Goal: Task Accomplishment & Management: Manage account settings

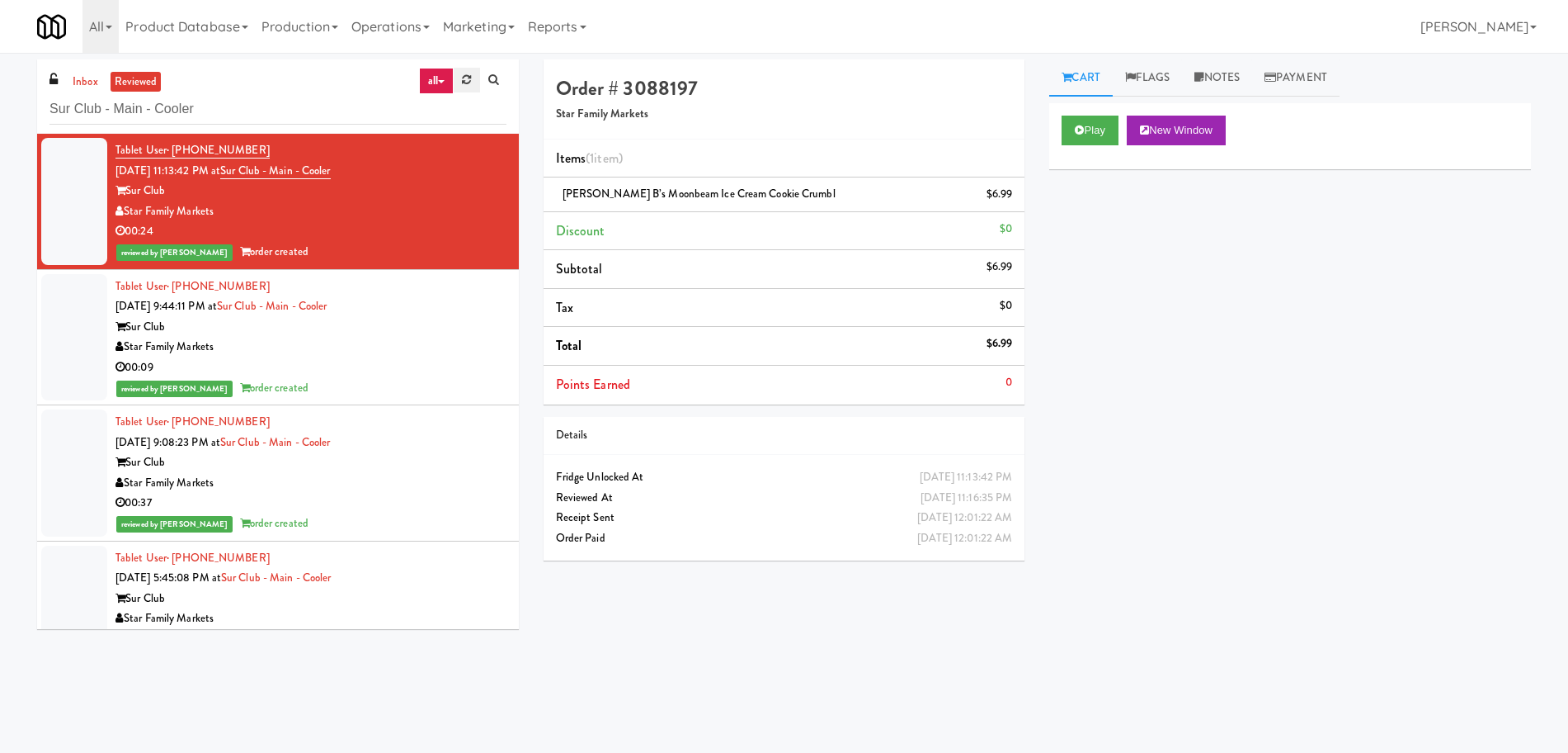
click at [478, 76] on link at bounding box center [466, 80] width 26 height 25
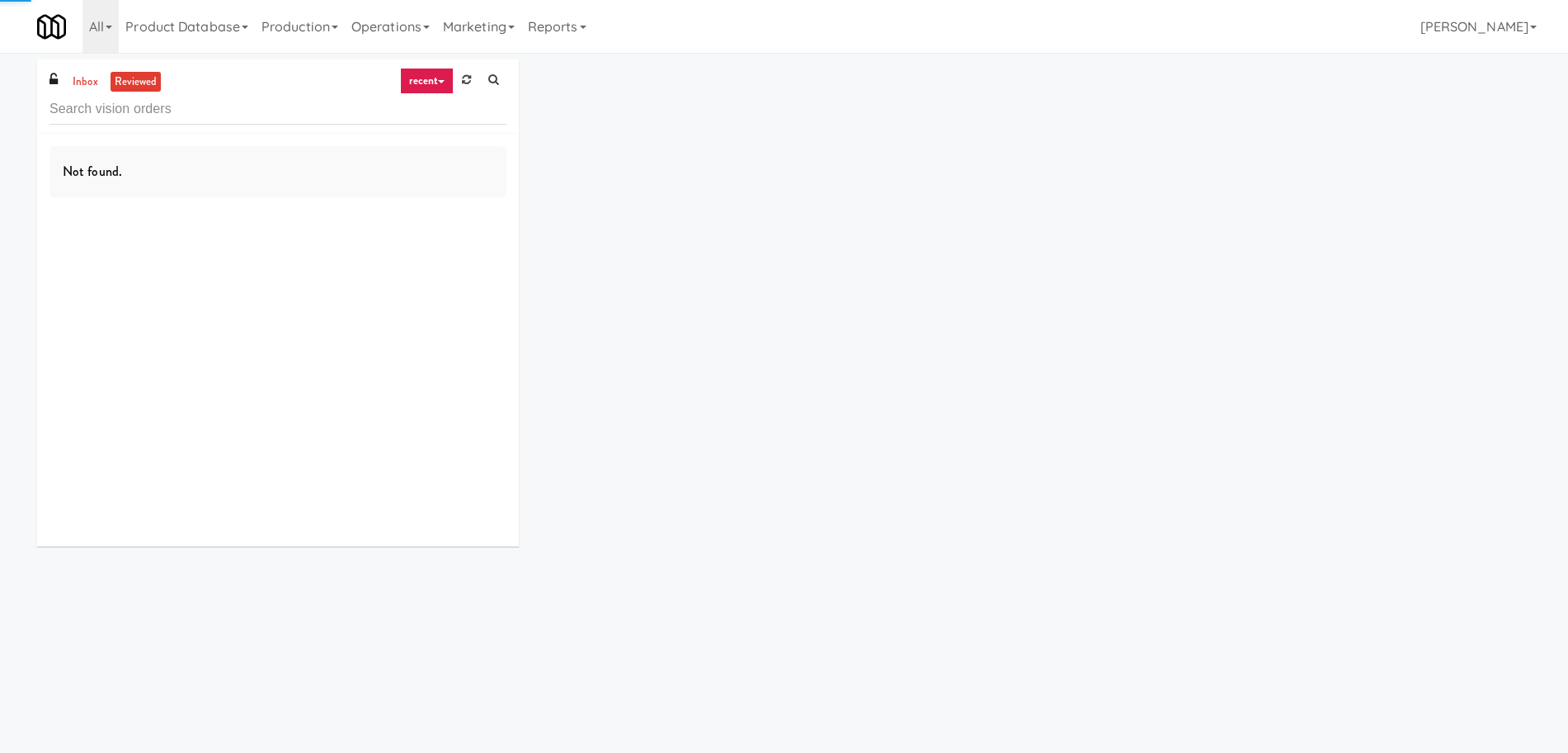
click at [429, 78] on link "recent" at bounding box center [427, 81] width 54 height 27
click at [429, 106] on link "all" at bounding box center [440, 112] width 132 height 29
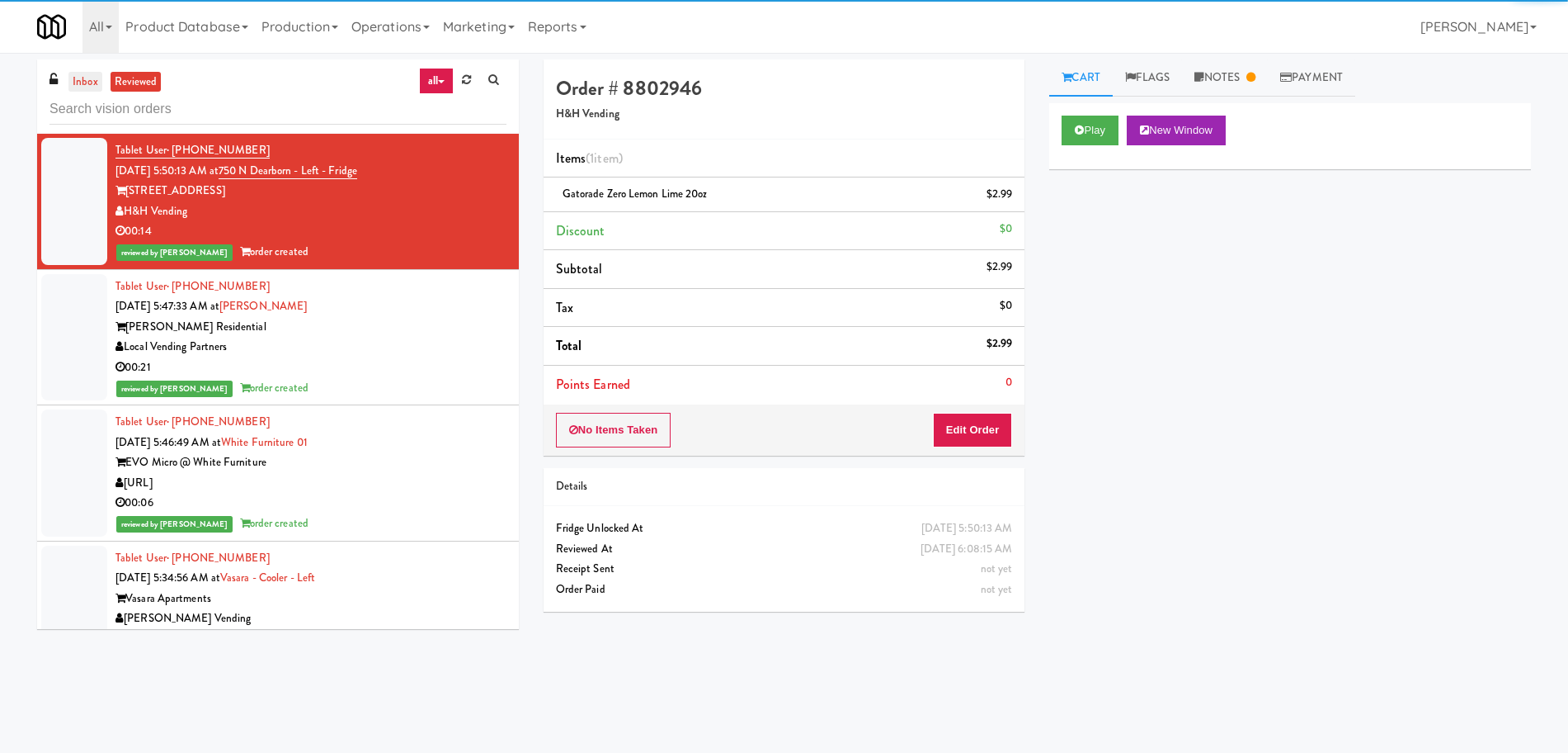
click at [85, 85] on link "inbox" at bounding box center [85, 82] width 33 height 21
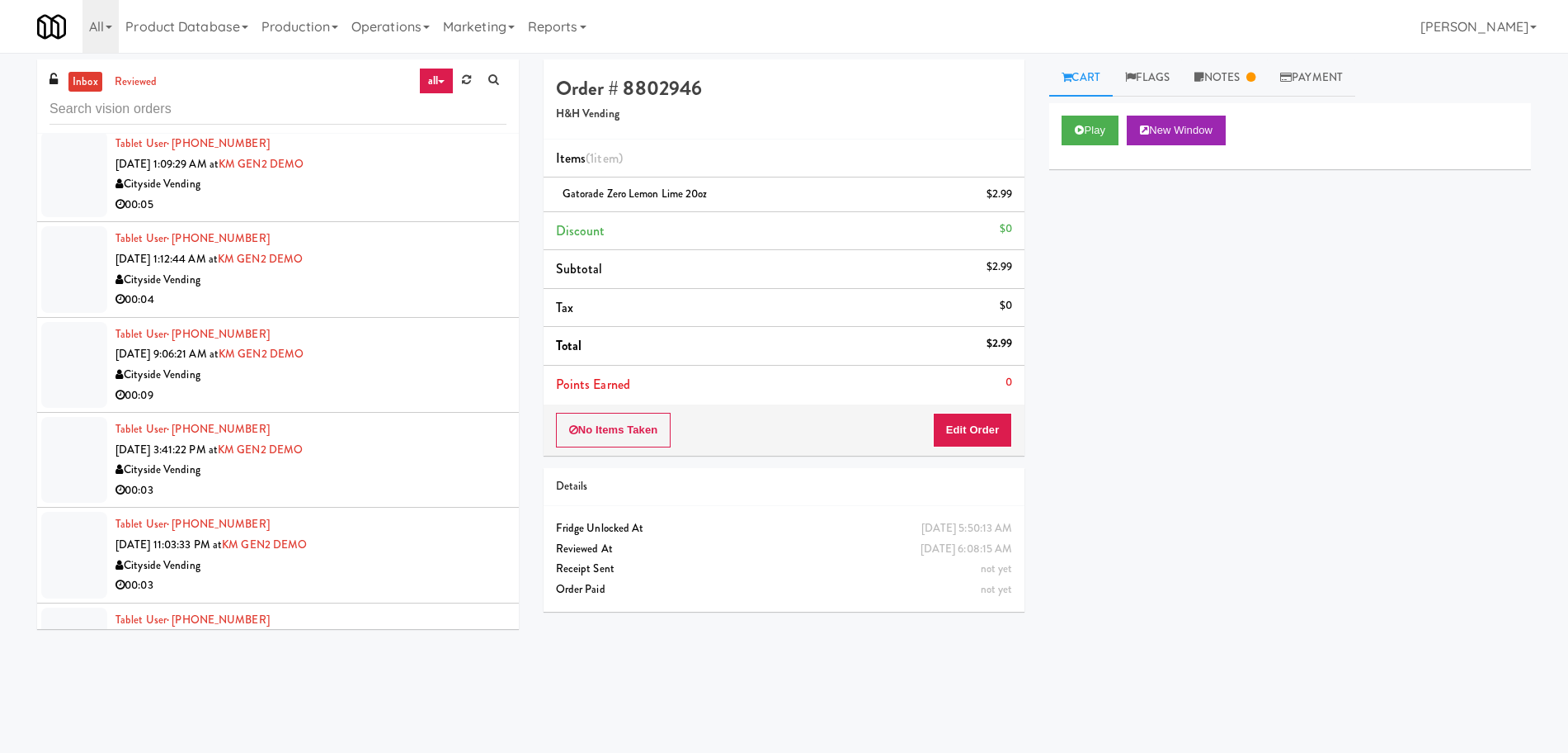
scroll to position [1444, 0]
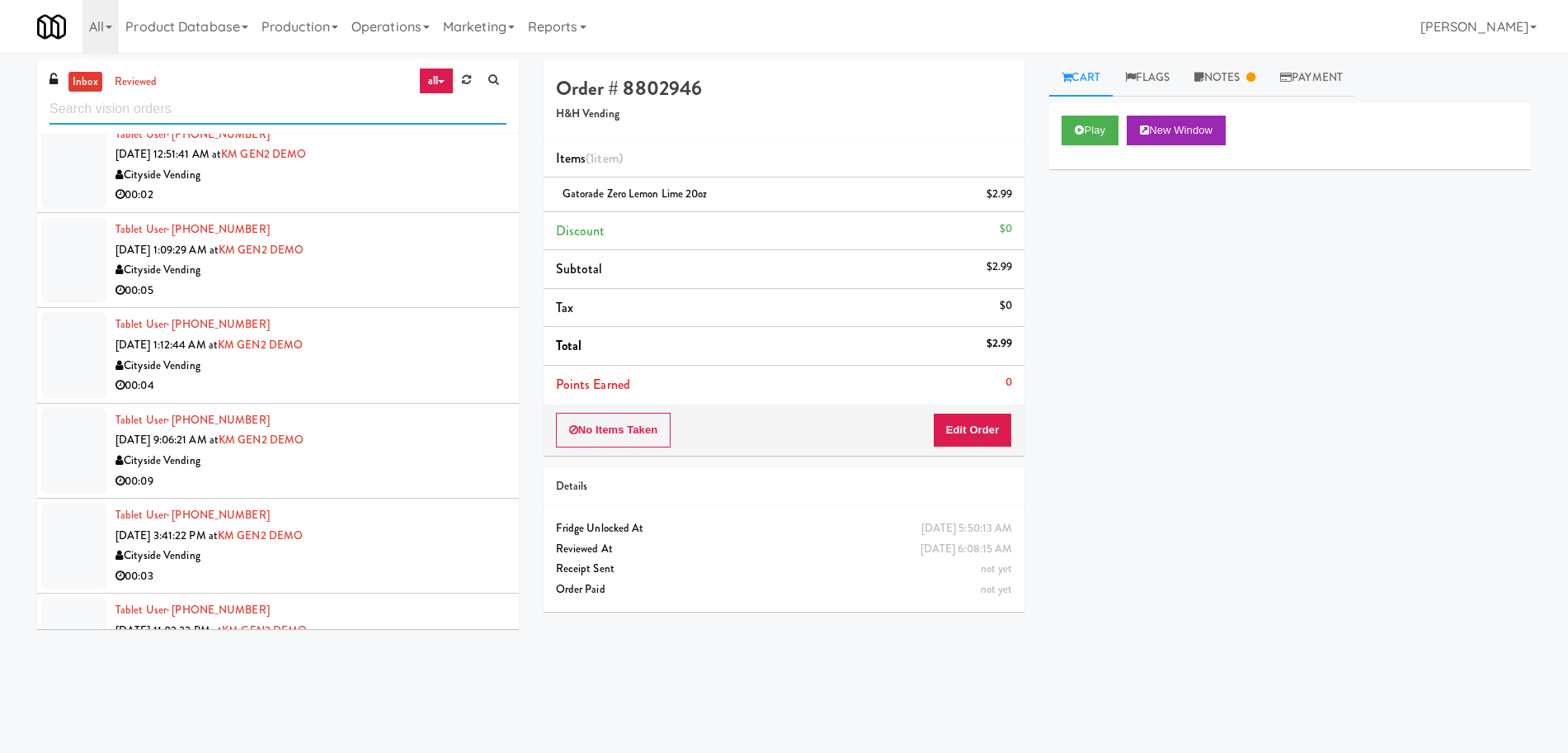
click at [190, 110] on input "text" at bounding box center [278, 109] width 457 height 30
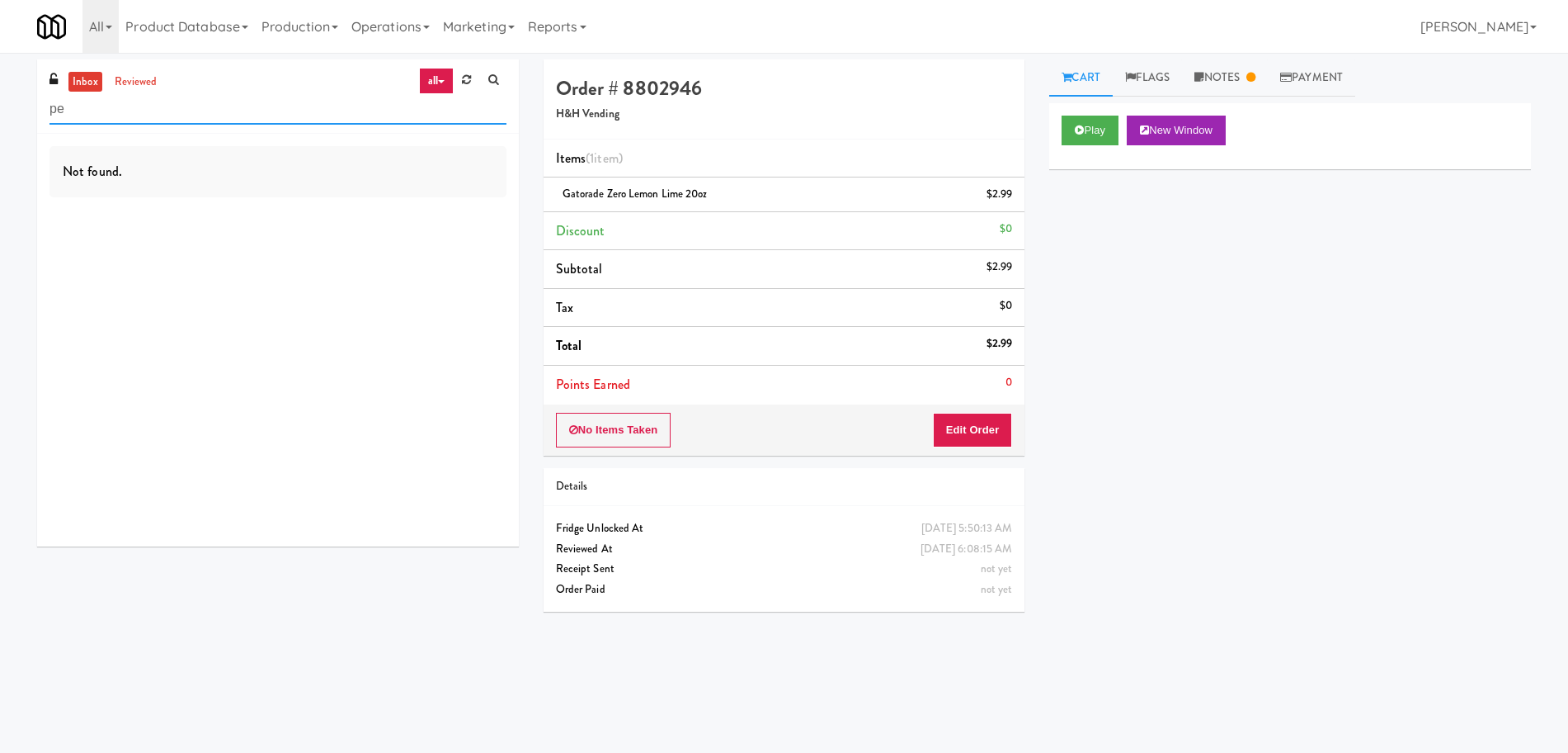
scroll to position [0, 0]
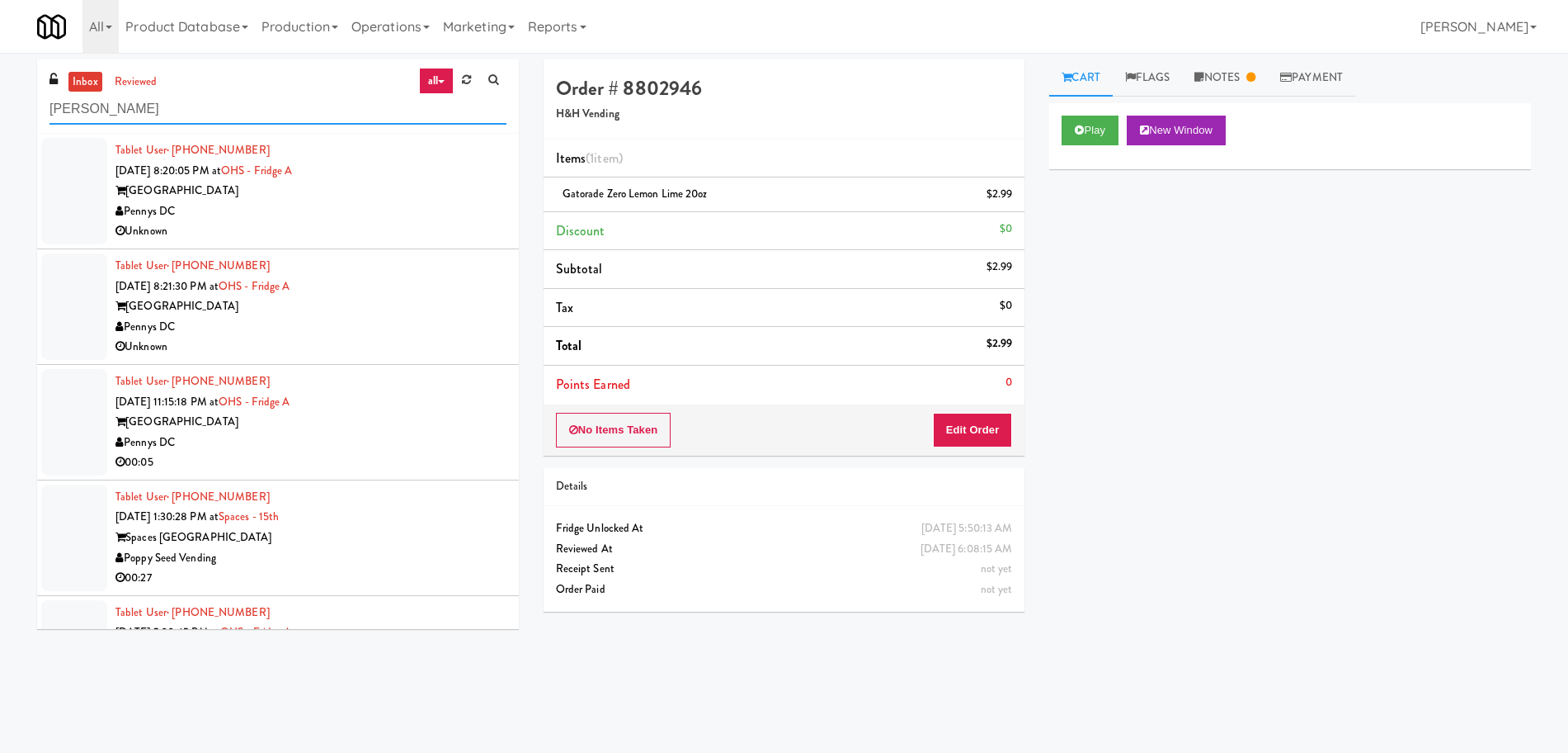
type input "[PERSON_NAME]"
drag, startPoint x: 354, startPoint y: 222, endPoint x: 362, endPoint y: 225, distance: 8.5
click at [356, 222] on div "Unknown" at bounding box center [311, 231] width 391 height 21
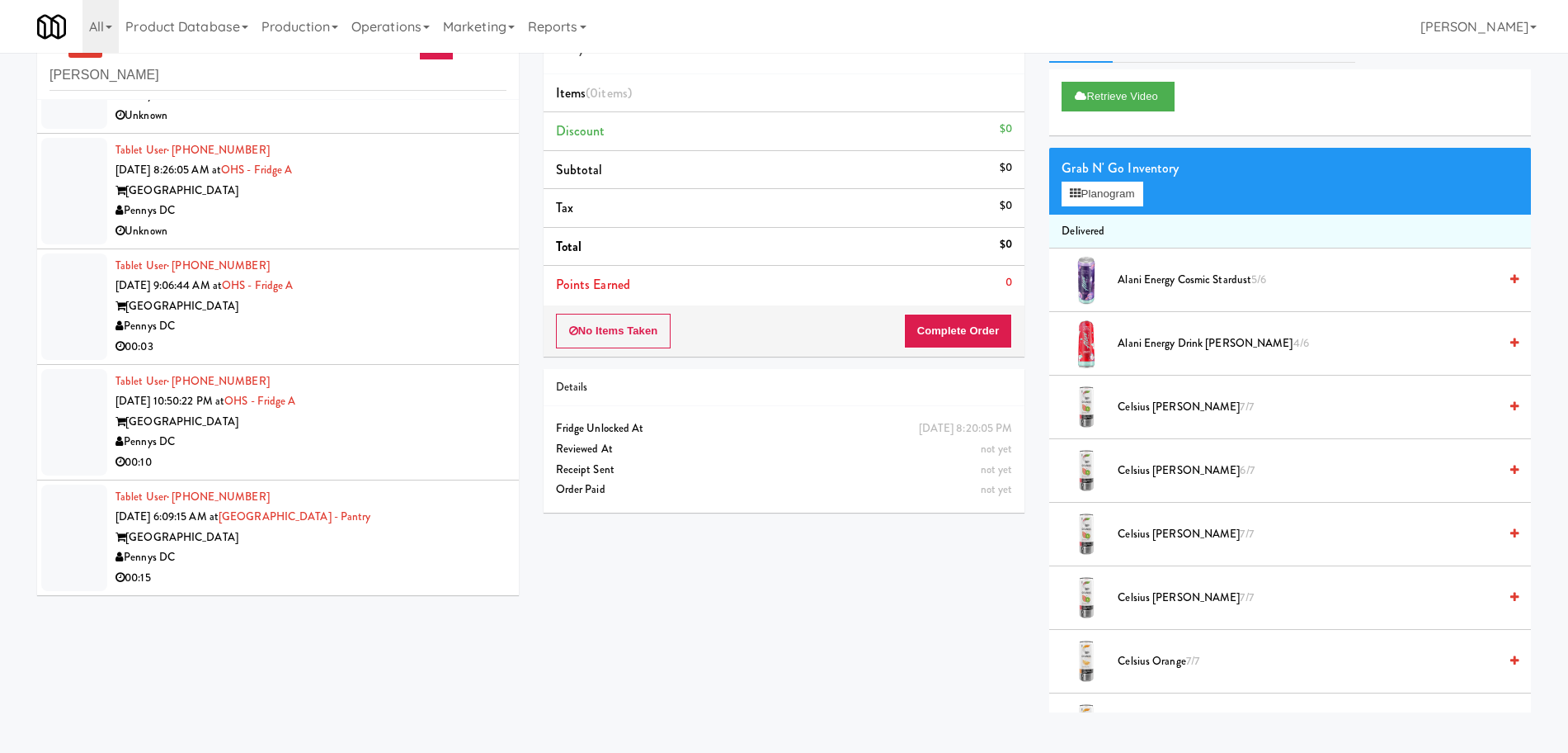
scroll to position [53, 0]
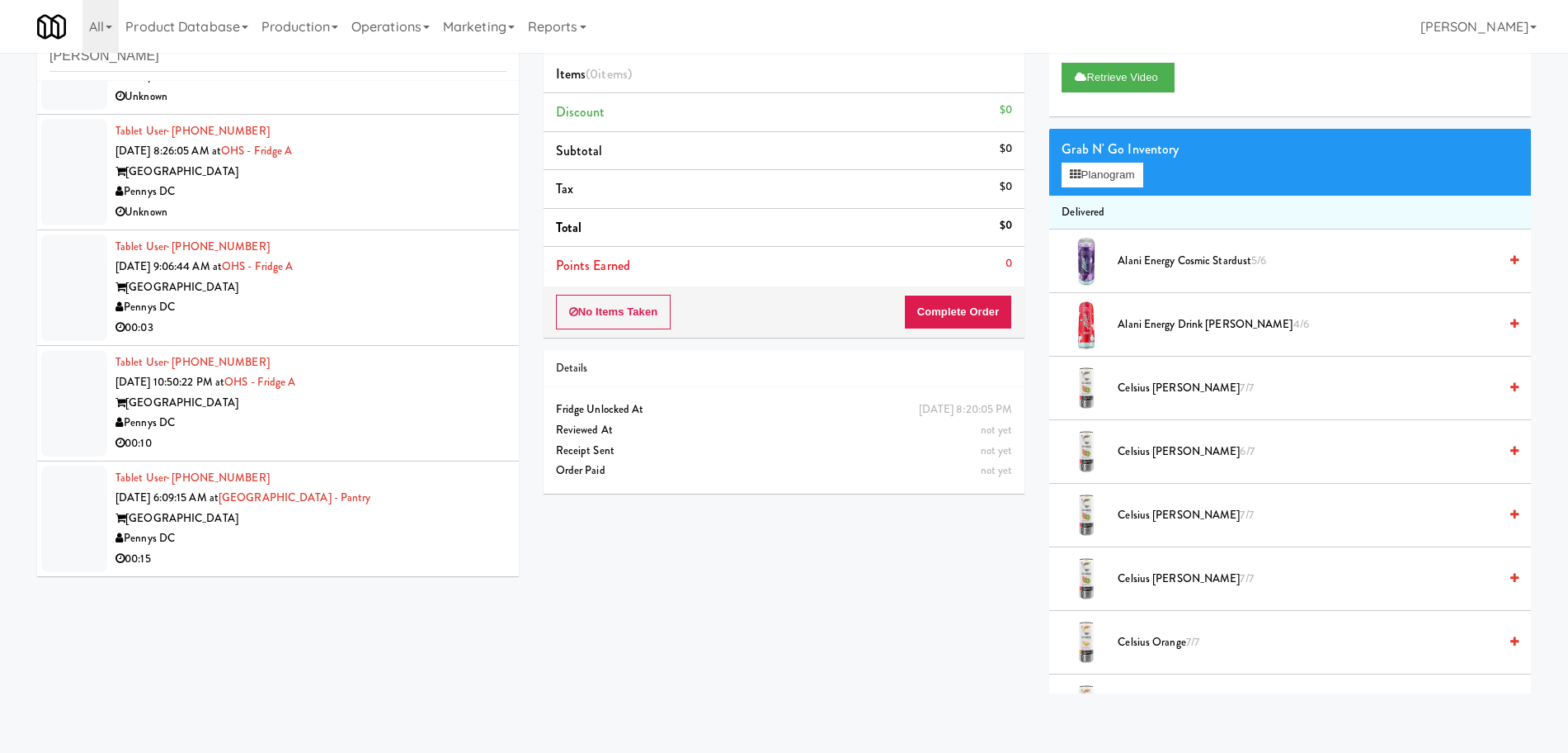
click at [423, 520] on div "[GEOGRAPHIC_DATA]" at bounding box center [311, 518] width 391 height 21
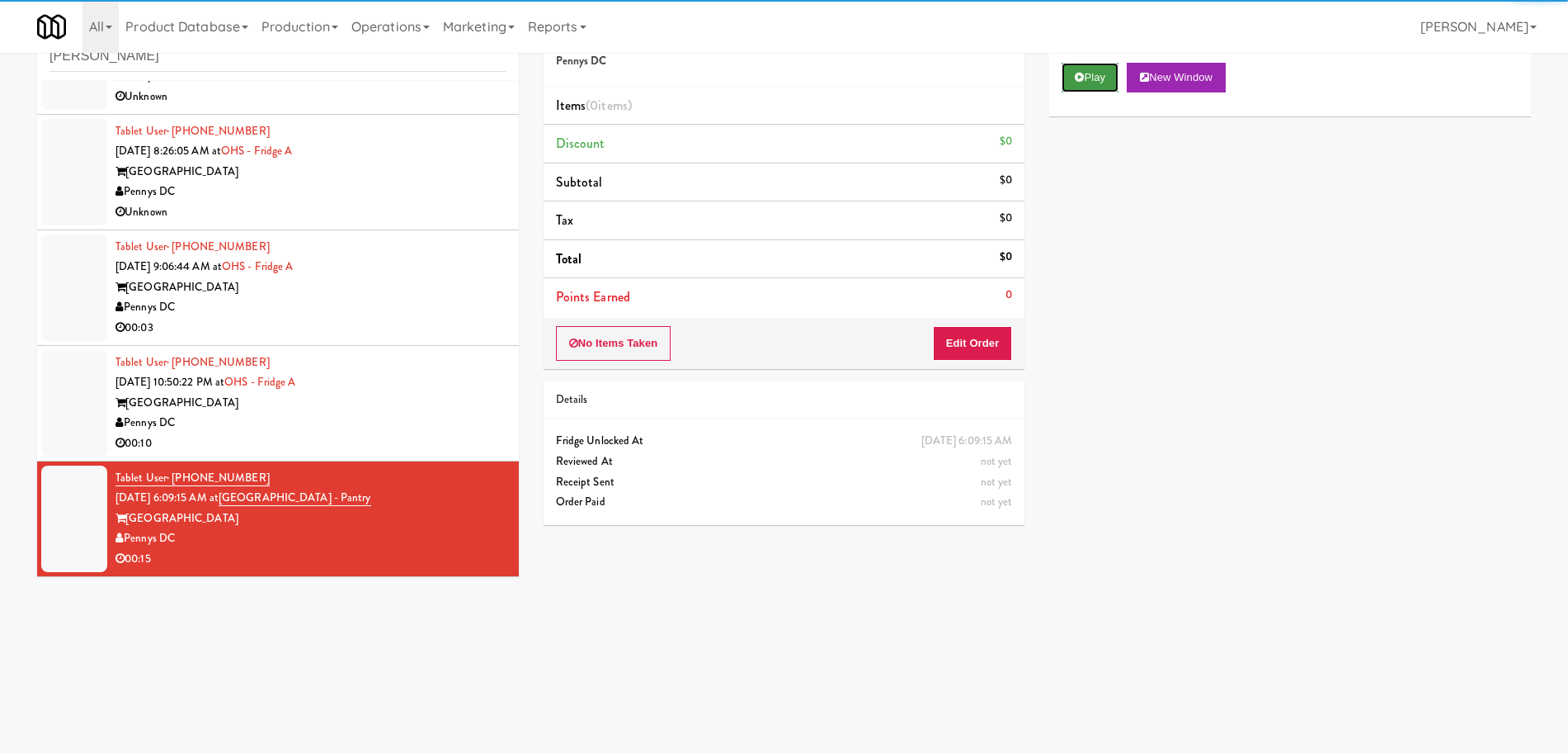
click at [1078, 87] on button "Play" at bounding box center [1090, 77] width 57 height 29
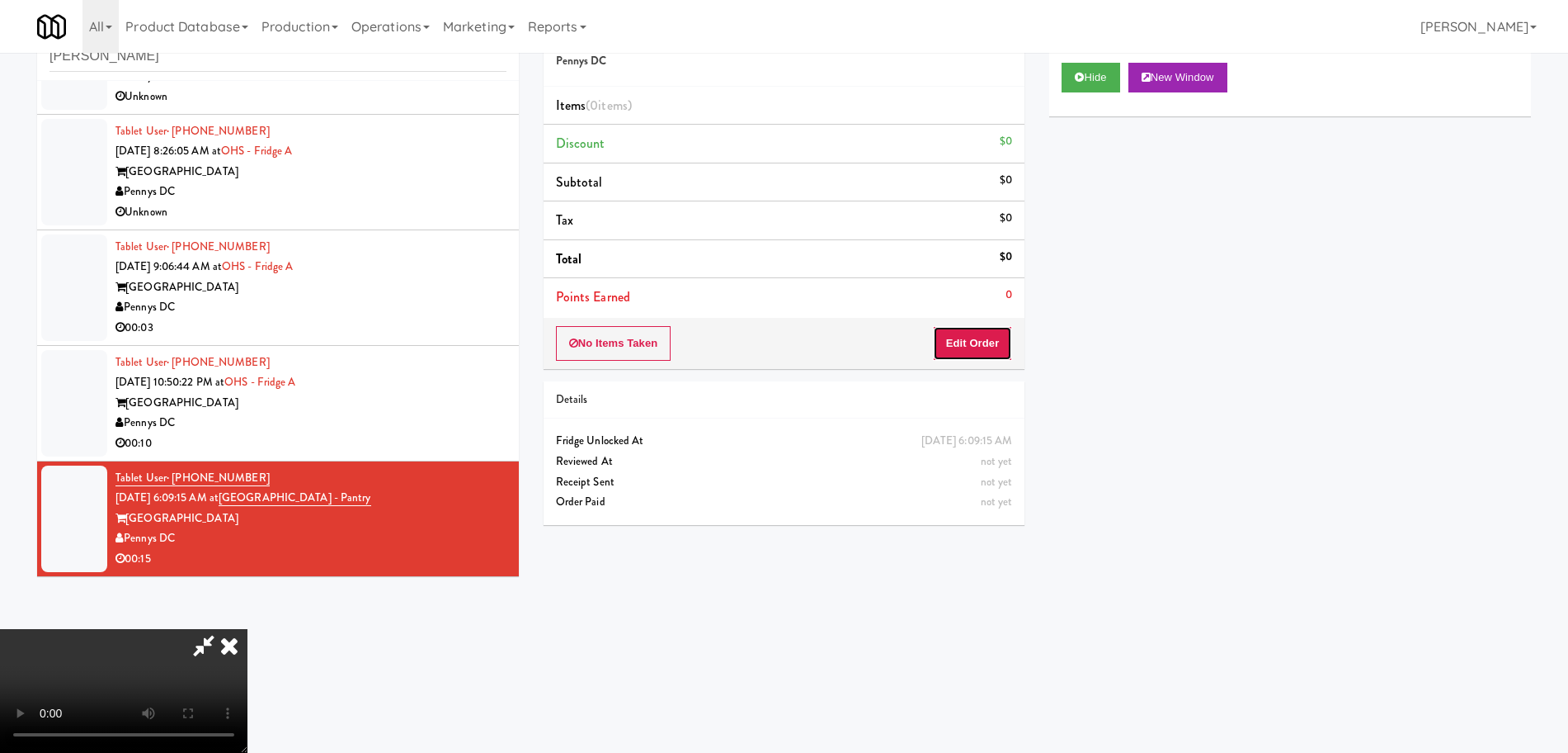
click at [992, 338] on button "Edit Order" at bounding box center [973, 343] width 80 height 34
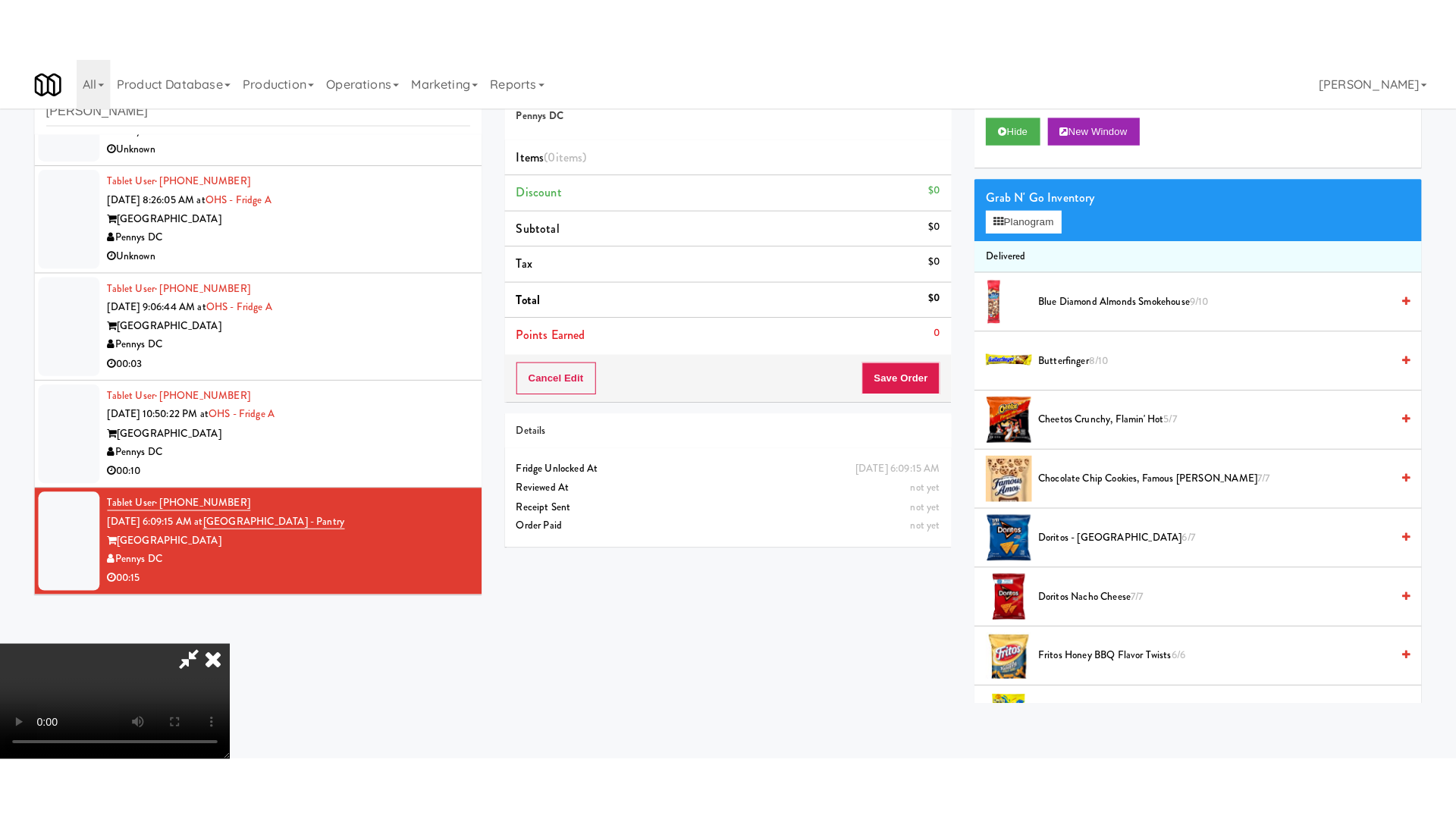
scroll to position [255, 0]
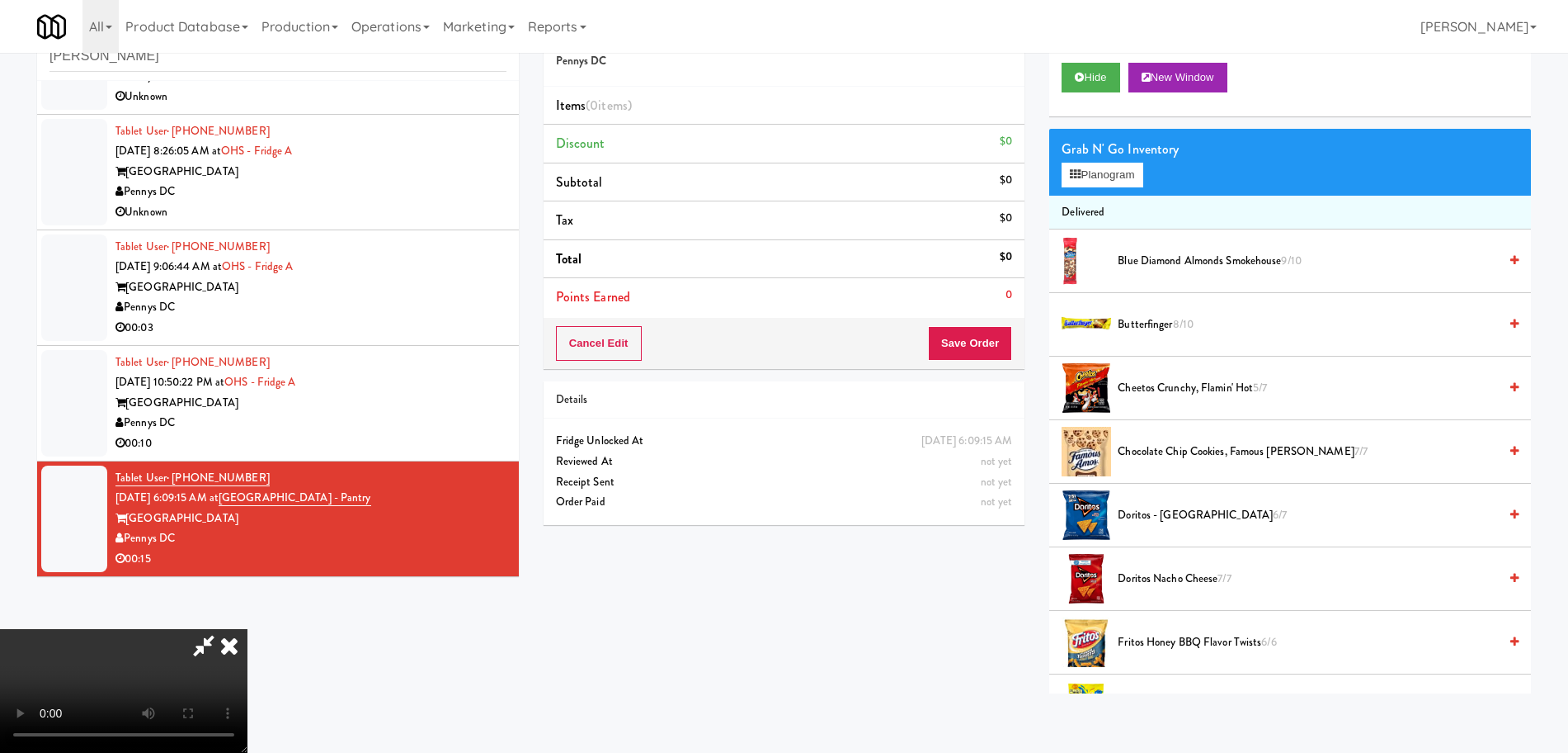
click at [248, 691] on video at bounding box center [124, 691] width 248 height 124
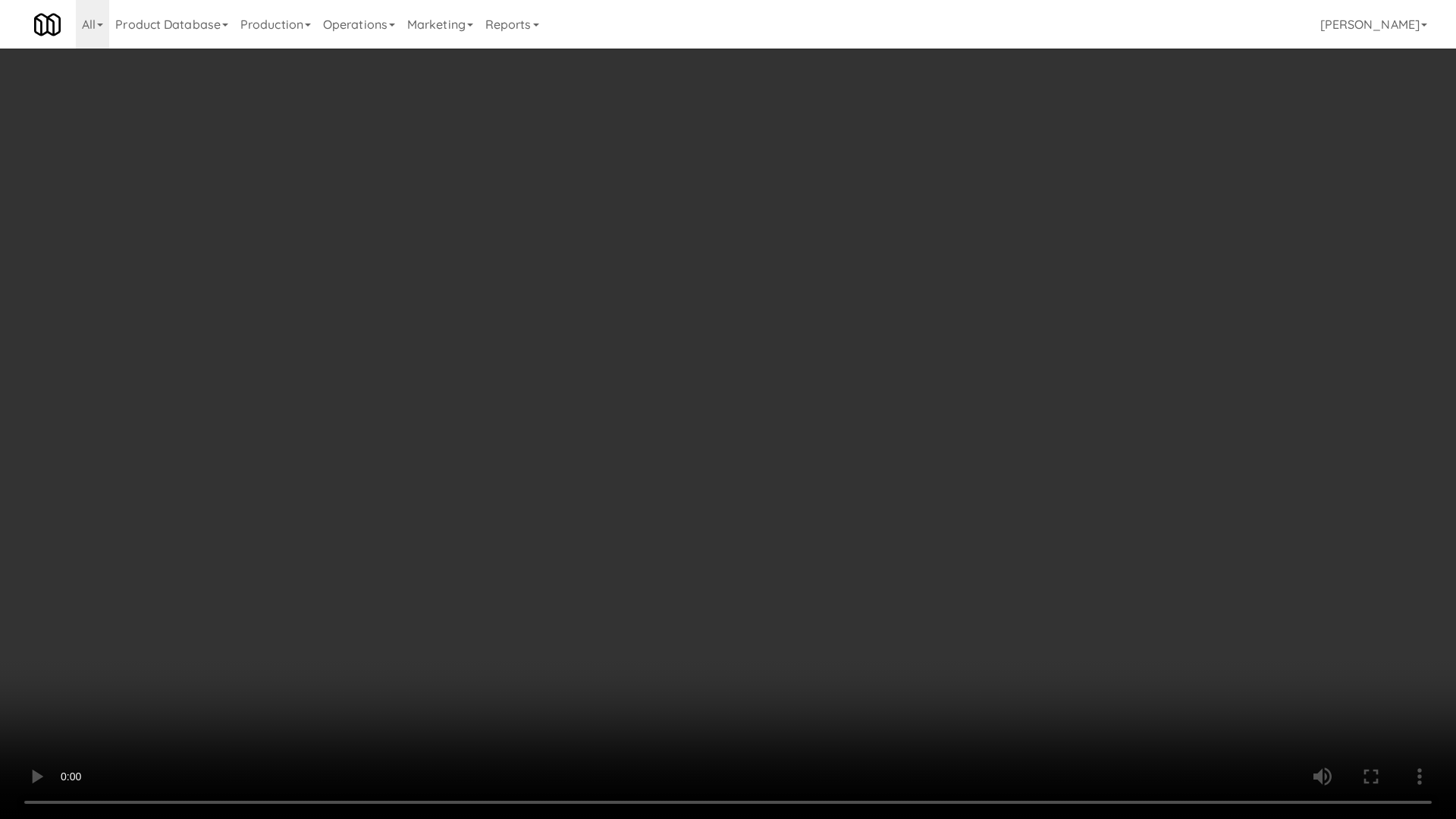
click at [760, 674] on video at bounding box center [728, 410] width 1456 height 819
click at [760, 672] on video at bounding box center [728, 410] width 1456 height 819
click at [752, 491] on video at bounding box center [728, 410] width 1456 height 819
click at [775, 403] on video at bounding box center [728, 410] width 1456 height 819
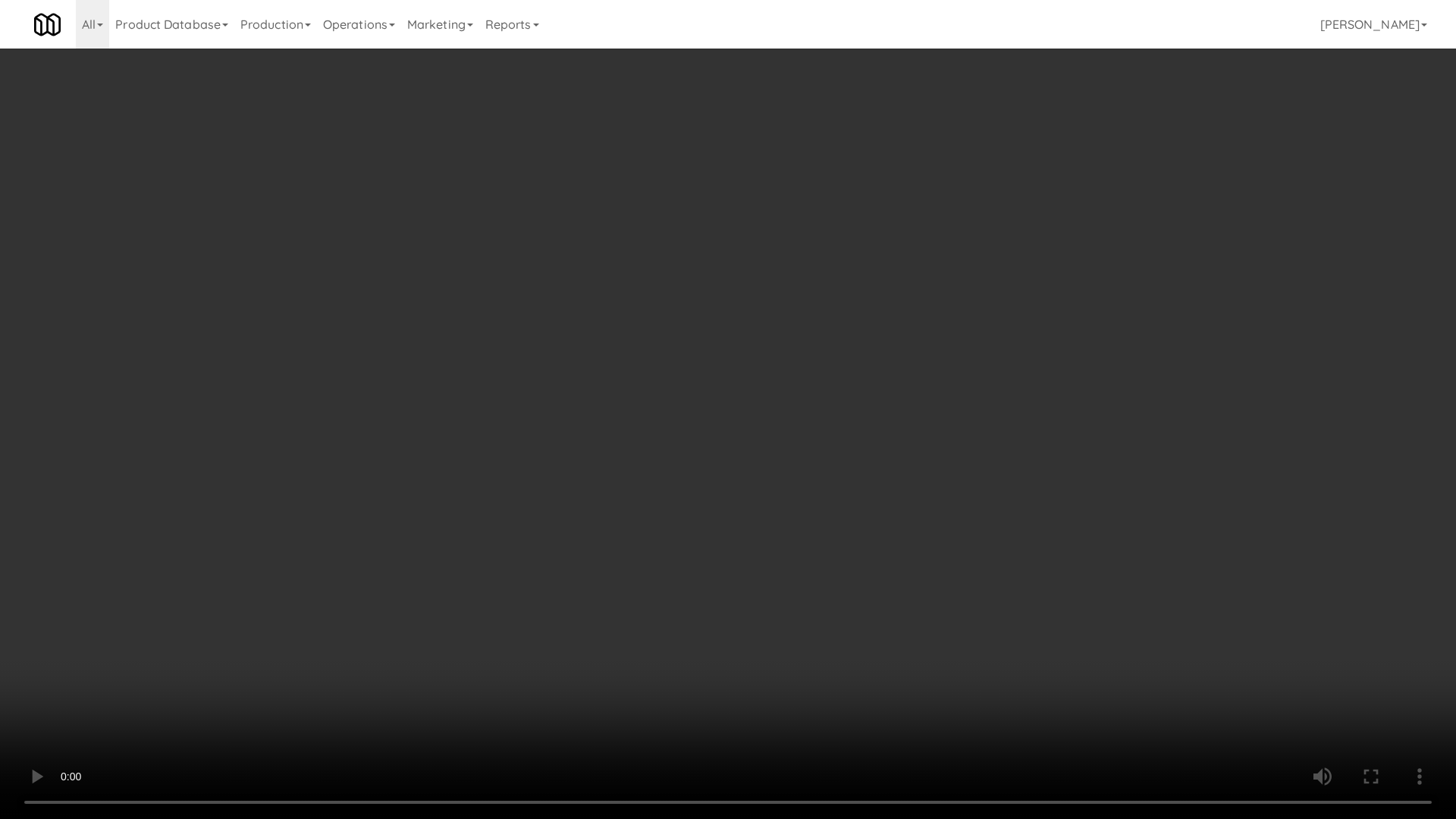
click at [775, 403] on video at bounding box center [728, 410] width 1456 height 819
drag, startPoint x: 775, startPoint y: 403, endPoint x: 893, endPoint y: 245, distance: 197.2
click at [775, 402] on video at bounding box center [728, 410] width 1456 height 819
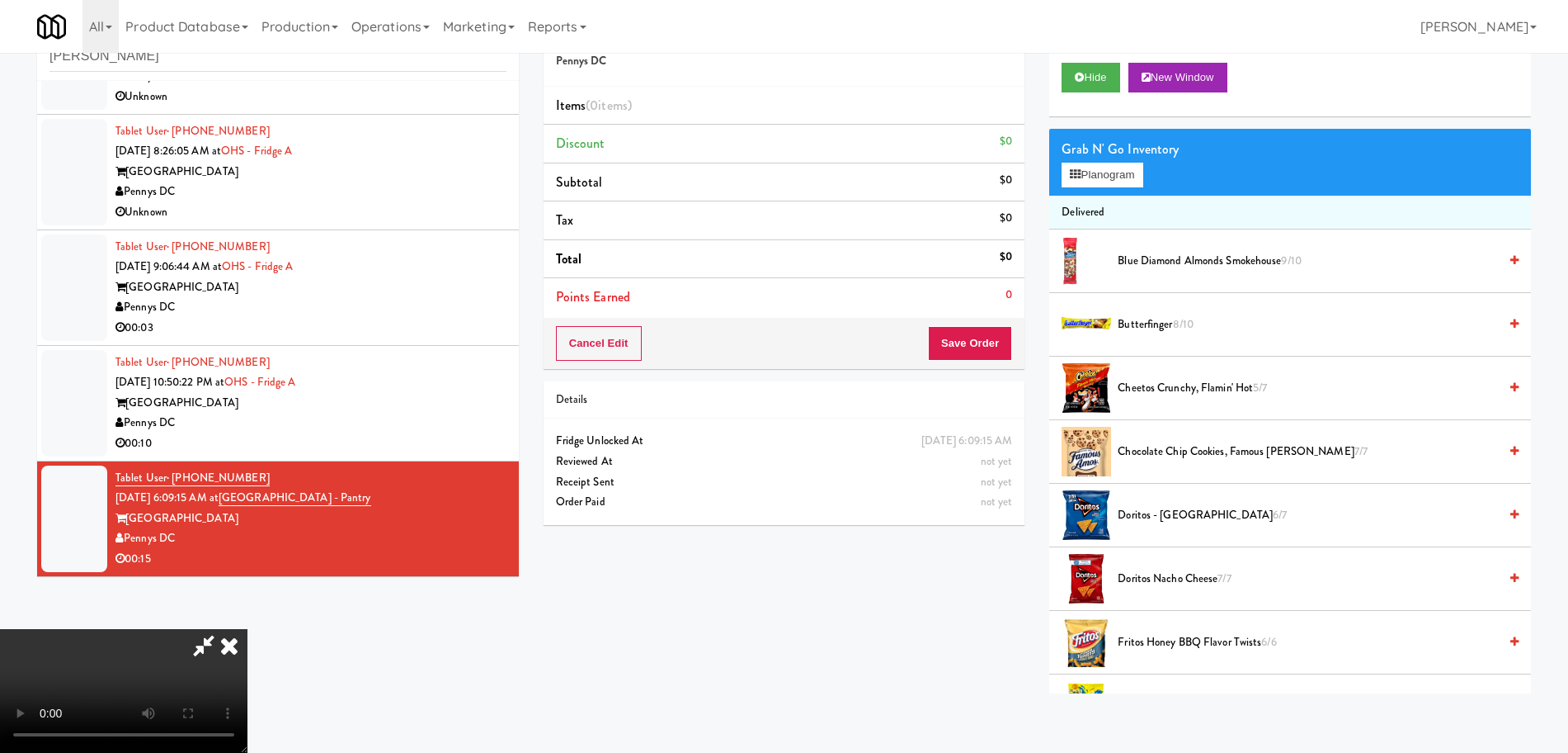
click at [1110, 191] on div "Grab N' Go Inventory Planogram" at bounding box center [1289, 162] width 481 height 67
click at [1123, 173] on button "Planogram" at bounding box center [1102, 175] width 81 height 25
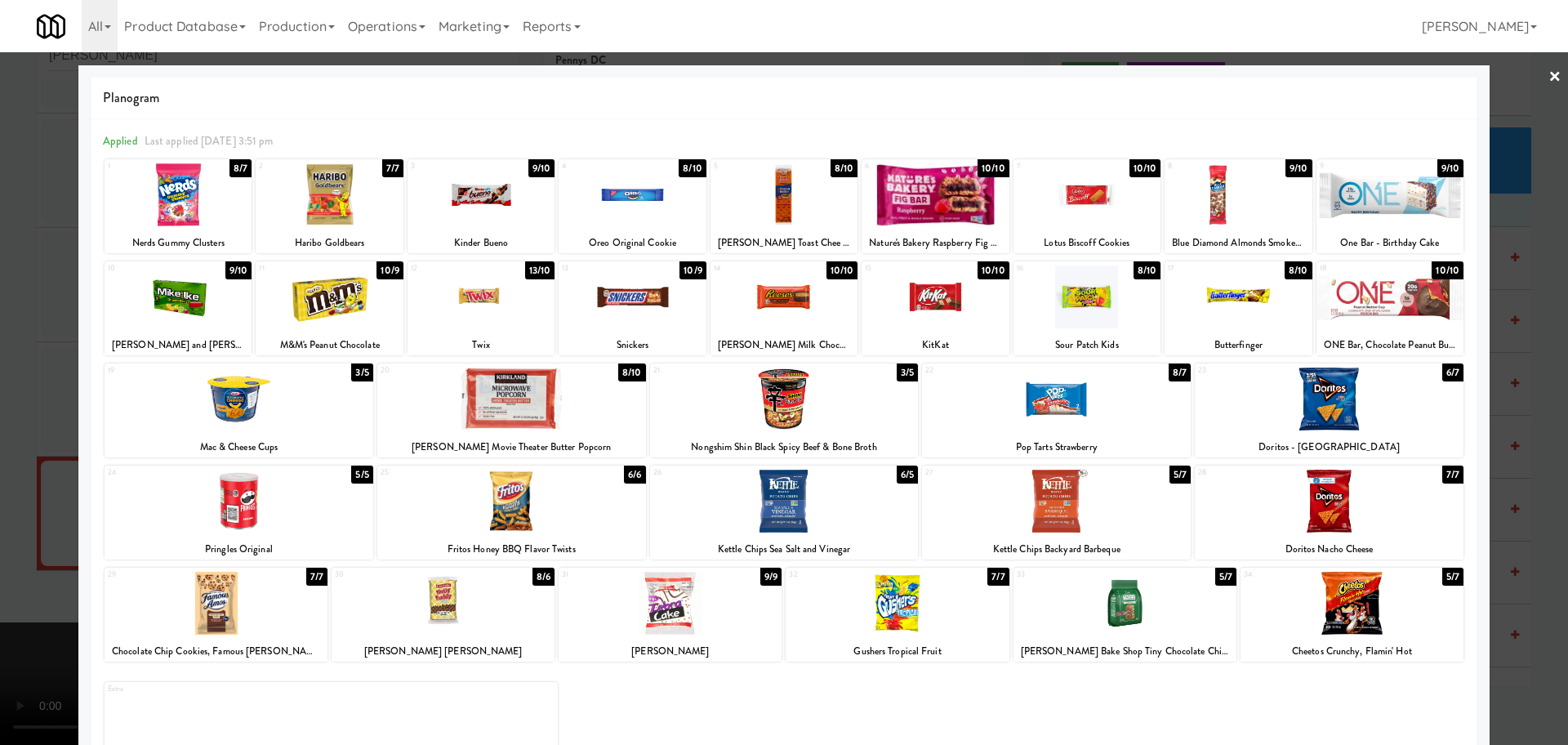
click at [1402, 301] on div at bounding box center [1389, 297] width 147 height 63
drag, startPoint x: 1402, startPoint y: 301, endPoint x: 1471, endPoint y: 353, distance: 86.4
click at [1406, 305] on div at bounding box center [1389, 297] width 147 height 63
click at [1482, 360] on div at bounding box center [784, 372] width 1568 height 745
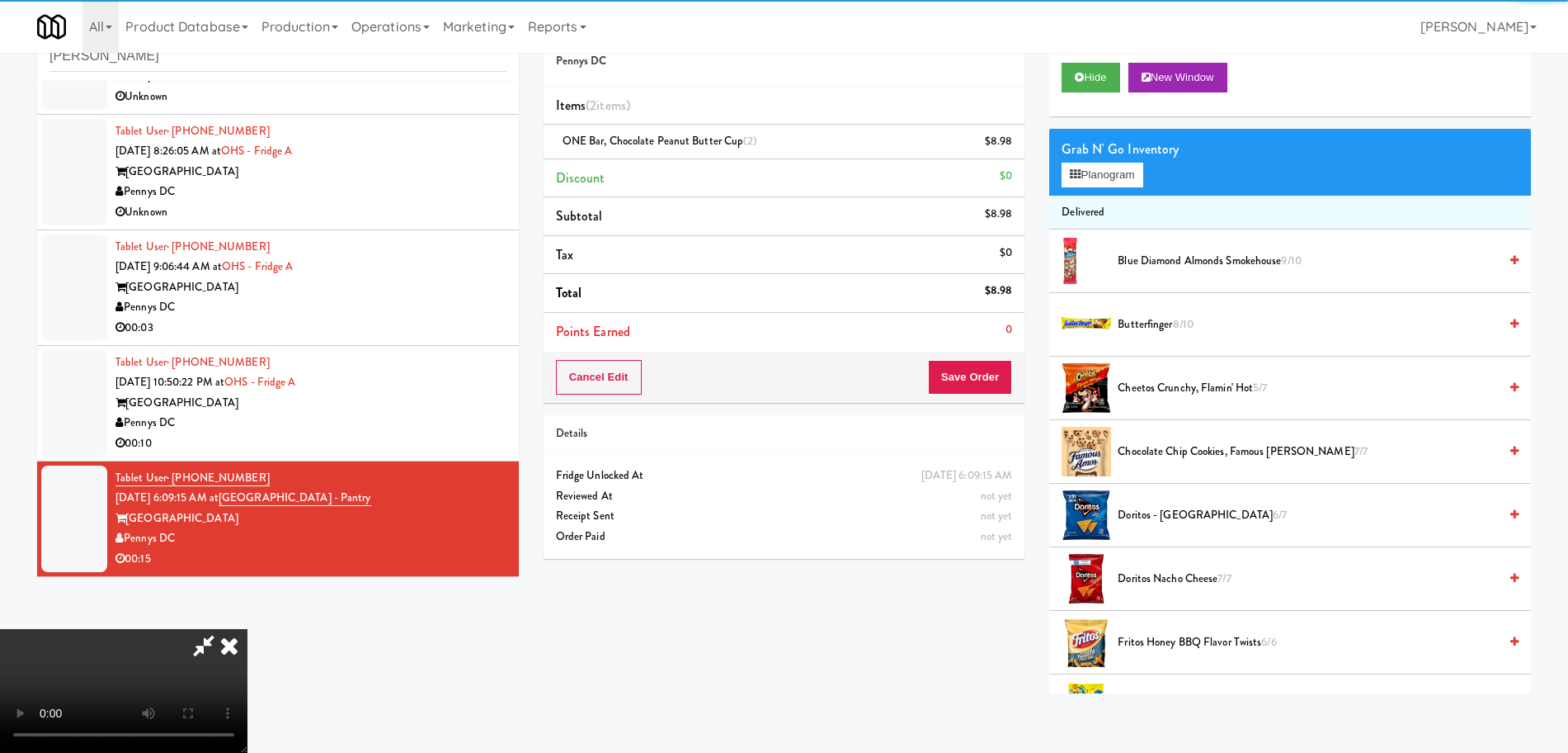
click at [248, 629] on video at bounding box center [124, 691] width 248 height 124
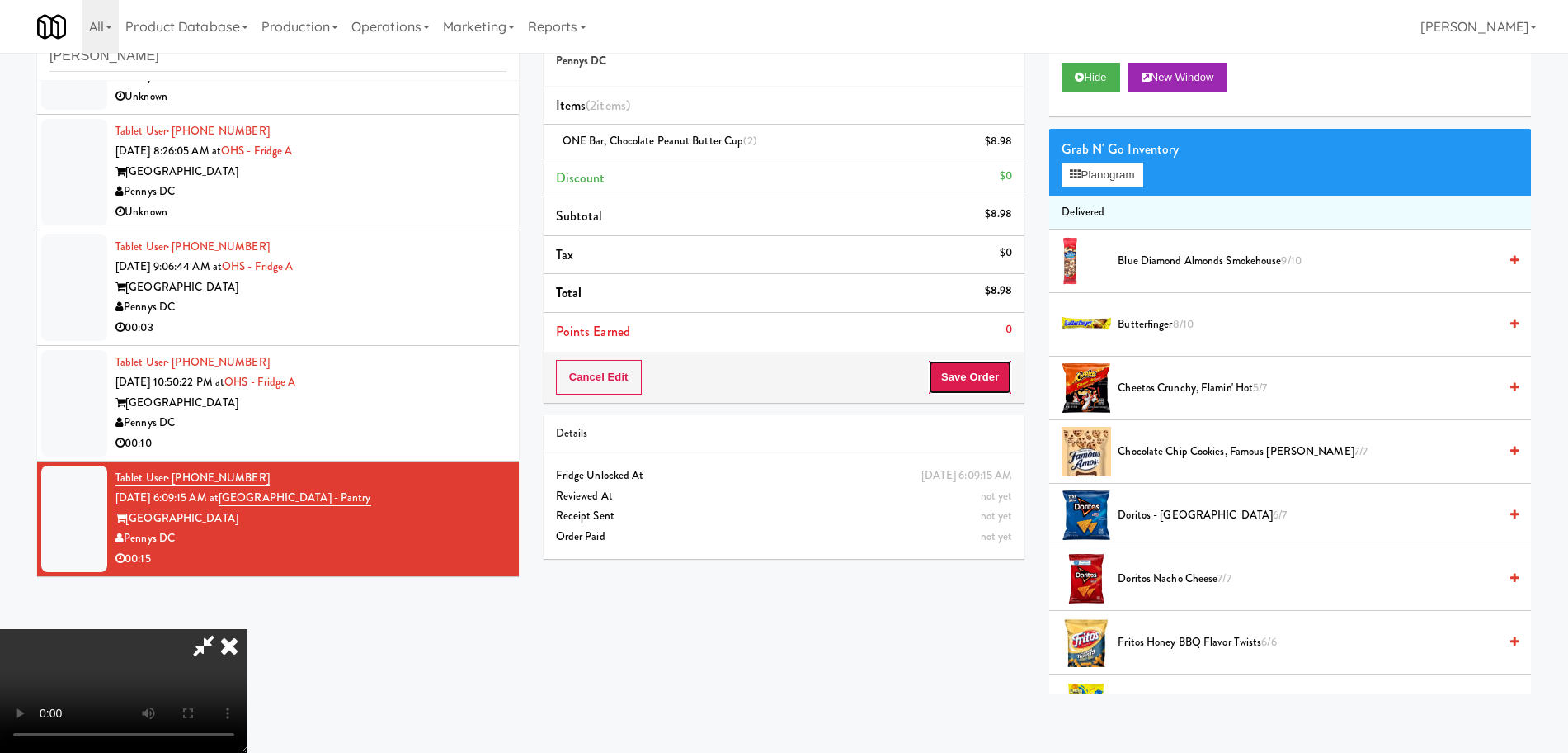
click at [966, 387] on button "Save Order" at bounding box center [970, 377] width 85 height 34
click at [966, 386] on button "Save Order" at bounding box center [970, 377] width 85 height 34
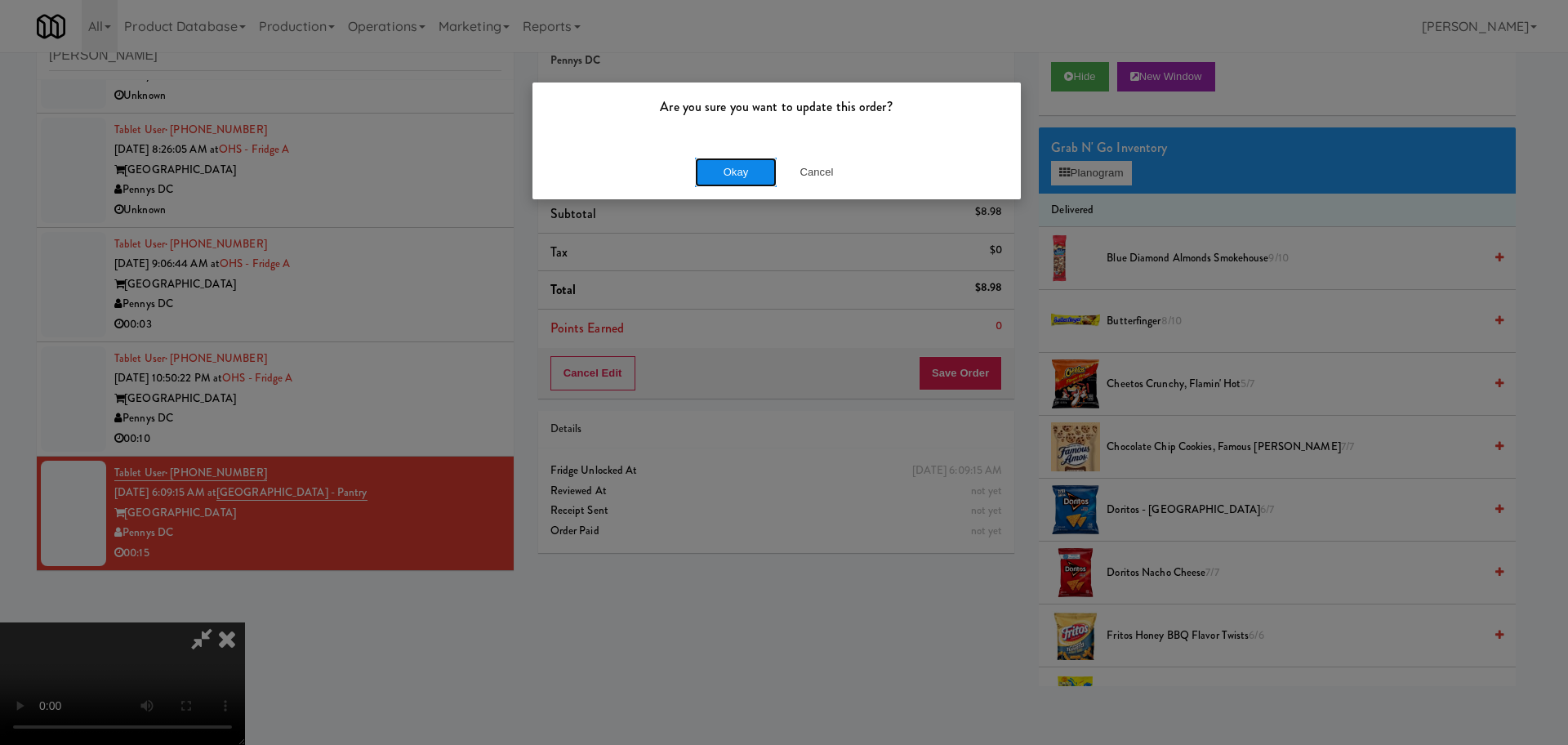
click at [748, 182] on button "Okay" at bounding box center [736, 172] width 82 height 29
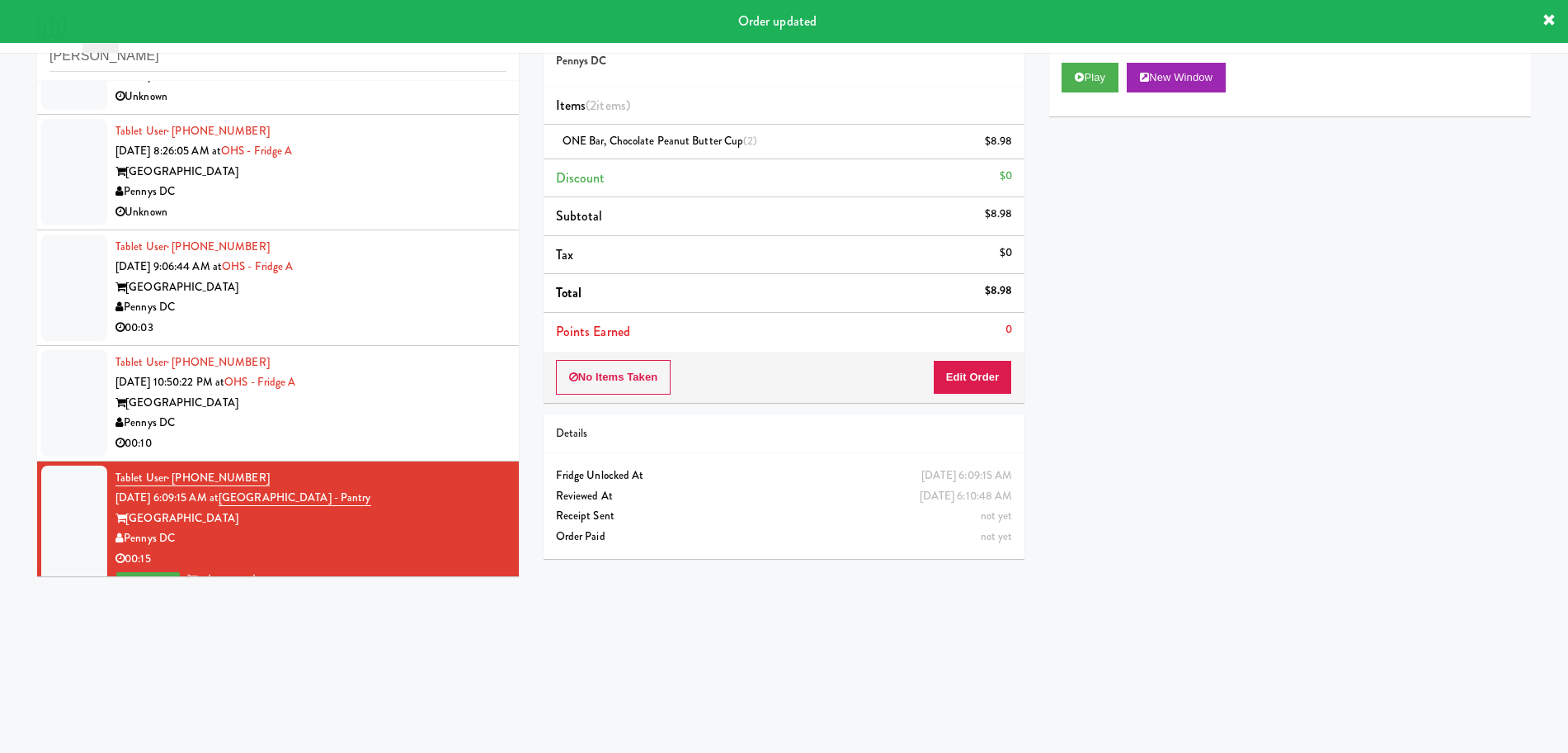
click at [393, 419] on div "Pennys DC" at bounding box center [311, 423] width 391 height 21
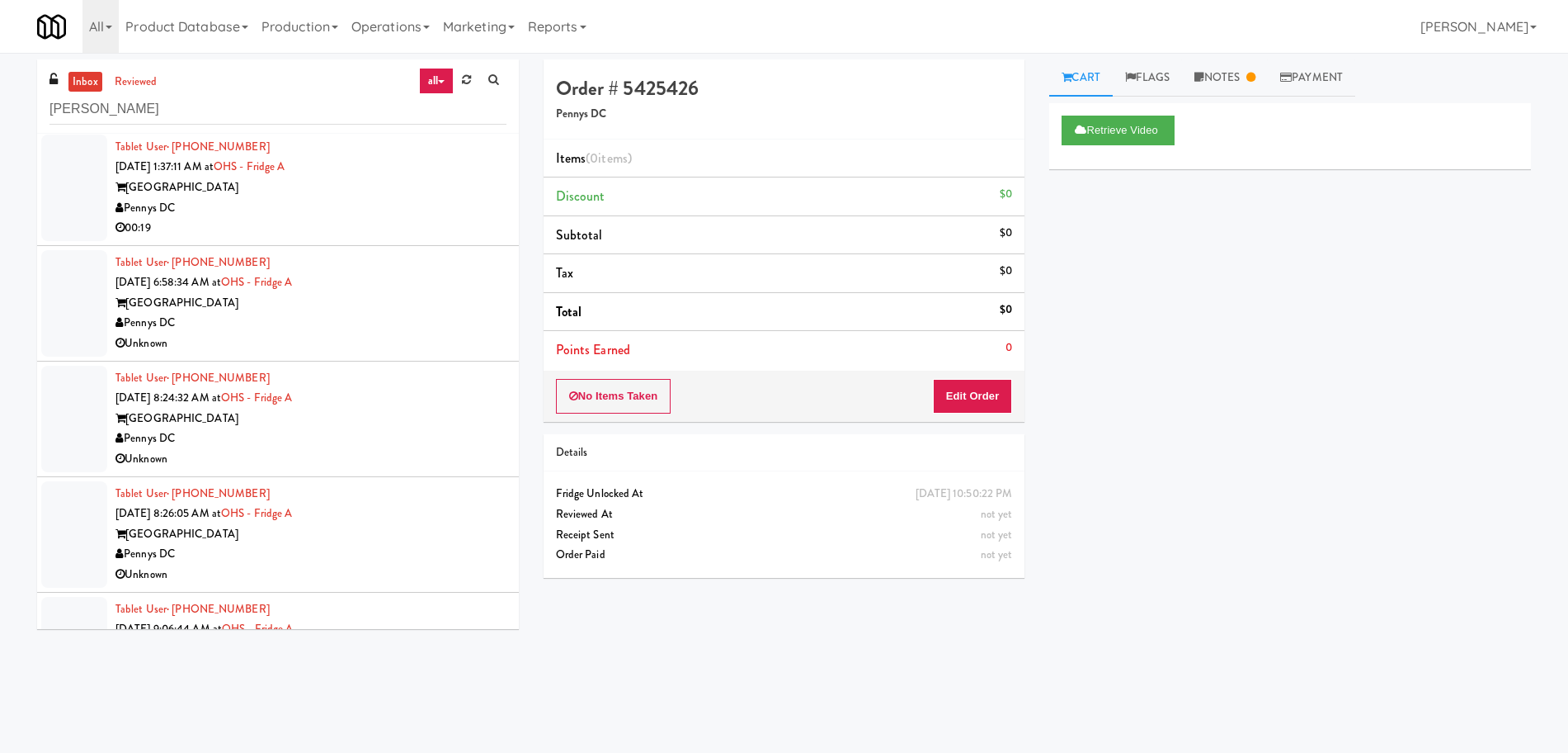
click at [442, 84] on icon at bounding box center [441, 82] width 7 height 3
click at [0, 191] on div "inbox reviewed all all unclear take inventory issue suspicious failed recent ad…" at bounding box center [784, 390] width 1568 height 663
drag, startPoint x: 87, startPoint y: 114, endPoint x: 0, endPoint y: 115, distance: 87.0
click at [0, 115] on div "inbox reviewed all all unclear take inventory issue suspicious failed recent ad…" at bounding box center [784, 390] width 1568 height 663
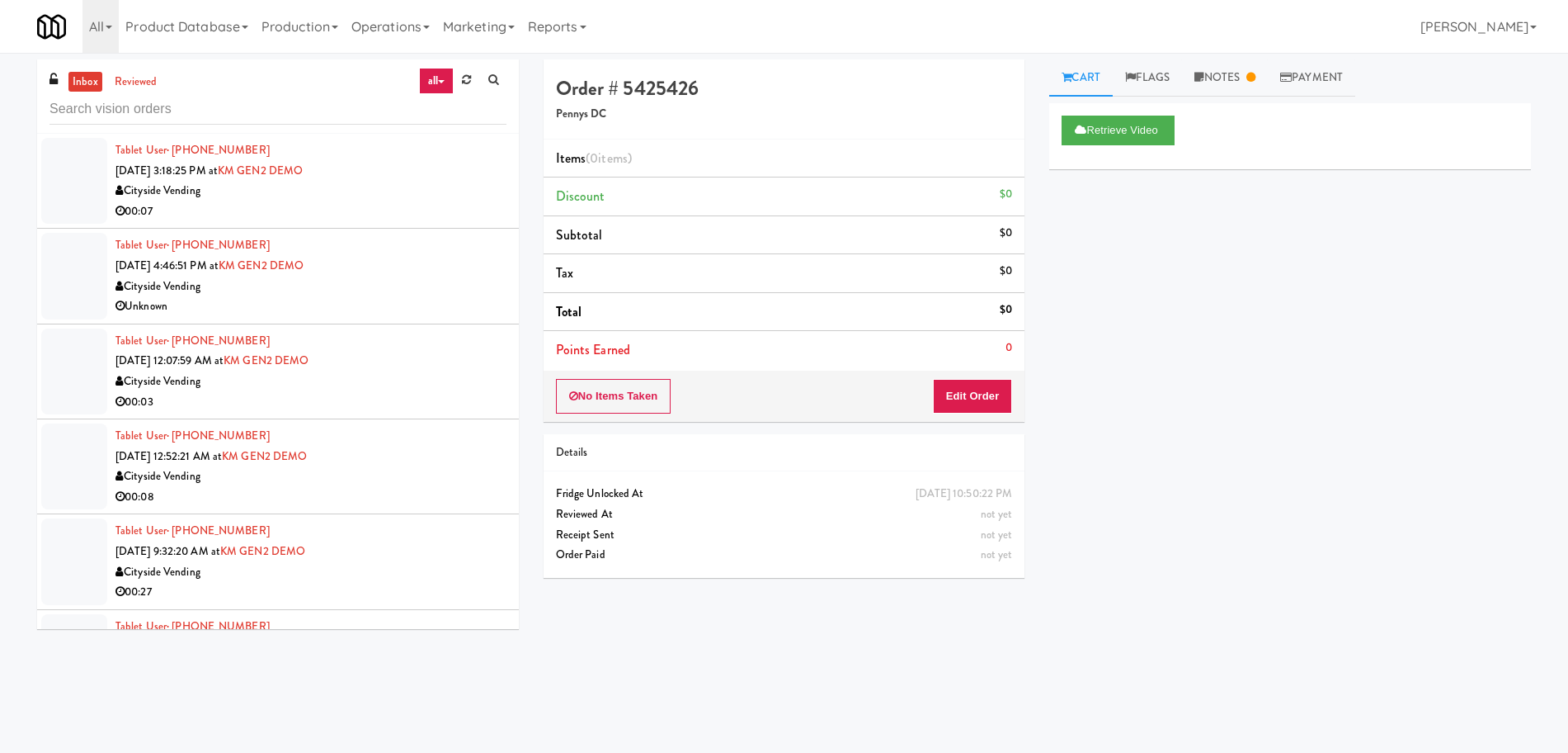
click at [439, 80] on icon at bounding box center [441, 82] width 7 height 3
click at [440, 120] on link "all" at bounding box center [440, 112] width 132 height 29
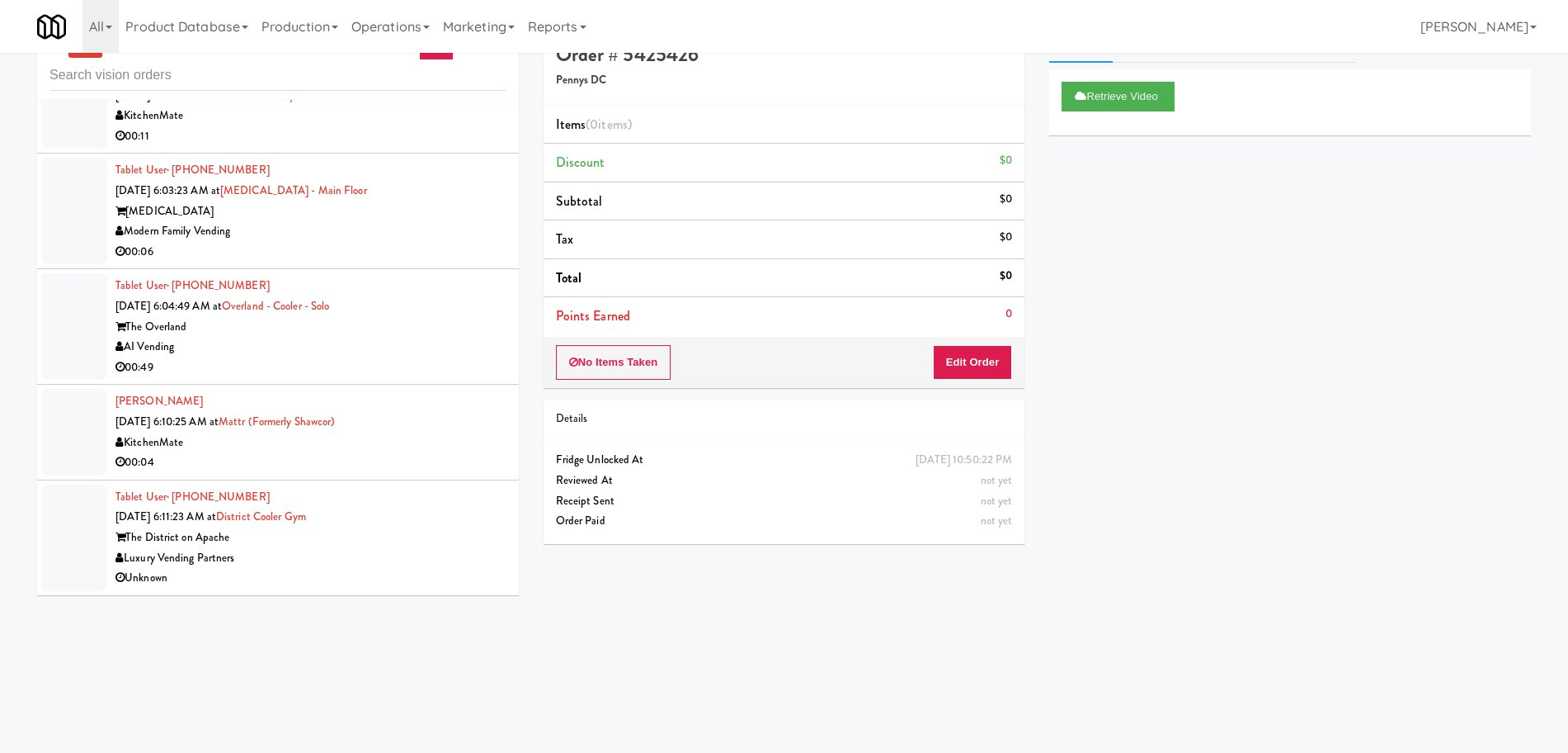
scroll to position [53, 0]
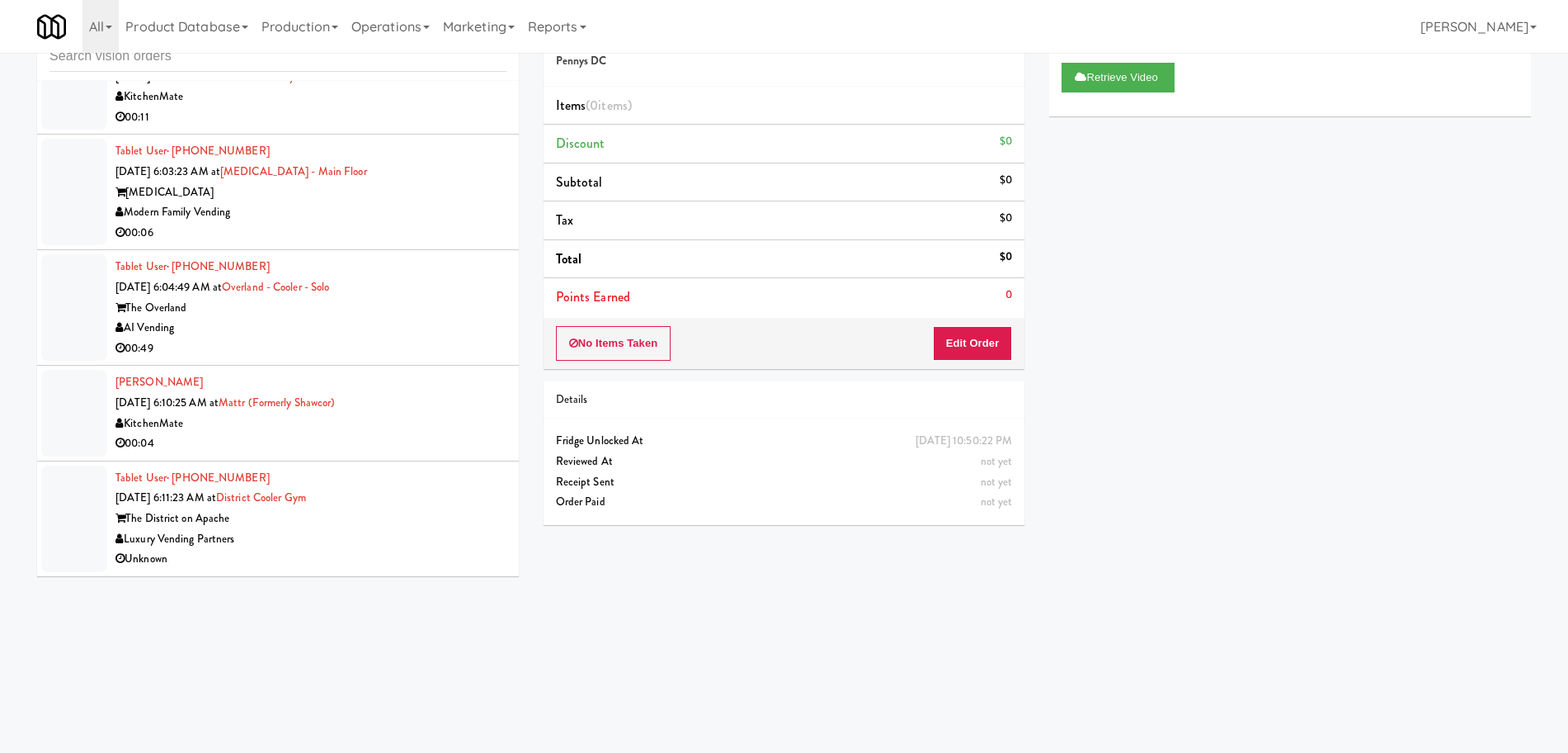
click at [385, 516] on div "The District on Apache" at bounding box center [311, 518] width 391 height 21
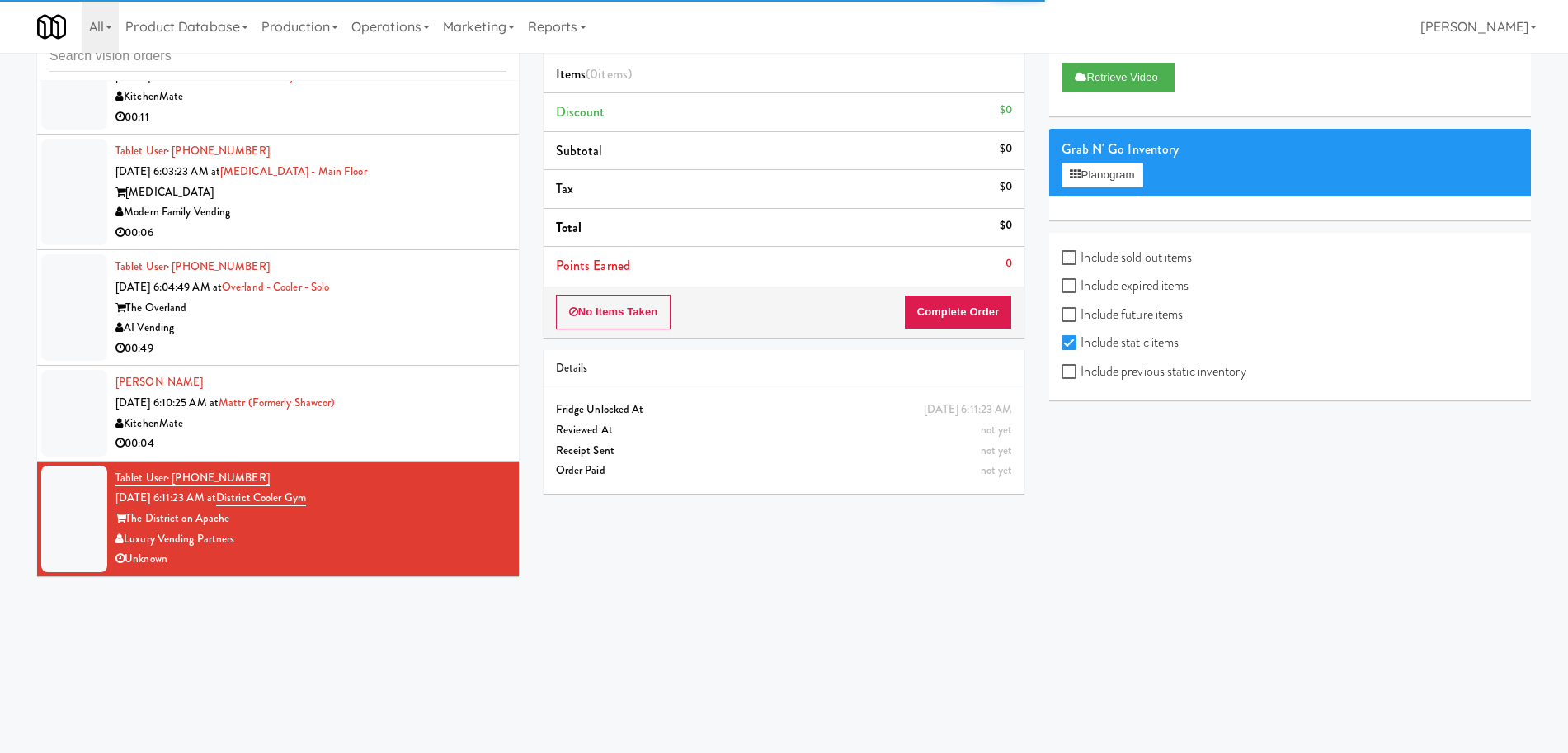
drag, startPoint x: 475, startPoint y: 428, endPoint x: 693, endPoint y: 345, distance: 233.3
click at [476, 428] on div "KitchenMate" at bounding box center [311, 424] width 391 height 21
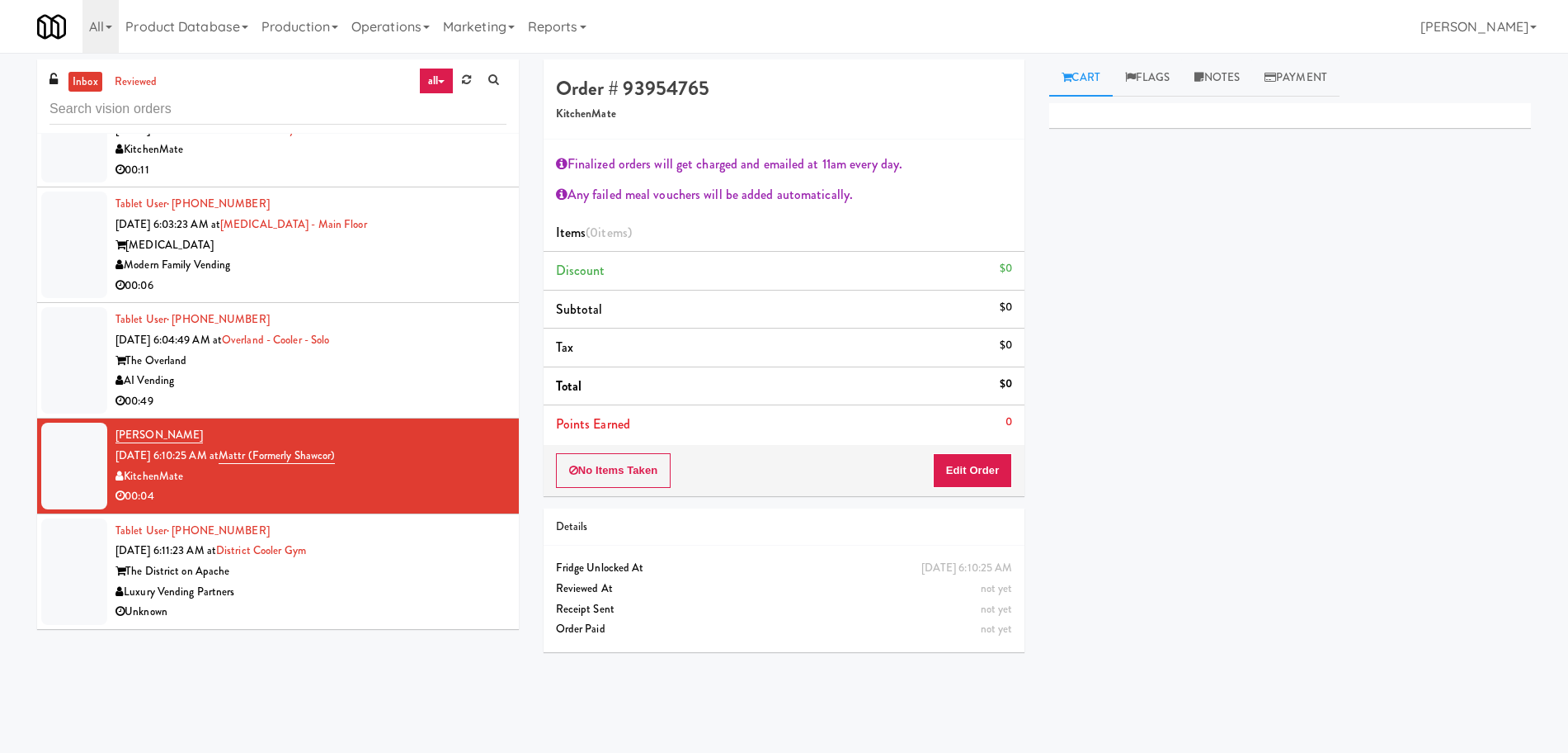
click at [379, 377] on div "AI Vending" at bounding box center [311, 380] width 391 height 21
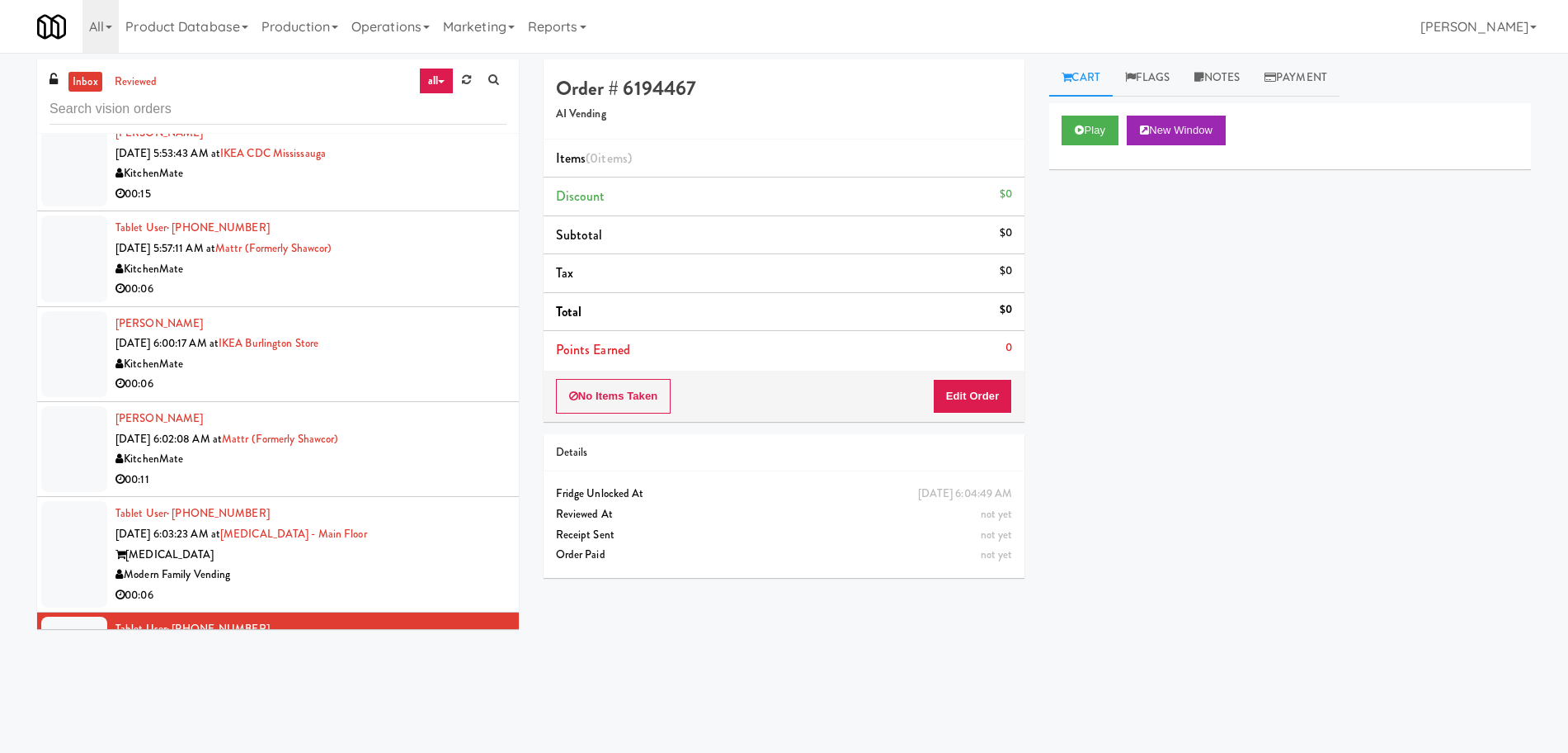
scroll to position [4544, 0]
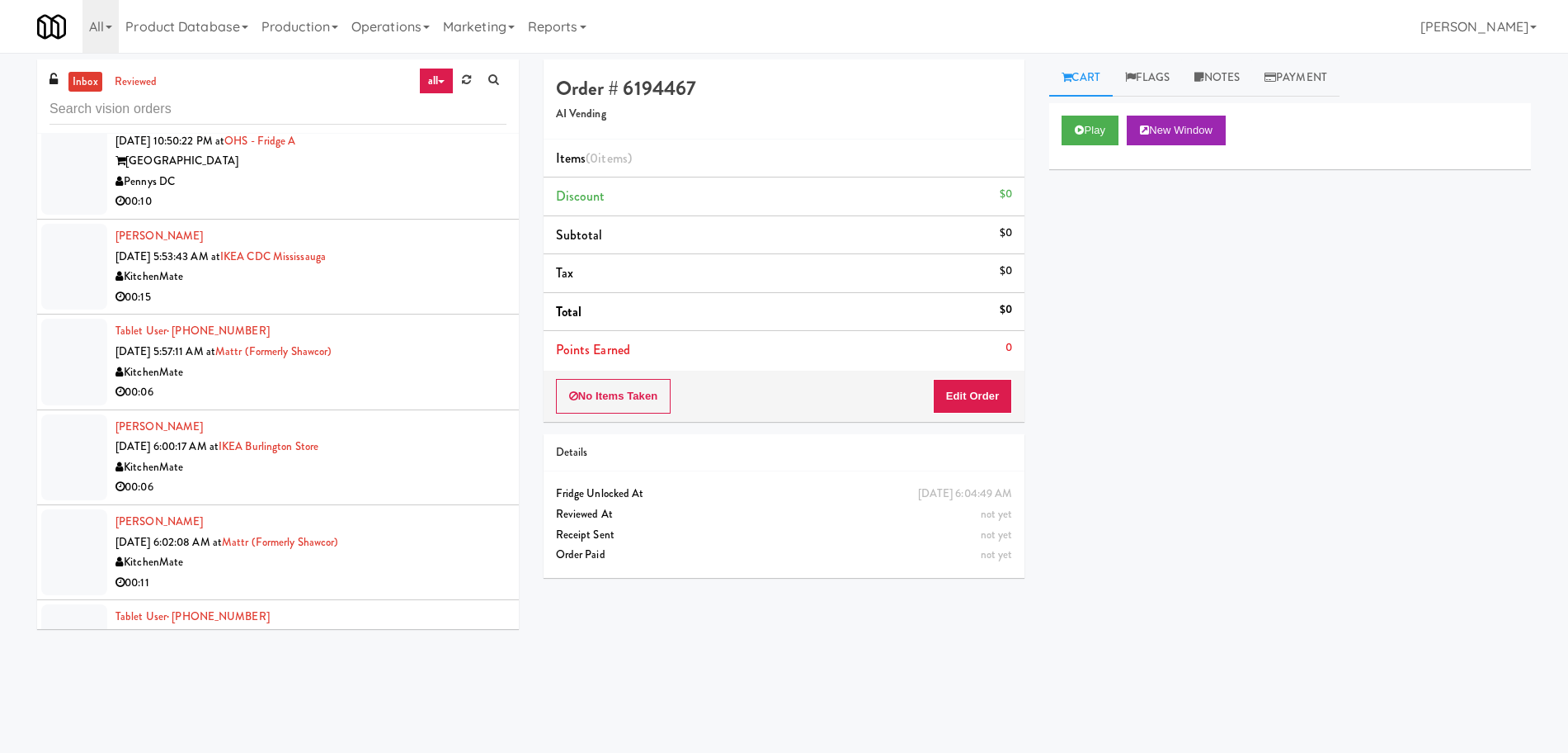
click at [394, 289] on div "00:15" at bounding box center [311, 297] width 391 height 21
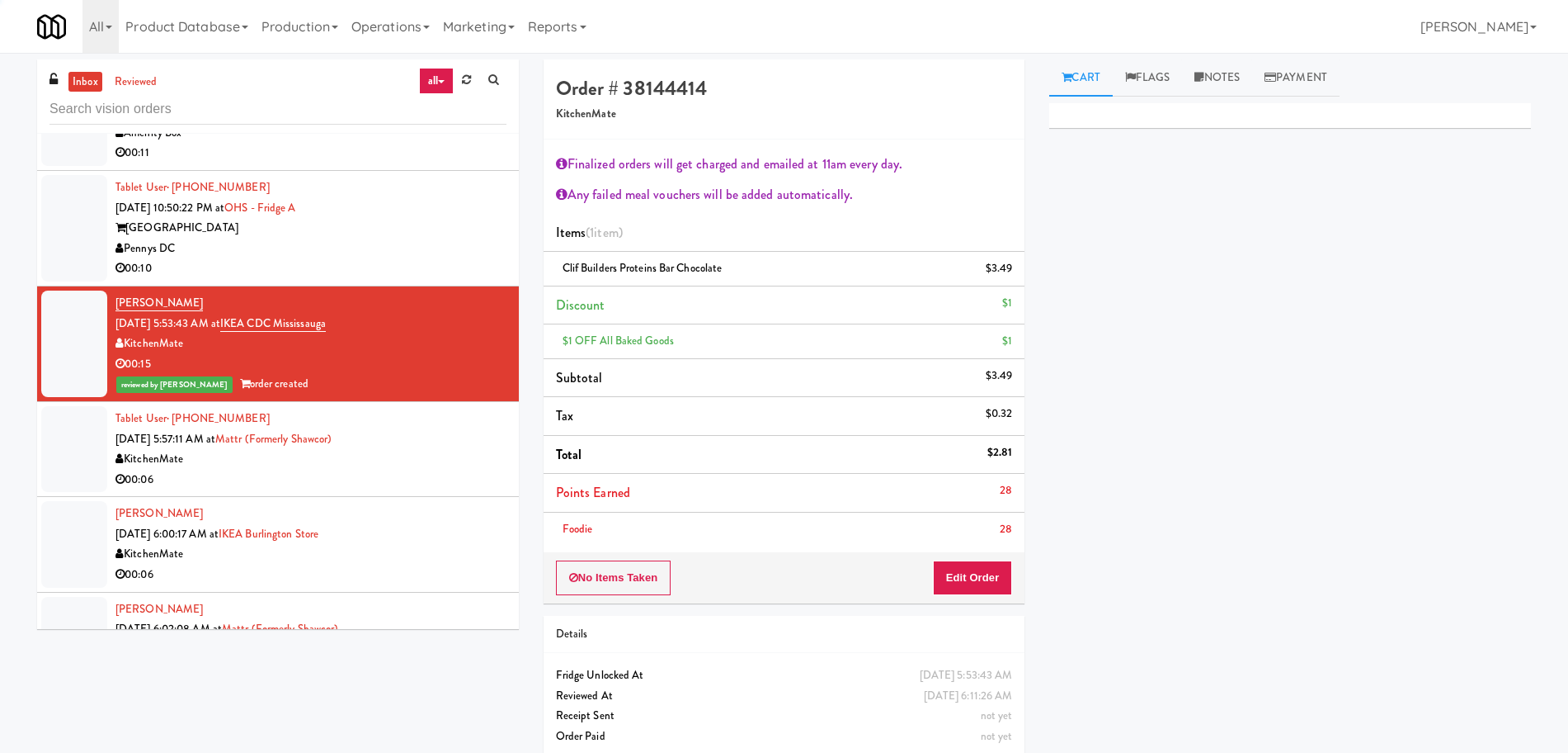
scroll to position [4441, 0]
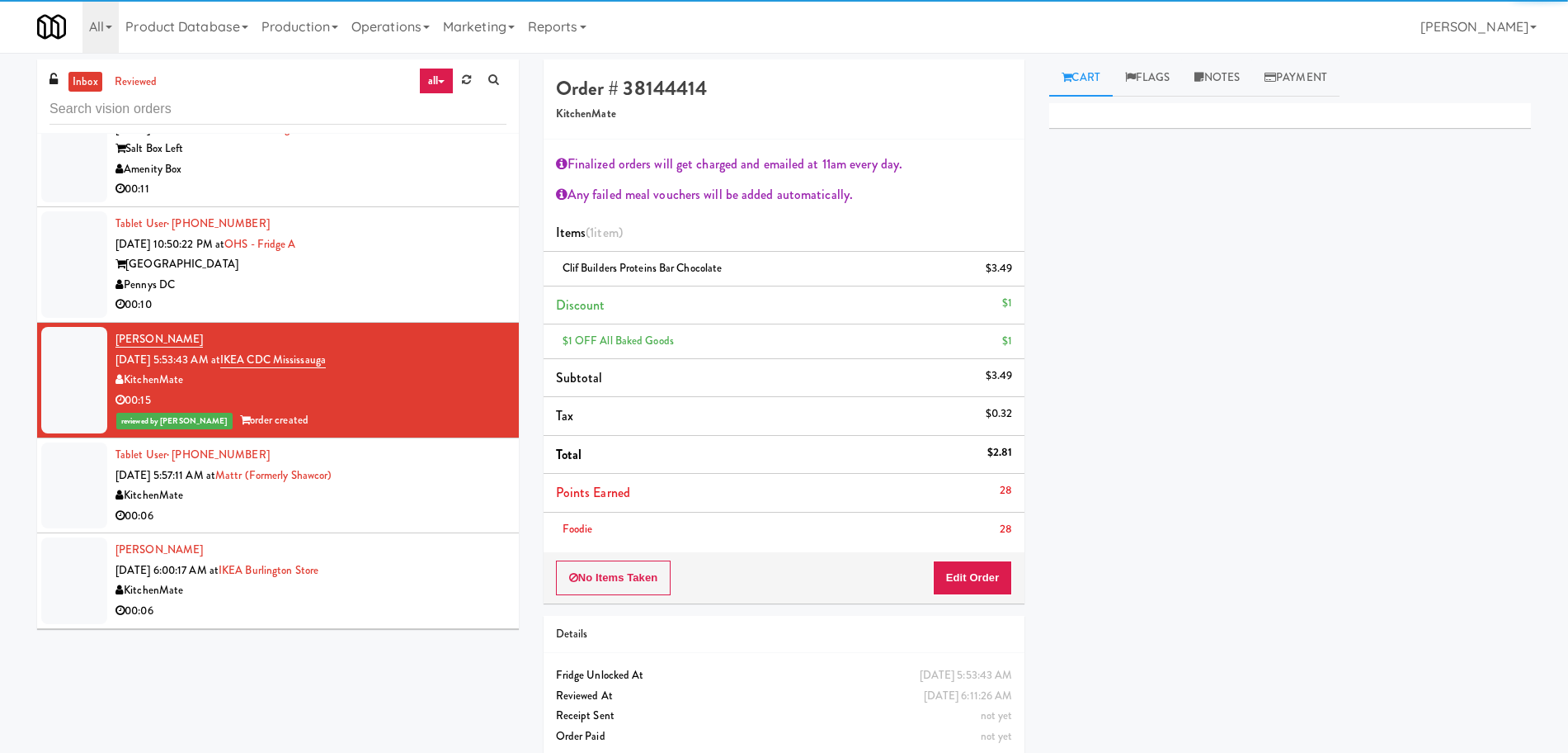
click at [405, 278] on div "Pennys DC" at bounding box center [311, 285] width 391 height 21
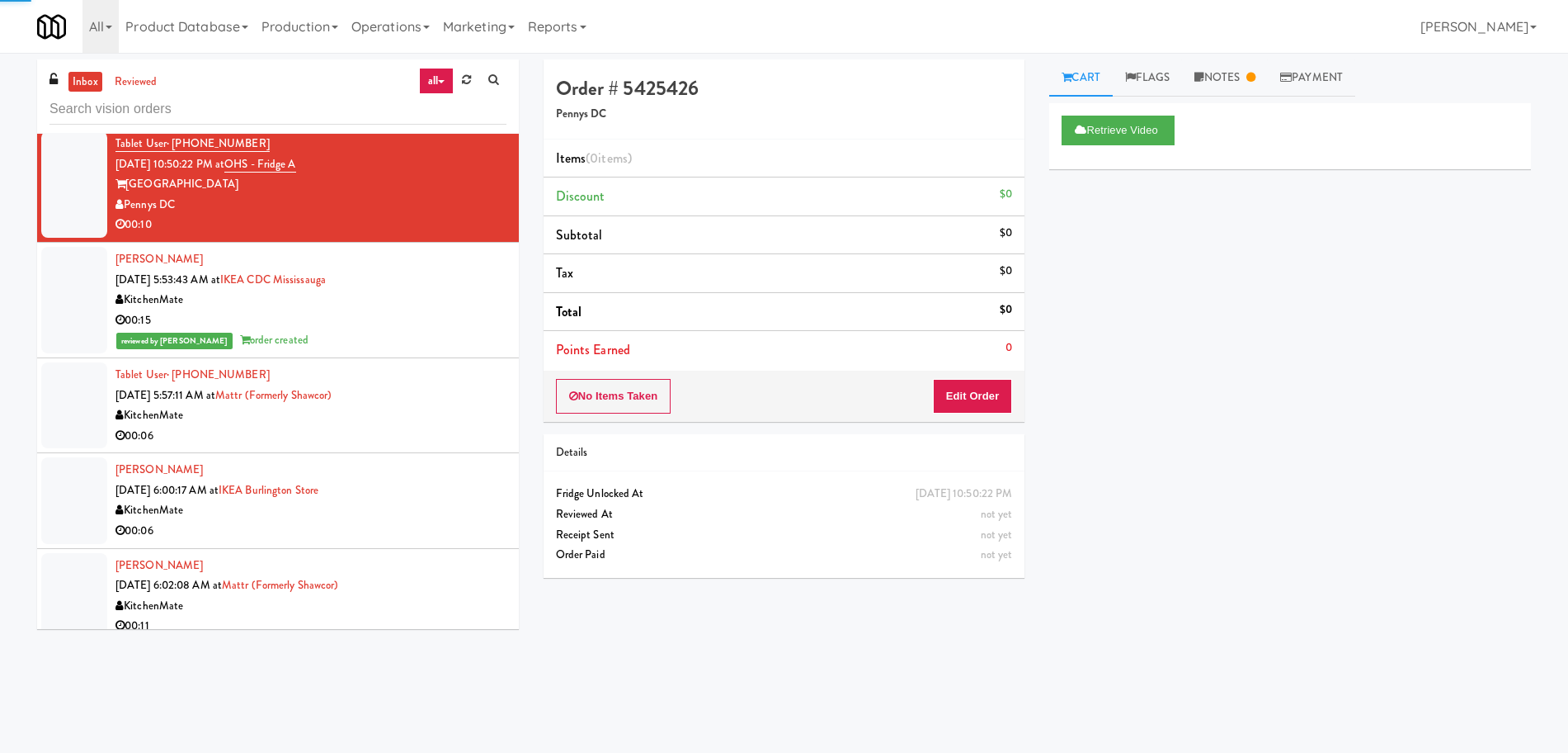
scroll to position [4648, 0]
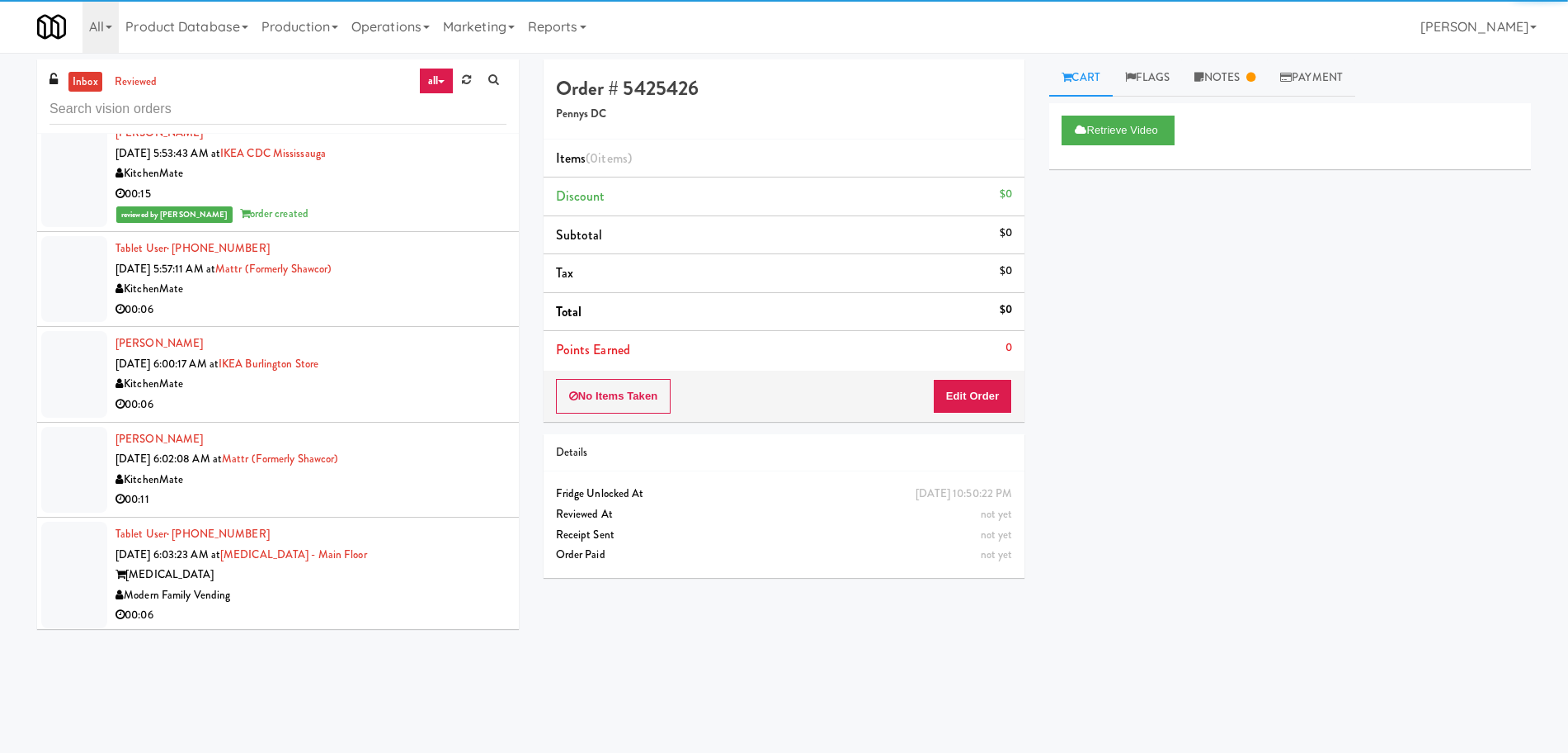
drag, startPoint x: 403, startPoint y: 291, endPoint x: 395, endPoint y: 314, distance: 24.4
click at [404, 291] on div "KitchenMate" at bounding box center [311, 289] width 391 height 21
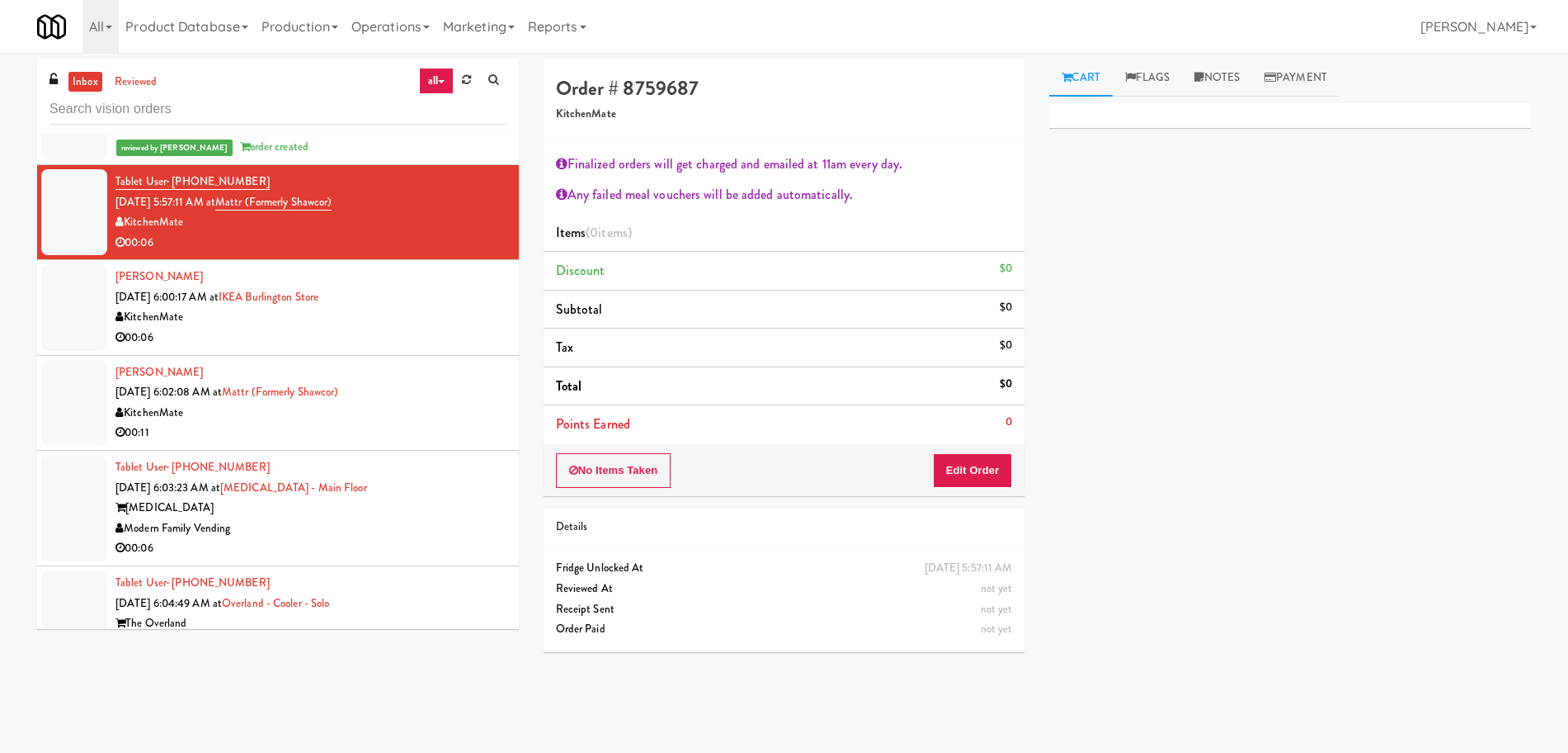
scroll to position [4751, 0]
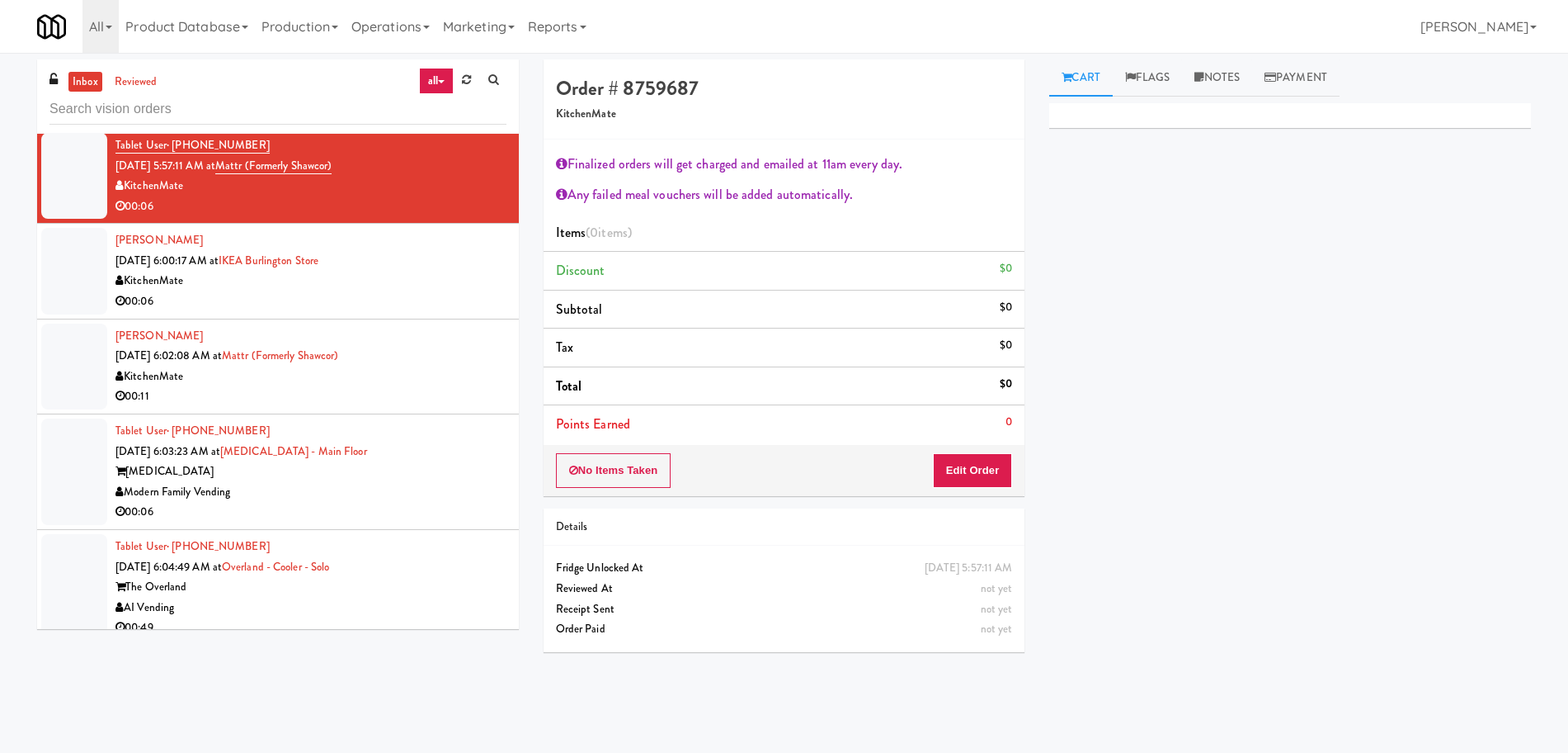
click at [440, 293] on div "00:06" at bounding box center [311, 302] width 391 height 21
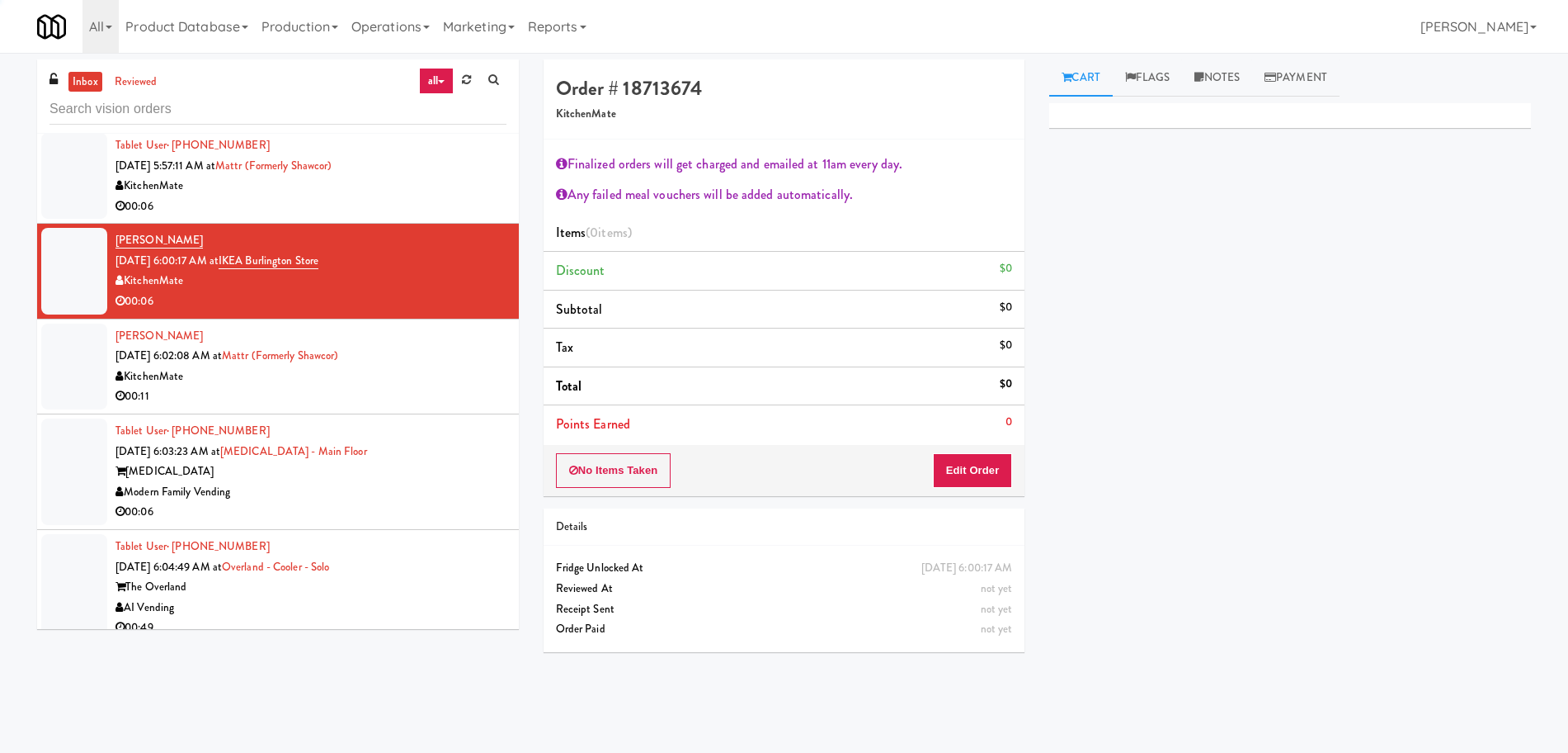
click at [442, 364] on div "[PERSON_NAME] [DATE] 6:02:08 AM at Mattr (formerly Shawcor) KitchenMate 00:11" at bounding box center [311, 366] width 391 height 81
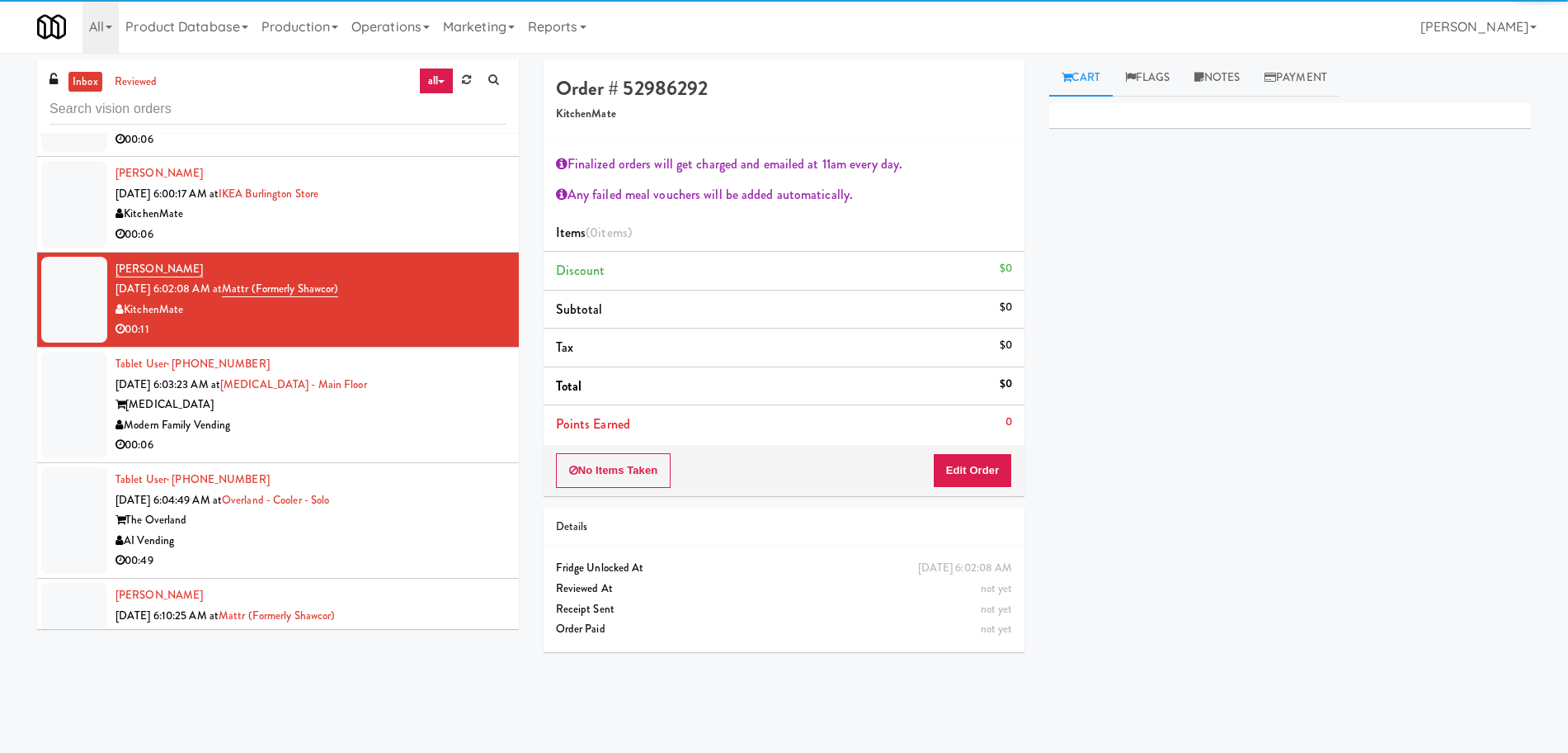
scroll to position [4854, 0]
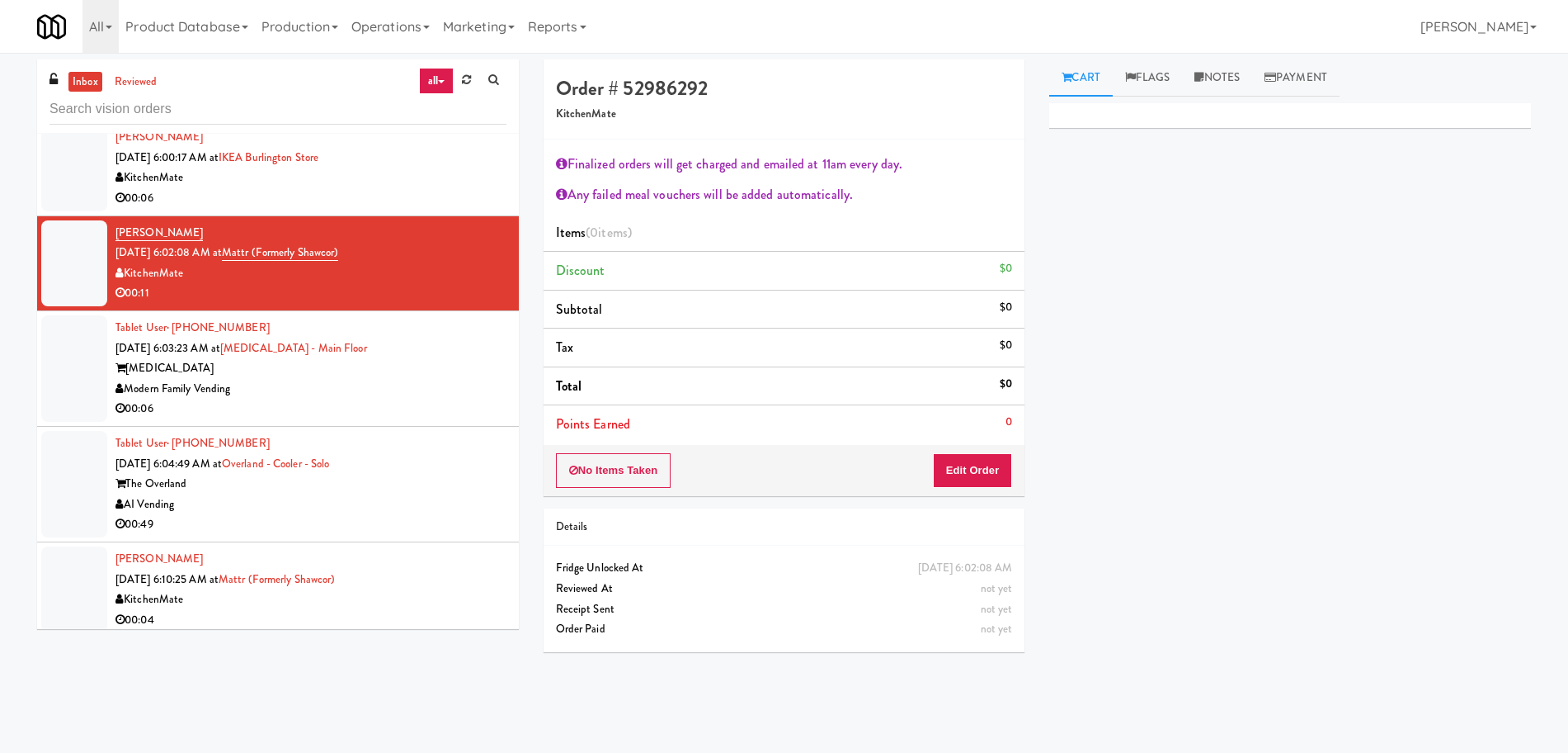
click at [424, 384] on div "Modern Family Vending" at bounding box center [311, 389] width 391 height 21
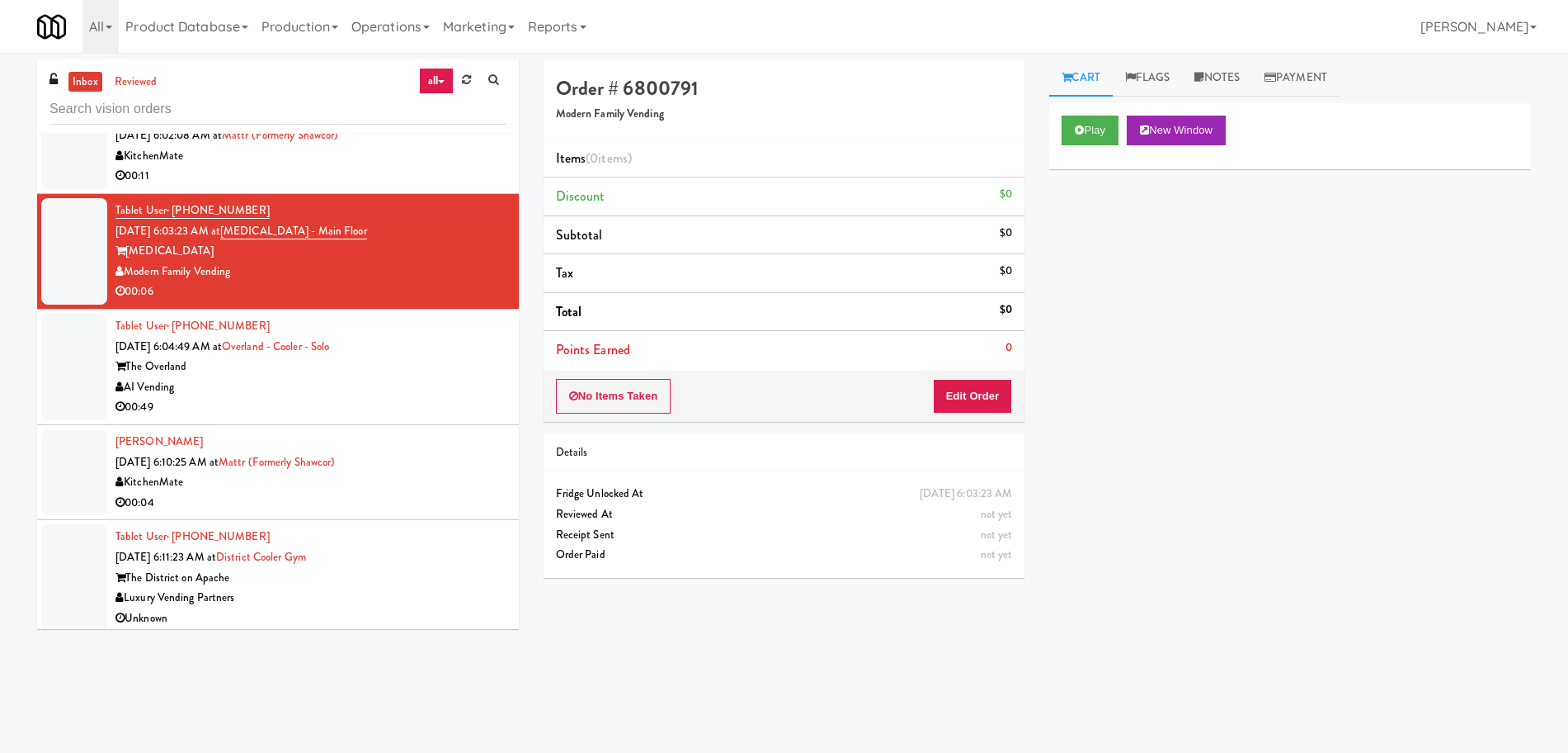
scroll to position [4977, 0]
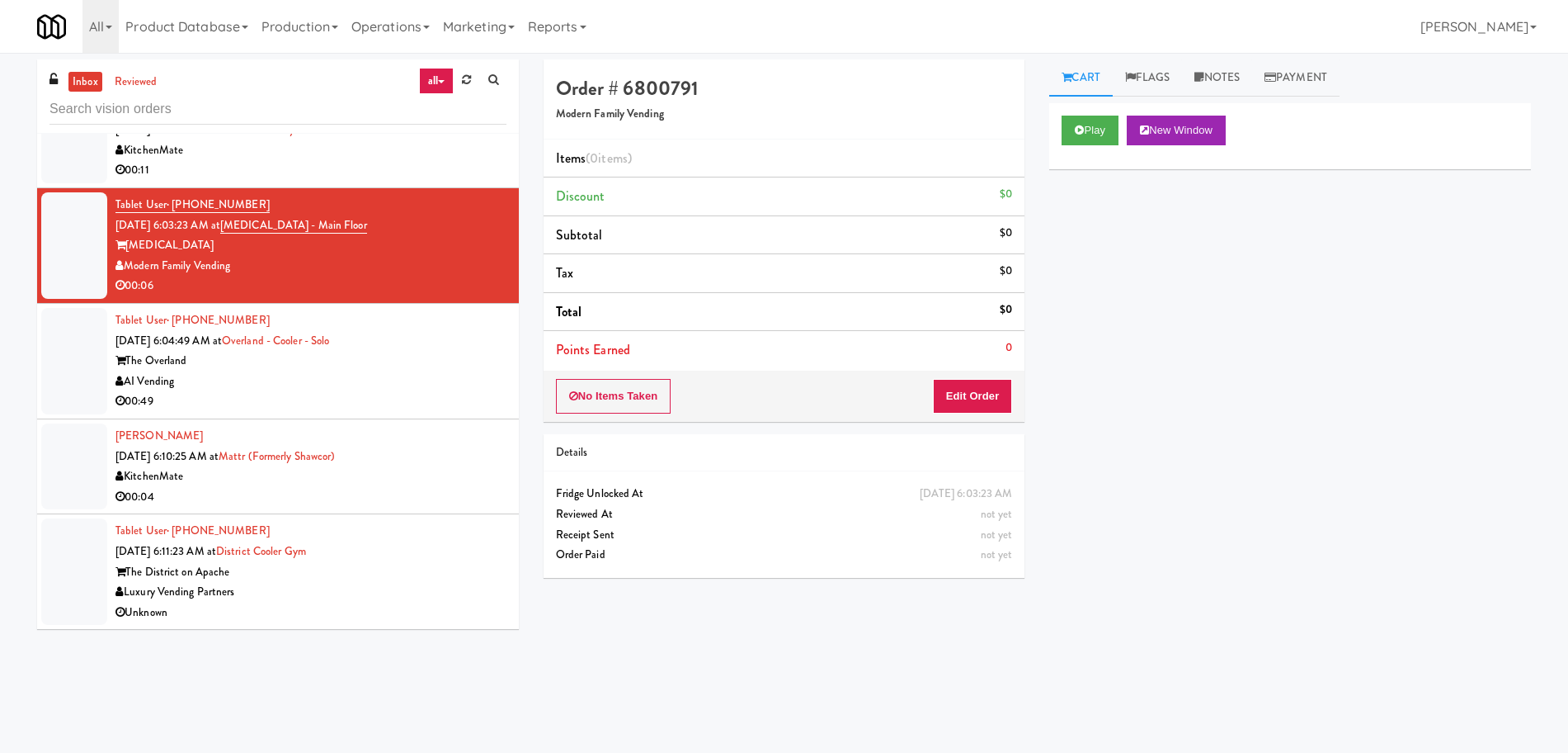
drag, startPoint x: 388, startPoint y: 357, endPoint x: 391, endPoint y: 346, distance: 11.4
click at [388, 353] on div "The Overland" at bounding box center [311, 361] width 391 height 21
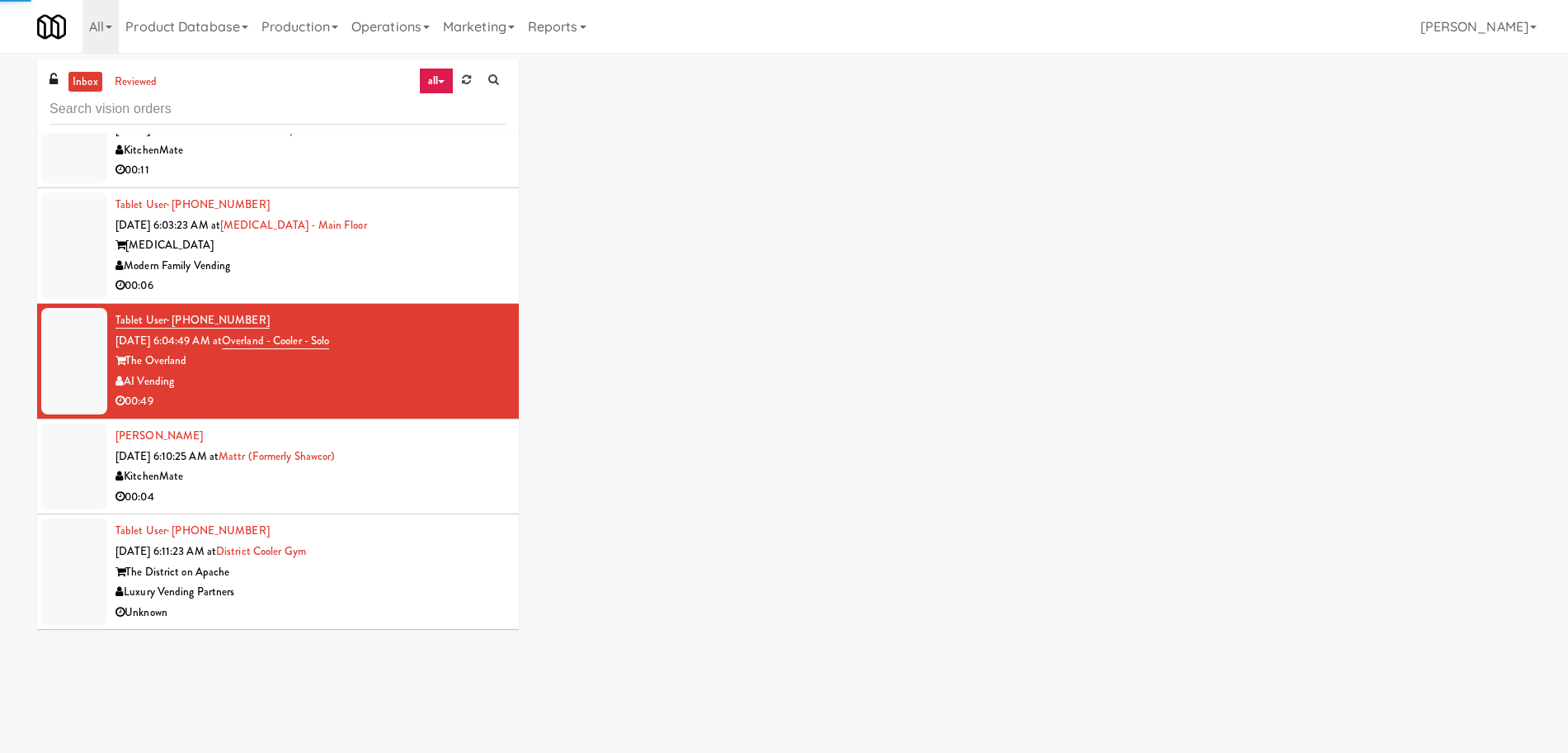
click at [429, 260] on div "Modern Family Vending" at bounding box center [311, 266] width 391 height 21
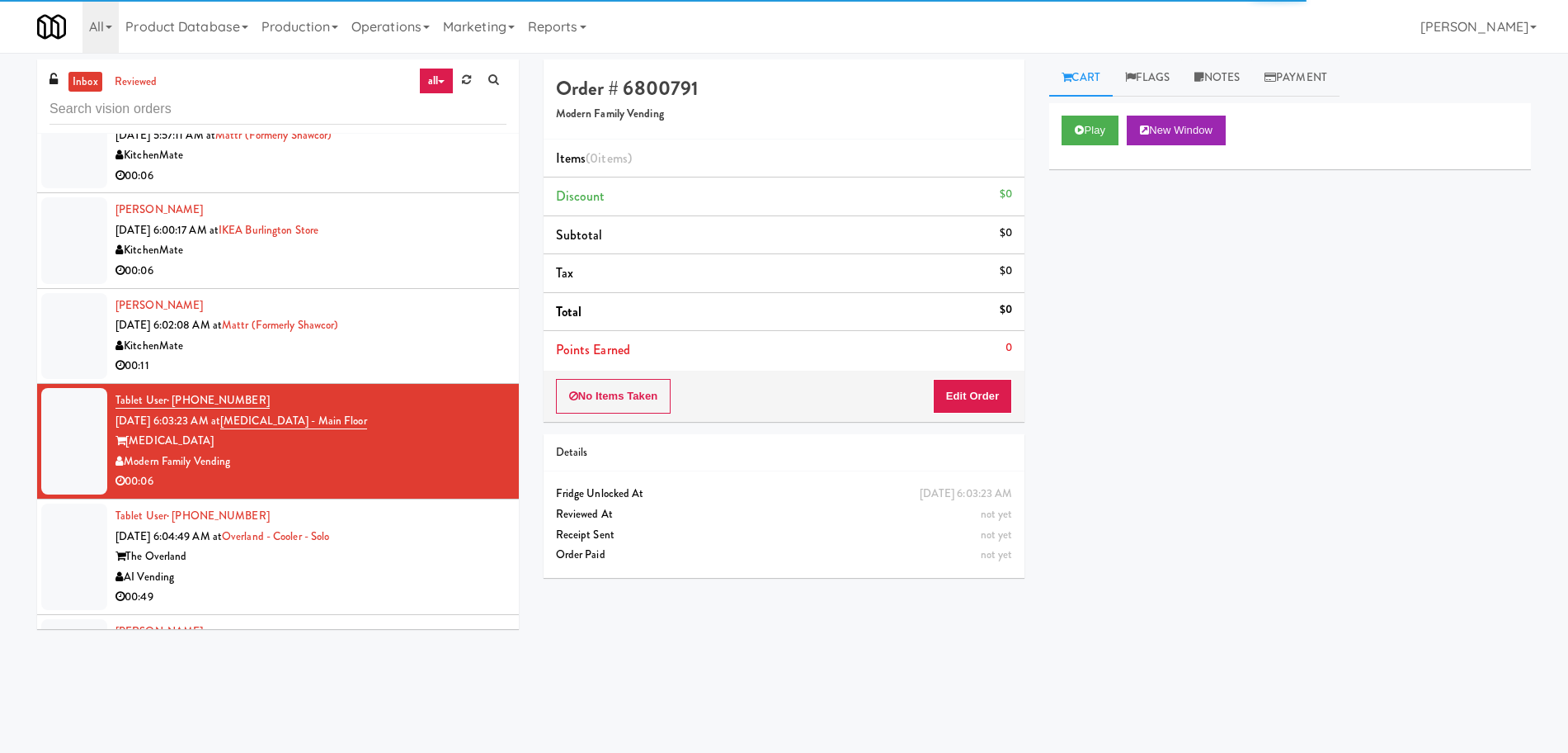
scroll to position [4770, 0]
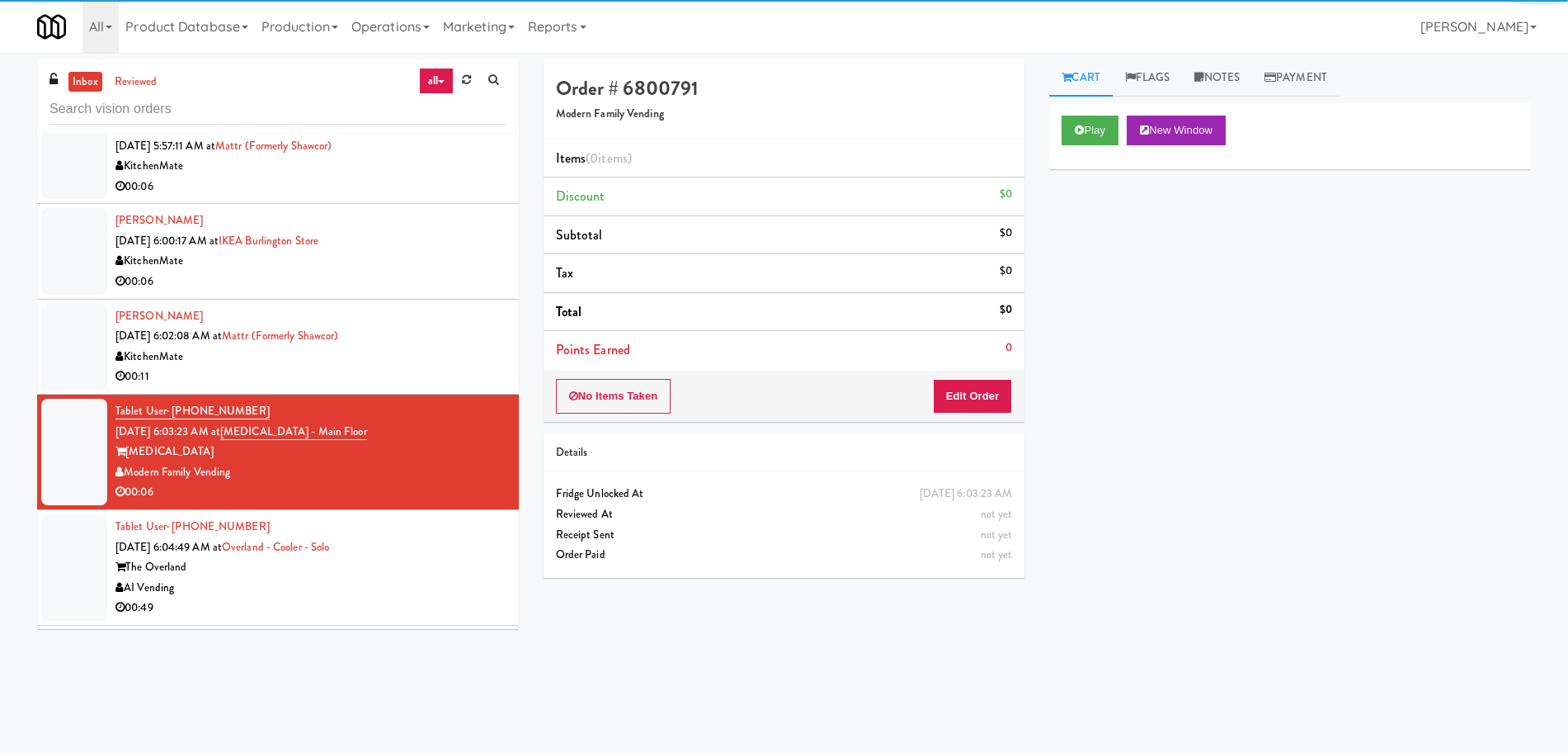
click at [438, 343] on div "[PERSON_NAME] [DATE] 6:02:08 AM at Mattr (formerly Shawcor) KitchenMate 00:11" at bounding box center [311, 347] width 391 height 81
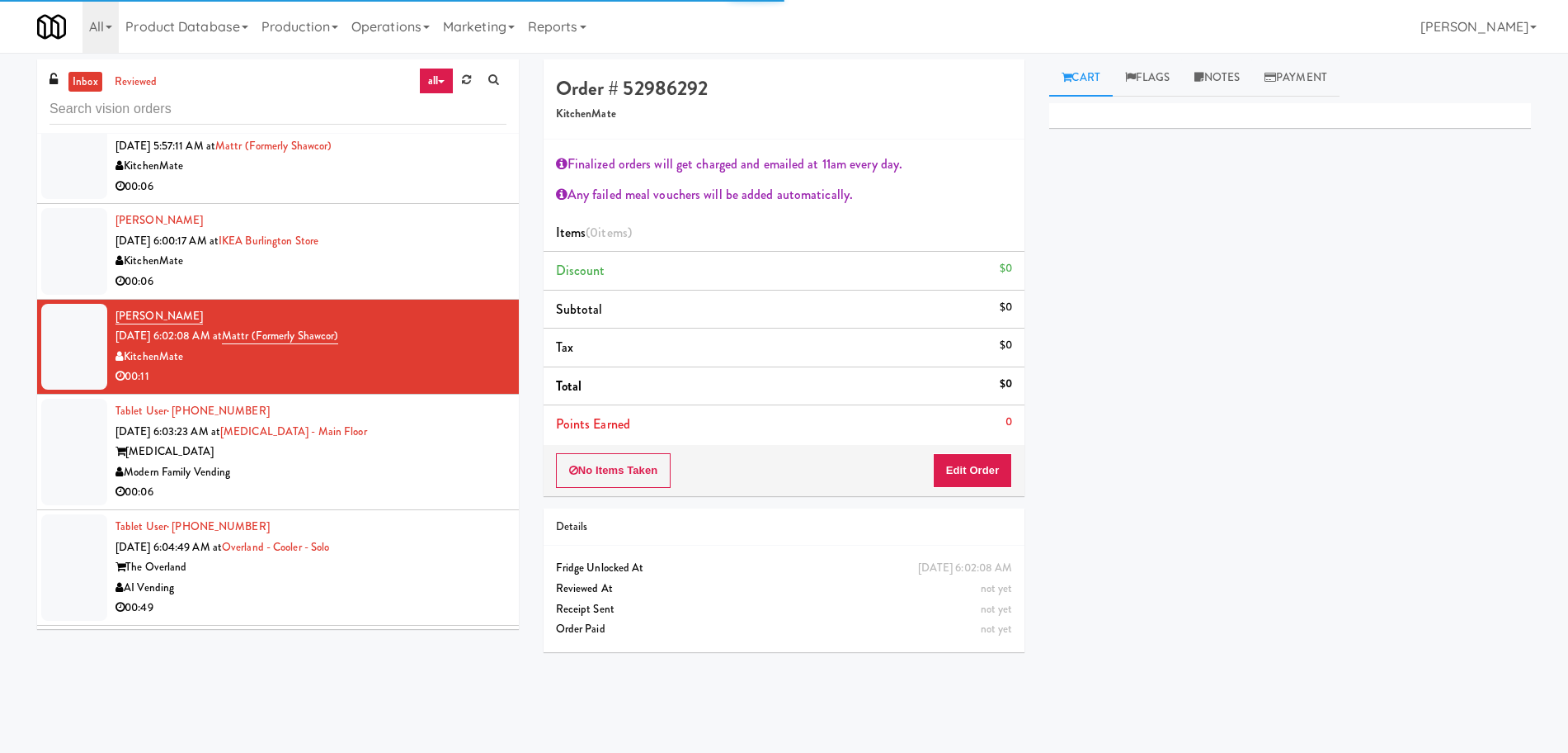
scroll to position [4564, 0]
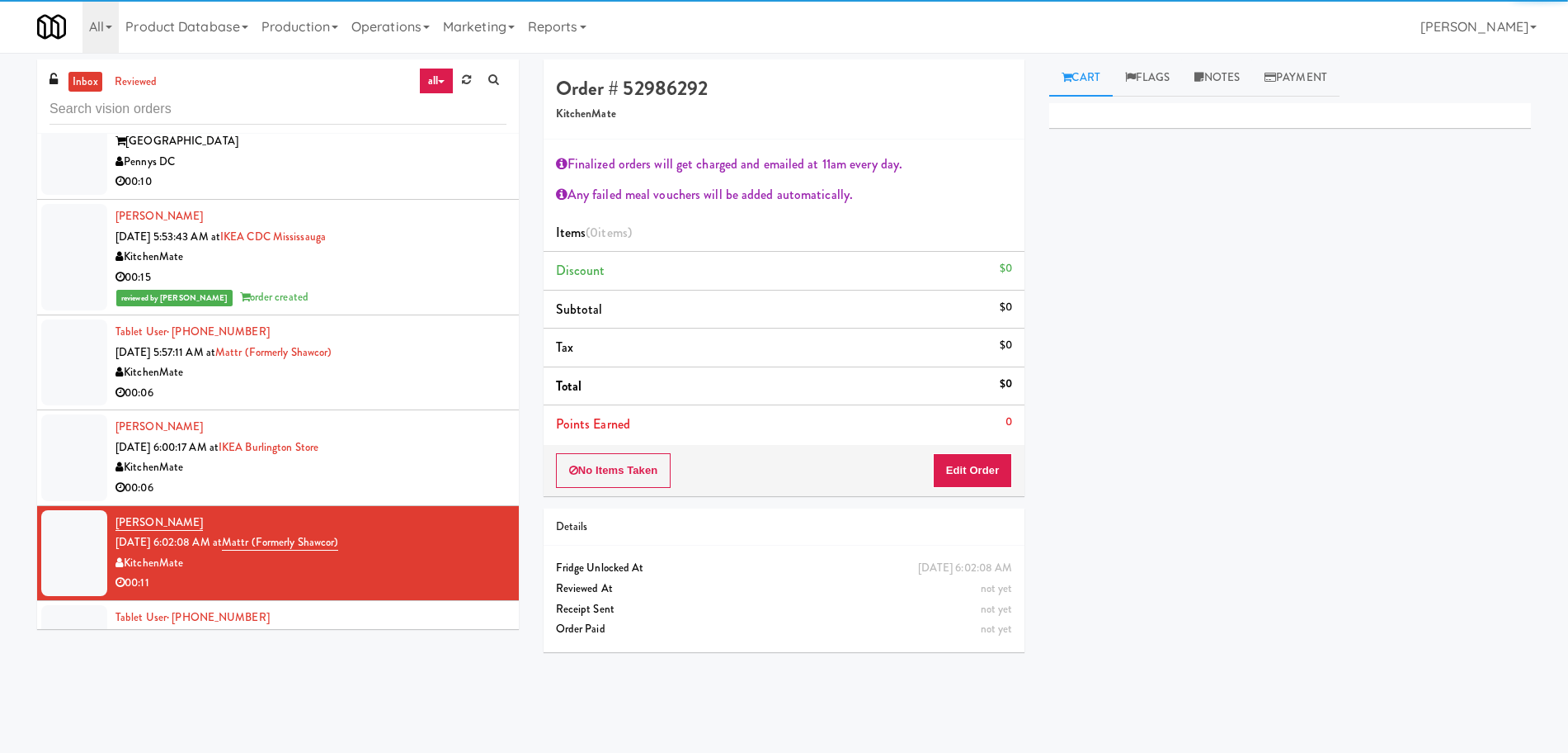
click at [444, 366] on div "KitchenMate" at bounding box center [311, 373] width 391 height 21
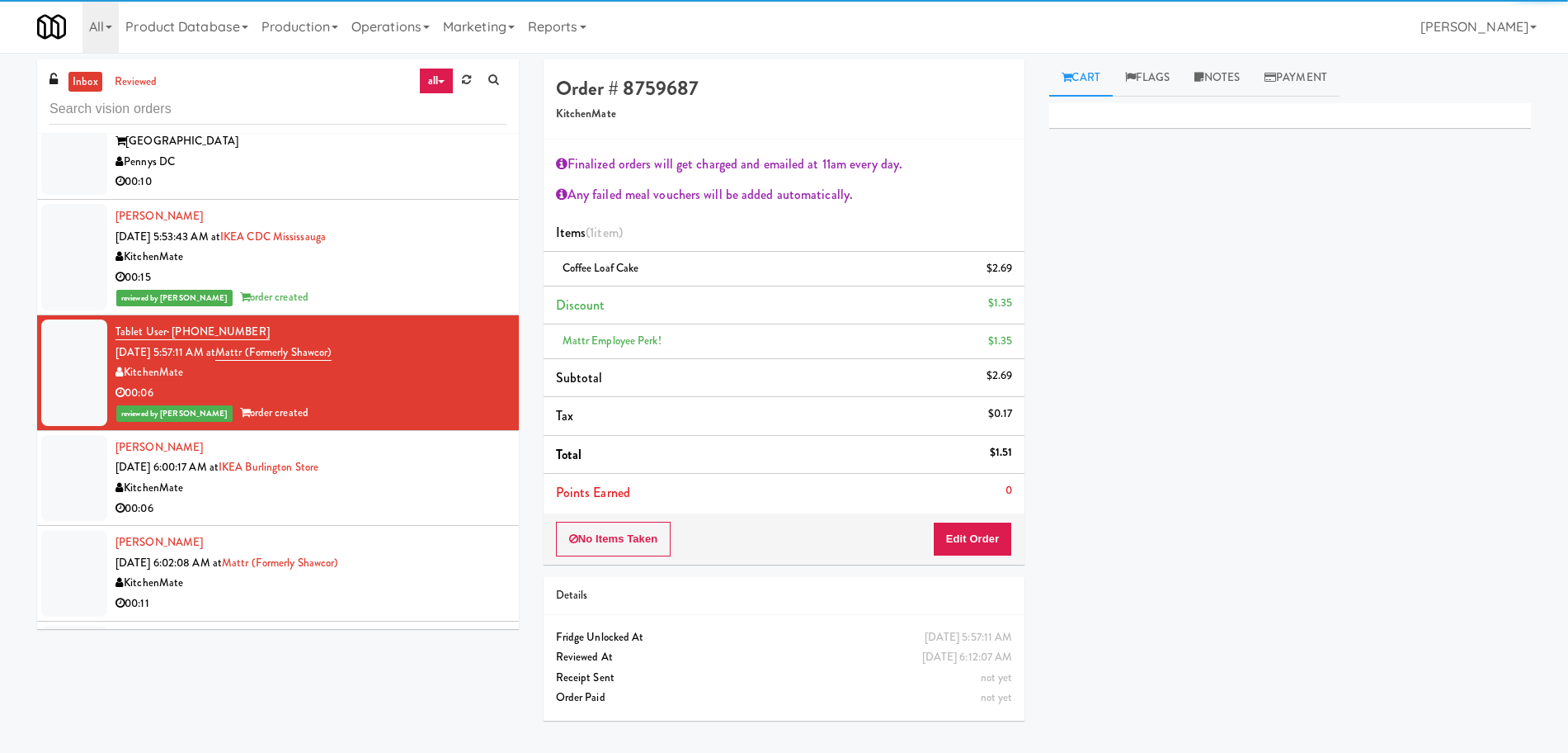
click at [435, 467] on div "[PERSON_NAME] [DATE] 6:00:17 AM at [GEOGRAPHIC_DATA] 00:06" at bounding box center [311, 477] width 391 height 81
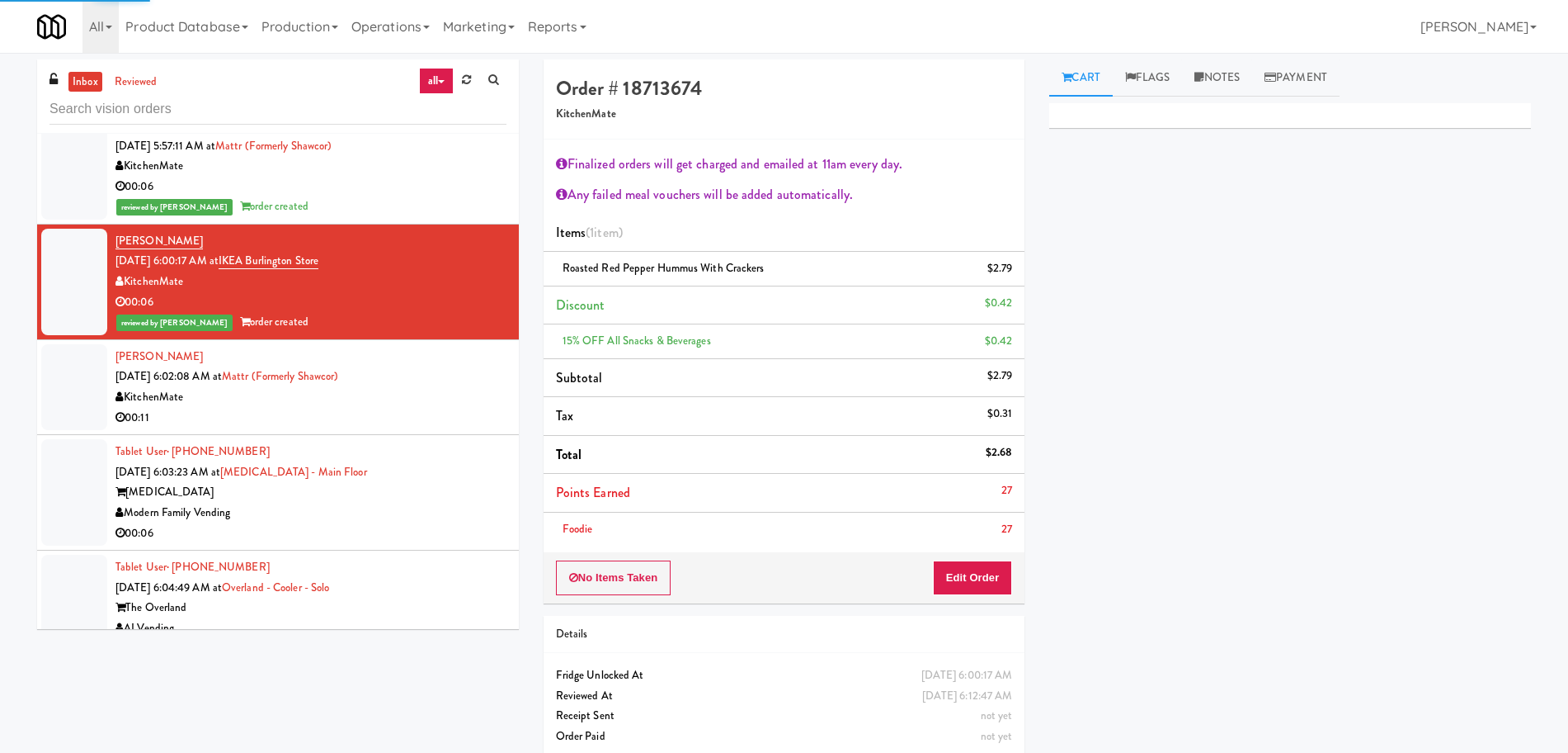
click at [438, 388] on div "KitchenMate" at bounding box center [311, 397] width 391 height 21
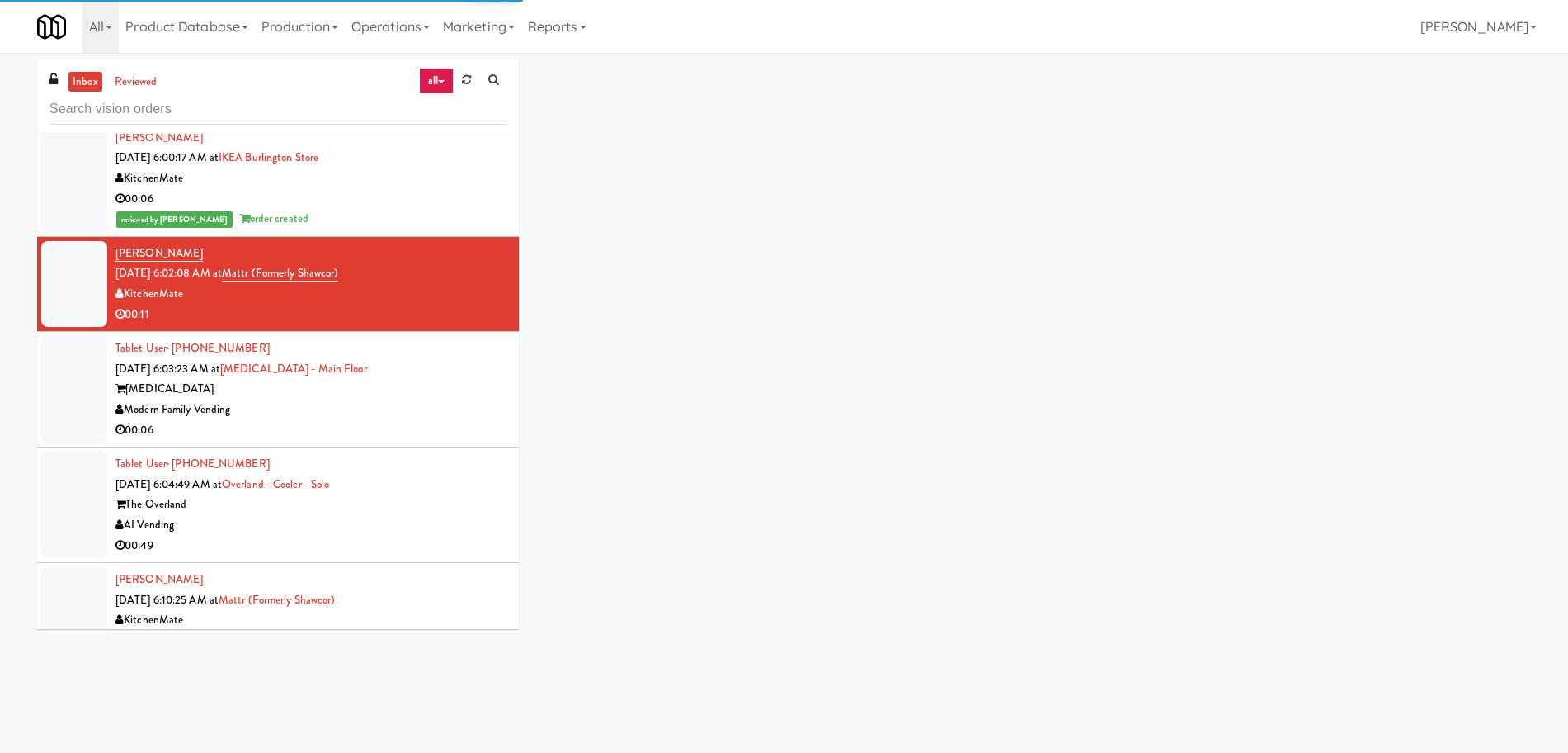
click at [429, 386] on div "[MEDICAL_DATA]" at bounding box center [311, 389] width 391 height 21
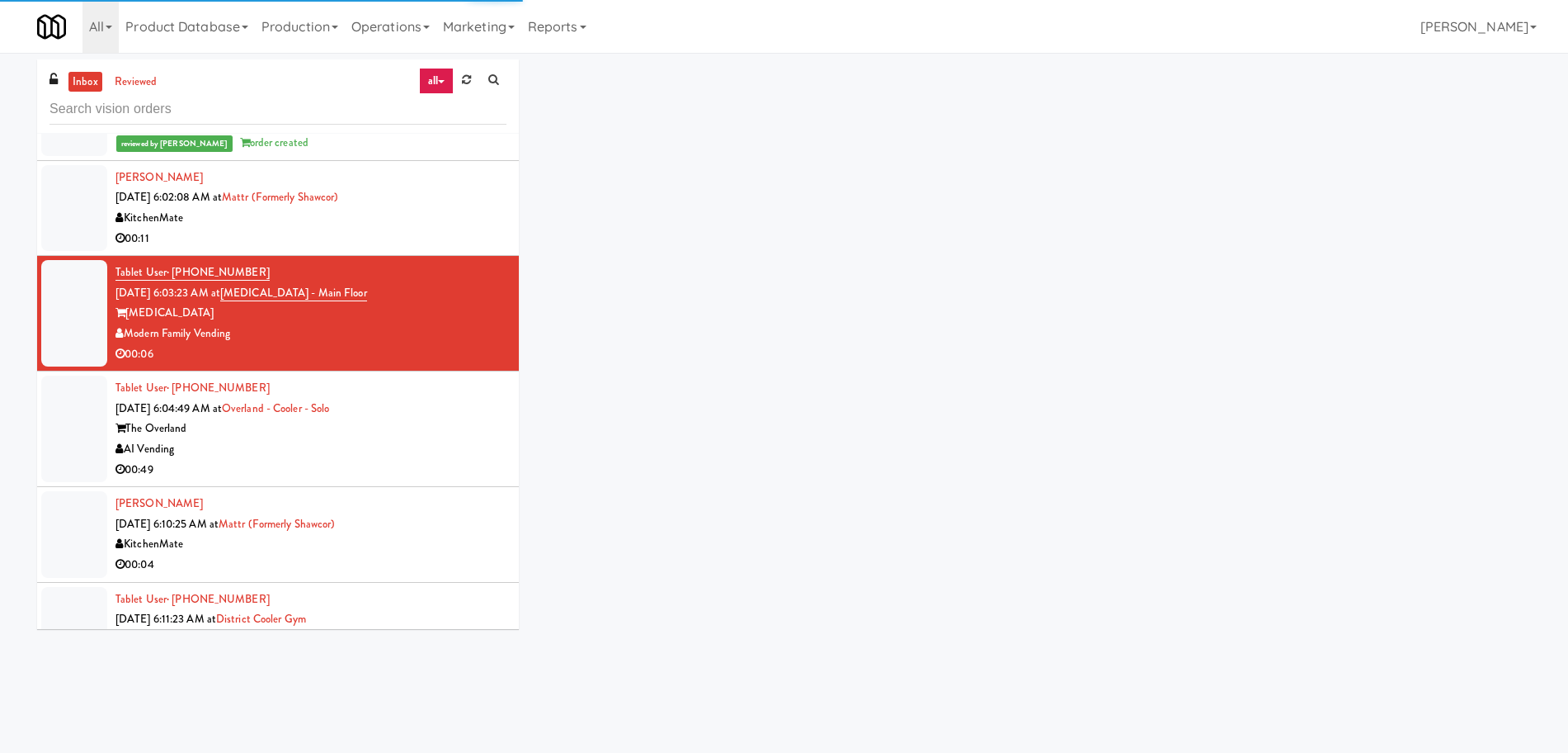
scroll to position [5018, 0]
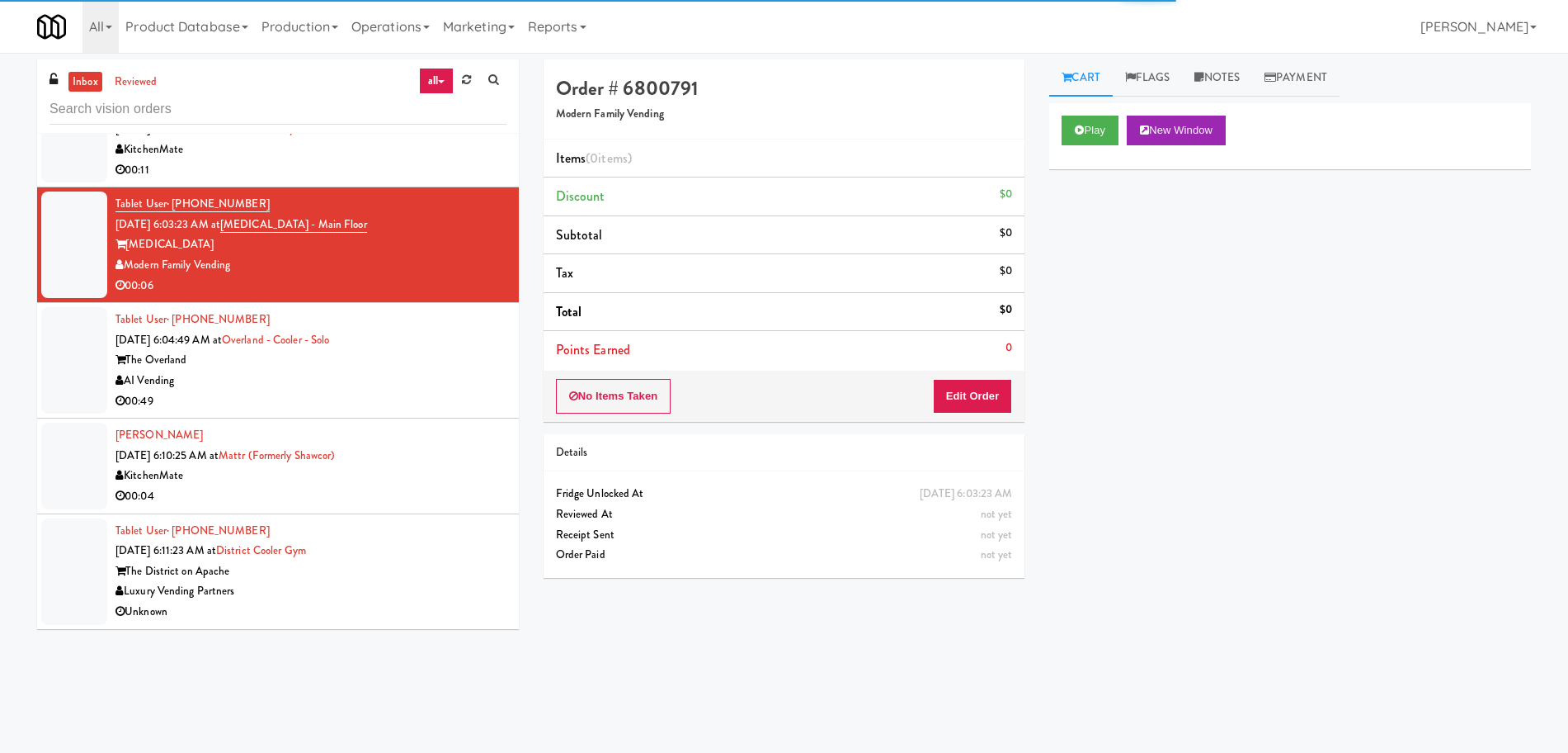
click at [437, 362] on div "The Overland" at bounding box center [311, 360] width 391 height 21
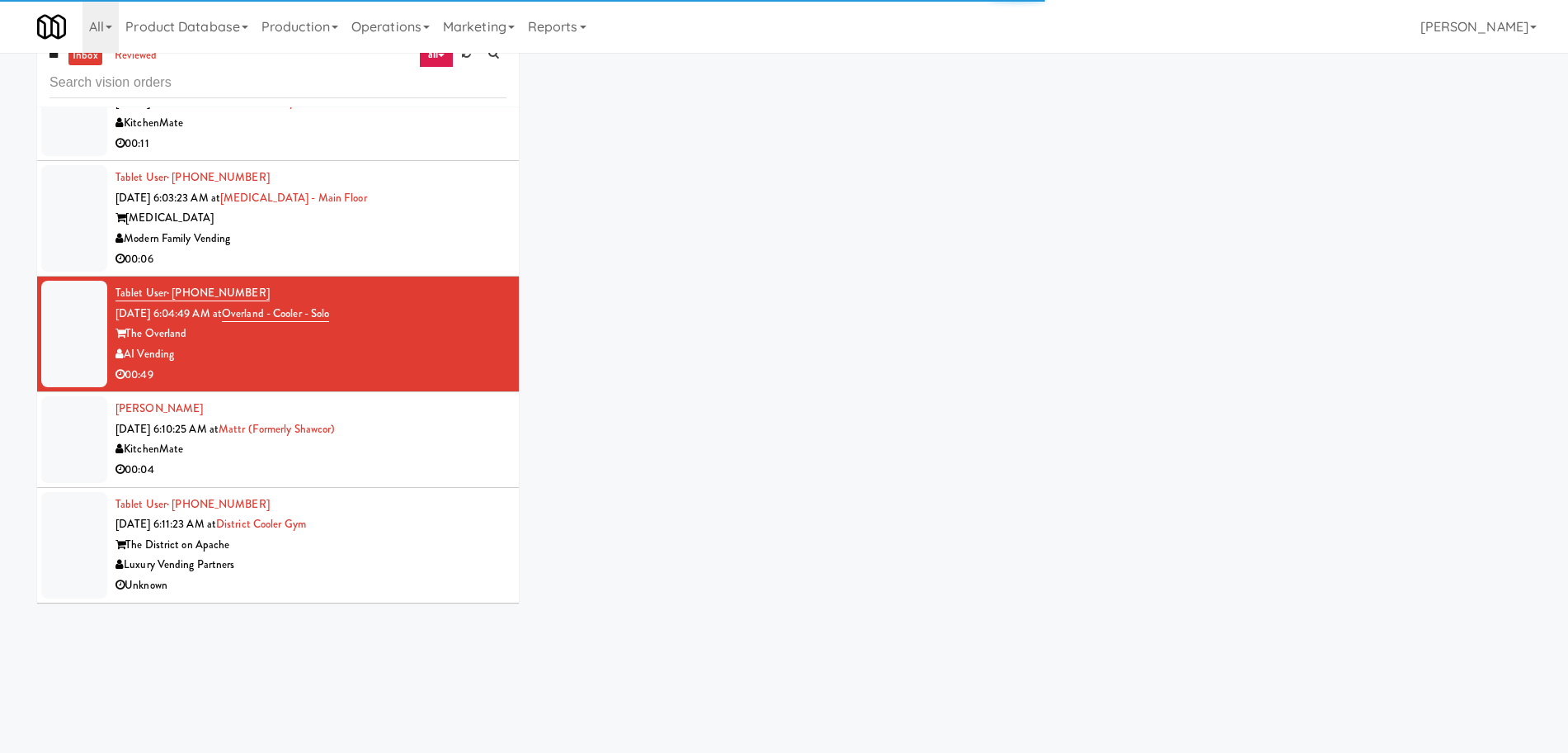
scroll to position [53, 0]
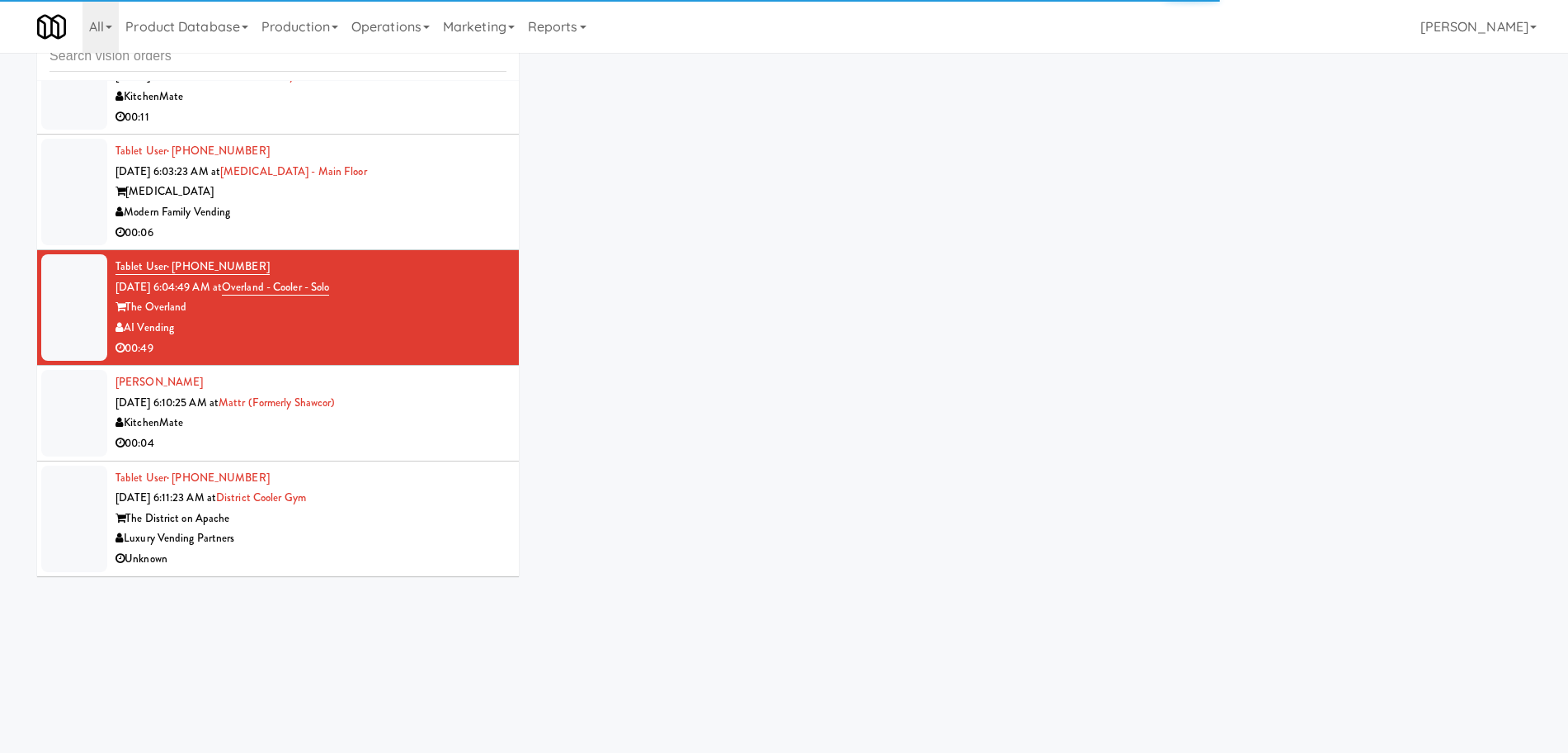
click at [436, 396] on div "[PERSON_NAME] [DATE] 6:10:25 AM at Mattr (formerly Shawcor) KitchenMate 00:04" at bounding box center [311, 412] width 391 height 81
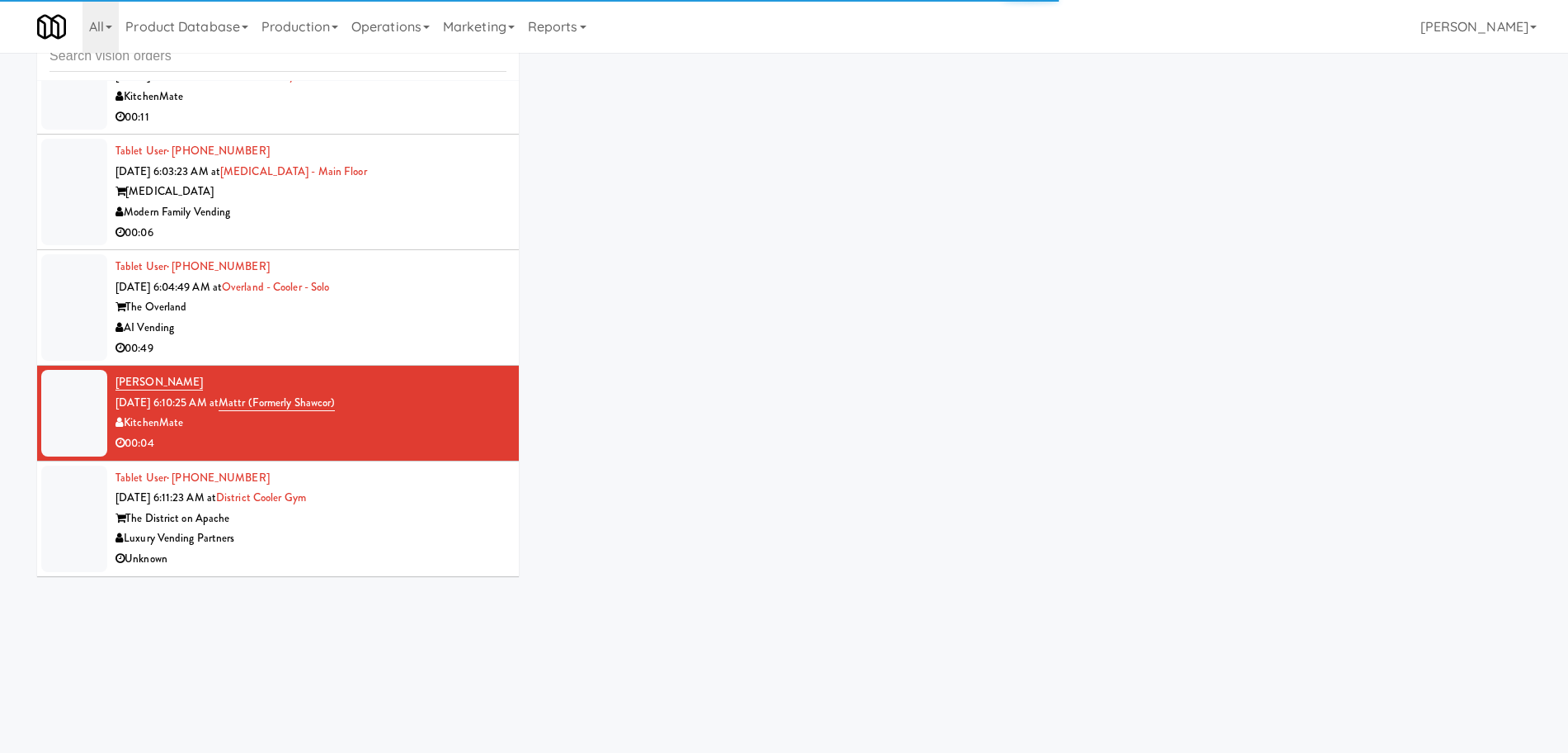
click at [431, 516] on div "The District on Apache" at bounding box center [311, 518] width 391 height 21
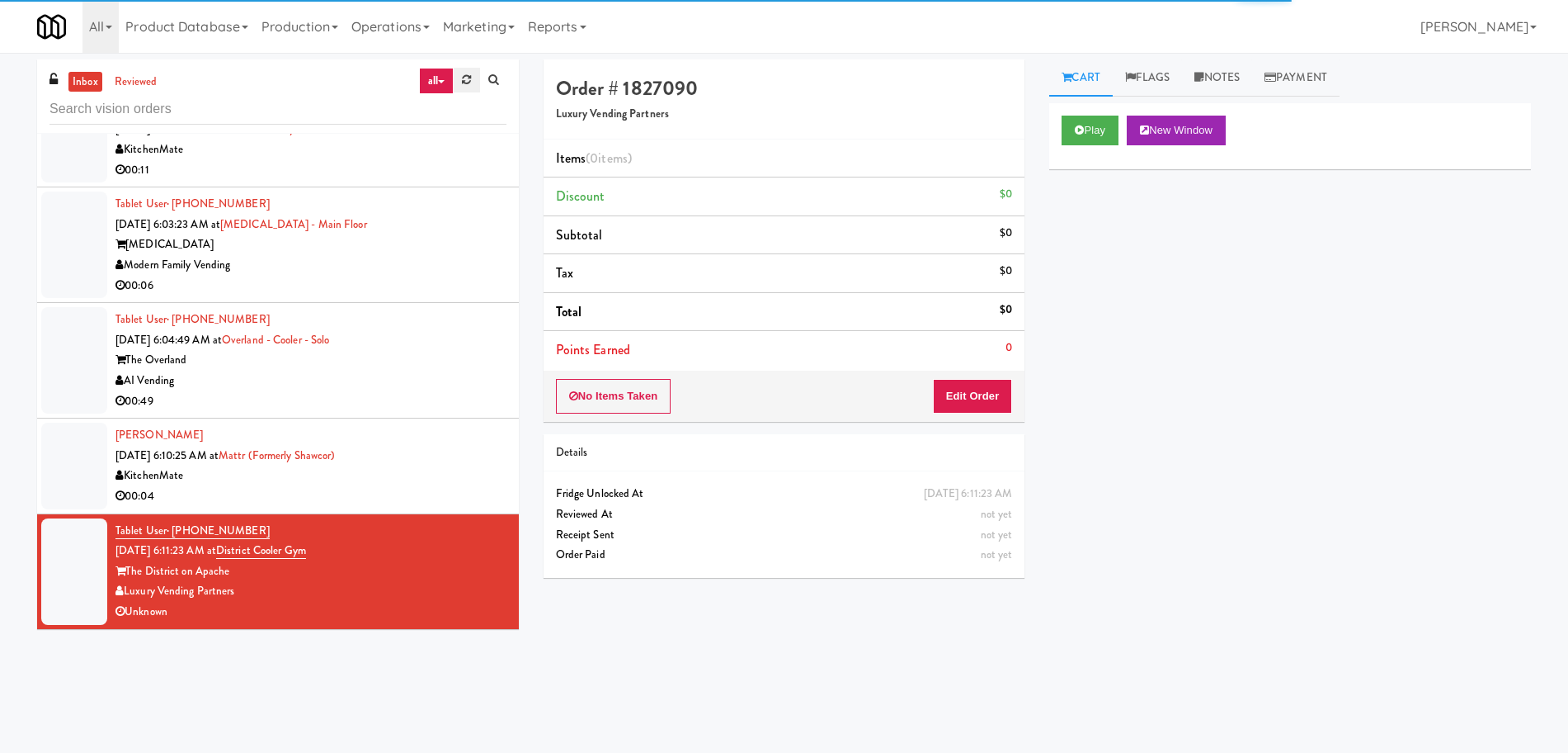
click at [455, 76] on link at bounding box center [466, 80] width 26 height 25
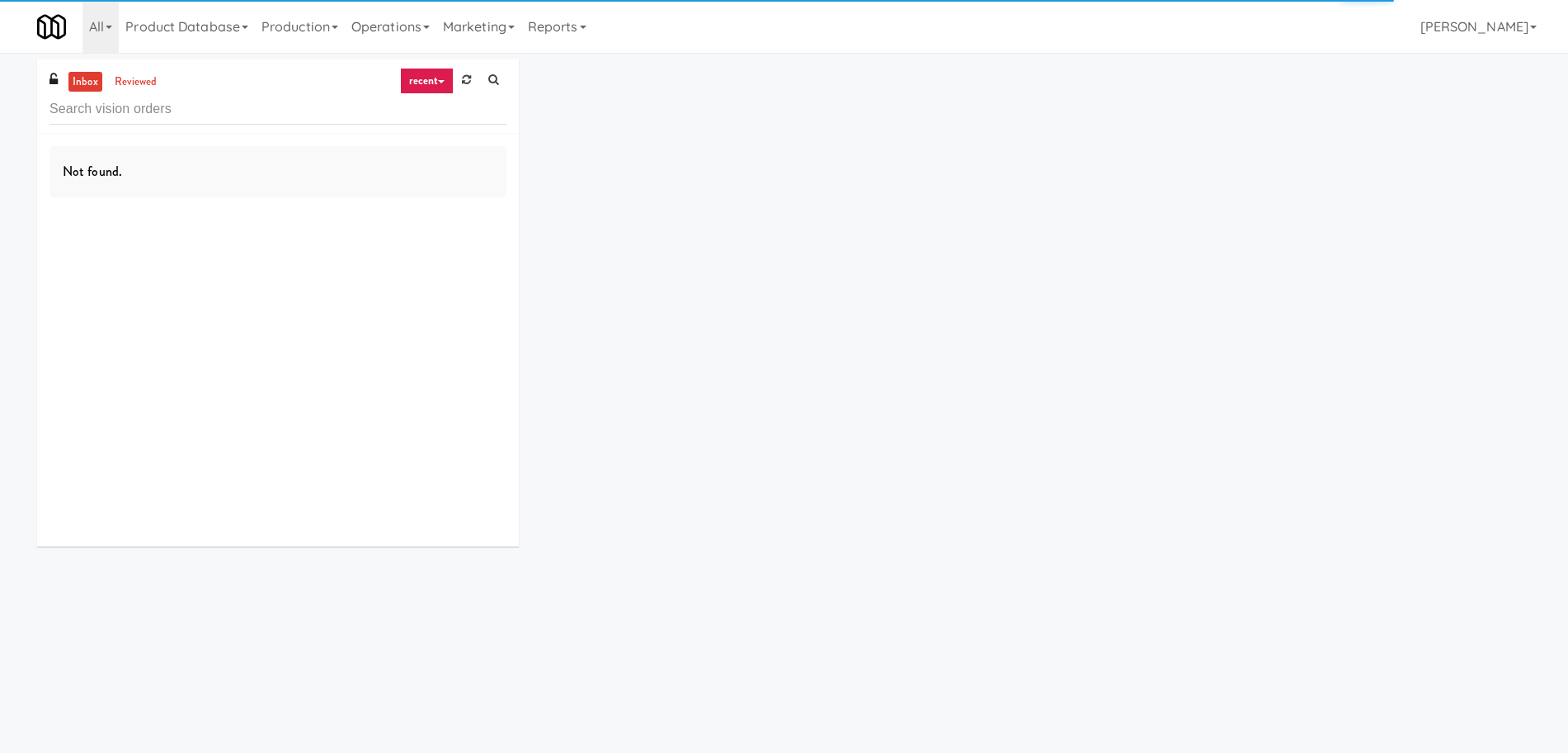
click at [443, 83] on icon at bounding box center [441, 82] width 7 height 3
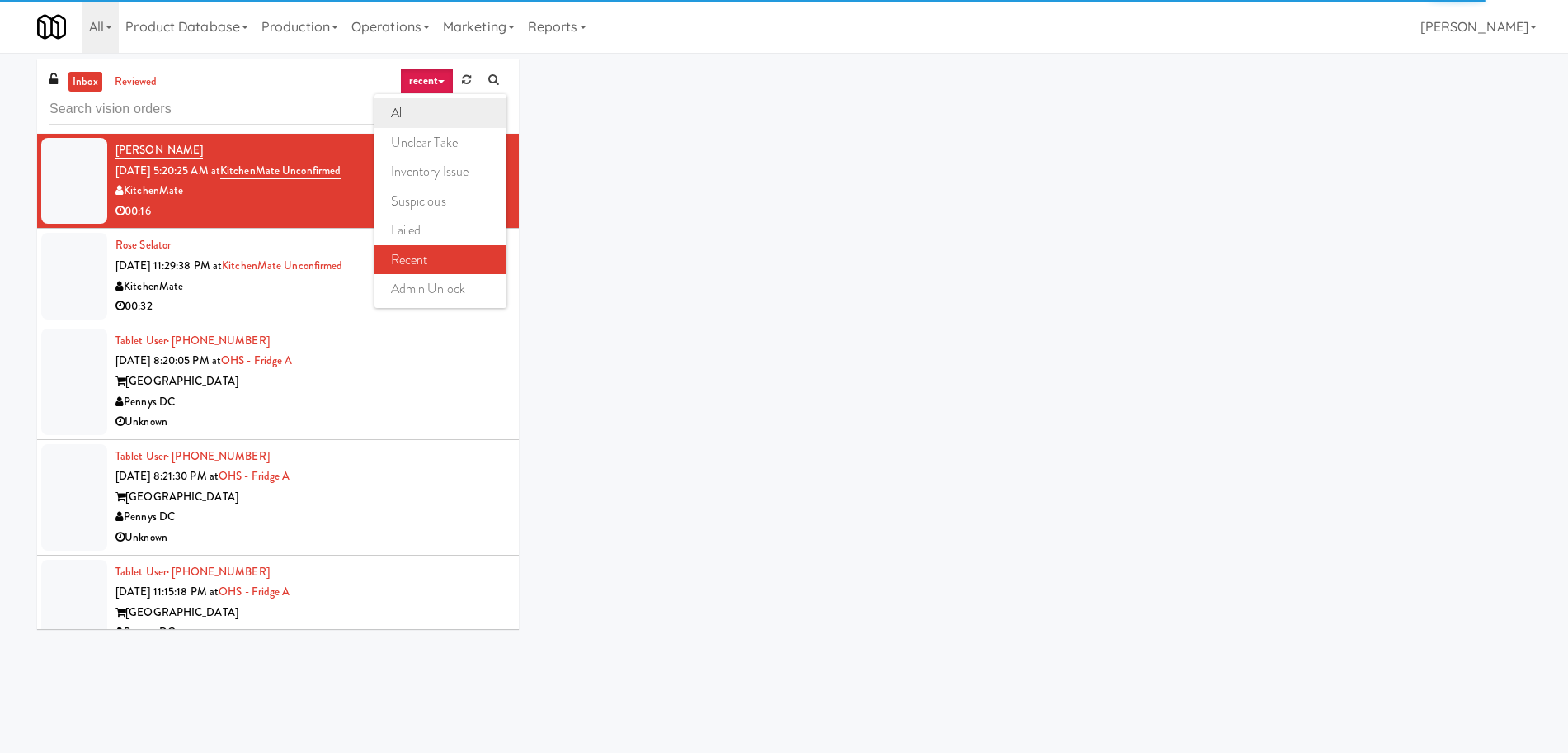
drag, startPoint x: 427, startPoint y: 100, endPoint x: 440, endPoint y: 96, distance: 13.6
click at [427, 101] on link "all" at bounding box center [440, 112] width 132 height 29
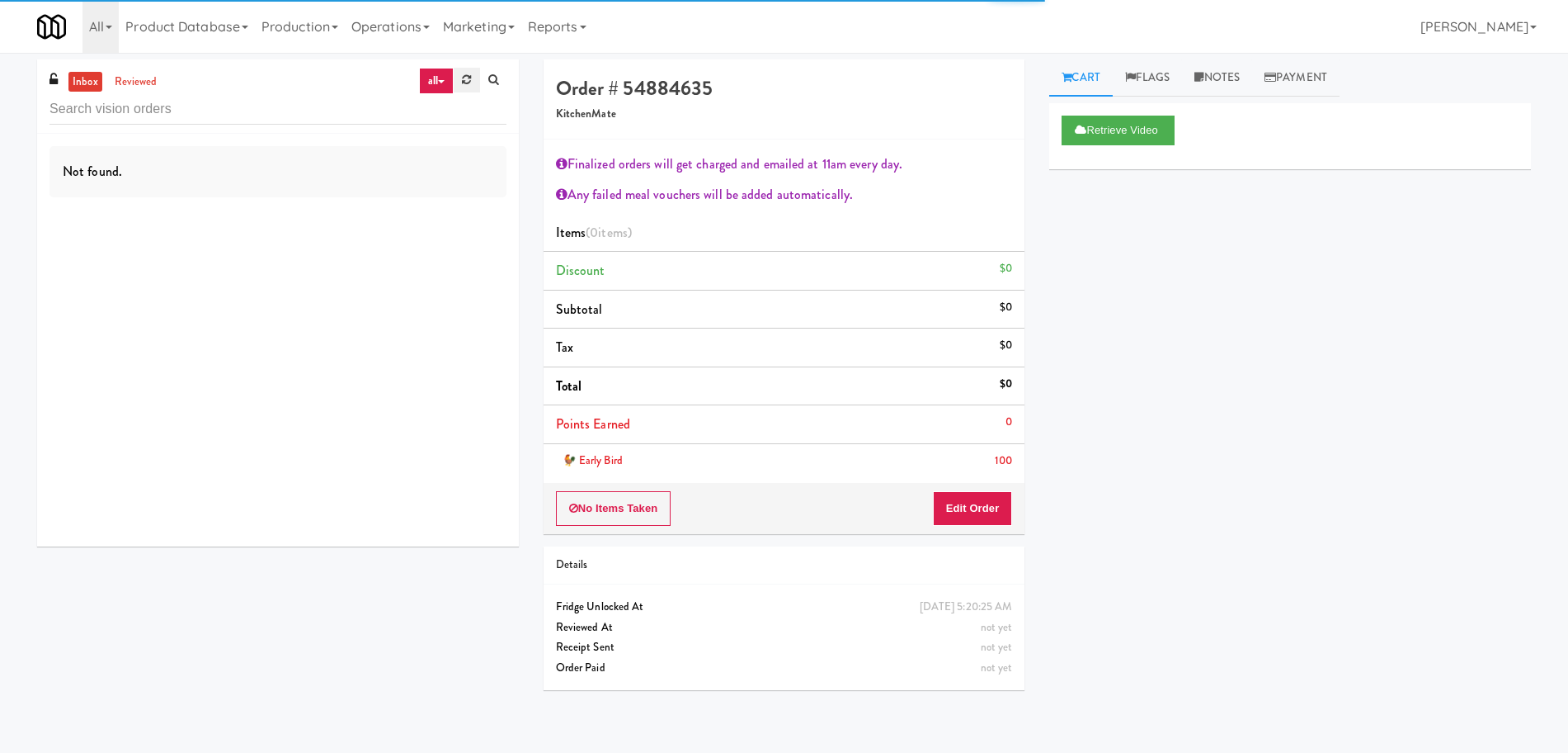
click at [457, 81] on link at bounding box center [466, 80] width 26 height 25
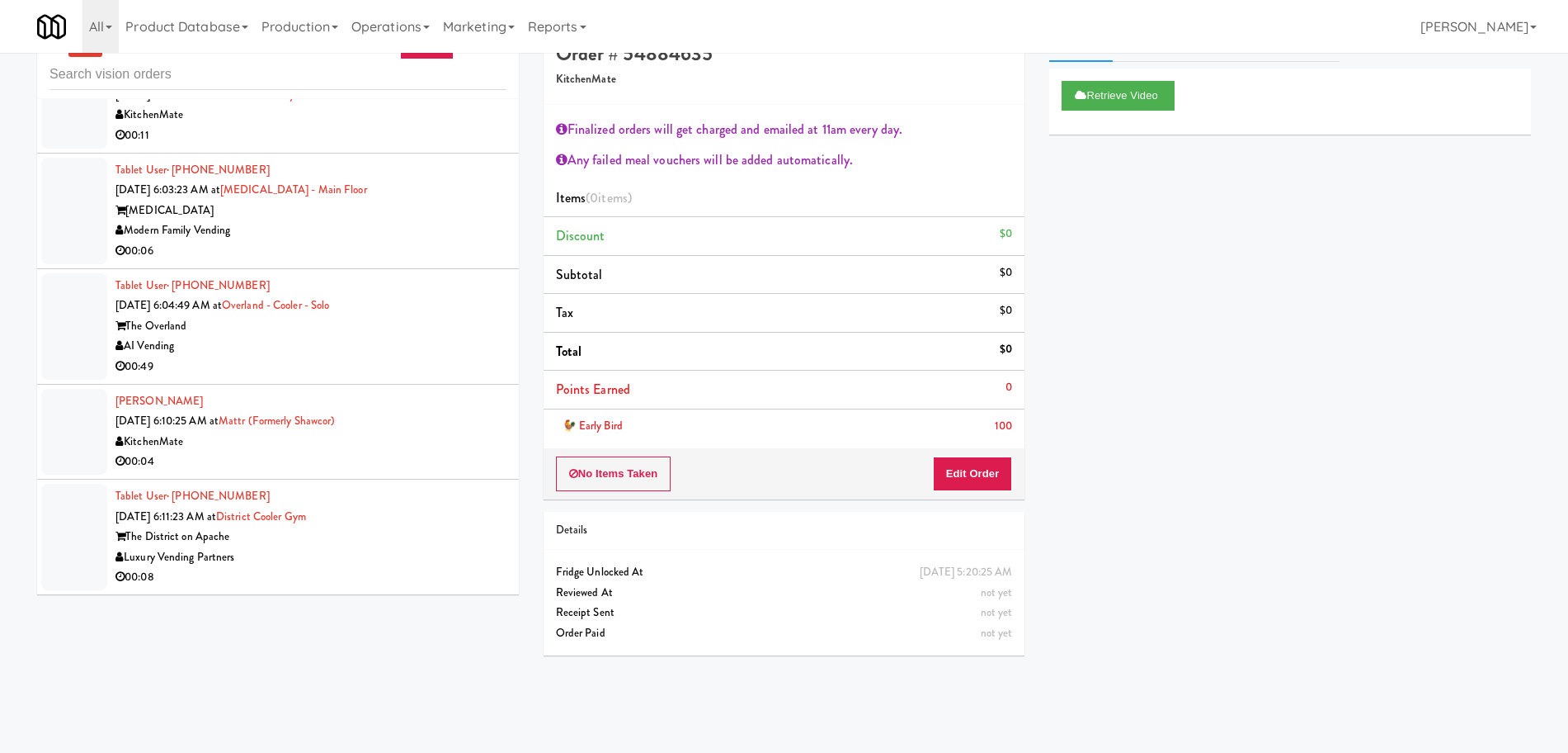
scroll to position [53, 0]
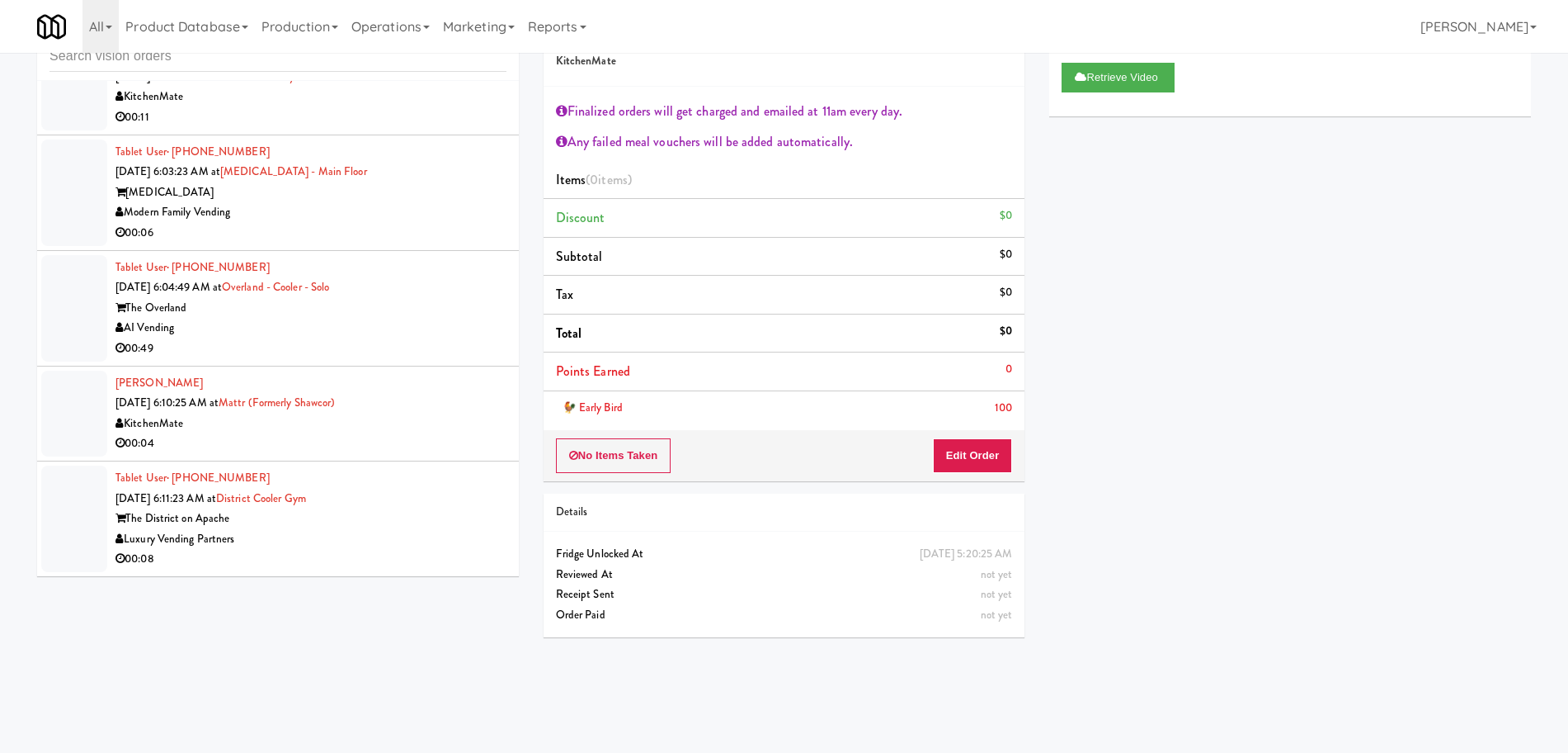
click at [415, 534] on div "Luxury Vending Partners" at bounding box center [311, 539] width 391 height 21
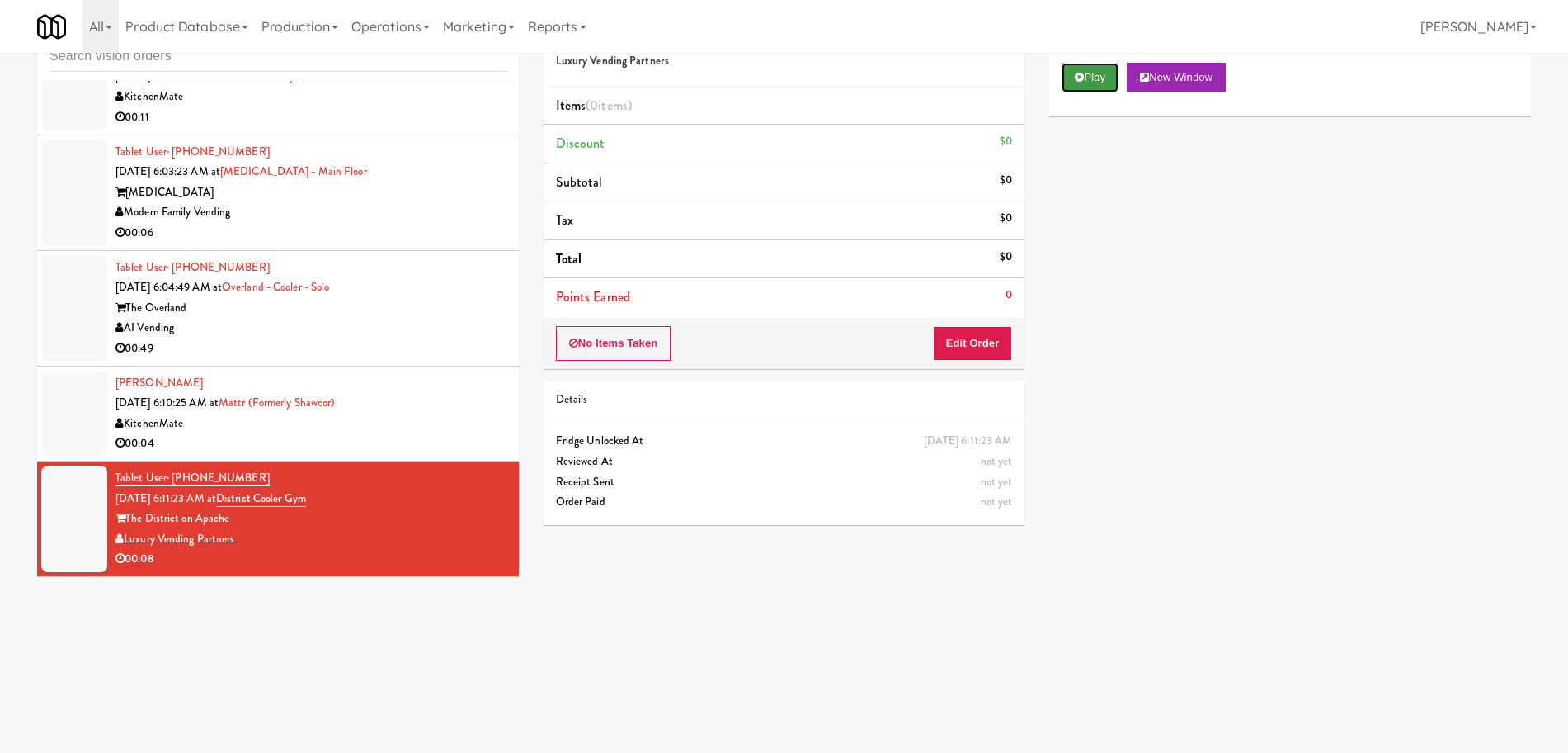
click at [1118, 71] on button "Play" at bounding box center [1090, 77] width 57 height 29
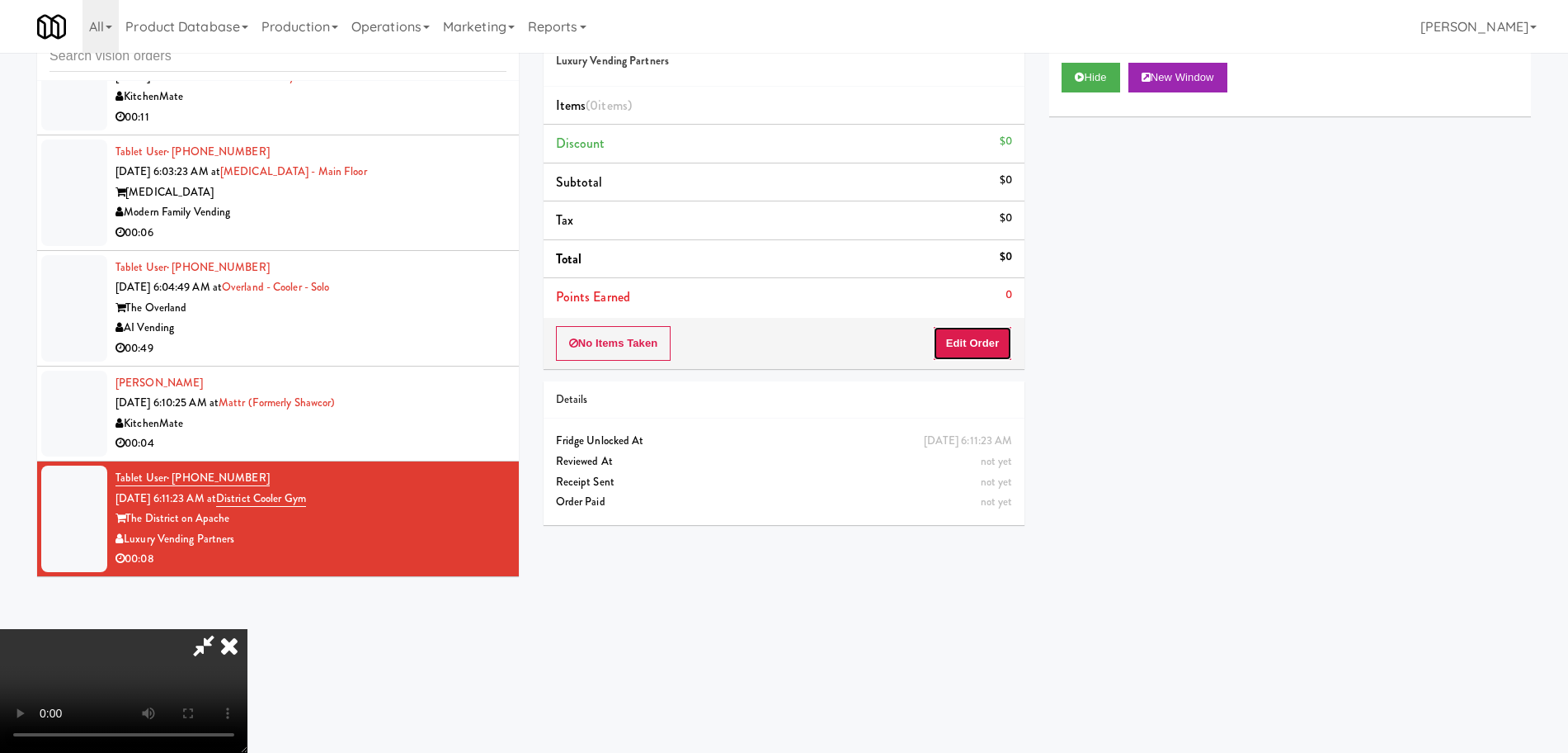
click at [972, 345] on button "Edit Order" at bounding box center [973, 343] width 80 height 34
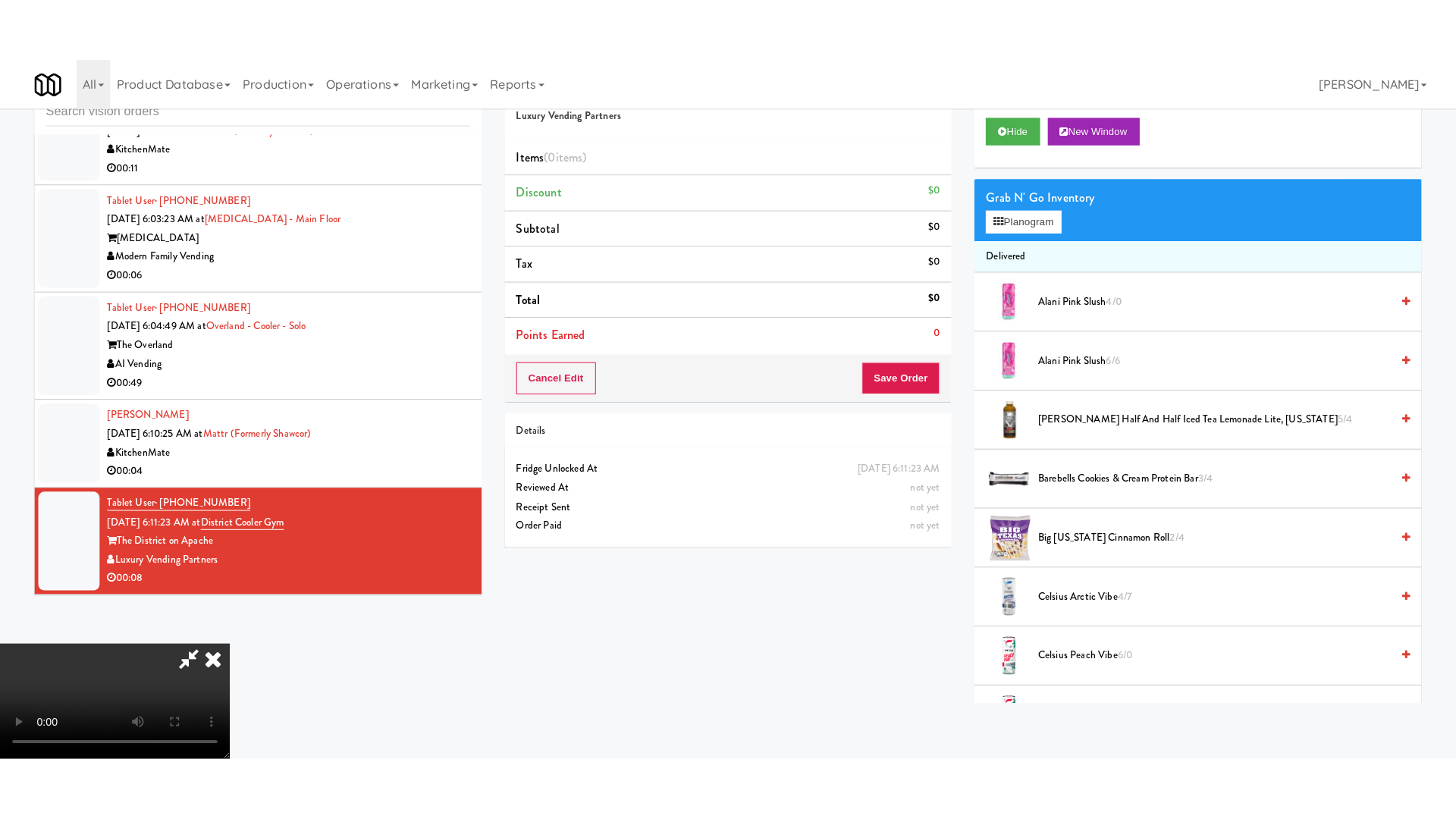
scroll to position [255, 0]
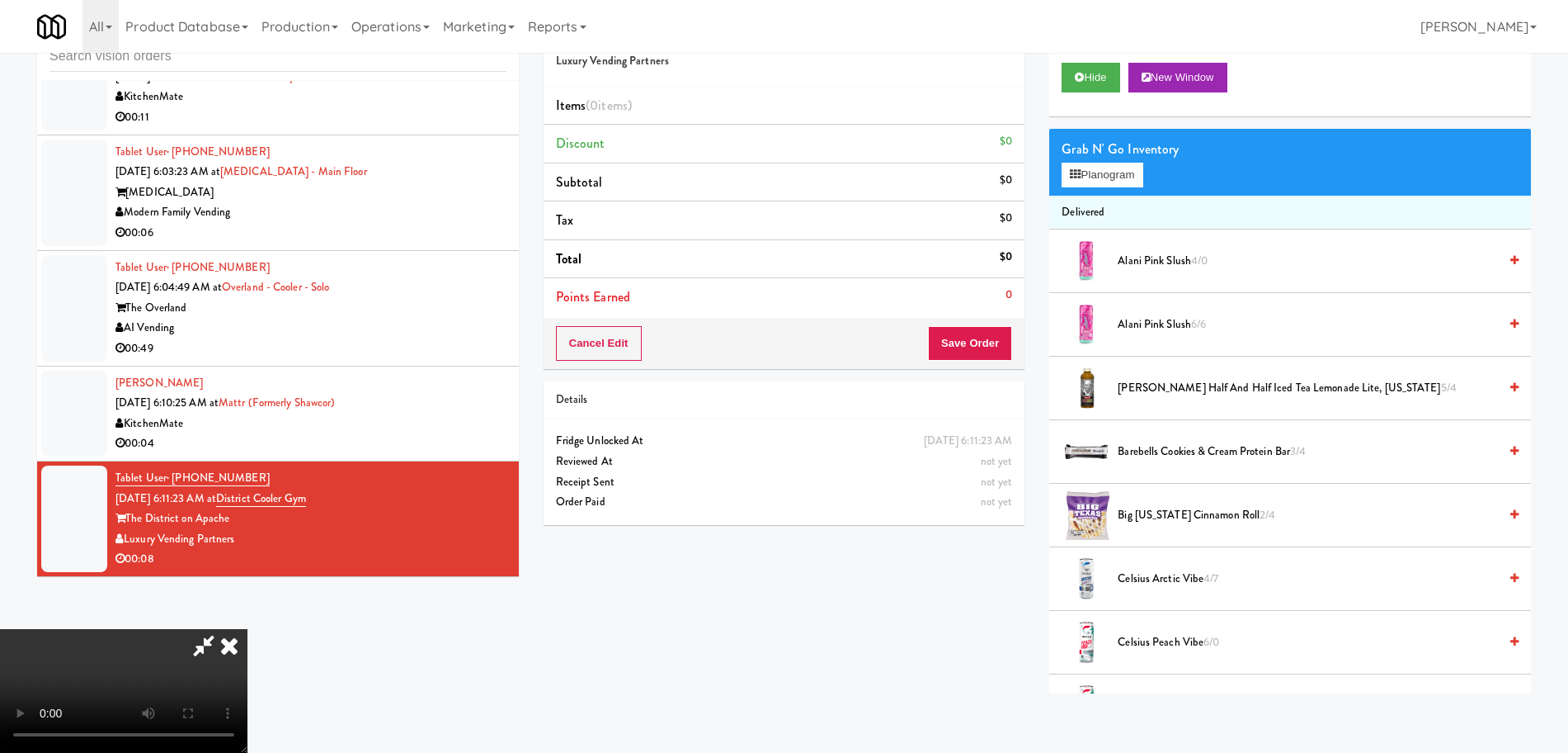
click at [248, 689] on video at bounding box center [124, 691] width 248 height 124
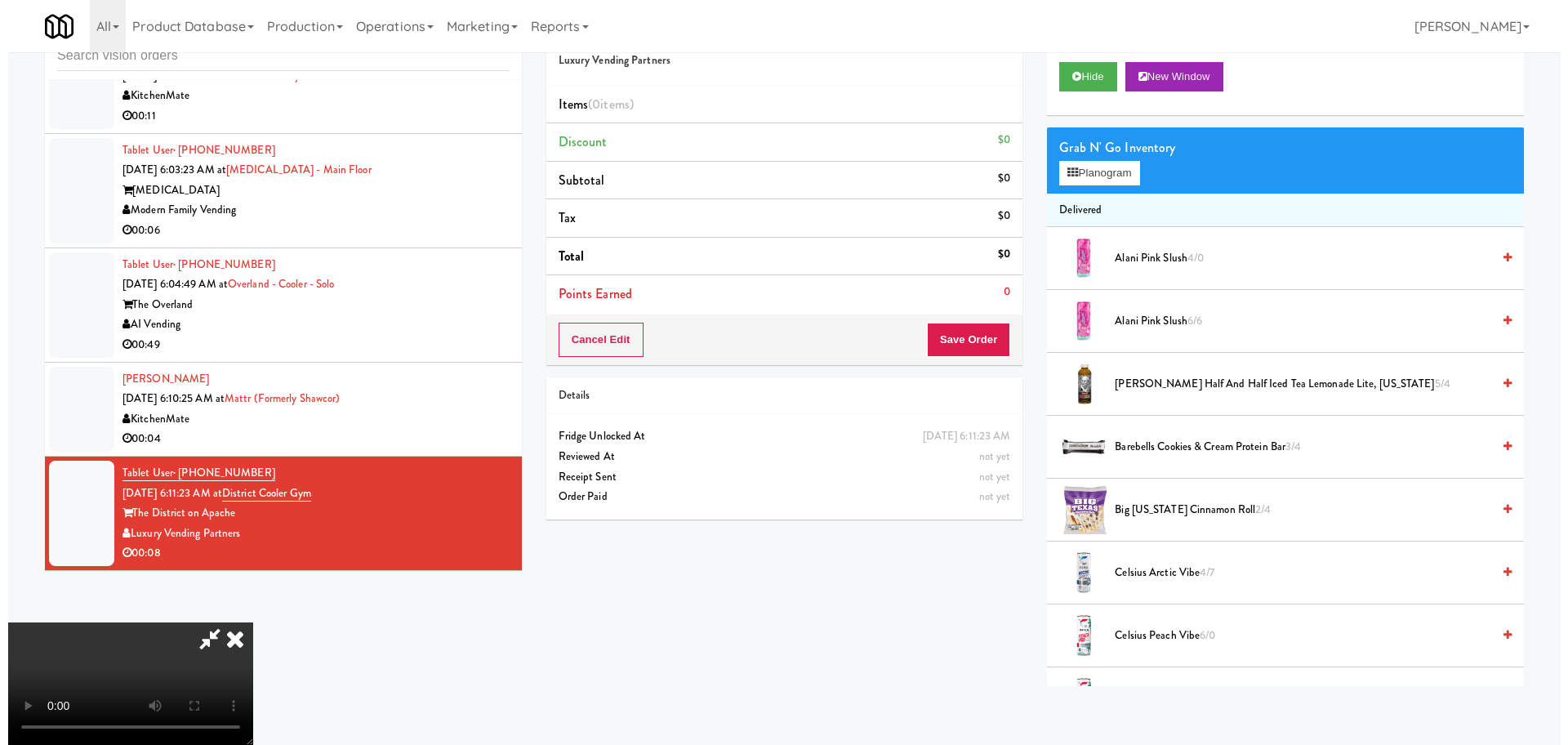
scroll to position [0, 0]
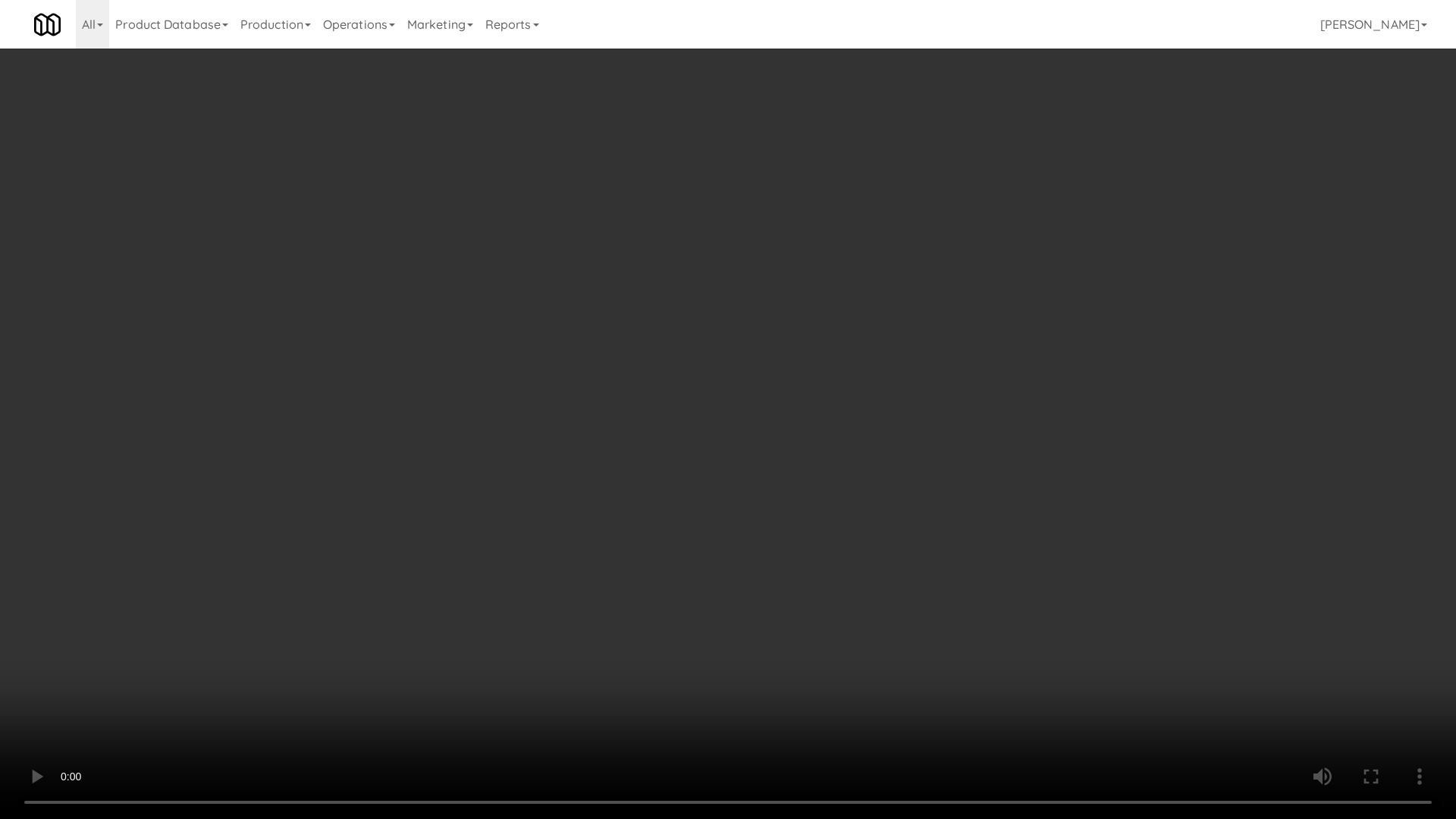
click at [802, 447] on video at bounding box center [728, 410] width 1456 height 819
click at [783, 438] on video at bounding box center [728, 410] width 1456 height 819
click at [783, 438] on video at bounding box center [728, 410] width 1456 height 819
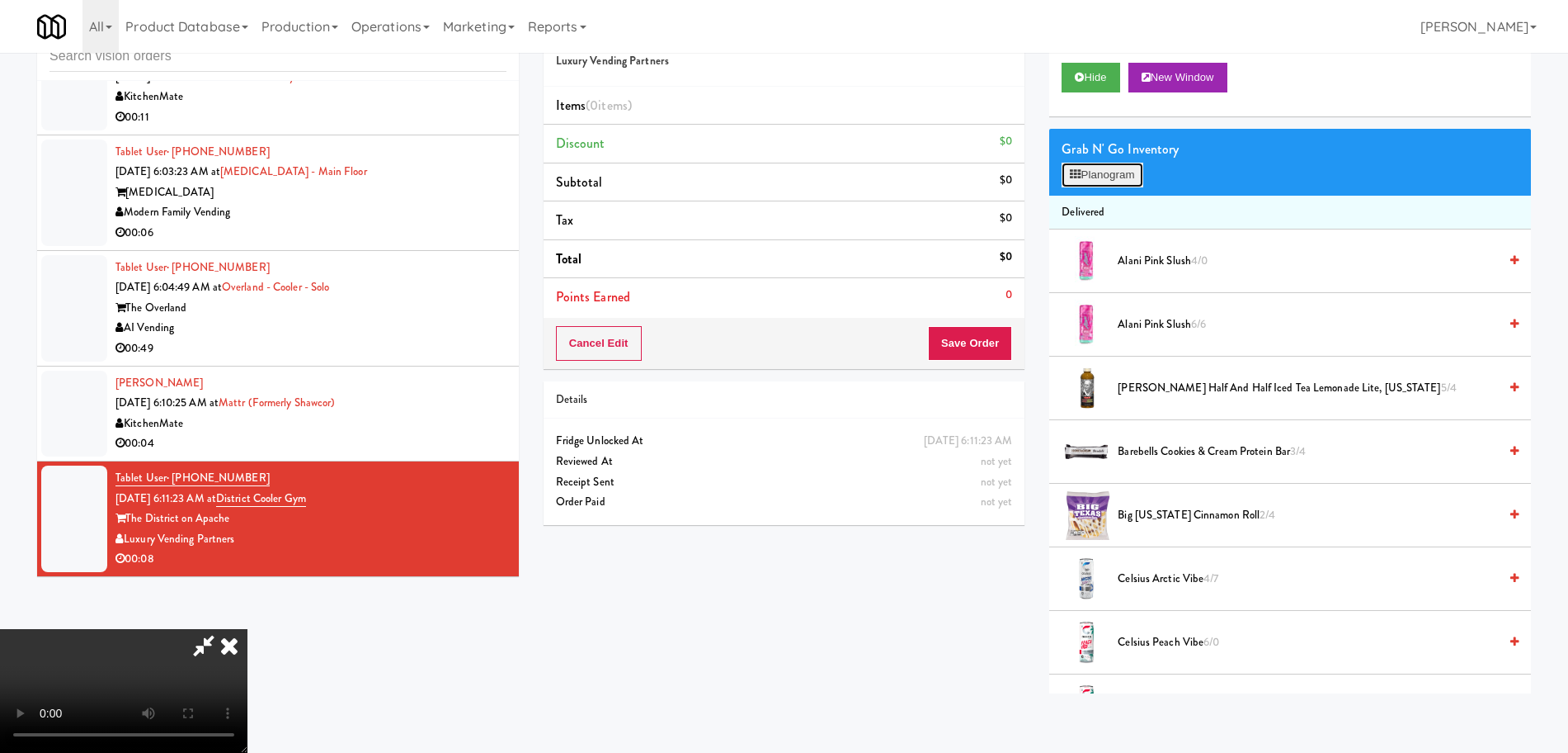
click at [1123, 171] on button "Planogram" at bounding box center [1102, 175] width 81 height 25
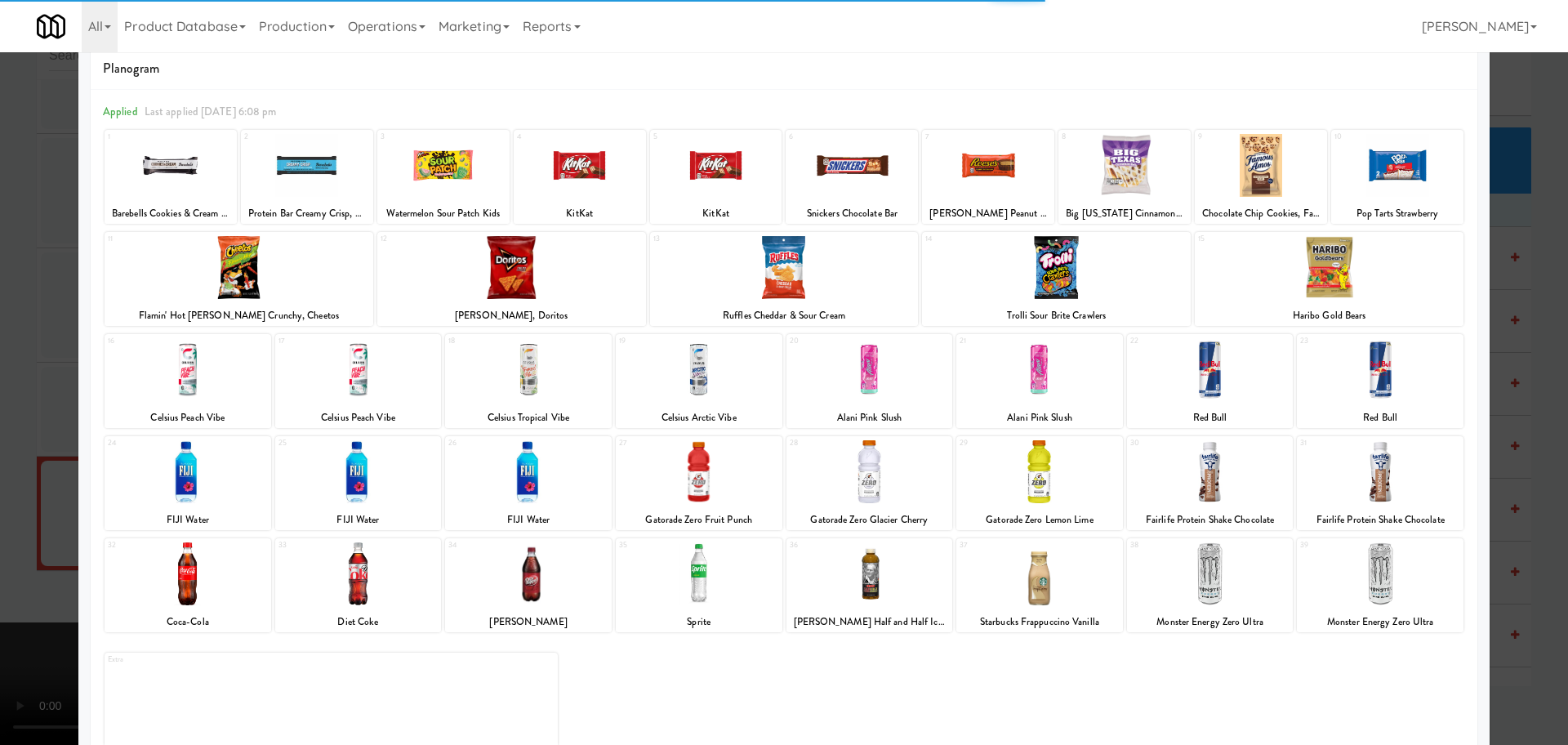
scroll to position [57, 0]
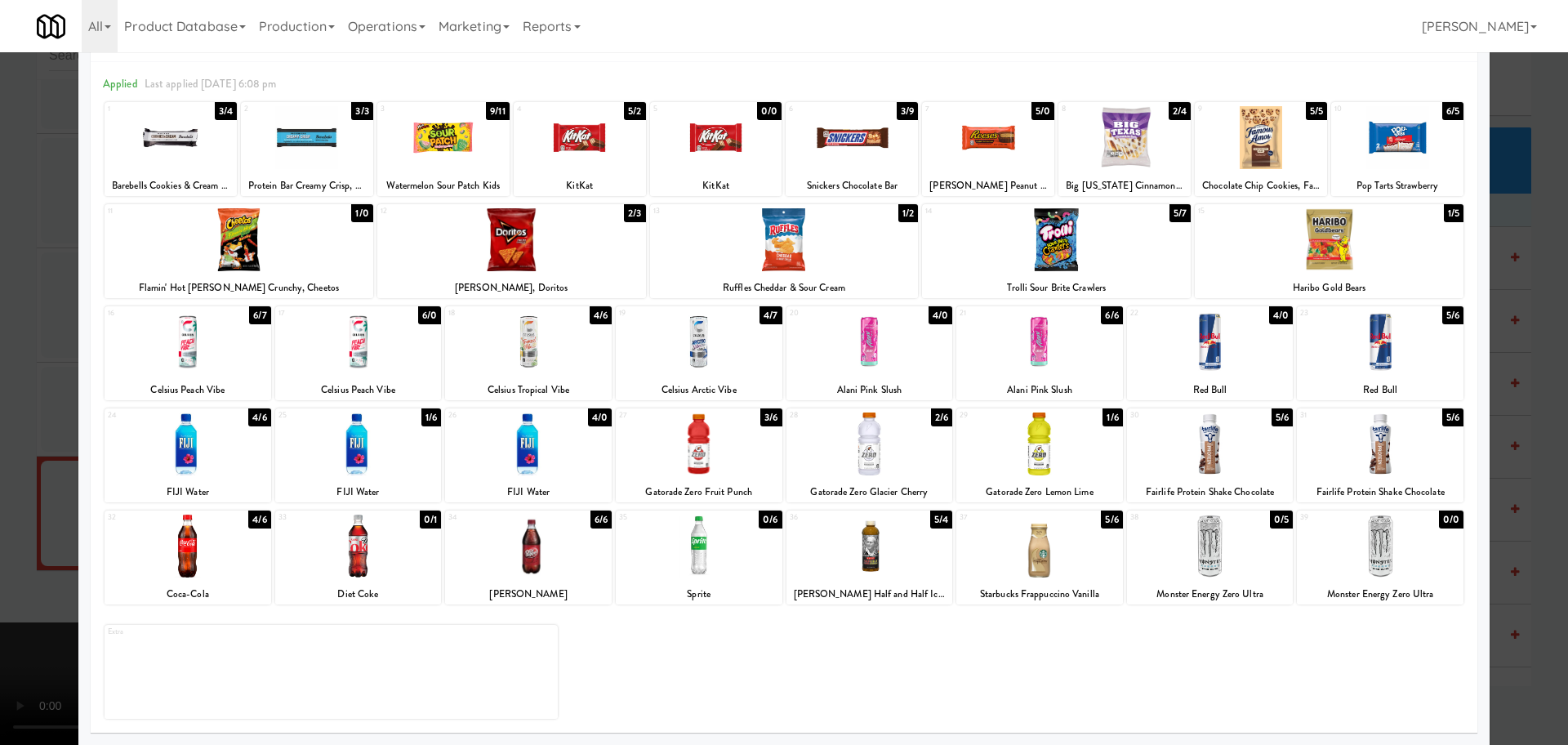
click at [874, 431] on div at bounding box center [869, 444] width 167 height 63
drag, startPoint x: 0, startPoint y: 430, endPoint x: 338, endPoint y: 427, distance: 338.0
click at [1, 427] on div at bounding box center [784, 372] width 1568 height 745
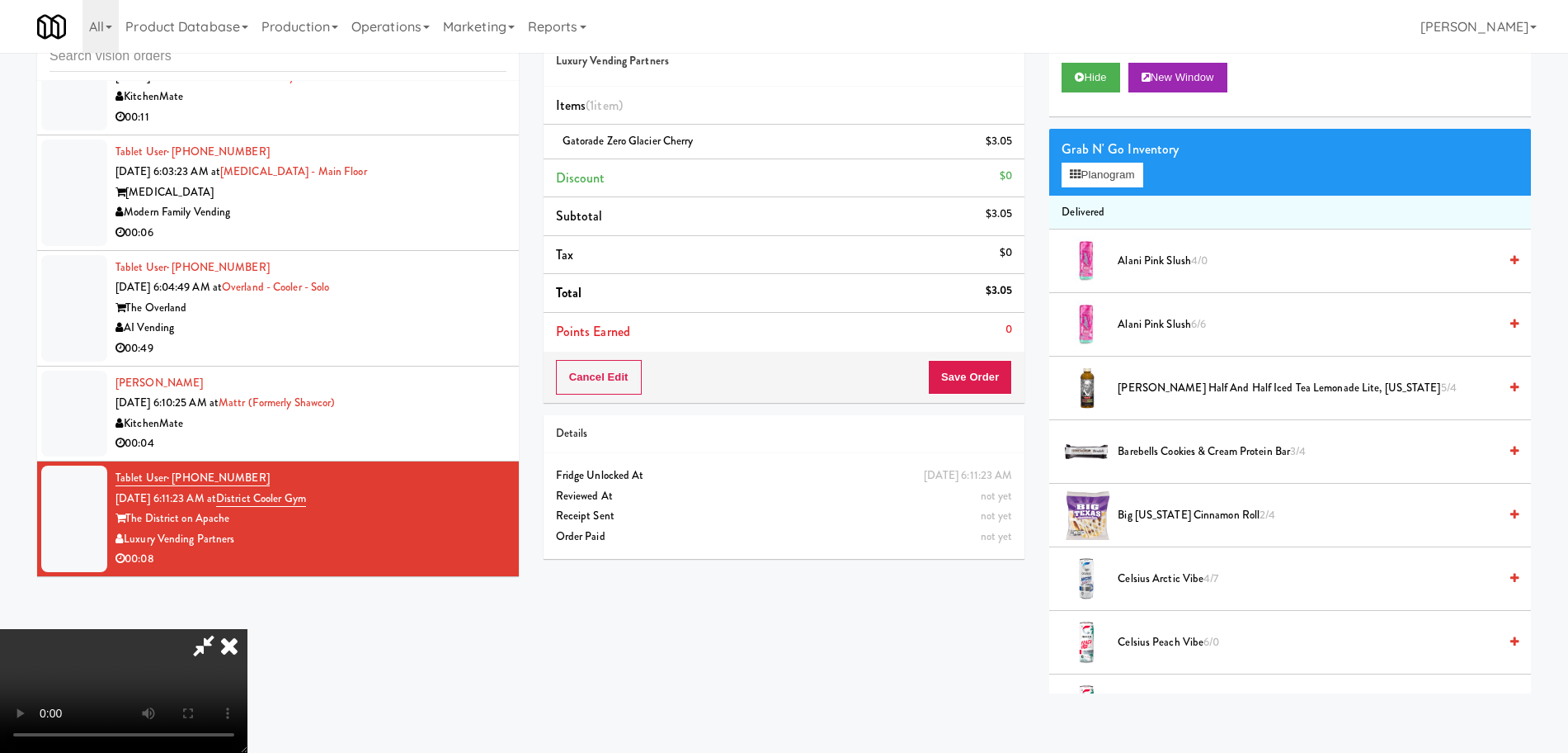
click at [248, 629] on video at bounding box center [124, 691] width 248 height 124
click at [947, 378] on button "Save Order" at bounding box center [970, 377] width 85 height 34
click at [950, 378] on button "Save Order" at bounding box center [970, 377] width 85 height 34
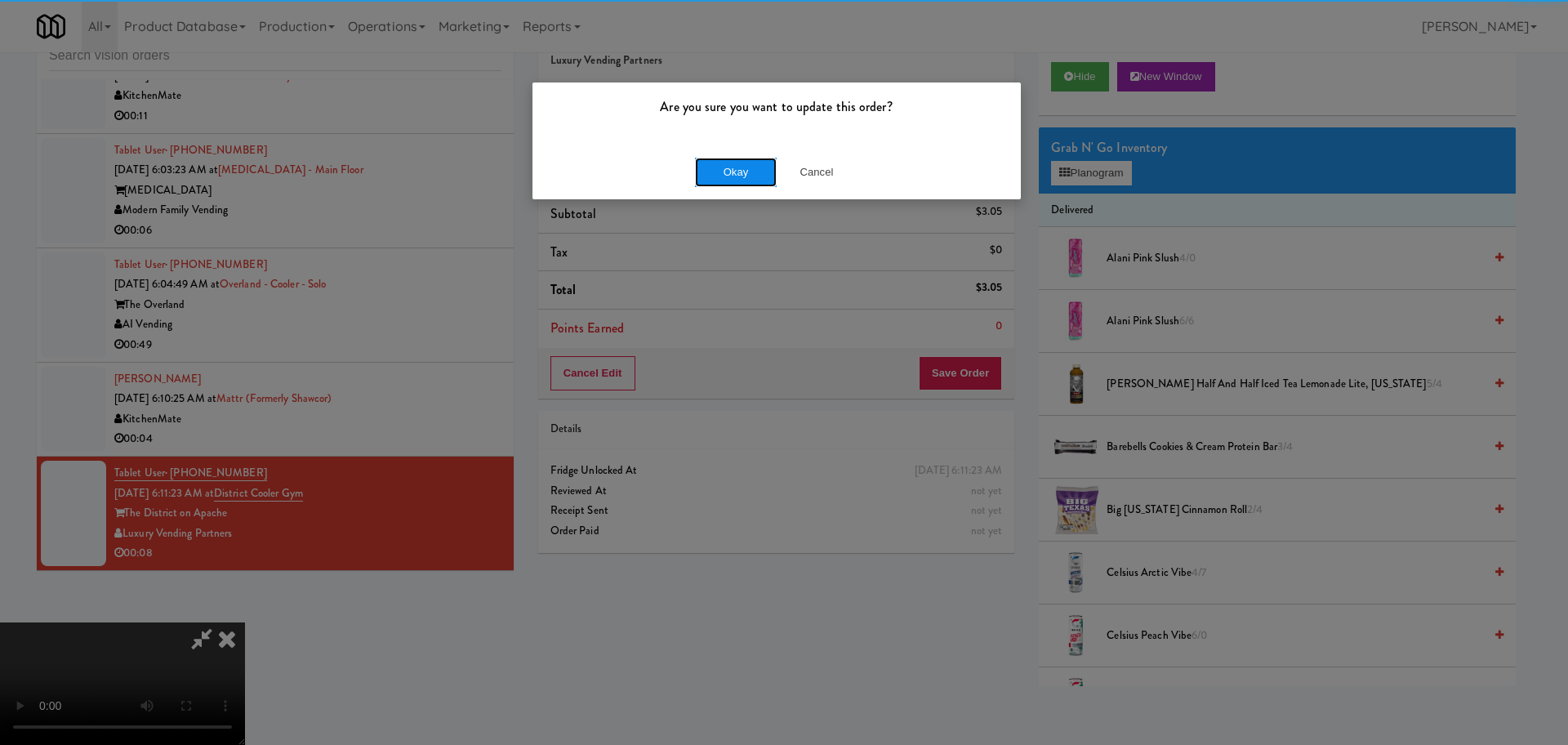
click at [731, 162] on button "Okay" at bounding box center [736, 172] width 82 height 29
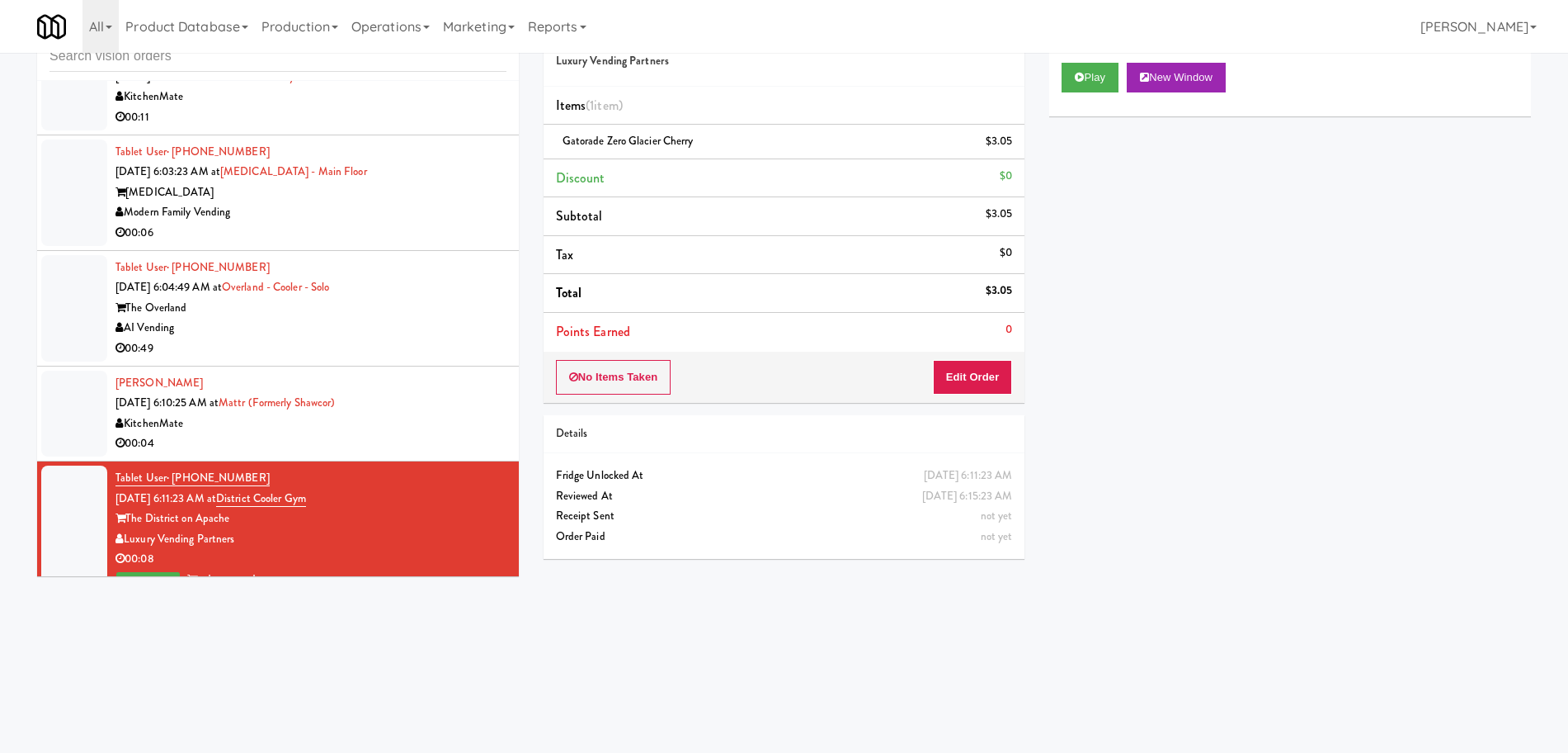
click at [449, 420] on div "KitchenMate" at bounding box center [311, 424] width 391 height 21
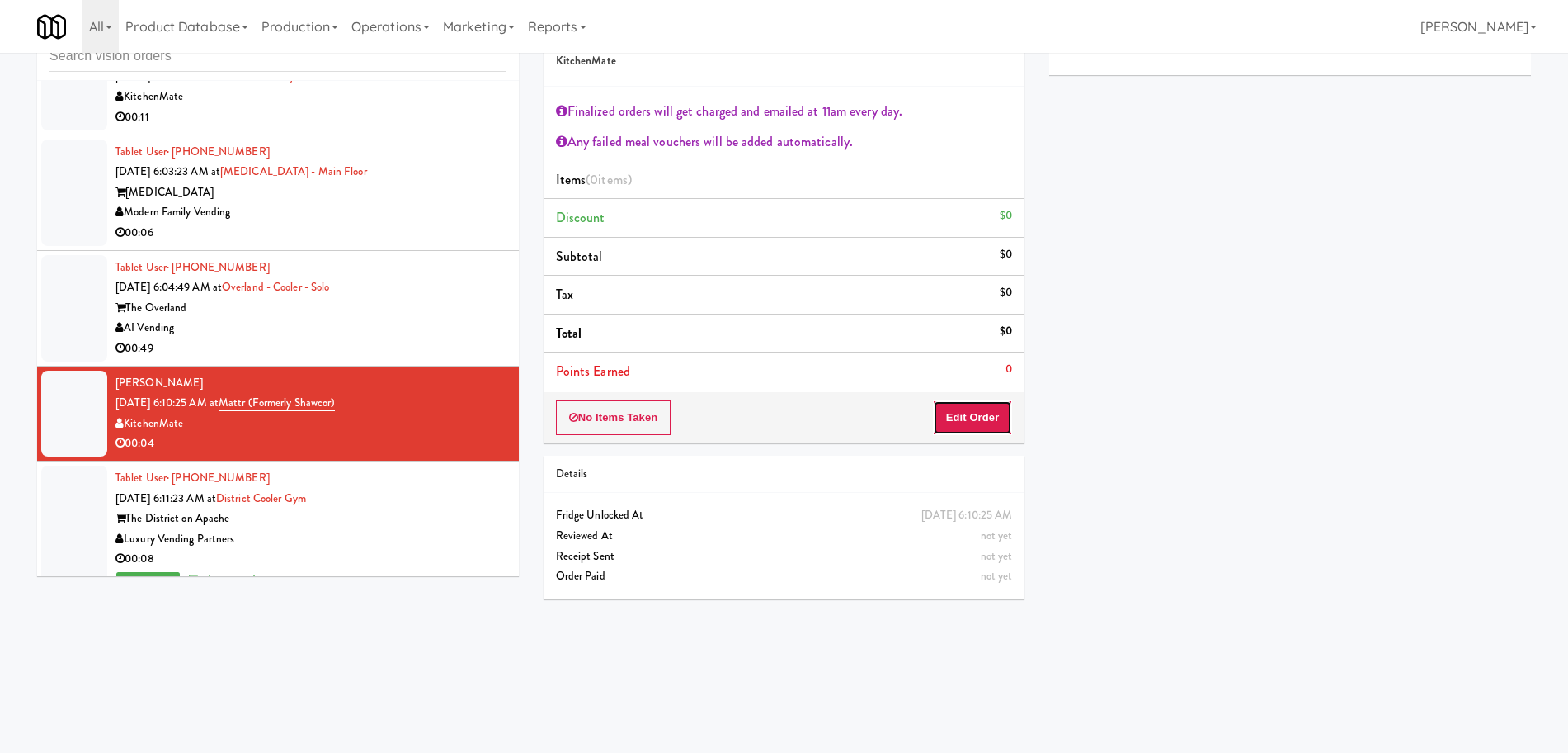
click at [1001, 414] on button "Edit Order" at bounding box center [973, 417] width 80 height 34
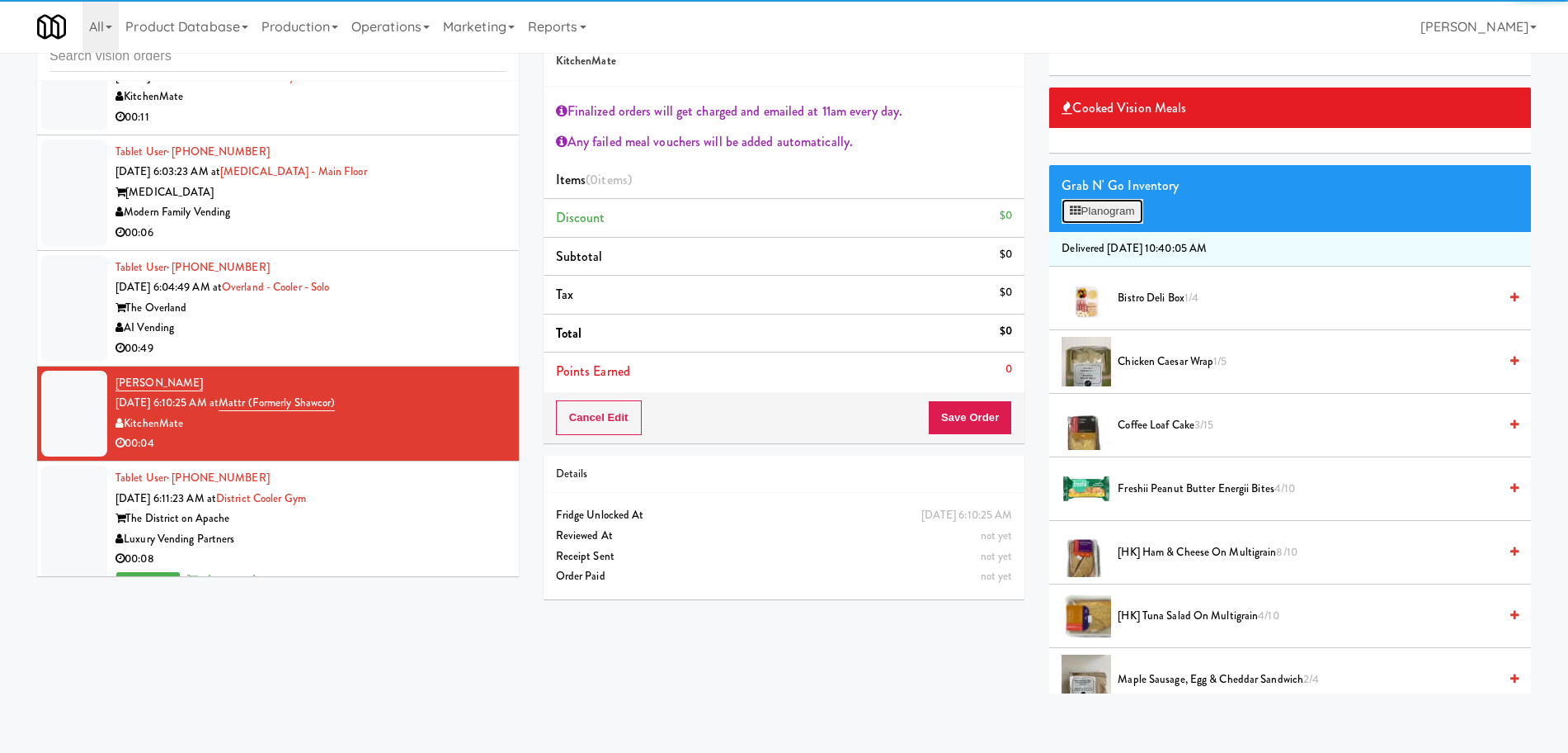
click at [1136, 205] on button "Planogram" at bounding box center [1102, 211] width 81 height 25
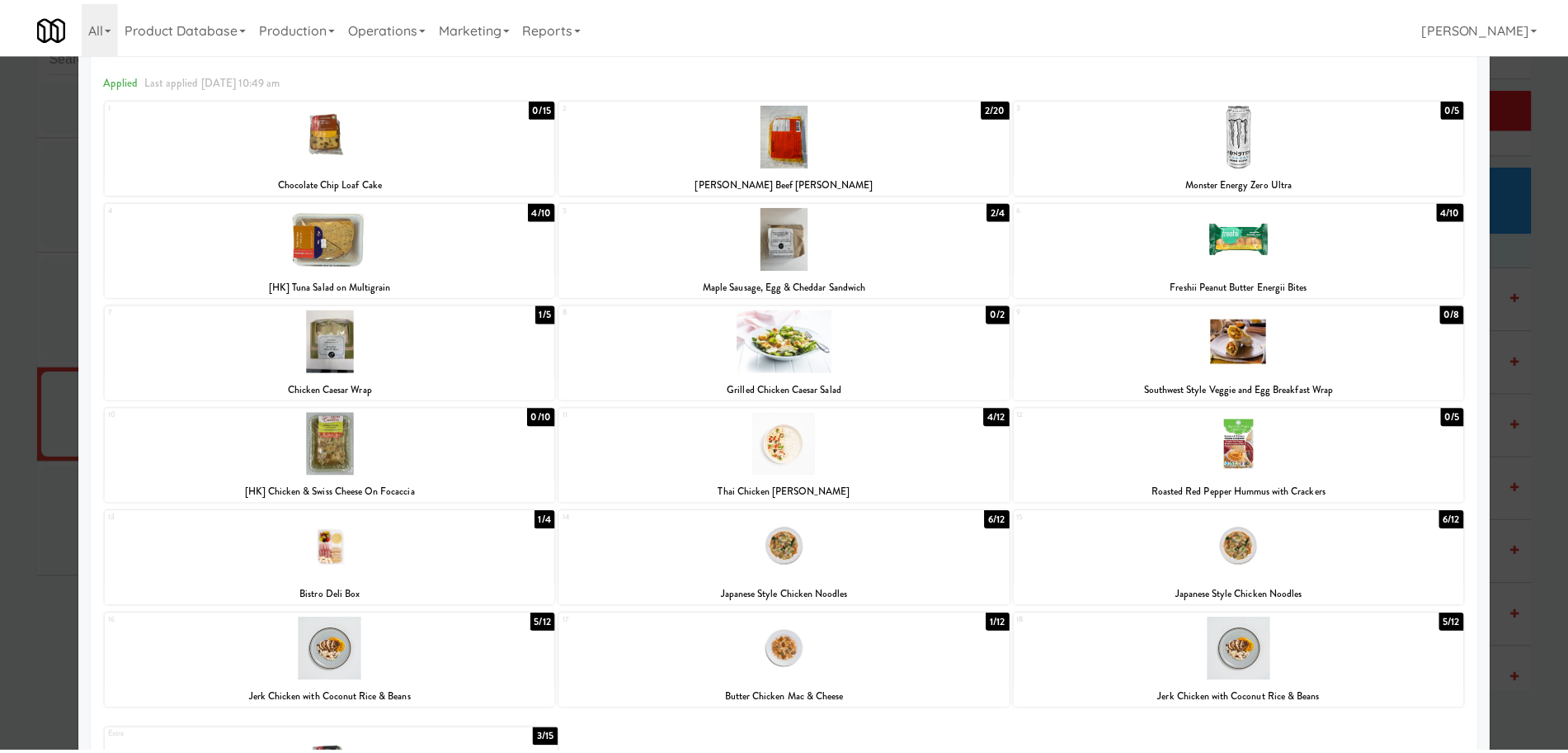
scroll to position [161, 0]
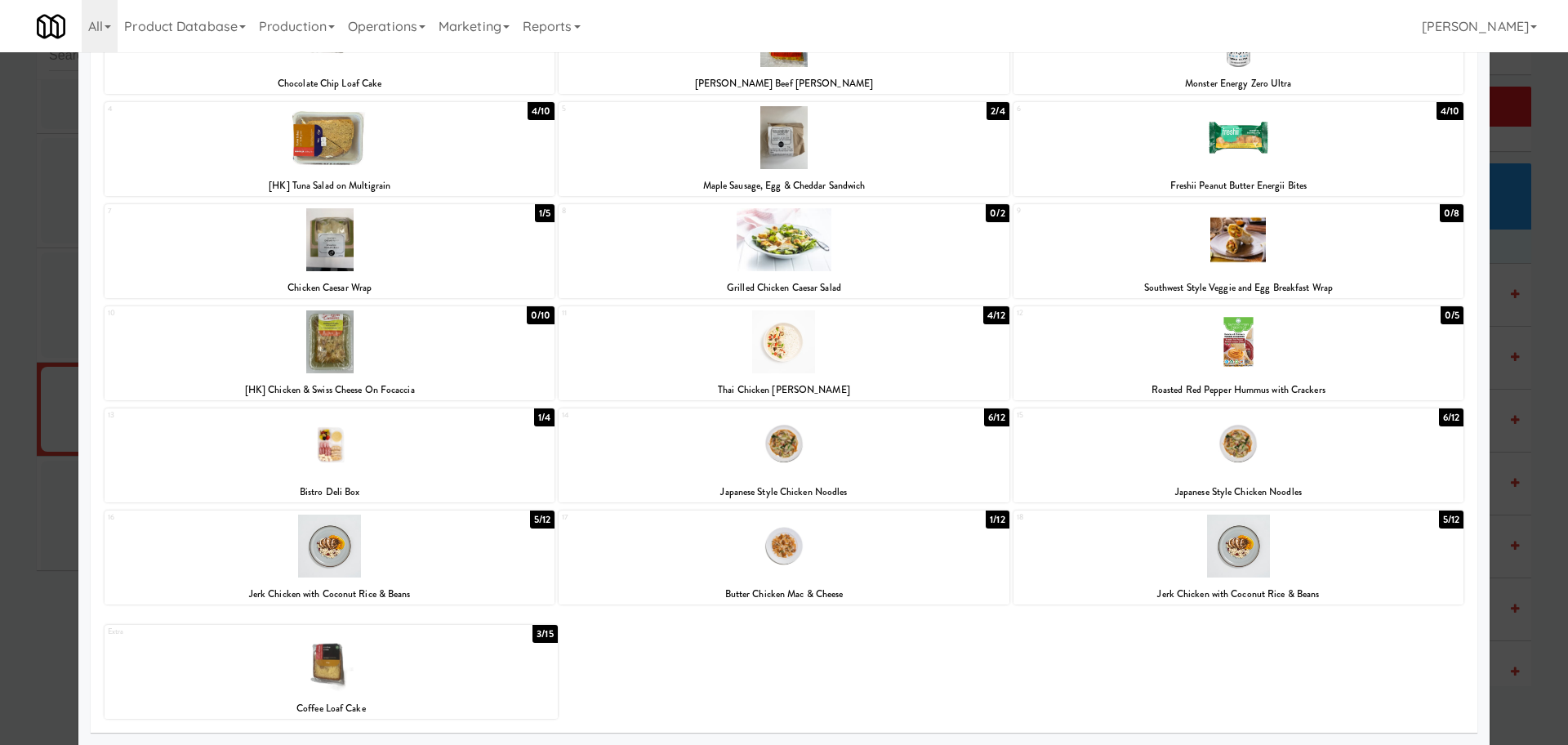
click at [417, 656] on div at bounding box center [331, 660] width 453 height 63
drag, startPoint x: 0, startPoint y: 562, endPoint x: 88, endPoint y: 544, distance: 89.8
click at [9, 555] on div at bounding box center [784, 372] width 1568 height 745
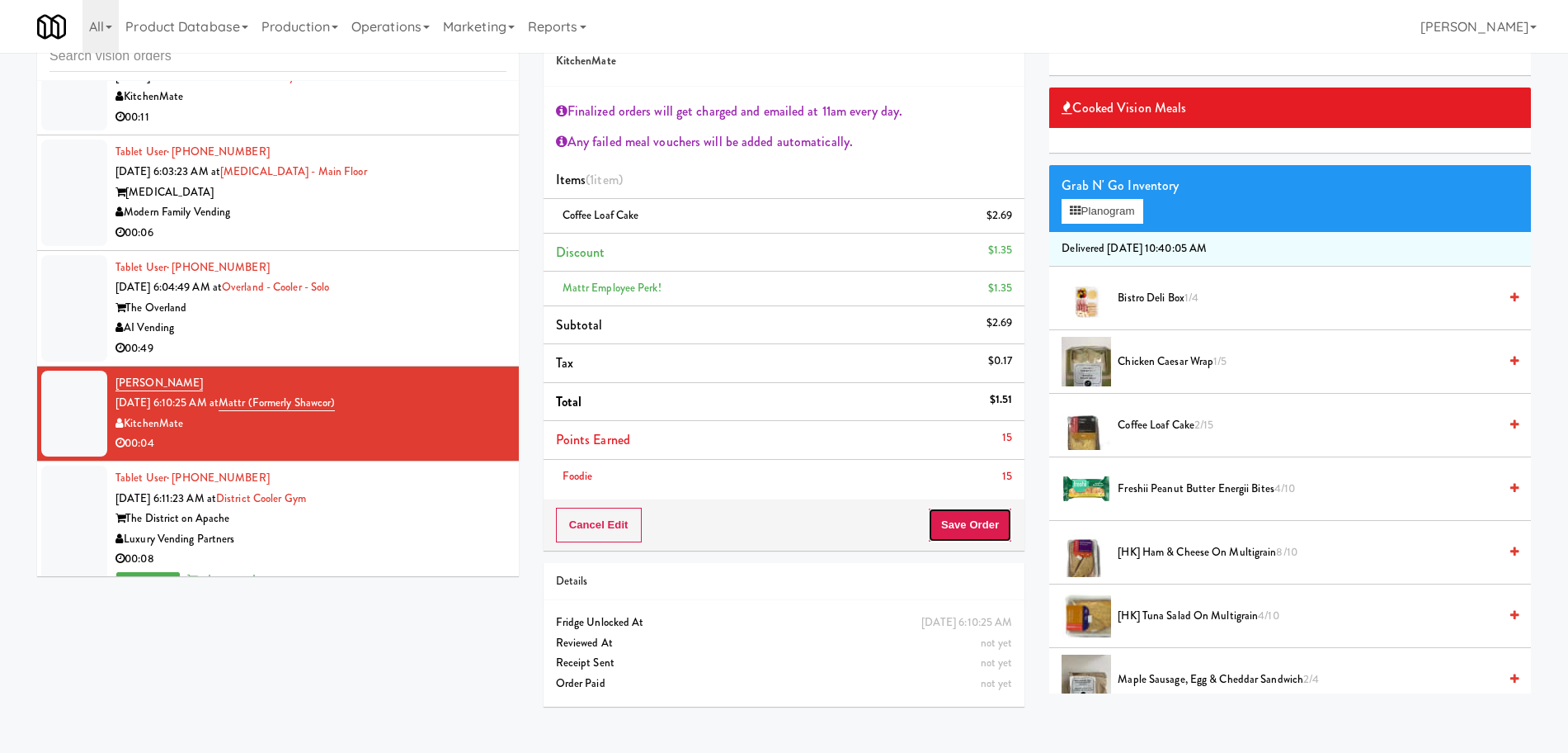
click at [969, 525] on button "Save Order" at bounding box center [970, 524] width 85 height 34
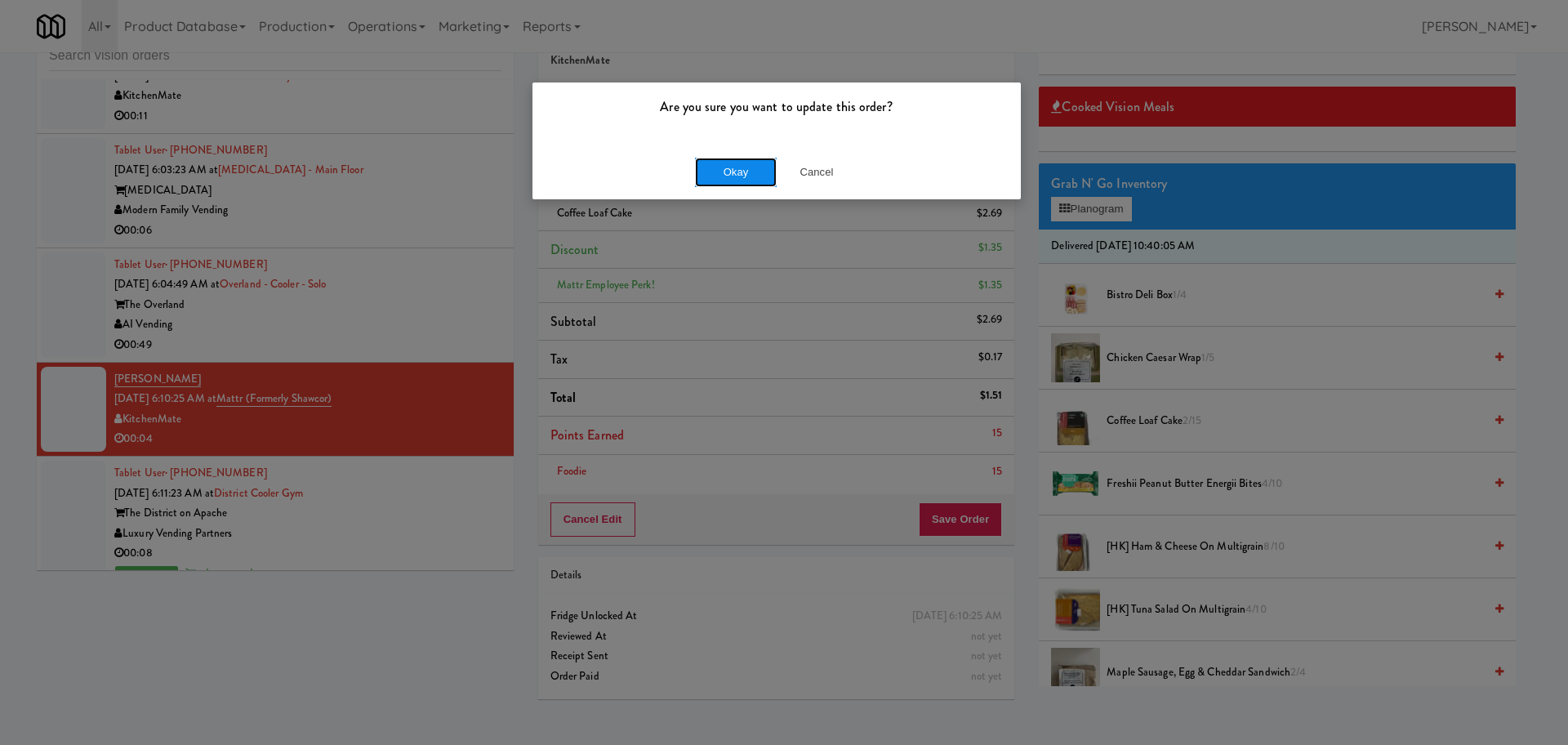
click at [731, 178] on button "Okay" at bounding box center [736, 172] width 82 height 29
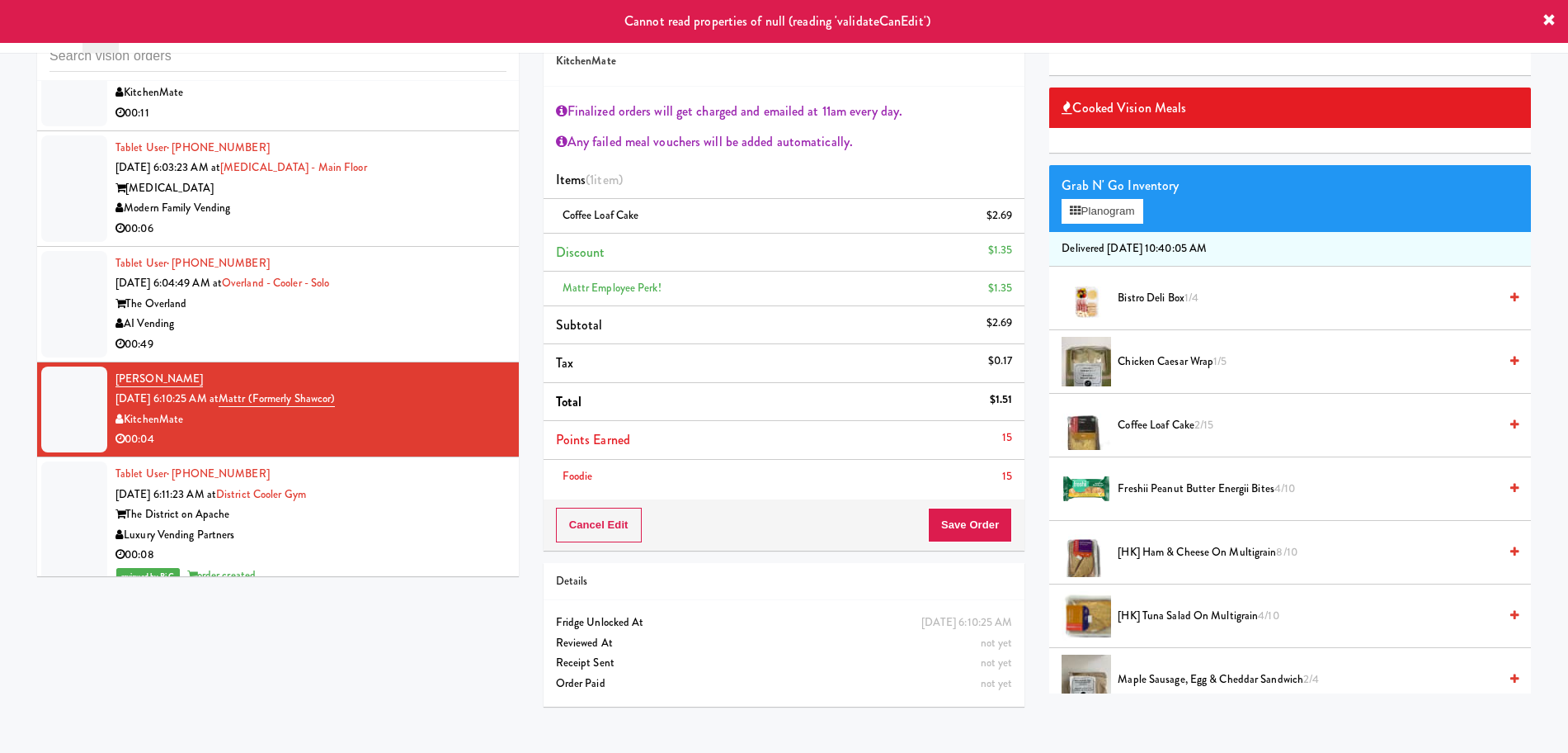
scroll to position [1985, 0]
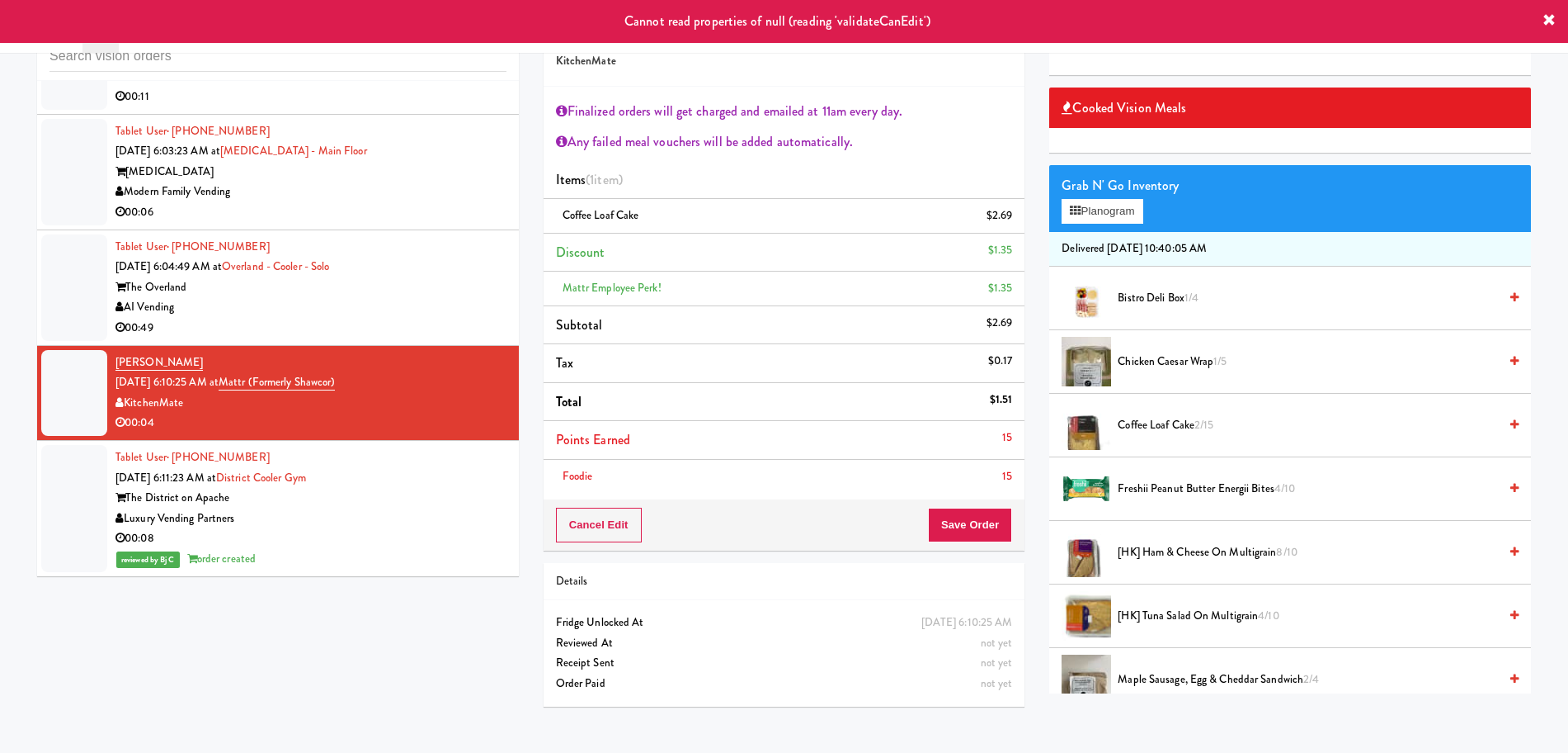
click at [443, 299] on div "AI Vending" at bounding box center [311, 307] width 391 height 21
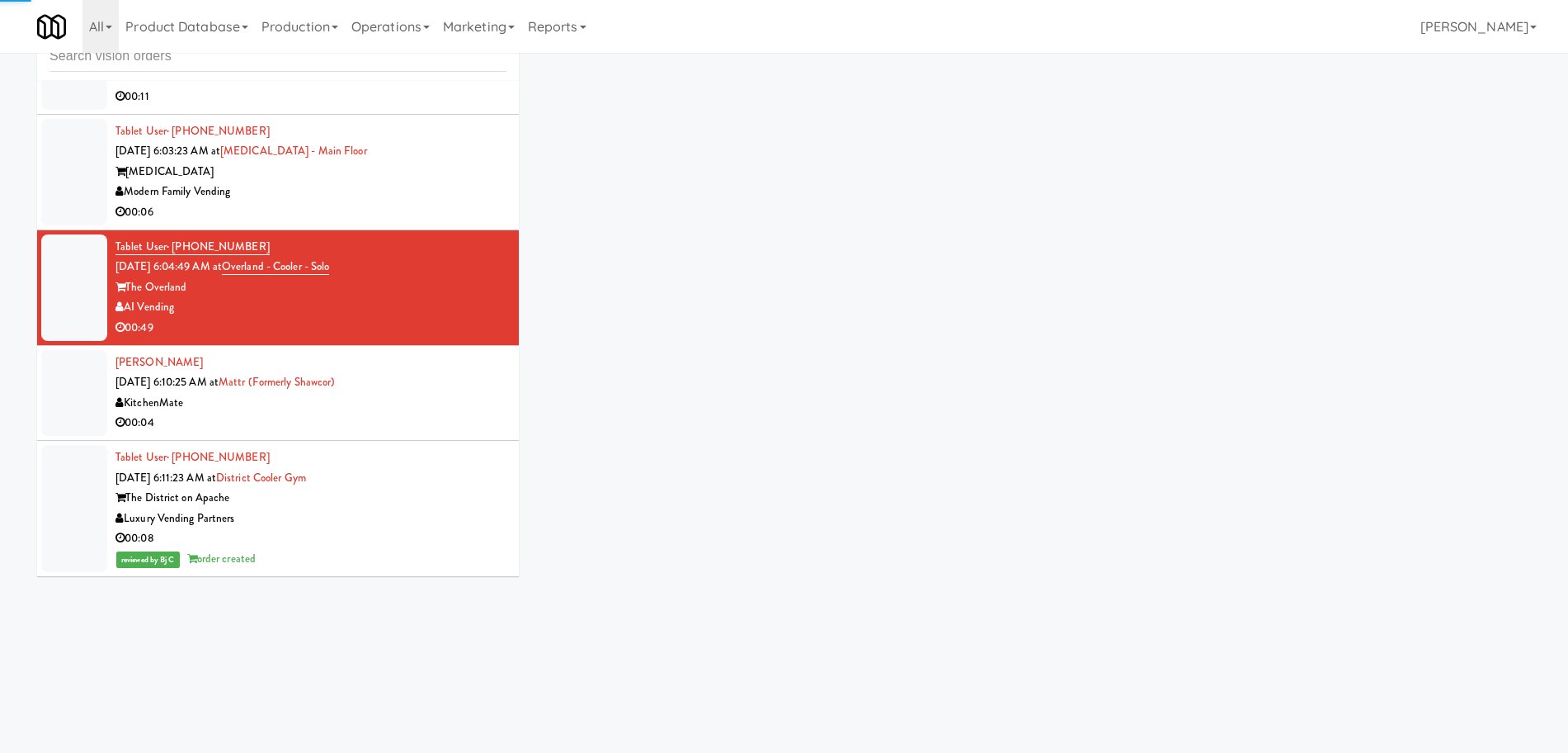
click at [443, 400] on div "[PERSON_NAME] [DATE] 6:10:25 AM at Mattr (formerly Shawcor) KitchenMate 00:04" at bounding box center [311, 393] width 391 height 81
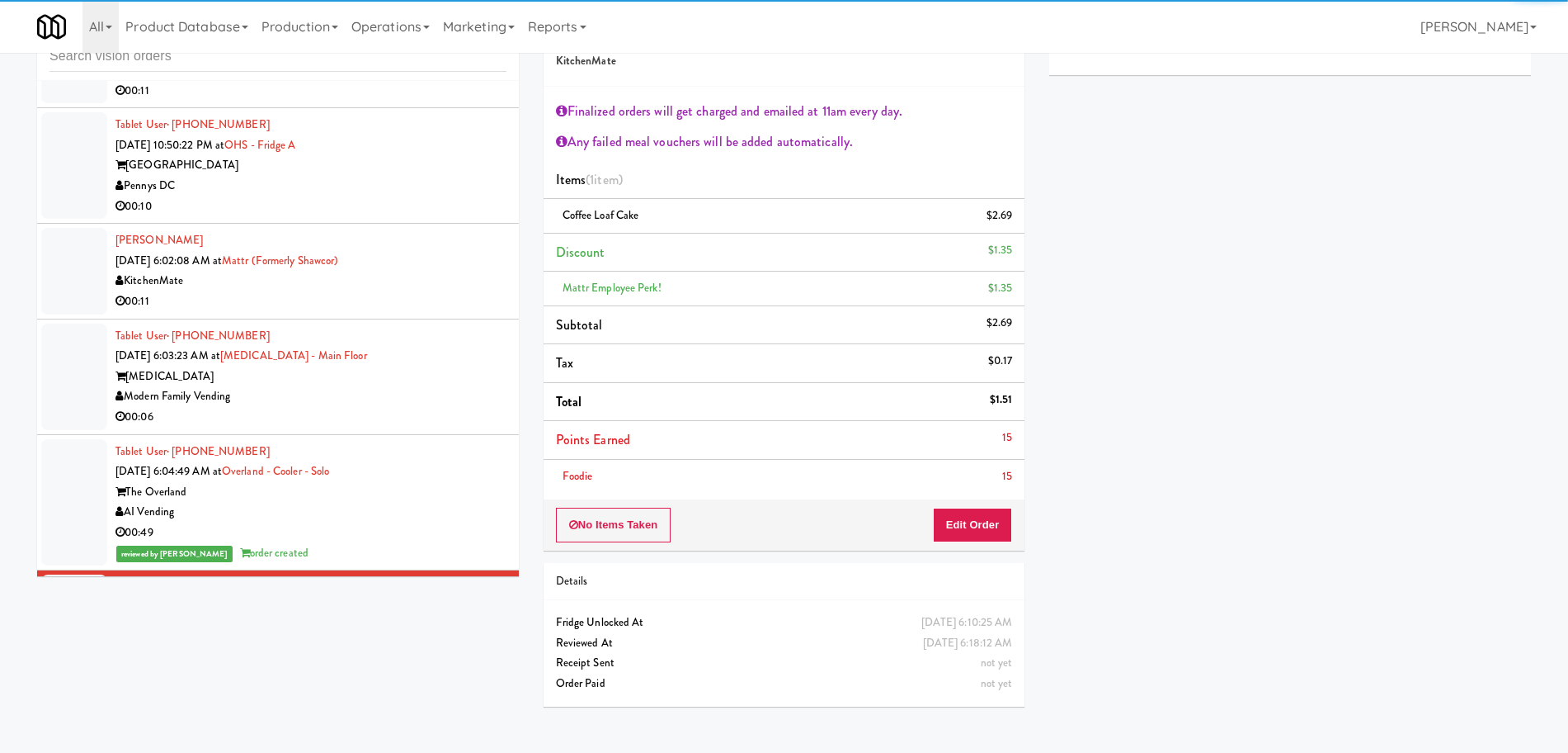
scroll to position [1778, 0]
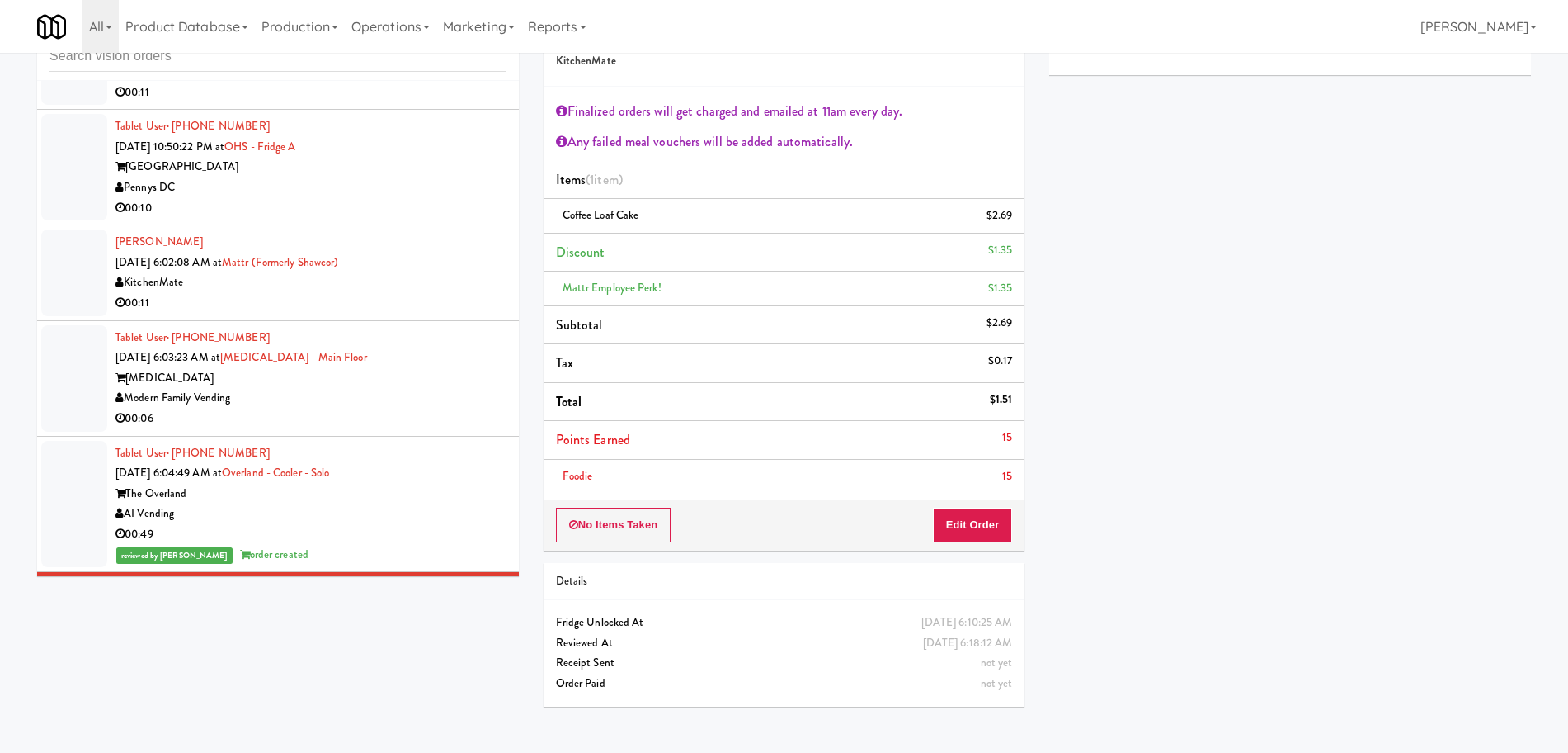
click at [423, 378] on div "[MEDICAL_DATA]" at bounding box center [311, 378] width 391 height 21
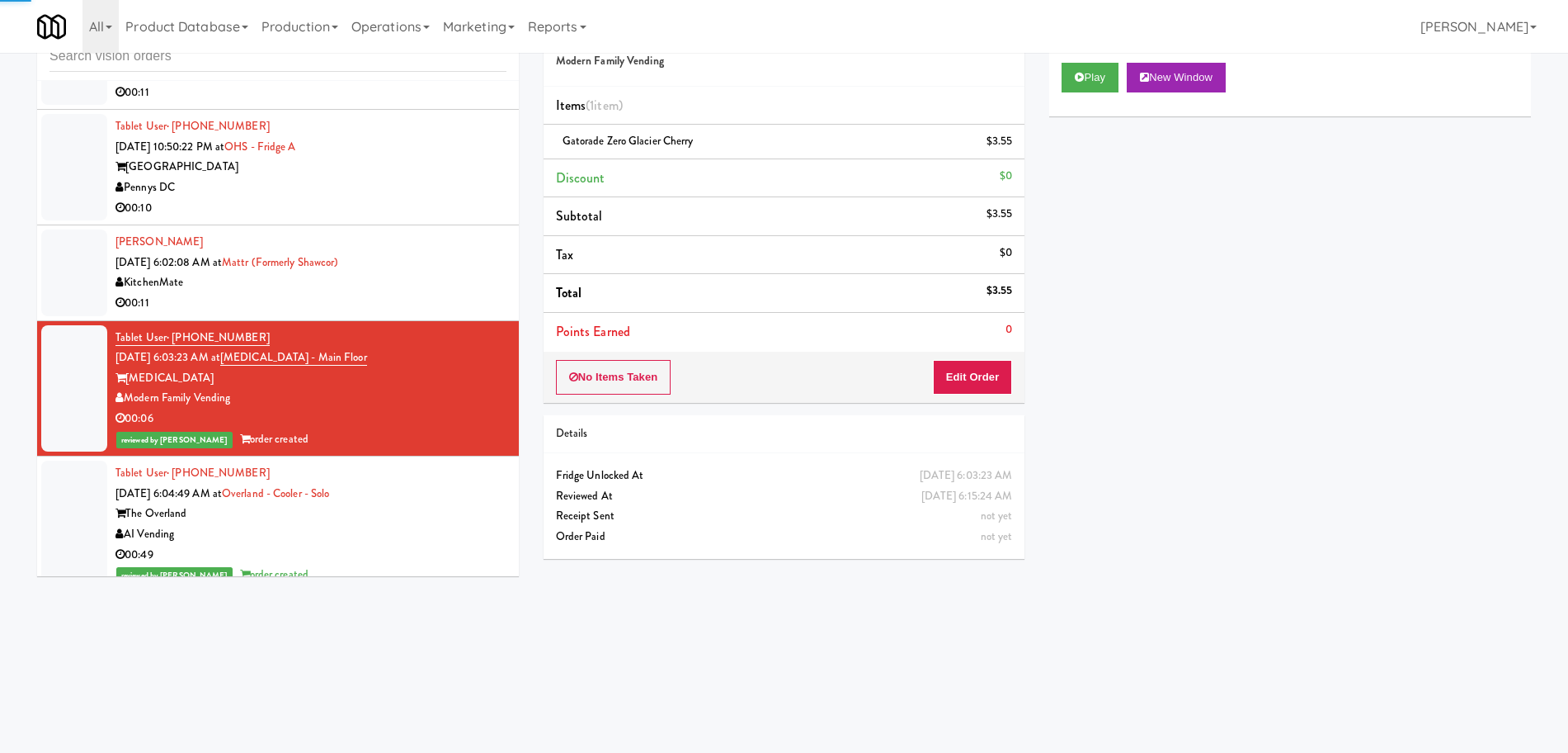
click at [448, 279] on div "KitchenMate" at bounding box center [311, 282] width 391 height 21
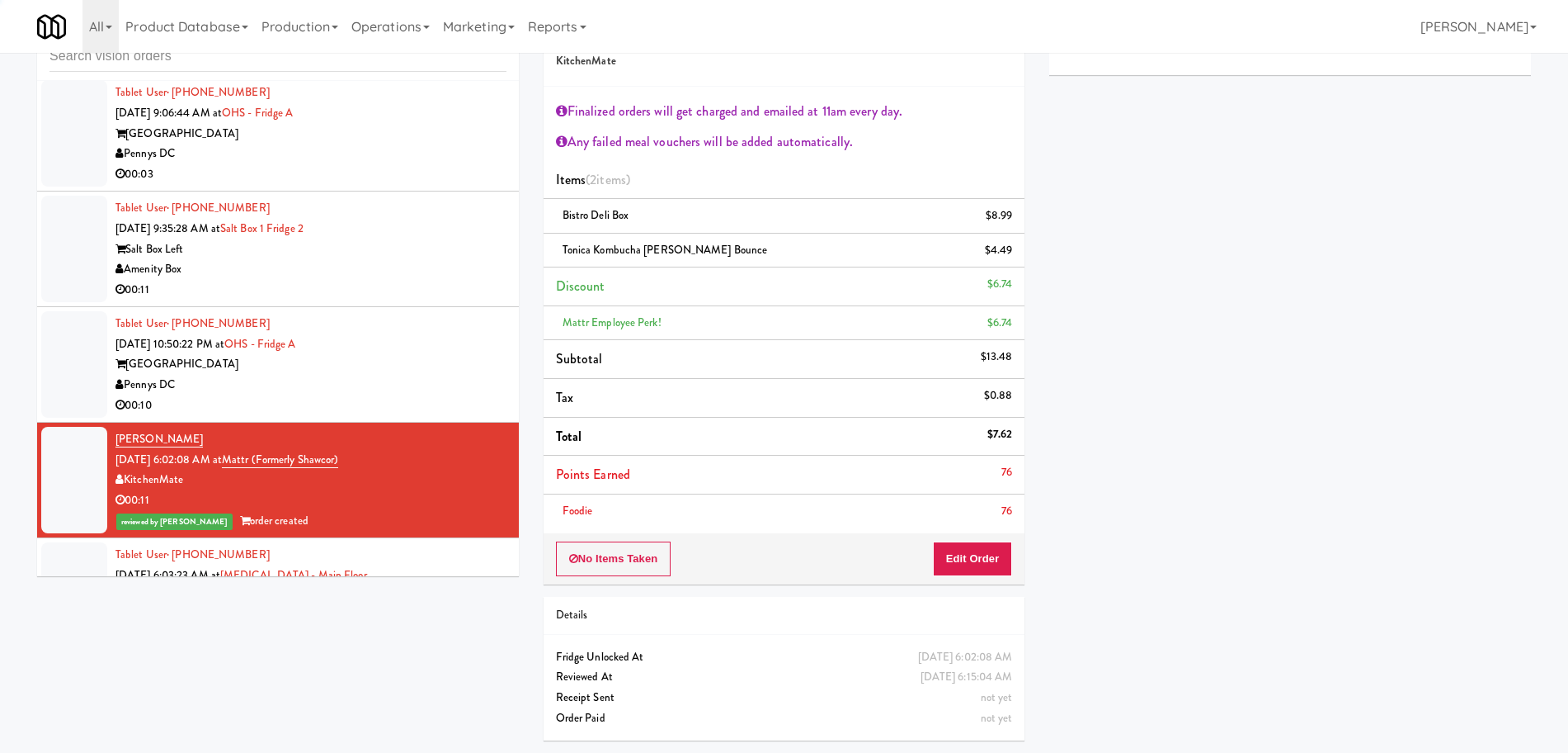
scroll to position [1572, 0]
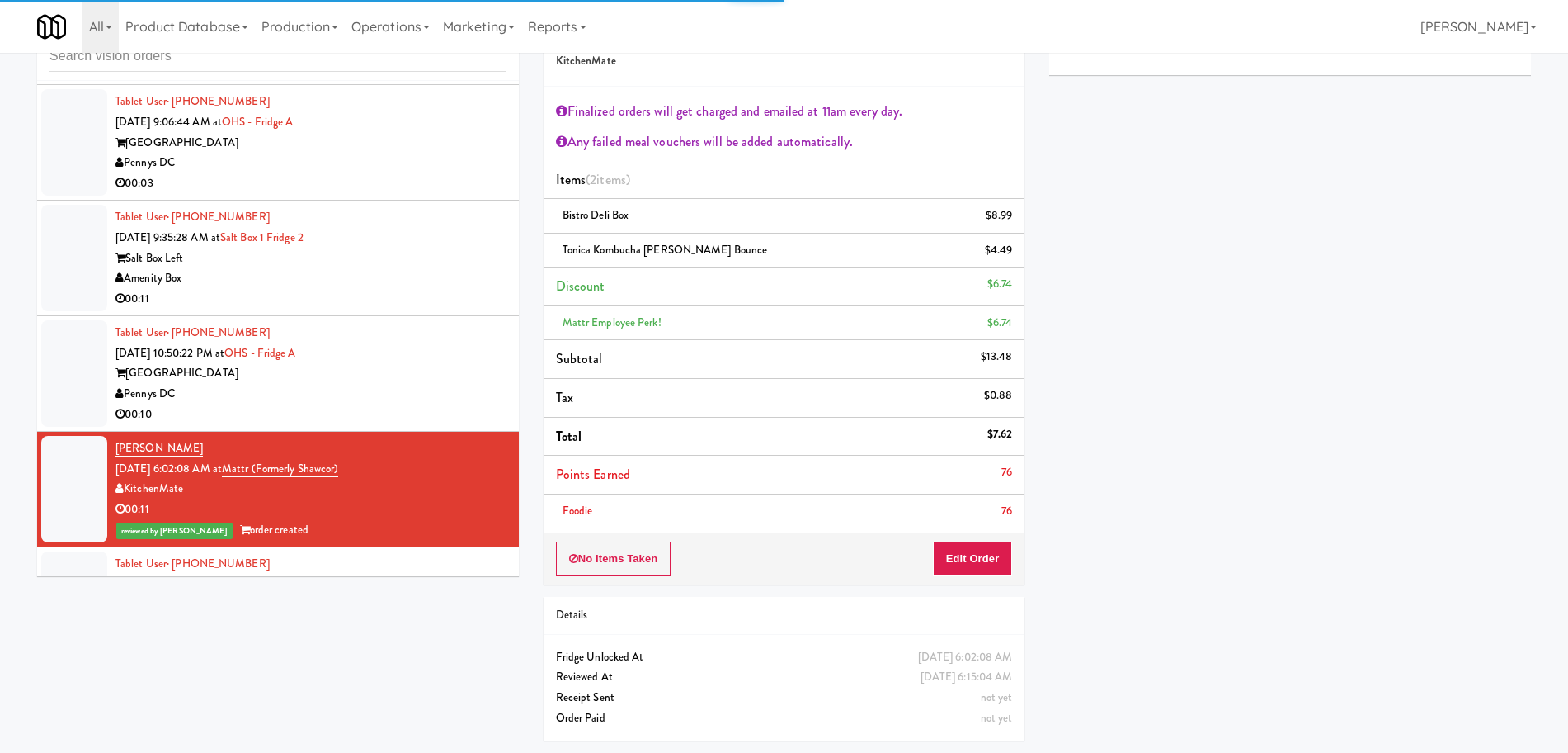
click at [445, 382] on div "[GEOGRAPHIC_DATA]" at bounding box center [311, 374] width 391 height 21
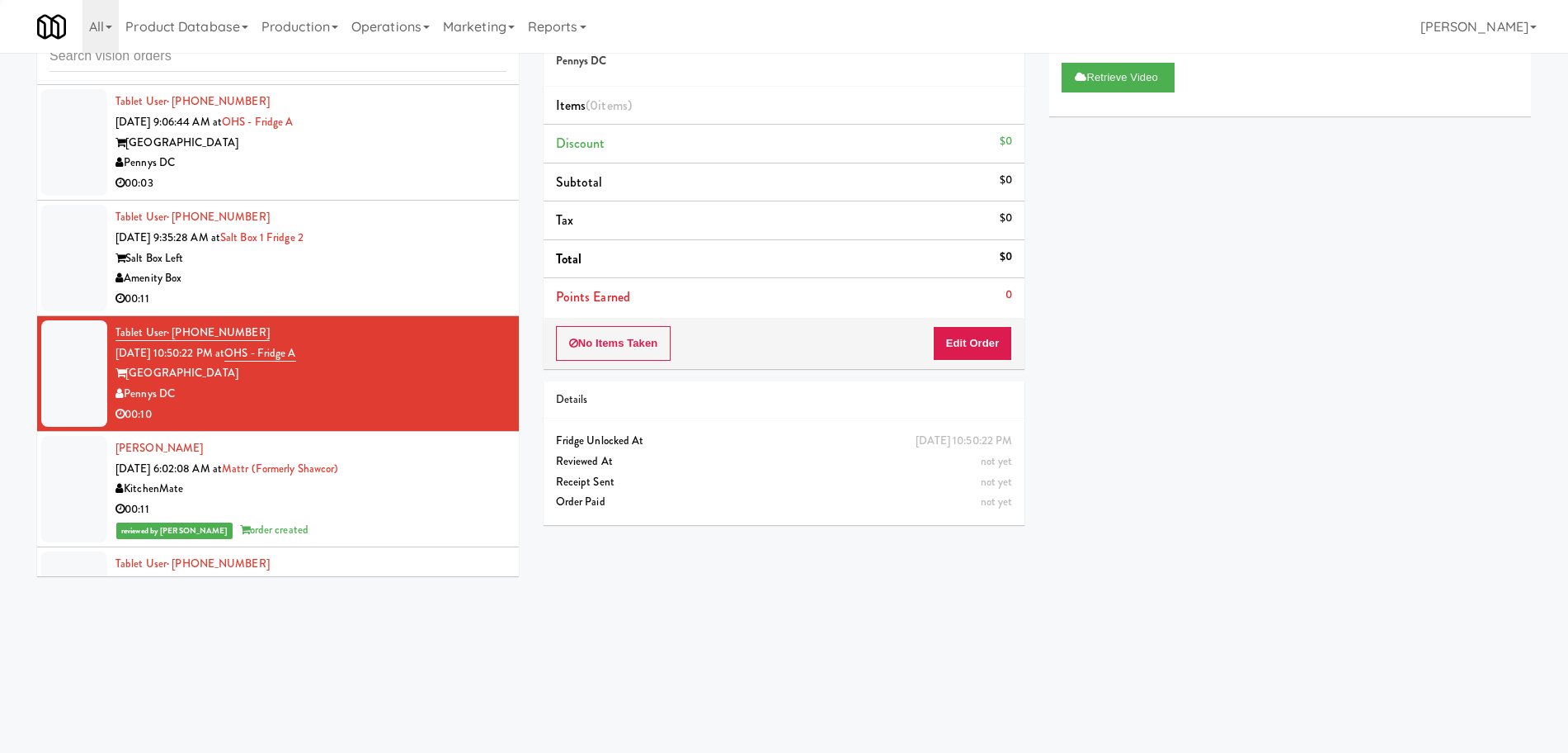
click at [449, 268] on div "Amenity Box" at bounding box center [311, 278] width 391 height 21
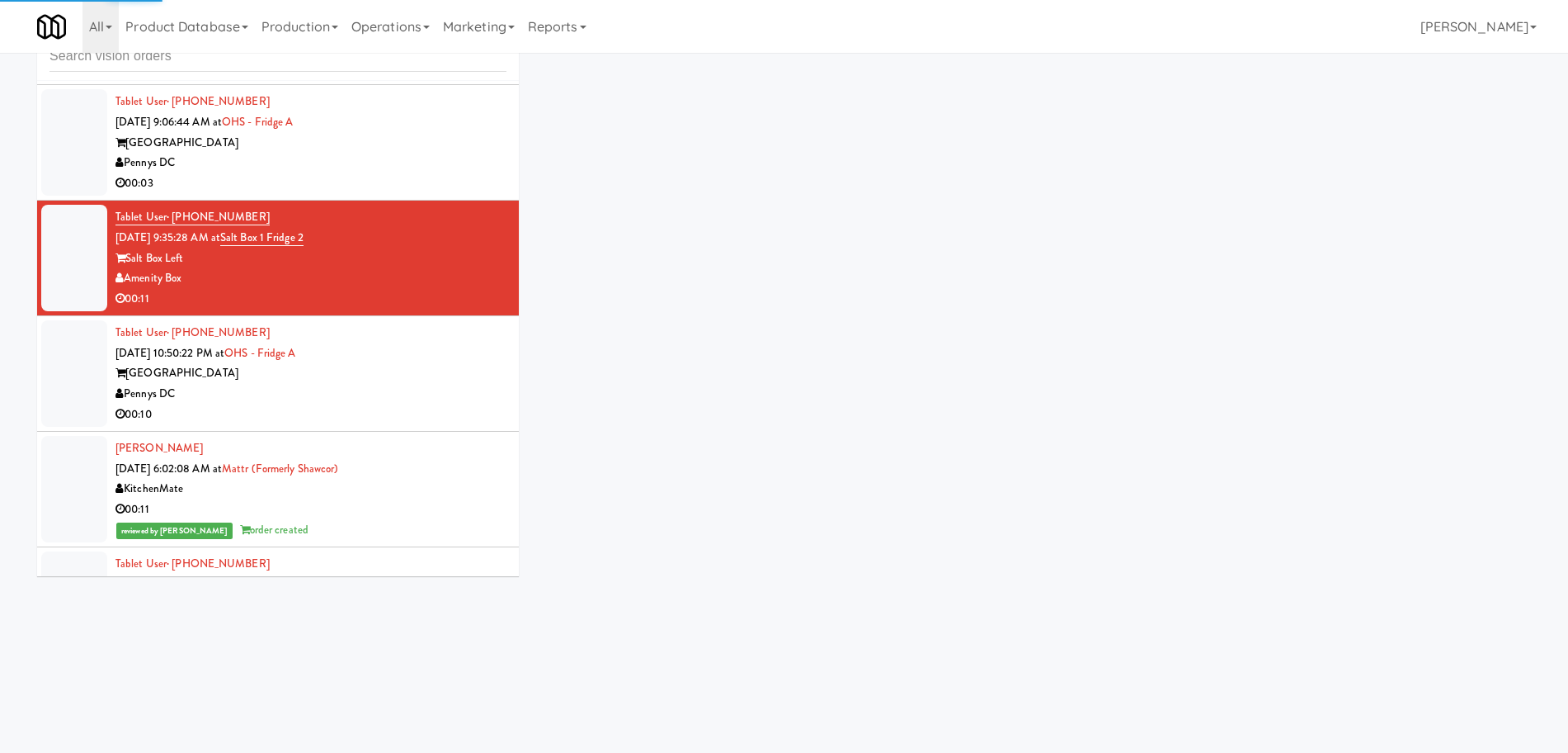
click at [433, 384] on div "Pennys DC" at bounding box center [311, 394] width 391 height 21
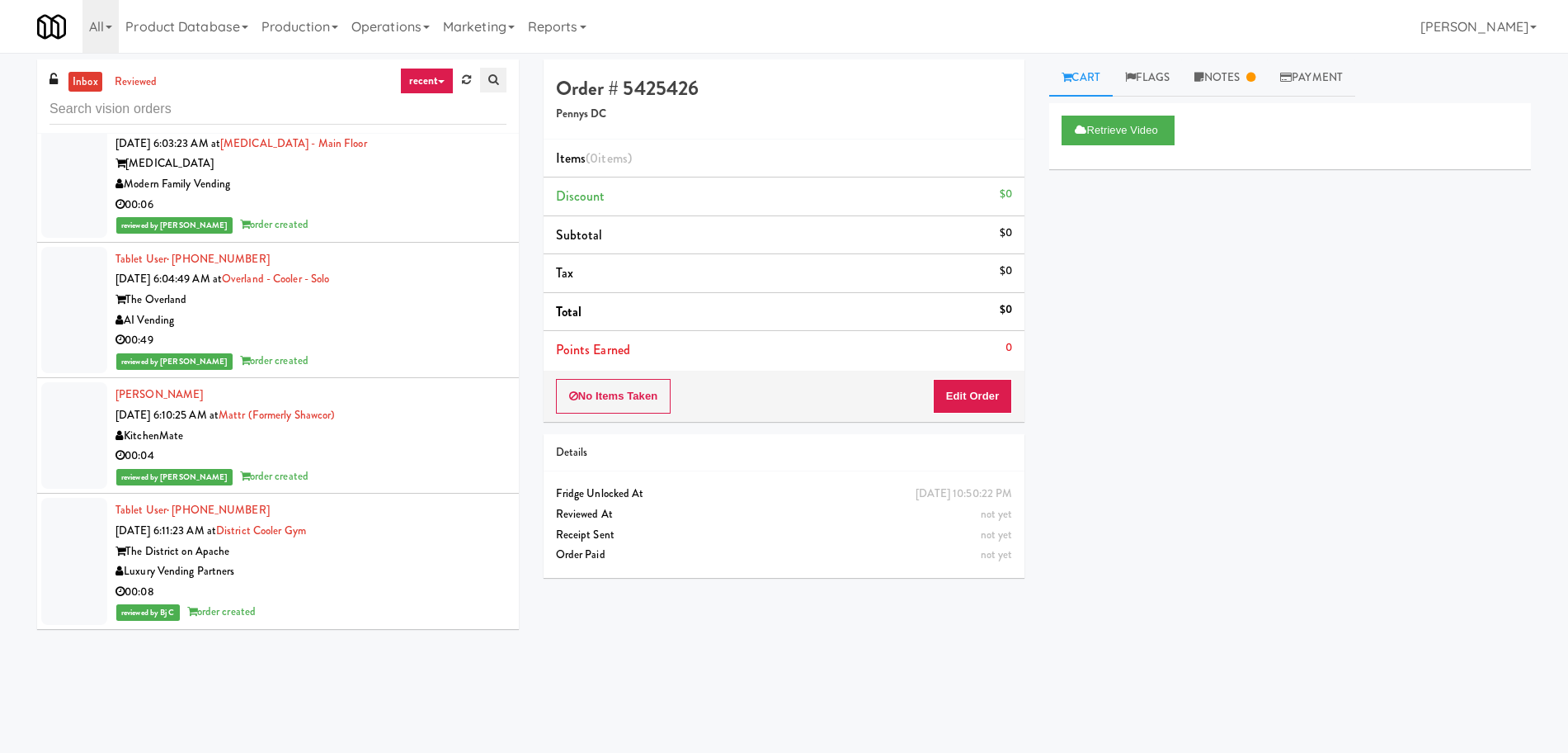
click at [480, 85] on link at bounding box center [493, 80] width 27 height 25
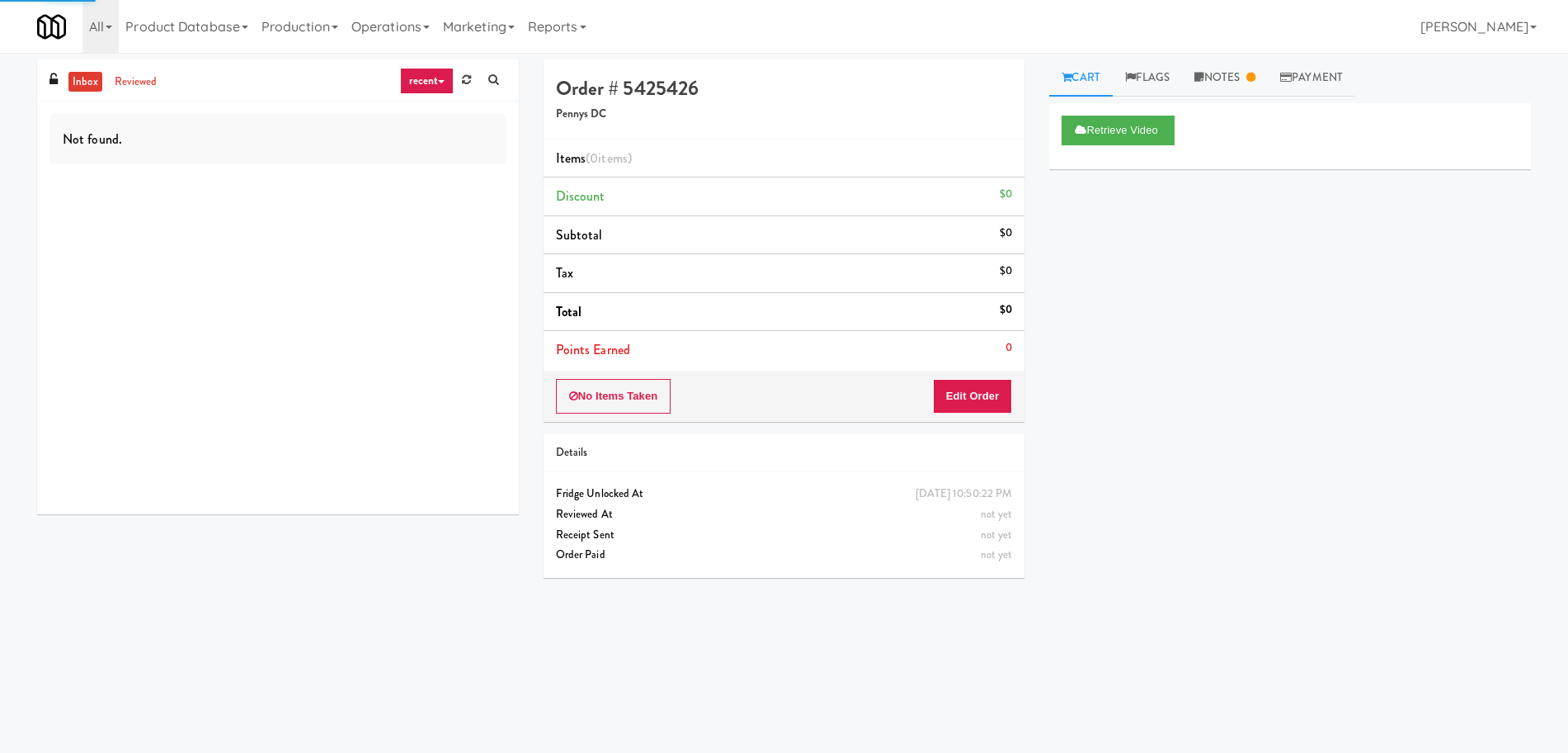
click at [436, 71] on link "recent" at bounding box center [427, 81] width 54 height 27
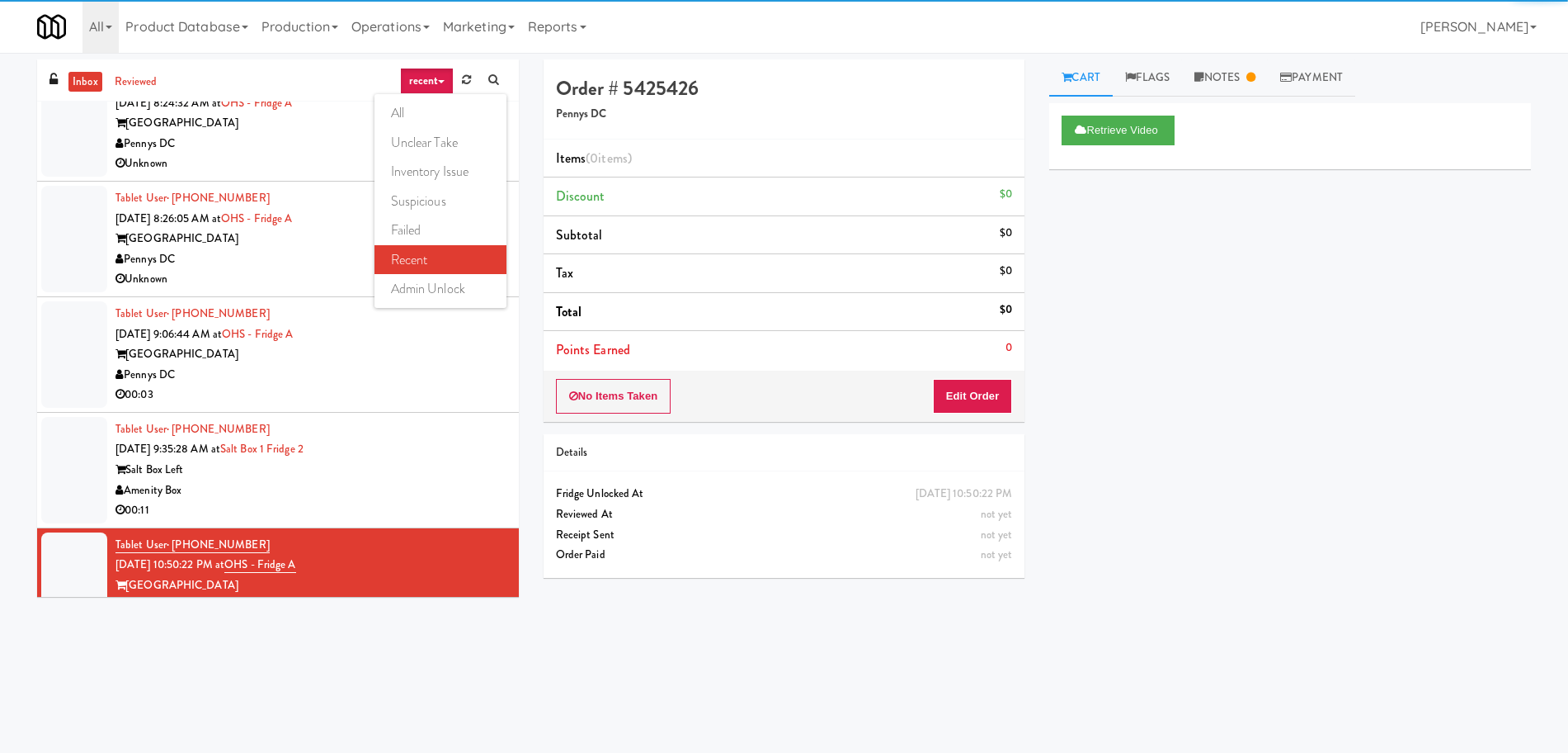
scroll to position [1427, 0]
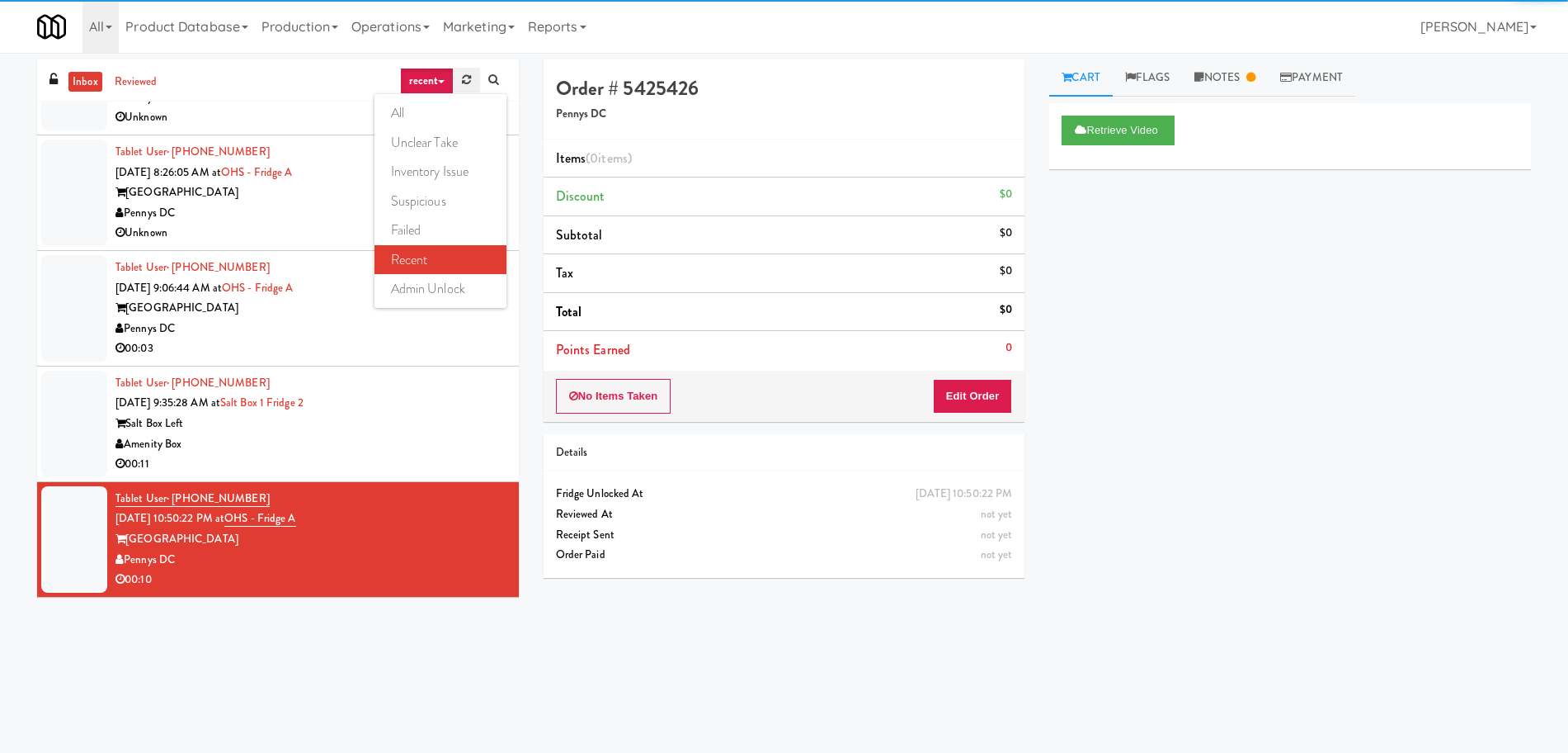
click at [468, 75] on icon at bounding box center [466, 80] width 9 height 11
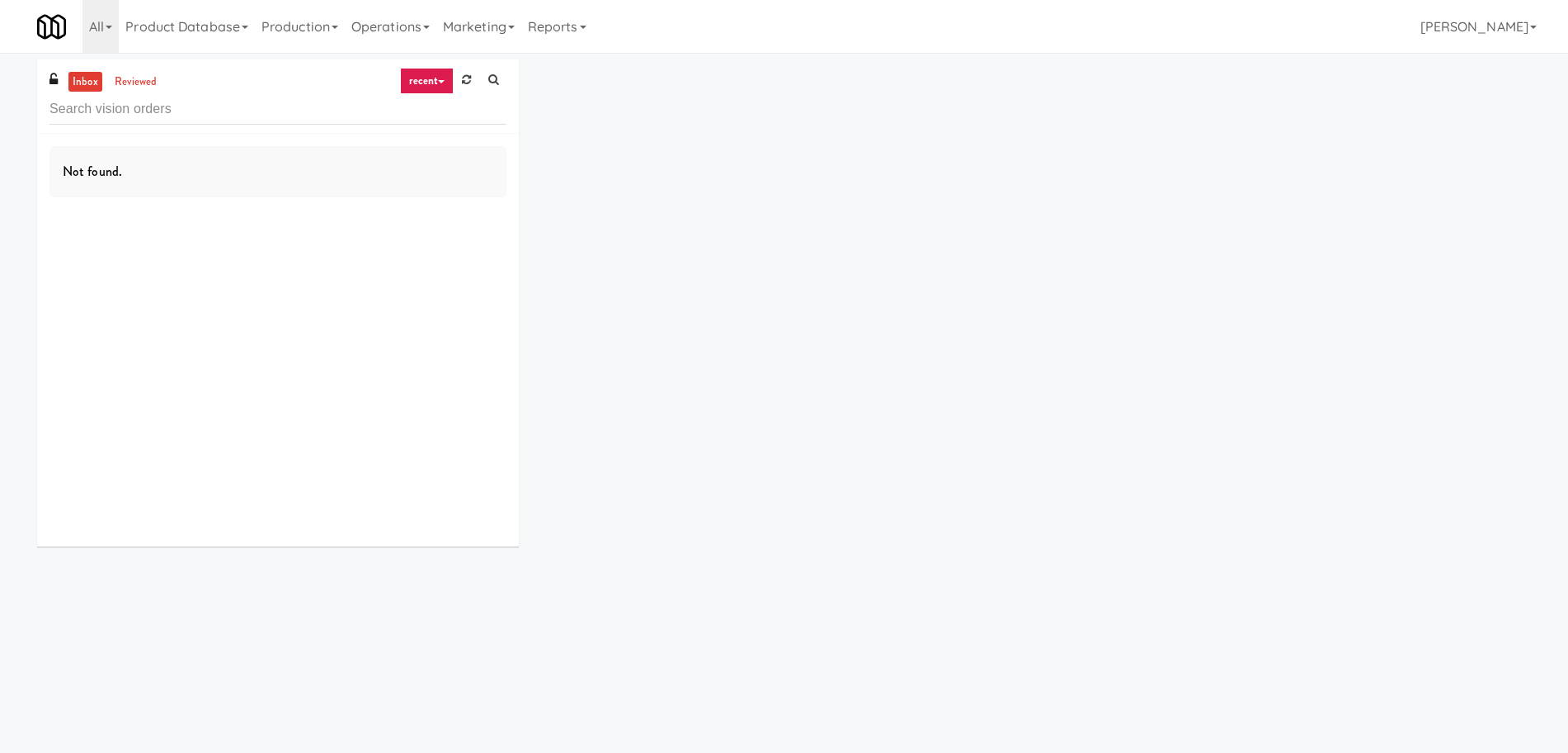
click at [433, 74] on link "recent" at bounding box center [427, 81] width 54 height 27
click at [423, 103] on link "all" at bounding box center [440, 112] width 132 height 29
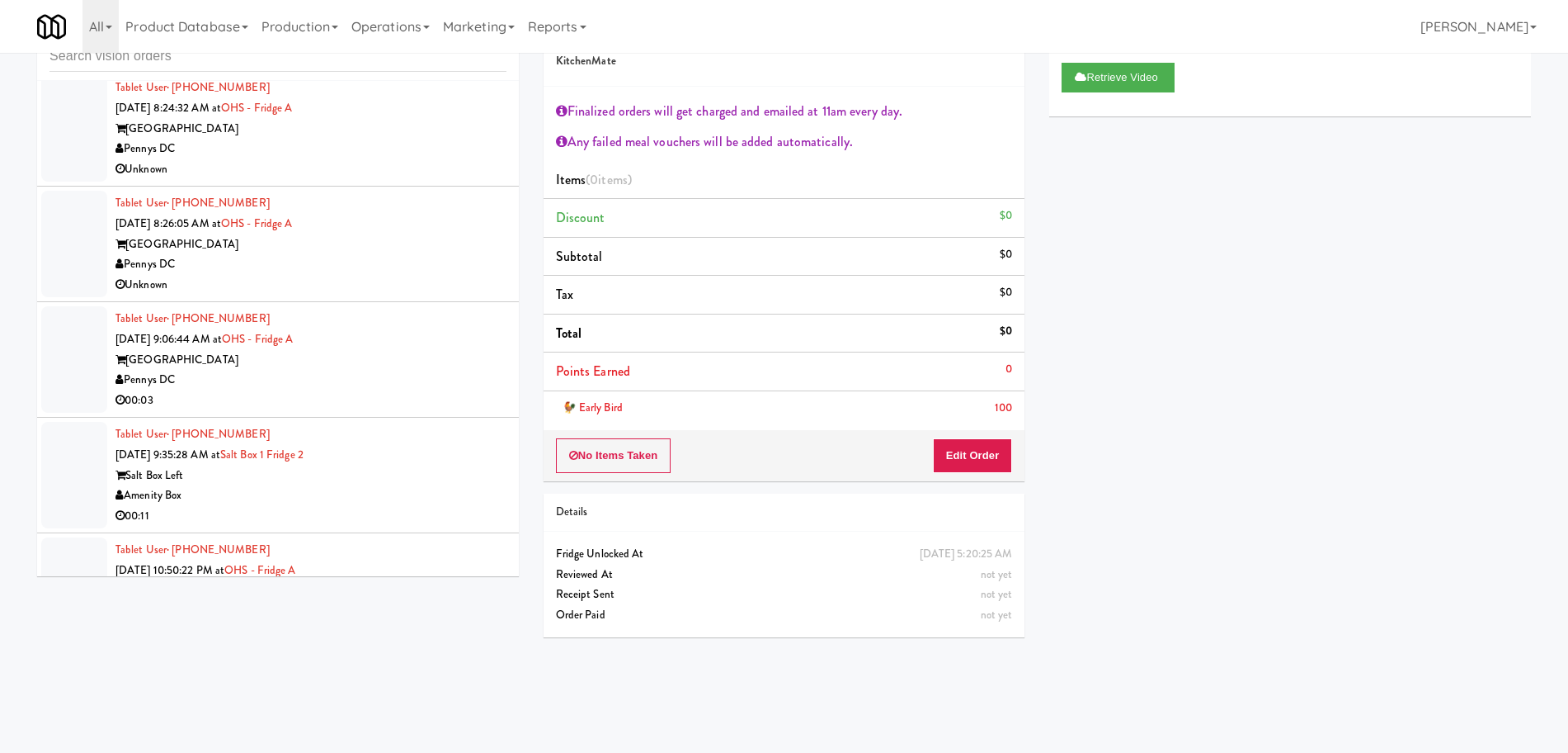
scroll to position [1427, 0]
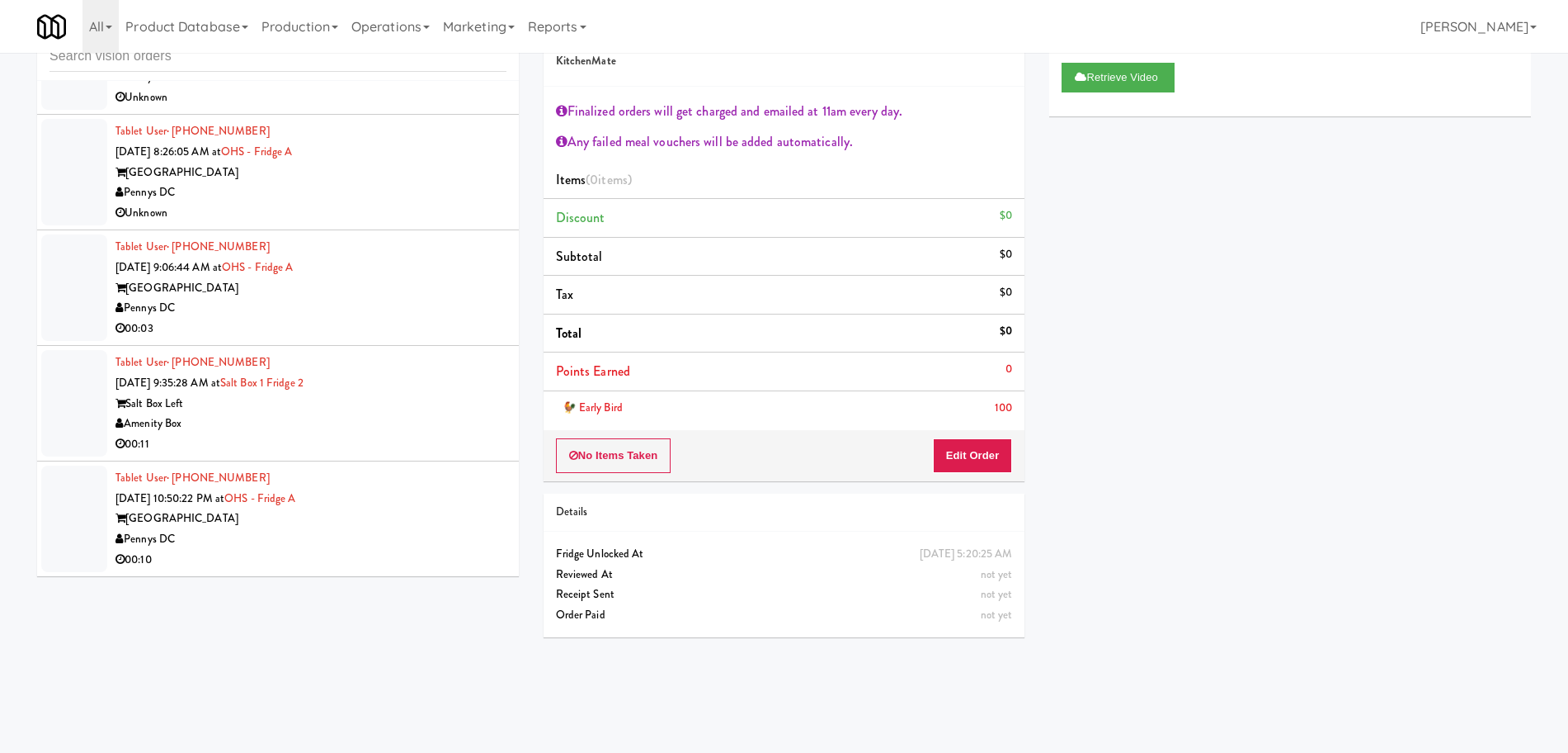
click at [417, 504] on div "Tablet User · (334) 531-9464 [DATE] 10:50:22 PM at OHS - Fridge A One Hill Sout…" at bounding box center [311, 518] width 391 height 101
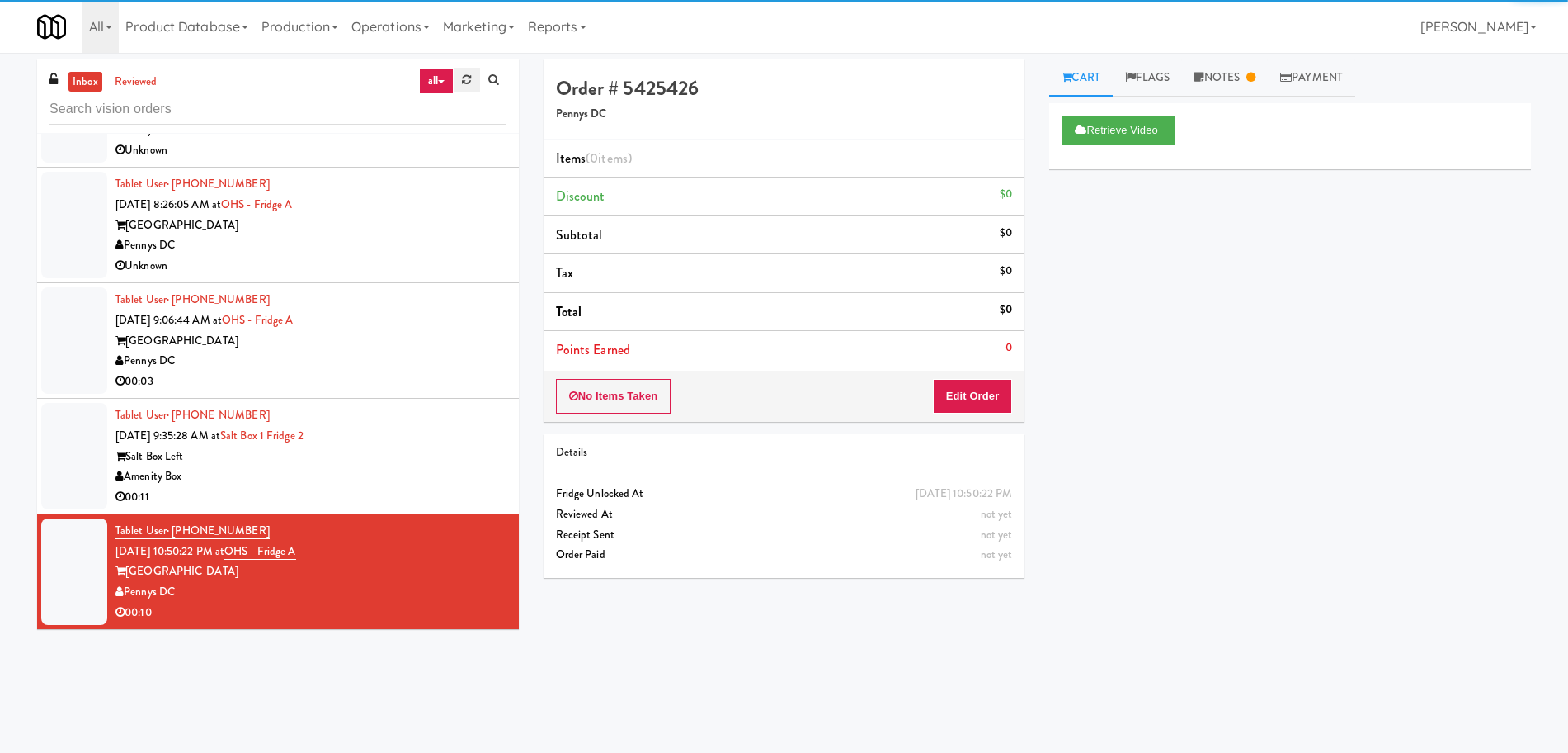
click at [472, 79] on link at bounding box center [466, 80] width 26 height 25
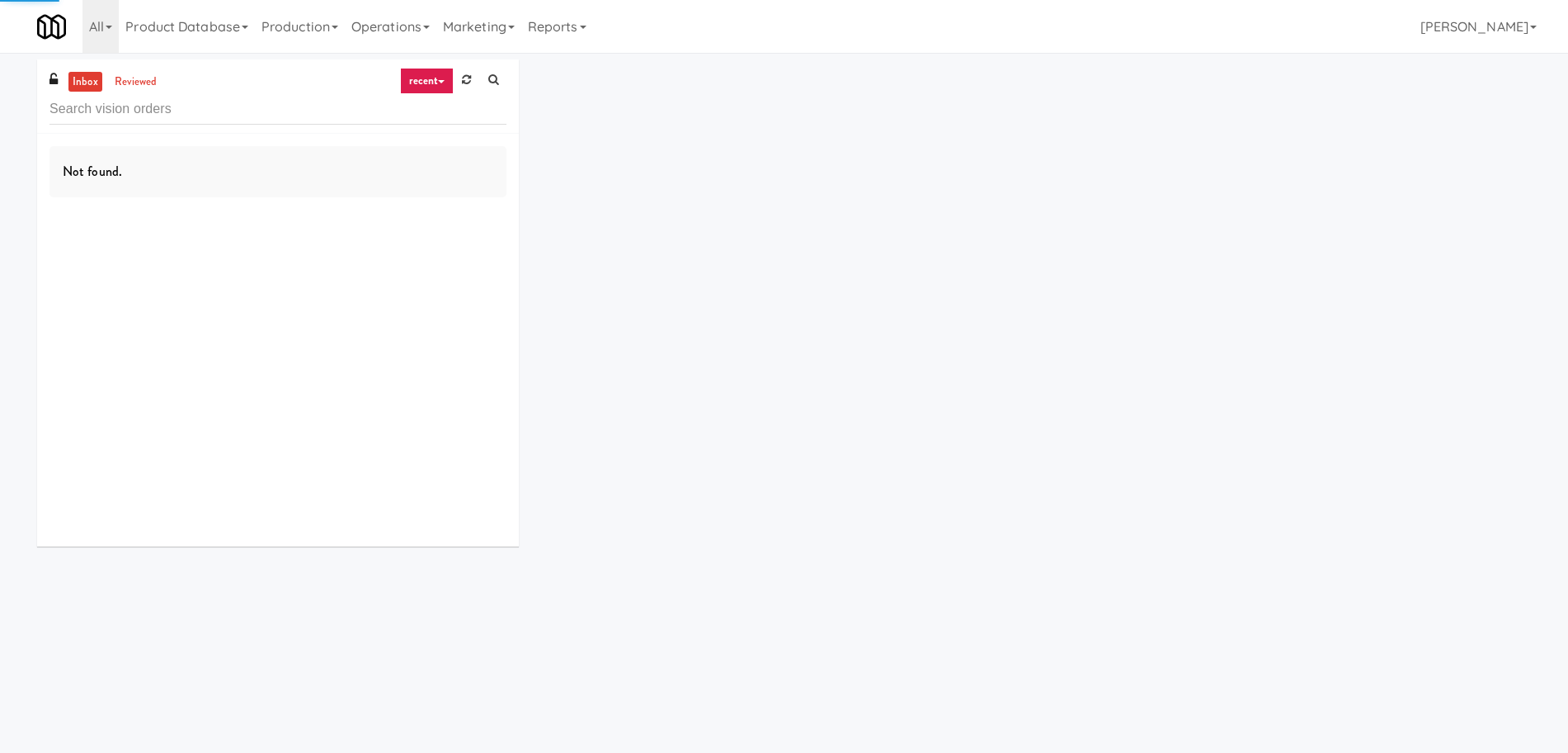
click at [436, 79] on link "recent" at bounding box center [427, 81] width 54 height 27
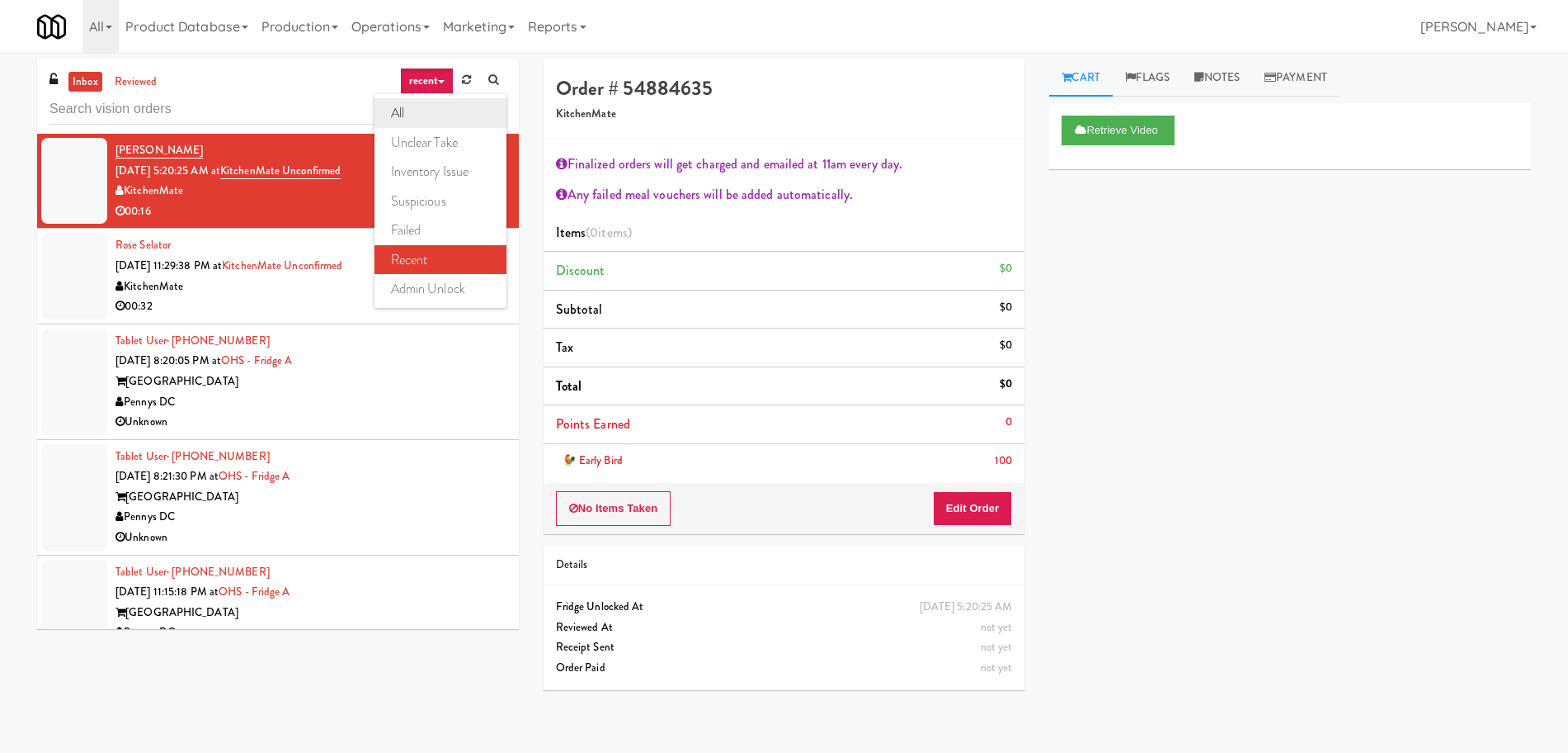
click at [425, 110] on link "all" at bounding box center [440, 112] width 132 height 29
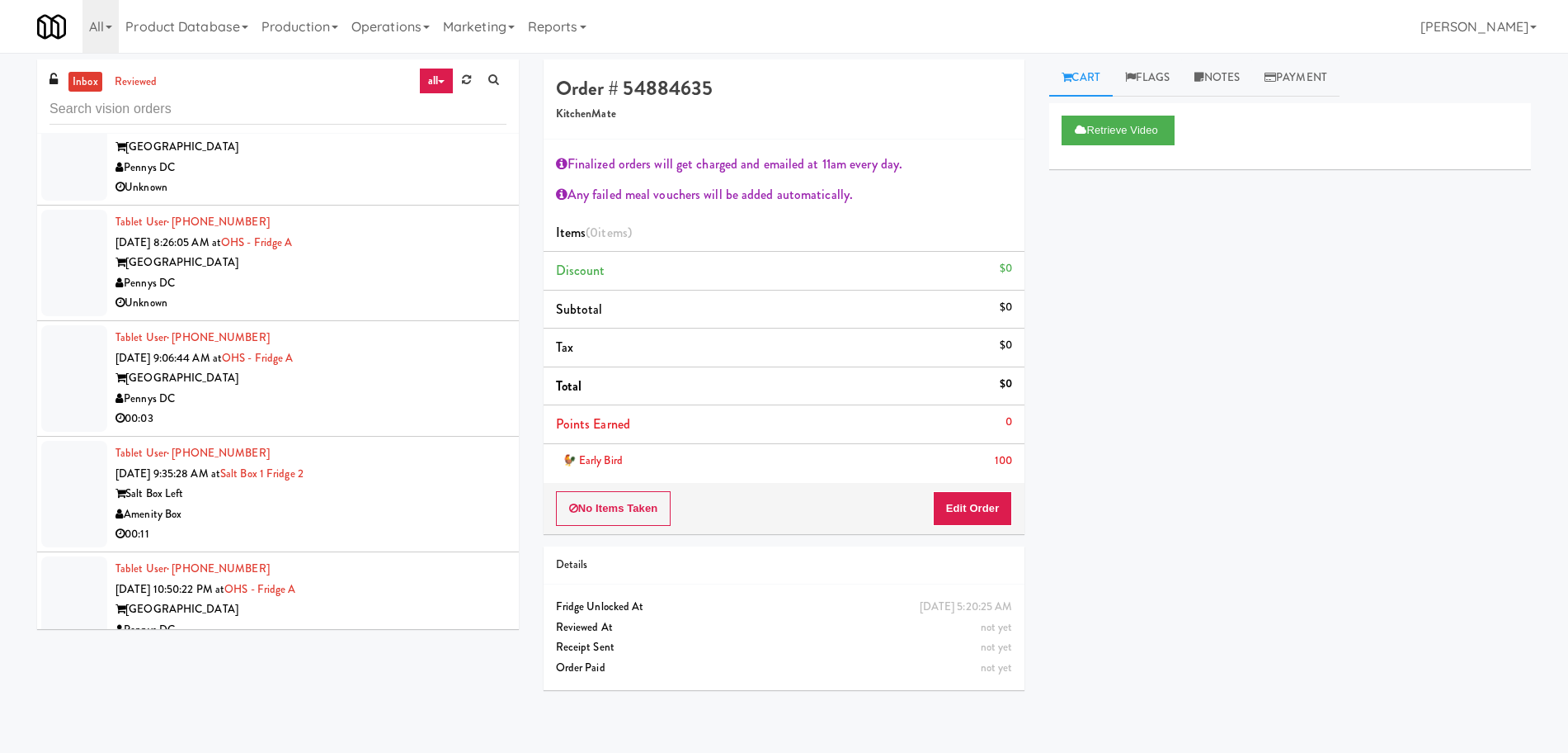
scroll to position [4031, 0]
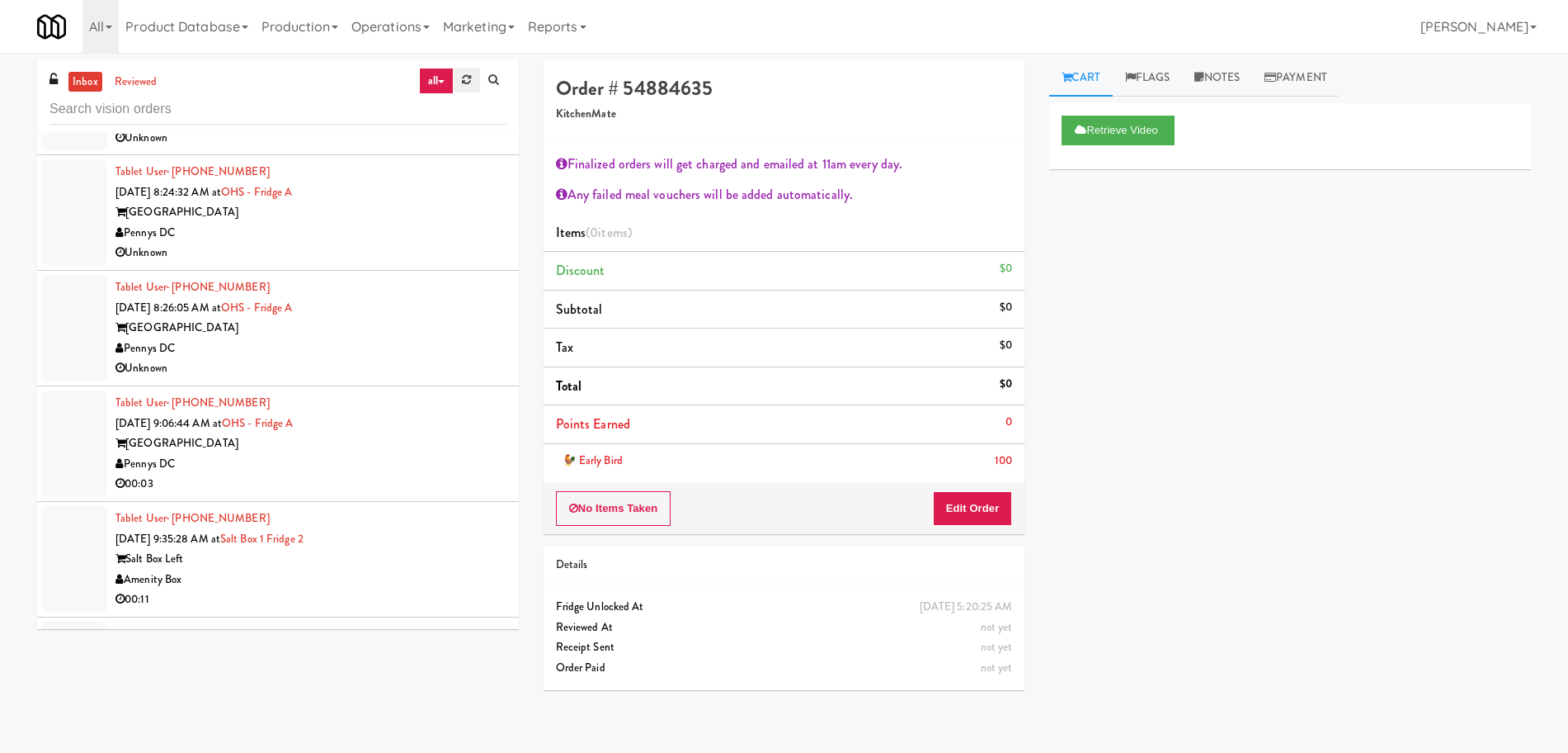
click at [464, 84] on icon at bounding box center [466, 80] width 9 height 11
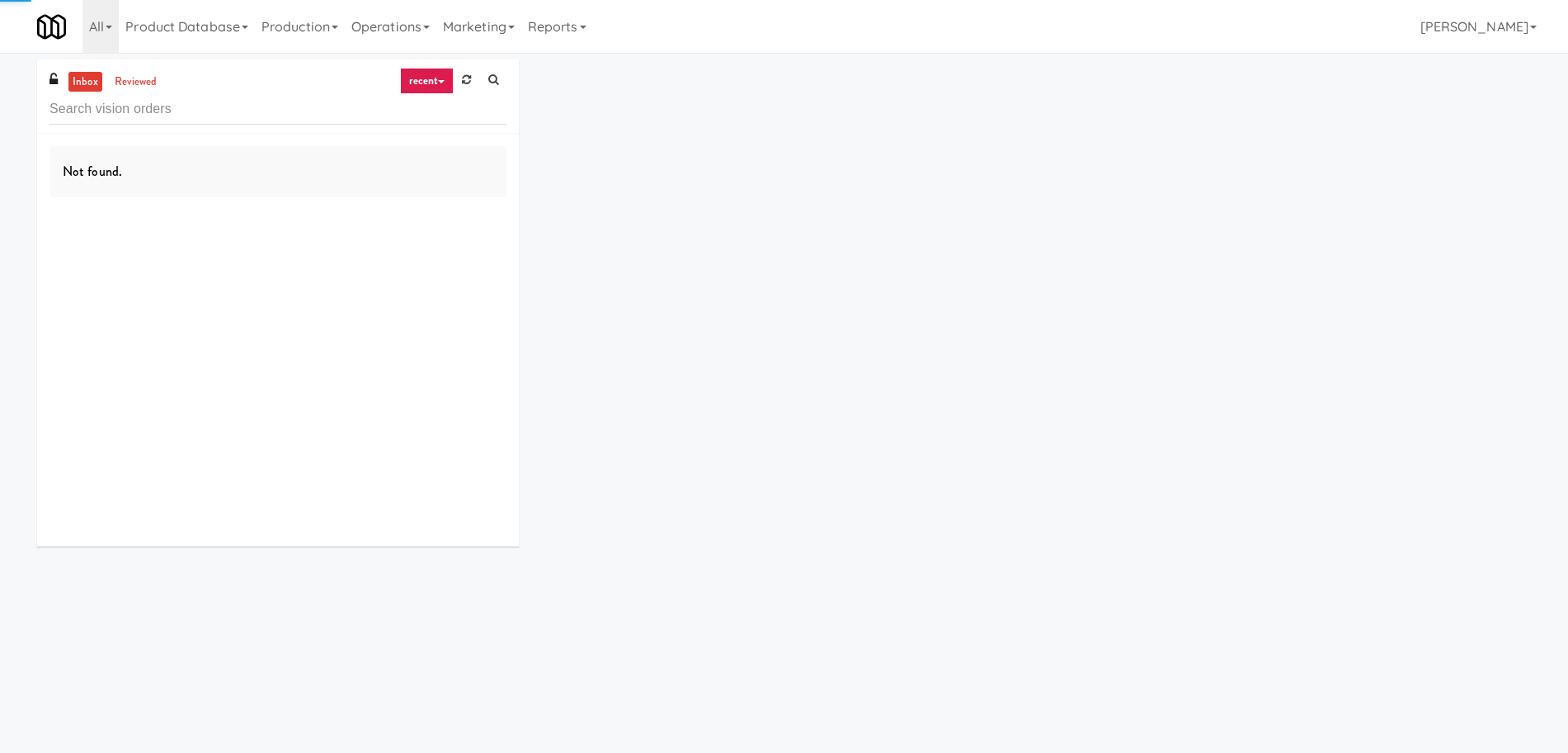
click at [436, 84] on link "recent" at bounding box center [427, 81] width 54 height 27
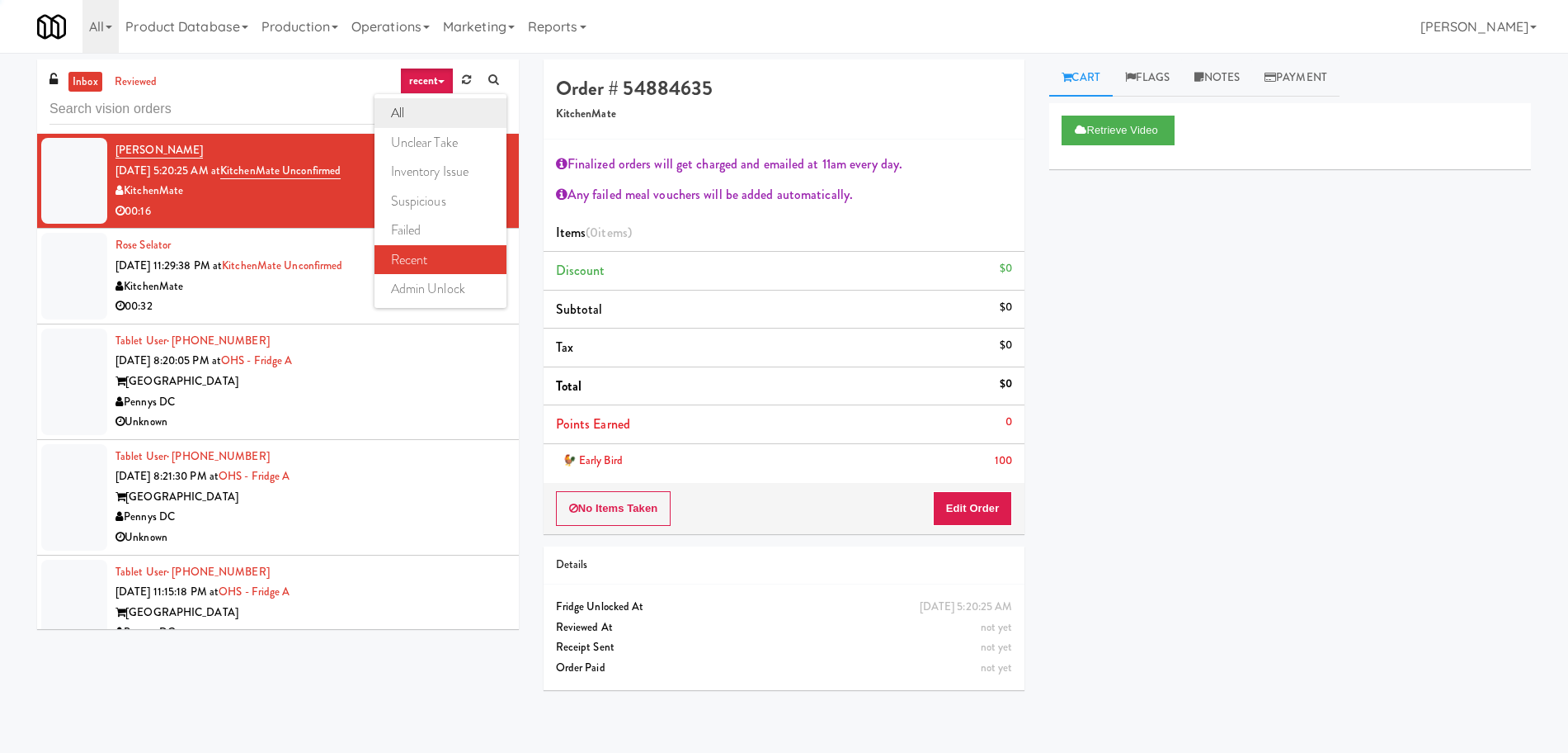
click at [427, 111] on link "all" at bounding box center [440, 112] width 132 height 29
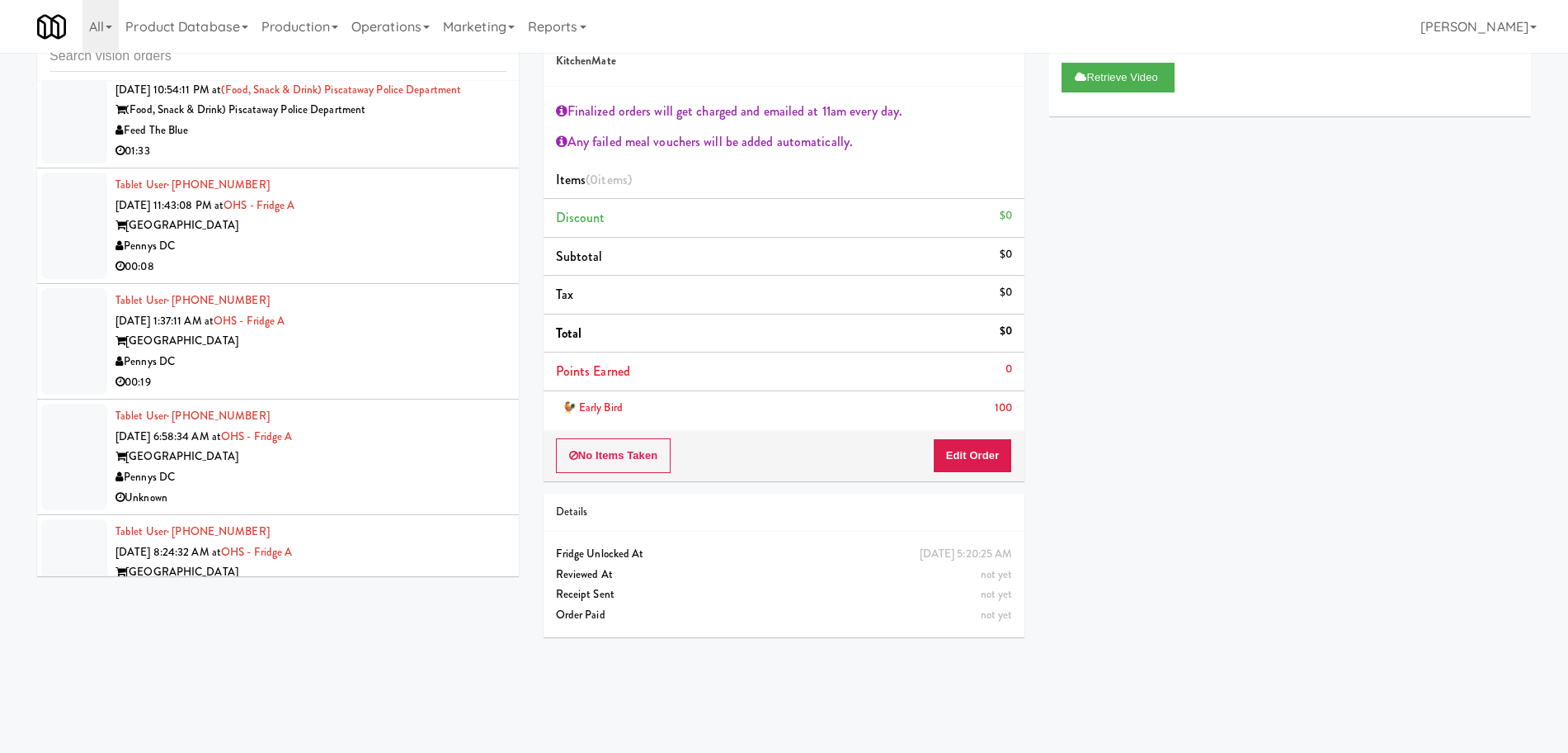
scroll to position [3412, 0]
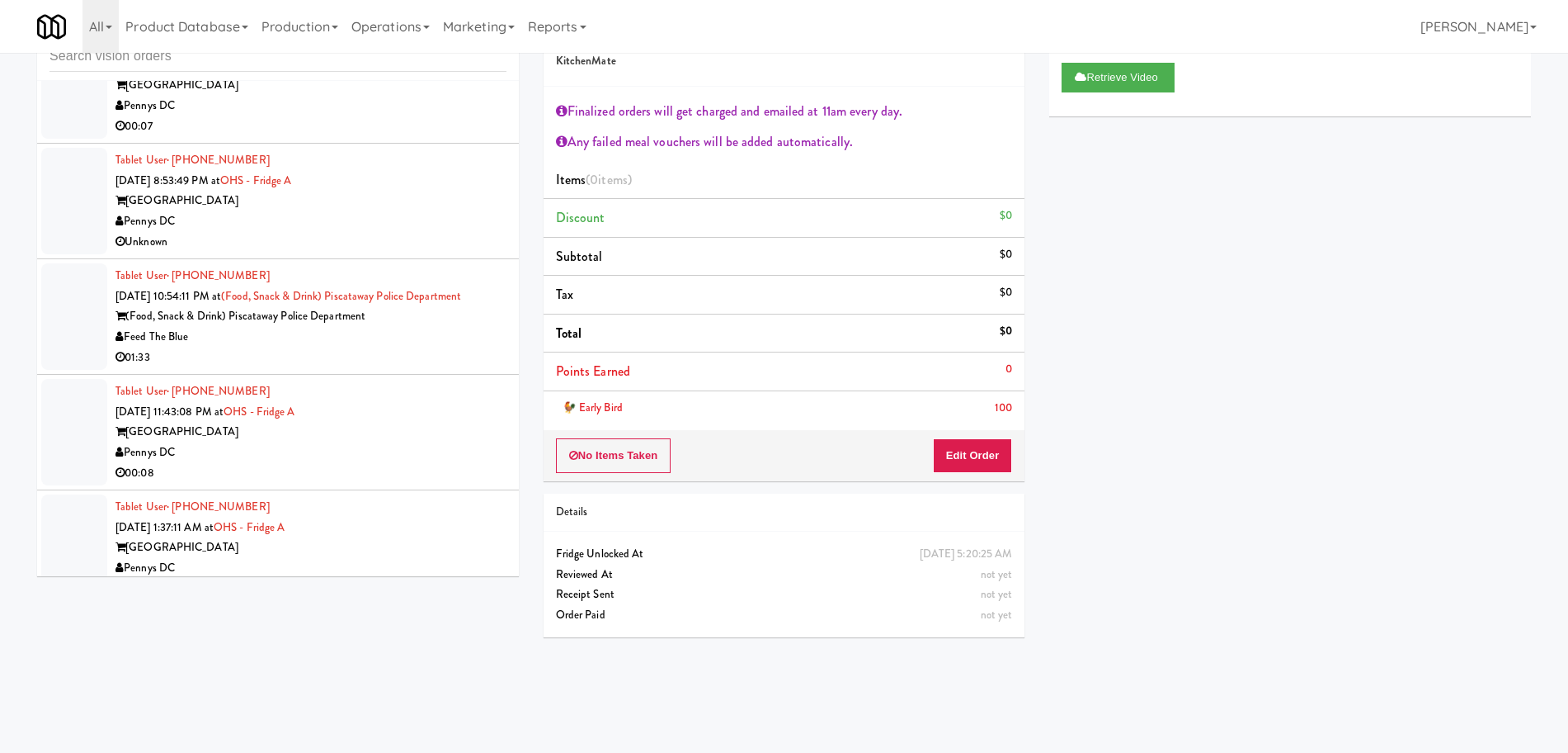
click at [424, 349] on div "01:33" at bounding box center [311, 358] width 391 height 21
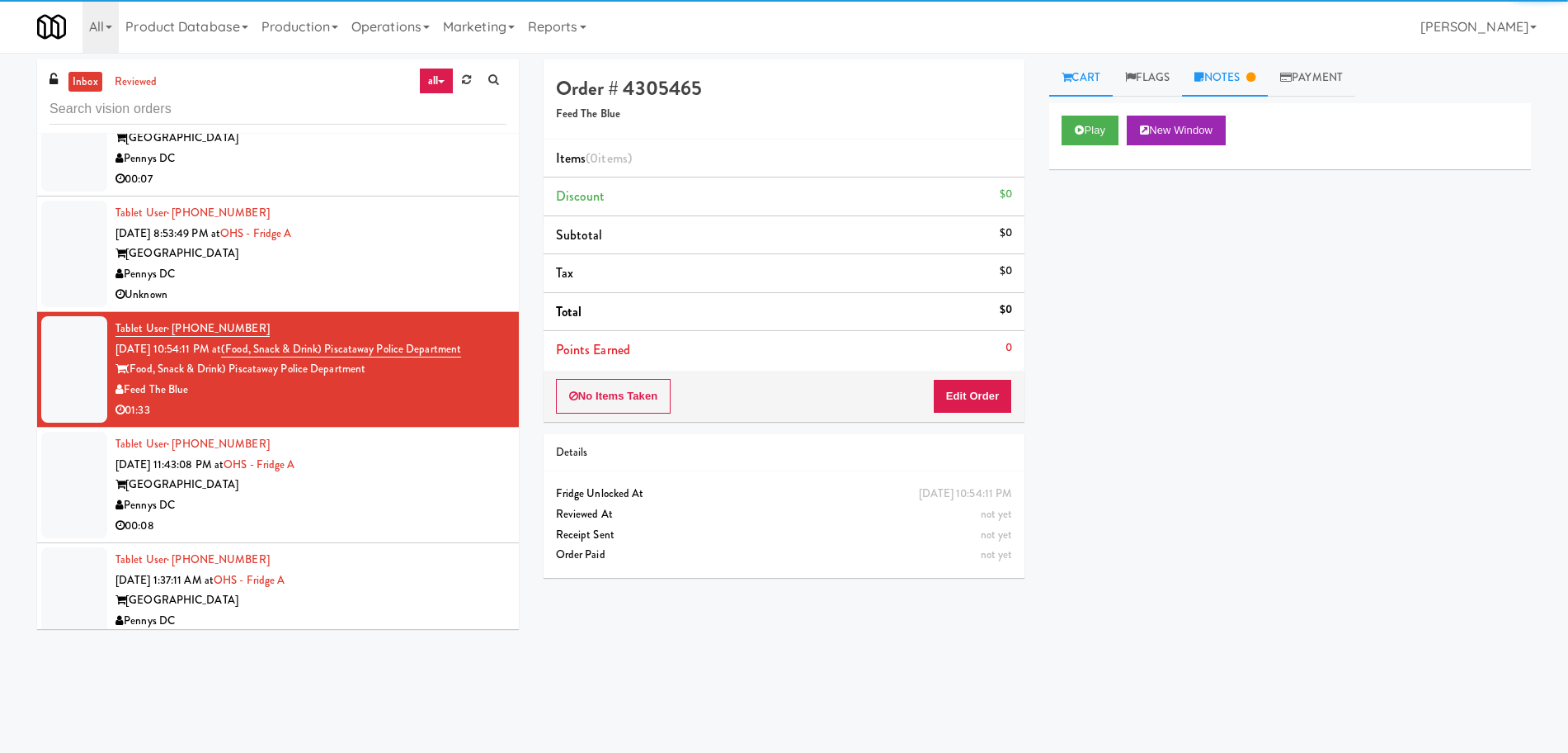
click at [1243, 76] on link "Notes" at bounding box center [1225, 78] width 85 height 37
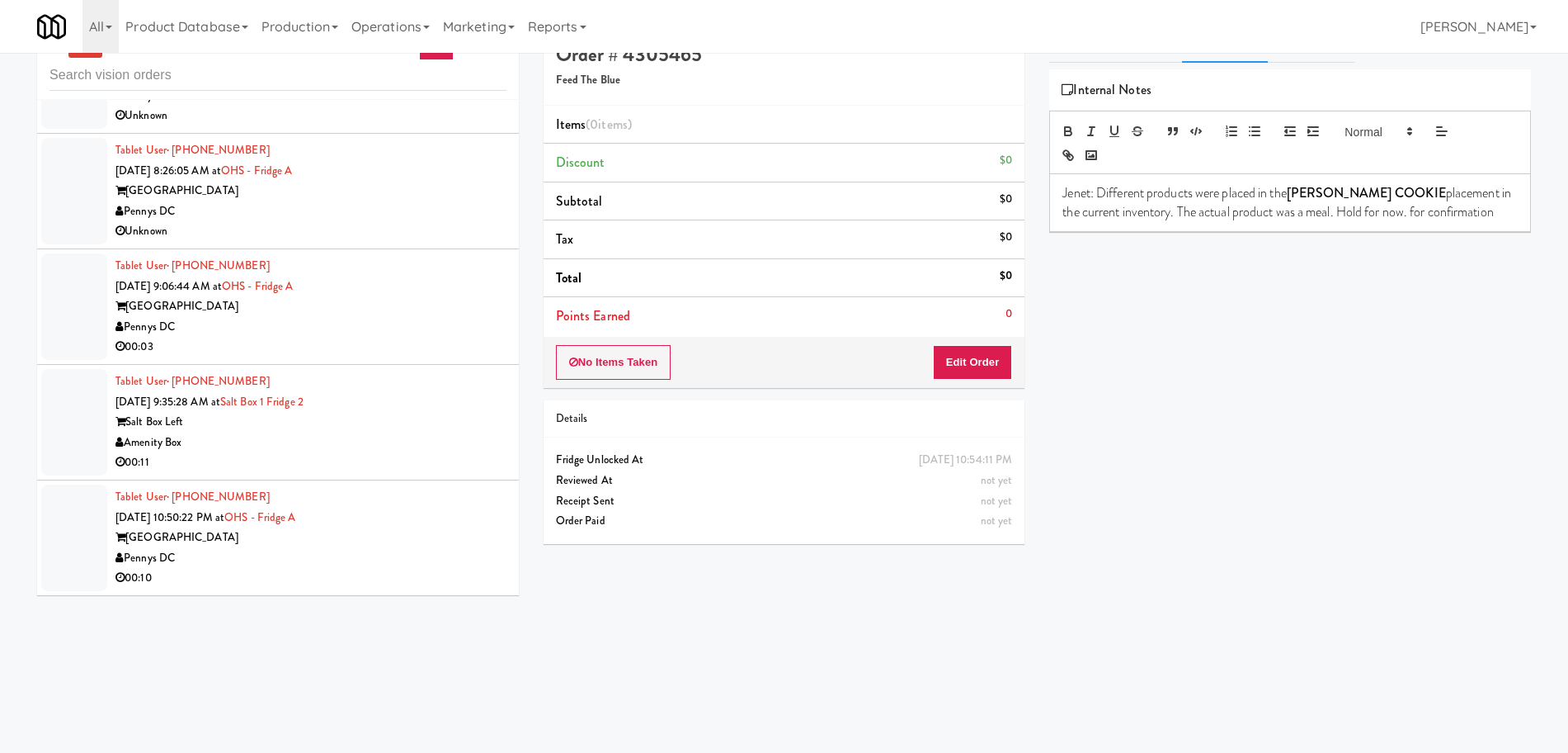
scroll to position [53, 0]
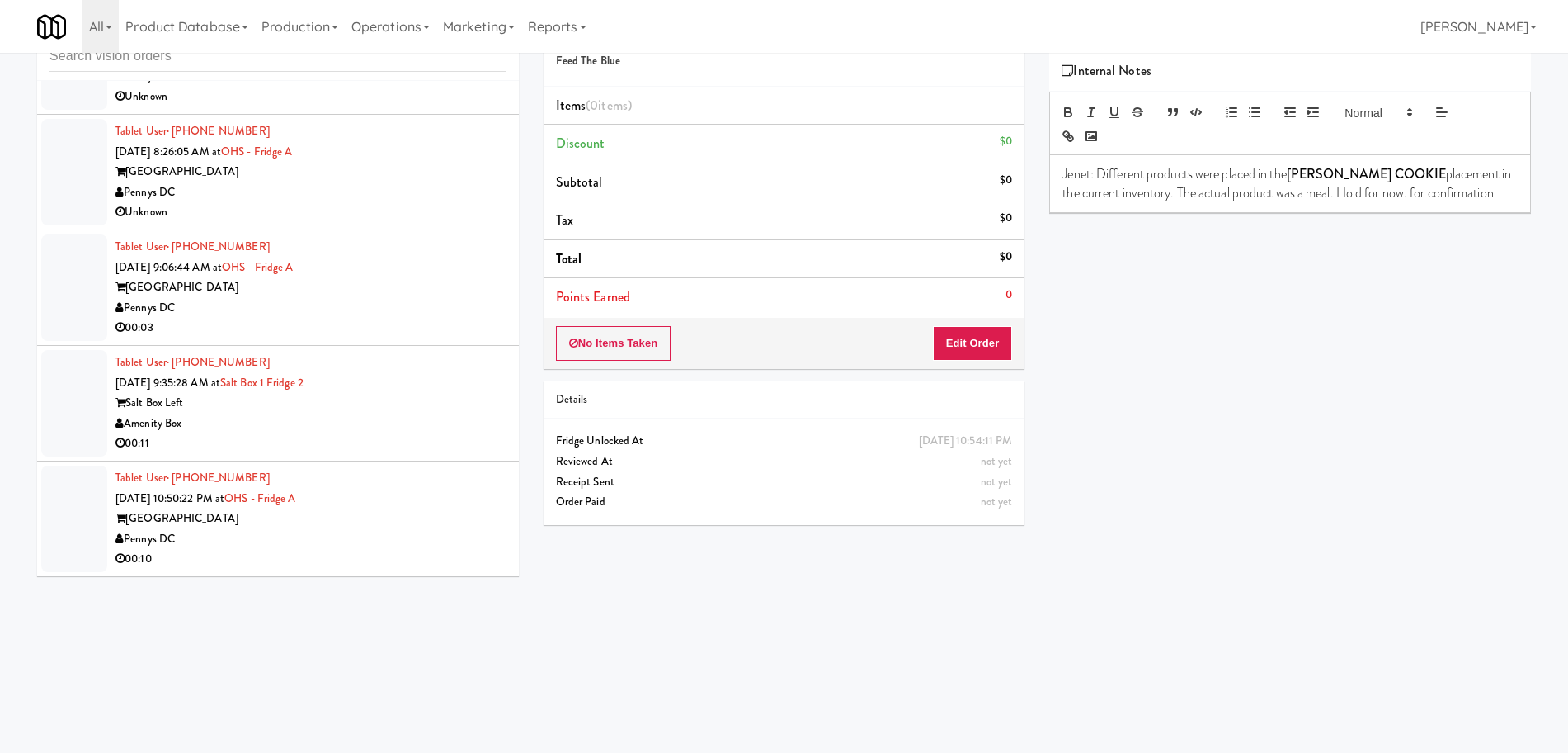
click at [416, 524] on div "[GEOGRAPHIC_DATA]" at bounding box center [311, 518] width 391 height 21
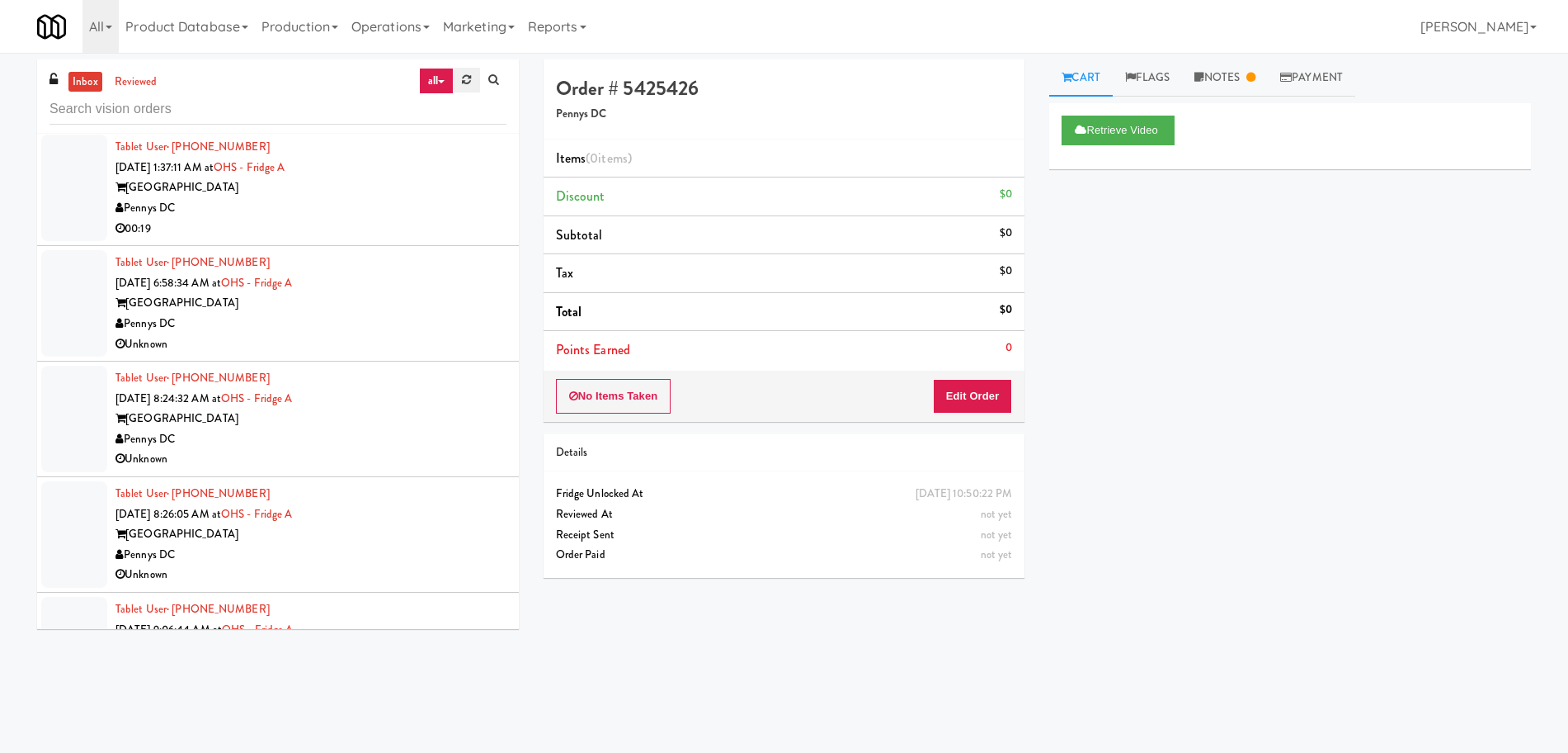
click at [460, 82] on link at bounding box center [466, 80] width 26 height 25
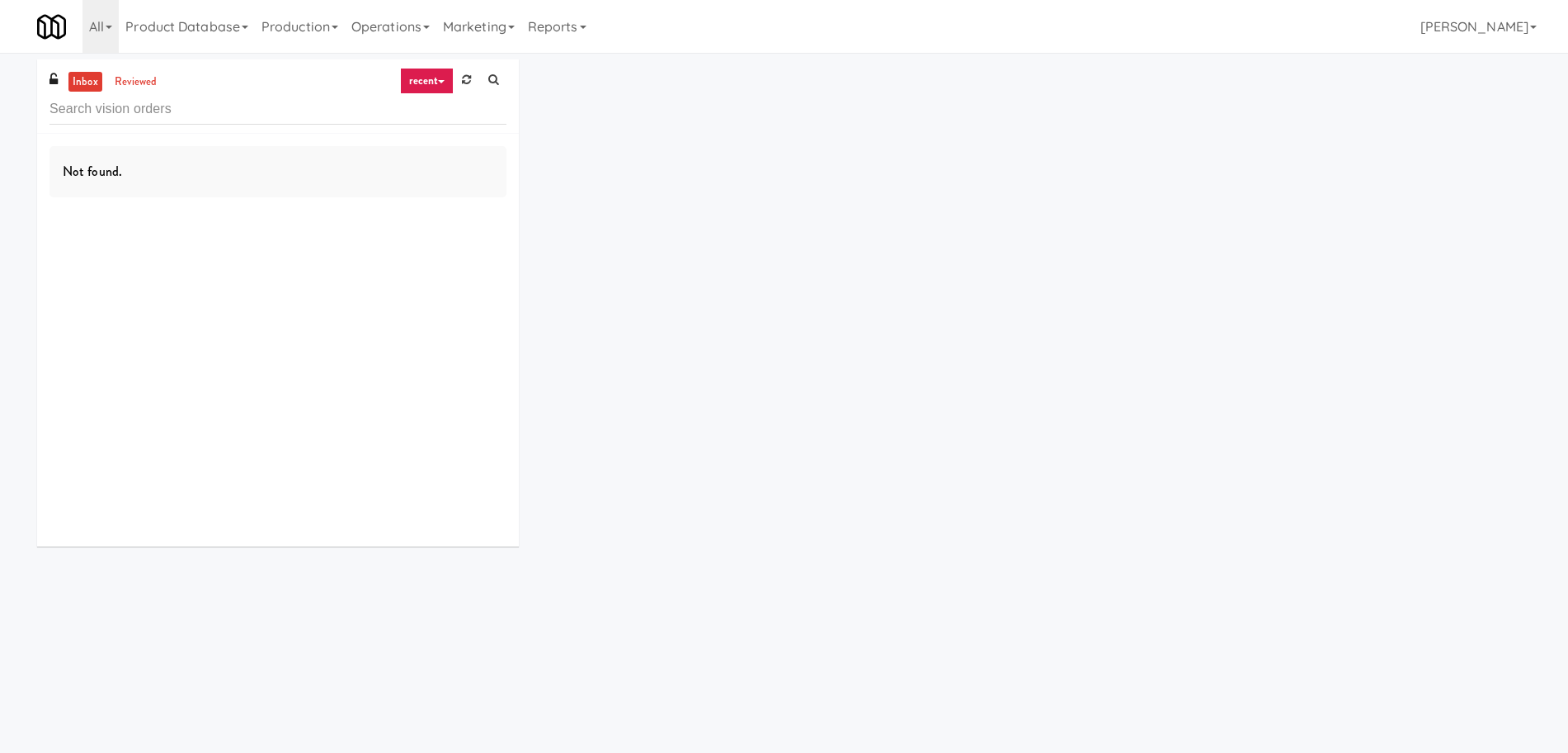
click at [436, 82] on link "recent" at bounding box center [427, 81] width 54 height 27
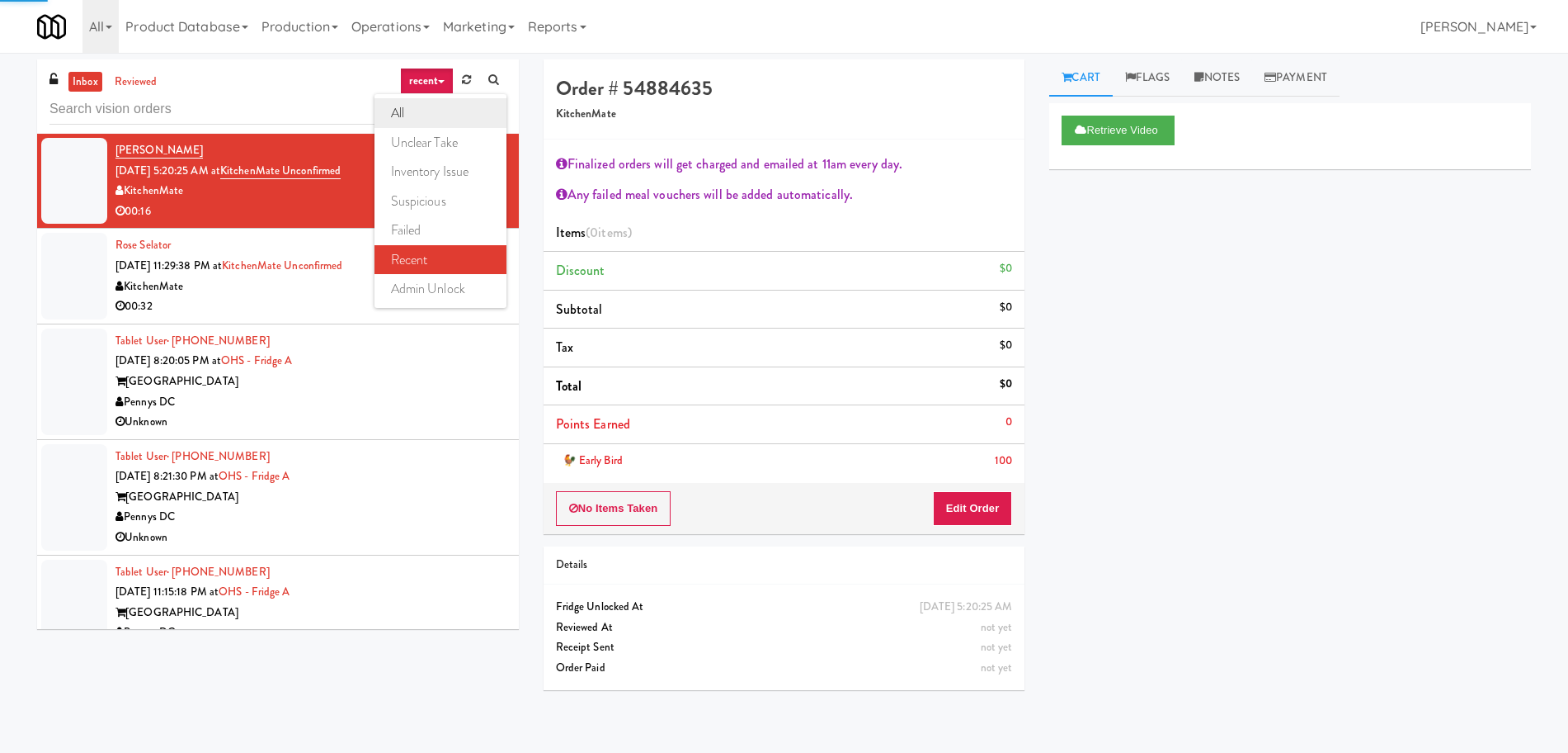
click at [425, 112] on link "all" at bounding box center [440, 112] width 132 height 29
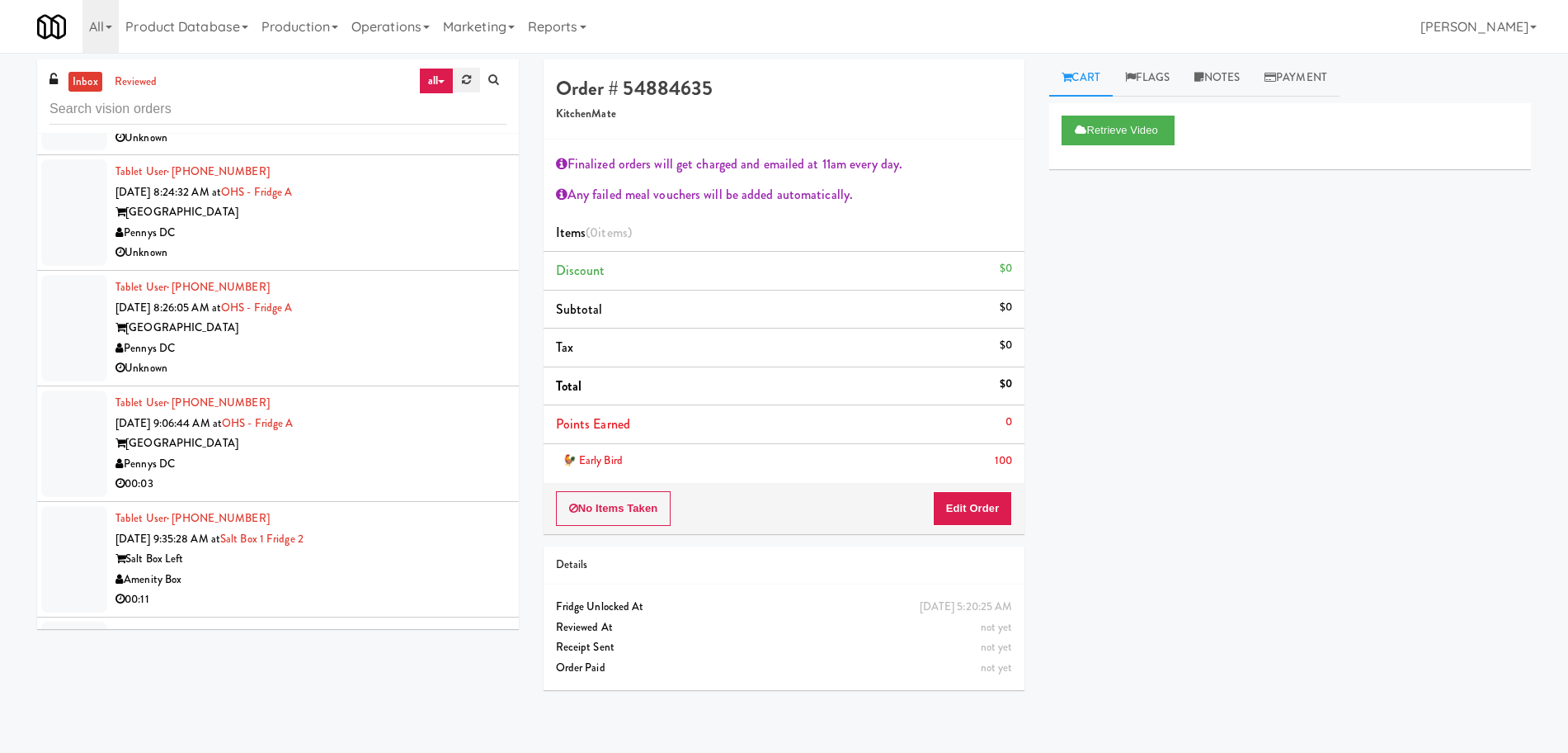
click at [462, 75] on icon at bounding box center [466, 80] width 9 height 11
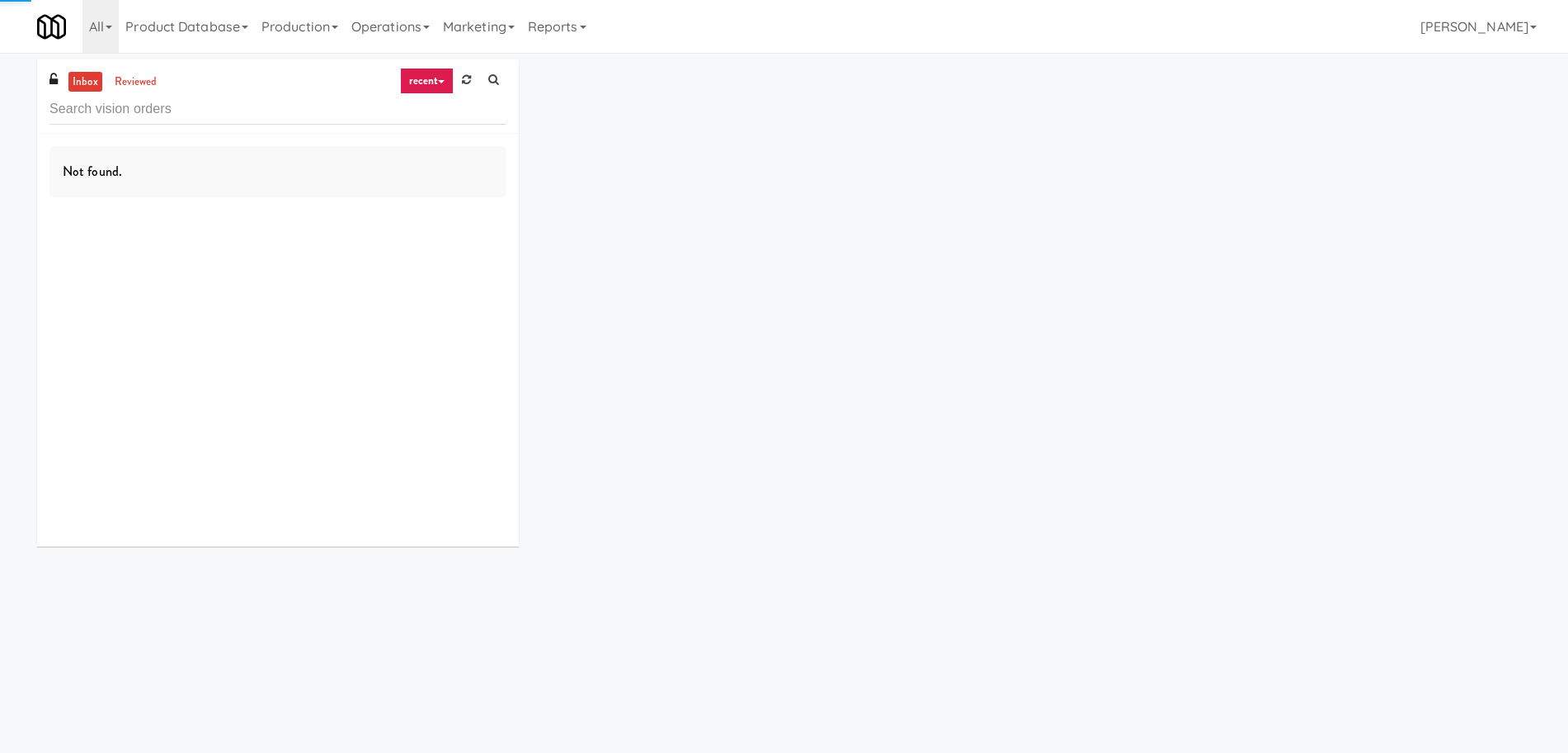
click at [438, 72] on link "recent" at bounding box center [427, 81] width 54 height 27
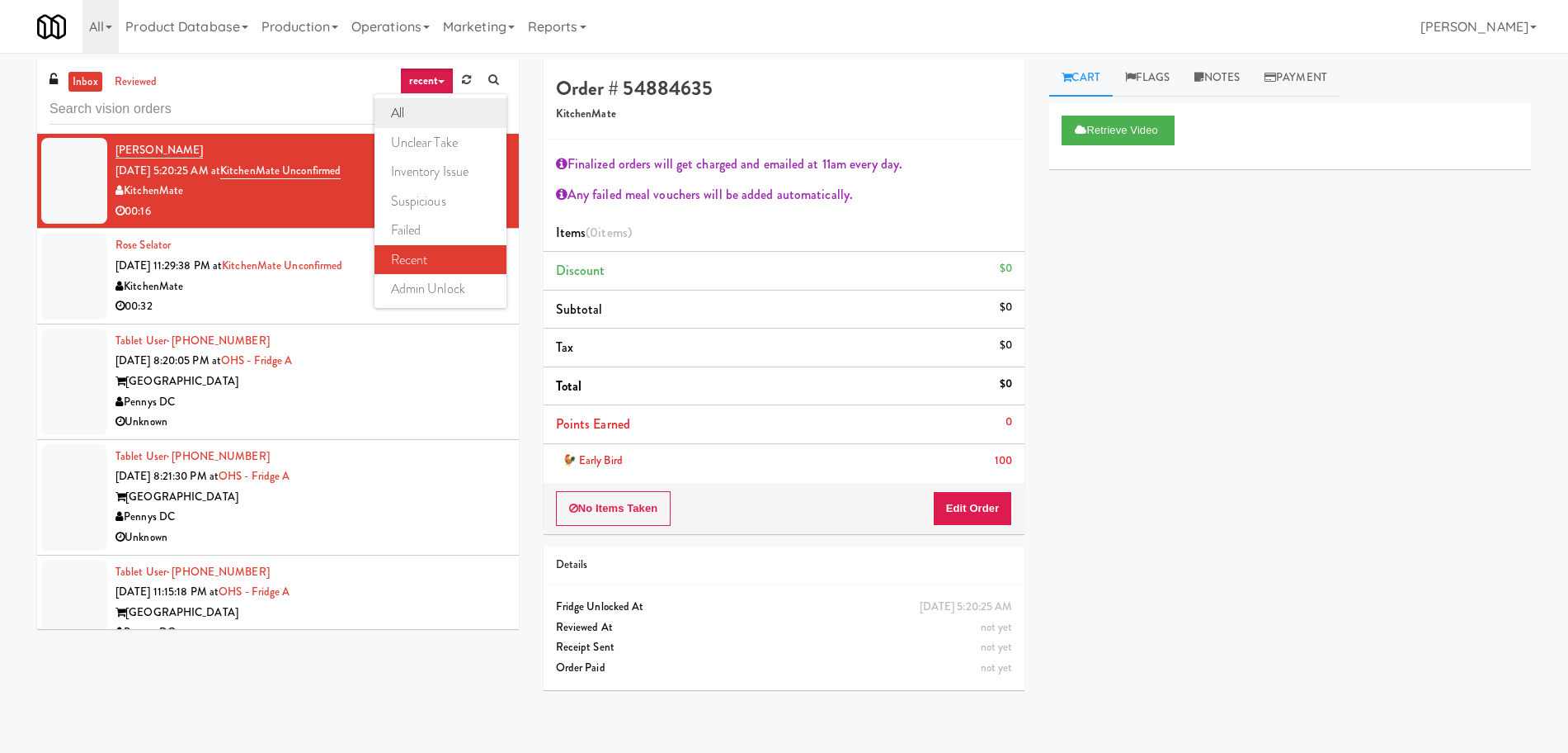
click at [425, 118] on link "all" at bounding box center [440, 112] width 132 height 29
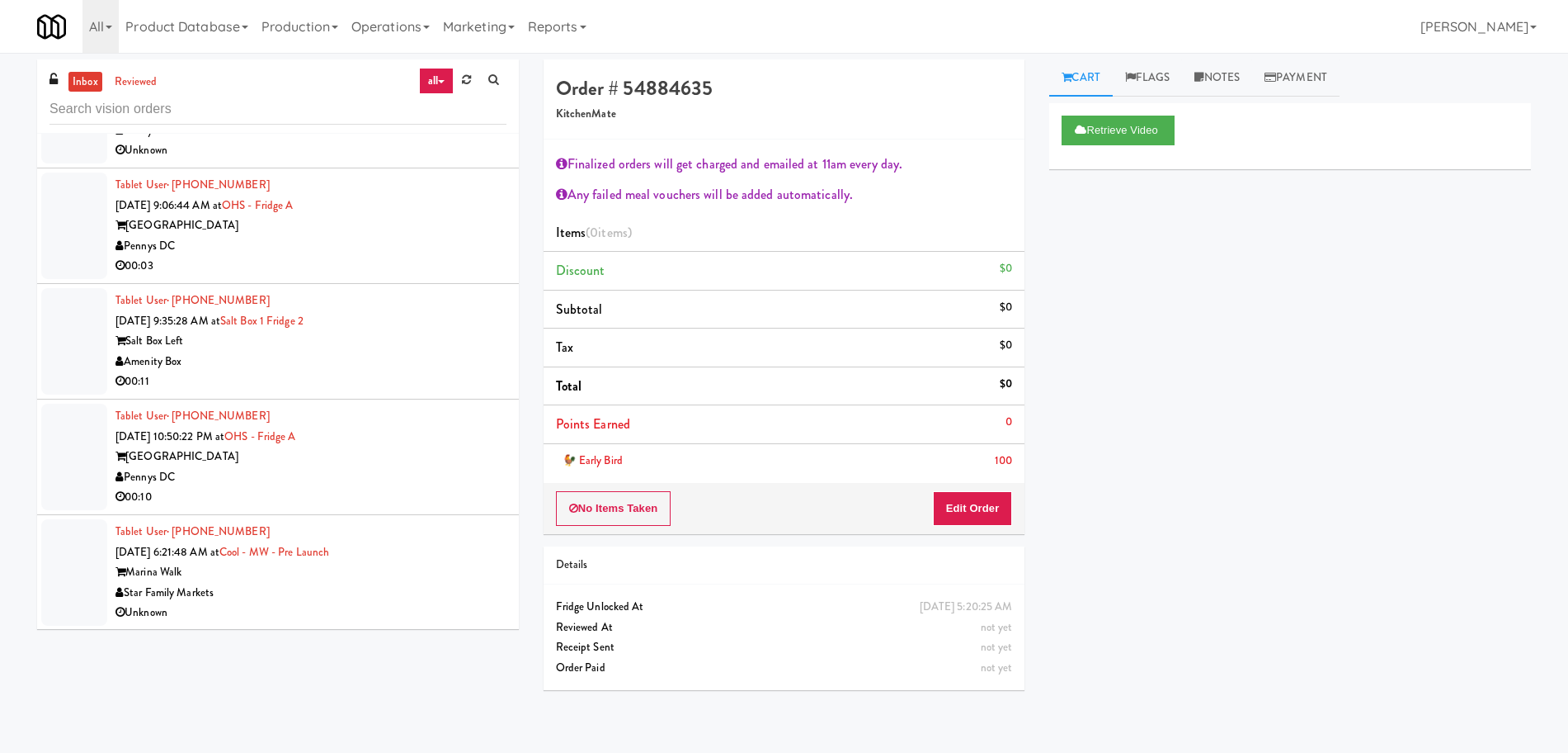
scroll to position [4250, 0]
click at [388, 554] on div "Tablet User · (941) 326-7657 [DATE] 6:21:48 AM at Cool - MW - Pre Launch Marina…" at bounding box center [311, 571] width 391 height 101
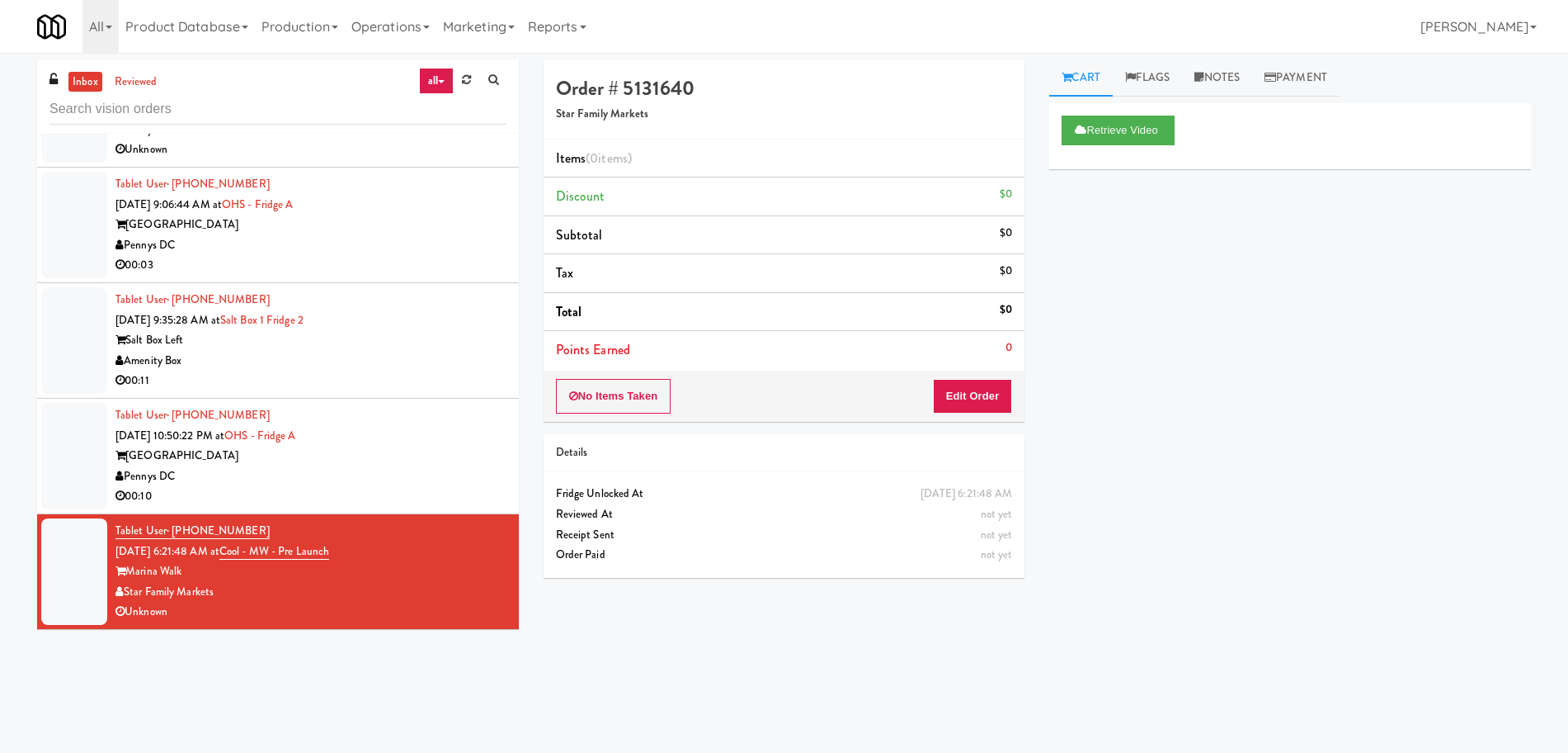
click at [430, 486] on div "00:10" at bounding box center [311, 496] width 391 height 21
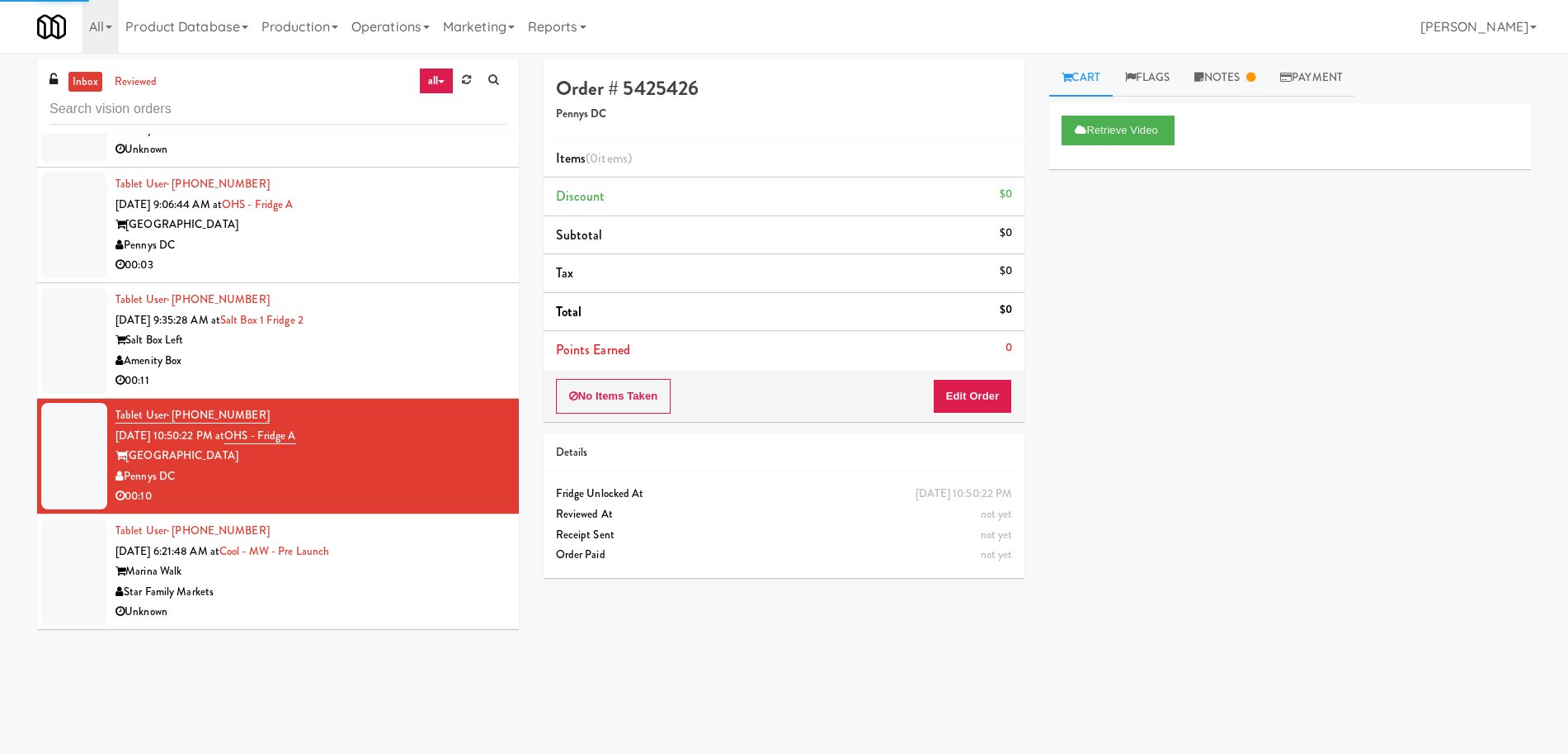
click at [434, 565] on div "Marina Walk" at bounding box center [311, 571] width 391 height 21
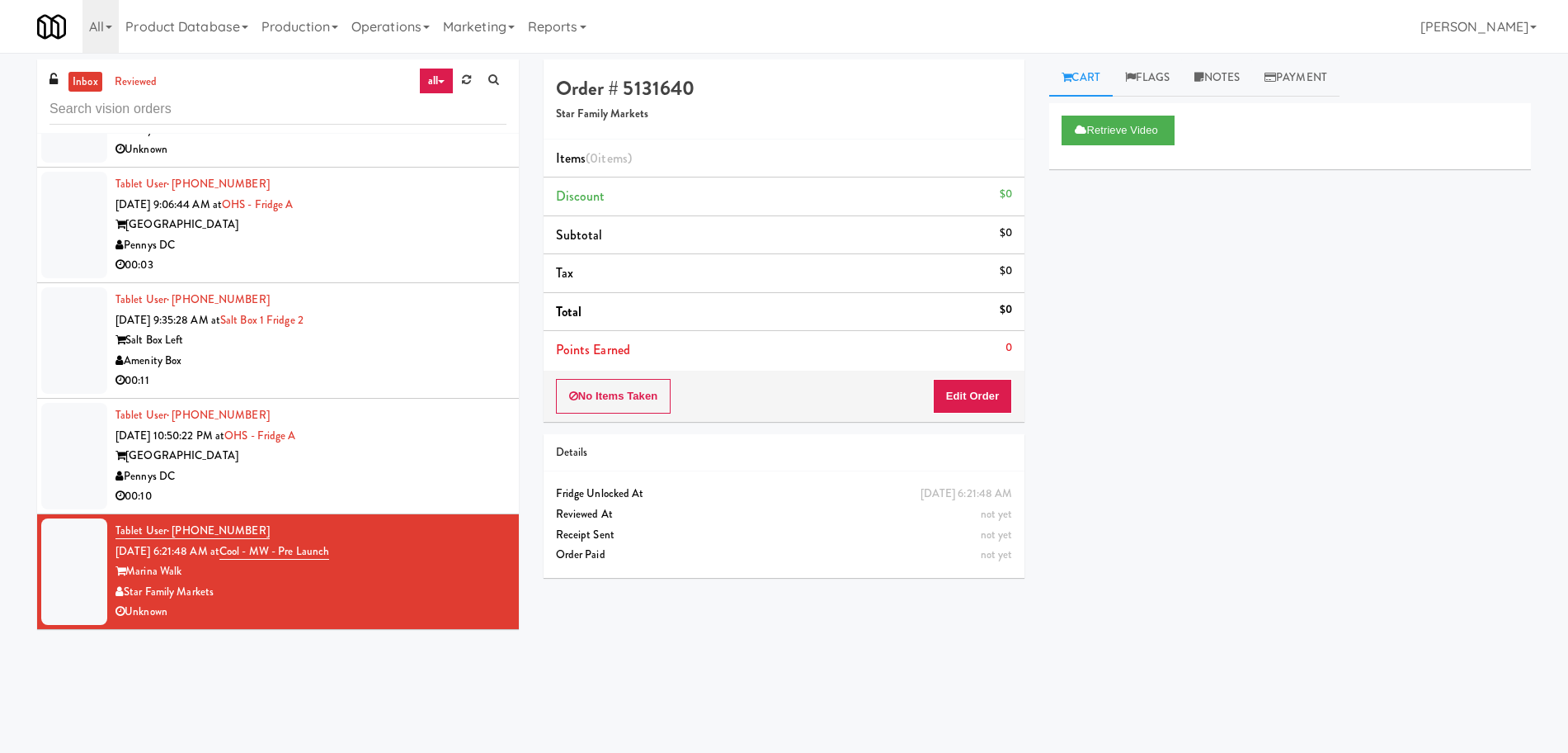
click at [440, 470] on div "Pennys DC" at bounding box center [311, 477] width 391 height 21
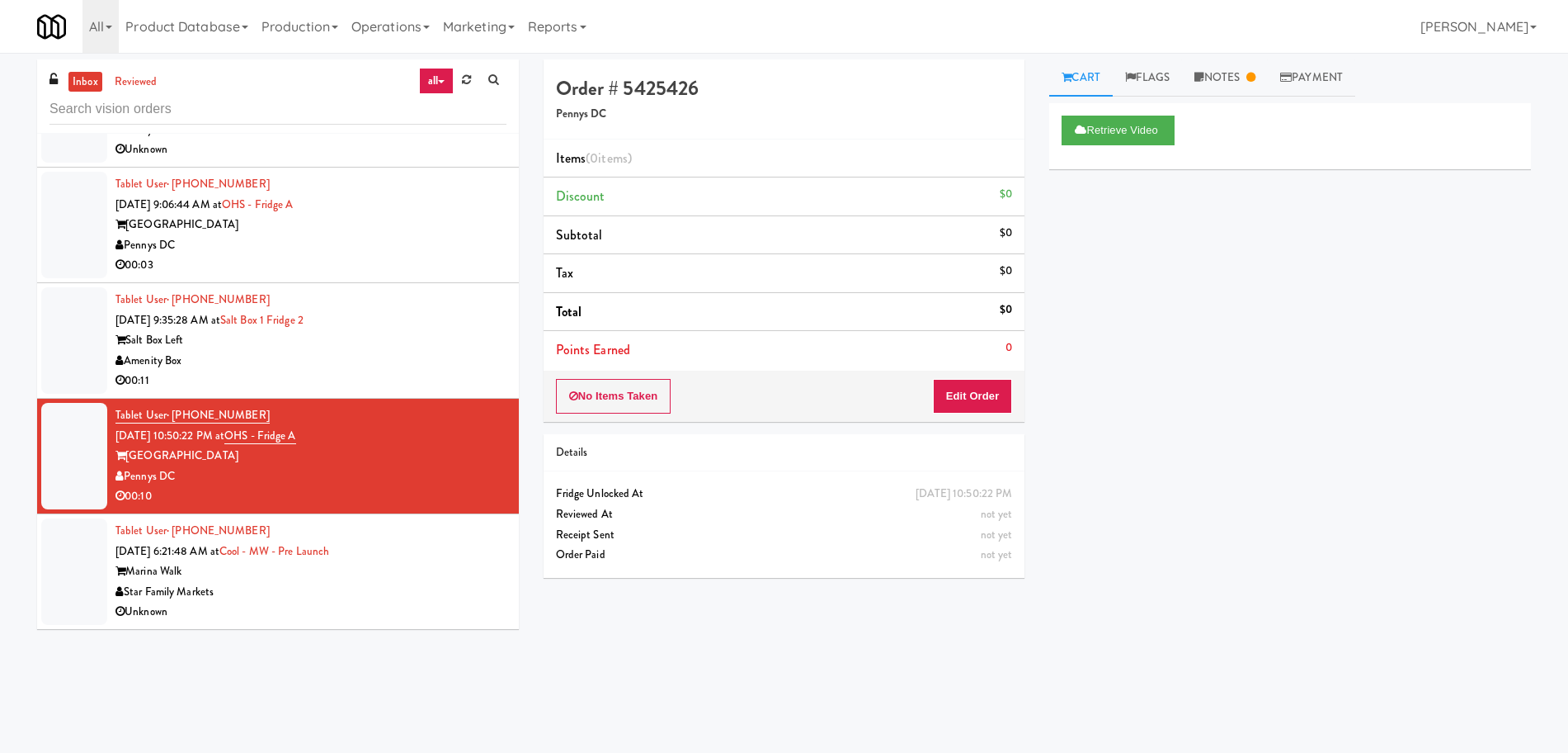
click at [430, 549] on div "Tablet User · (941) 326-7657 [DATE] 6:21:48 AM at Cool - MW - Pre Launch Marina…" at bounding box center [311, 571] width 391 height 101
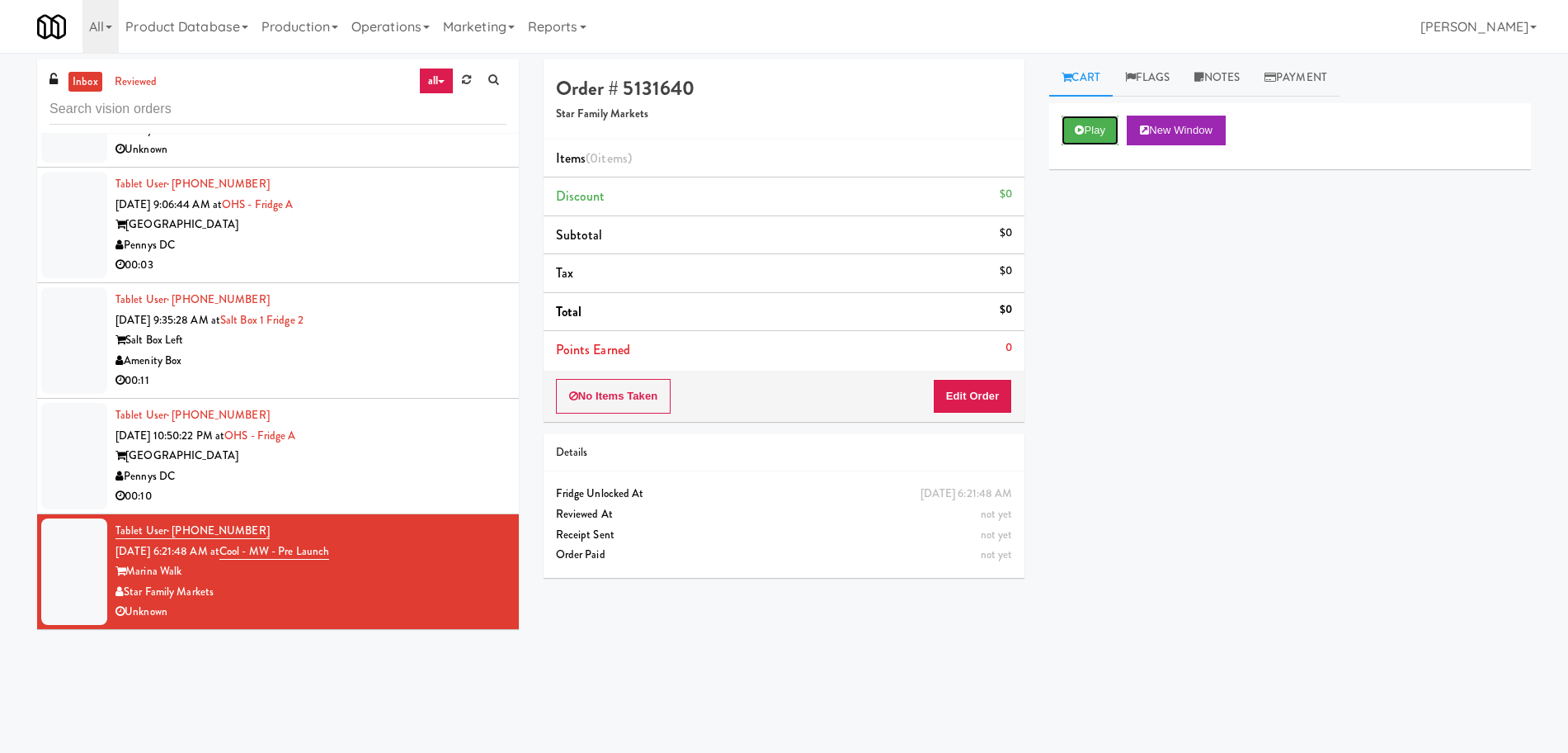
drag, startPoint x: 1099, startPoint y: 131, endPoint x: 1088, endPoint y: 163, distance: 33.8
click at [1099, 131] on button "Play" at bounding box center [1090, 130] width 57 height 29
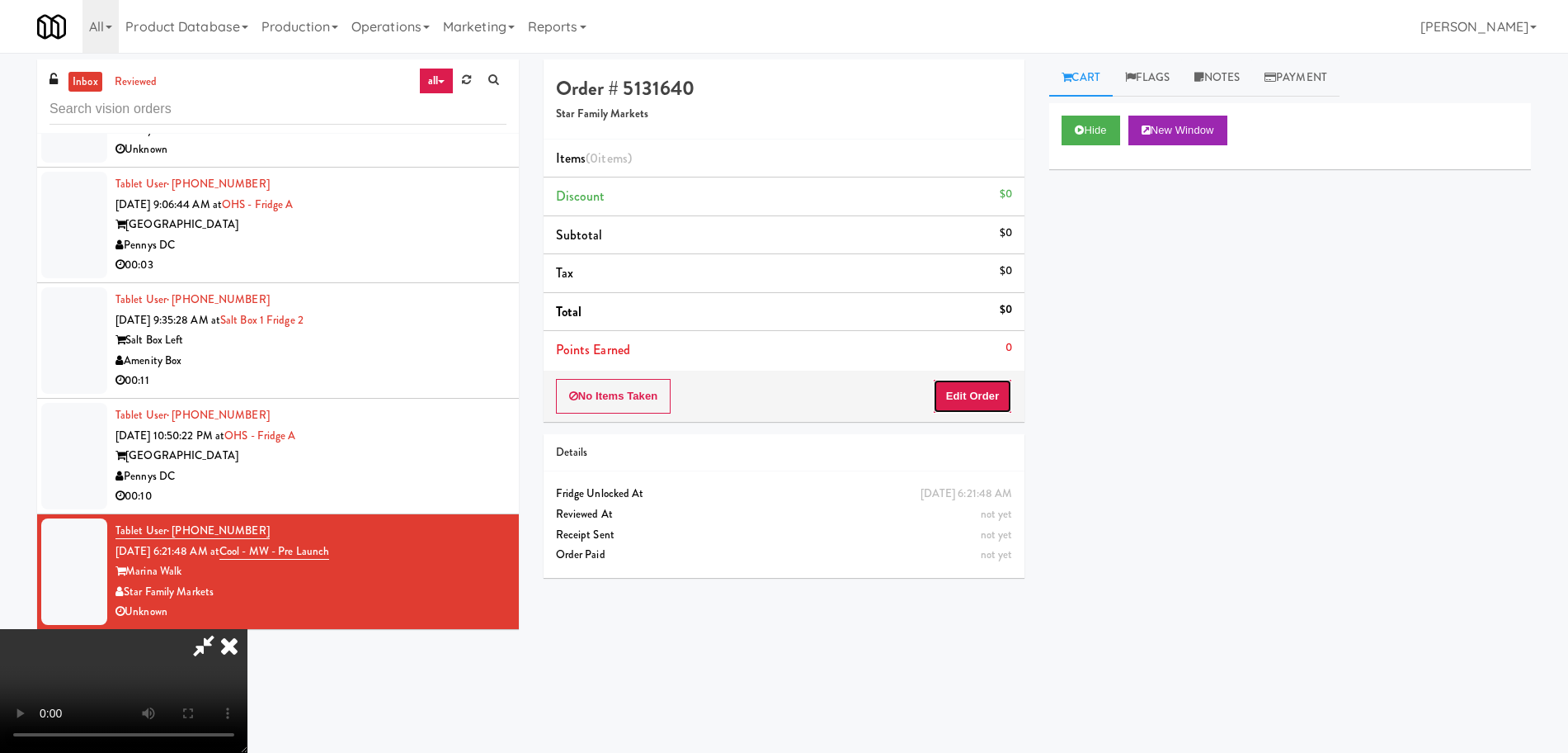
click at [983, 393] on button "Edit Order" at bounding box center [973, 395] width 80 height 34
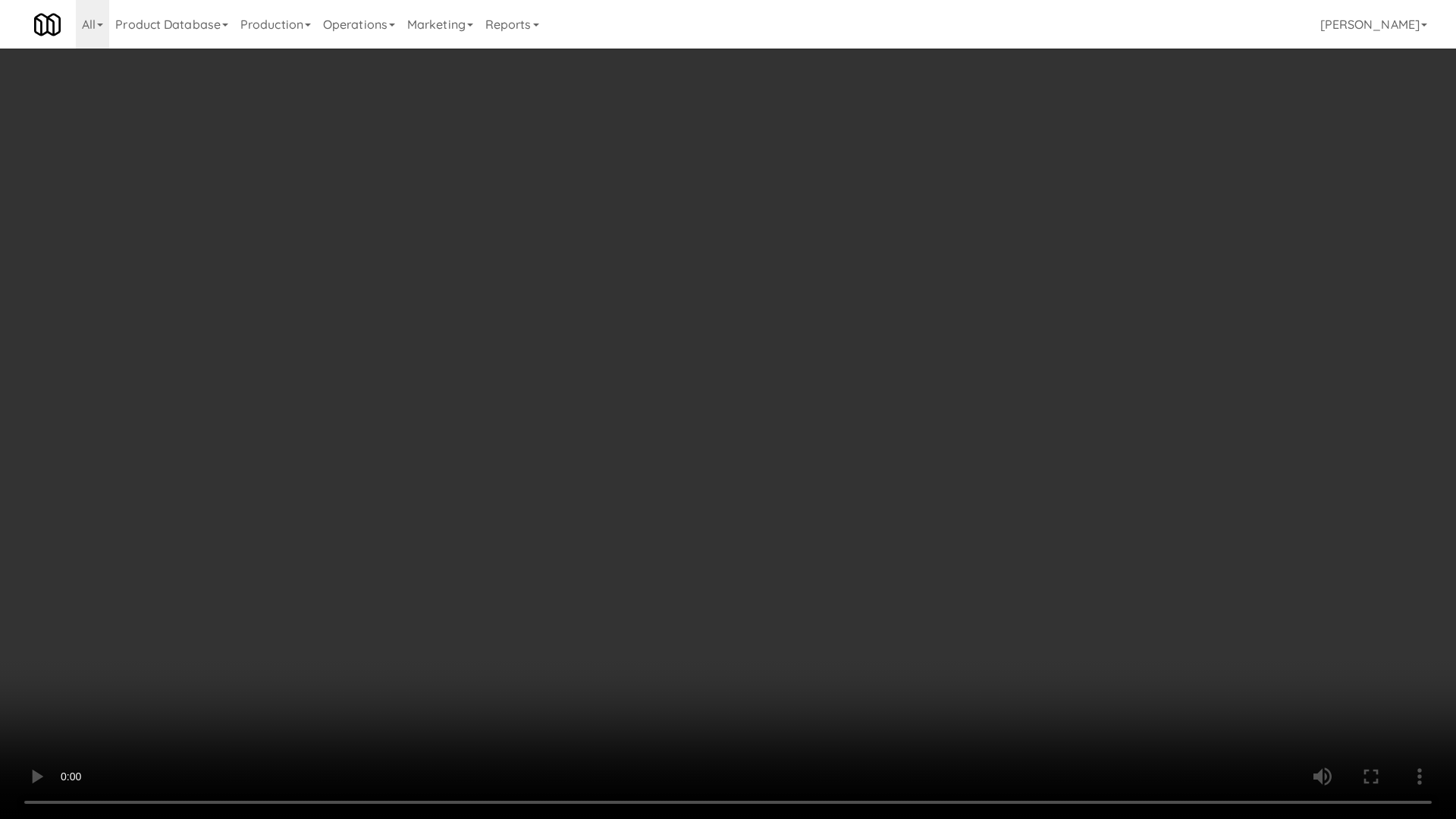
click at [1044, 568] on video at bounding box center [728, 410] width 1456 height 819
drag, startPoint x: 1042, startPoint y: 558, endPoint x: 1045, endPoint y: 333, distance: 225.0
click at [1040, 534] on video at bounding box center [728, 410] width 1456 height 819
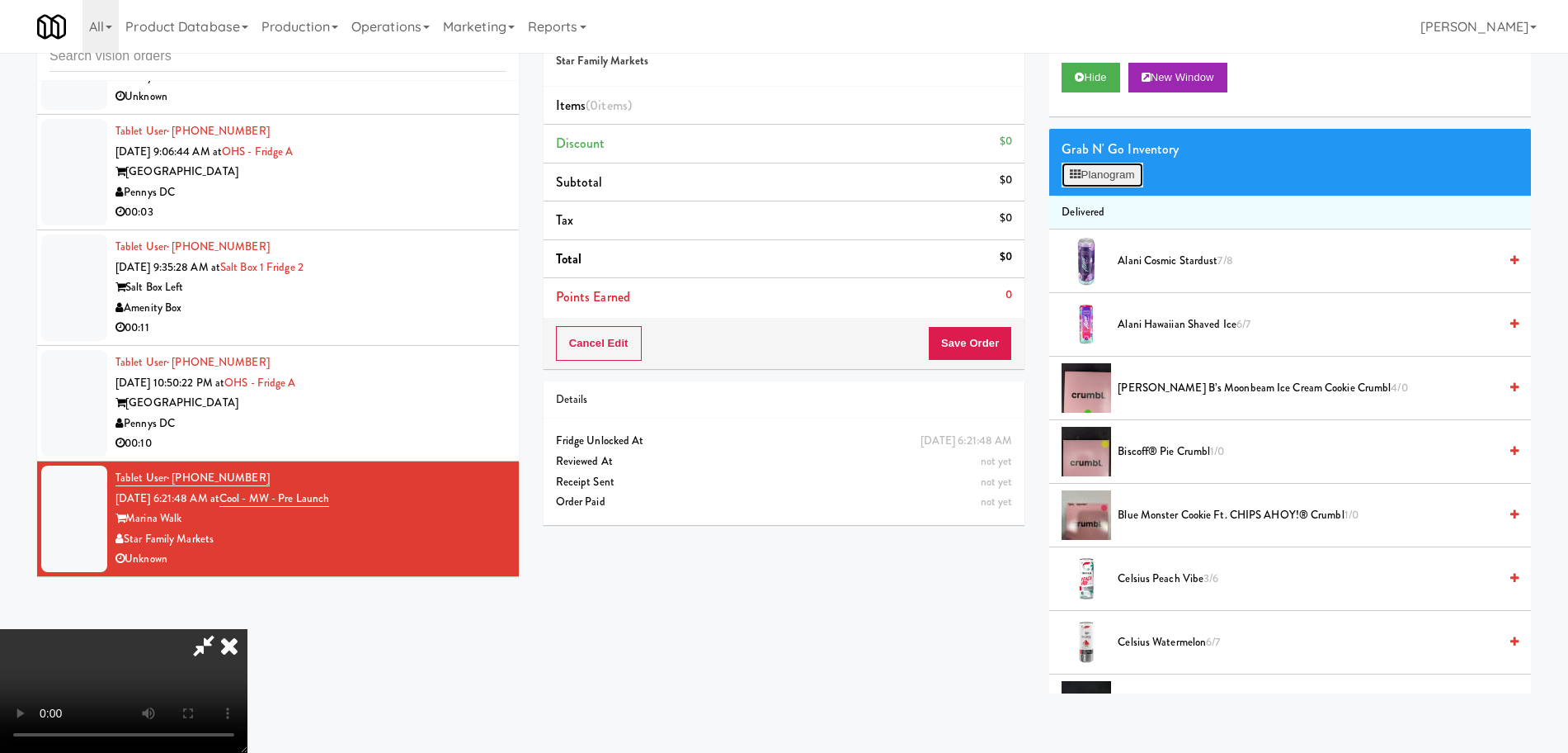
click at [1132, 175] on button "Planogram" at bounding box center [1102, 175] width 81 height 25
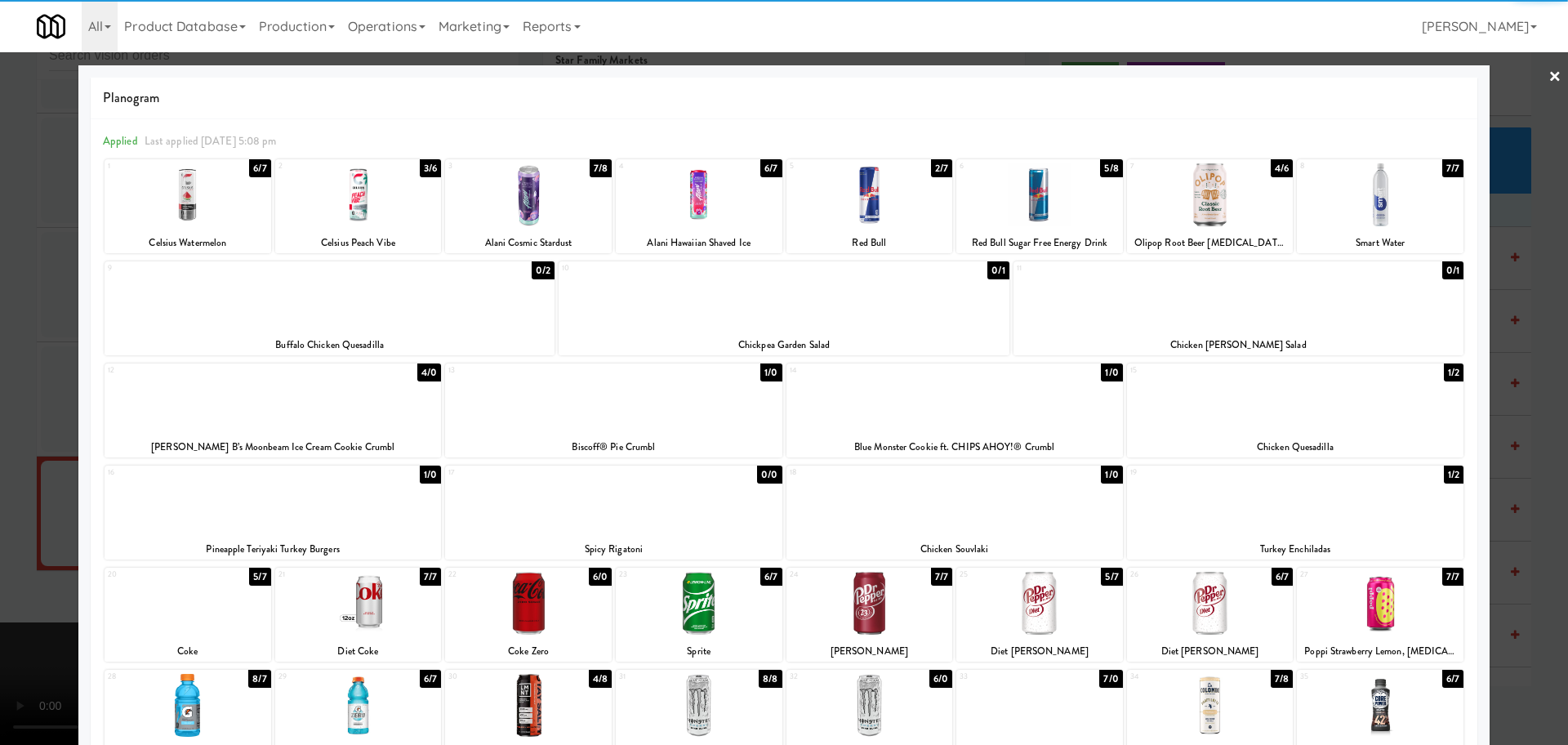
click at [878, 189] on div at bounding box center [869, 195] width 167 height 63
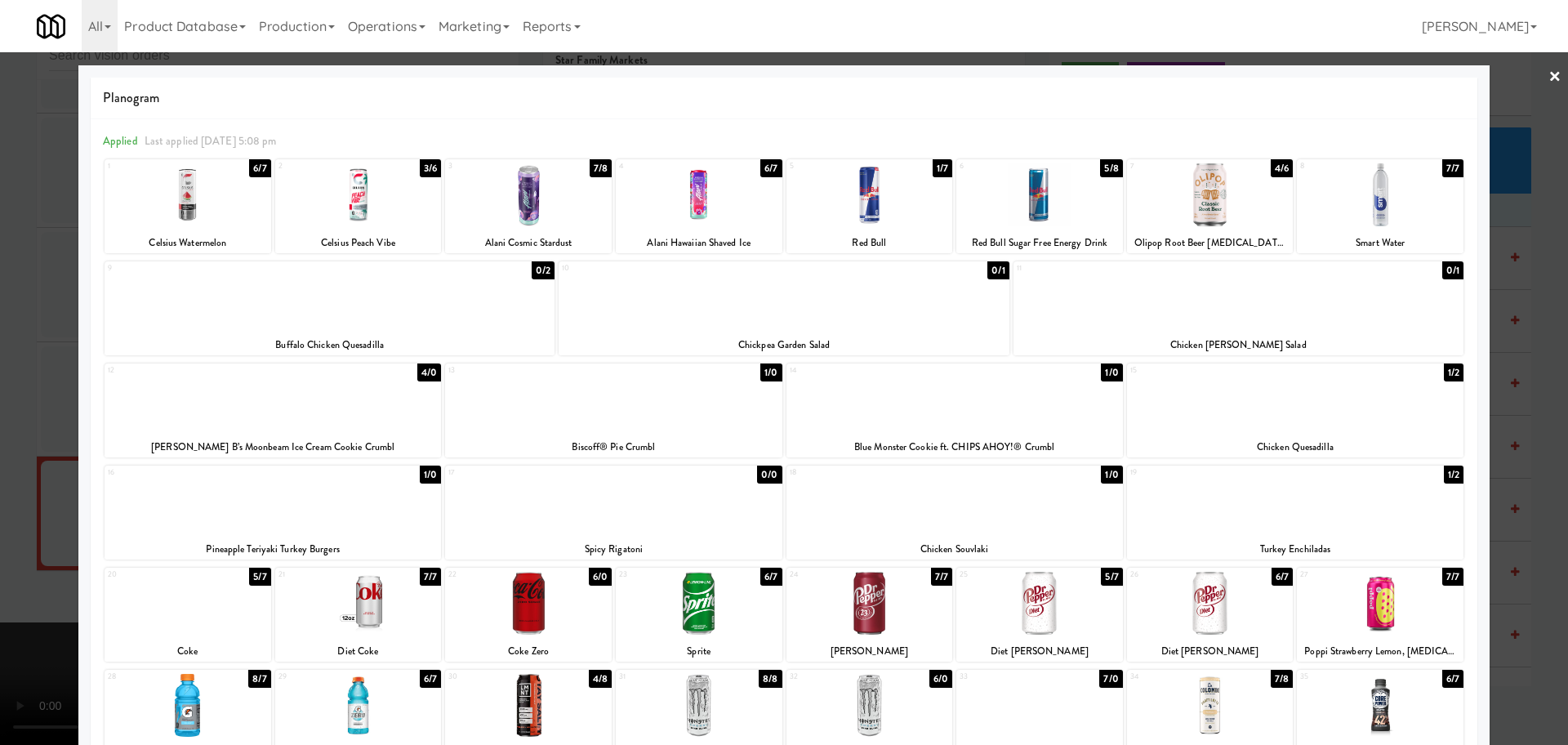
drag, startPoint x: 1364, startPoint y: 200, endPoint x: 1474, endPoint y: 259, distance: 124.8
click at [1372, 201] on div at bounding box center [1380, 195] width 167 height 63
click at [1522, 330] on div at bounding box center [784, 372] width 1568 height 745
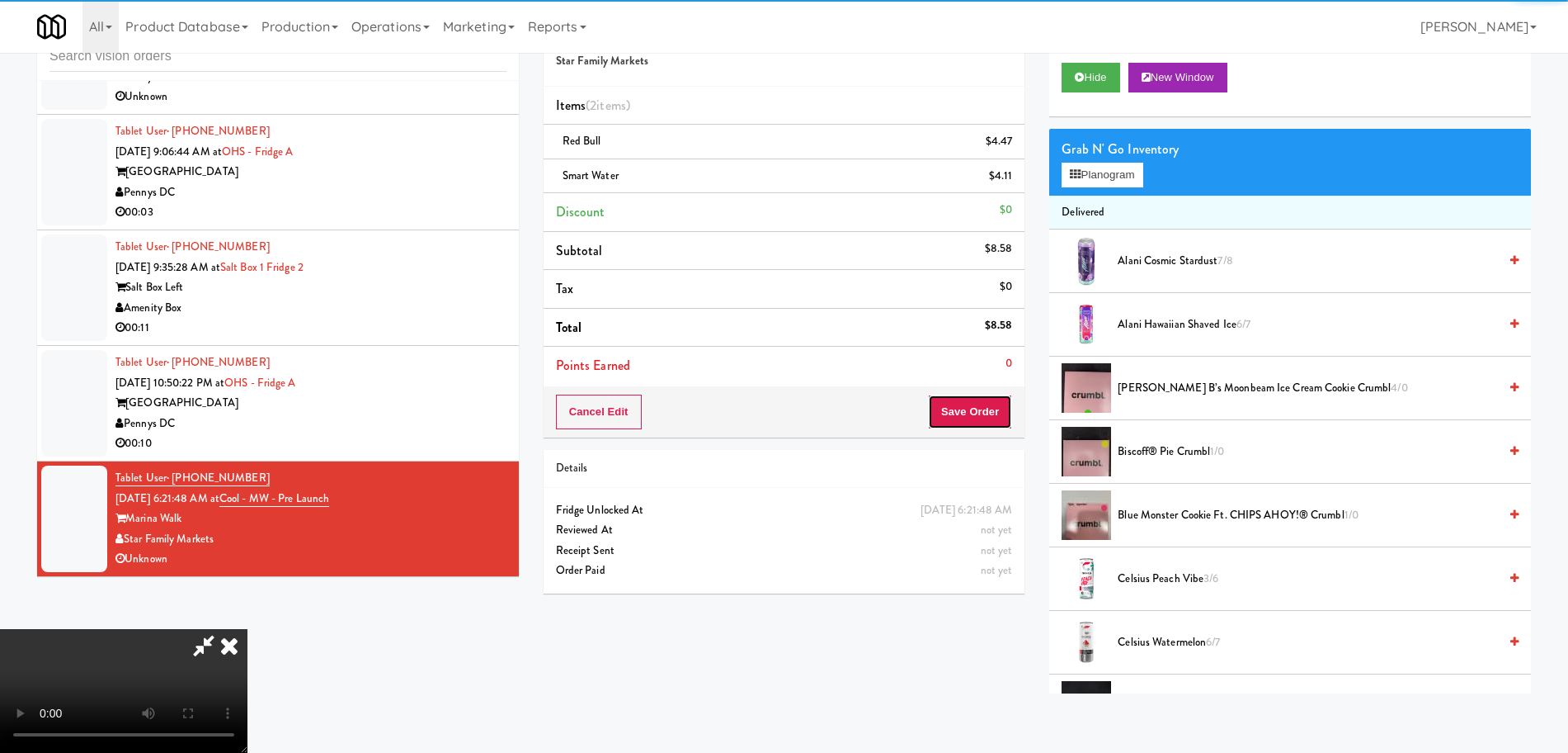
click at [989, 415] on button "Save Order" at bounding box center [970, 411] width 85 height 34
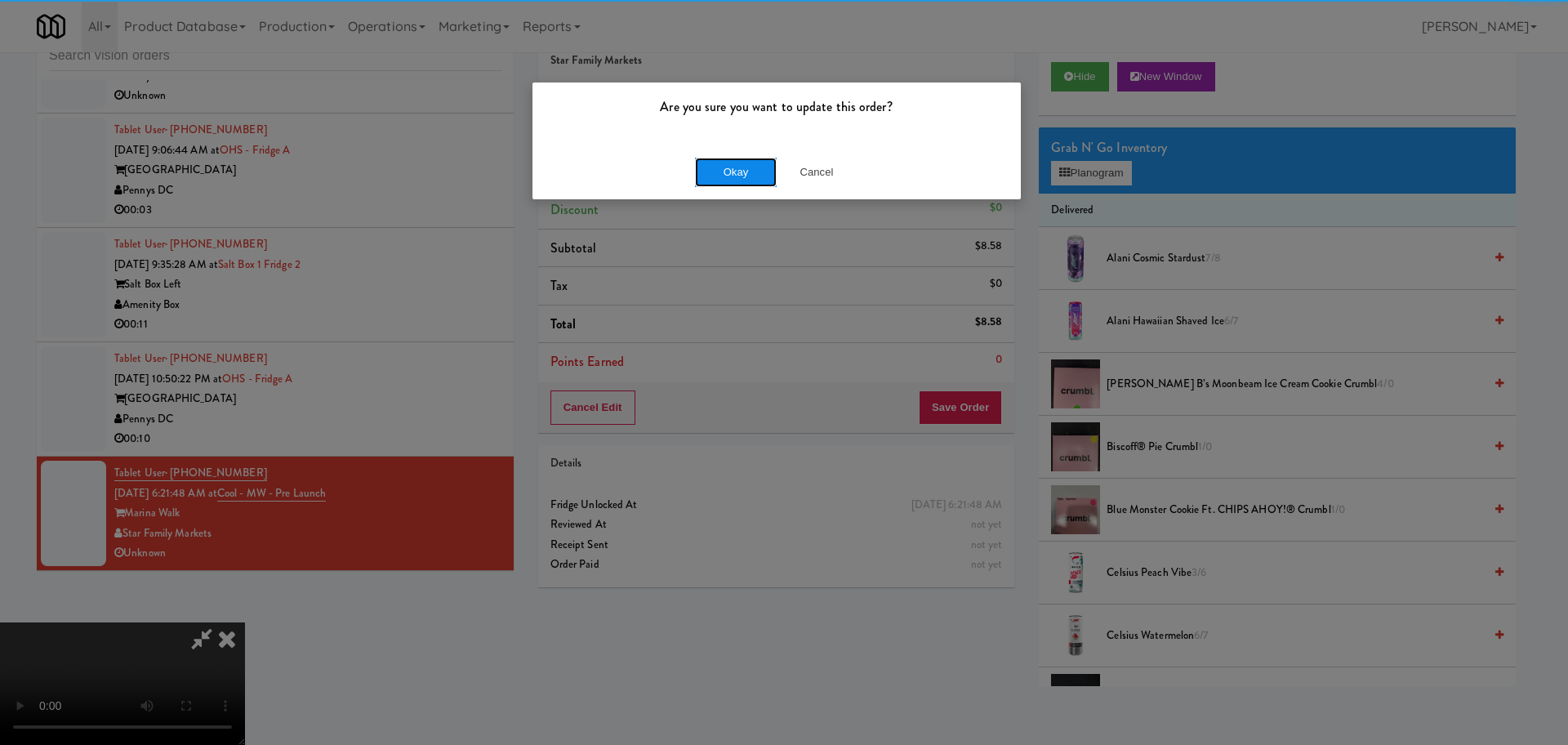
click at [747, 164] on button "Okay" at bounding box center [736, 172] width 82 height 29
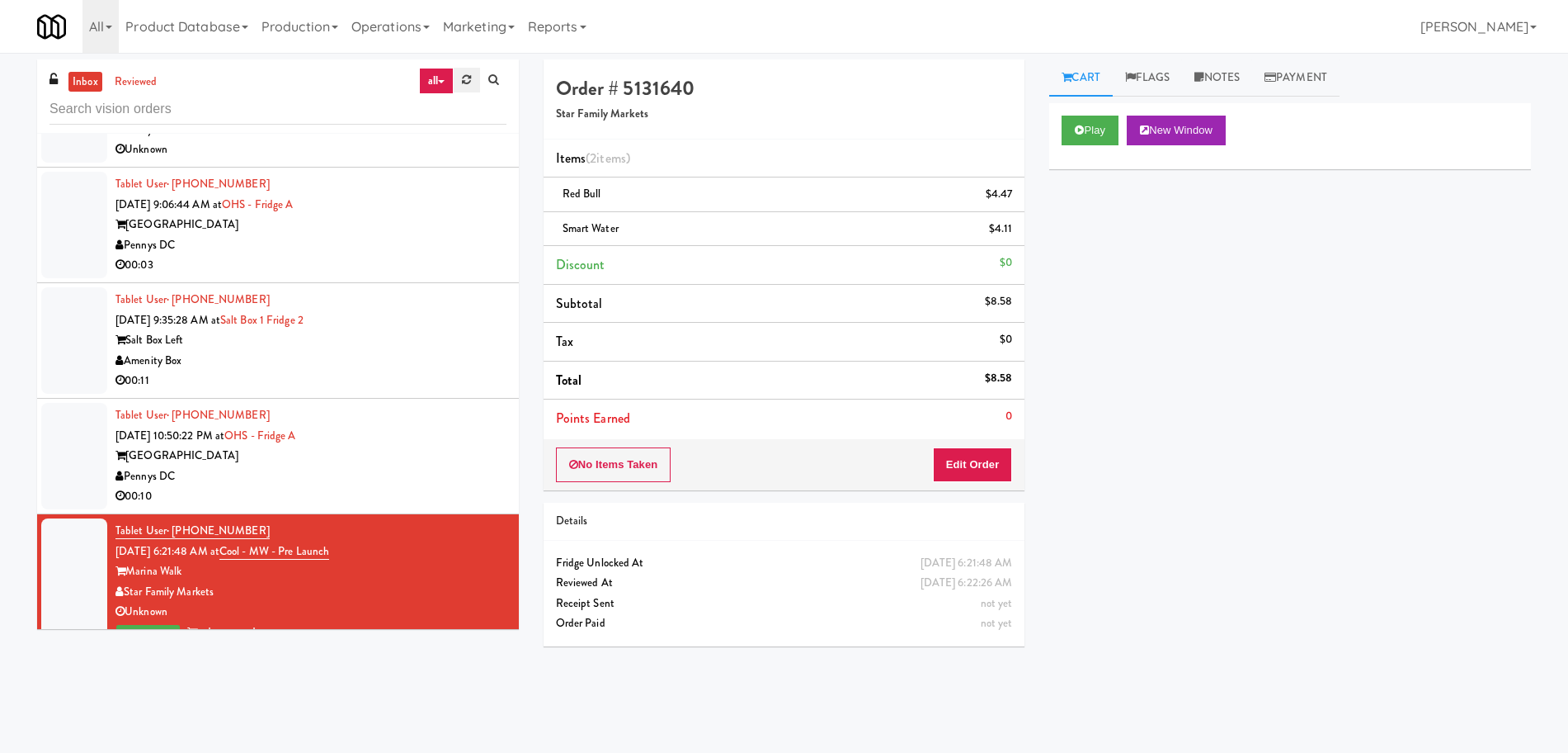
click at [460, 85] on link at bounding box center [466, 80] width 26 height 25
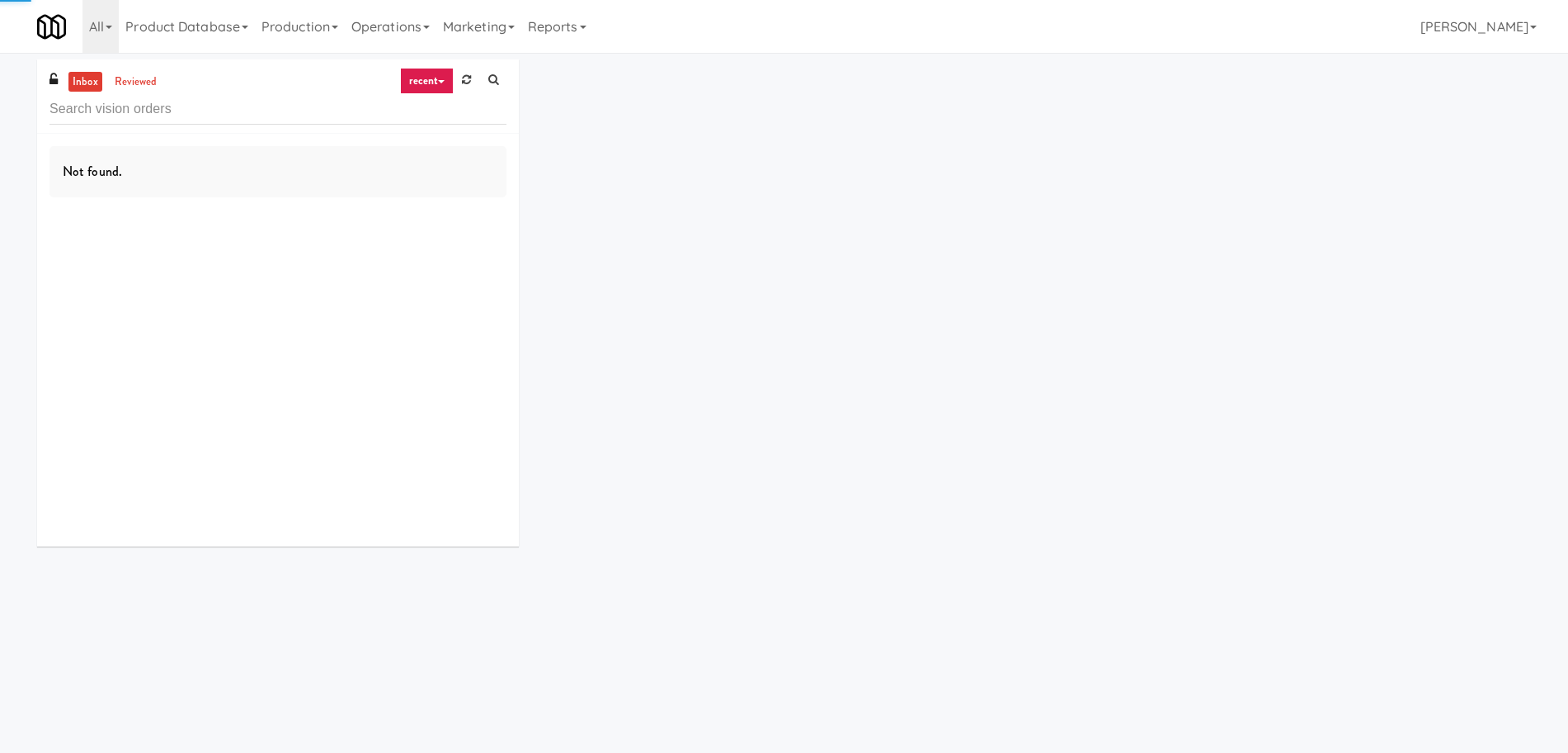
click at [427, 80] on link "recent" at bounding box center [427, 81] width 54 height 27
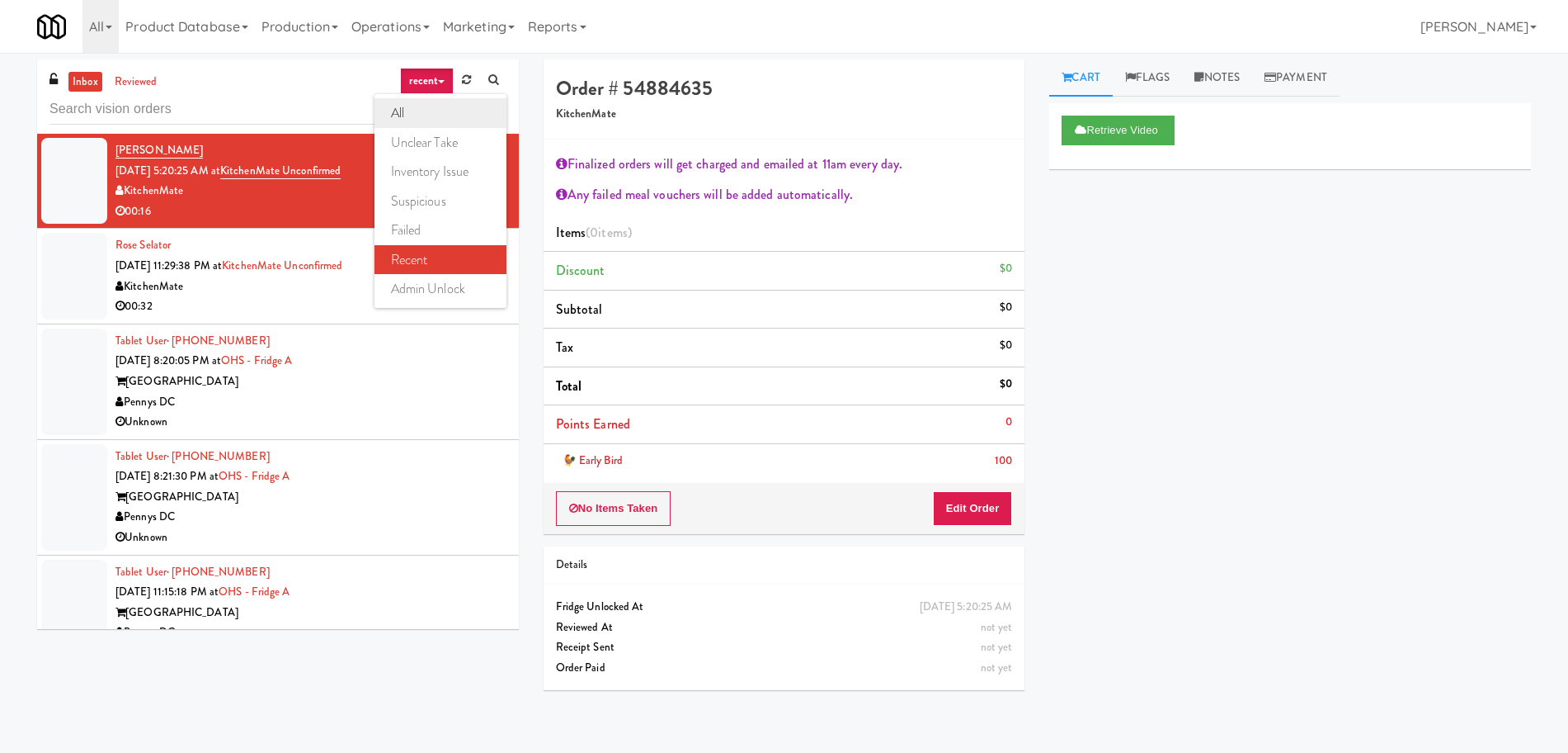
click at [423, 116] on link "all" at bounding box center [440, 112] width 132 height 29
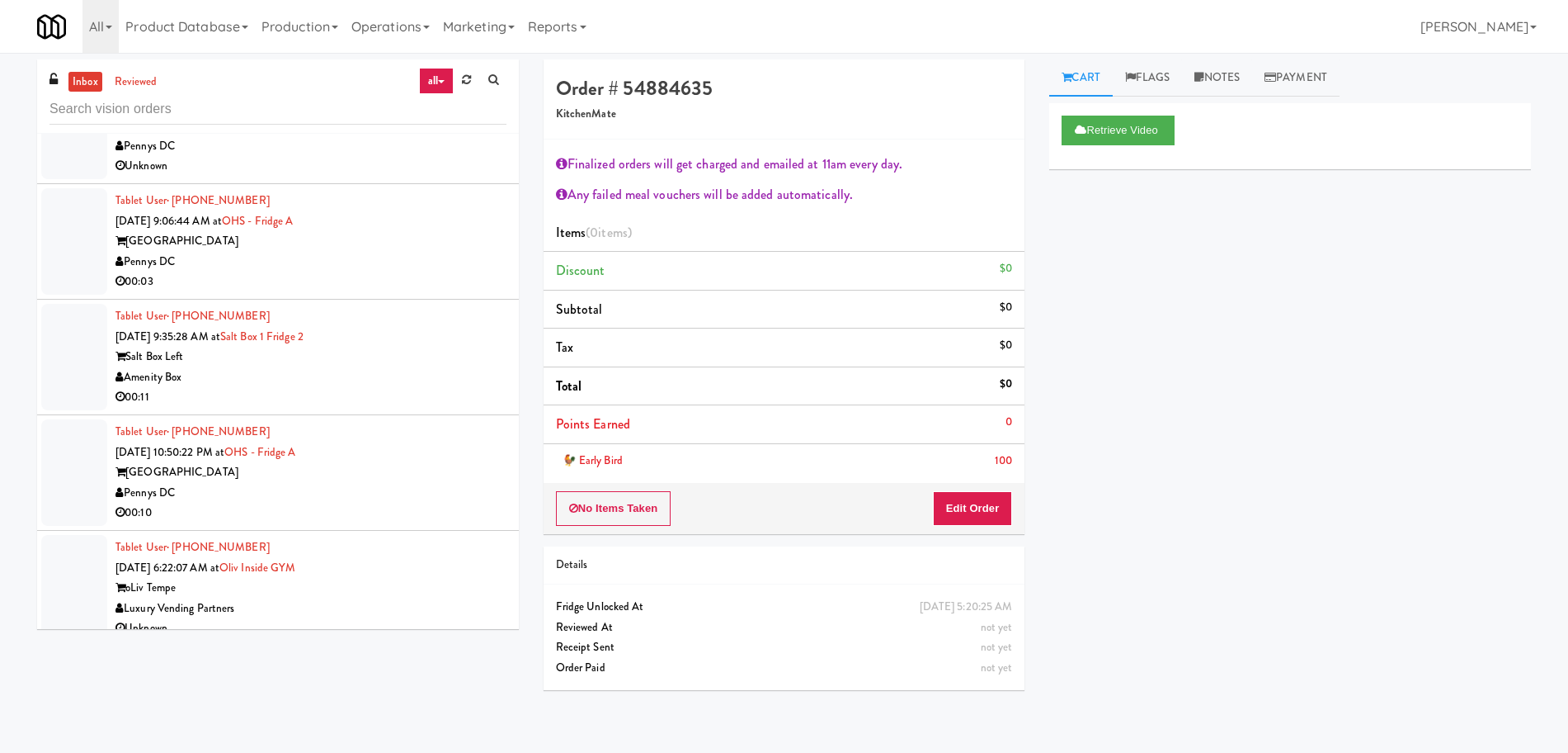
scroll to position [4250, 0]
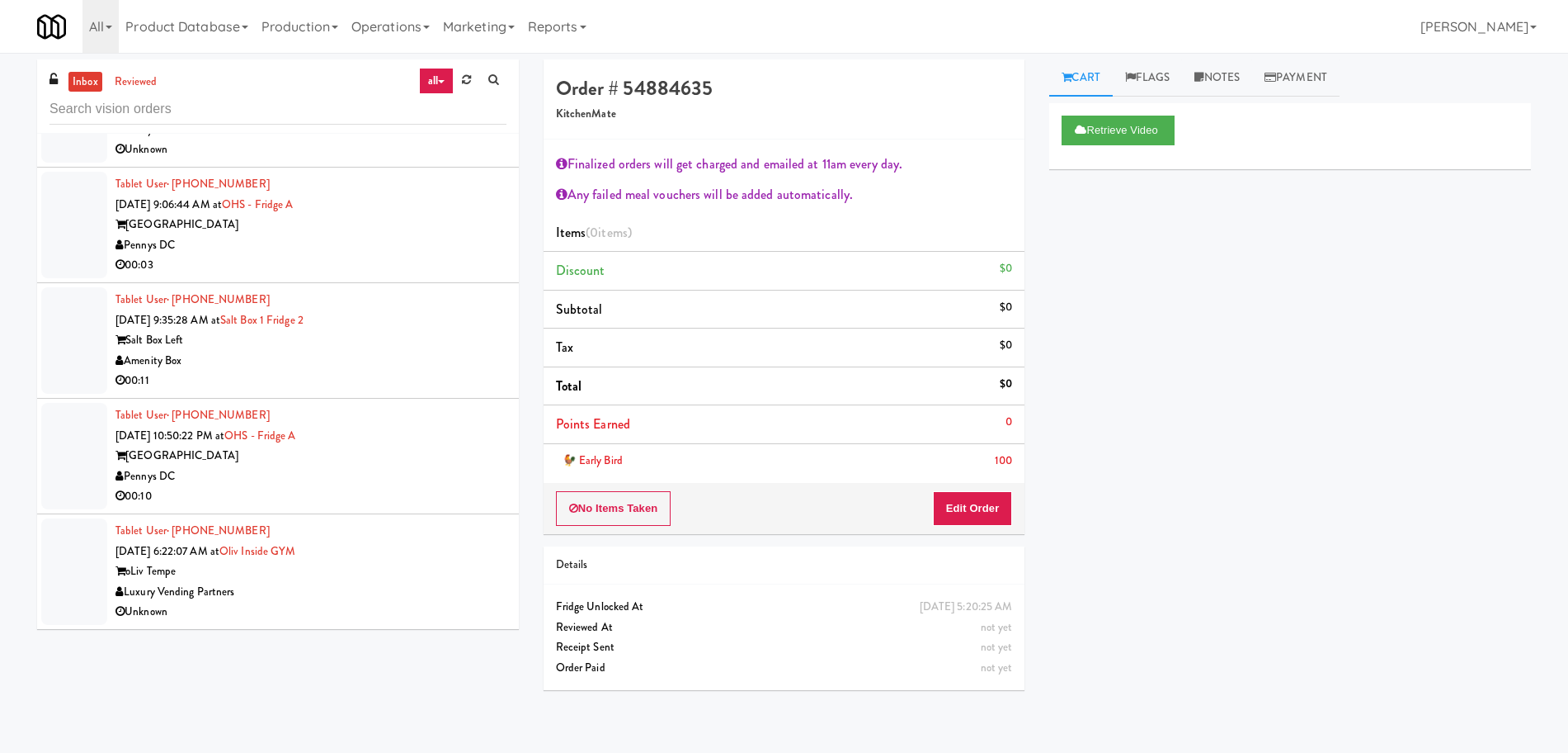
click at [398, 568] on div "oLiv Tempe" at bounding box center [311, 571] width 391 height 21
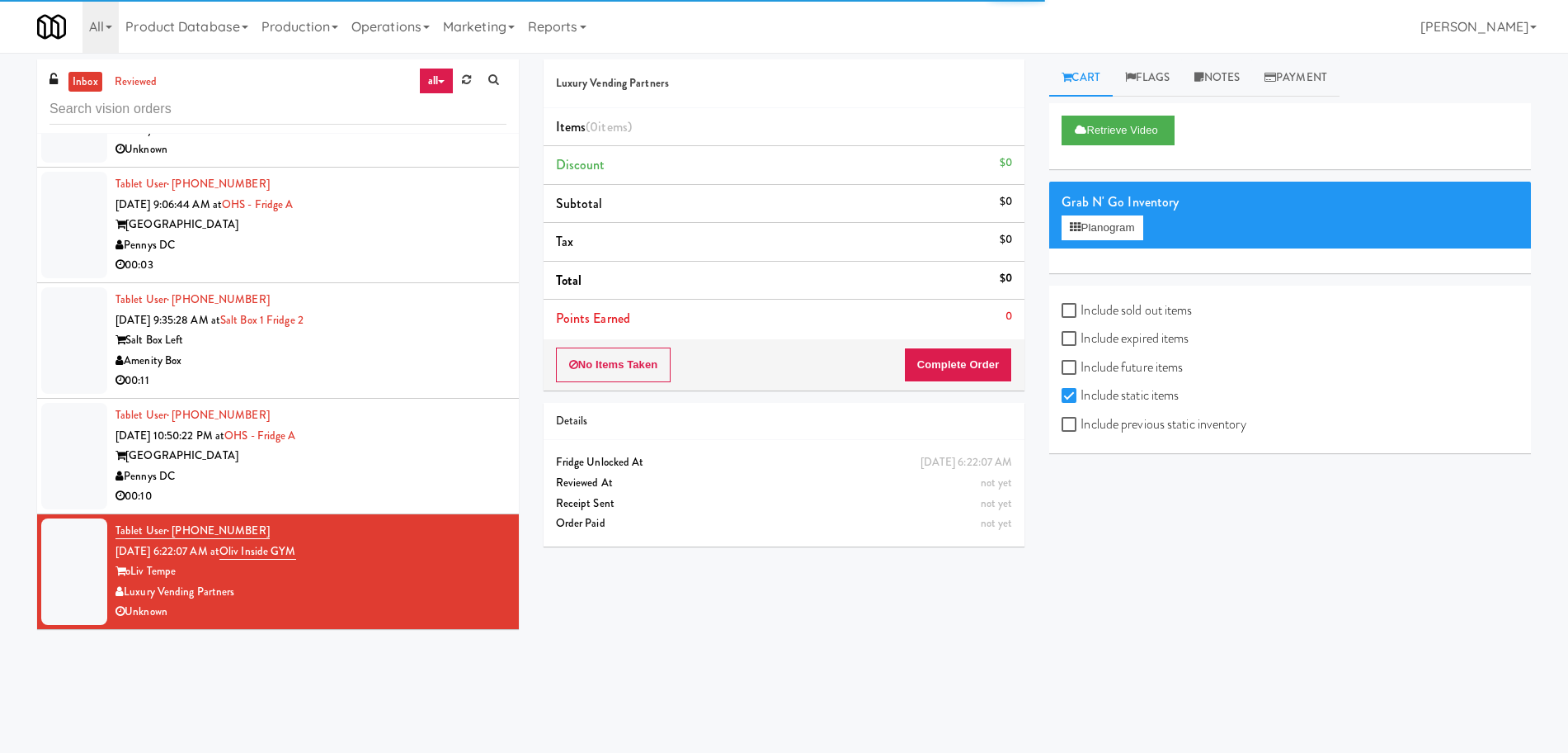
click at [426, 477] on div "Pennys DC" at bounding box center [311, 477] width 391 height 21
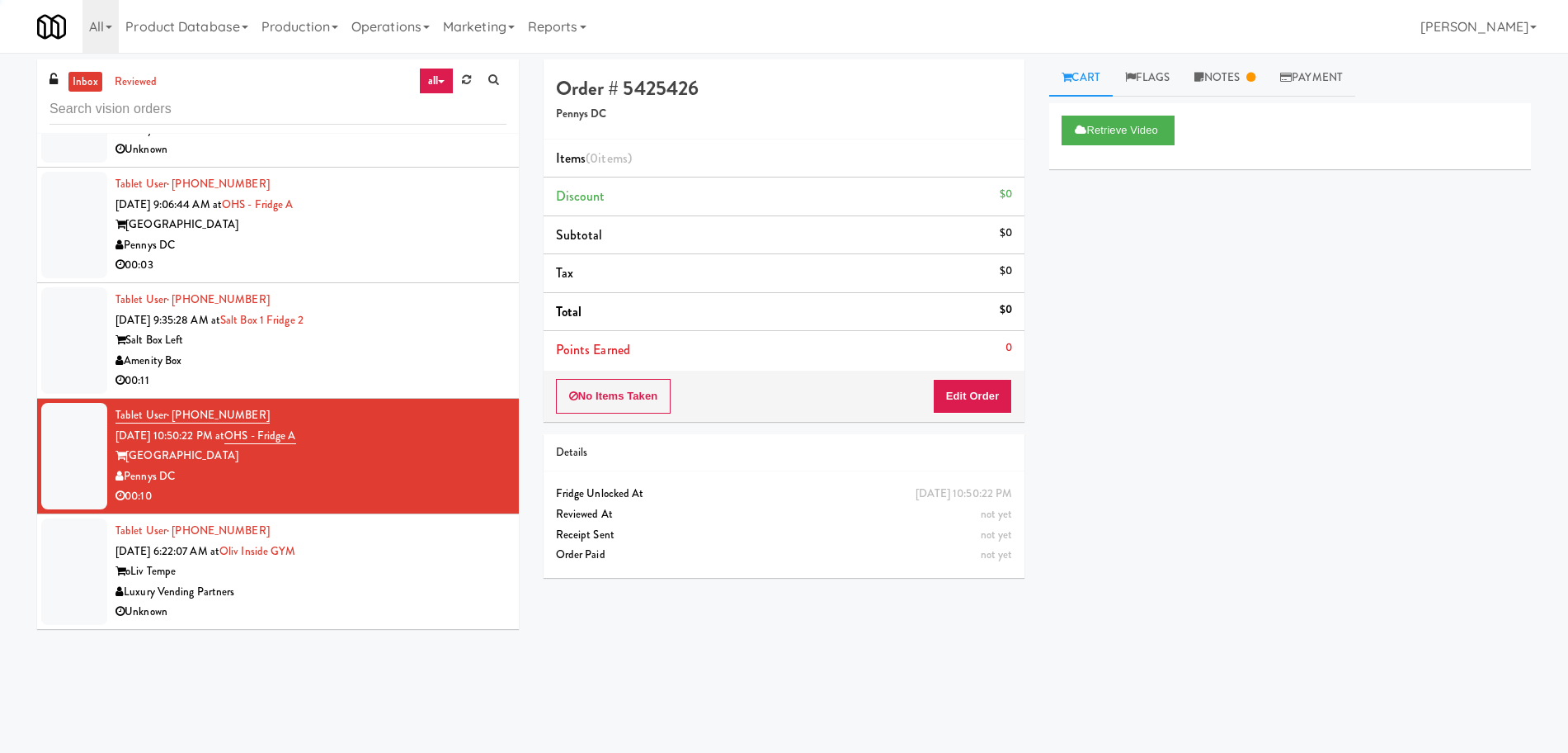
click at [410, 588] on div "Luxury Vending Partners" at bounding box center [311, 592] width 391 height 21
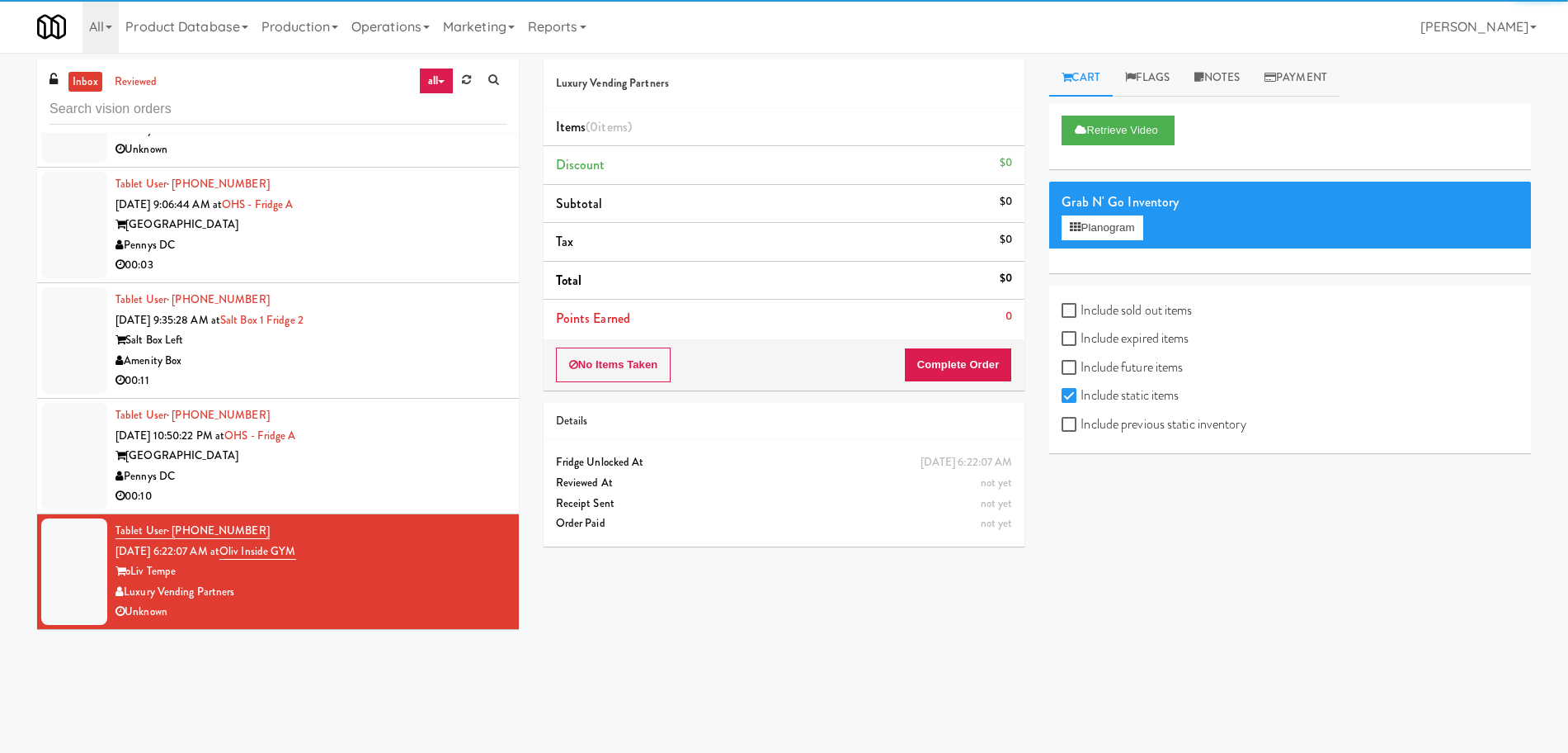
click at [431, 478] on div "Pennys DC" at bounding box center [311, 477] width 391 height 21
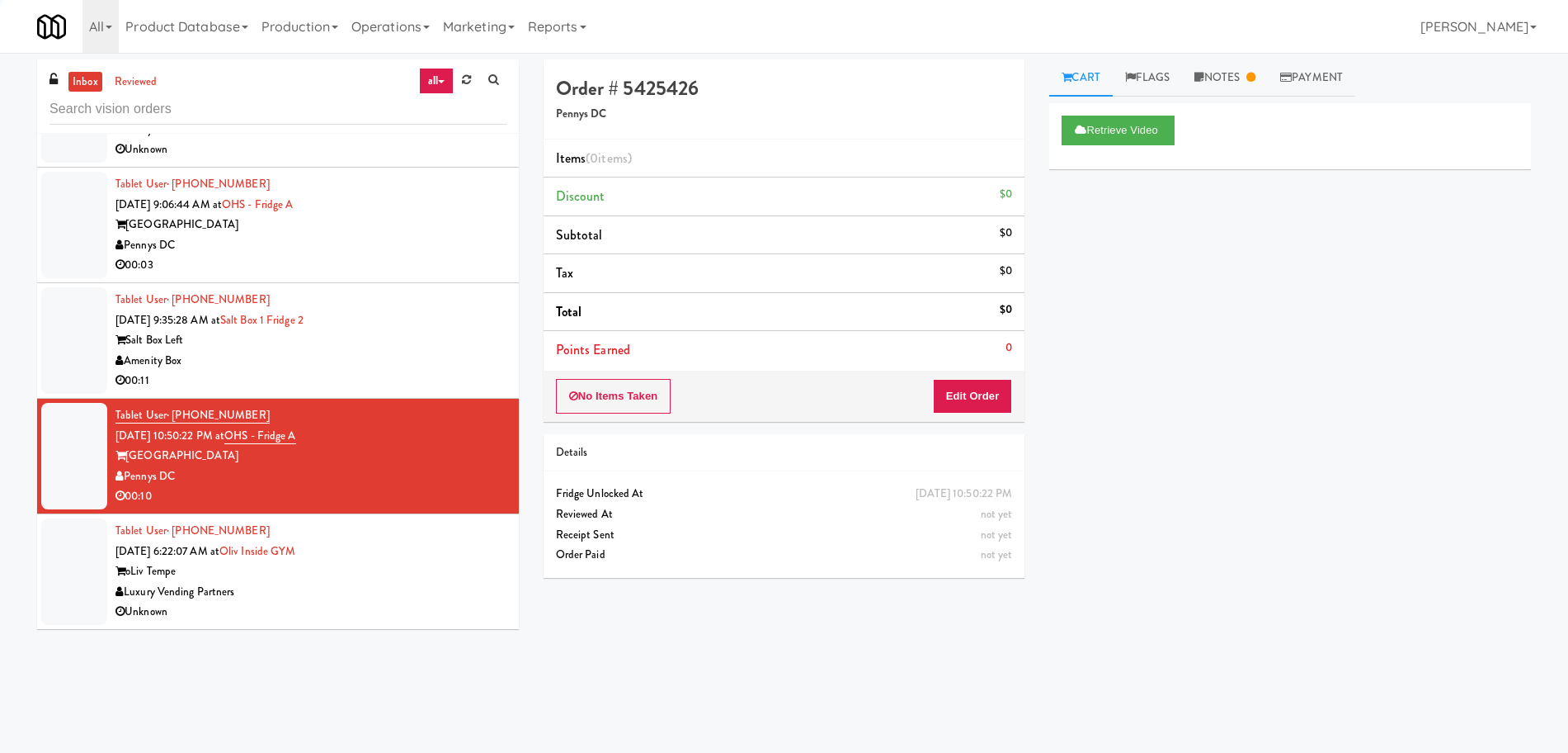
click at [404, 559] on div "Tablet User · (928) 533-6774 [DATE] 6:22:07 AM at Oliv Inside GYM oLiv Tempe Lu…" at bounding box center [311, 571] width 391 height 101
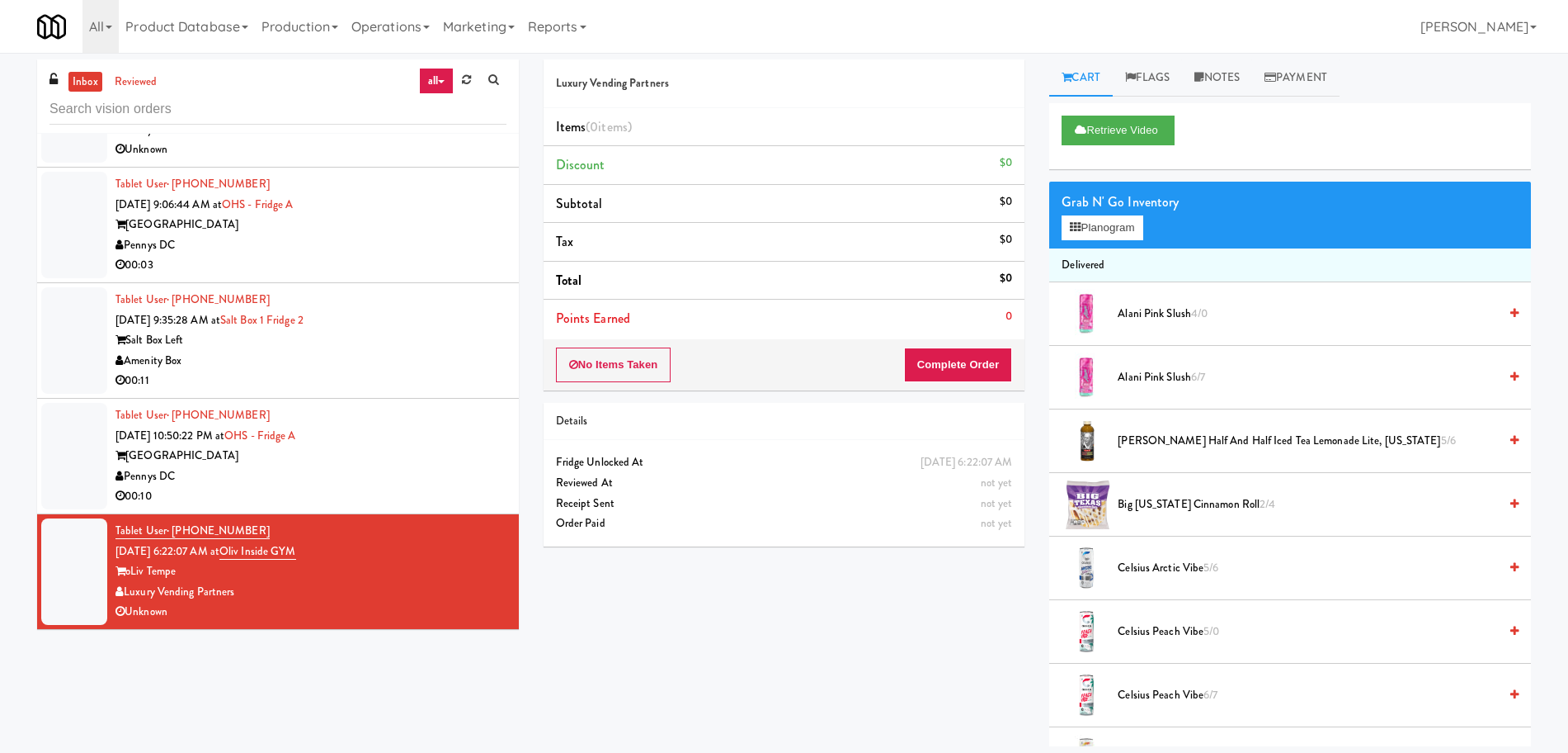
click at [439, 467] on div "Pennys DC" at bounding box center [311, 477] width 391 height 21
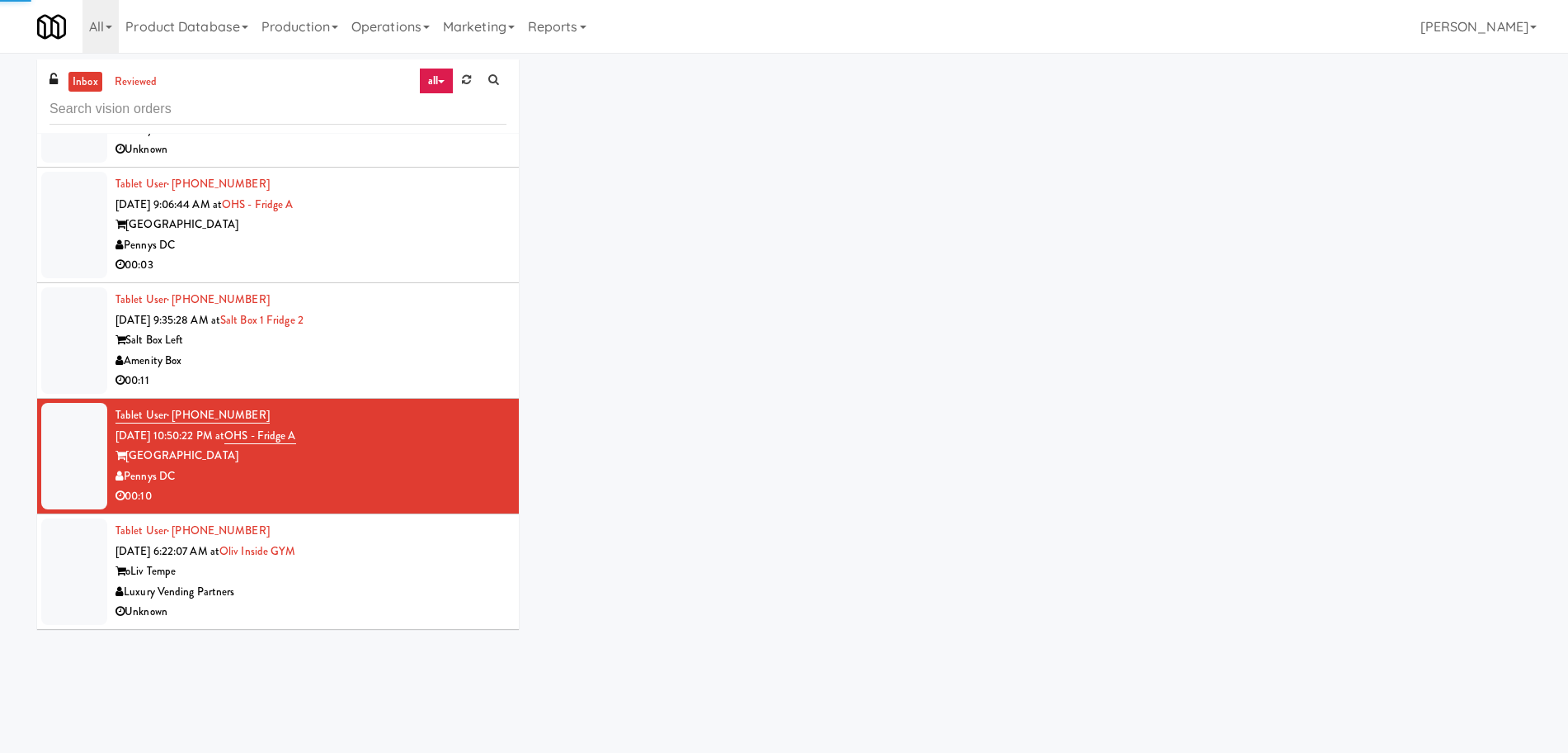
click at [405, 556] on div "Tablet User · (928) 533-6774 [DATE] 6:22:07 AM at Oliv Inside GYM oLiv Tempe Lu…" at bounding box center [311, 571] width 391 height 101
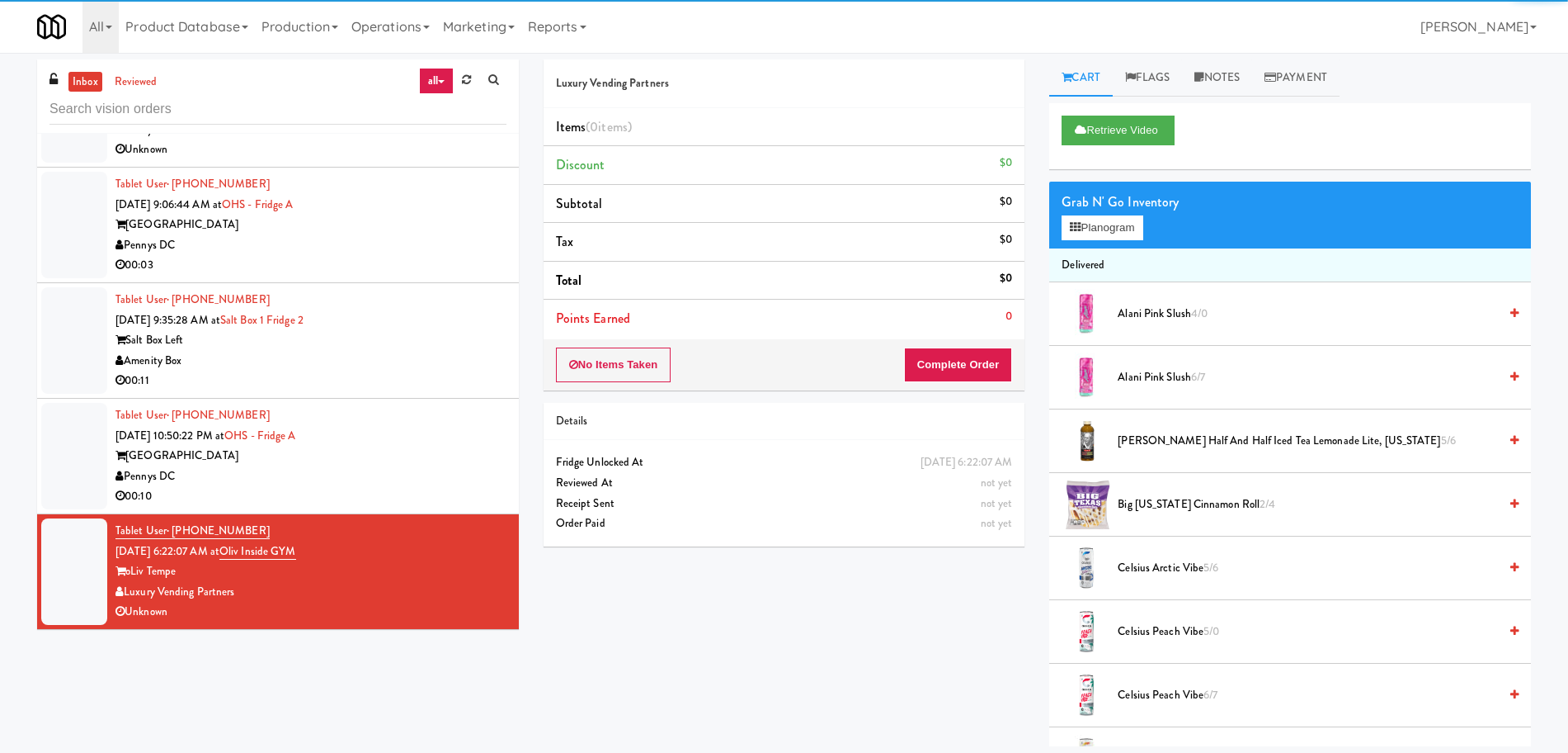
click at [422, 472] on div "Pennys DC" at bounding box center [311, 477] width 391 height 21
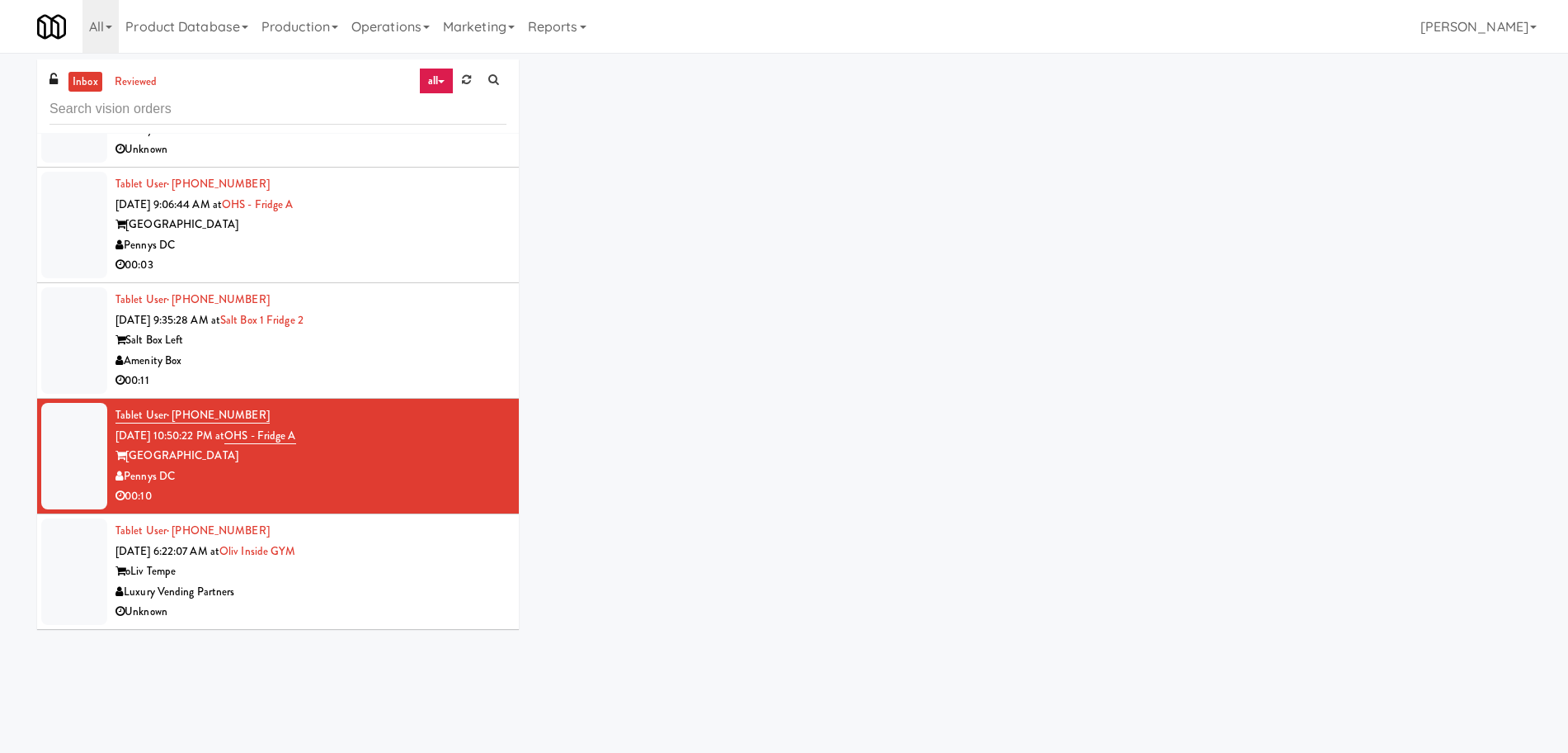
click at [417, 591] on div "Luxury Vending Partners" at bounding box center [311, 592] width 391 height 21
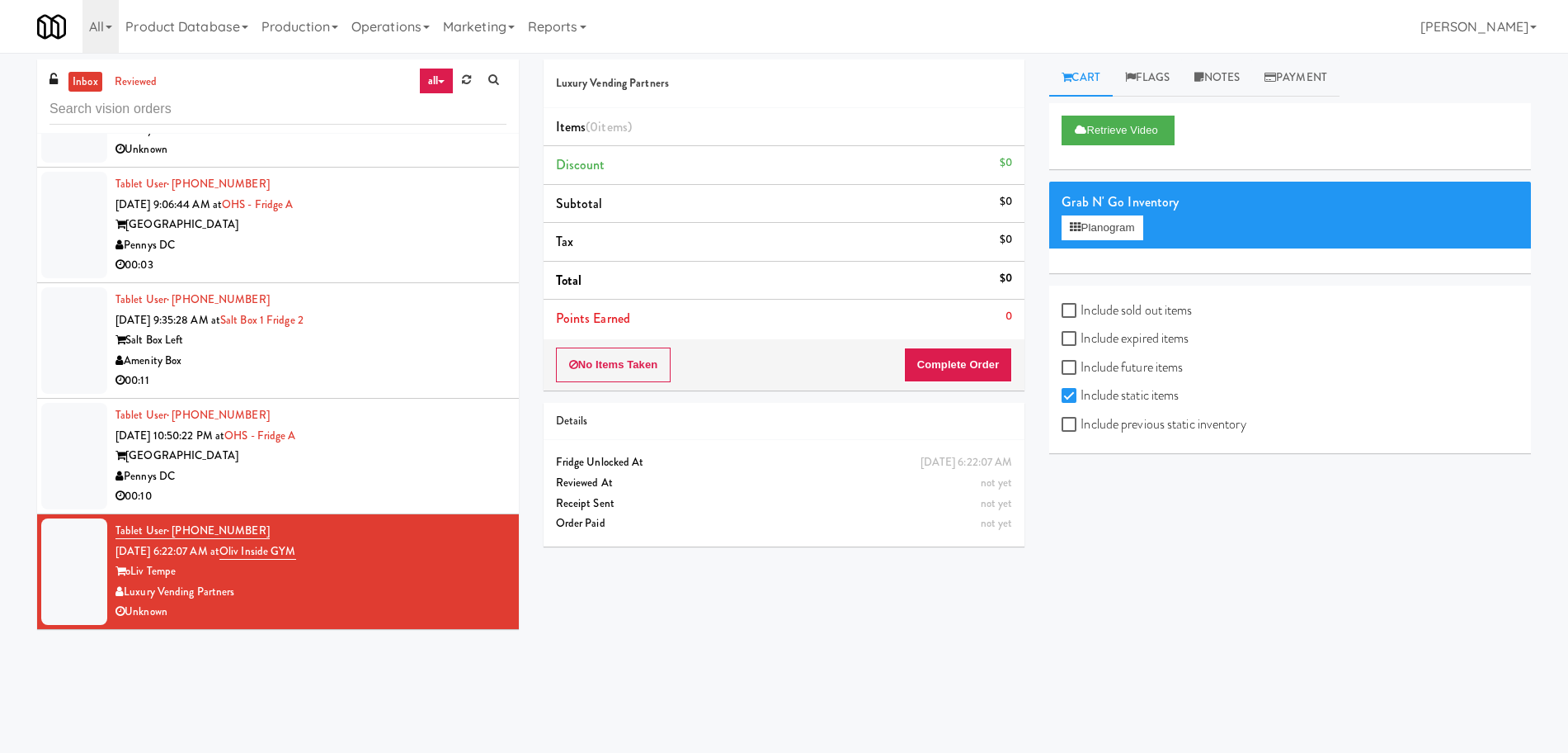
click at [450, 470] on div "Pennys DC" at bounding box center [311, 477] width 391 height 21
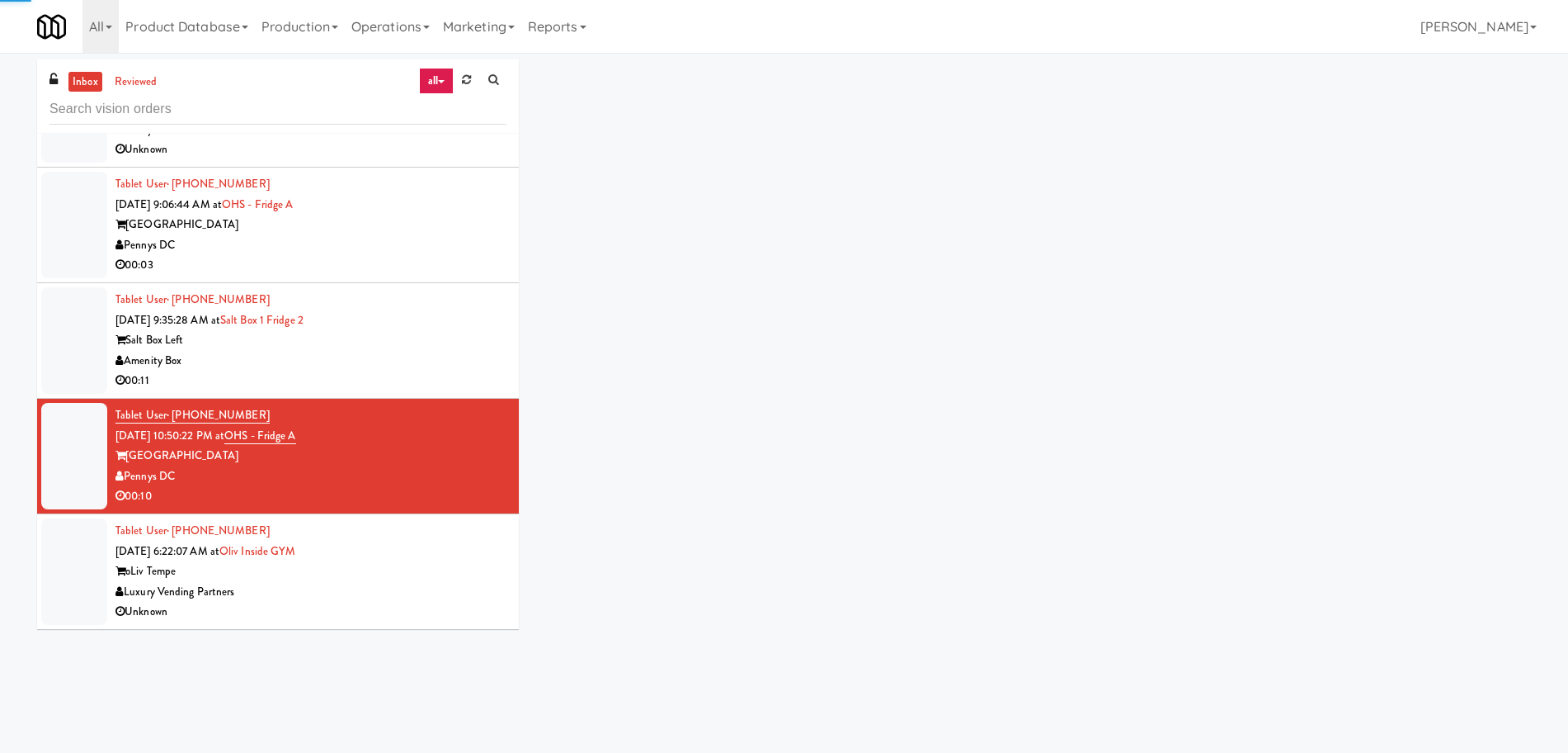
click at [450, 585] on div "Luxury Vending Partners" at bounding box center [311, 592] width 391 height 21
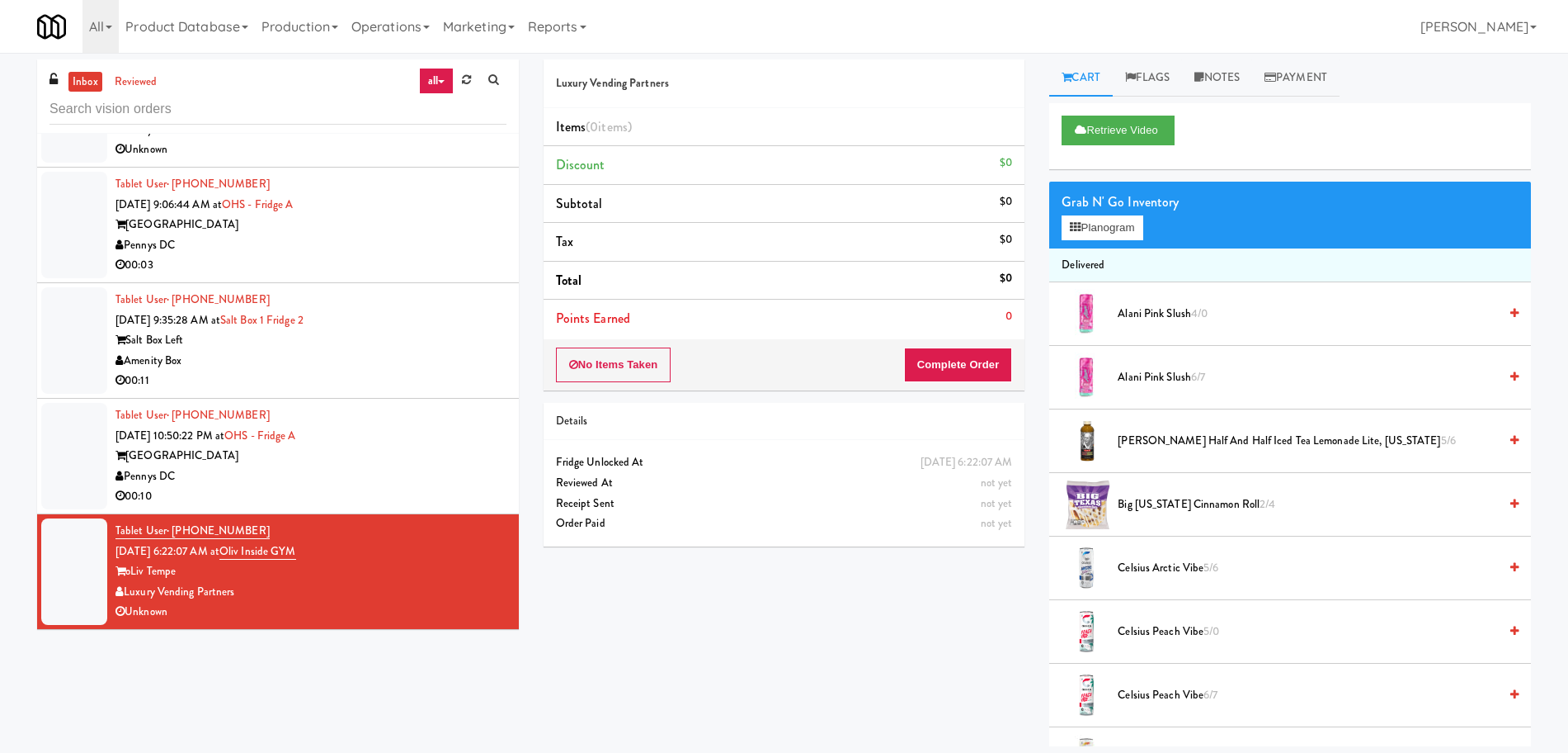
click at [419, 482] on div "Pennys DC" at bounding box center [311, 477] width 391 height 21
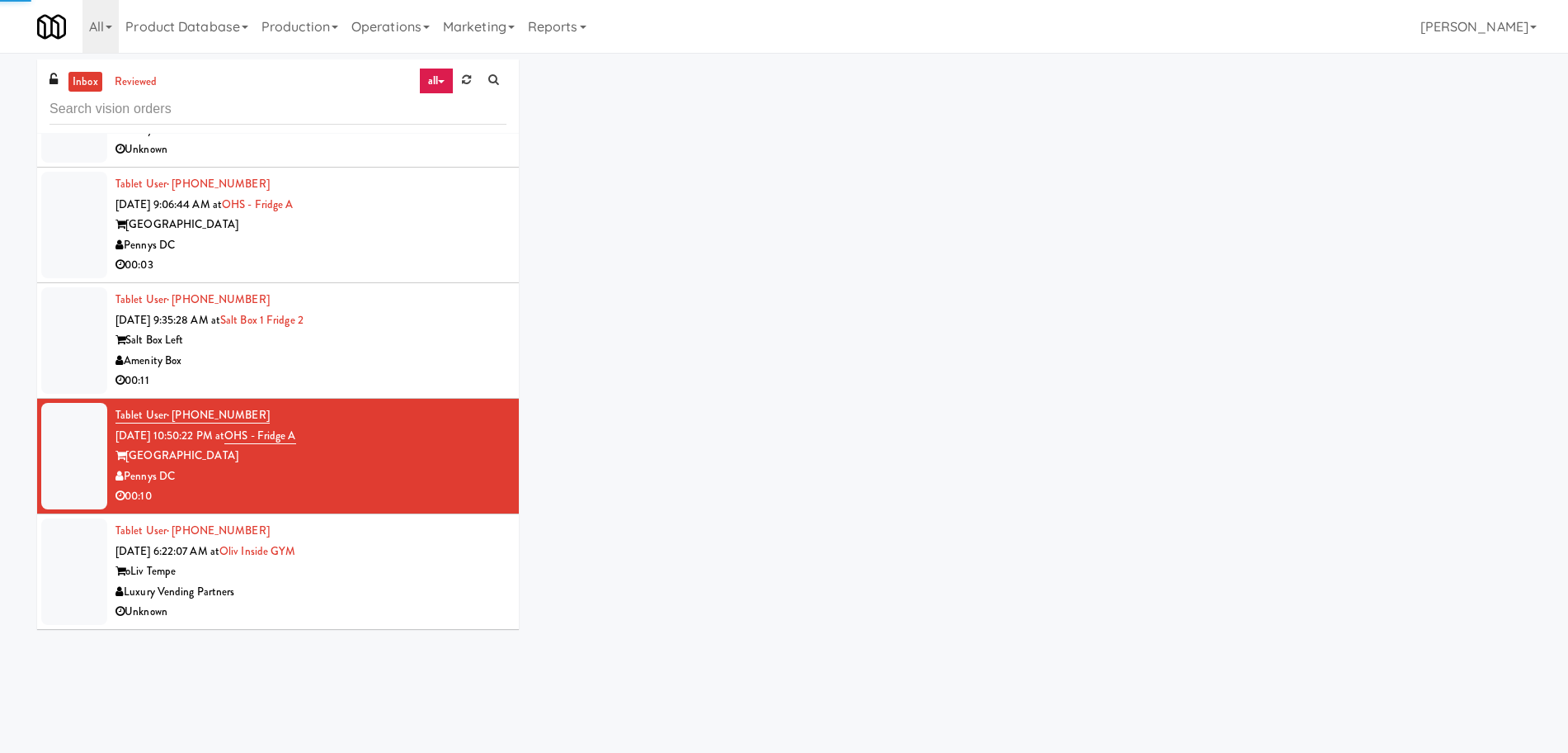
click at [417, 570] on div "oLiv Tempe" at bounding box center [311, 571] width 391 height 21
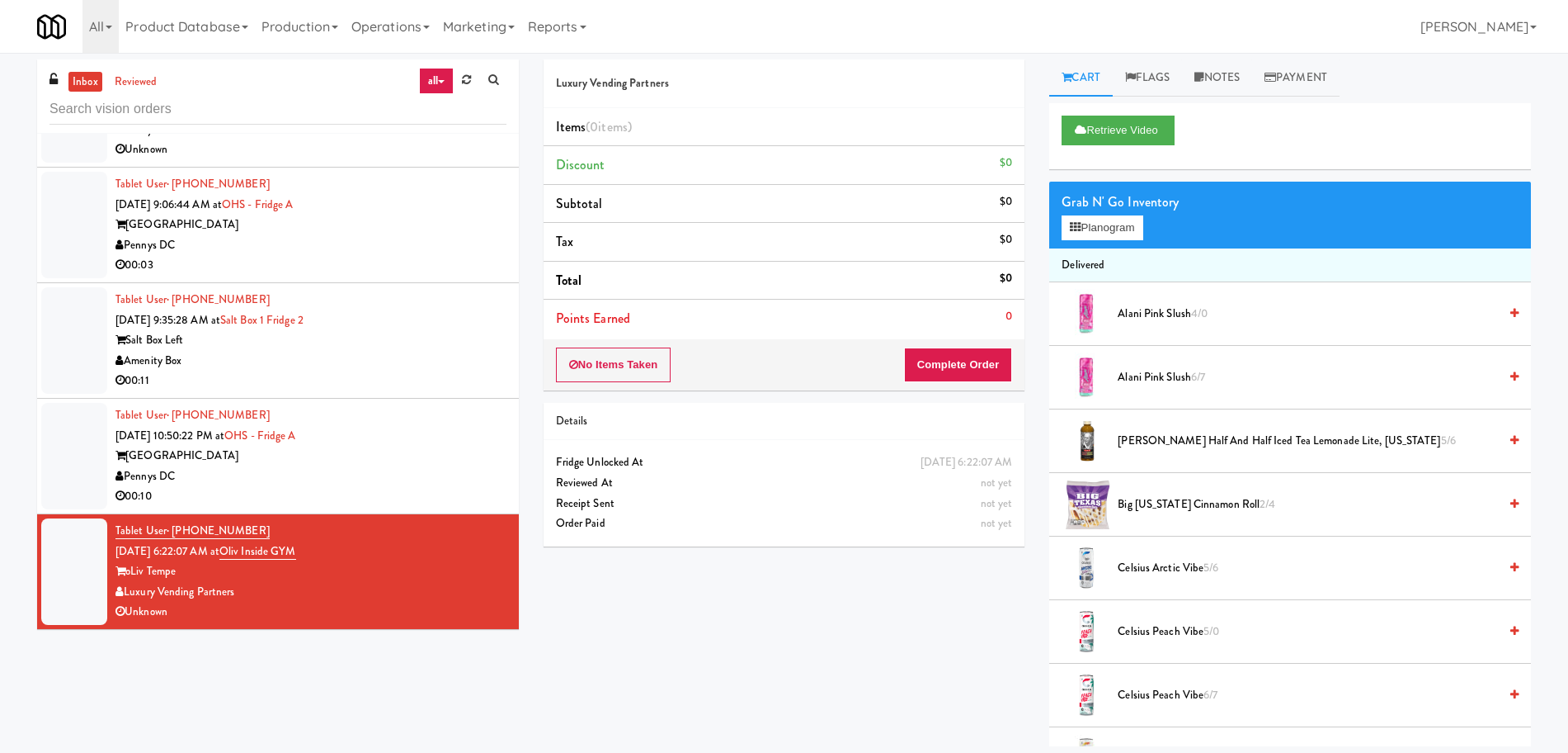
click at [441, 481] on div "Pennys DC" at bounding box center [311, 477] width 391 height 21
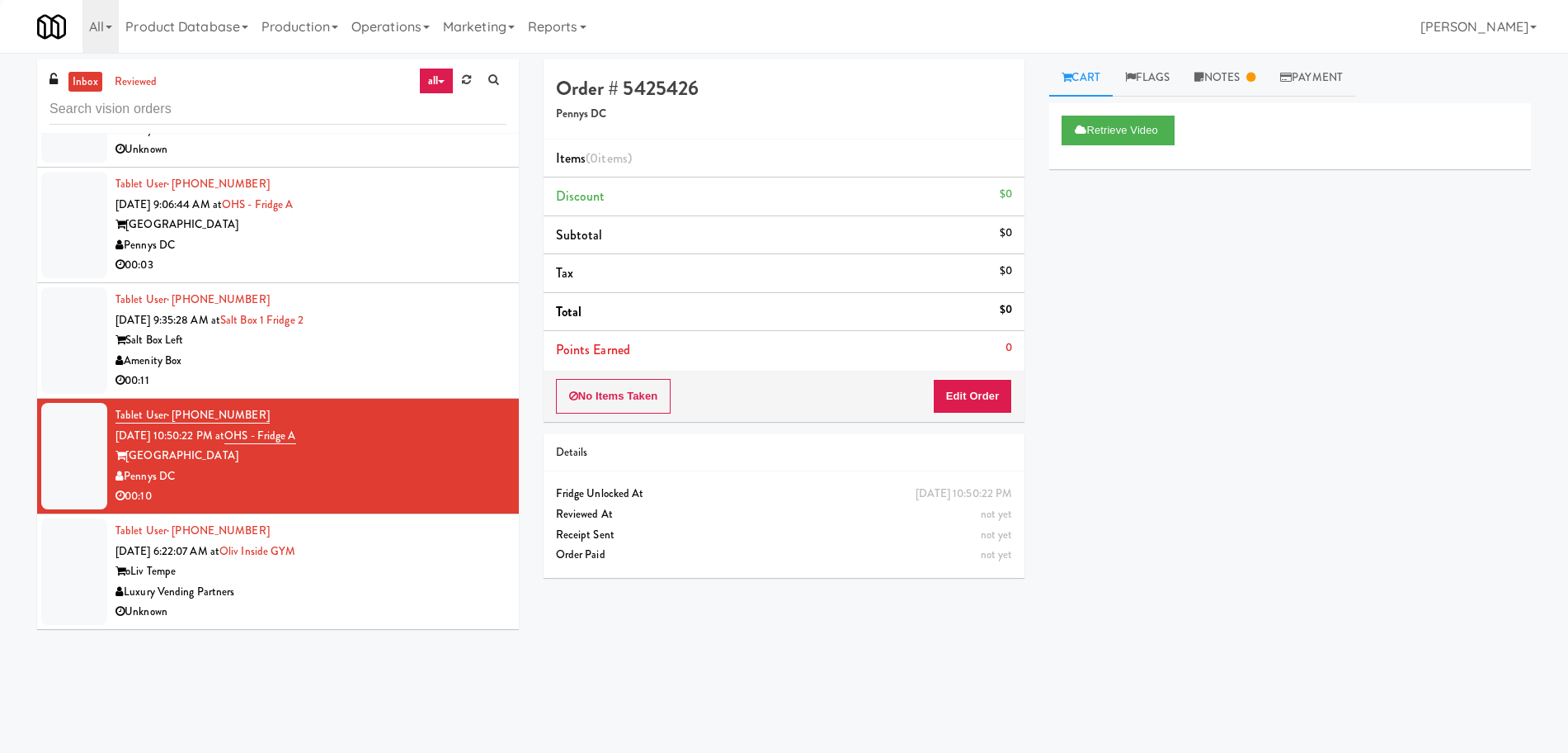
click at [424, 572] on div "oLiv Tempe" at bounding box center [311, 571] width 391 height 21
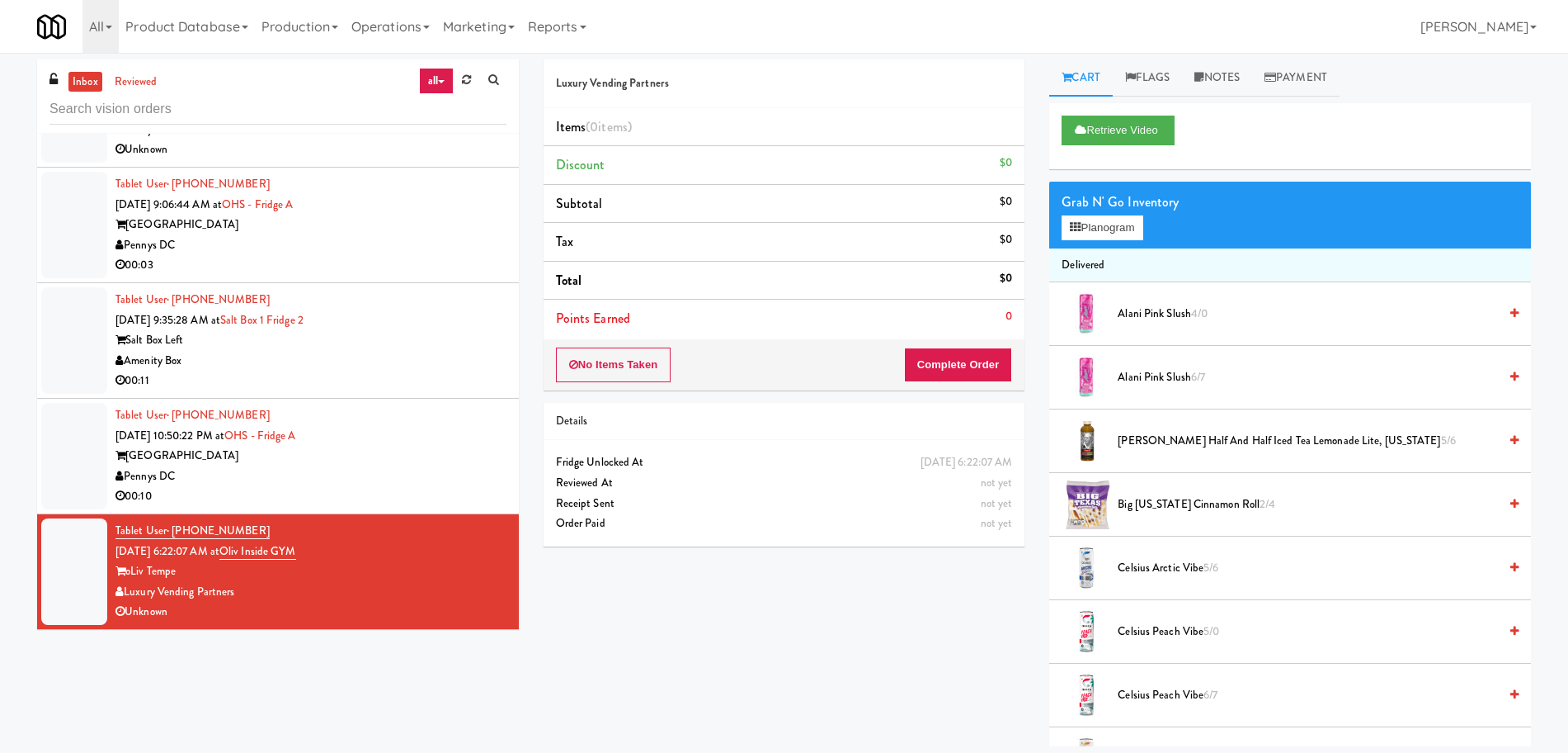
click at [439, 491] on div "00:10" at bounding box center [311, 496] width 391 height 21
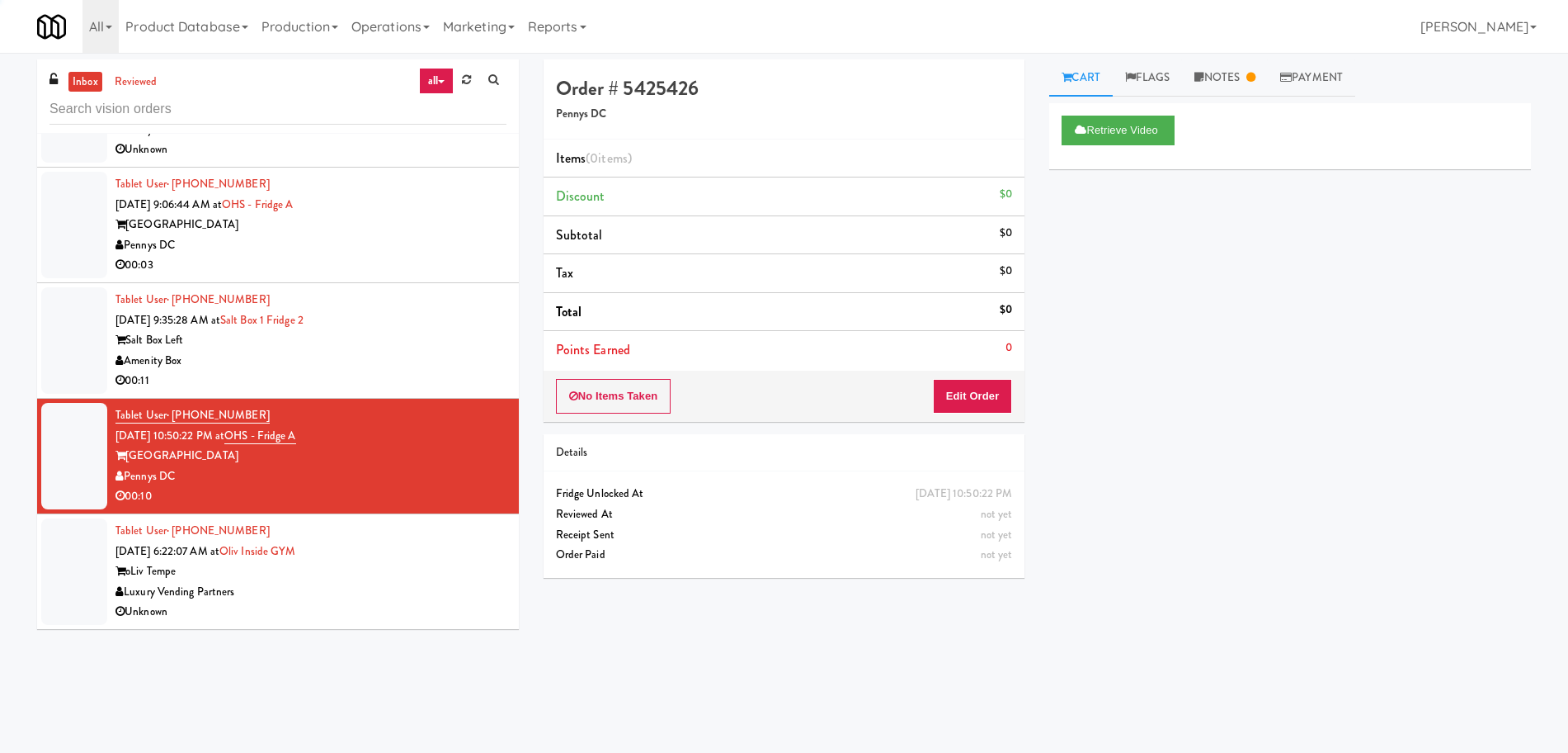
click at [419, 577] on div "oLiv Tempe" at bounding box center [311, 571] width 391 height 21
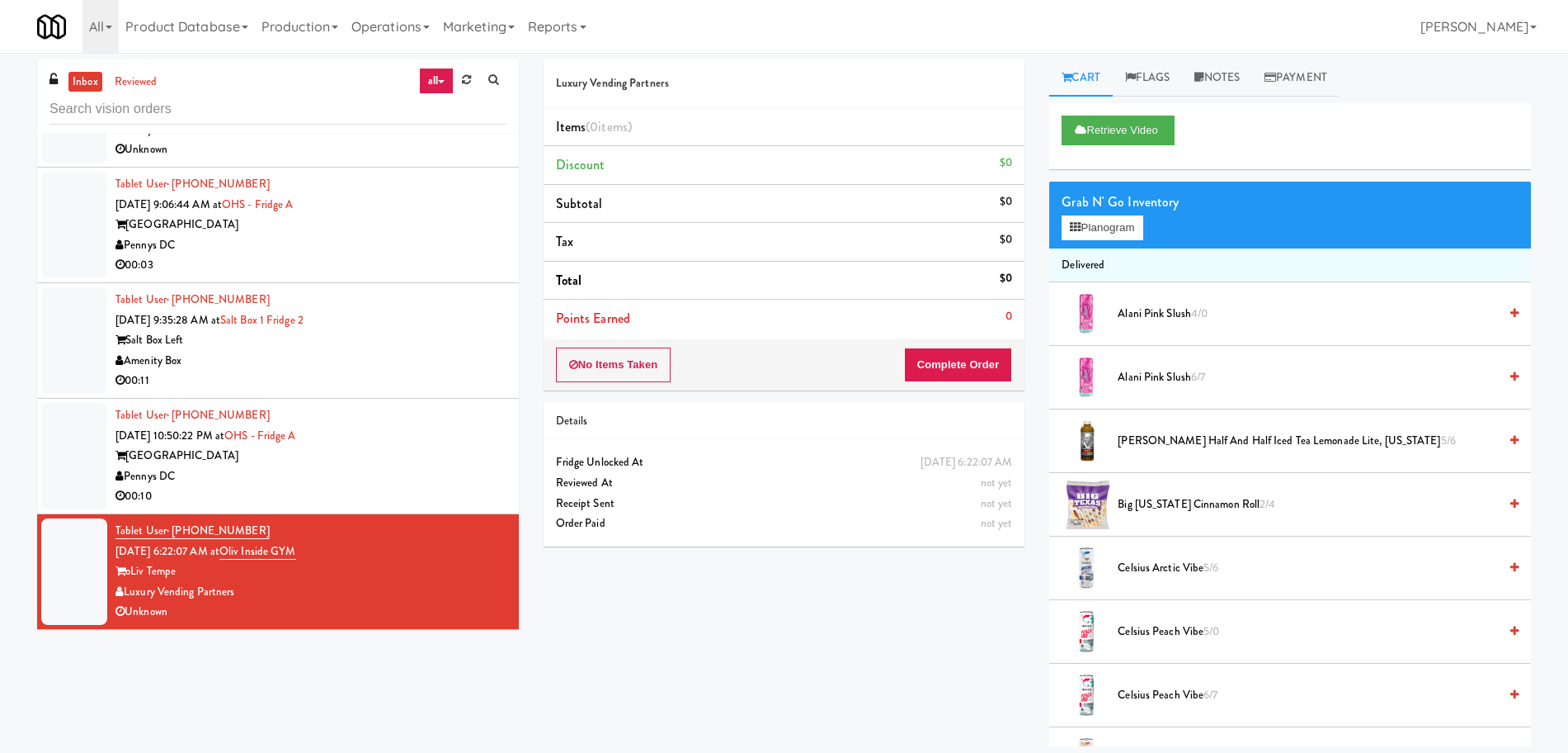
click at [440, 475] on div "Pennys DC" at bounding box center [311, 477] width 391 height 21
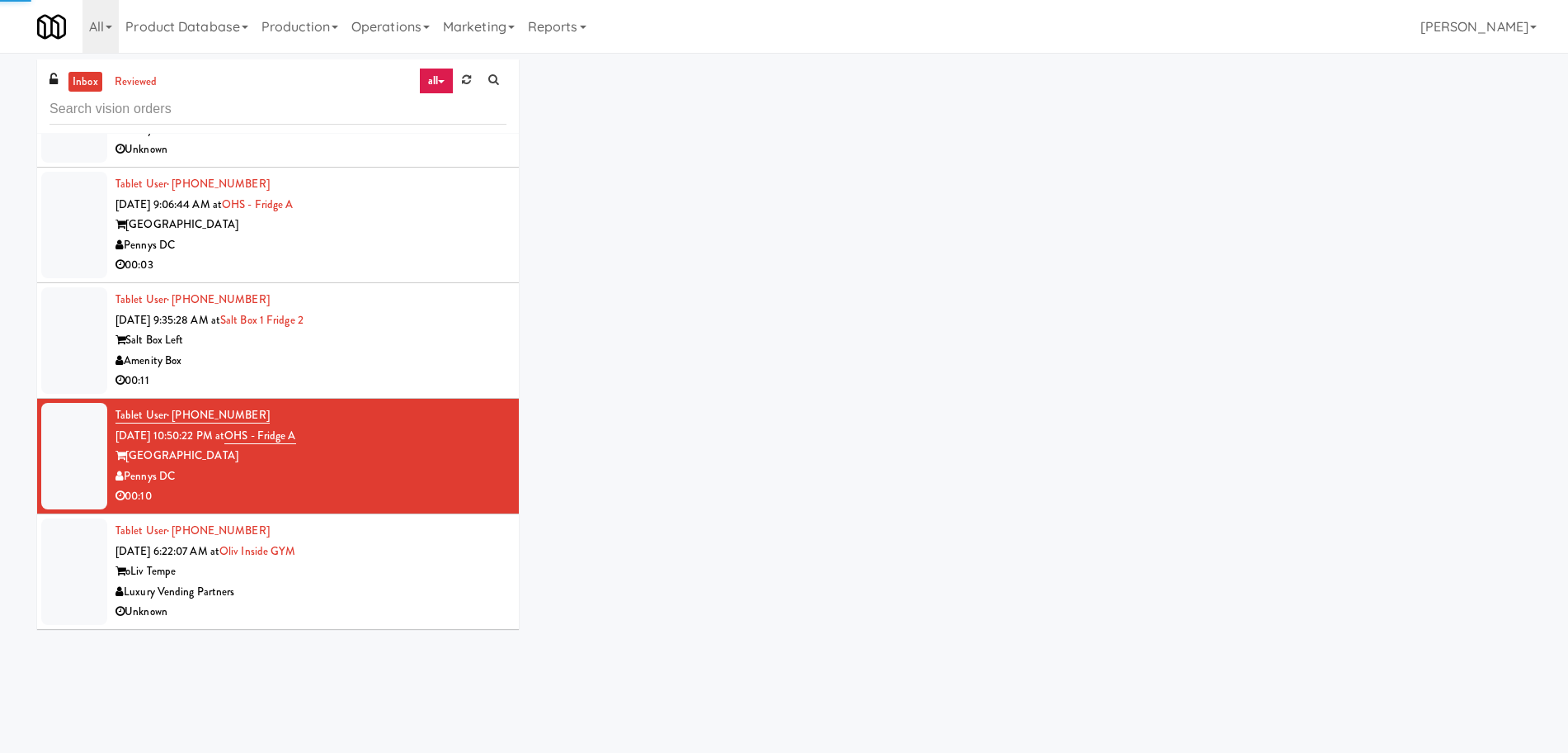
click at [422, 570] on div "oLiv Tempe" at bounding box center [311, 571] width 391 height 21
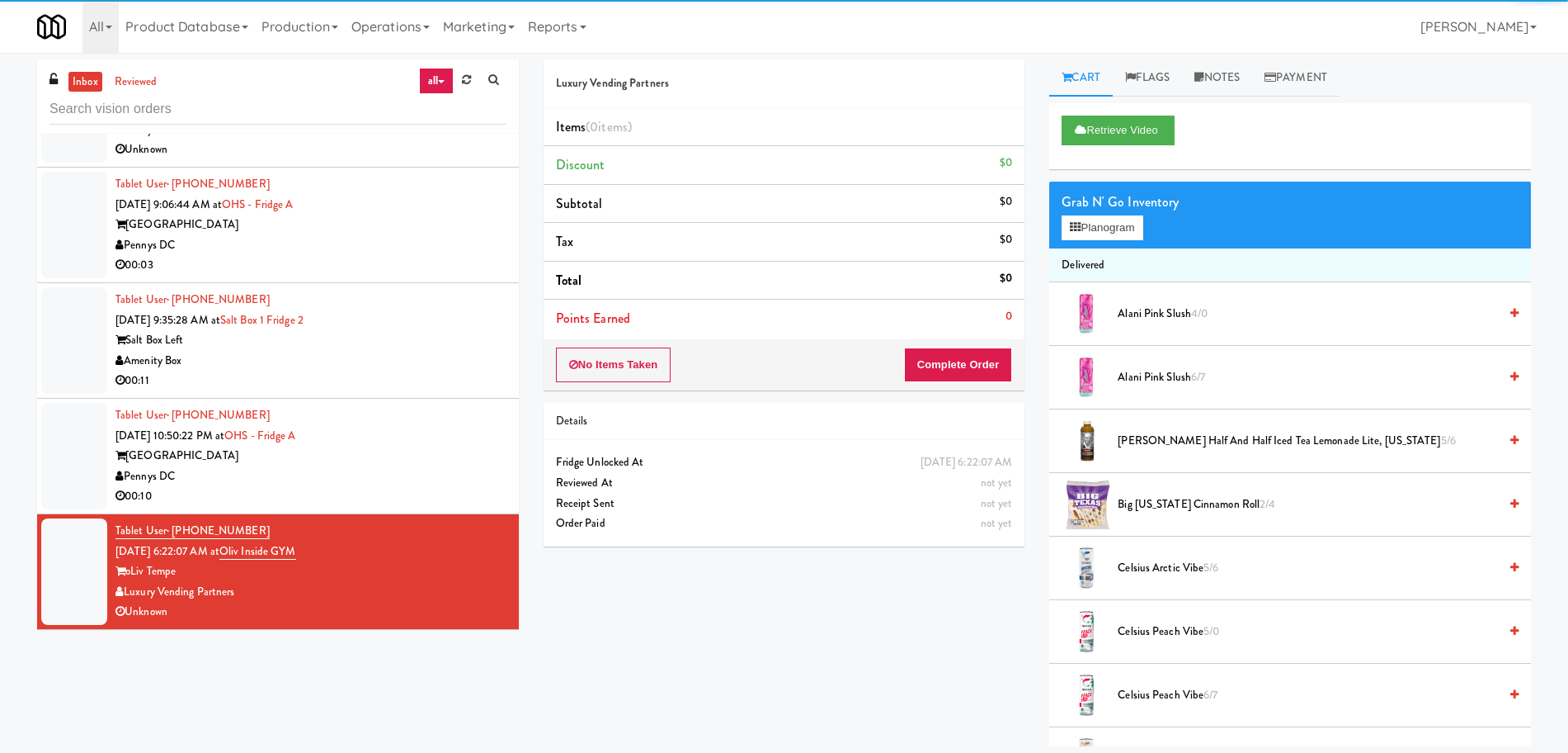
click at [436, 479] on div "Pennys DC" at bounding box center [311, 477] width 391 height 21
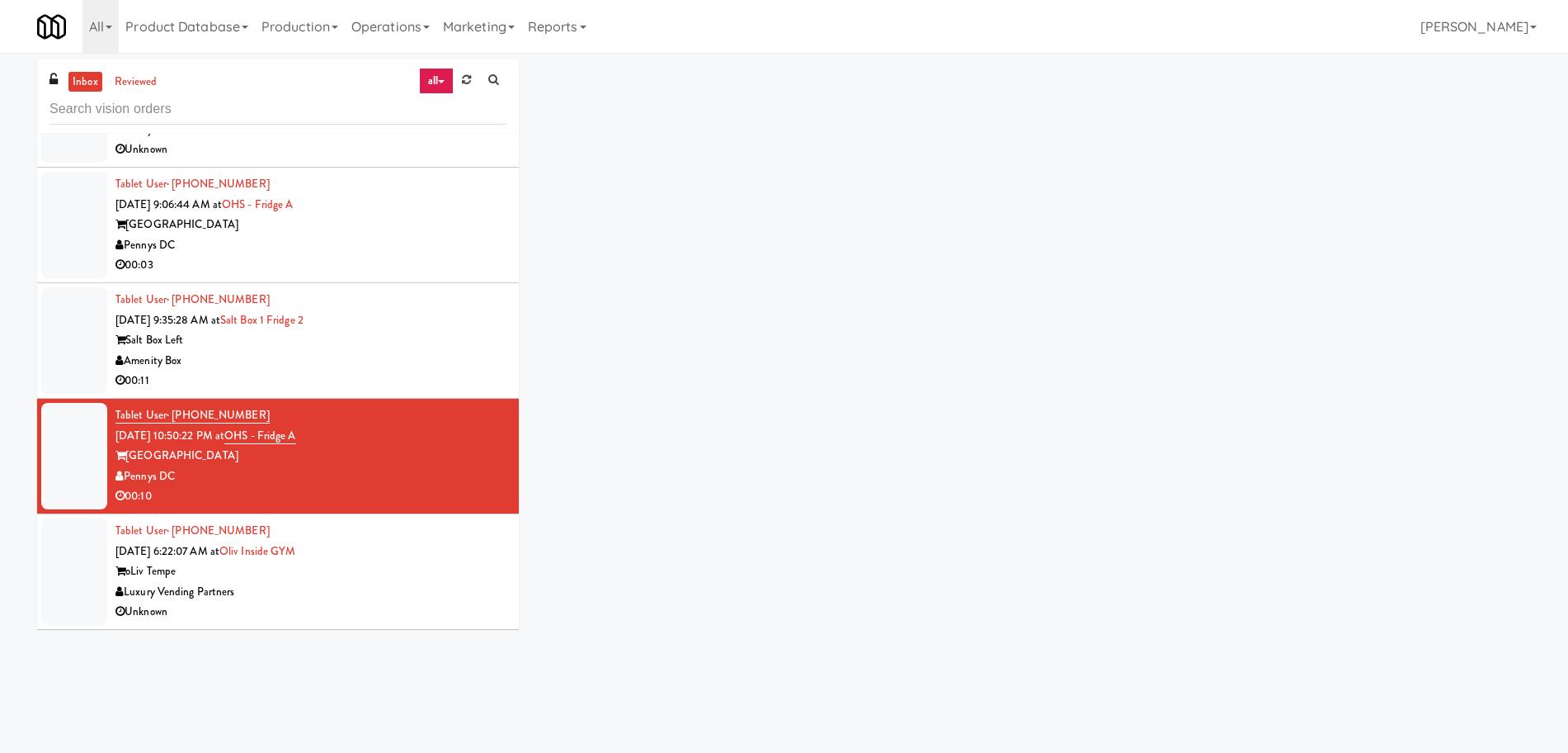
click at [420, 551] on div "Tablet User · (928) 533-6774 [DATE] 6:22:07 AM at Oliv Inside GYM oLiv Tempe Lu…" at bounding box center [311, 571] width 391 height 101
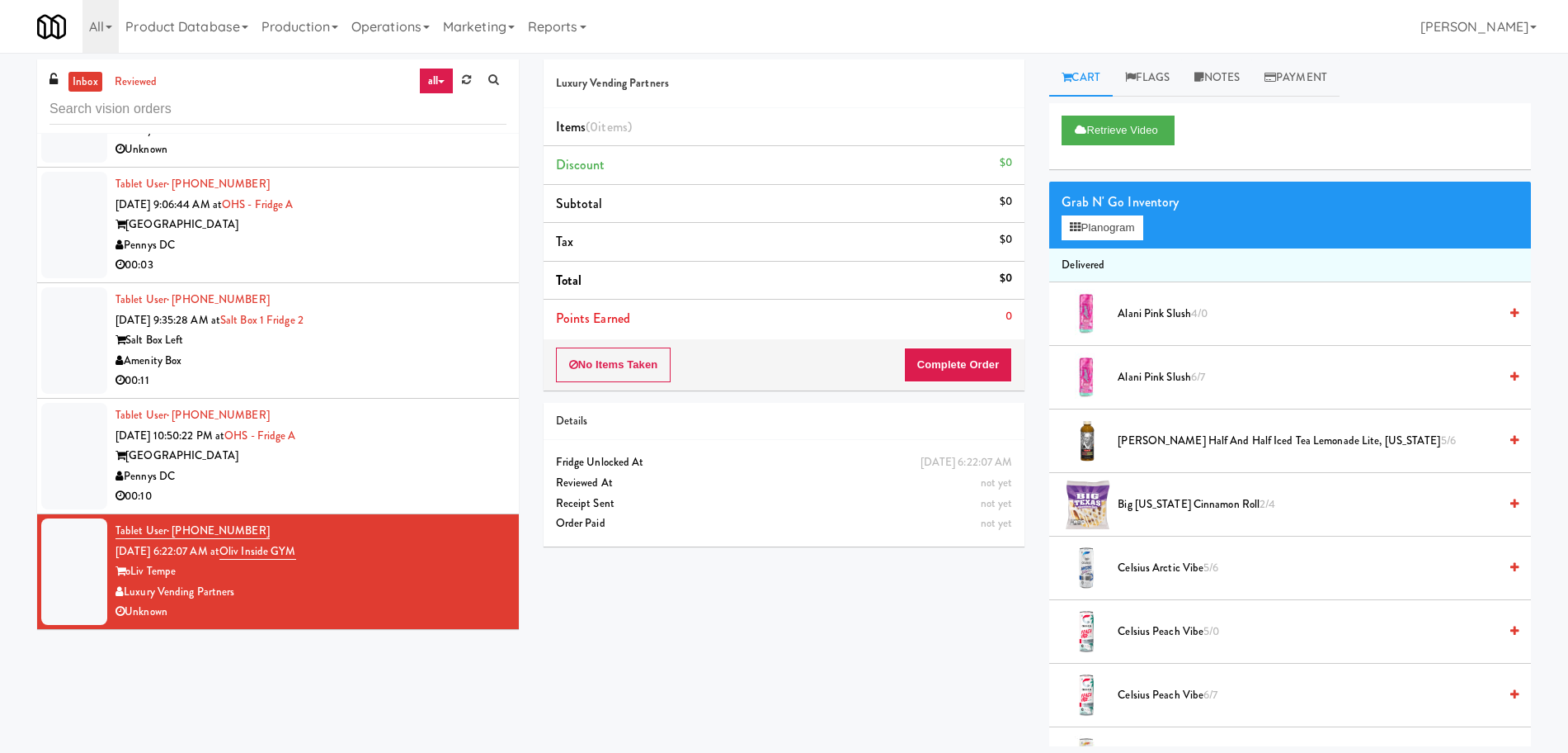
click at [420, 464] on div "[GEOGRAPHIC_DATA]" at bounding box center [311, 456] width 391 height 21
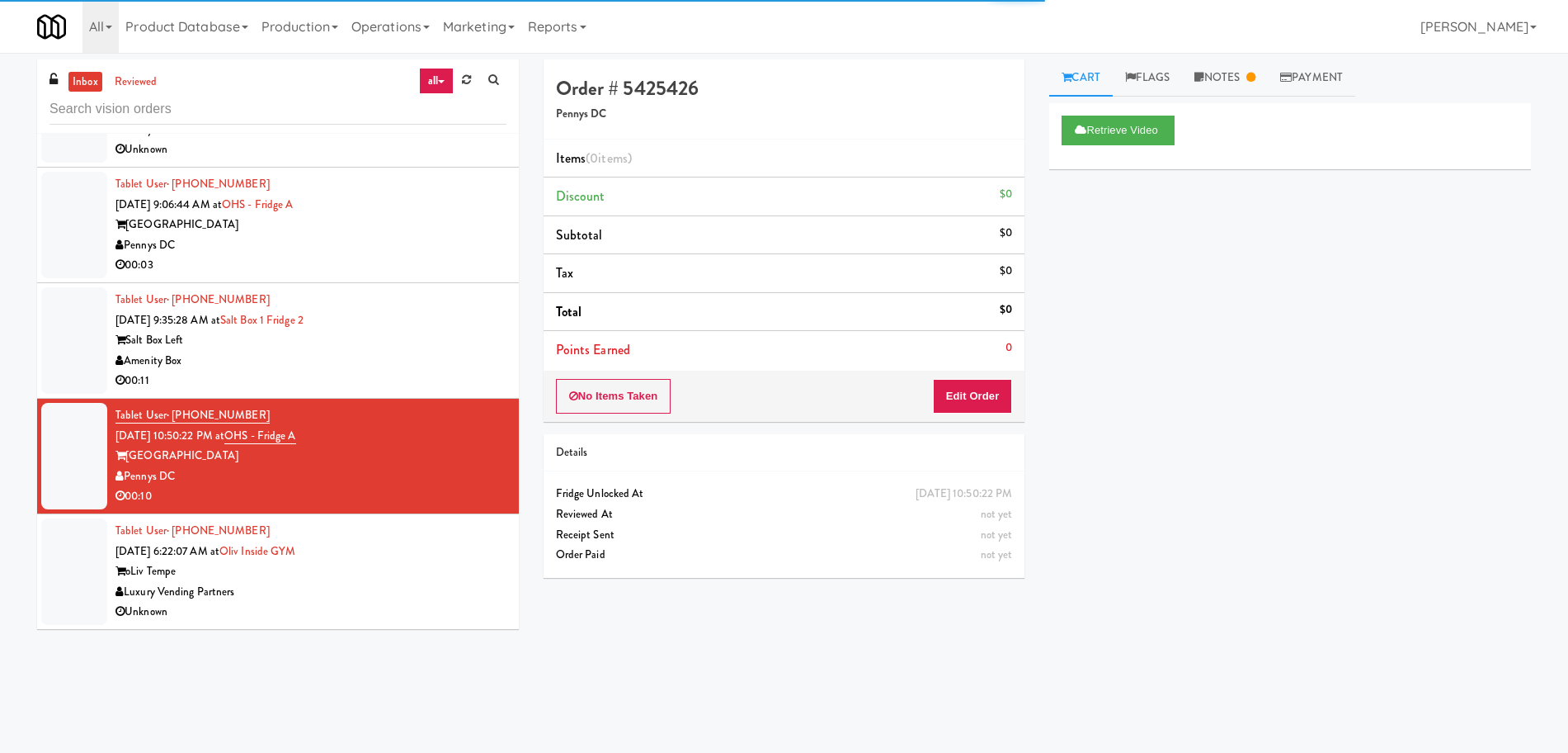
click at [414, 548] on div "Tablet User · (928) 533-6774 [DATE] 6:22:07 AM at Oliv Inside GYM oLiv Tempe Lu…" at bounding box center [311, 571] width 391 height 101
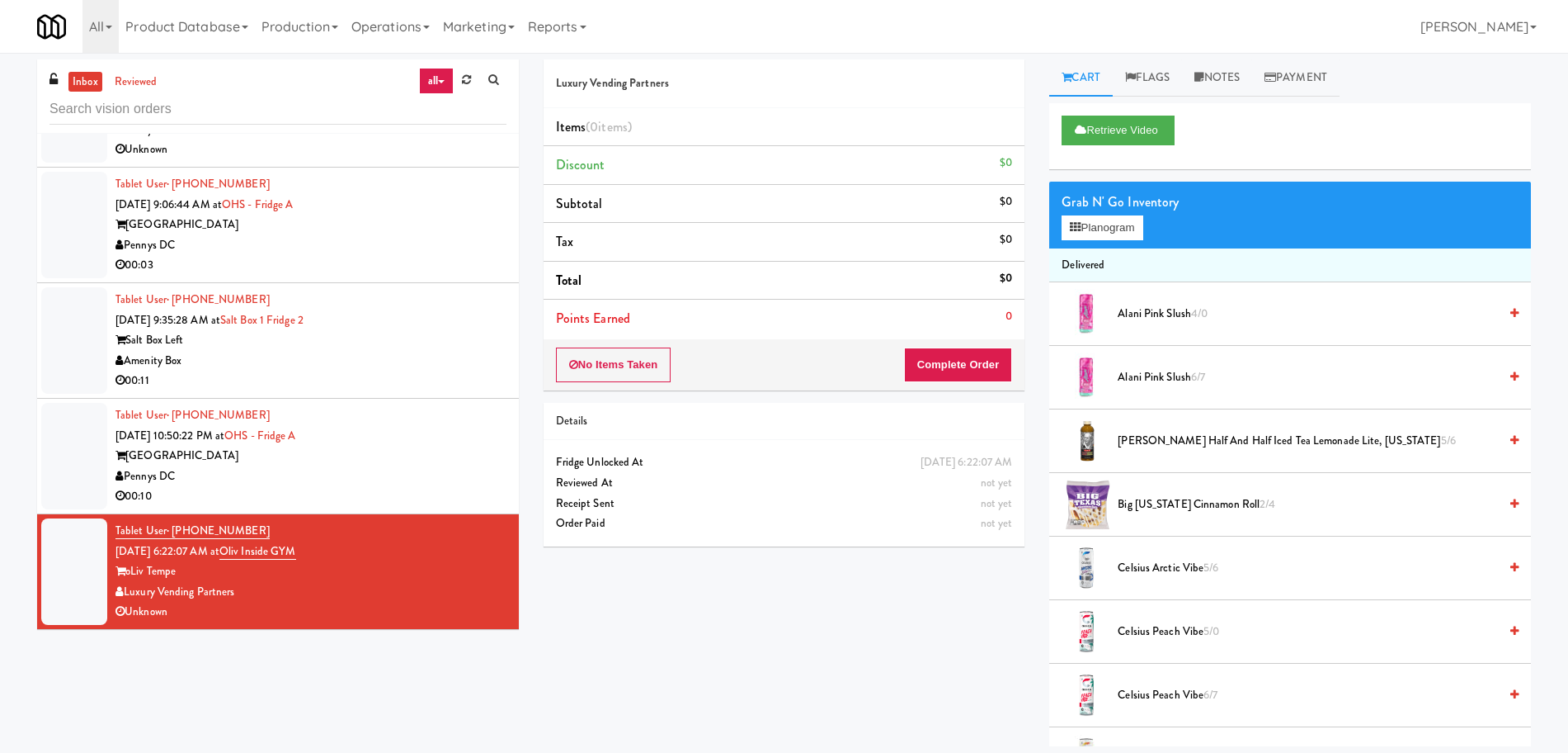
click at [434, 458] on div "[GEOGRAPHIC_DATA]" at bounding box center [311, 456] width 391 height 21
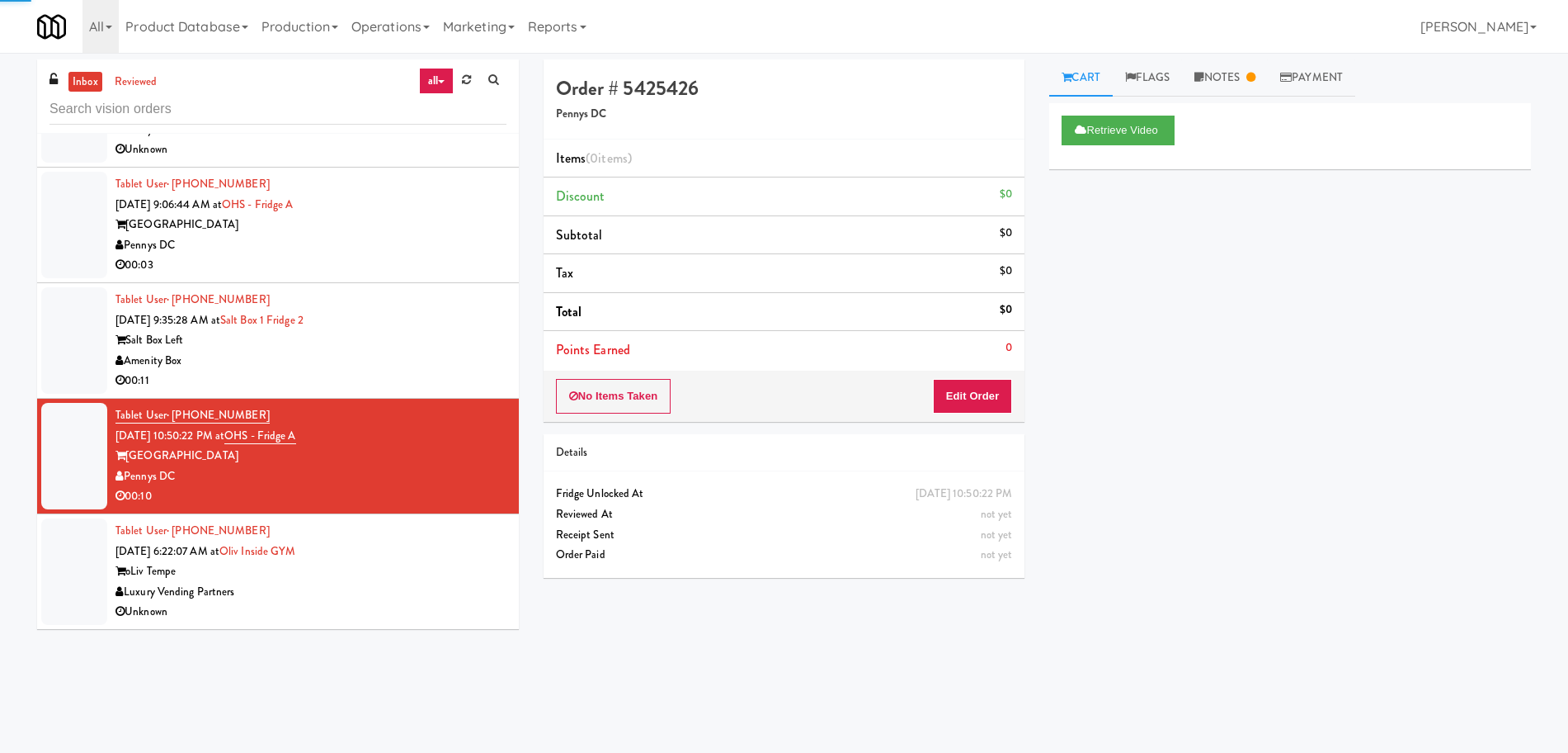
click at [400, 563] on div "oLiv Tempe" at bounding box center [311, 571] width 391 height 21
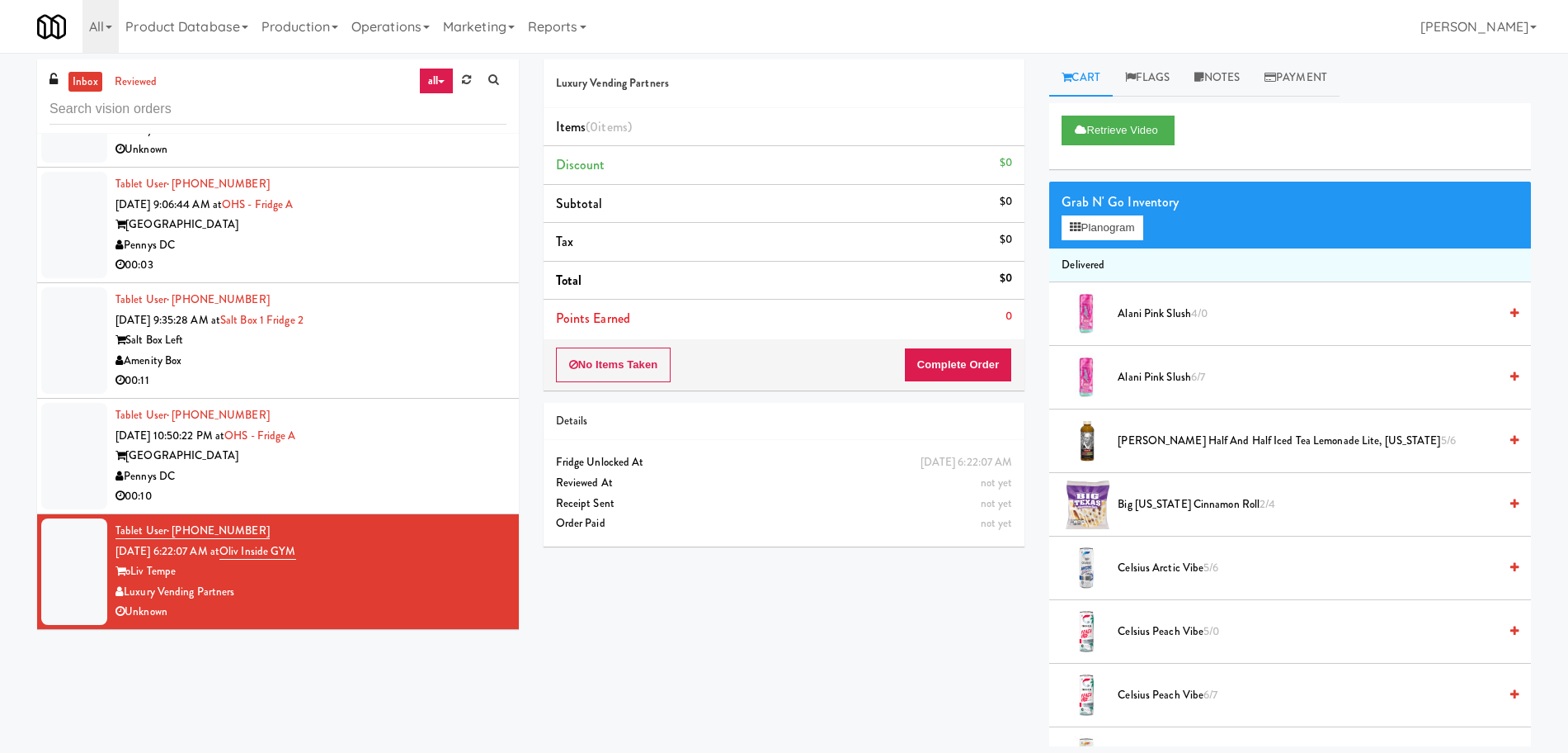
click at [415, 472] on div "Pennys DC" at bounding box center [311, 477] width 391 height 21
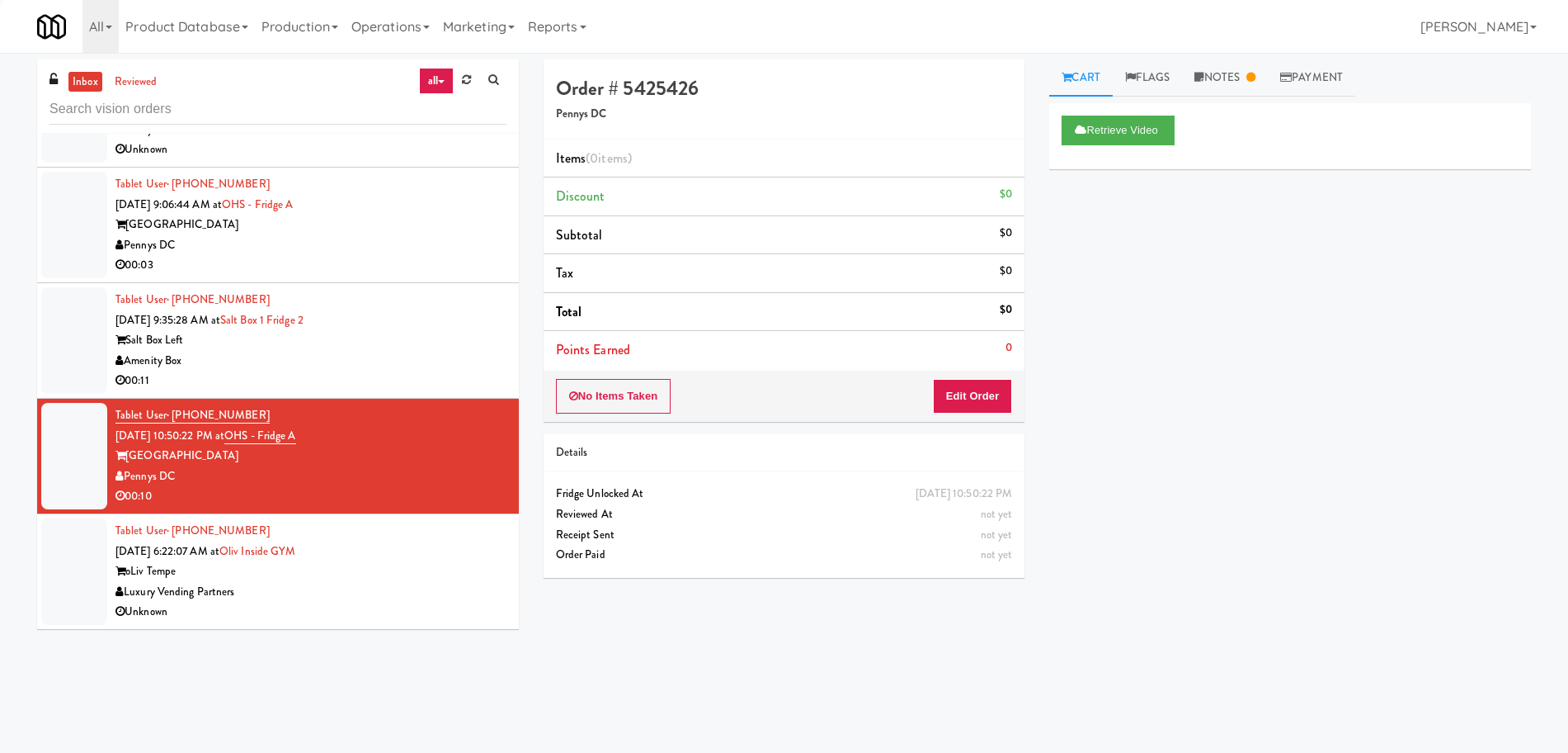
click at [390, 560] on div "Tablet User · (928) 533-6774 [DATE] 6:22:07 AM at Oliv Inside GYM oLiv Tempe Lu…" at bounding box center [311, 571] width 391 height 101
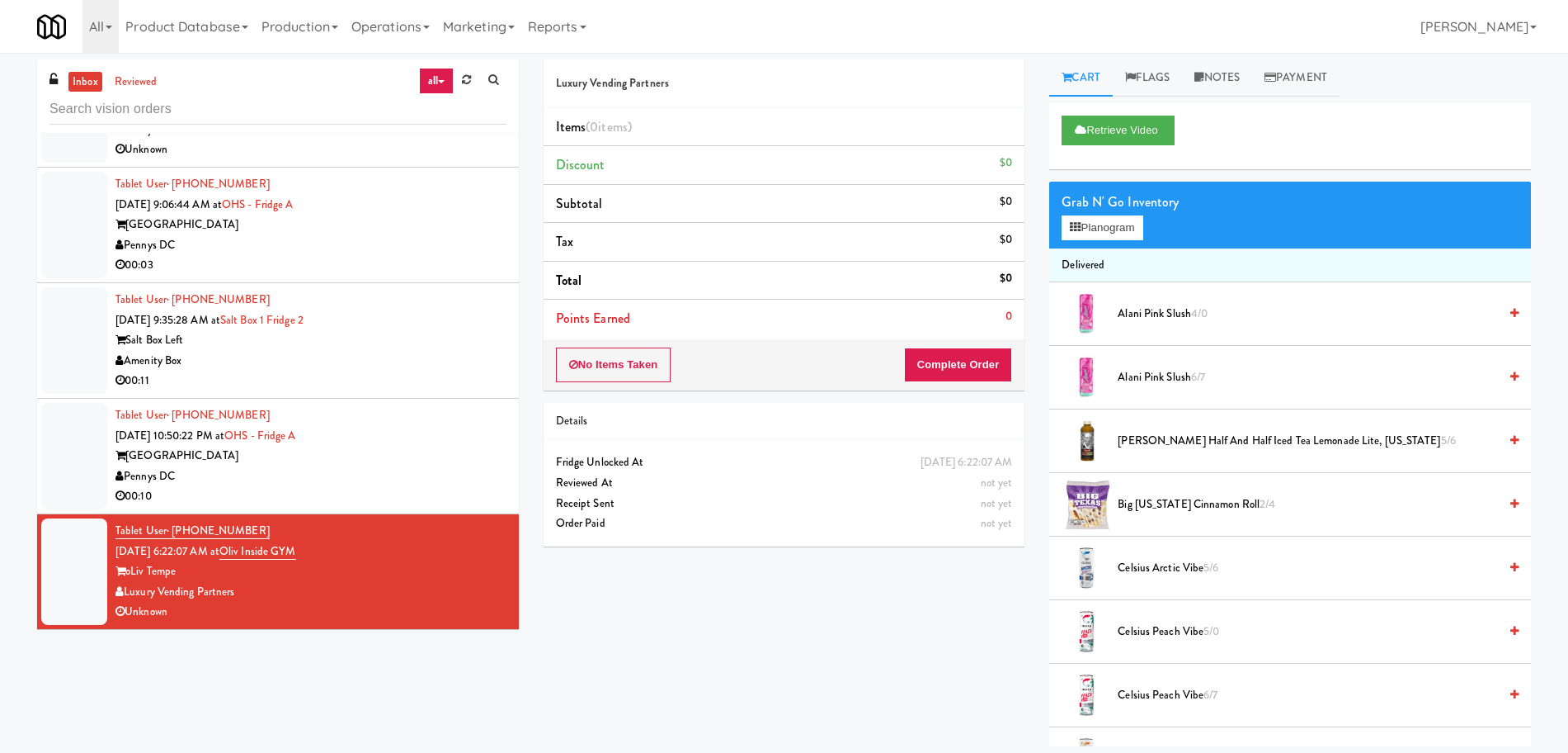
click at [417, 470] on div "Pennys DC" at bounding box center [311, 477] width 391 height 21
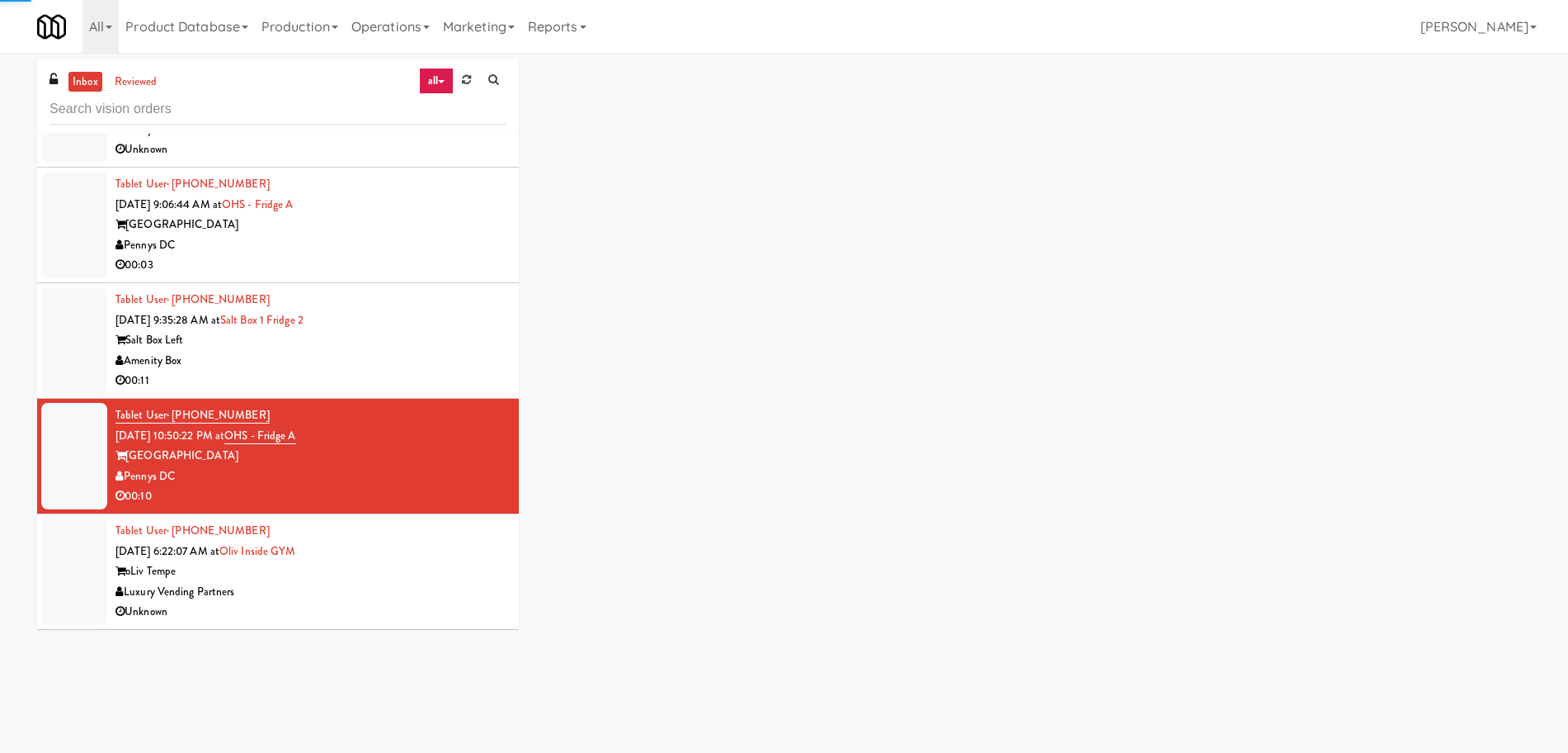
click at [426, 560] on div "Tablet User · (928) 533-6774 [DATE] 6:22:07 AM at Oliv Inside GYM oLiv Tempe Lu…" at bounding box center [311, 571] width 391 height 101
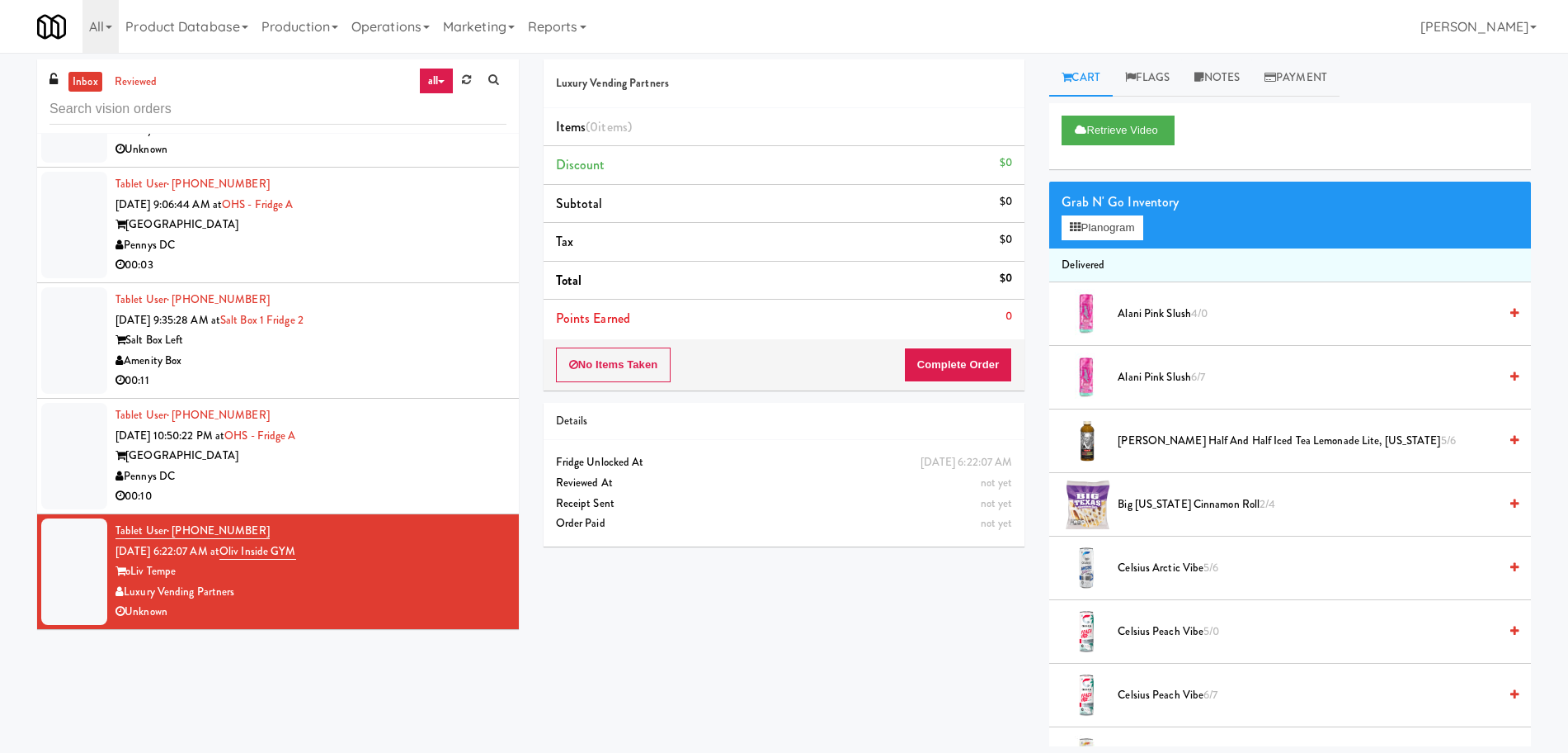
click at [424, 467] on div "Pennys DC" at bounding box center [311, 477] width 391 height 21
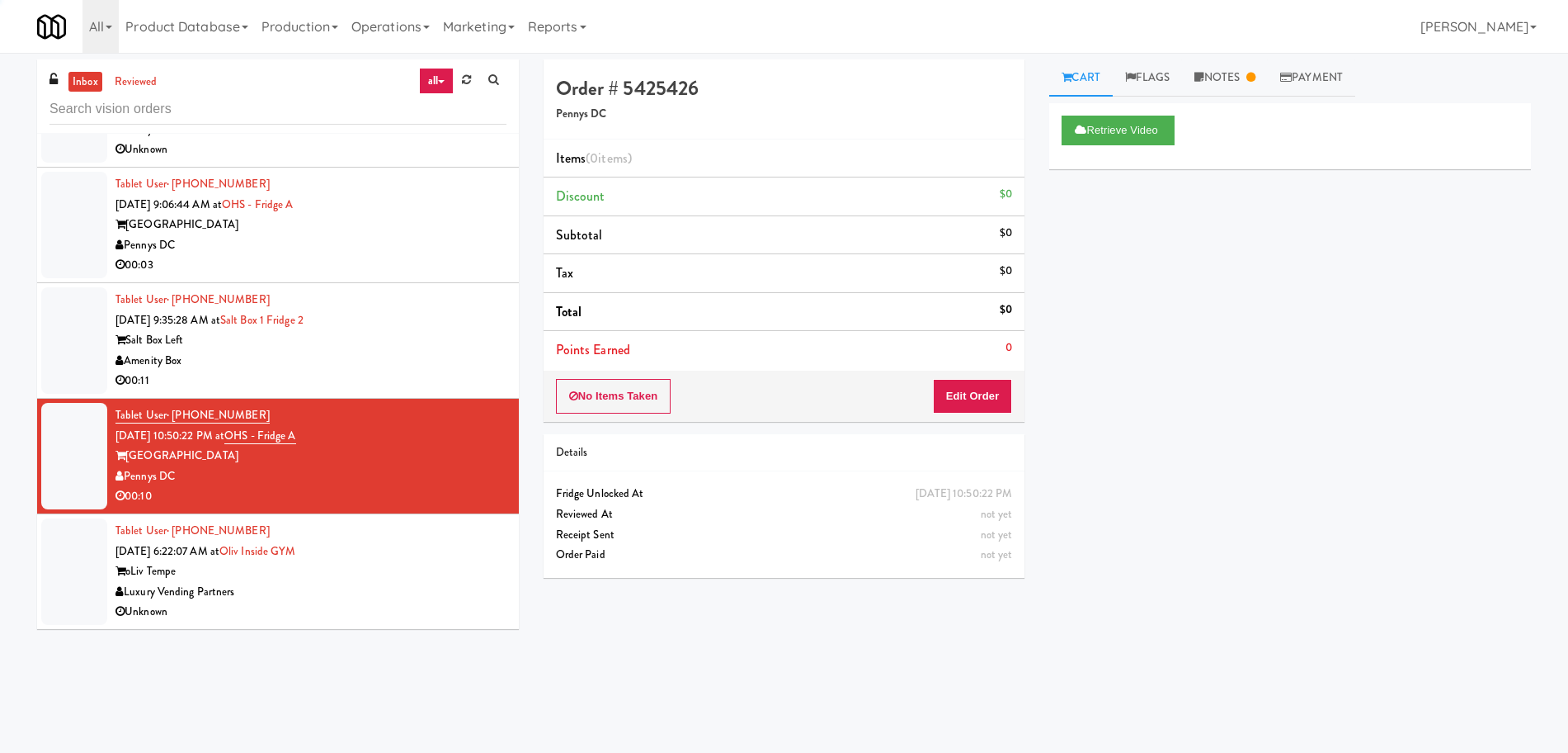
click at [419, 558] on div "Tablet User · (928) 533-6774 [DATE] 6:22:07 AM at Oliv Inside GYM oLiv Tempe Lu…" at bounding box center [311, 571] width 391 height 101
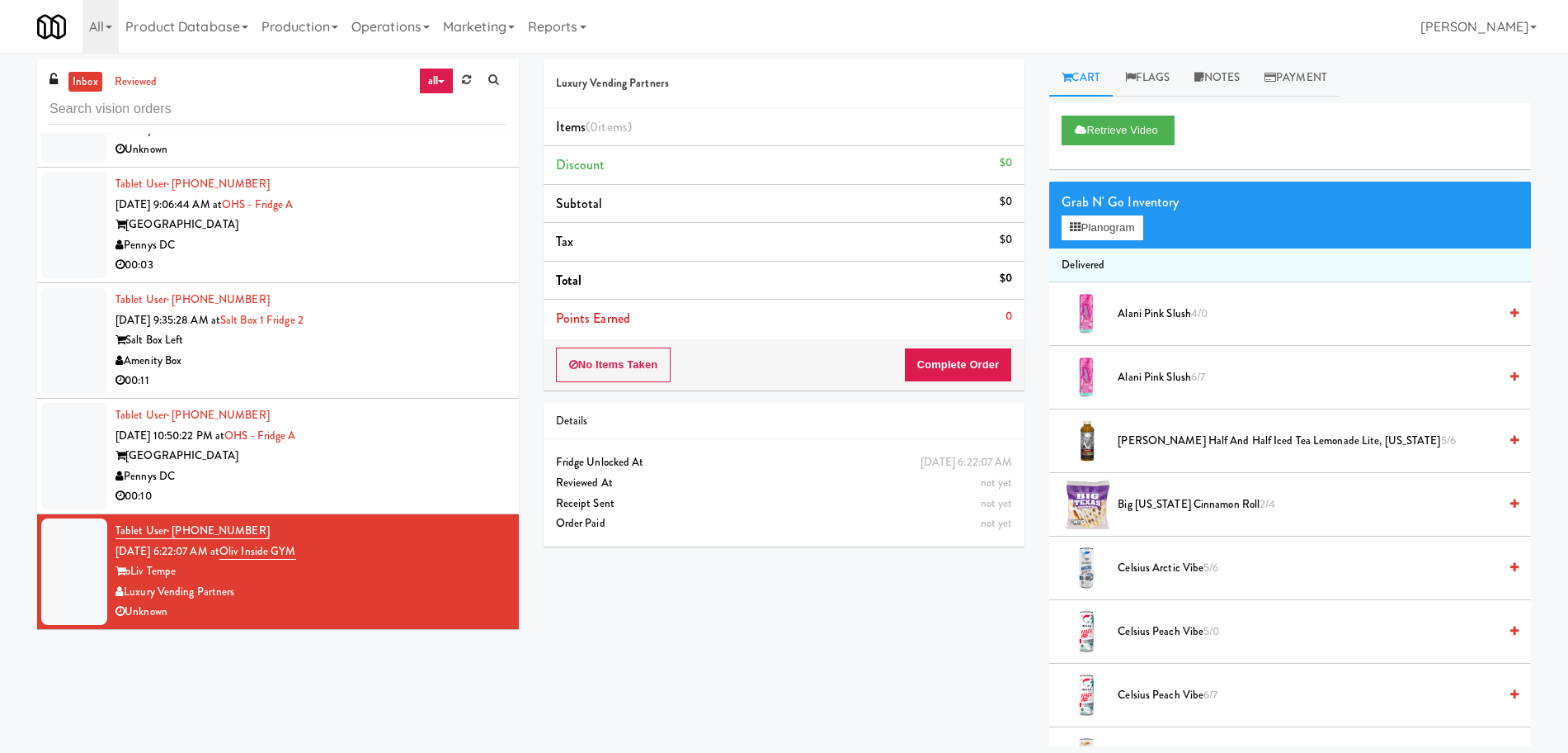
click at [433, 481] on div "Pennys DC" at bounding box center [311, 477] width 391 height 21
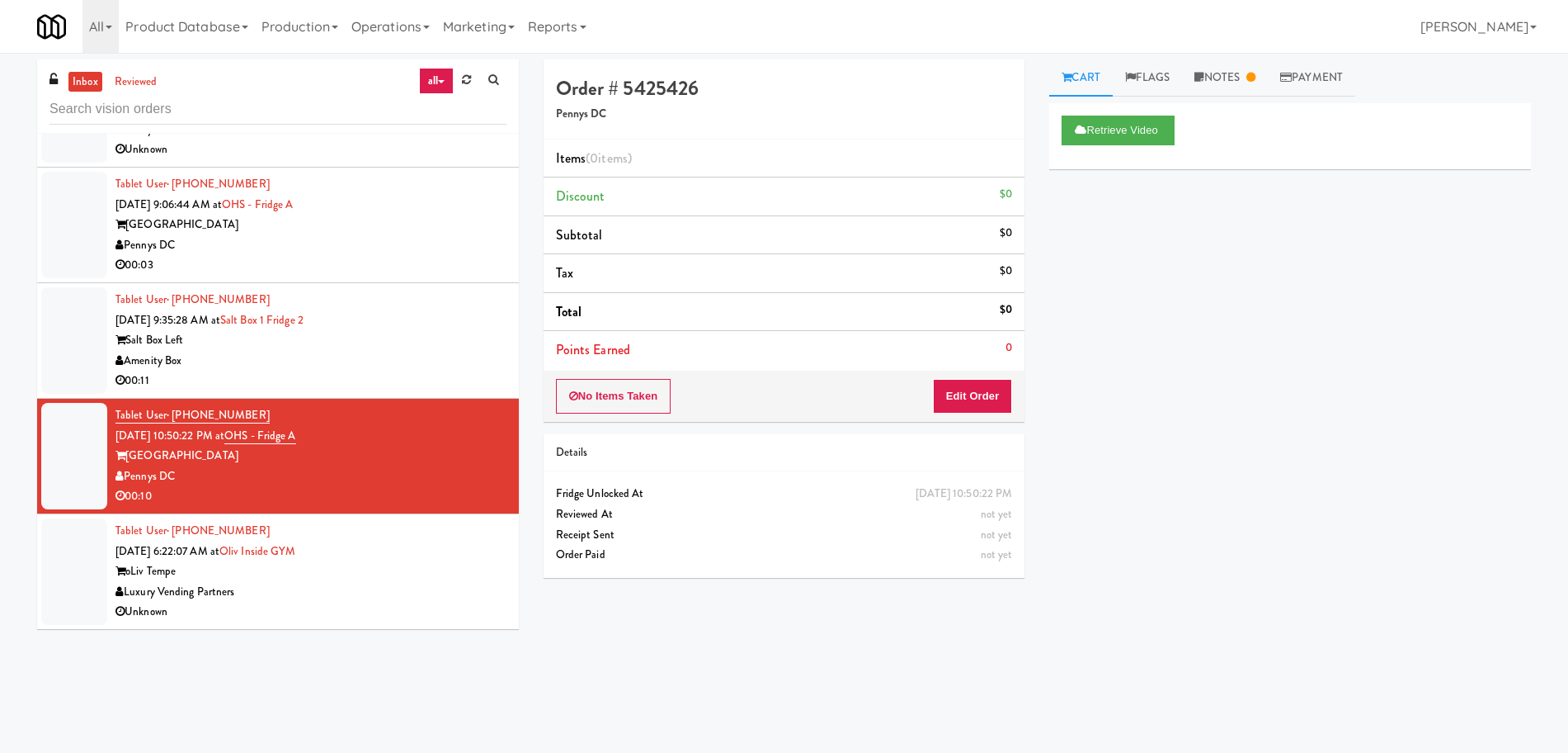
click at [393, 566] on div "oLiv Tempe" at bounding box center [311, 571] width 391 height 21
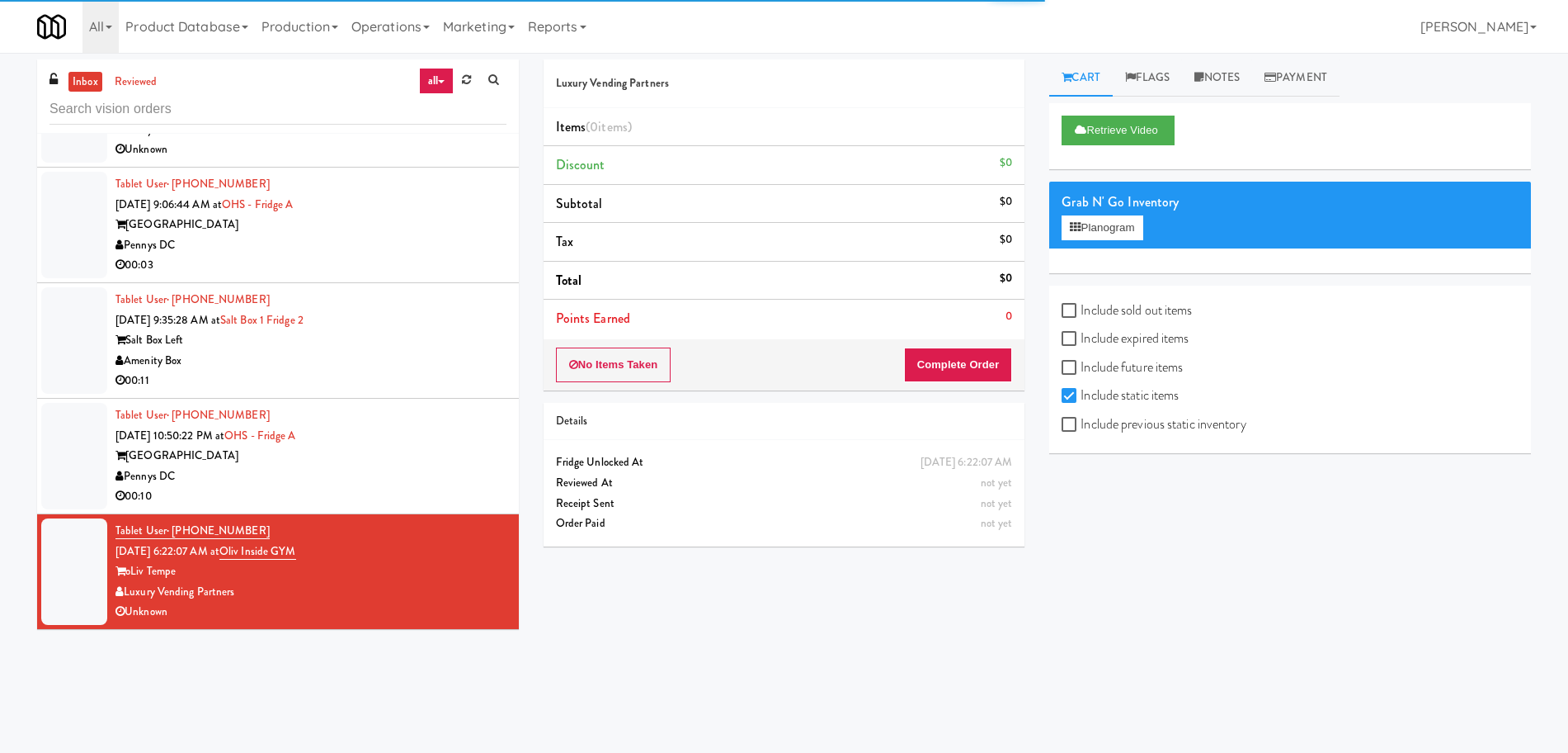
click at [431, 467] on div "Pennys DC" at bounding box center [311, 477] width 391 height 21
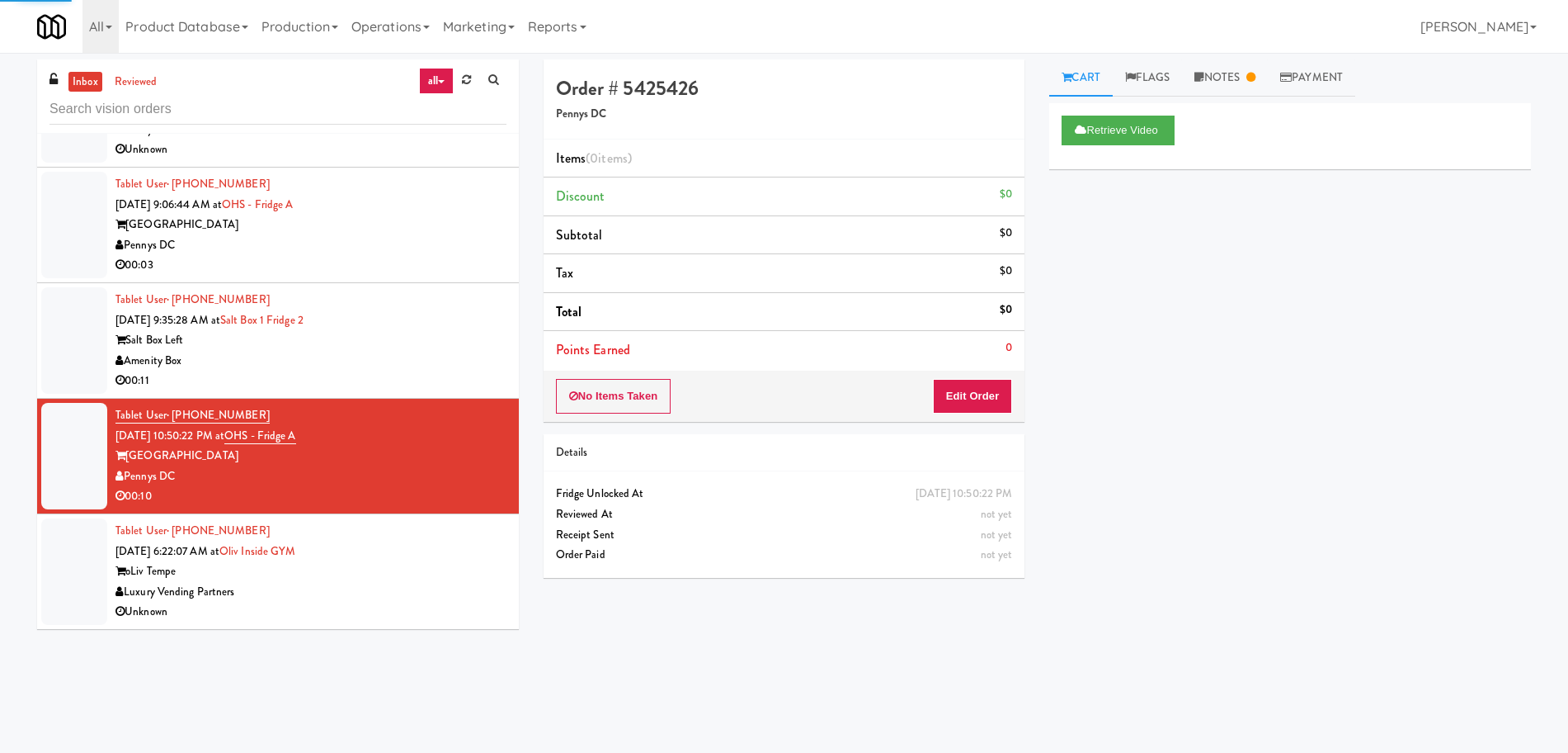
click at [391, 570] on div "oLiv Tempe" at bounding box center [311, 571] width 391 height 21
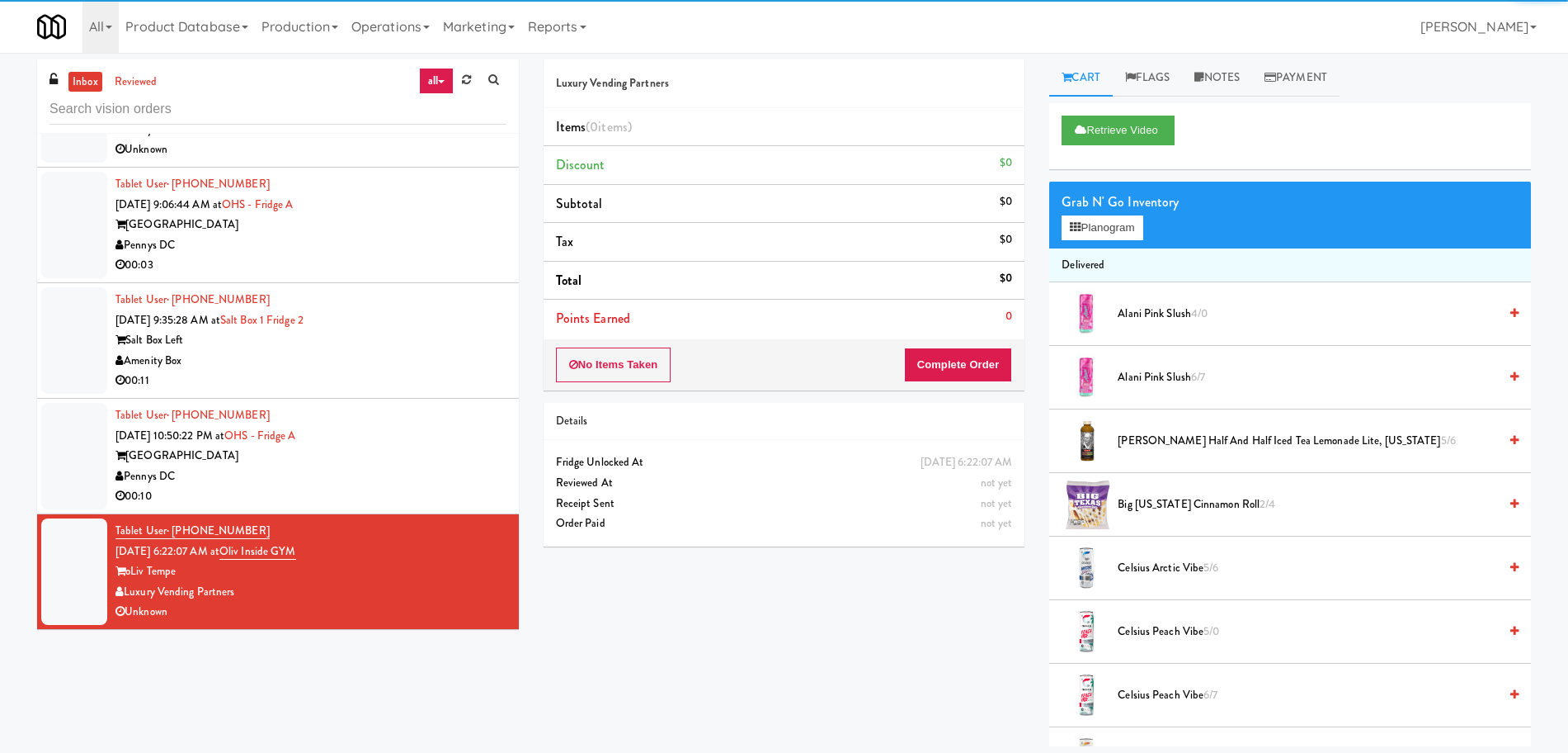
click at [425, 469] on div "Pennys DC" at bounding box center [311, 477] width 391 height 21
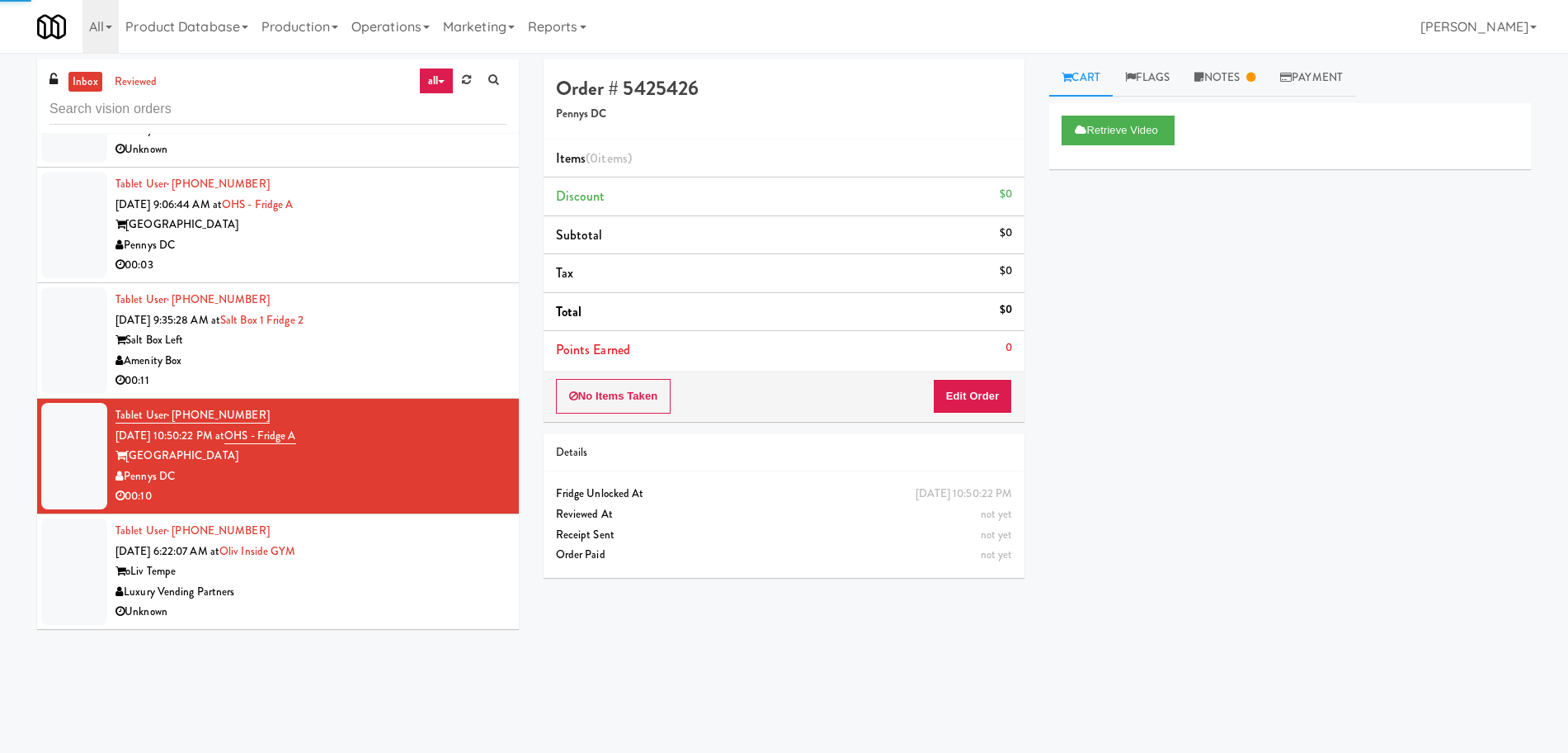
click at [406, 559] on div "Tablet User · (928) 533-6774 [DATE] 6:22:07 AM at Oliv Inside GYM oLiv Tempe Lu…" at bounding box center [311, 571] width 391 height 101
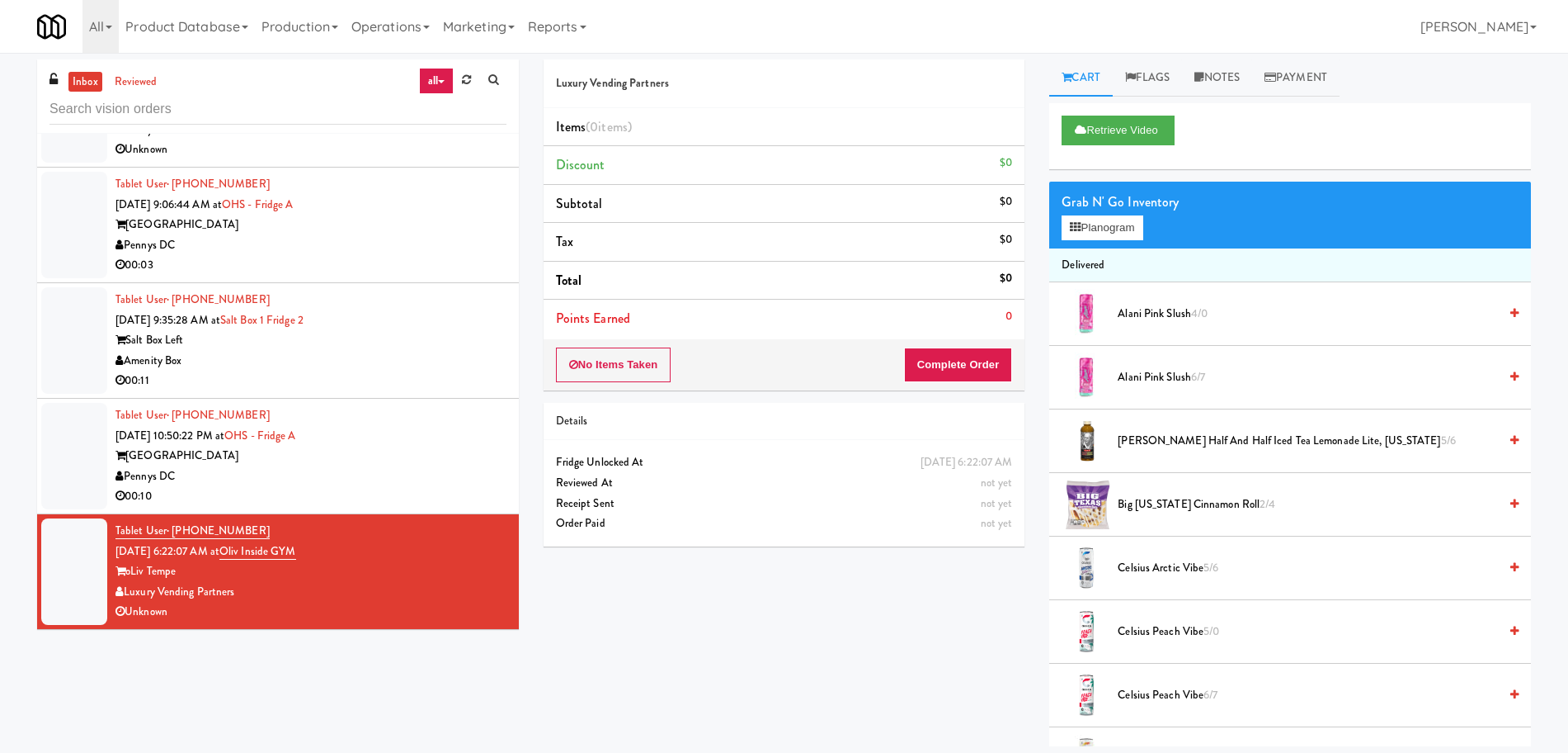
click at [406, 476] on div "Pennys DC" at bounding box center [311, 477] width 391 height 21
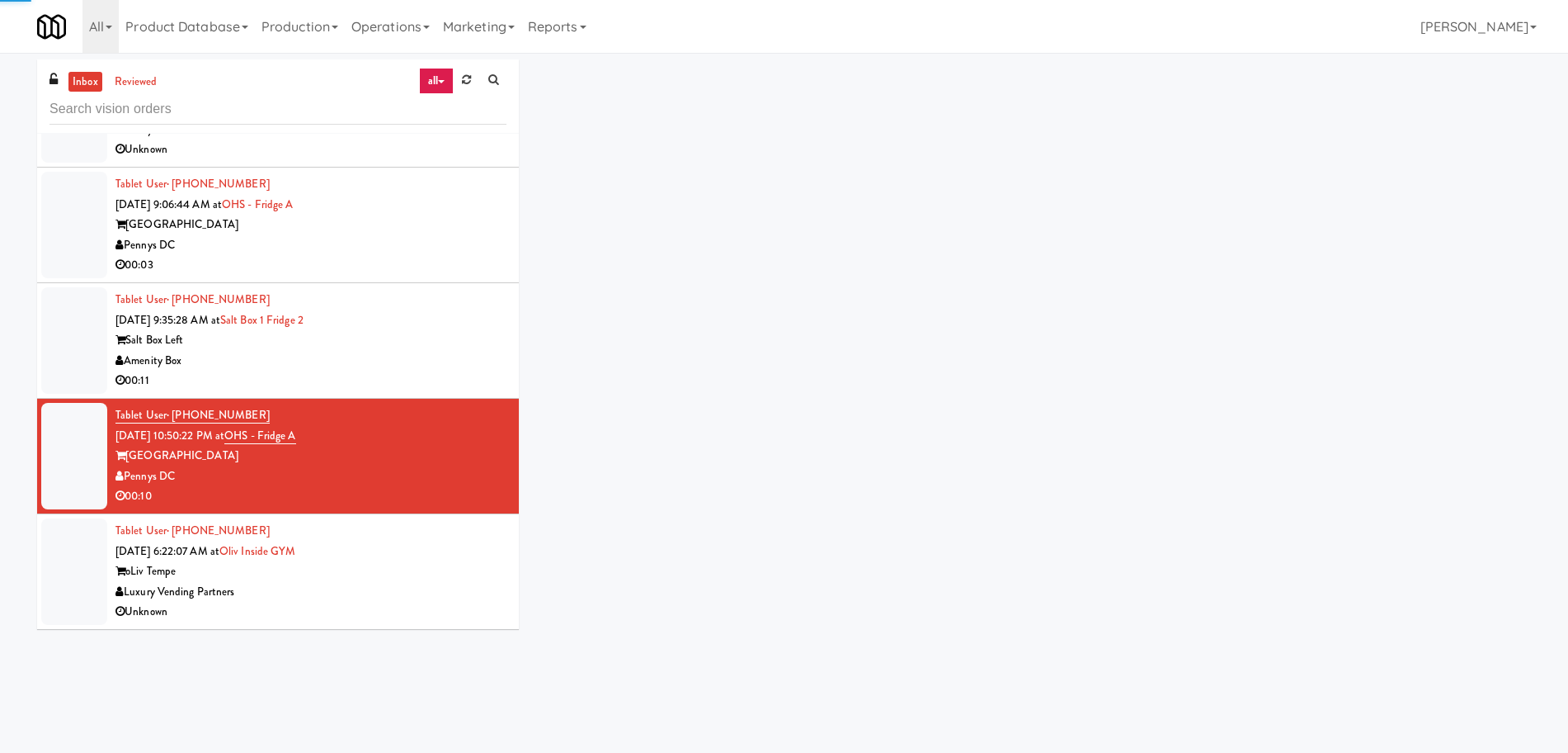
click at [389, 545] on div "Tablet User · (928) 533-6774 [DATE] 6:22:07 AM at Oliv Inside GYM oLiv Tempe Lu…" at bounding box center [311, 571] width 391 height 101
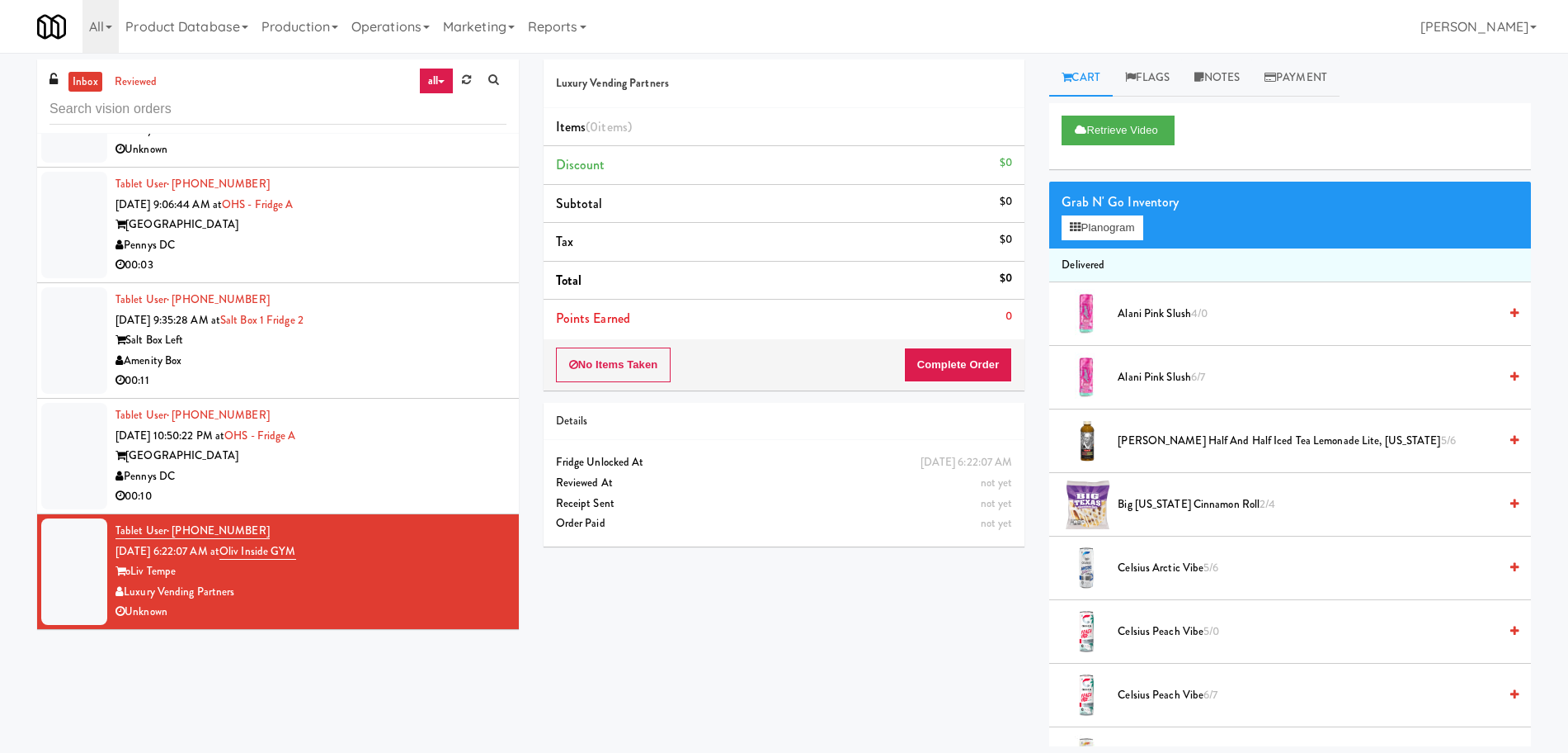
drag, startPoint x: 388, startPoint y: 478, endPoint x: 395, endPoint y: 503, distance: 26.0
click at [388, 477] on div "Pennys DC" at bounding box center [311, 477] width 391 height 21
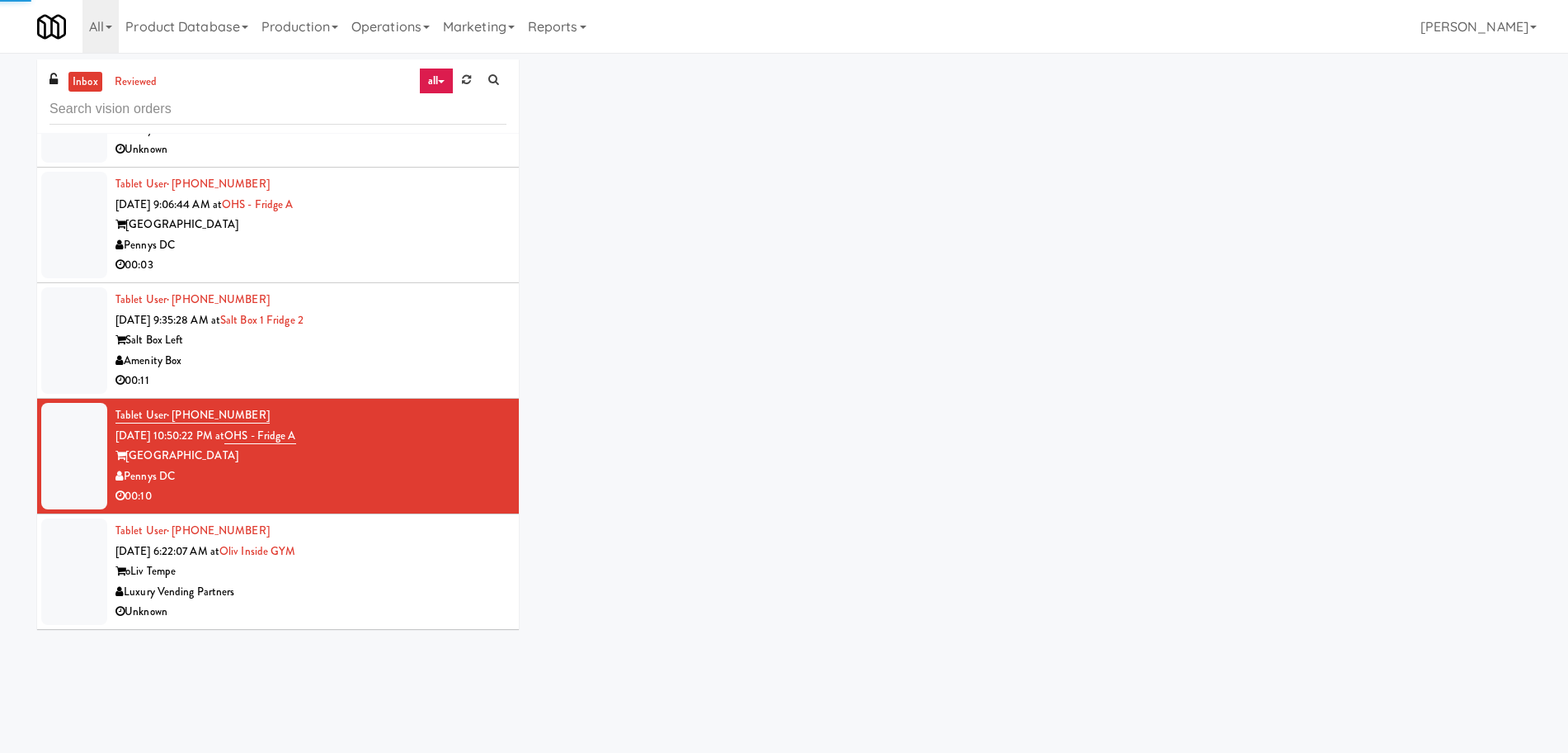
click at [404, 582] on div "Luxury Vending Partners" at bounding box center [311, 592] width 391 height 21
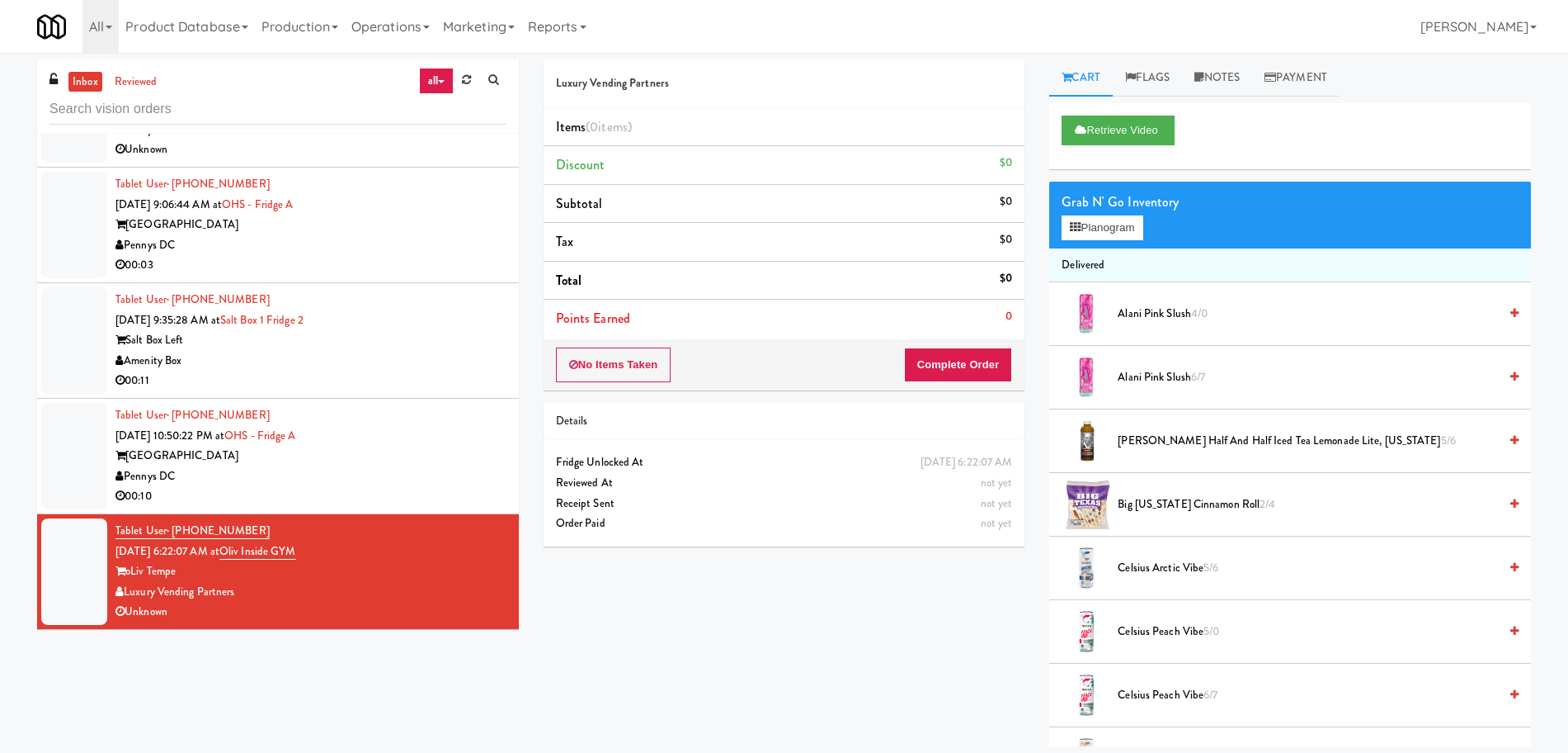
click at [444, 76] on link "all" at bounding box center [436, 81] width 34 height 27
click at [427, 102] on link "all" at bounding box center [440, 112] width 132 height 29
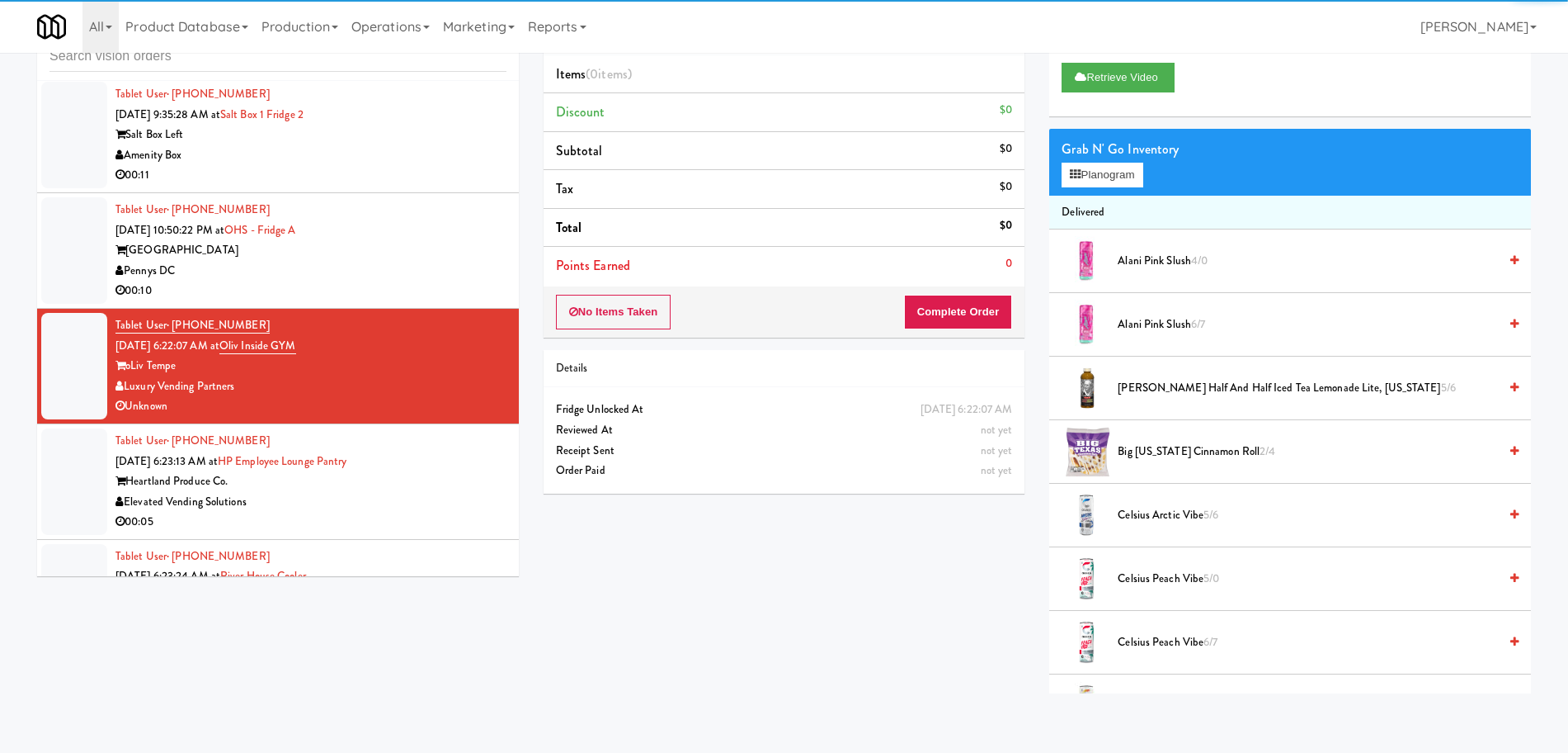
scroll to position [4481, 0]
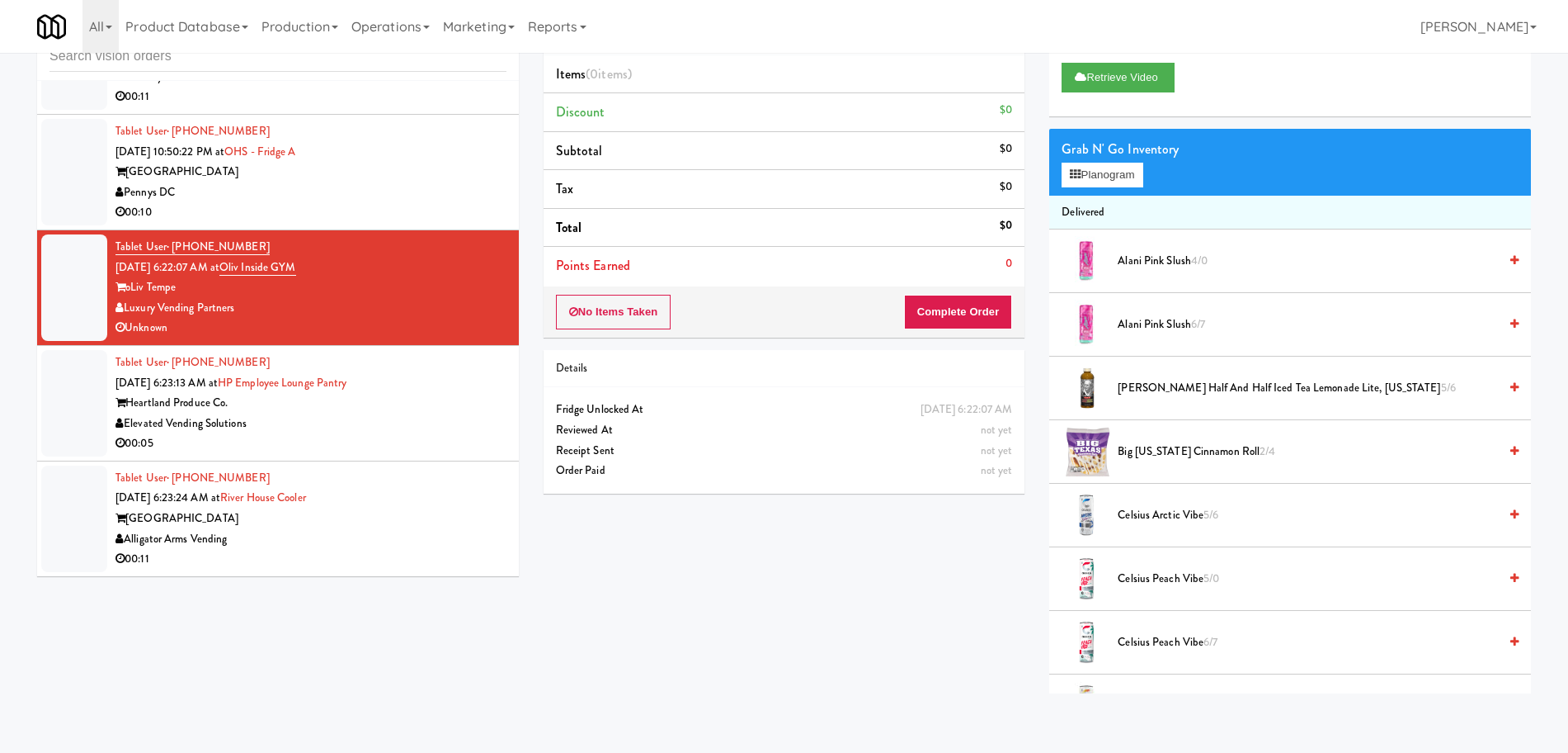
click at [416, 500] on div "Tablet User · (865) 441-9432 [DATE] 6:23:24 AM at [GEOGRAPHIC_DATA] [GEOGRAPHIC…" at bounding box center [311, 518] width 391 height 101
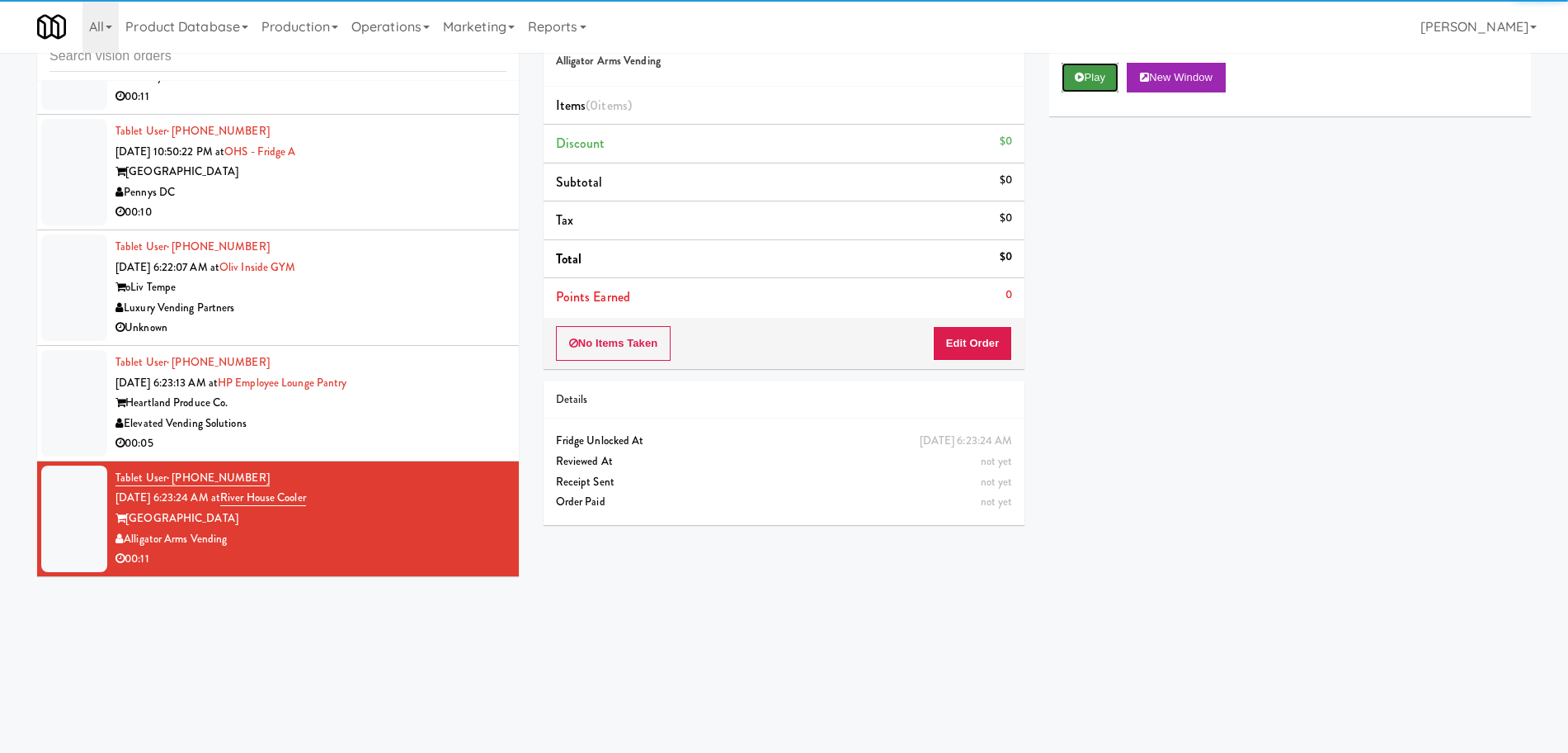
click at [1070, 68] on button "Play" at bounding box center [1090, 77] width 57 height 29
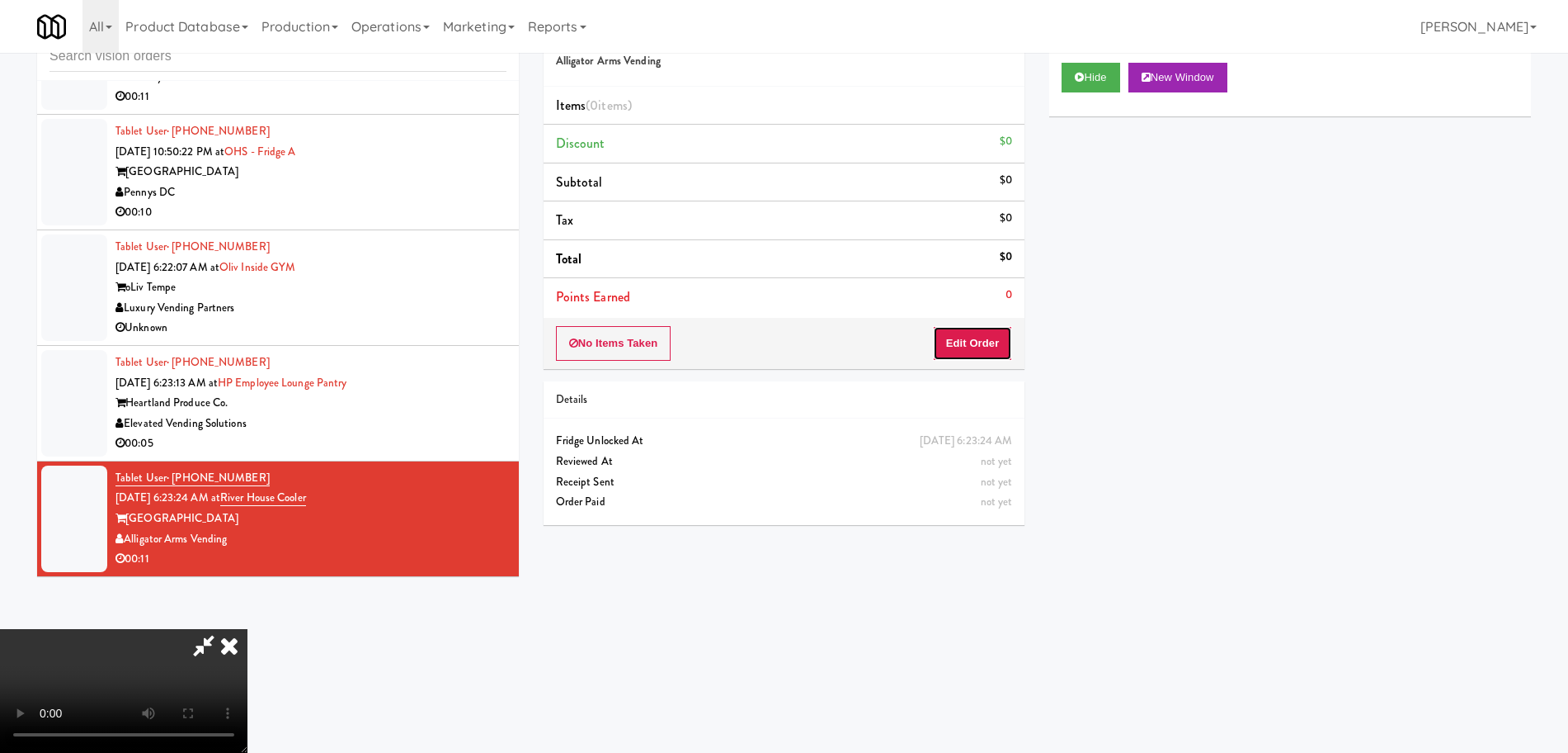
click at [1000, 339] on button "Edit Order" at bounding box center [973, 343] width 80 height 34
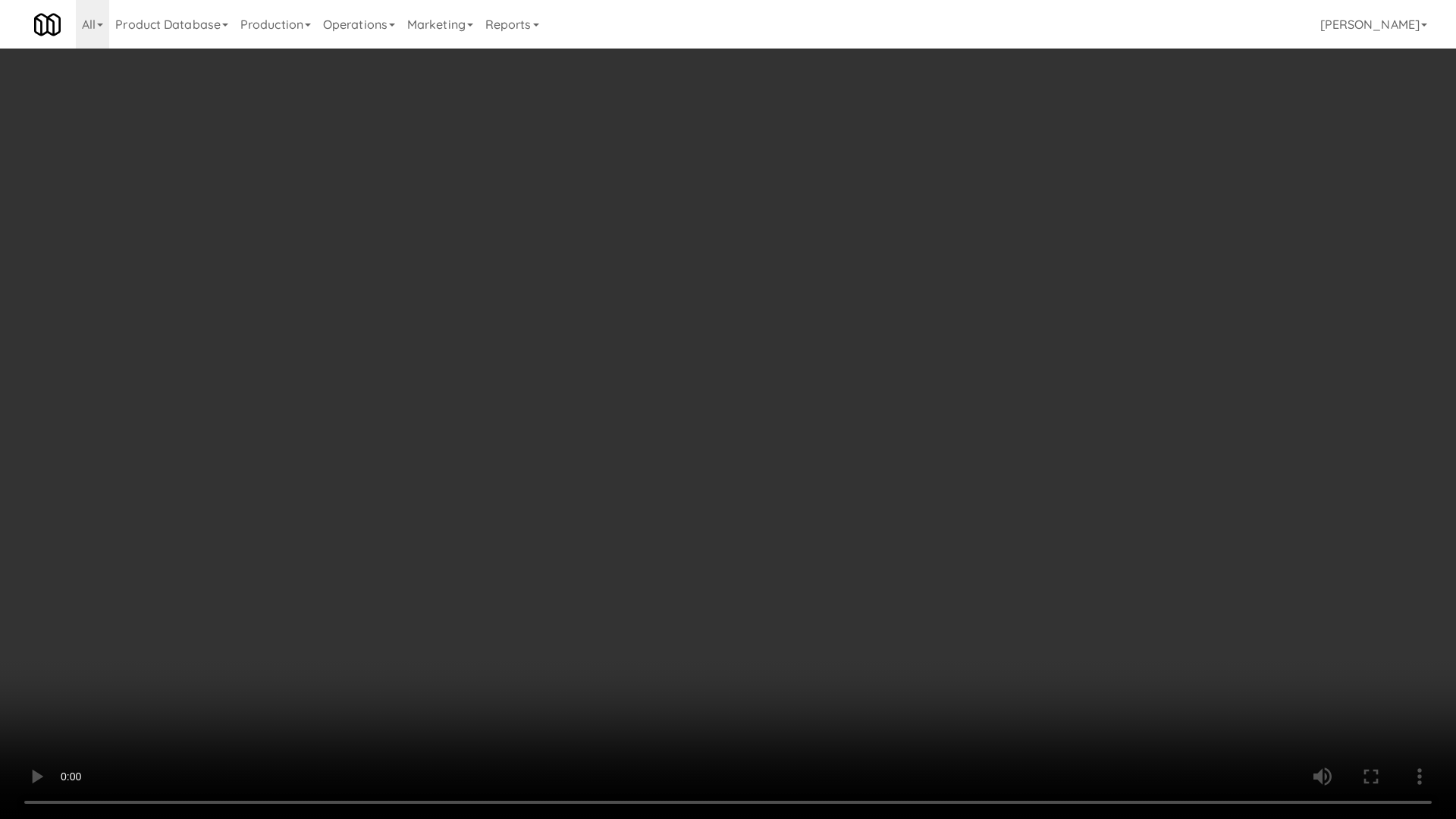
click at [820, 445] on video at bounding box center [728, 410] width 1456 height 819
click at [814, 448] on video at bounding box center [728, 410] width 1456 height 819
click at [718, 579] on video at bounding box center [728, 410] width 1456 height 819
click at [711, 577] on video at bounding box center [728, 410] width 1456 height 819
click at [700, 591] on video at bounding box center [728, 410] width 1456 height 819
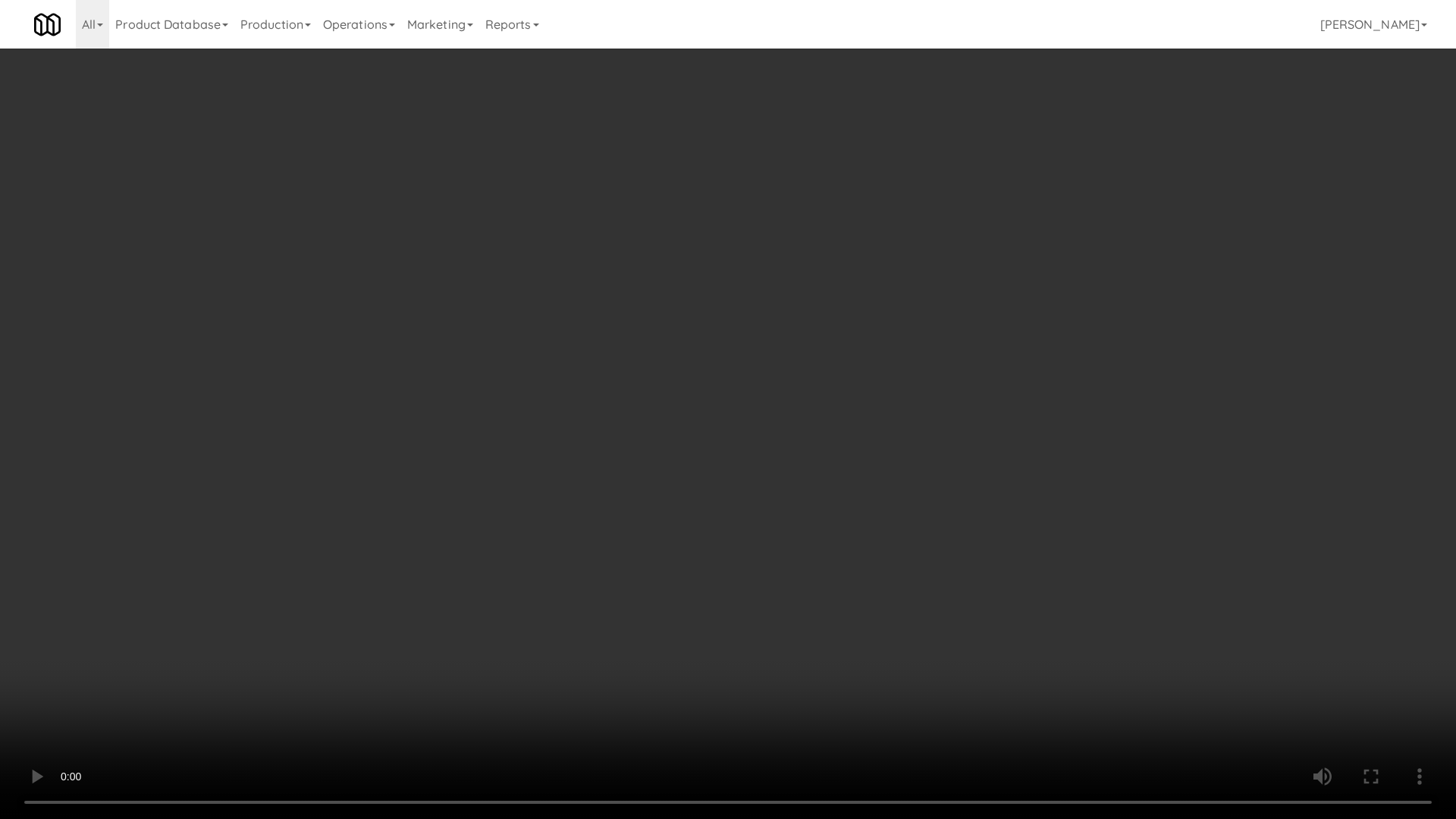
drag, startPoint x: 700, startPoint y: 591, endPoint x: 911, endPoint y: 339, distance: 328.7
click at [702, 587] on video at bounding box center [728, 410] width 1456 height 819
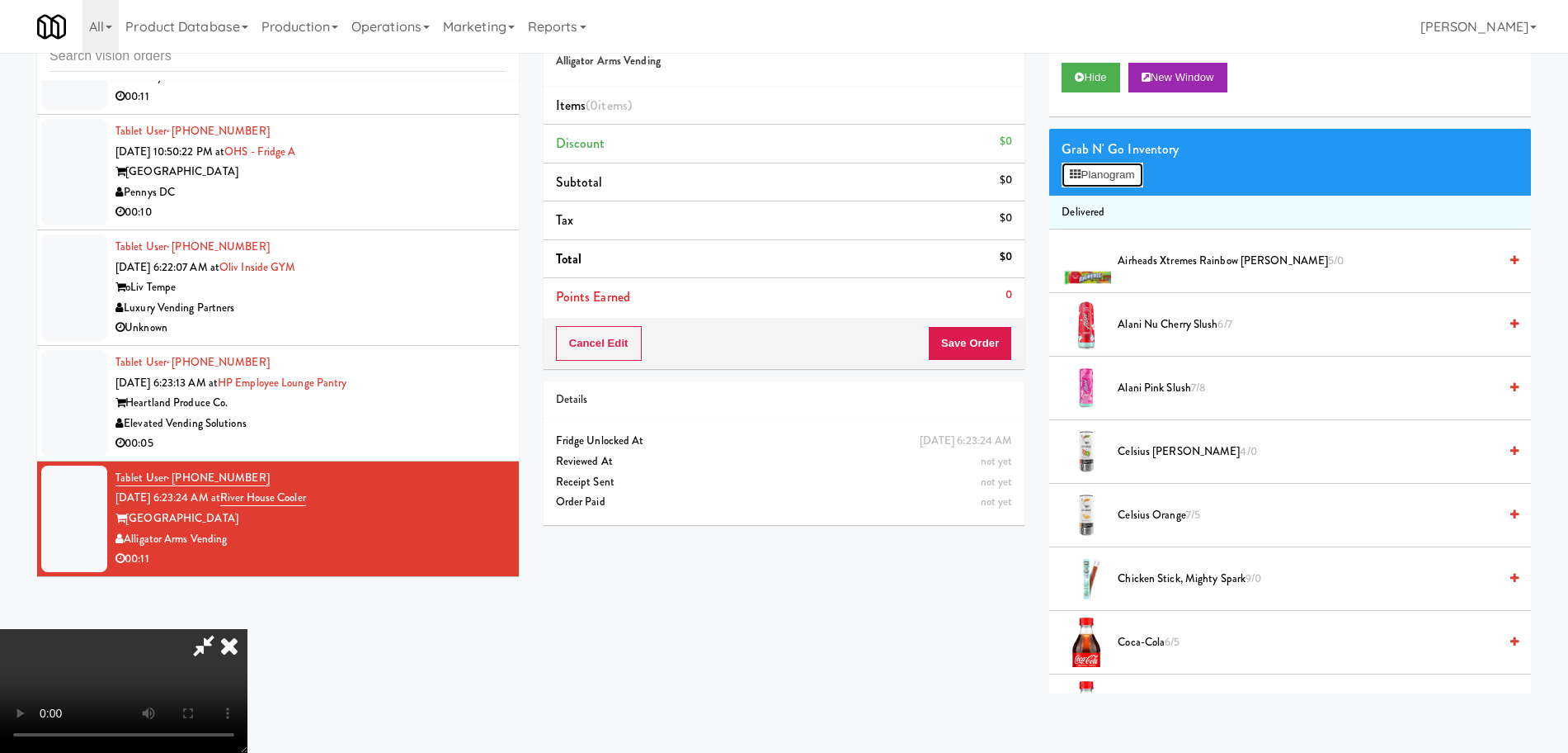
click at [1123, 162] on button "Planogram" at bounding box center [1102, 175] width 81 height 25
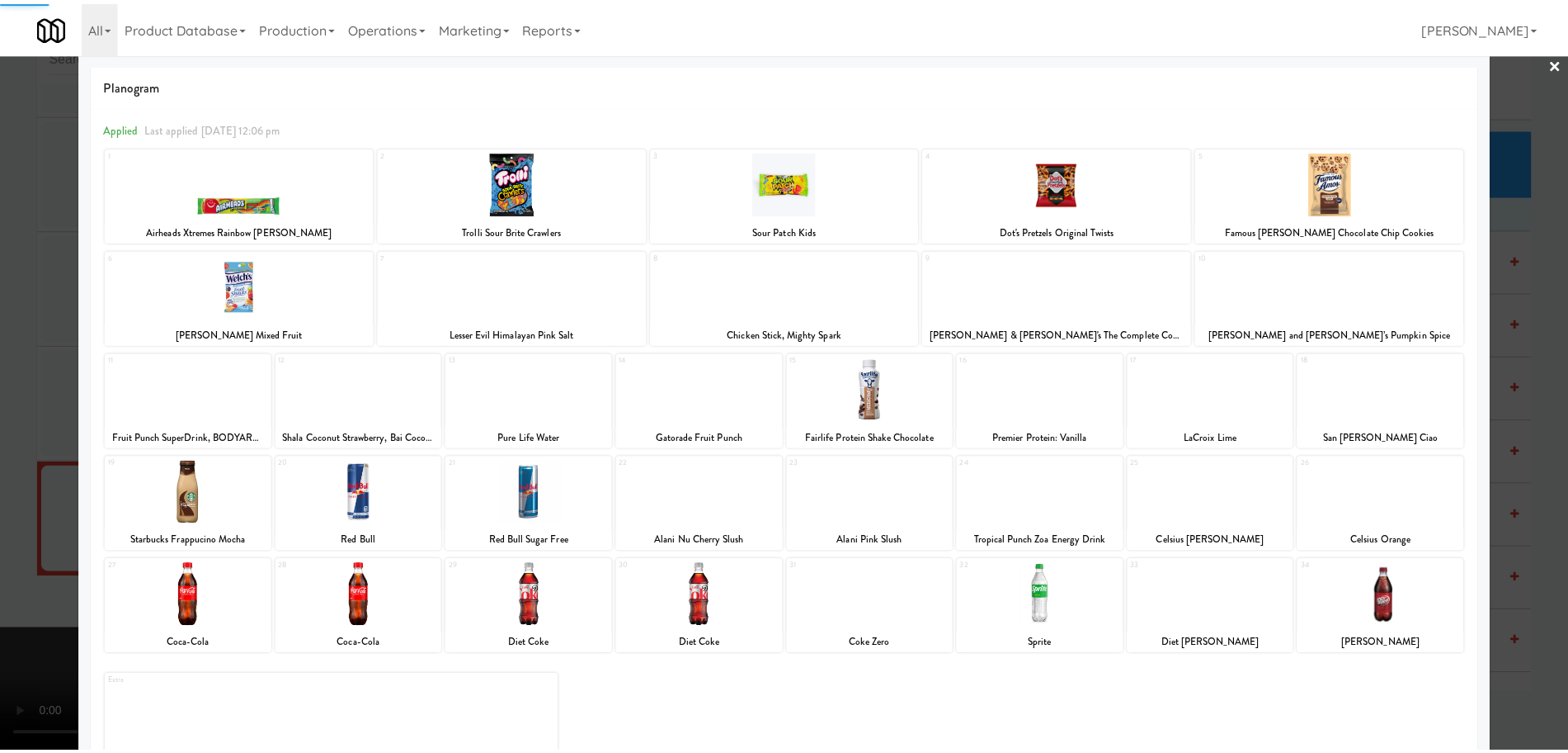
scroll to position [58, 0]
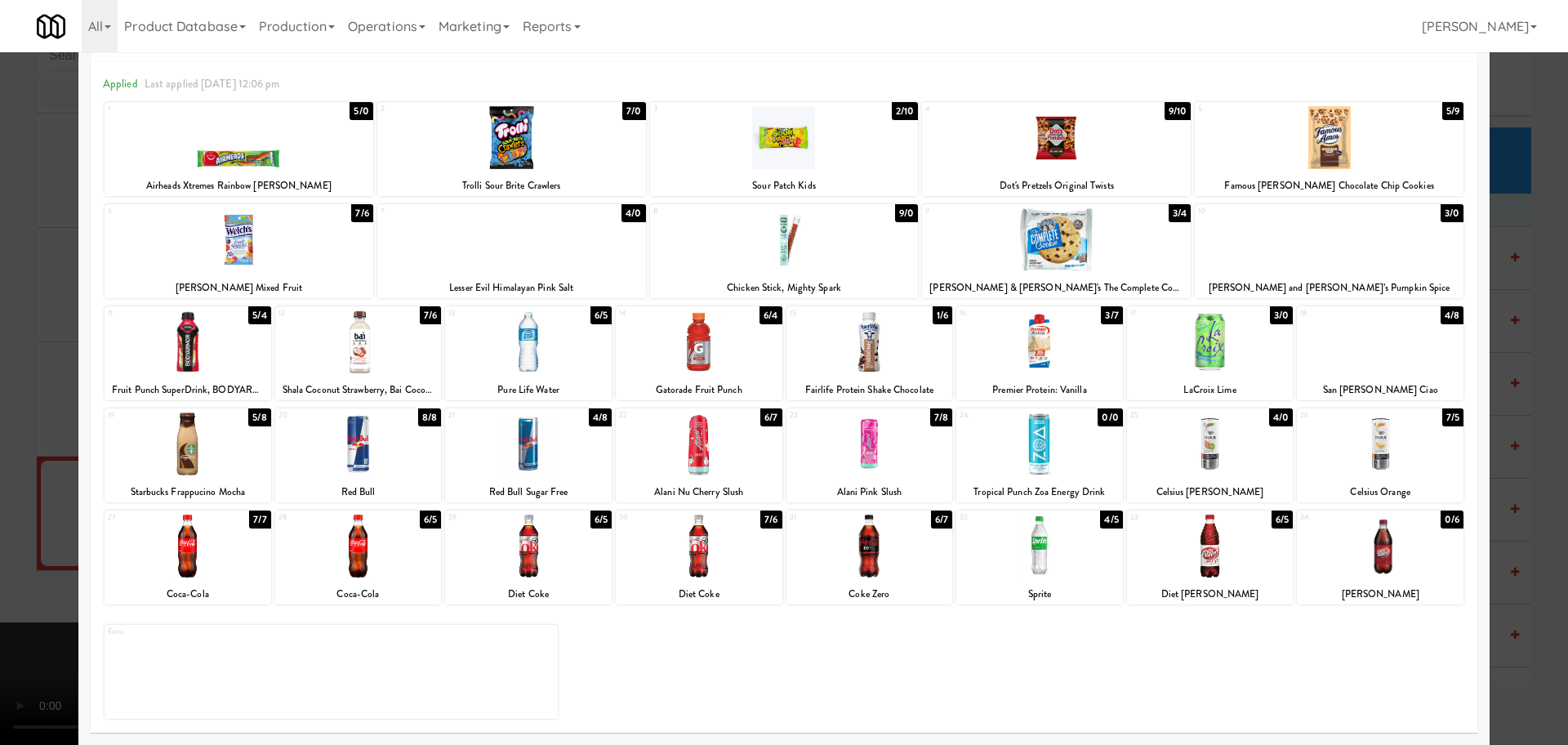
click at [369, 443] on div at bounding box center [358, 444] width 167 height 63
click at [369, 443] on div at bounding box center [358, 444] width 167 height 63
click at [0, 448] on div at bounding box center [784, 372] width 1568 height 745
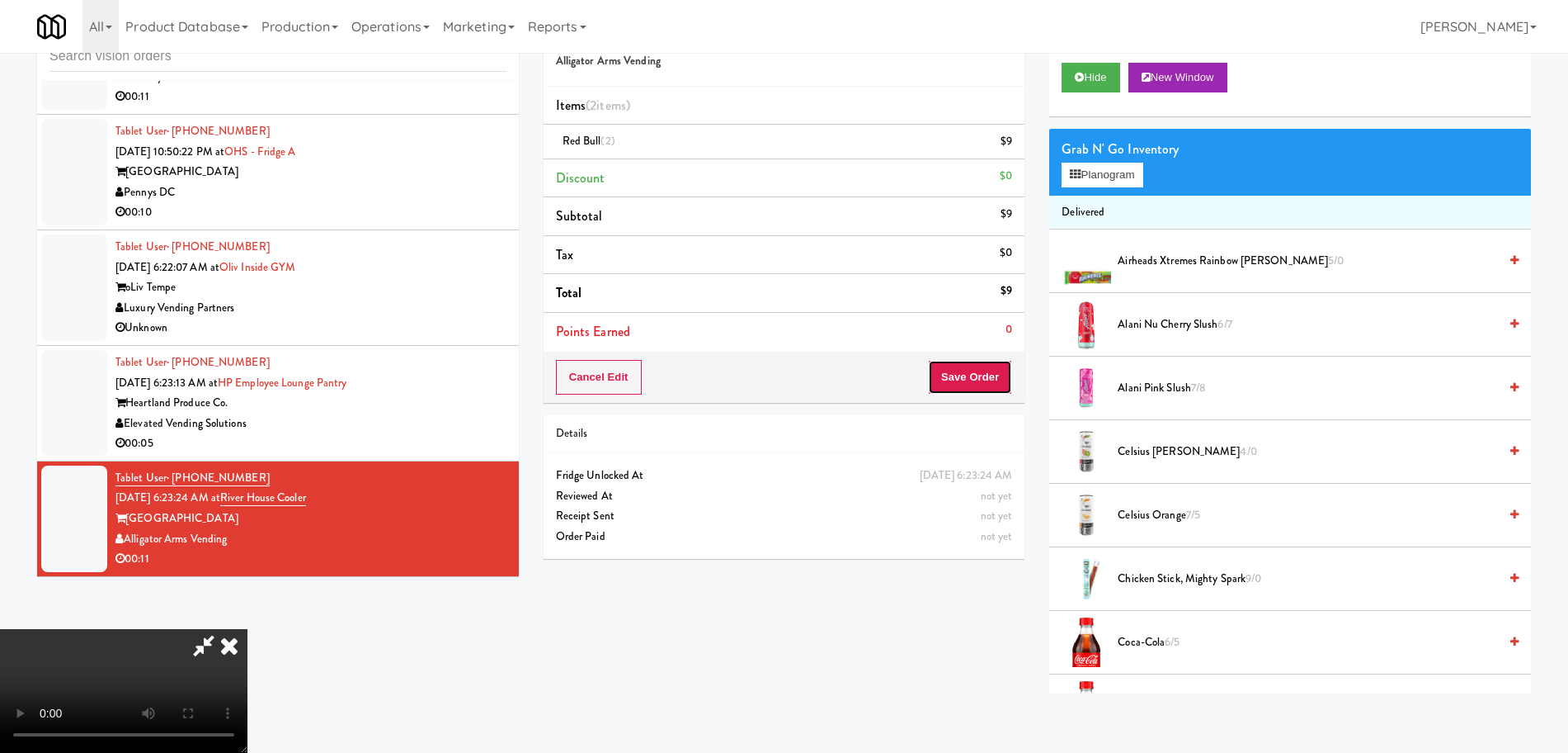
click at [972, 377] on button "Save Order" at bounding box center [970, 377] width 85 height 34
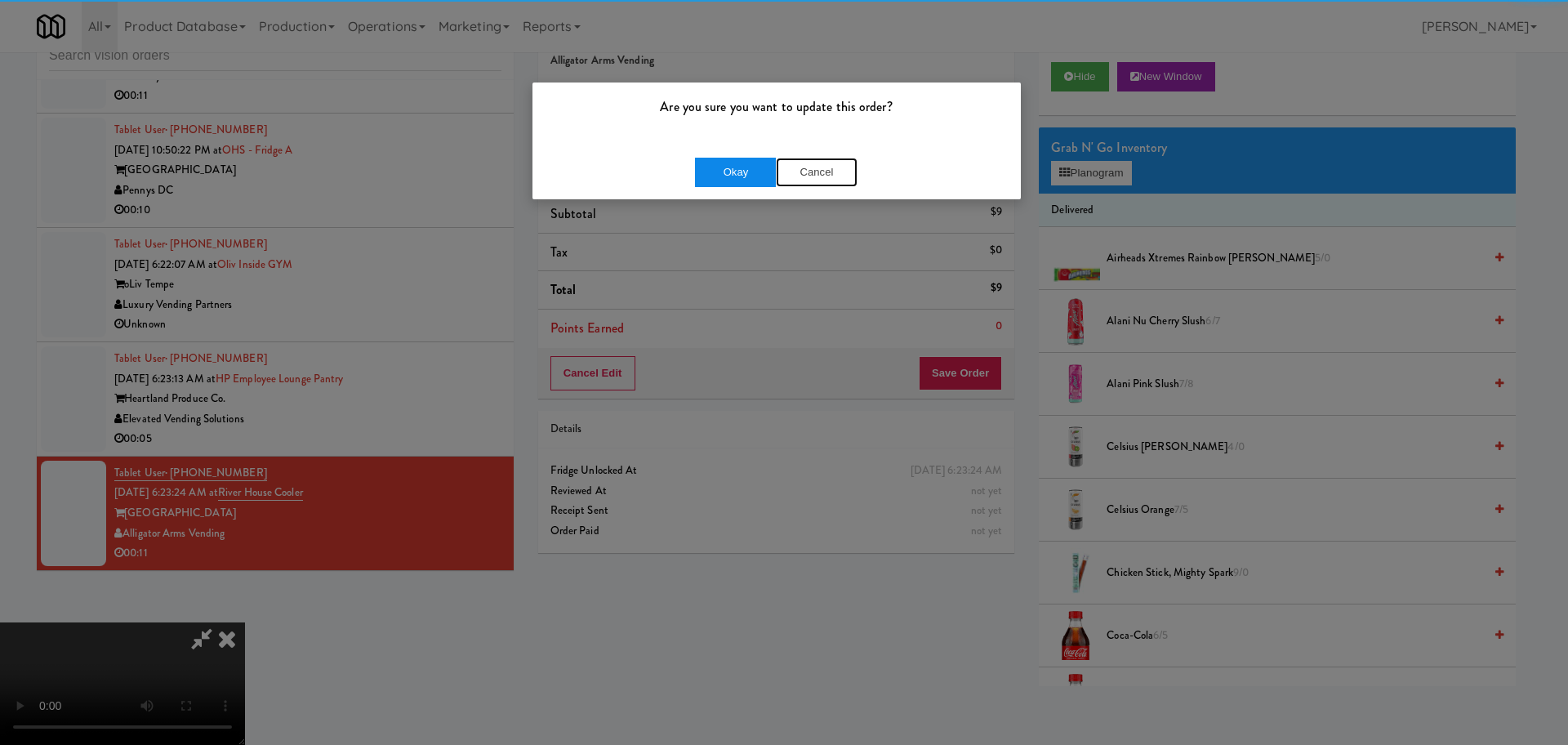
click at [768, 168] on div "Okay Cancel" at bounding box center [777, 172] width 162 height 29
click at [748, 171] on button "Okay" at bounding box center [736, 172] width 82 height 29
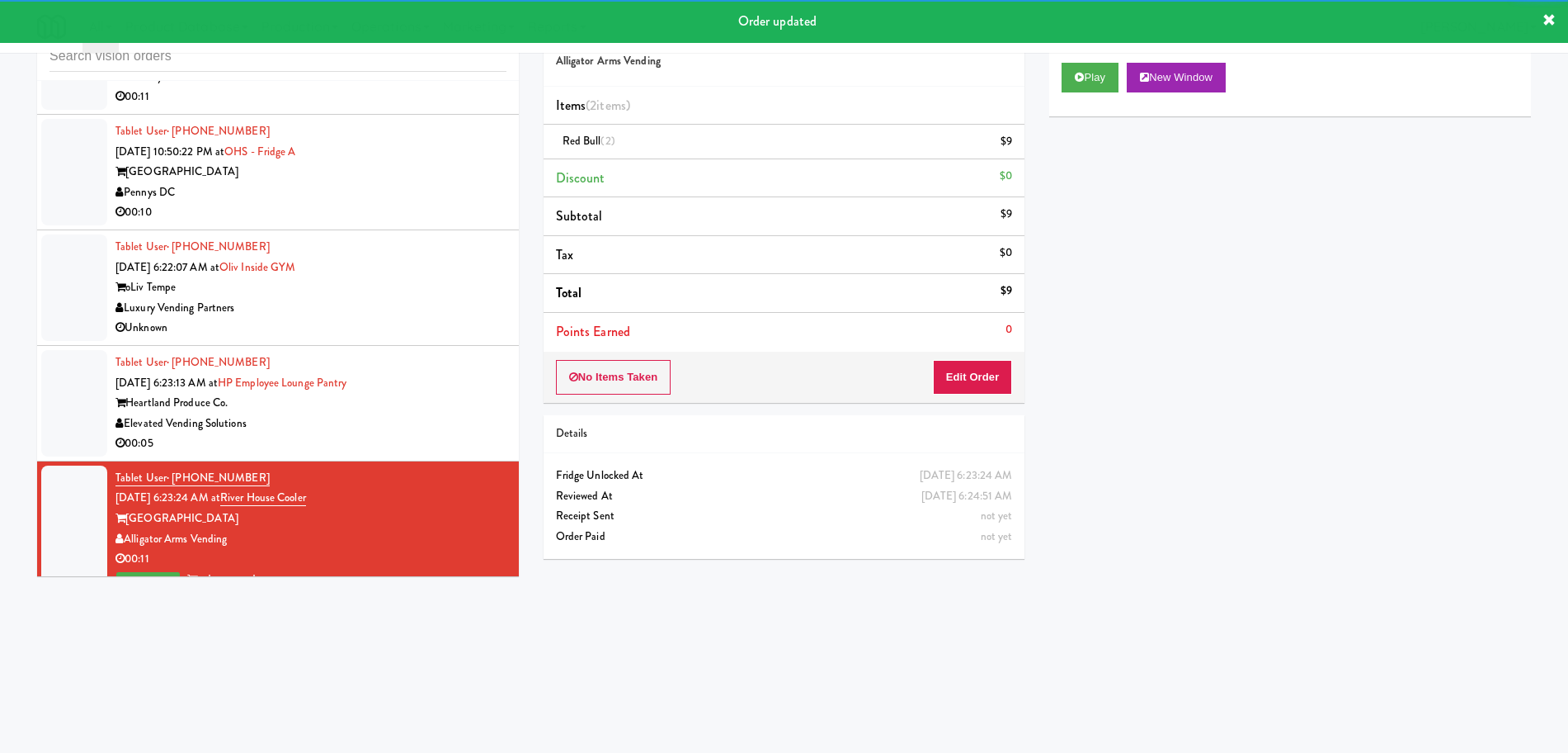
click at [472, 410] on div "Heartland Produce Co." at bounding box center [311, 403] width 391 height 21
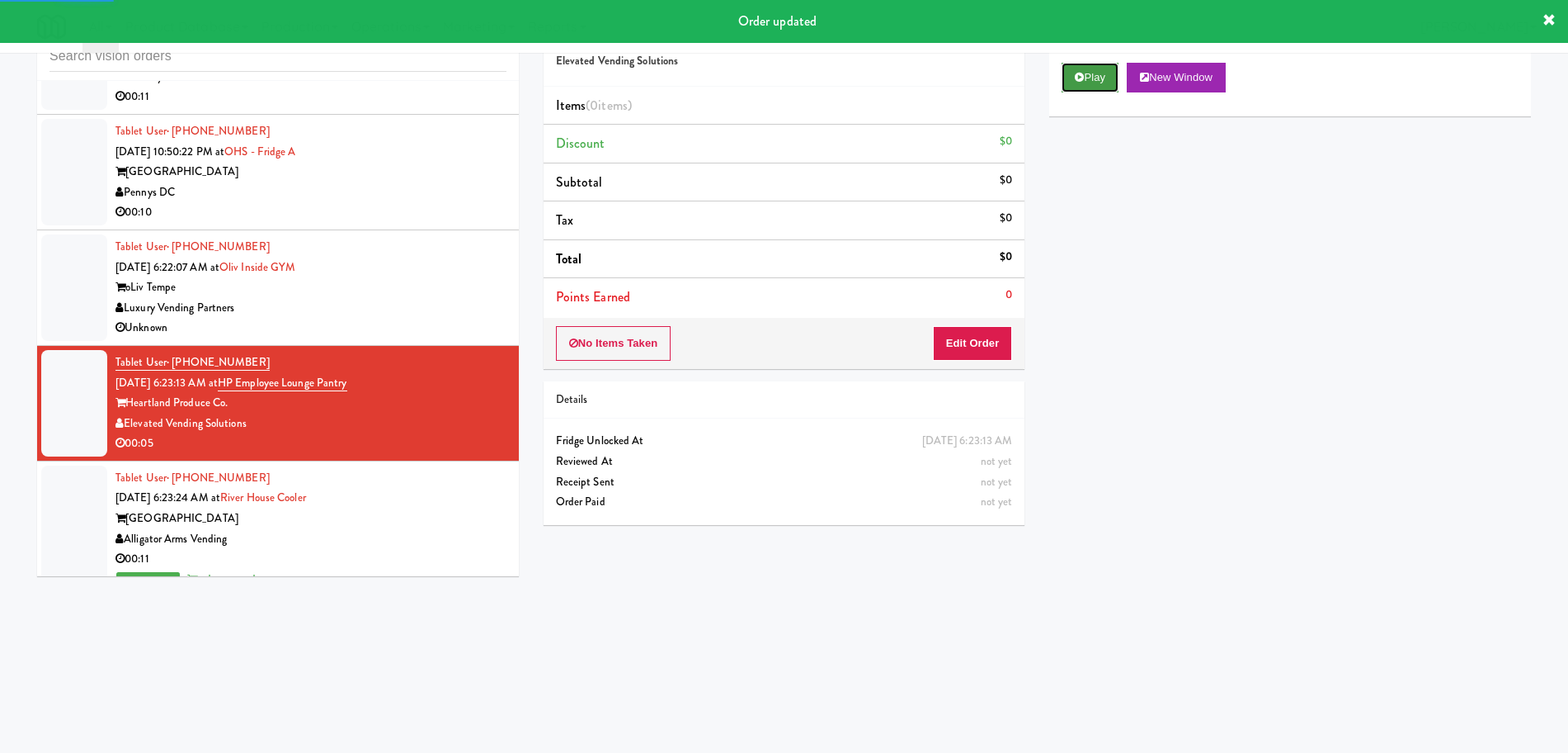
click at [1102, 77] on button "Play" at bounding box center [1090, 77] width 57 height 29
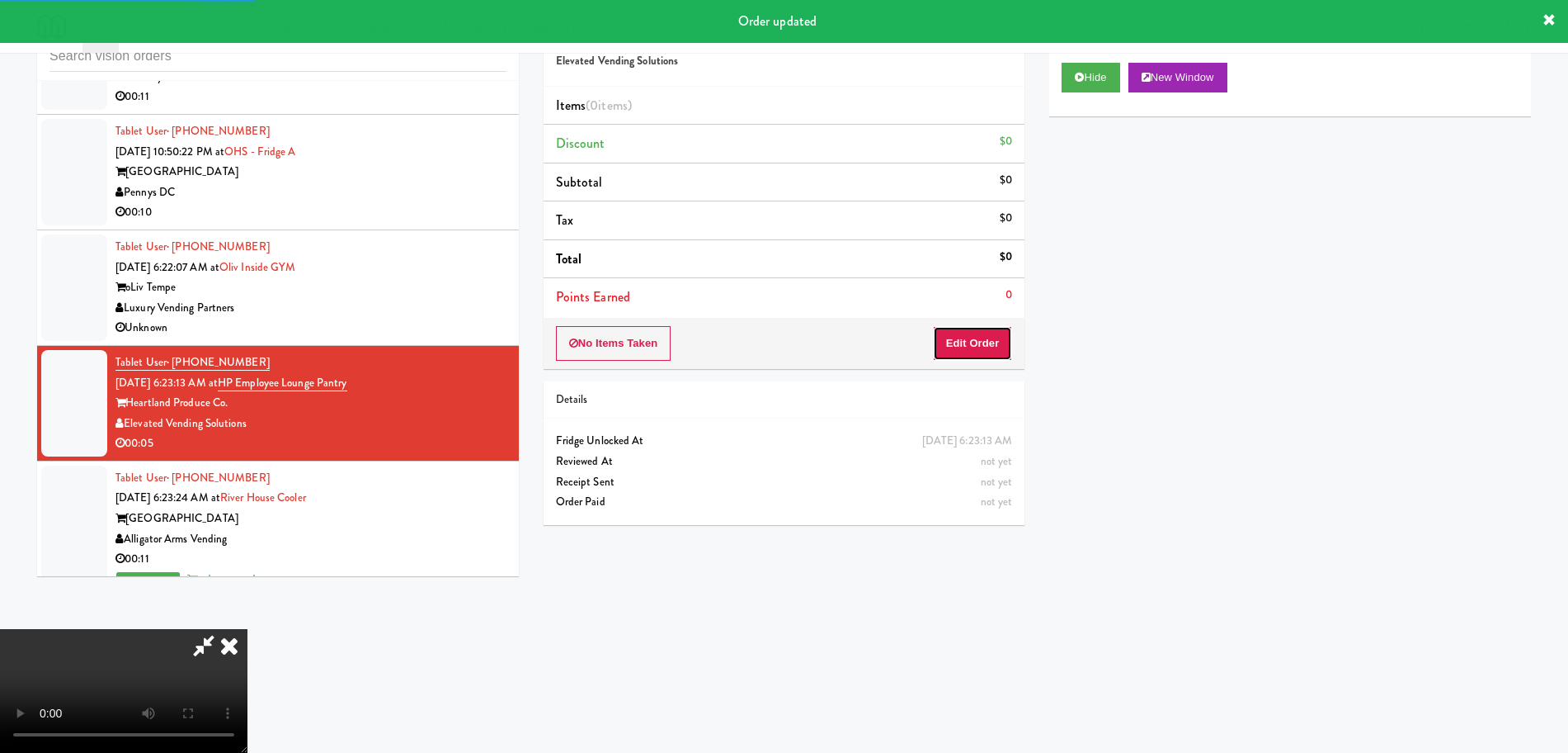
click at [987, 339] on button "Edit Order" at bounding box center [973, 343] width 80 height 34
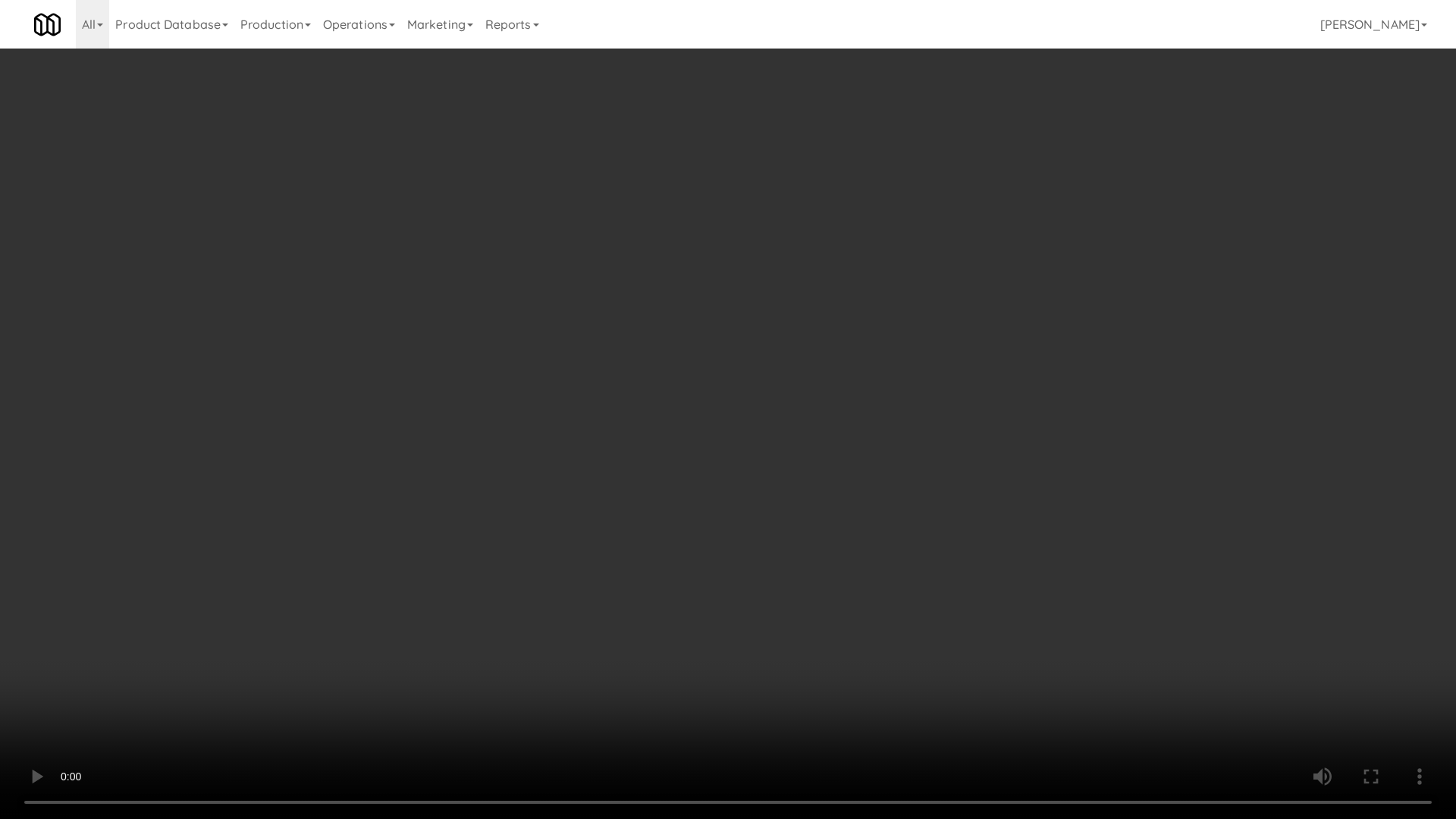
click at [862, 442] on video at bounding box center [728, 410] width 1456 height 819
drag, startPoint x: 860, startPoint y: 446, endPoint x: 853, endPoint y: 480, distance: 34.7
click at [860, 446] on video at bounding box center [728, 410] width 1456 height 819
click at [853, 472] on video at bounding box center [728, 410] width 1456 height 819
click at [864, 456] on video at bounding box center [728, 410] width 1456 height 819
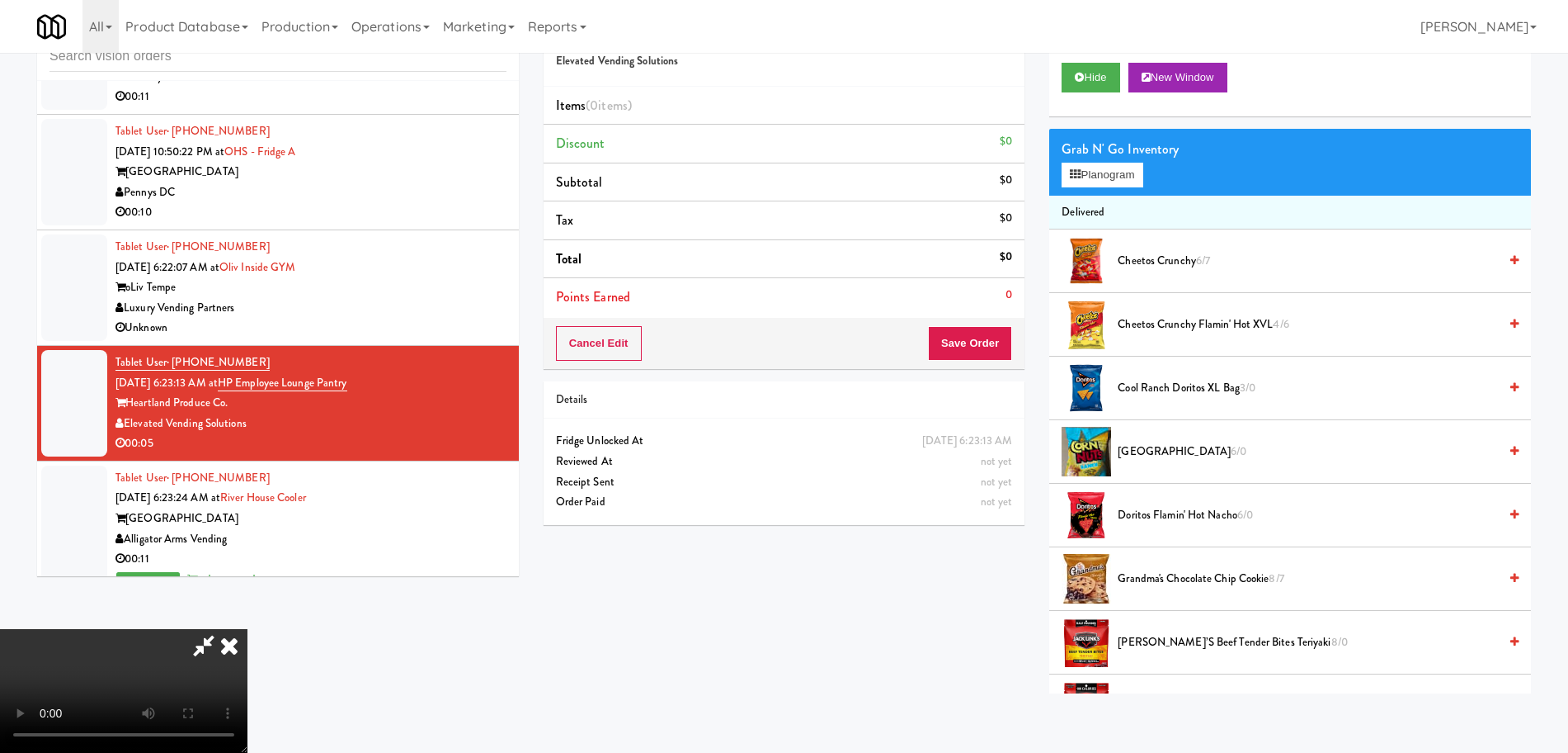
drag, startPoint x: 1150, startPoint y: 390, endPoint x: 1134, endPoint y: 388, distance: 16.1
click at [1151, 390] on span "Cool Ranch Doritos XL Bag 3/0" at bounding box center [1308, 388] width 380 height 21
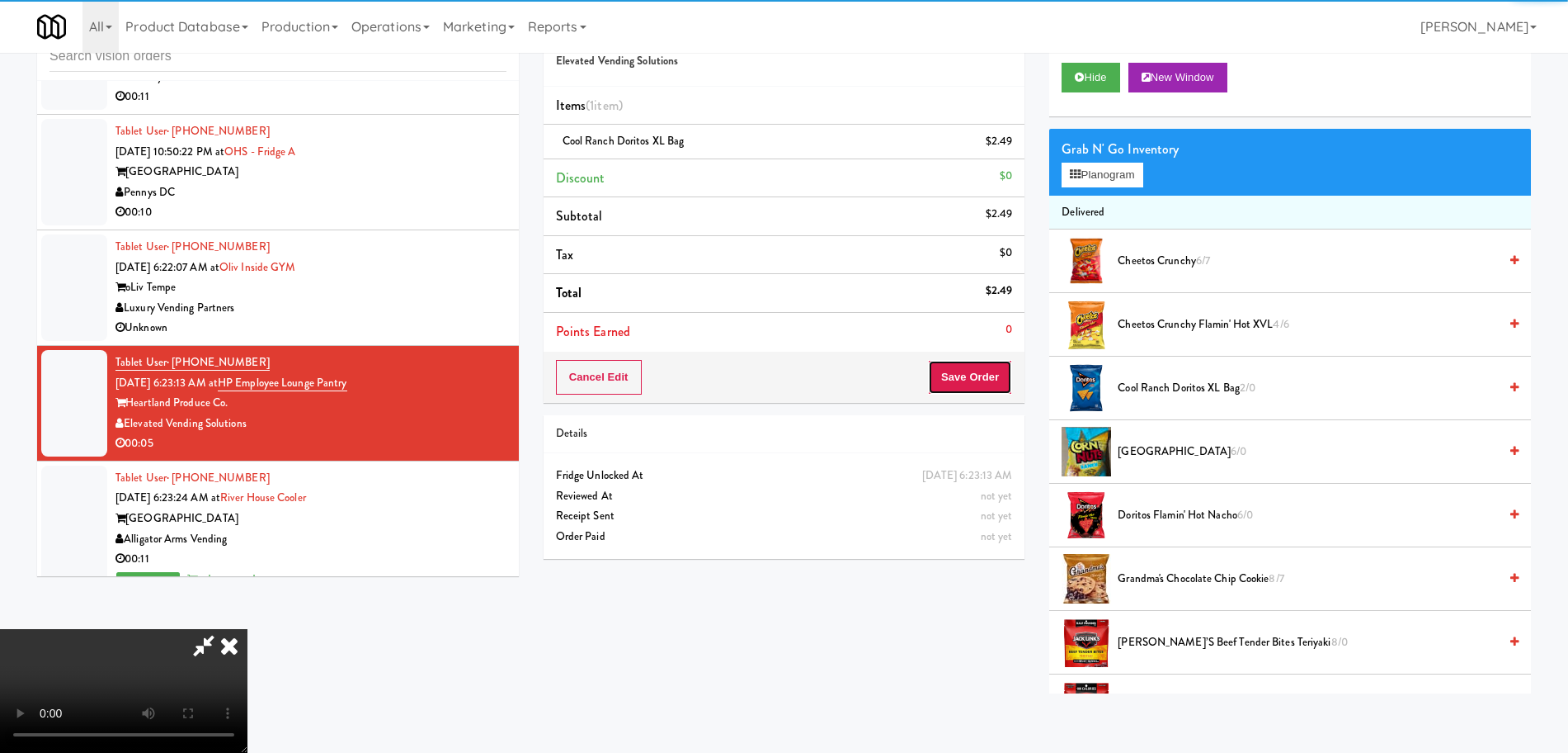
click at [996, 377] on button "Save Order" at bounding box center [970, 377] width 85 height 34
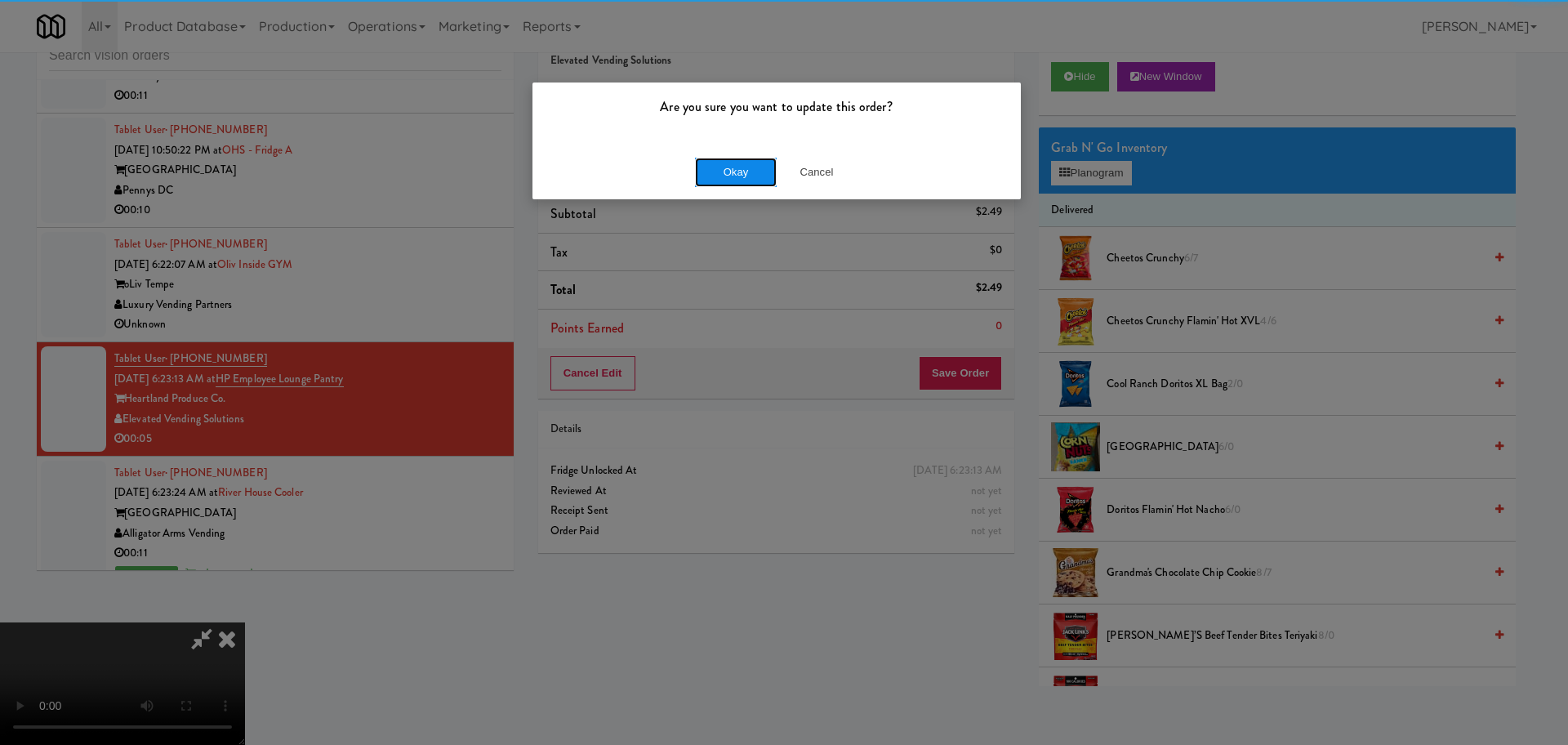
click at [709, 170] on button "Okay" at bounding box center [736, 172] width 82 height 29
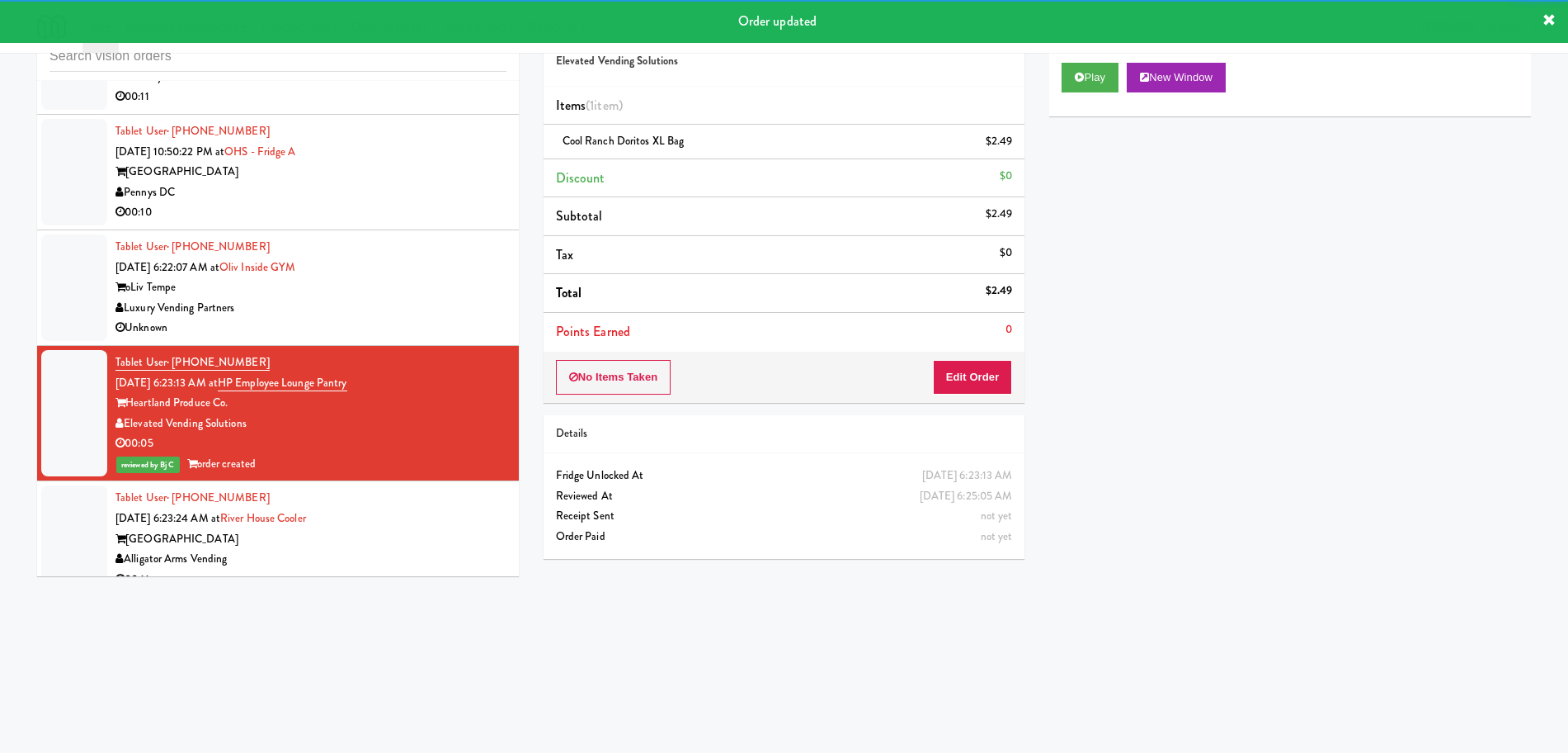
click at [447, 300] on div "Luxury Vending Partners" at bounding box center [311, 308] width 391 height 21
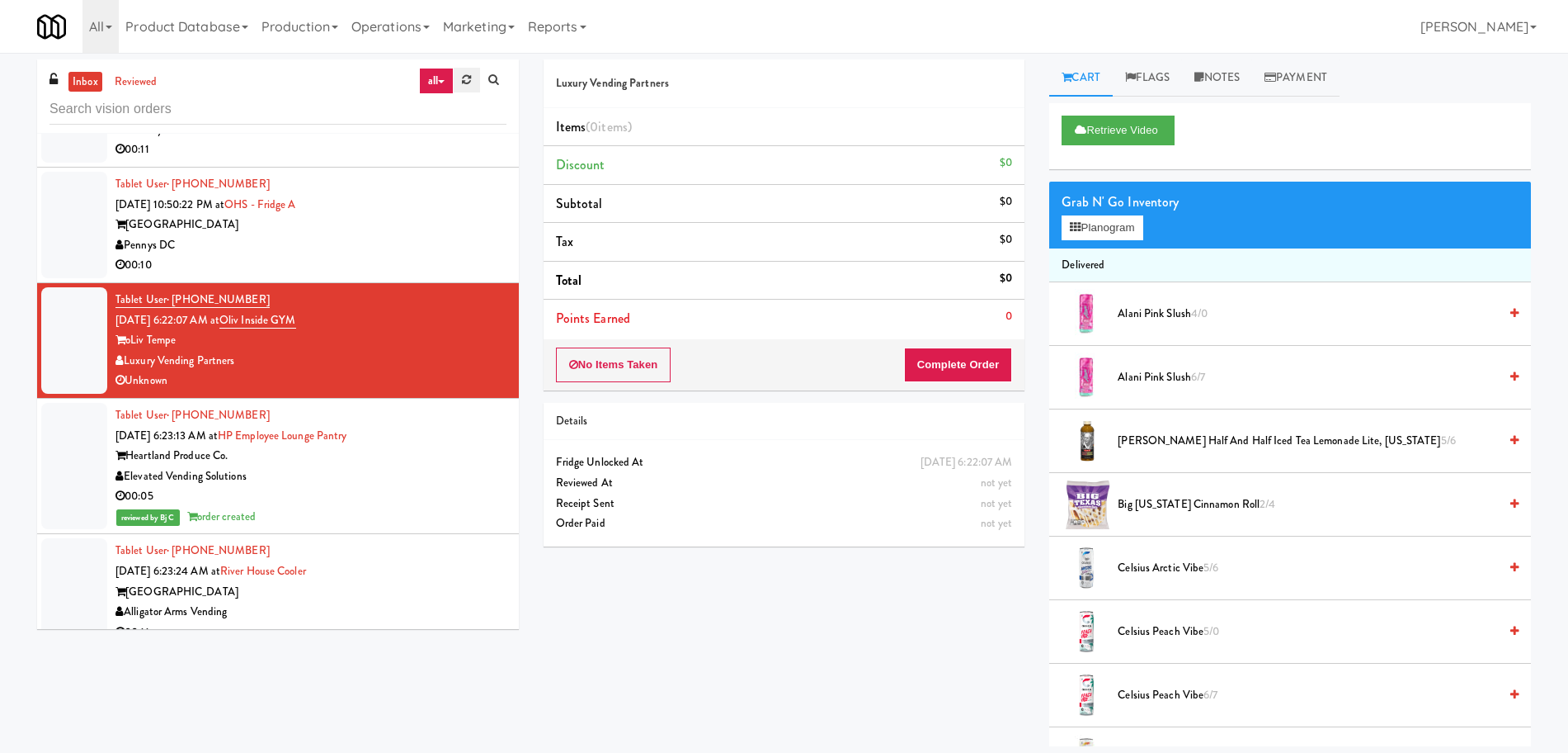
click at [466, 85] on icon at bounding box center [466, 80] width 9 height 11
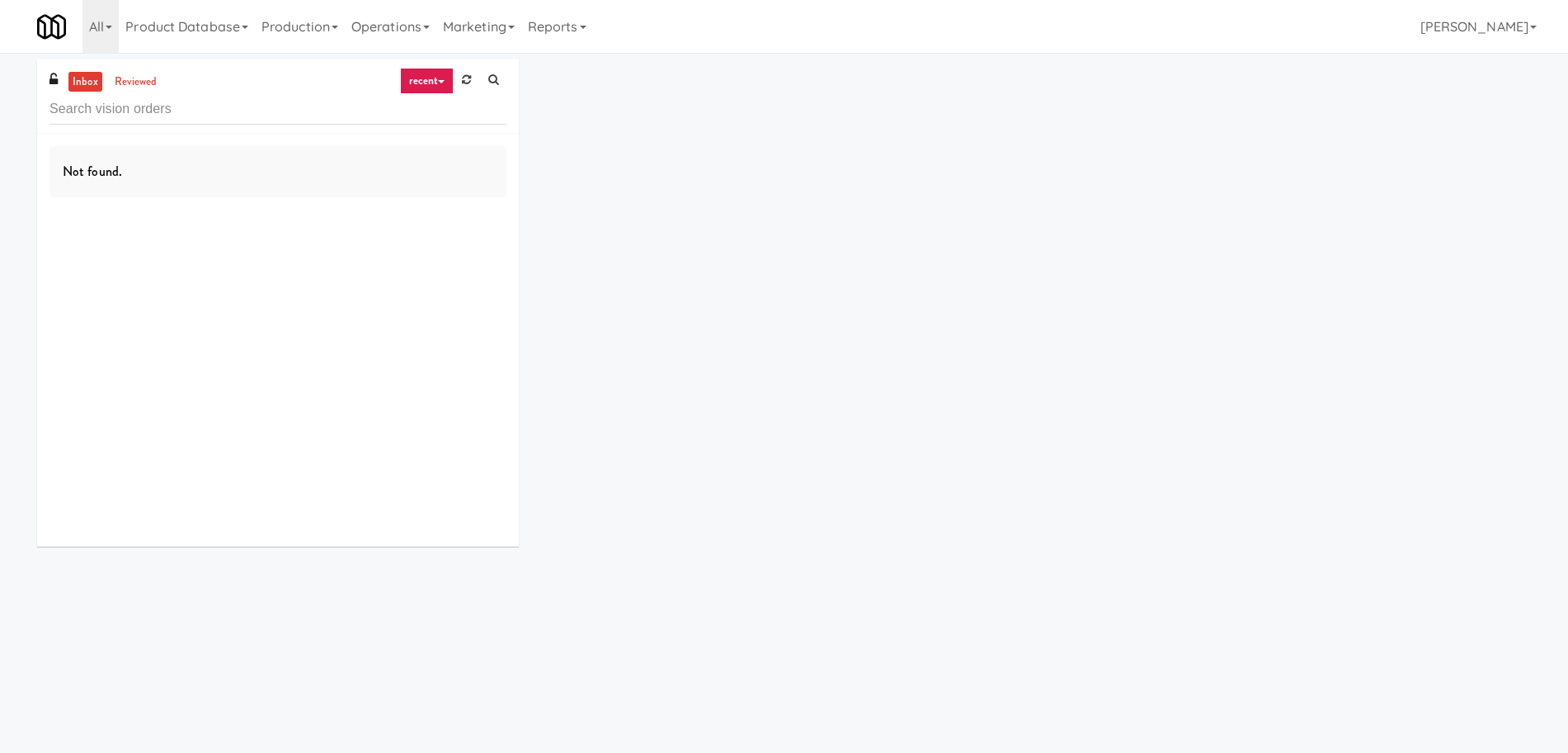
click at [410, 85] on link "recent" at bounding box center [427, 81] width 54 height 27
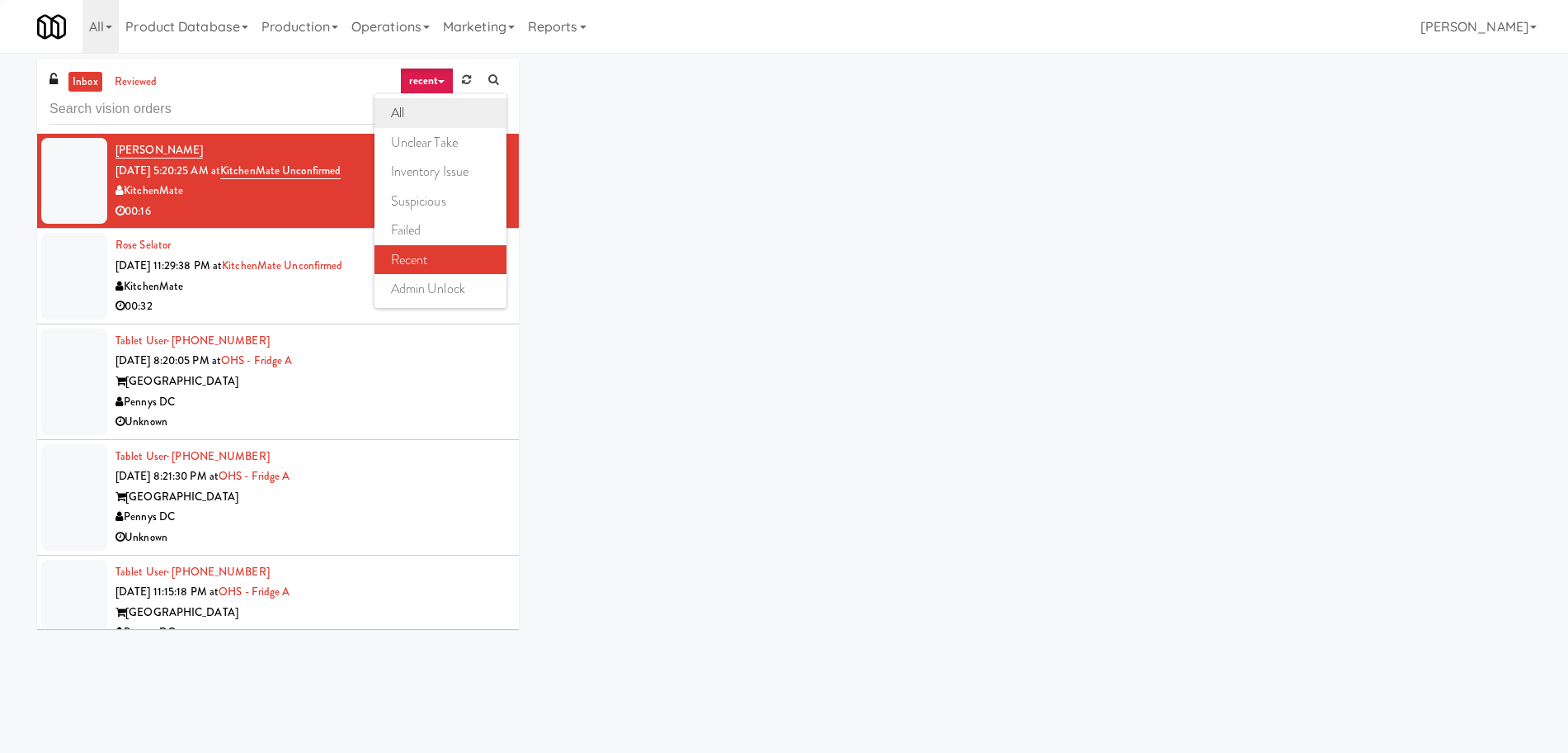
click at [422, 125] on link "all" at bounding box center [440, 112] width 132 height 29
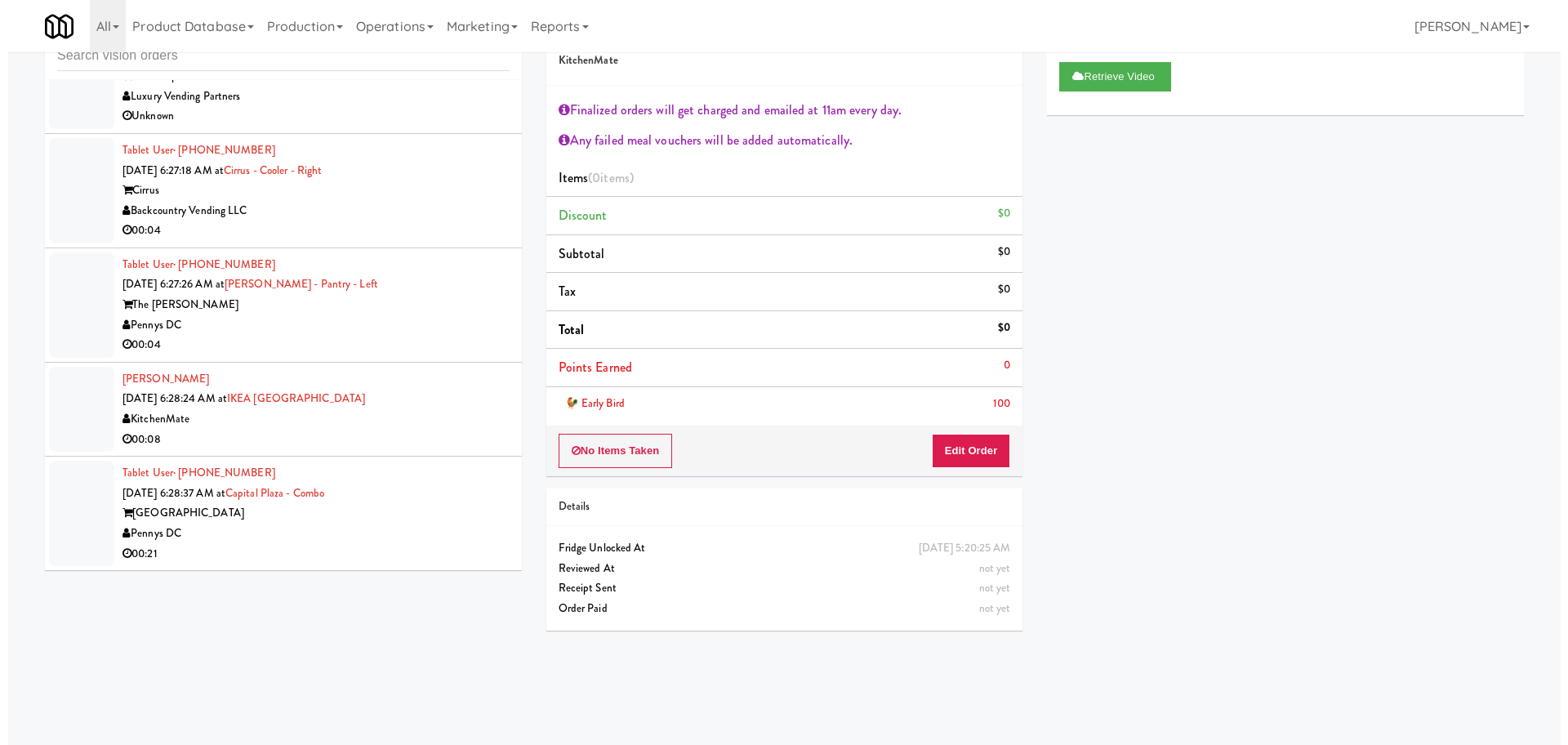
scroll to position [4756, 0]
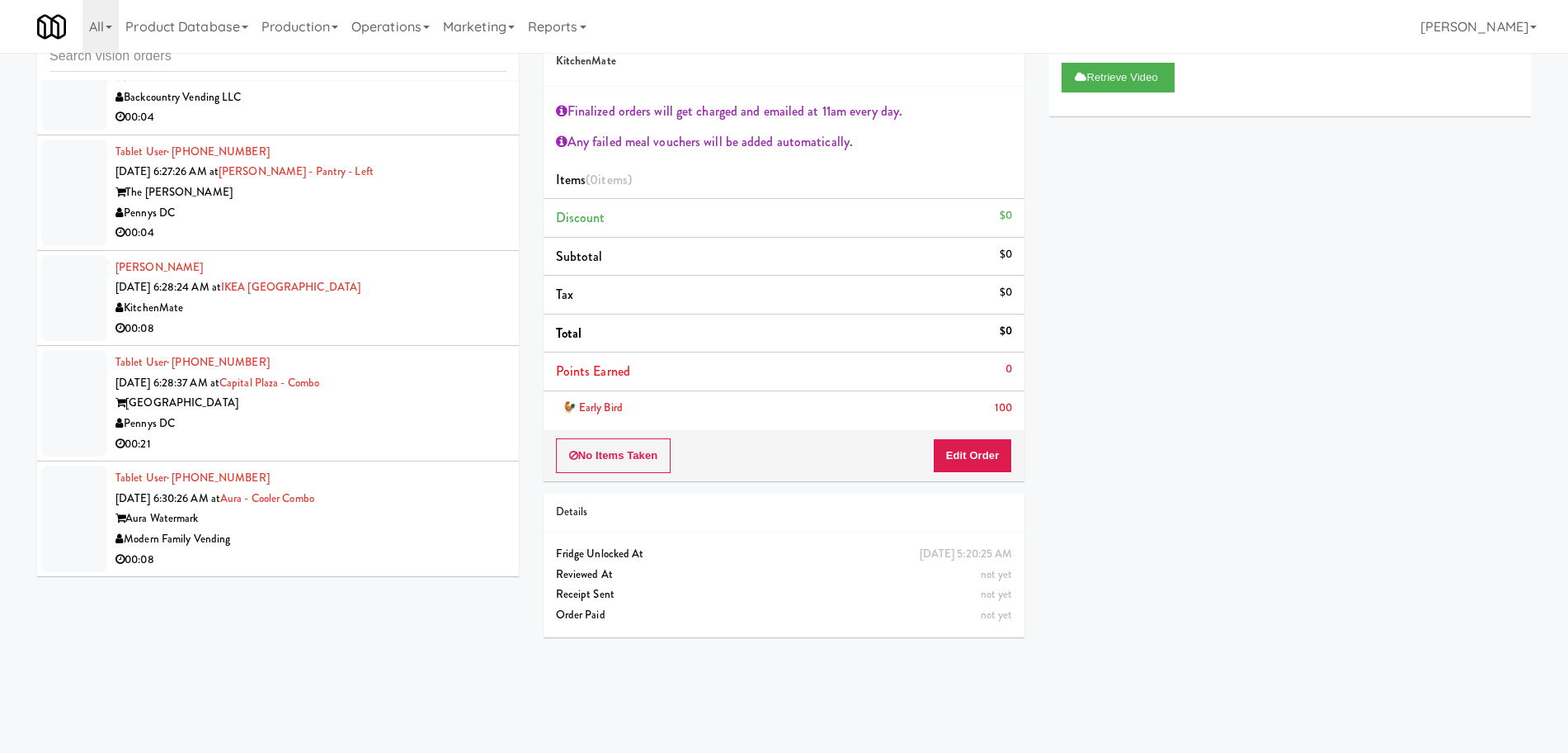
click at [434, 514] on div "Aura Watermark" at bounding box center [311, 518] width 391 height 21
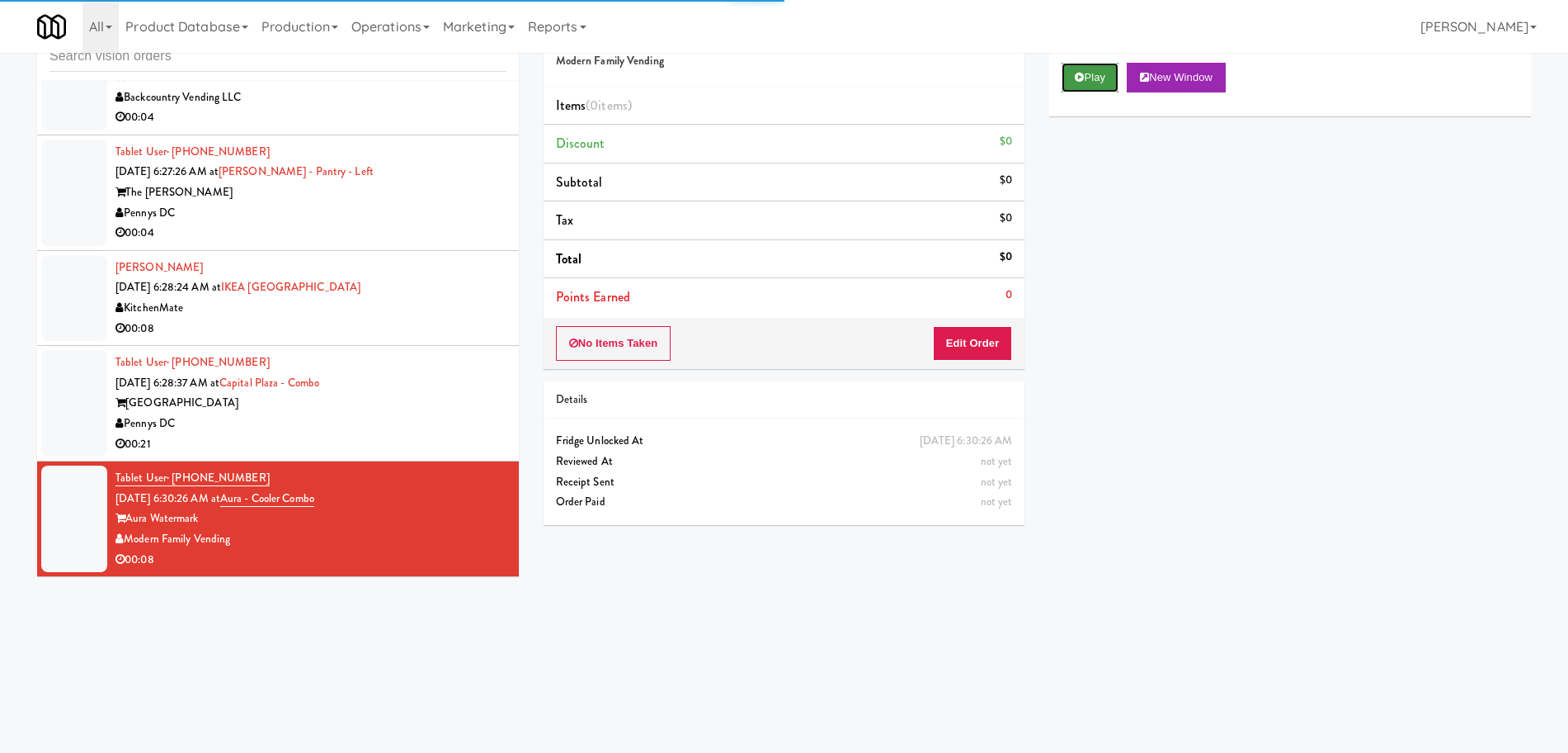
click at [1105, 81] on button "Play" at bounding box center [1090, 77] width 57 height 29
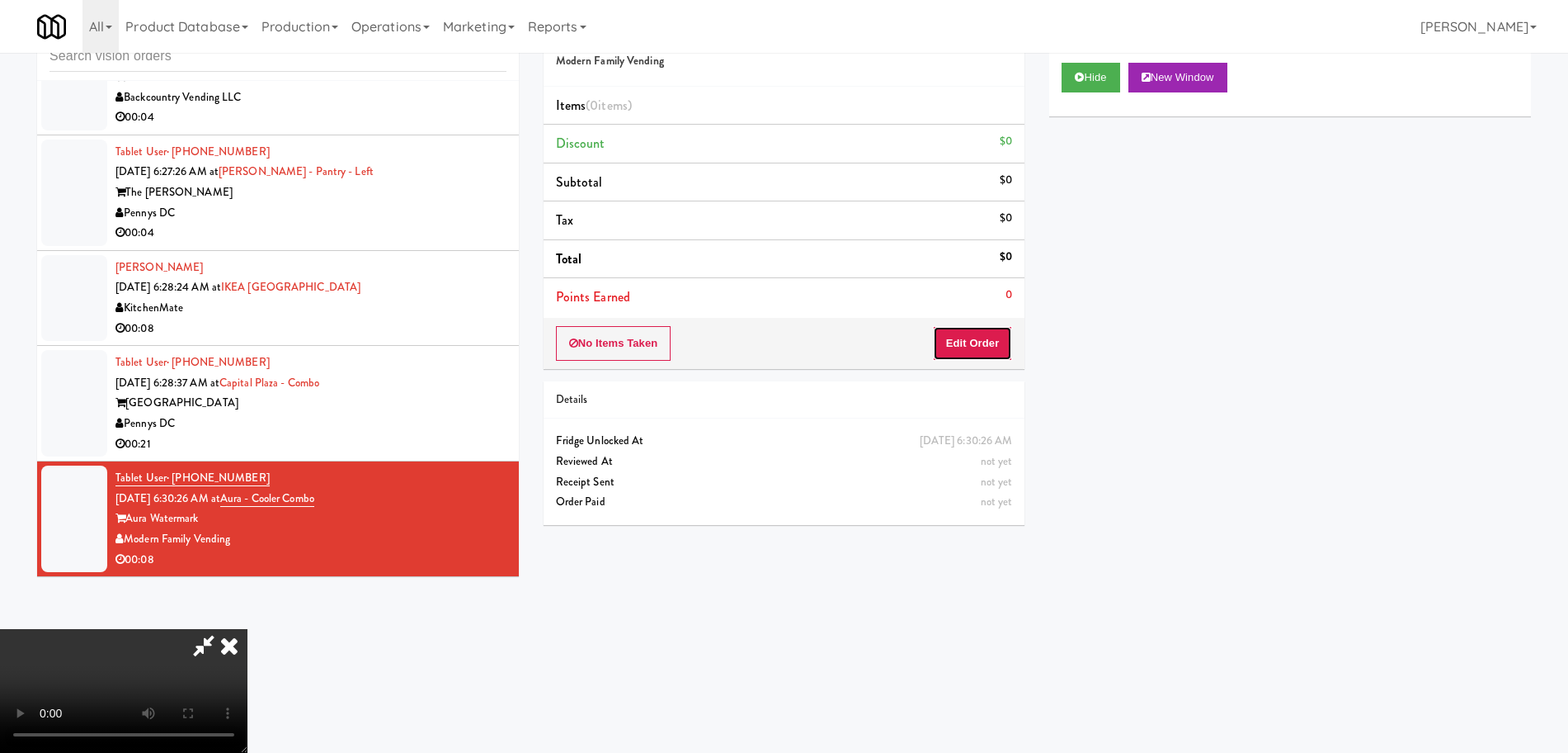
click at [978, 351] on button "Edit Order" at bounding box center [973, 343] width 80 height 34
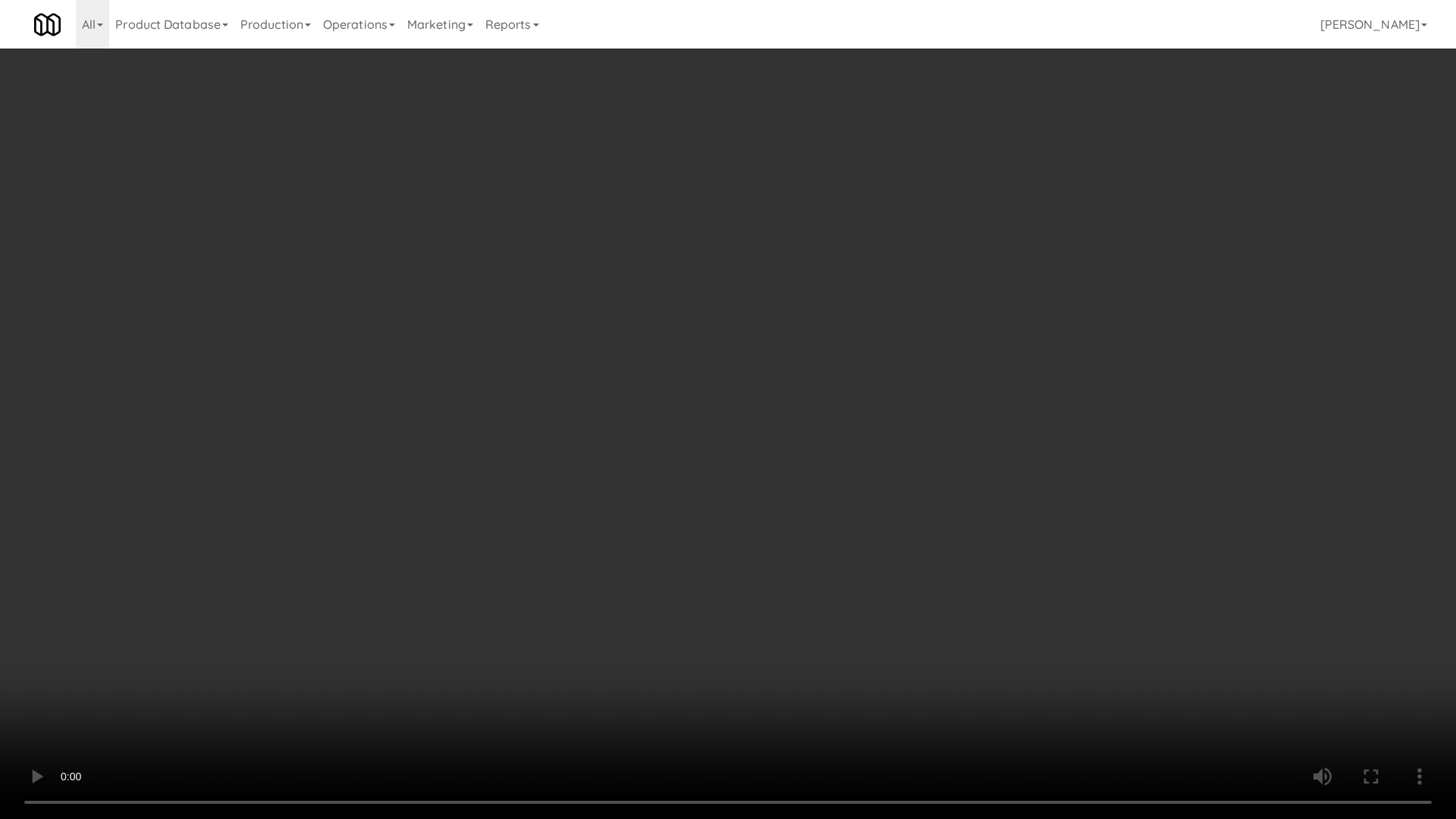
click at [823, 416] on video at bounding box center [728, 410] width 1456 height 819
click at [823, 416] on video at bounding box center [728, 410] width 1456 height 819
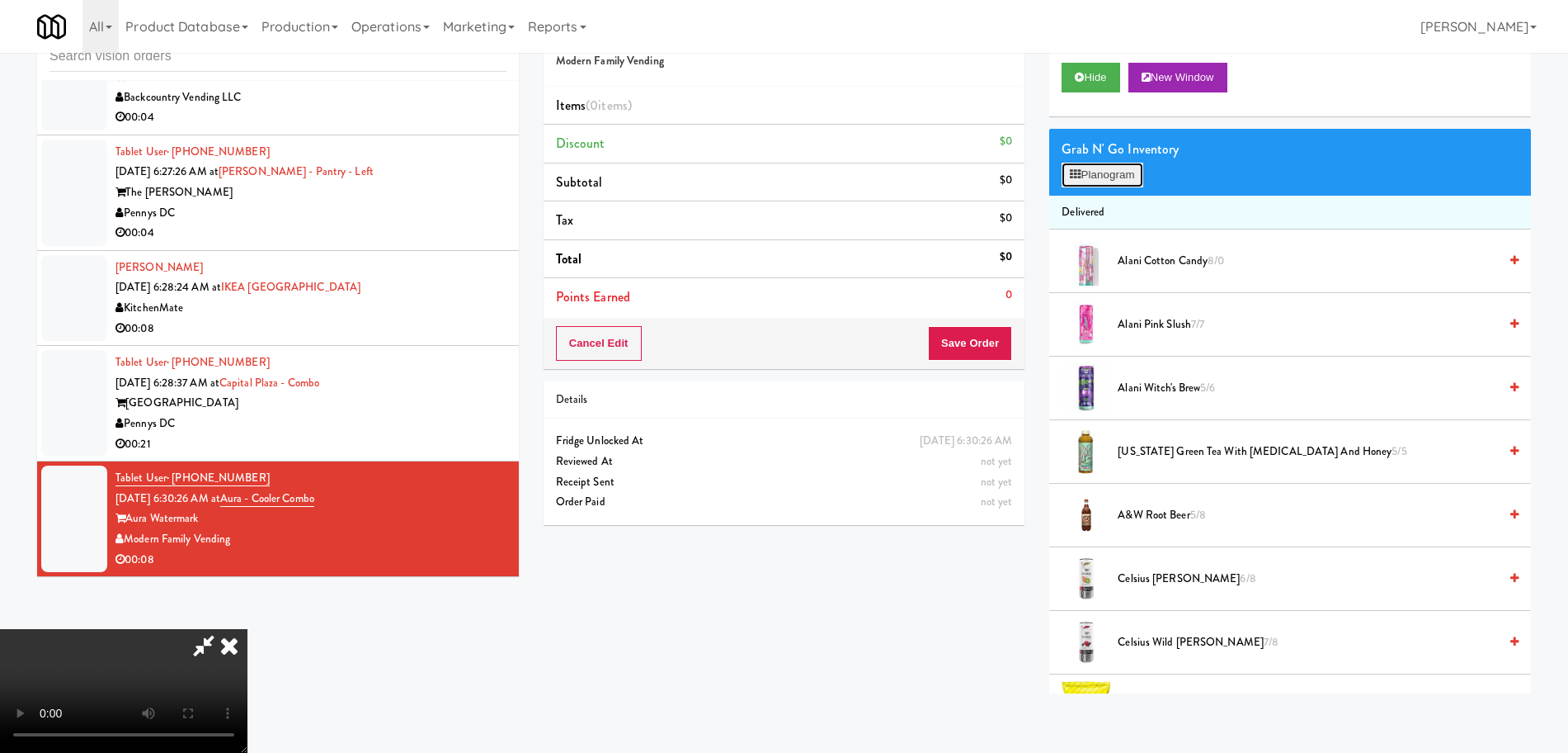
click at [1111, 175] on button "Planogram" at bounding box center [1102, 175] width 81 height 25
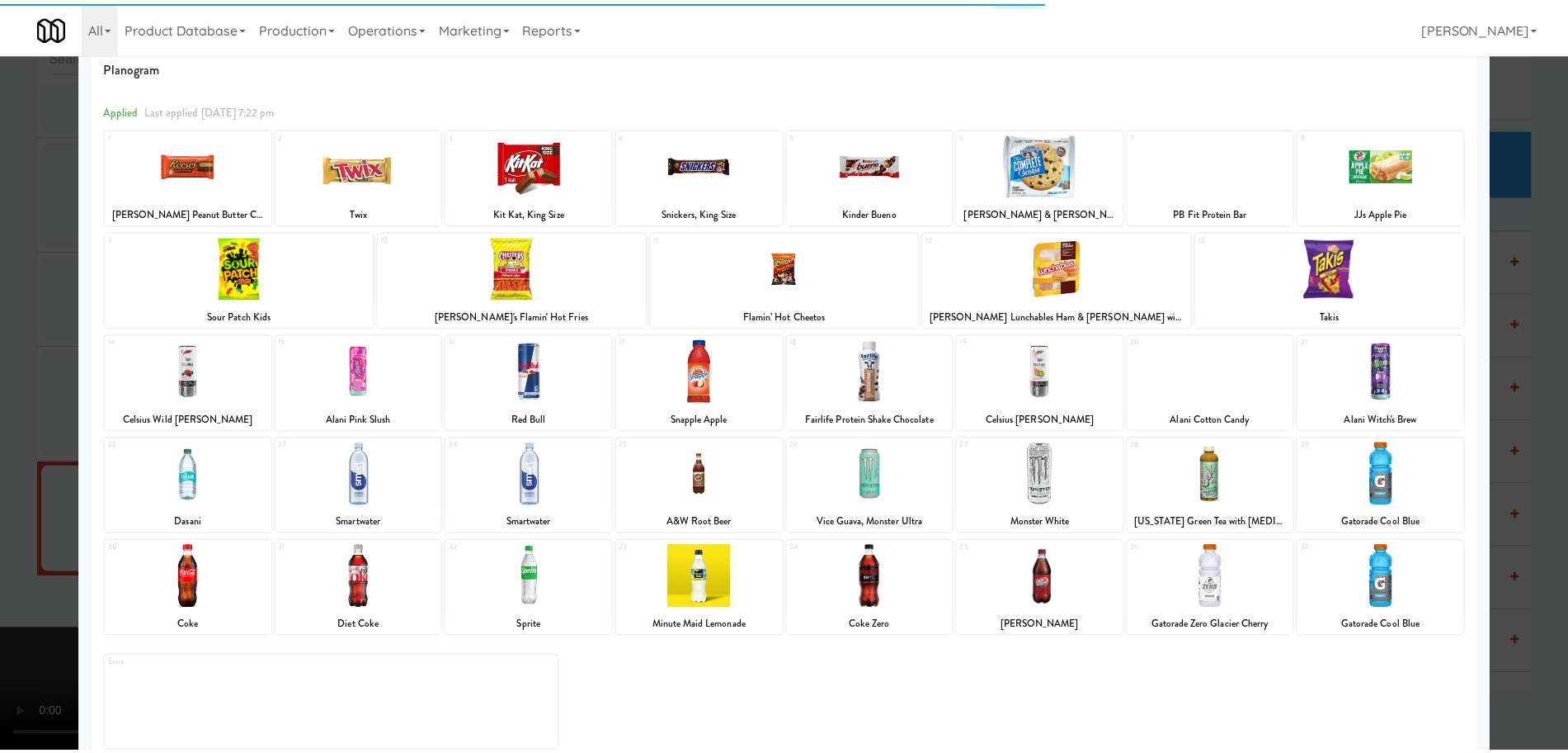
scroll to position [58, 0]
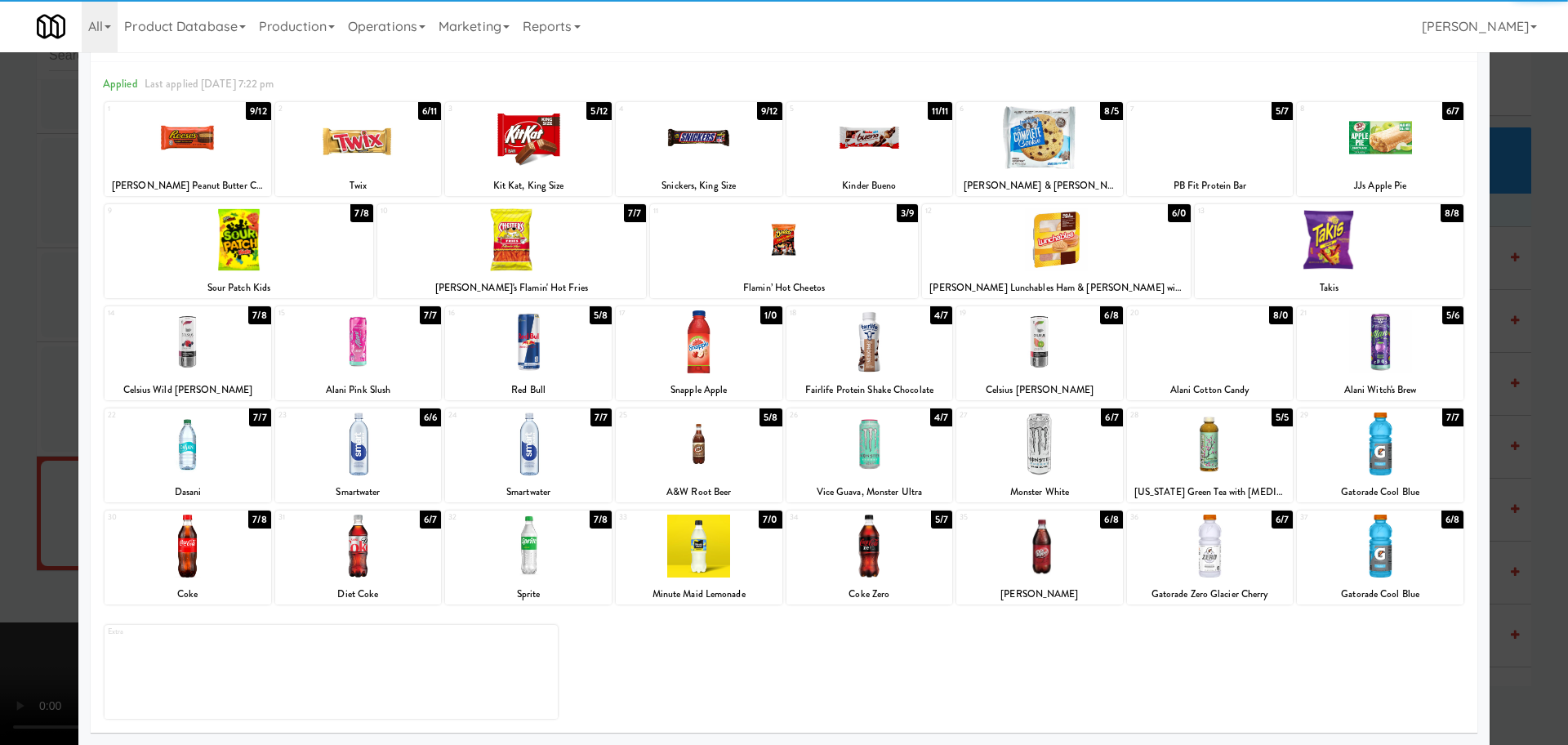
click at [692, 447] on div at bounding box center [699, 444] width 167 height 63
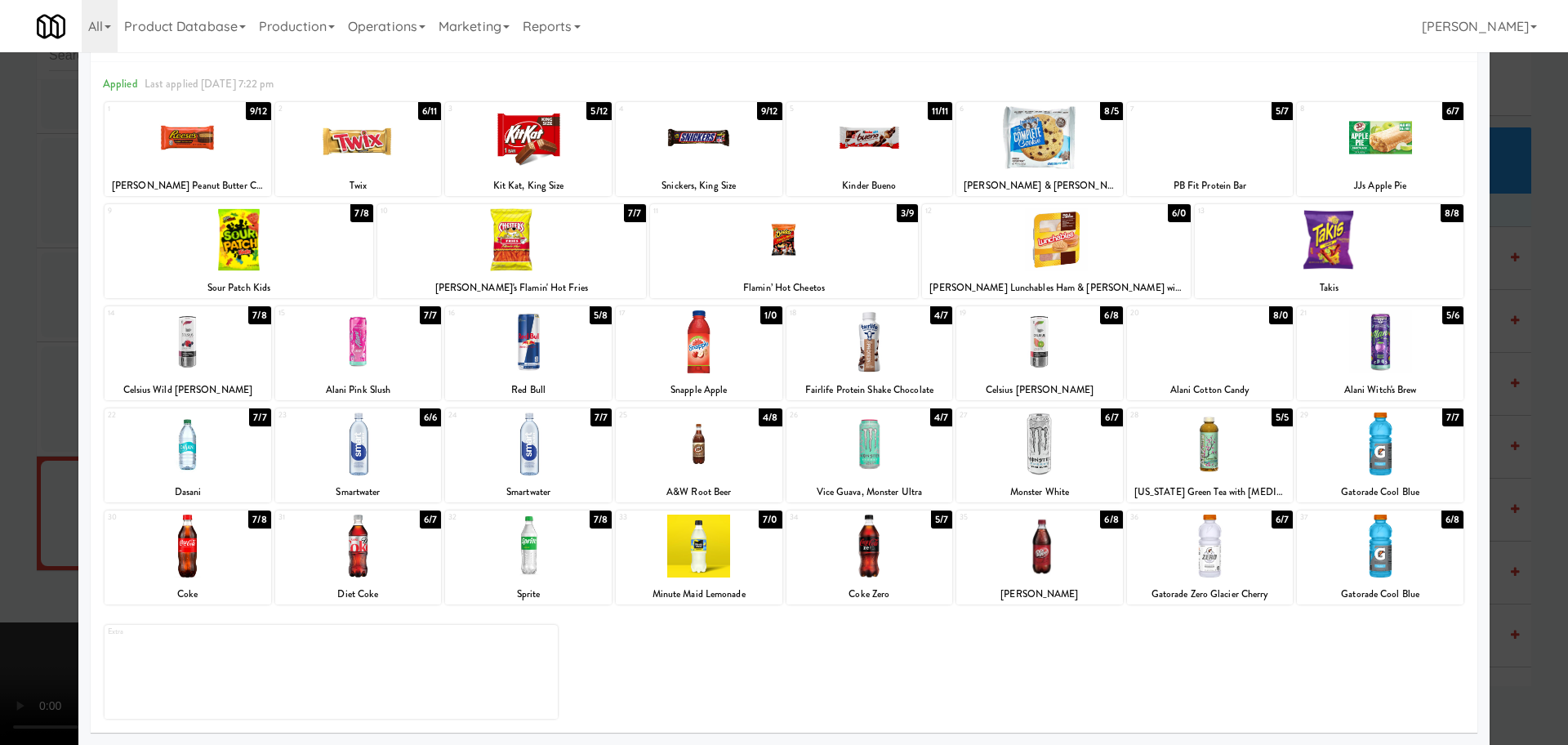
click at [148, 442] on div at bounding box center [187, 444] width 167 height 63
click at [1, 444] on div at bounding box center [784, 372] width 1568 height 745
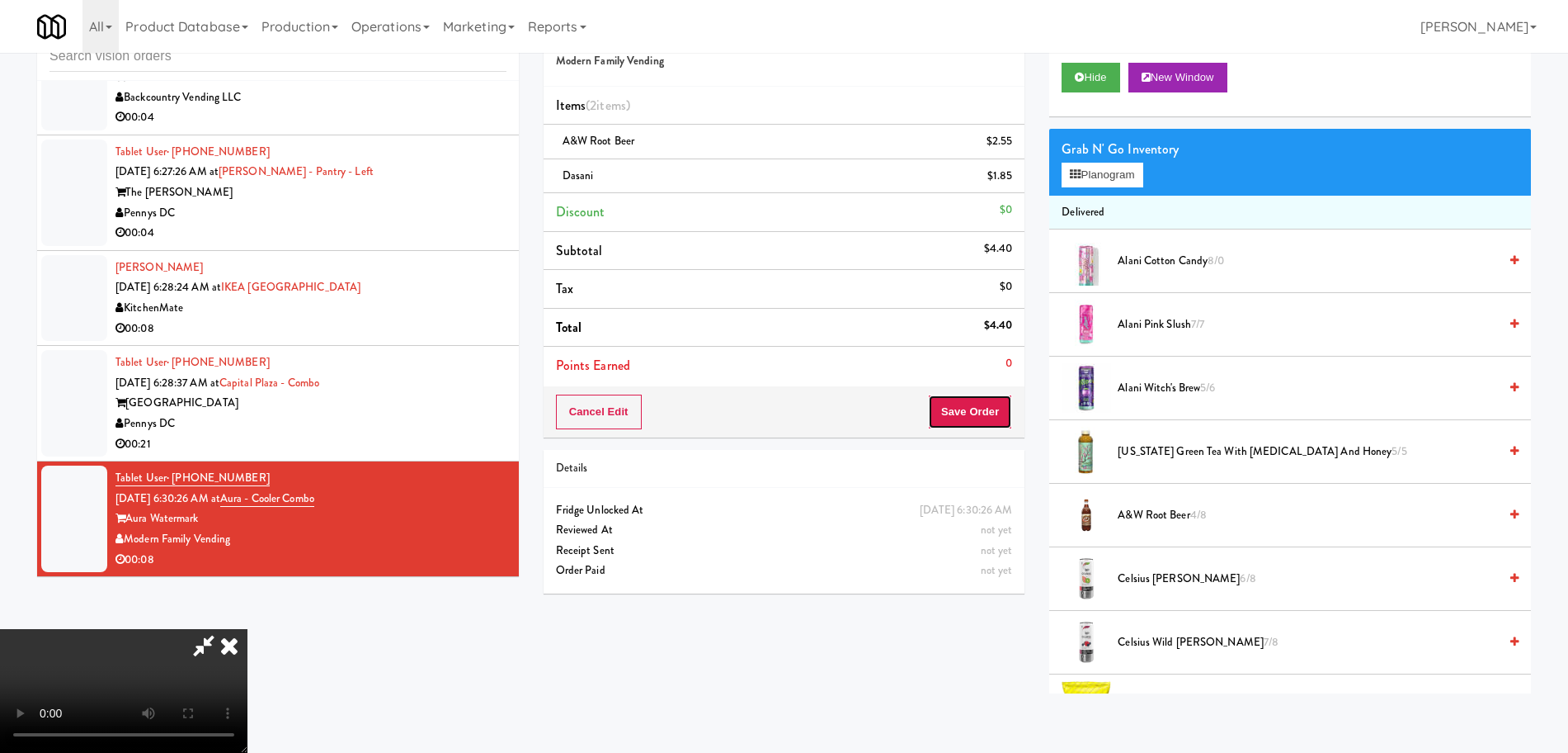
click at [989, 423] on button "Save Order" at bounding box center [970, 411] width 85 height 34
drag, startPoint x: 989, startPoint y: 423, endPoint x: 913, endPoint y: 358, distance: 100.0
click at [989, 421] on button "Save Order" at bounding box center [970, 411] width 85 height 34
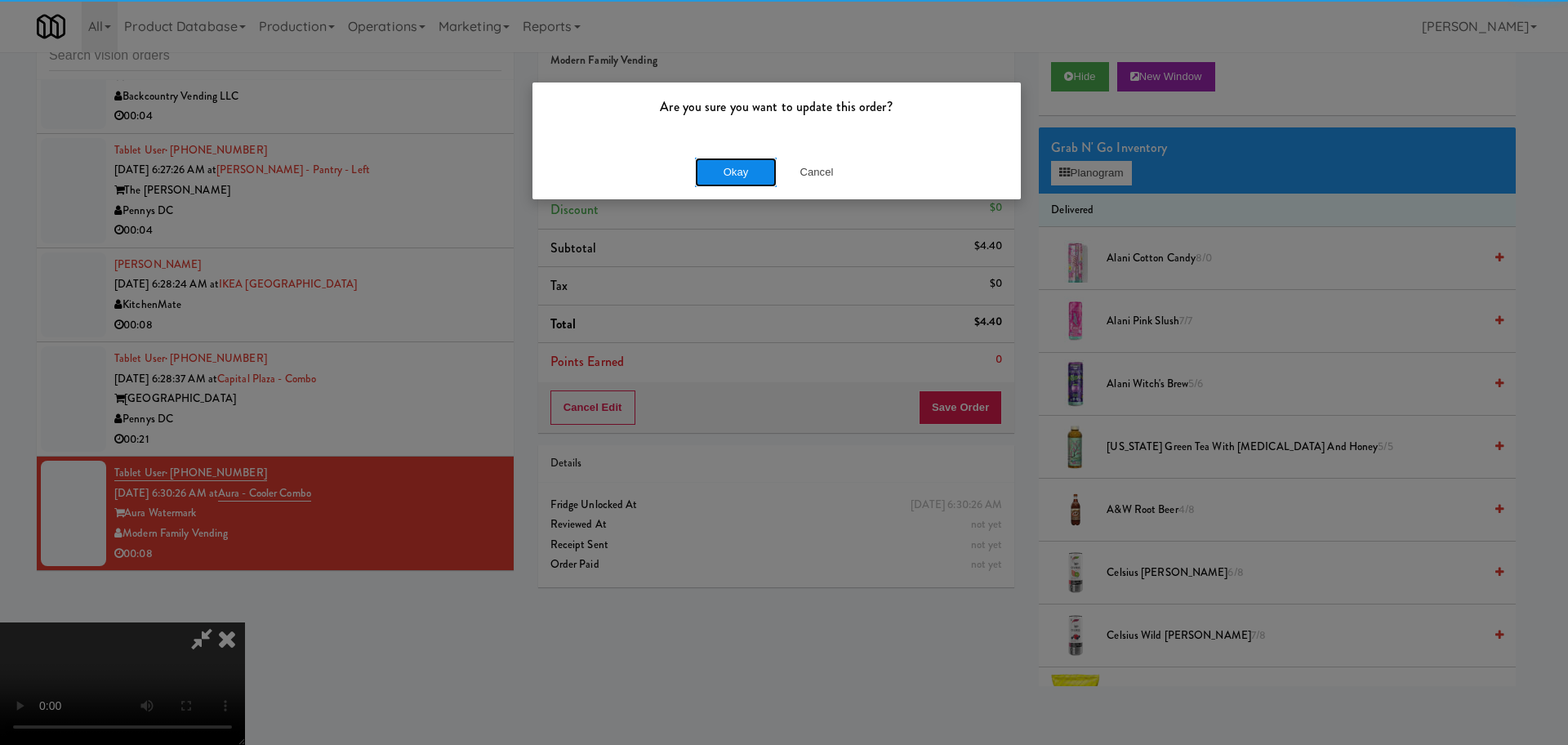
click at [731, 169] on button "Okay" at bounding box center [736, 172] width 82 height 29
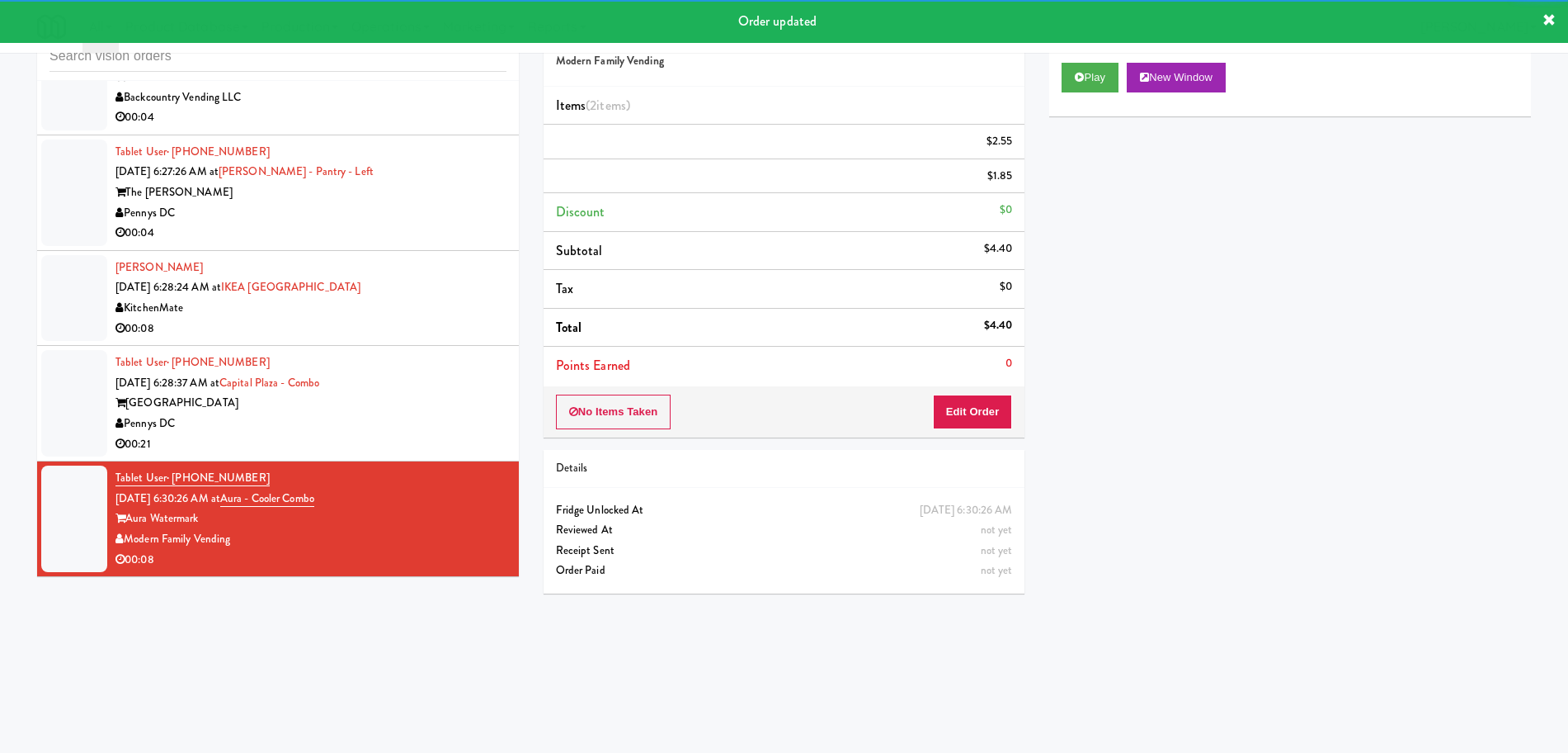
click at [398, 416] on div "Pennys DC" at bounding box center [311, 424] width 391 height 21
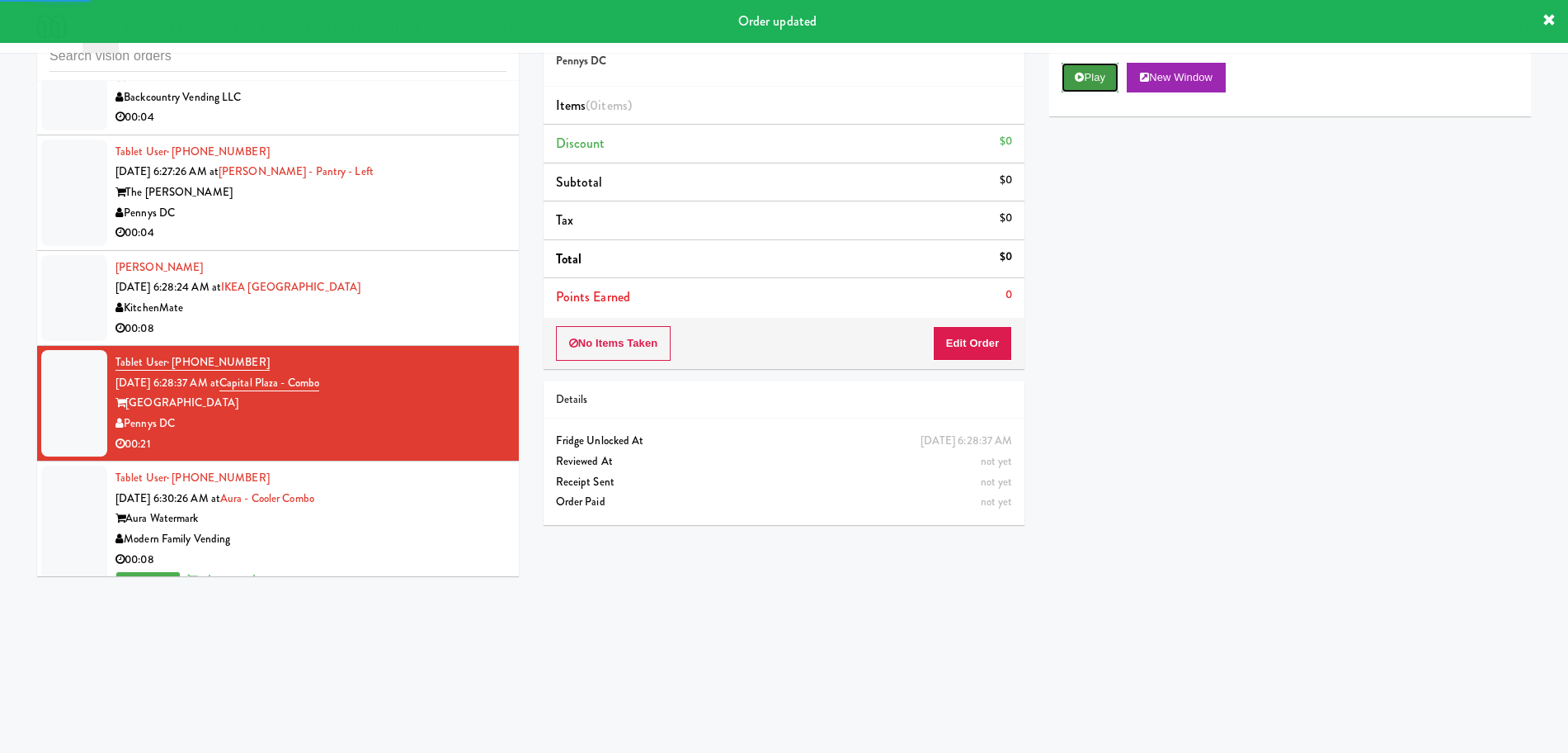
click at [1095, 77] on button "Play" at bounding box center [1090, 77] width 57 height 29
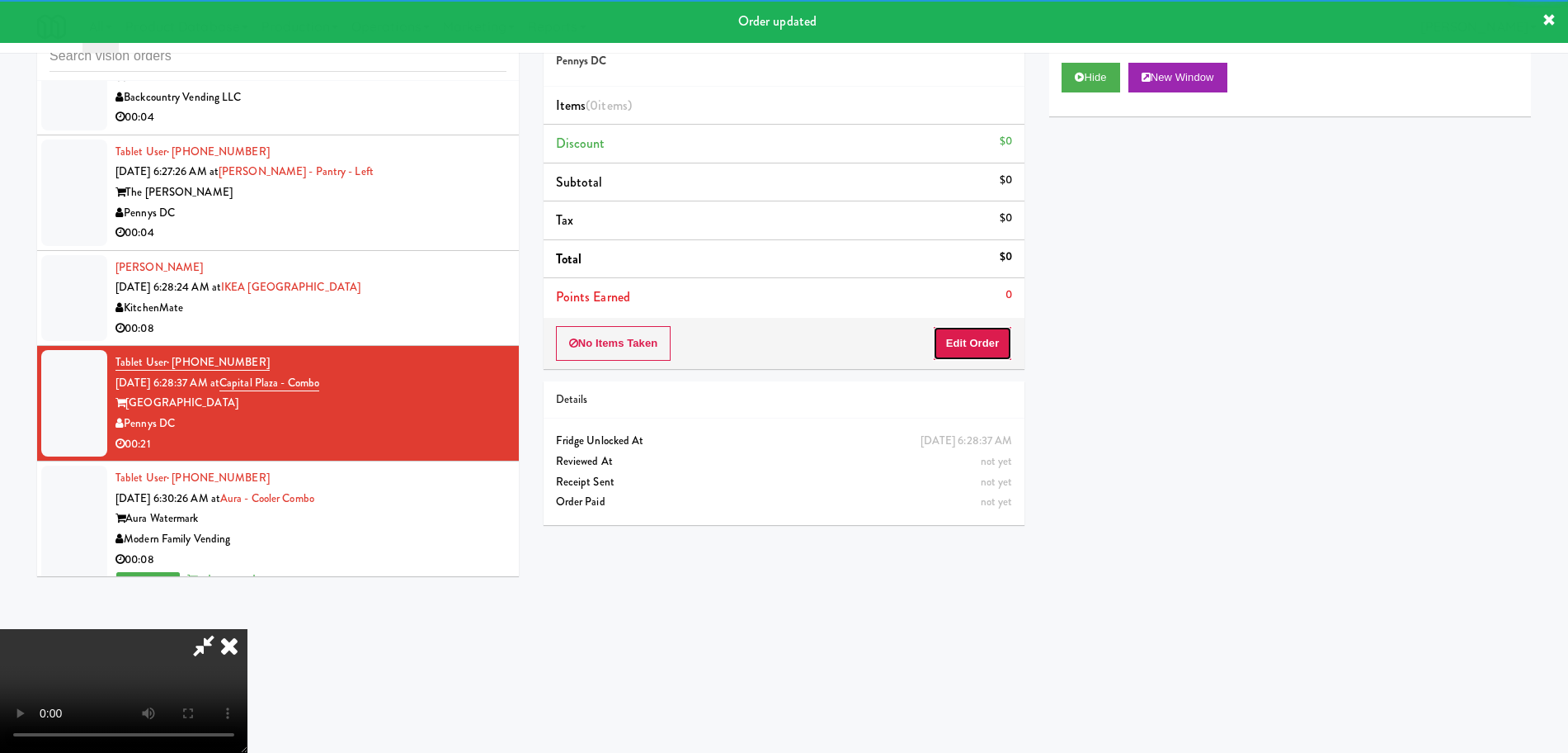
click at [962, 343] on button "Edit Order" at bounding box center [973, 343] width 80 height 34
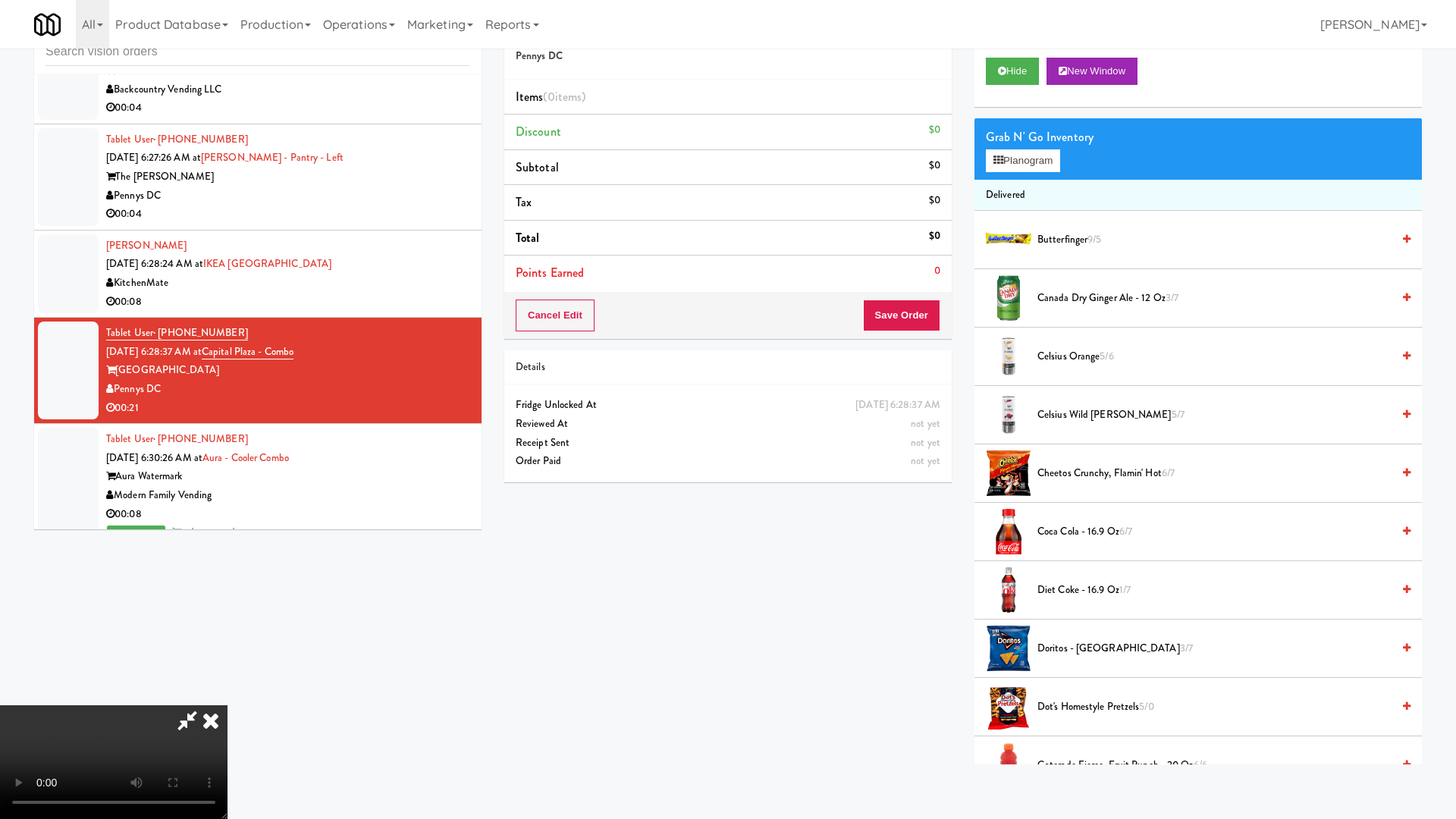
click at [228, 691] on video at bounding box center [114, 762] width 228 height 114
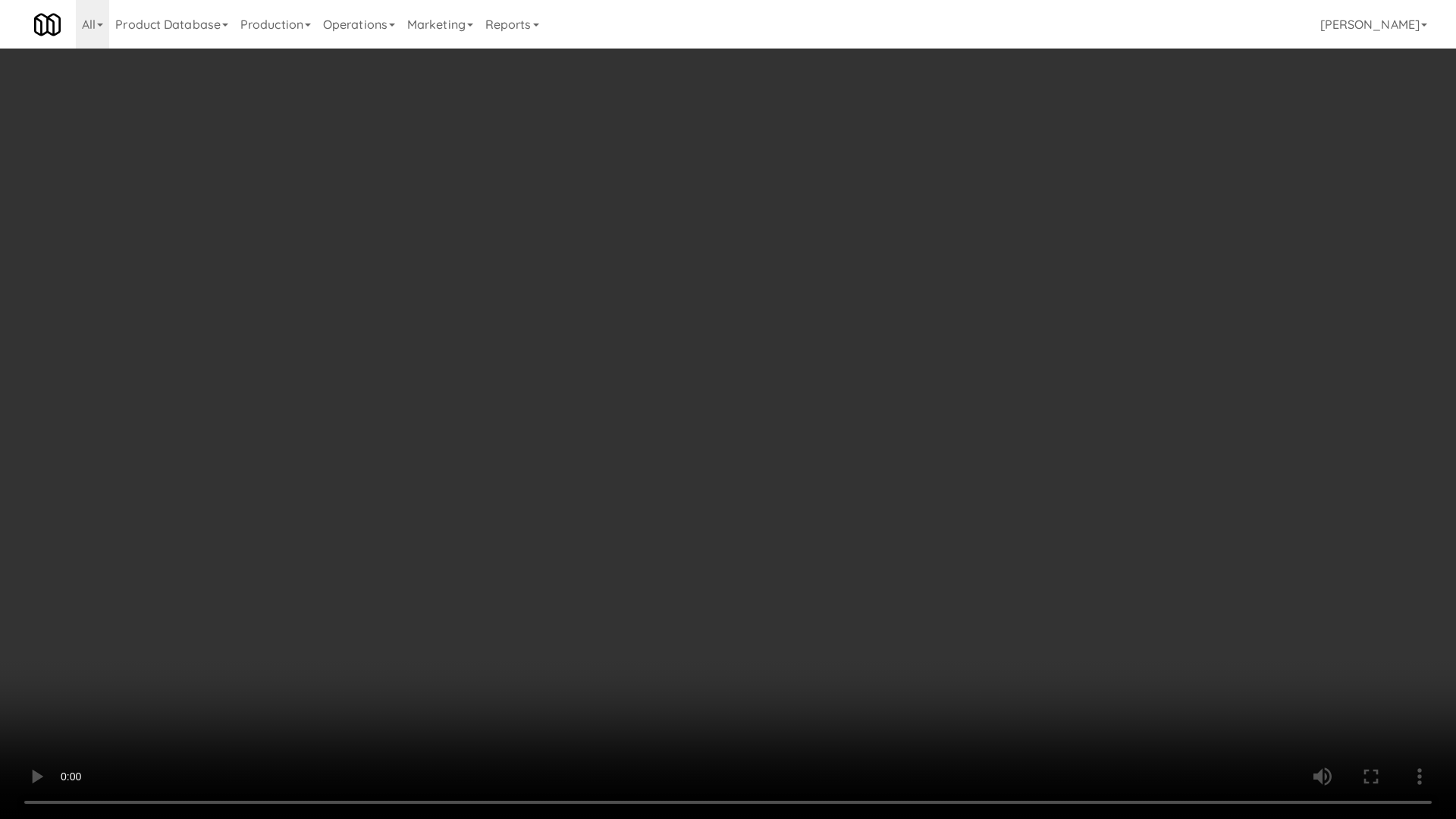
drag, startPoint x: 734, startPoint y: 456, endPoint x: 699, endPoint y: 471, distance: 38.1
click at [732, 458] on video at bounding box center [728, 410] width 1456 height 819
click at [677, 480] on video at bounding box center [728, 410] width 1456 height 819
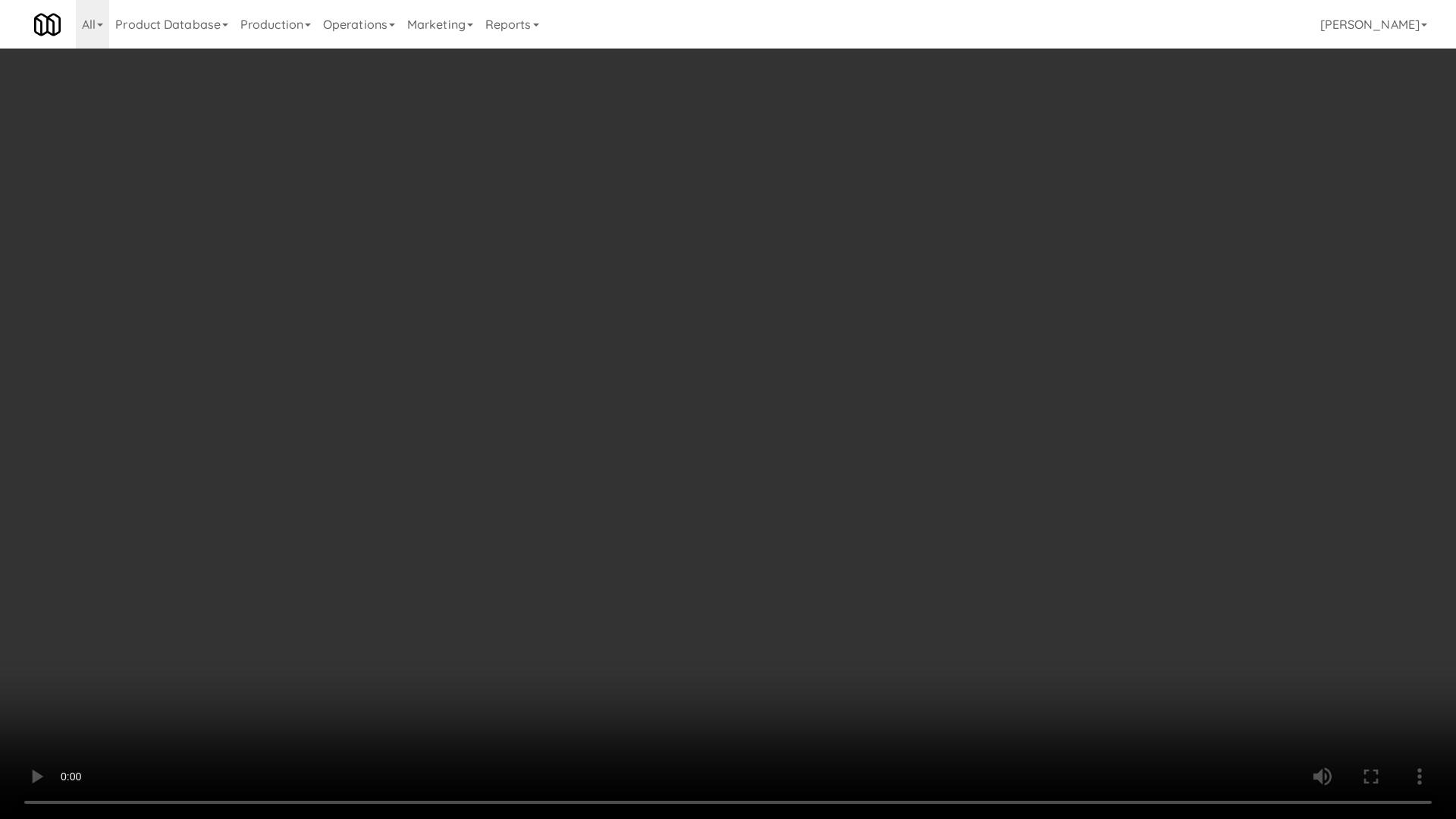
click at [677, 480] on video at bounding box center [728, 410] width 1456 height 819
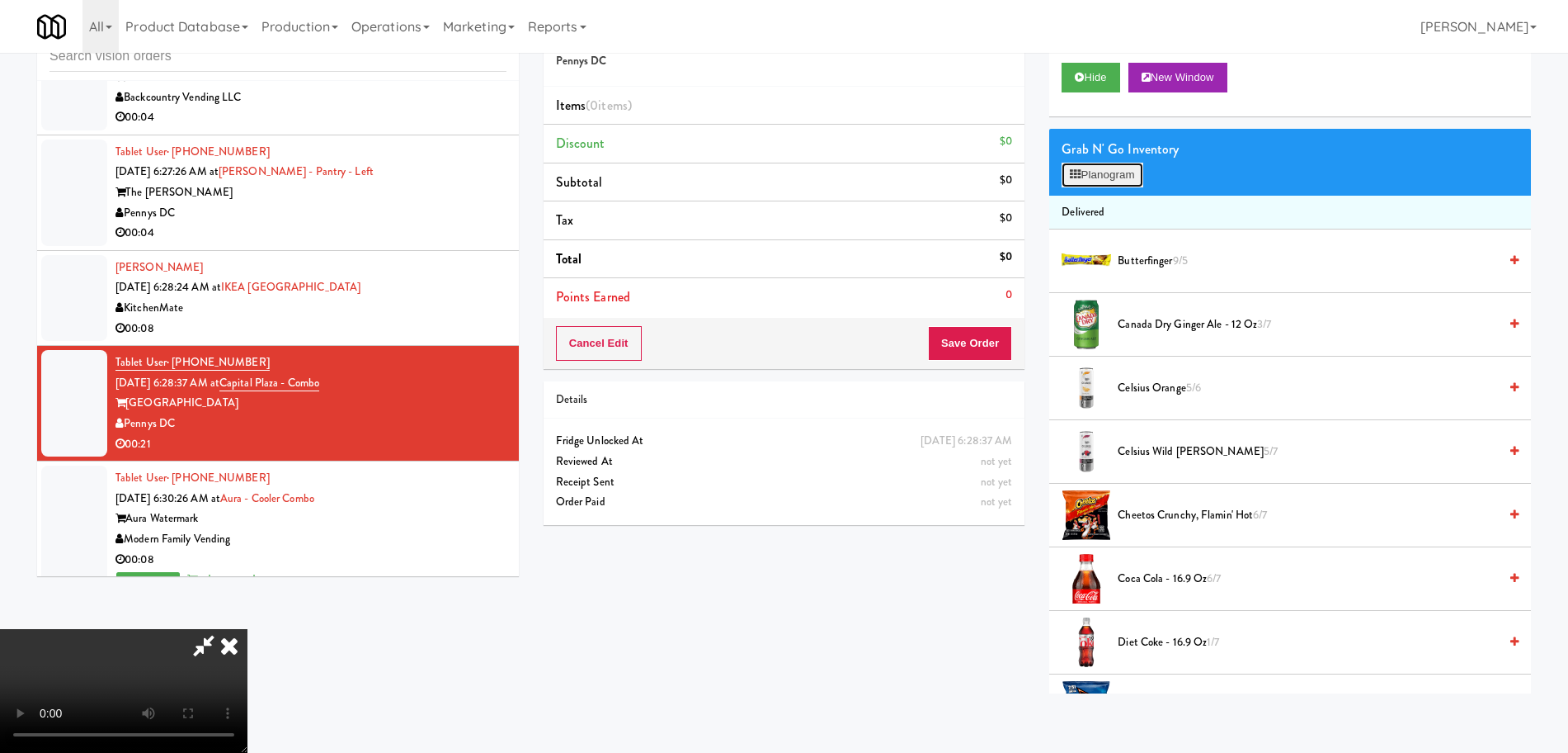
click at [1123, 165] on button "Planogram" at bounding box center [1102, 175] width 81 height 25
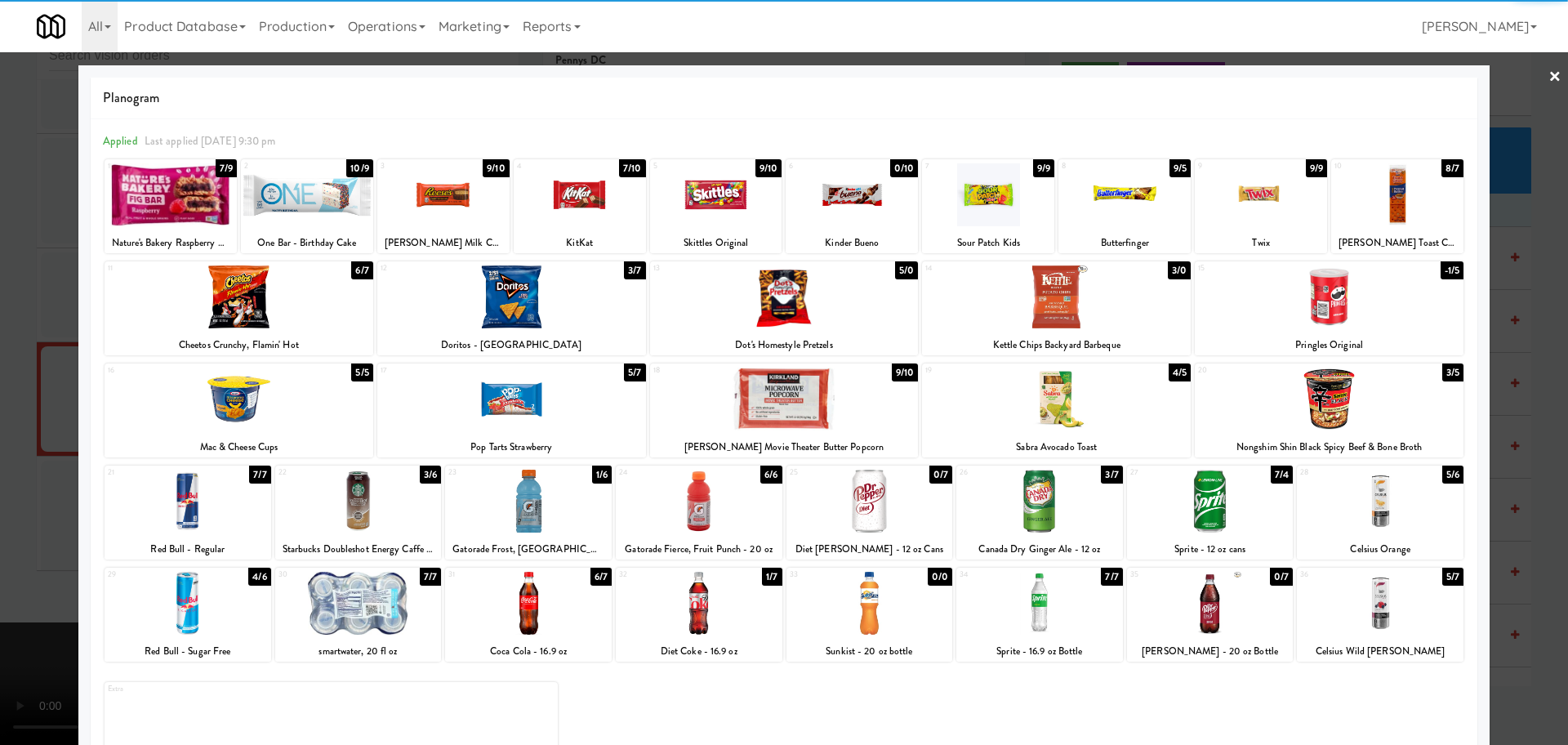
click at [247, 299] on div at bounding box center [239, 297] width 269 height 63
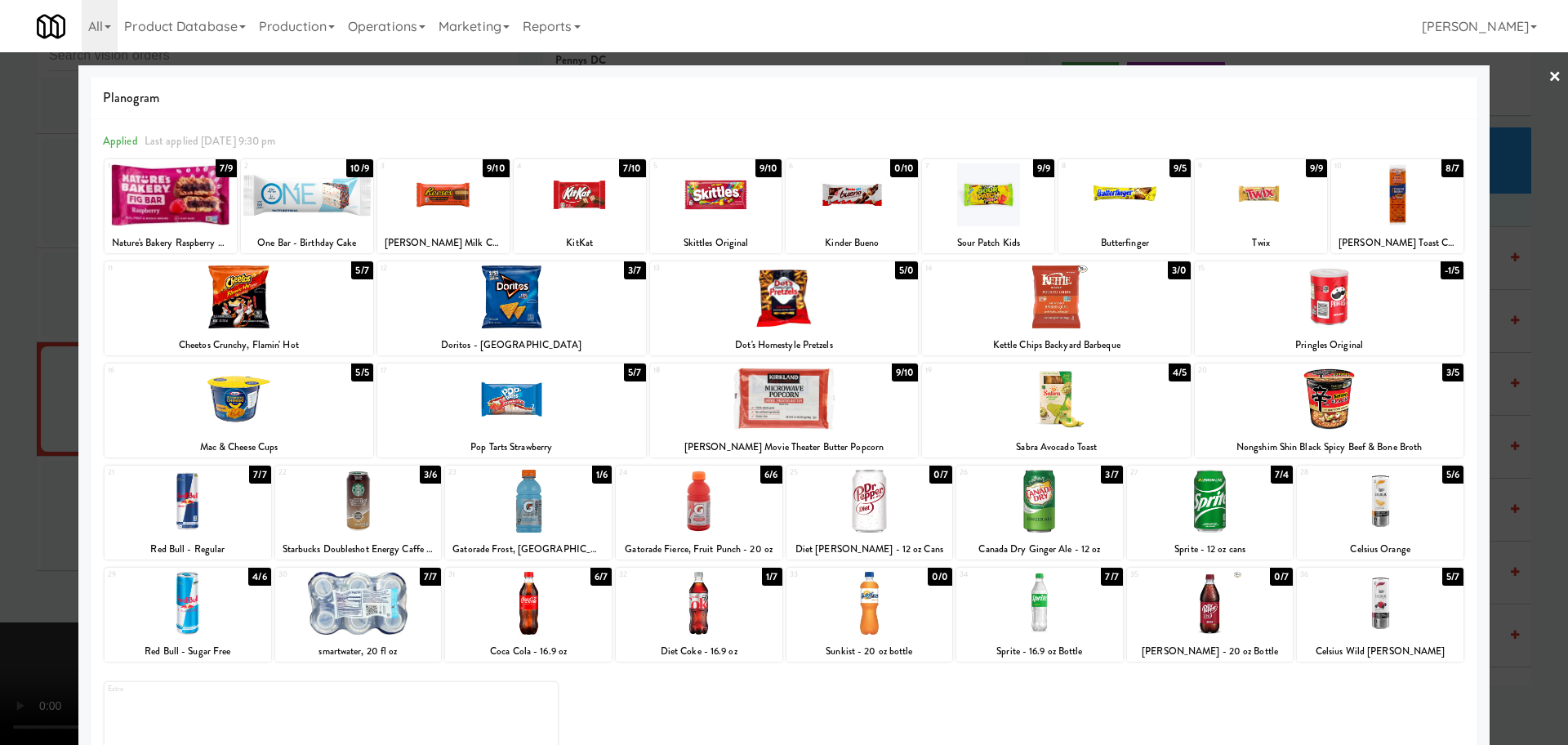
click at [737, 307] on div at bounding box center [784, 297] width 269 height 63
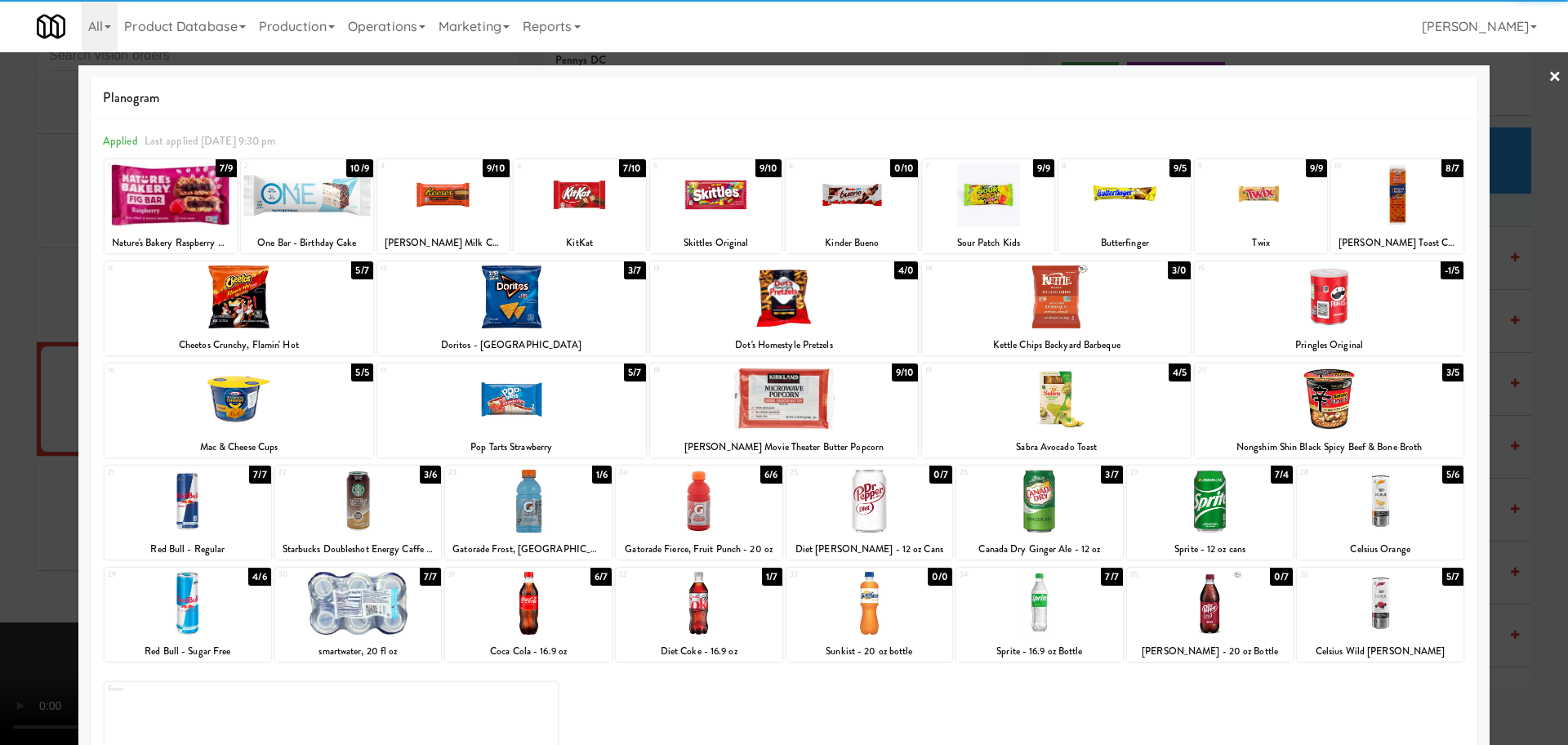
click at [573, 196] on div at bounding box center [580, 195] width 133 height 63
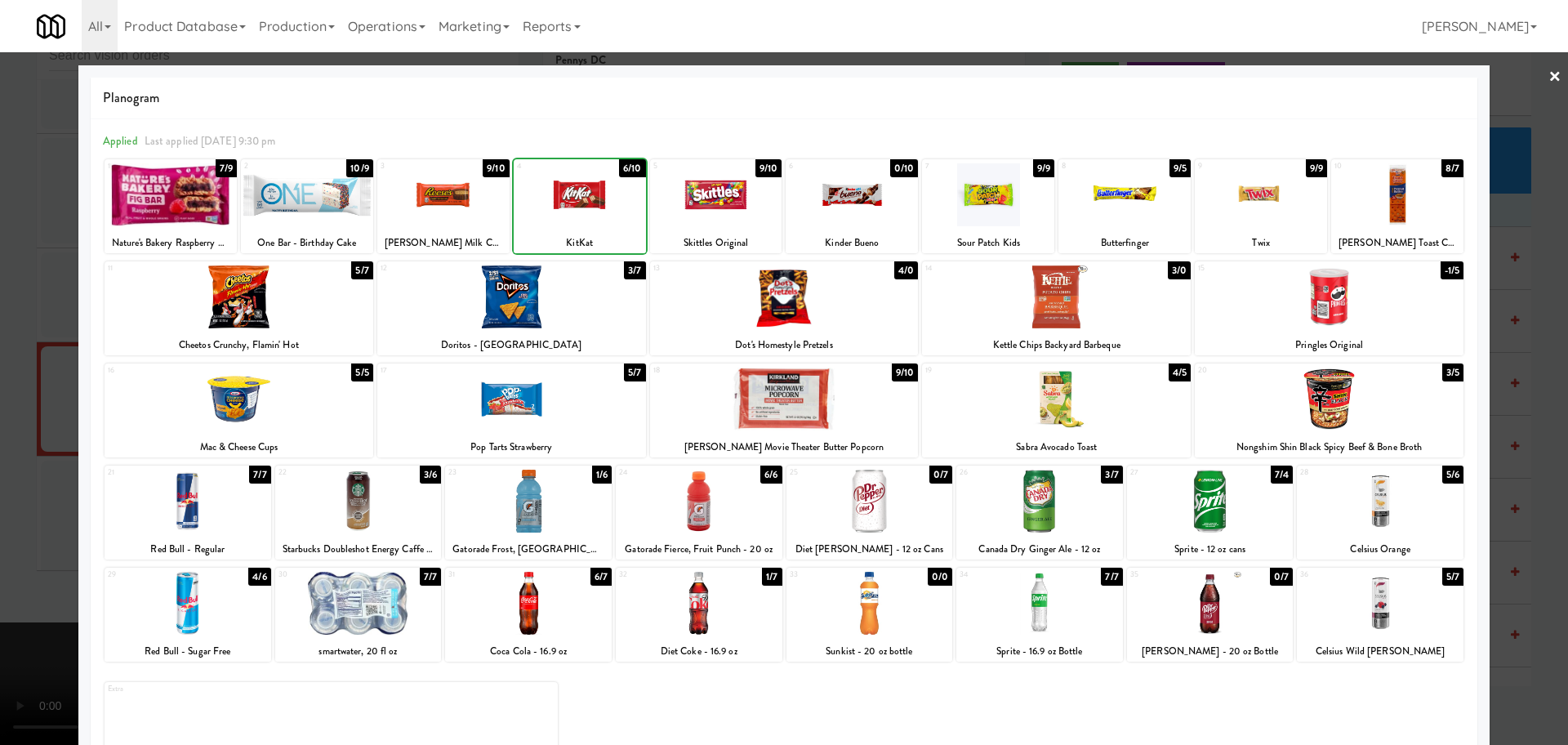
click at [434, 196] on div at bounding box center [443, 195] width 133 height 63
click at [87, 286] on div "Planogram Applied Last applied [DATE] 9:30 pm 1 7/9 Nature's Bakery Raspberry F…" at bounding box center [784, 433] width 1411 height 737
click at [0, 380] on div at bounding box center [784, 372] width 1568 height 745
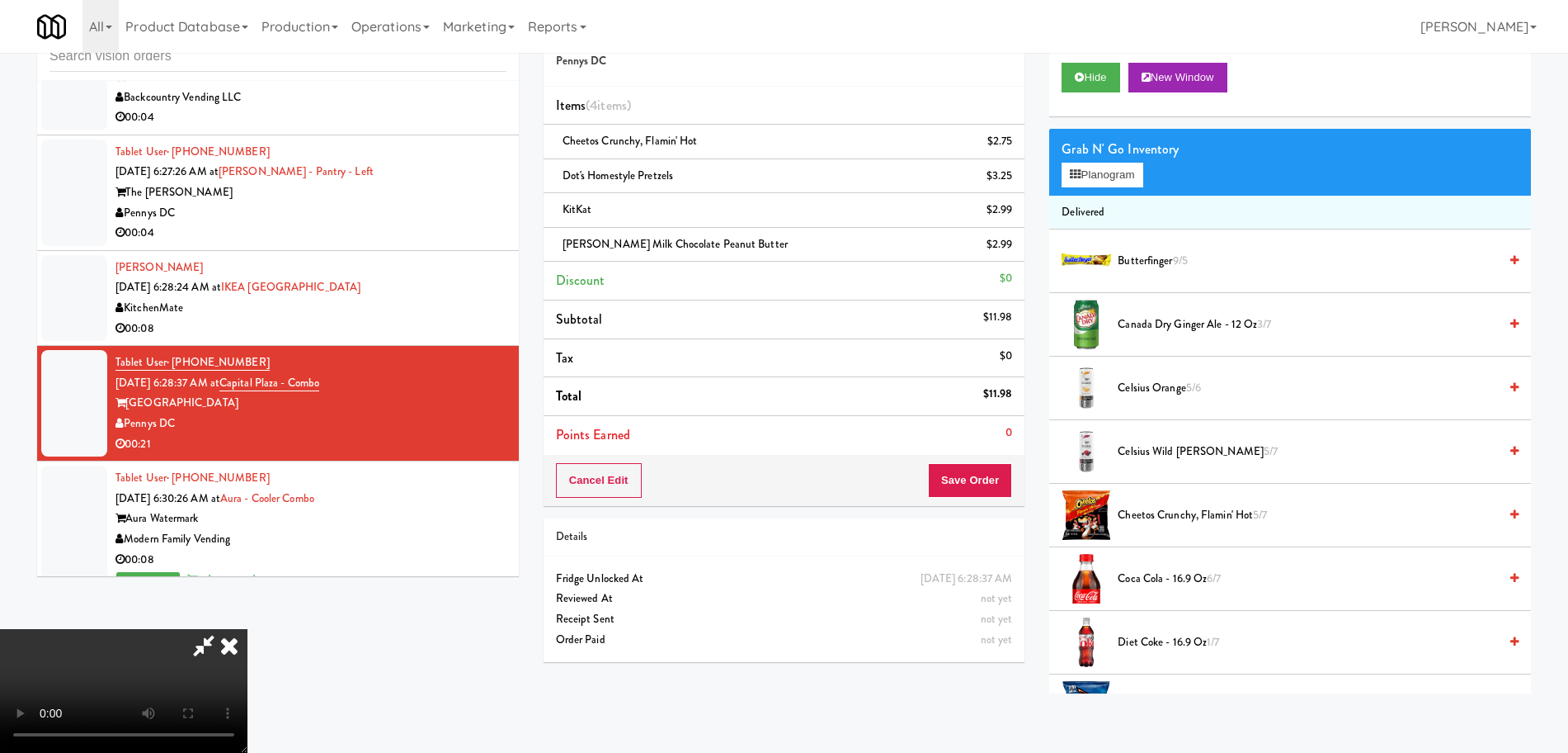
click at [248, 629] on video at bounding box center [124, 691] width 248 height 124
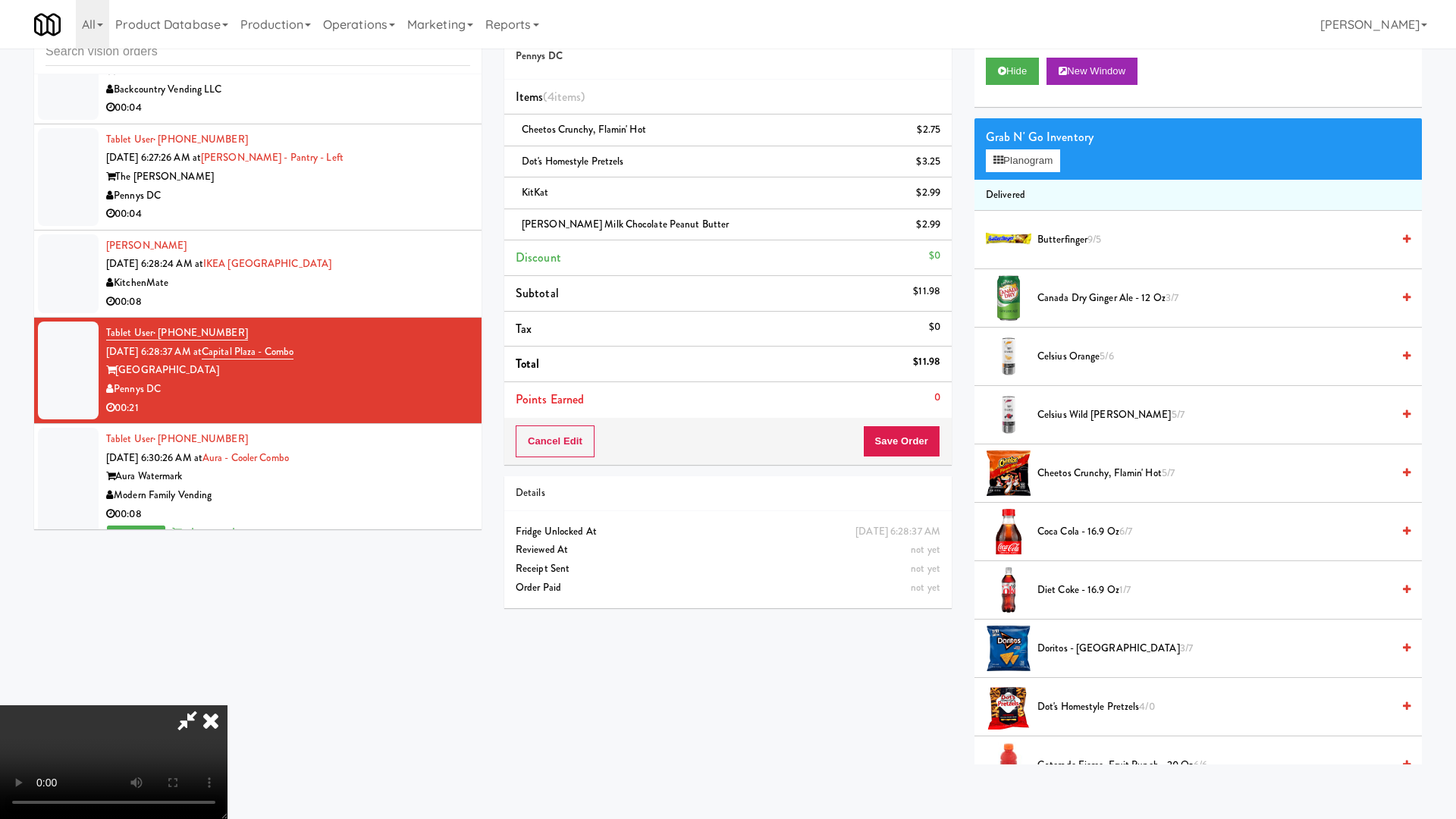
click at [228, 691] on video at bounding box center [114, 762] width 228 height 114
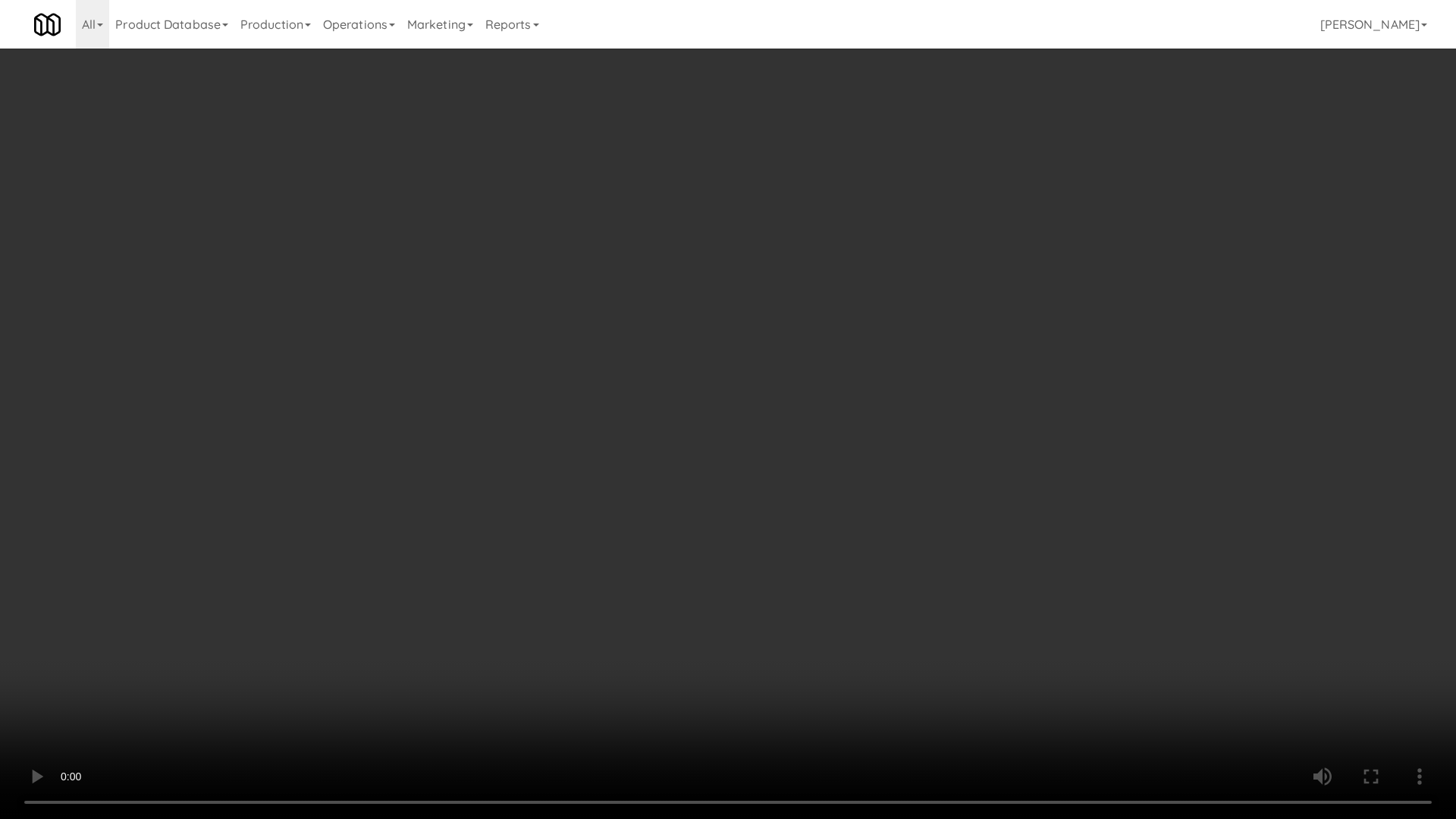
click at [737, 471] on video at bounding box center [728, 410] width 1456 height 819
click at [736, 474] on video at bounding box center [728, 410] width 1456 height 819
click at [736, 474] on video at bounding box center [728, 410] width 1456 height 819
click at [724, 473] on video at bounding box center [728, 410] width 1456 height 819
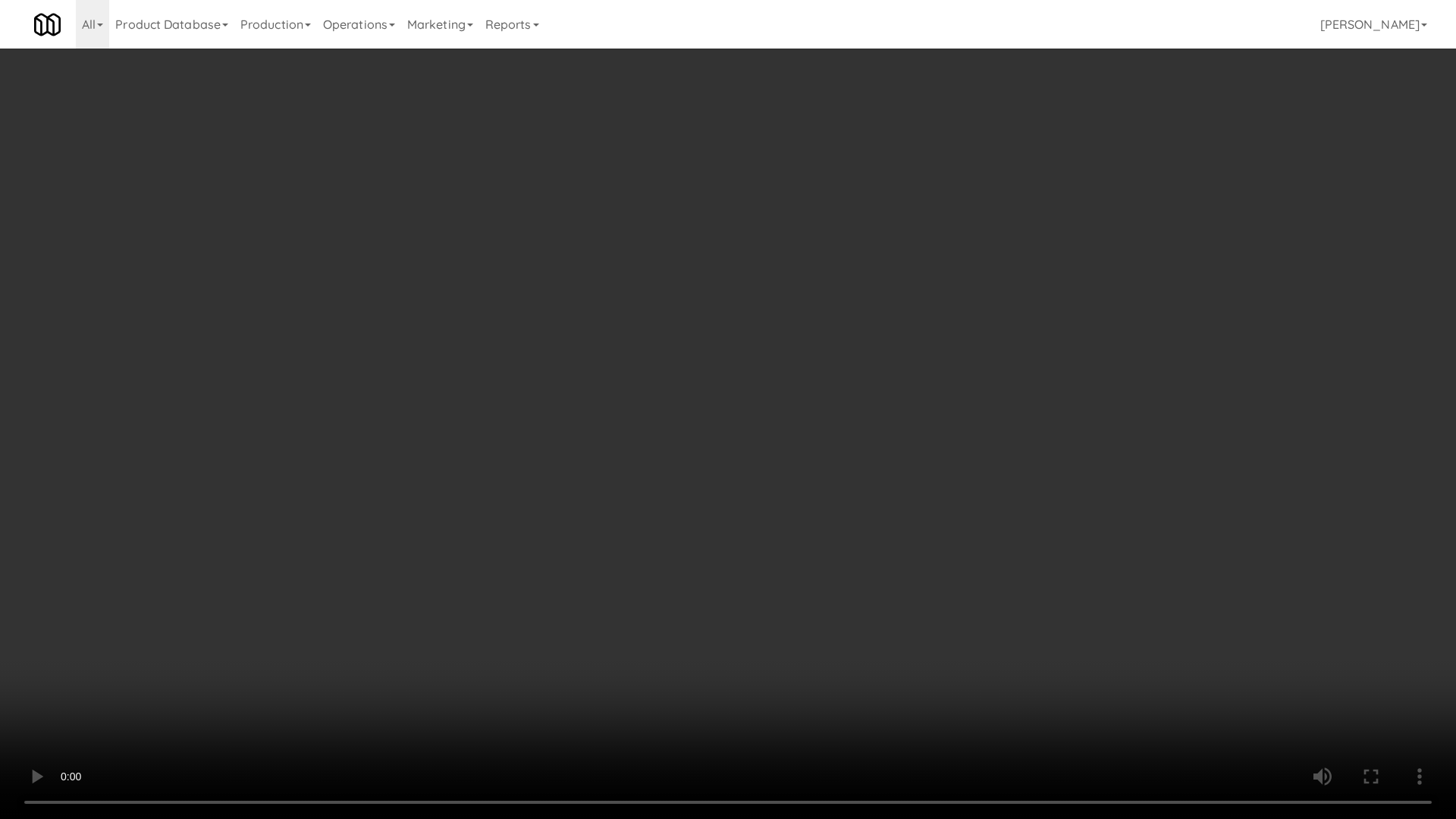
click at [724, 473] on video at bounding box center [728, 410] width 1456 height 819
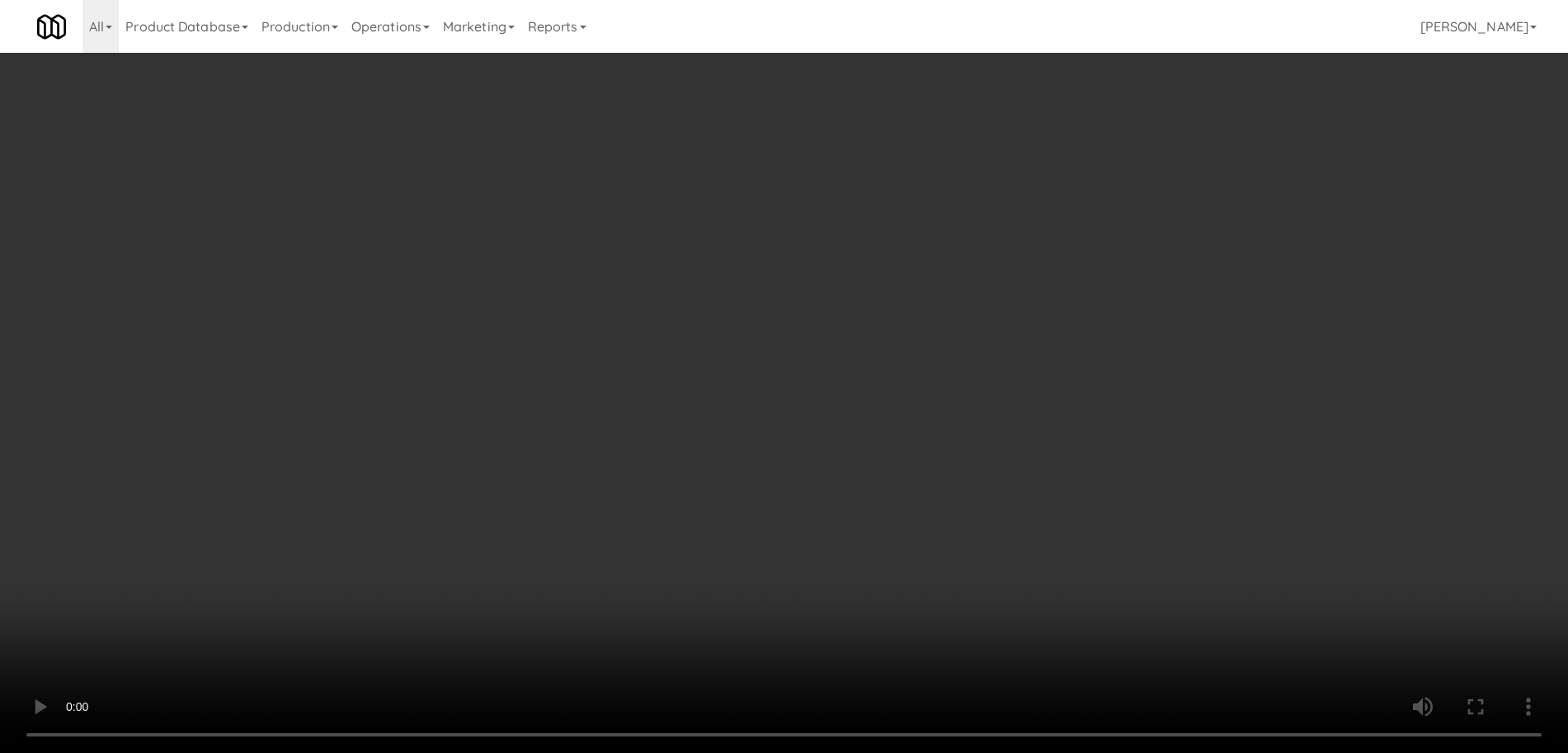
drag, startPoint x: 799, startPoint y: 312, endPoint x: 1108, endPoint y: 157, distance: 345.7
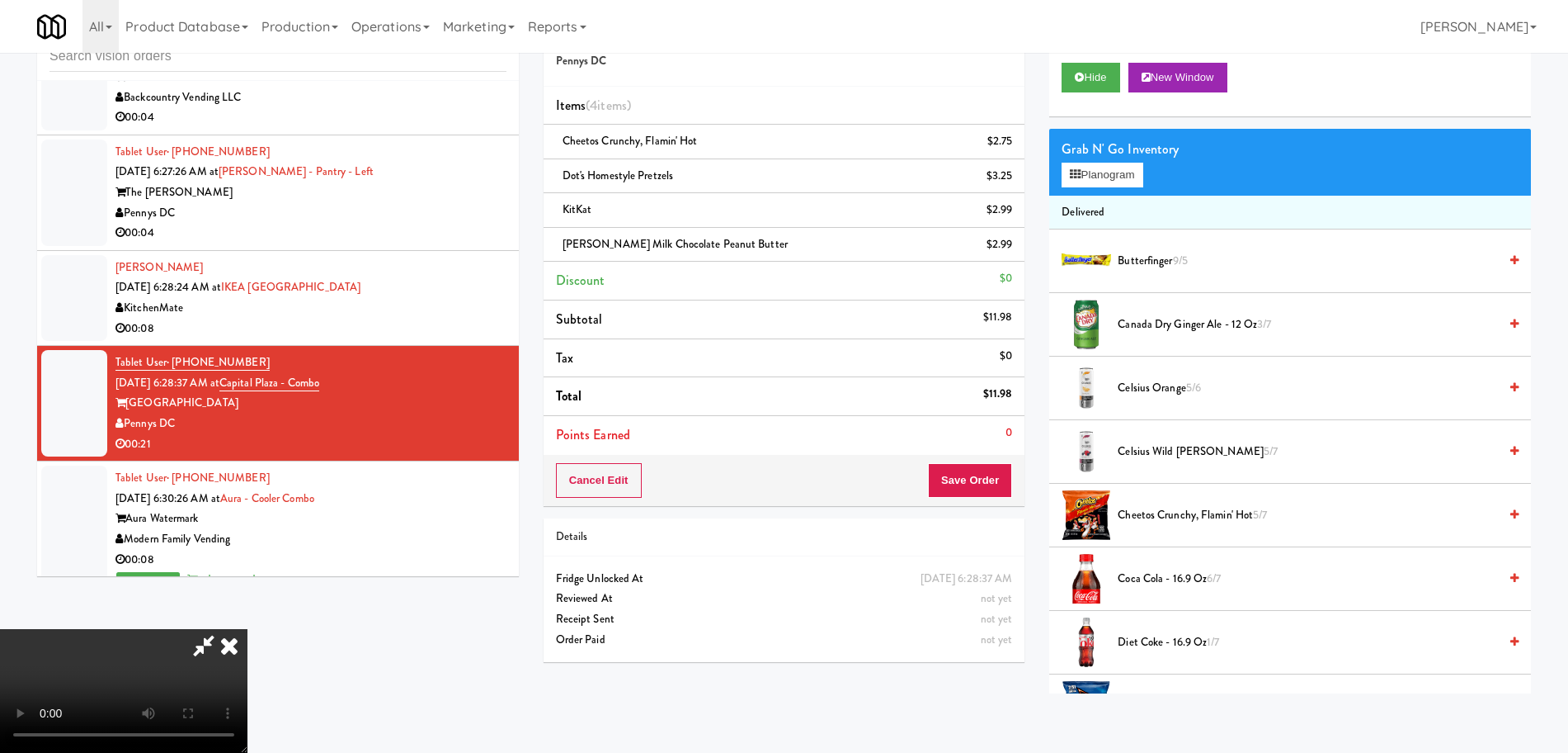
click at [248, 629] on video at bounding box center [124, 691] width 248 height 124
click at [1128, 168] on button "Planogram" at bounding box center [1102, 175] width 81 height 25
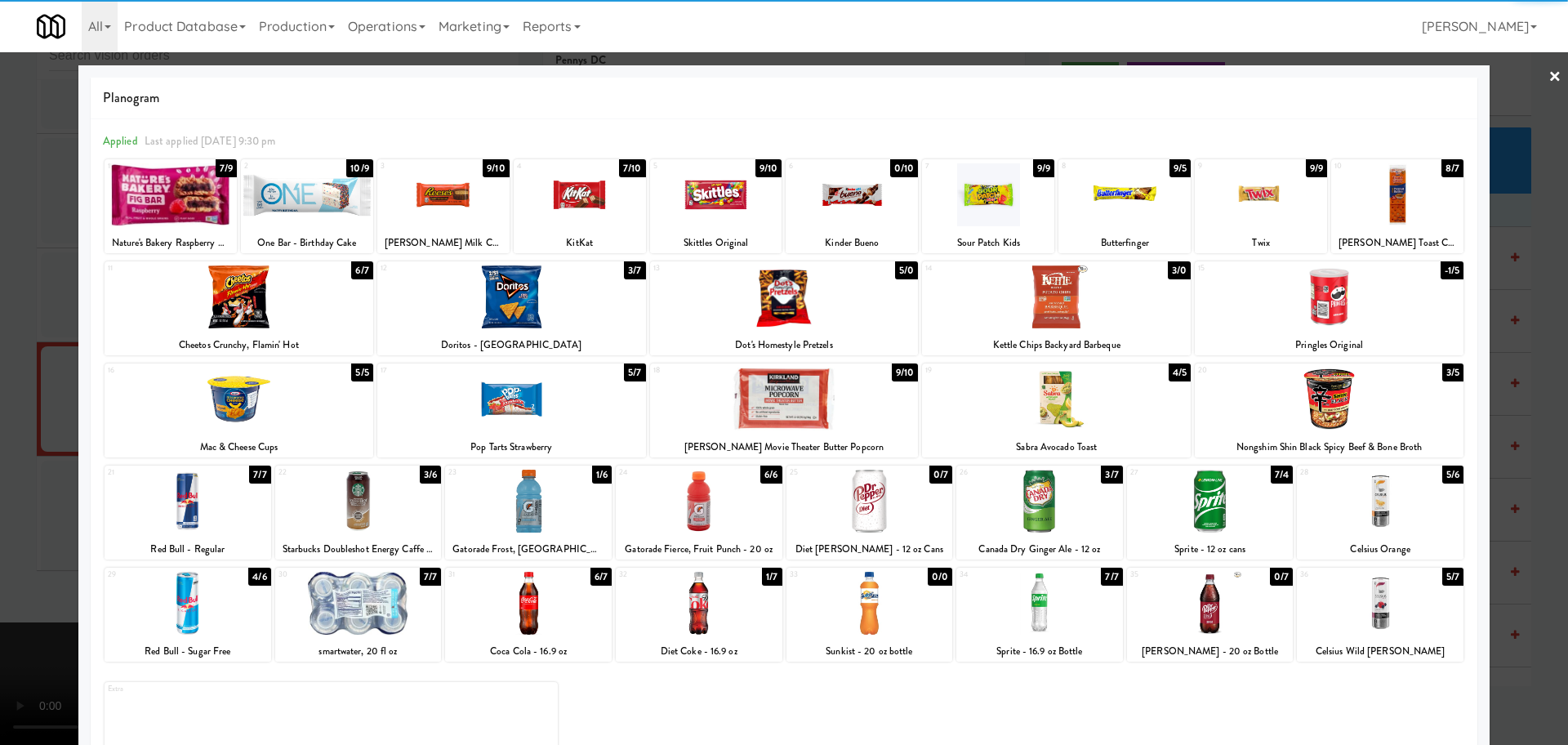
drag, startPoint x: 520, startPoint y: 404, endPoint x: 501, endPoint y: 406, distance: 19.1
click at [519, 404] on div at bounding box center [511, 399] width 269 height 63
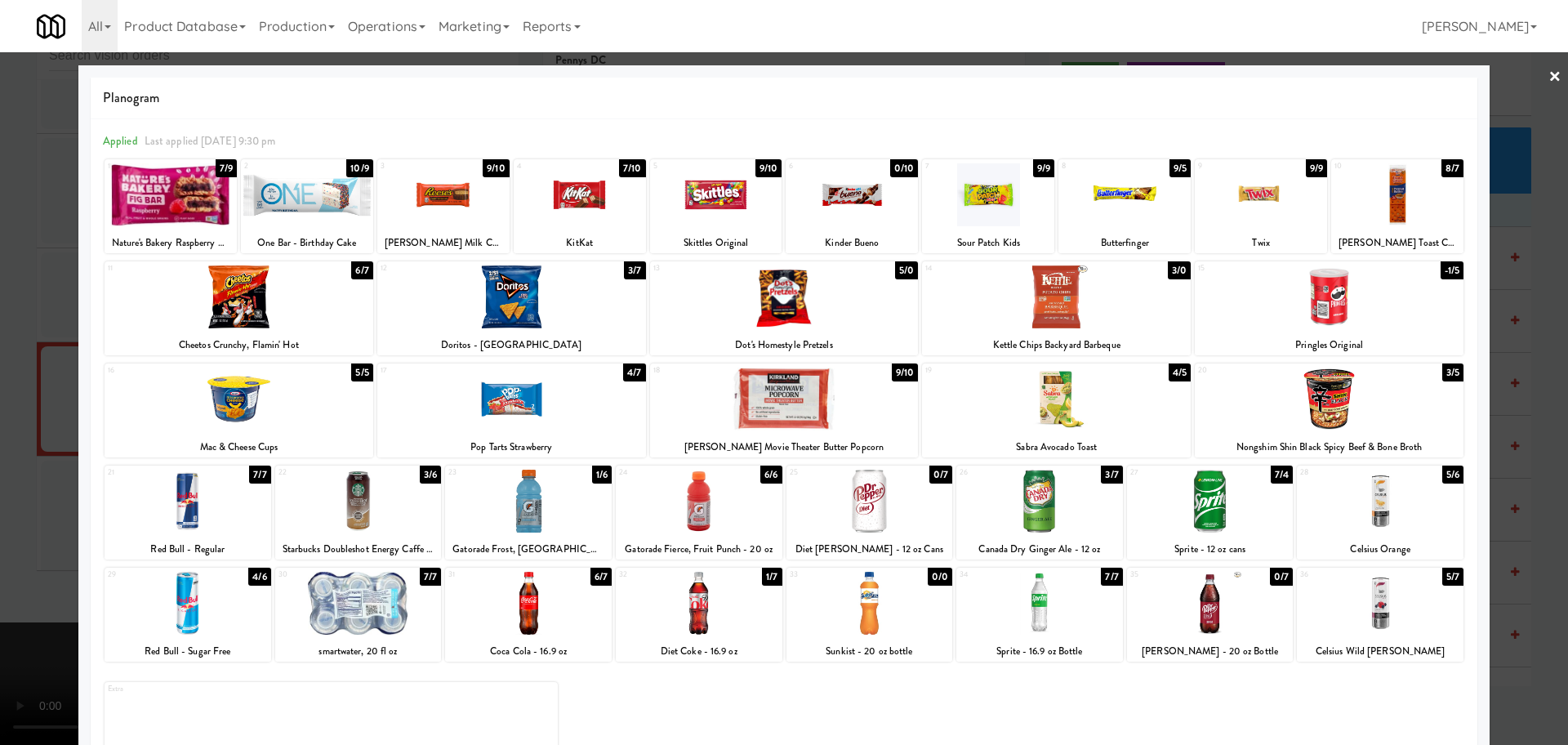
click at [0, 444] on div at bounding box center [784, 372] width 1568 height 745
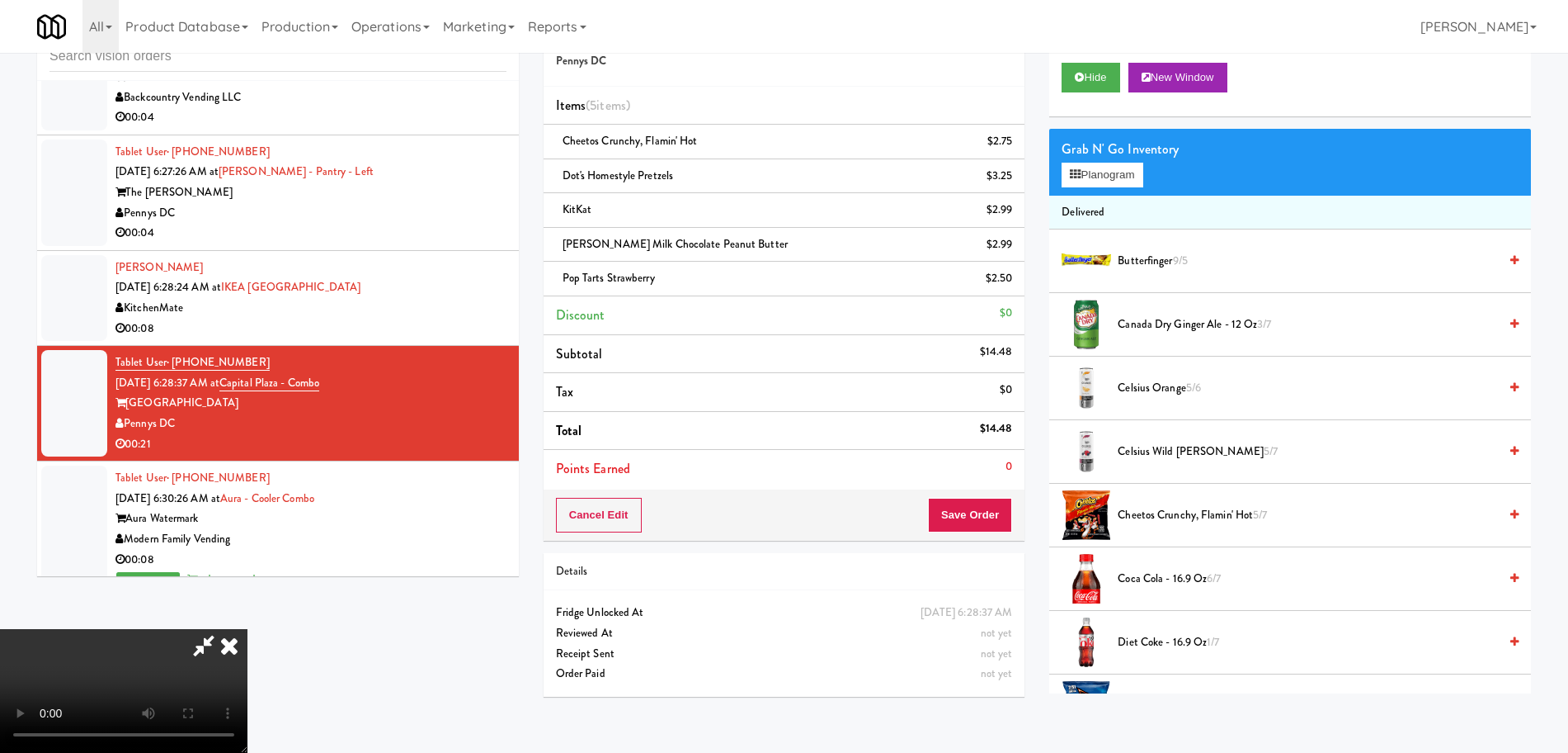
drag, startPoint x: 400, startPoint y: 460, endPoint x: 423, endPoint y: 462, distance: 23.1
click at [248, 629] on video at bounding box center [124, 691] width 248 height 124
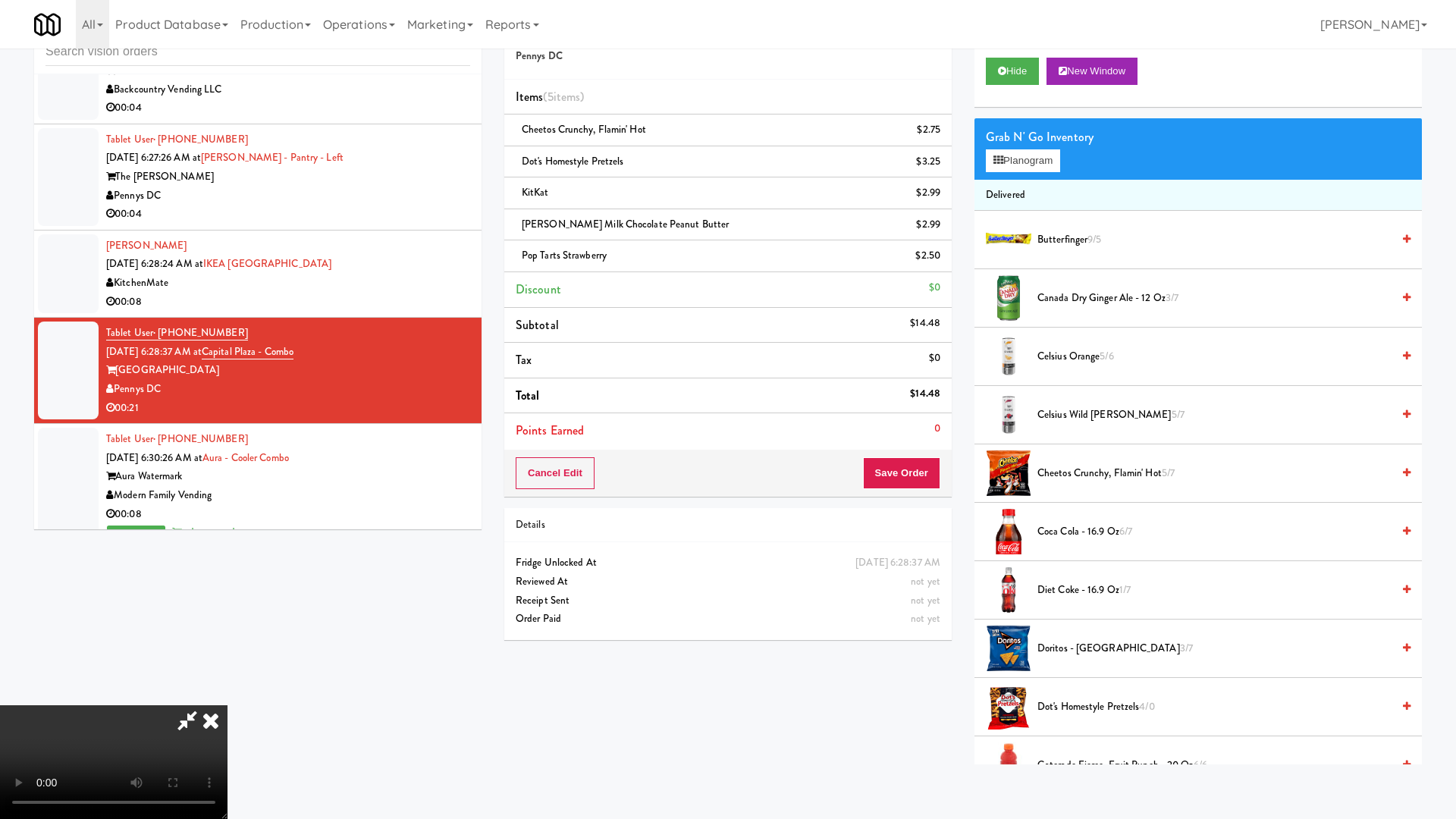
click at [228, 691] on video at bounding box center [114, 762] width 228 height 114
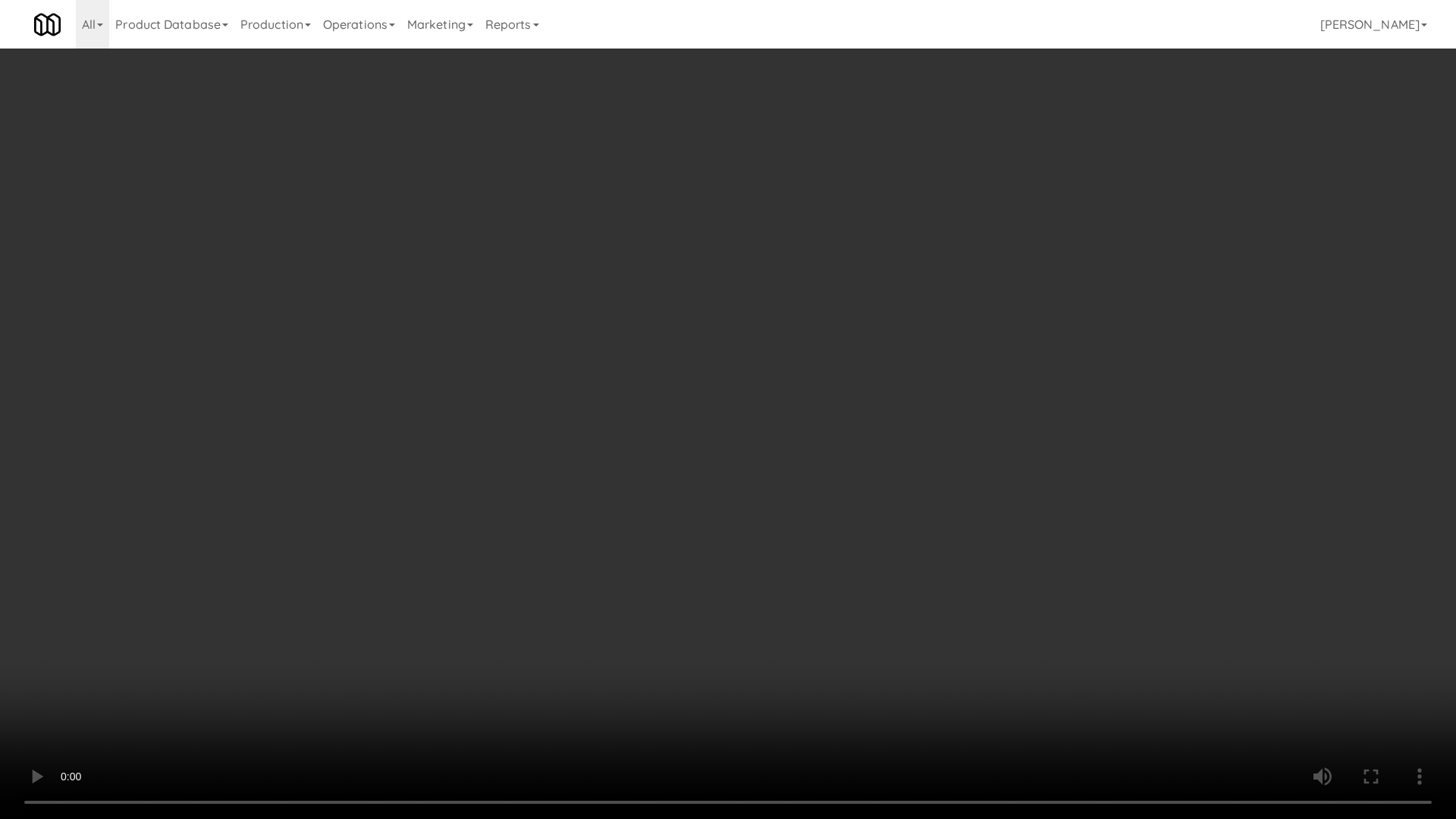
drag, startPoint x: 760, startPoint y: 531, endPoint x: 773, endPoint y: 434, distance: 97.9
click at [760, 530] on video at bounding box center [728, 410] width 1456 height 819
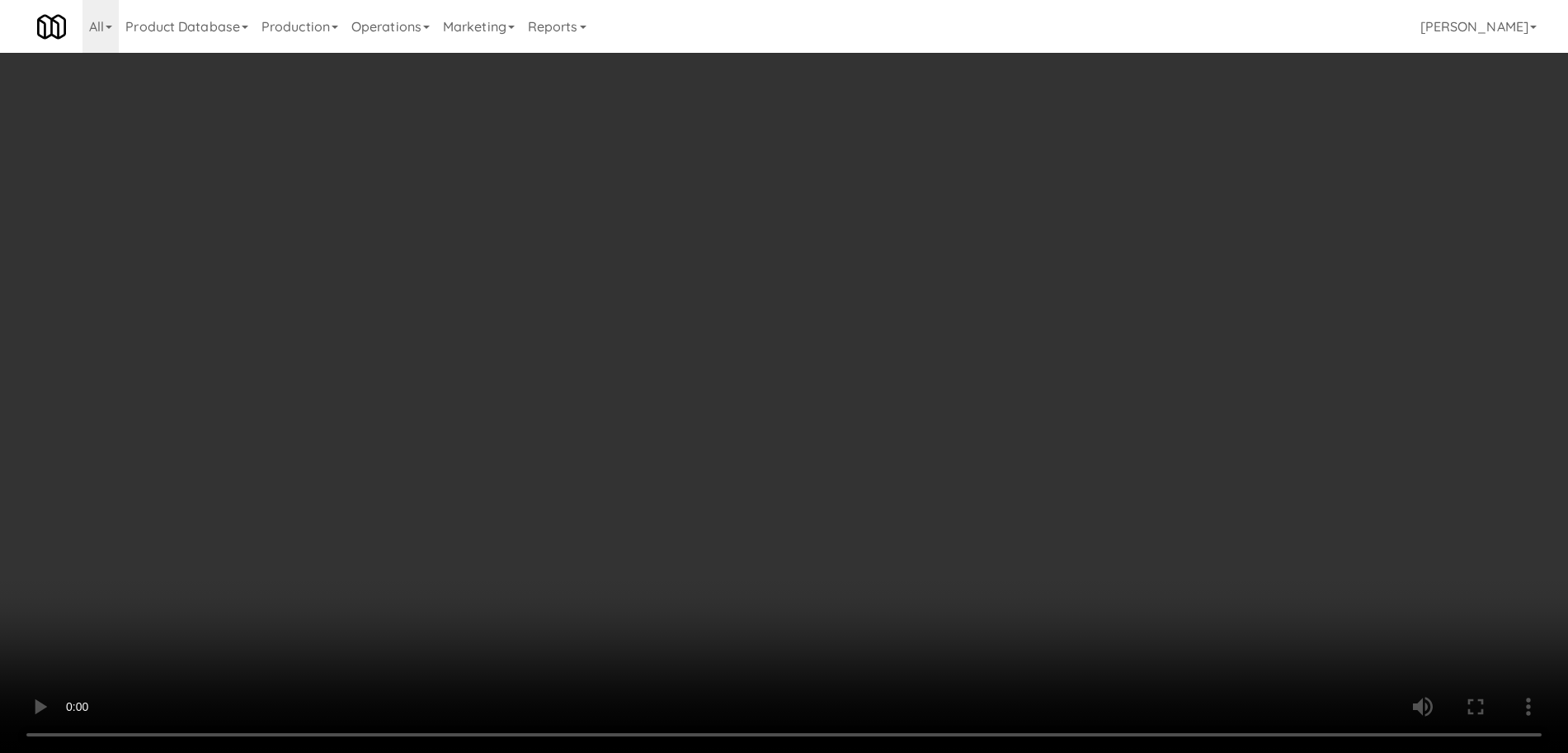
click at [781, 375] on video at bounding box center [784, 376] width 1568 height 753
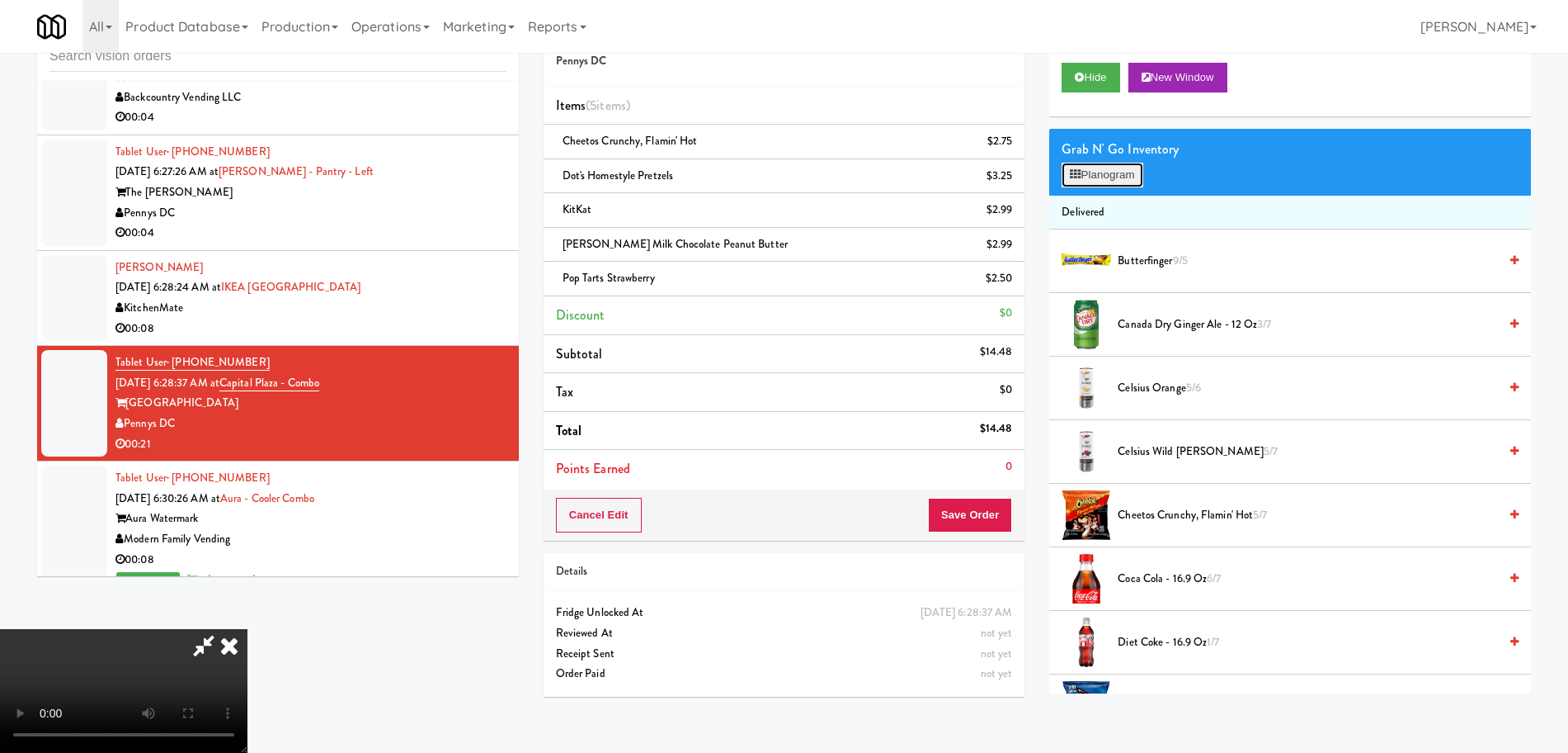
click at [1113, 174] on button "Planogram" at bounding box center [1102, 175] width 81 height 25
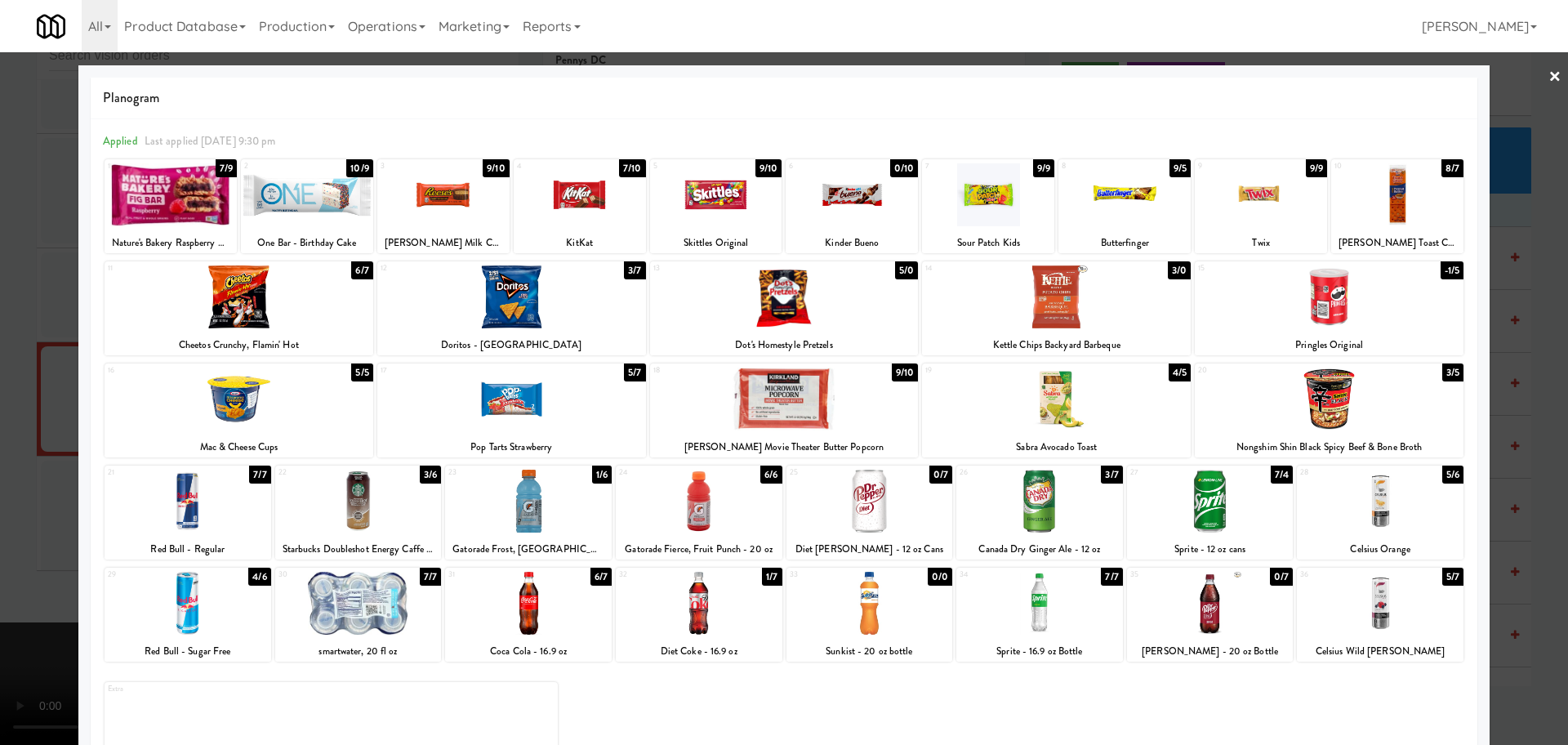
drag, startPoint x: 529, startPoint y: 632, endPoint x: 515, endPoint y: 626, distance: 15.2
click at [530, 628] on div at bounding box center [528, 603] width 167 height 63
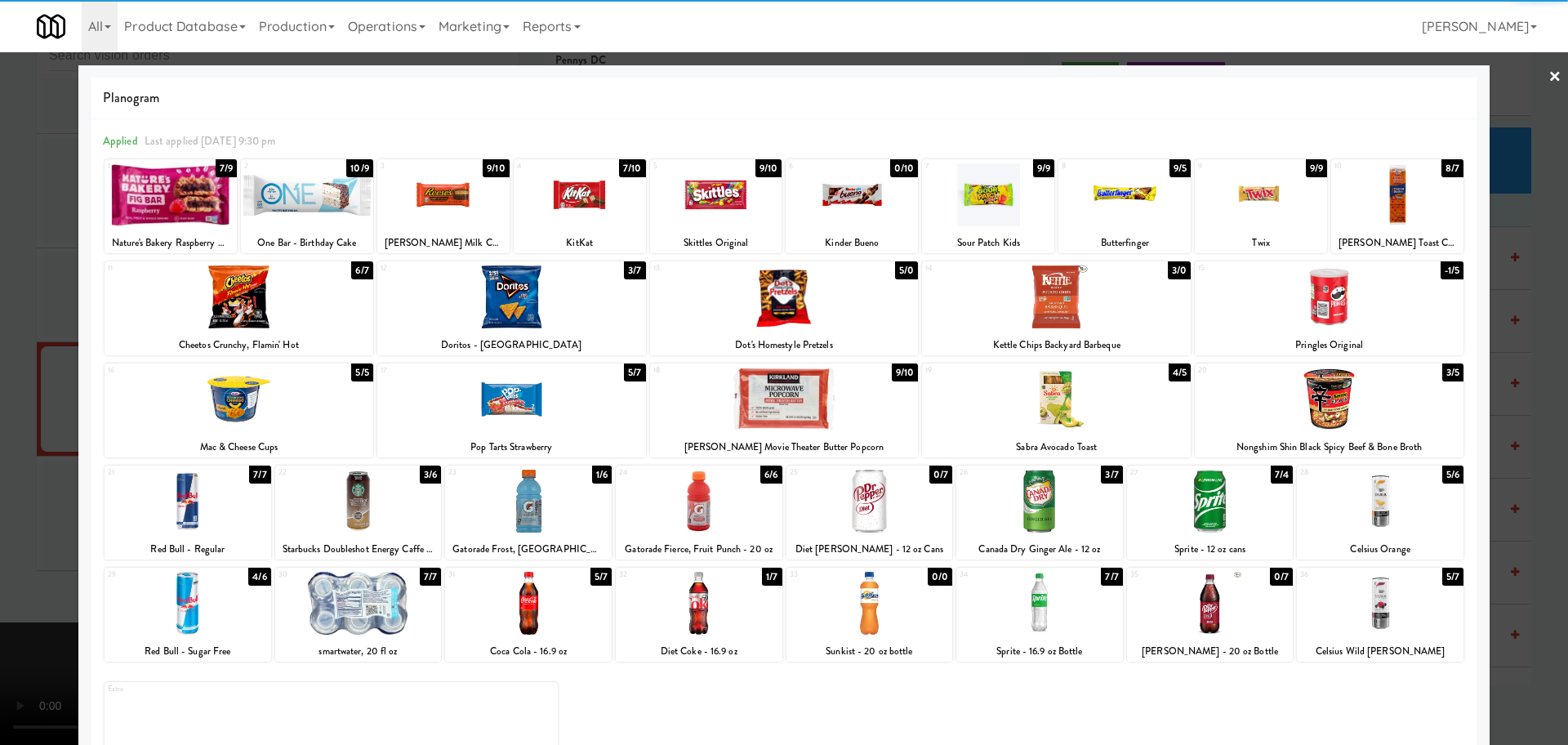
click at [68, 586] on div at bounding box center [784, 372] width 1568 height 745
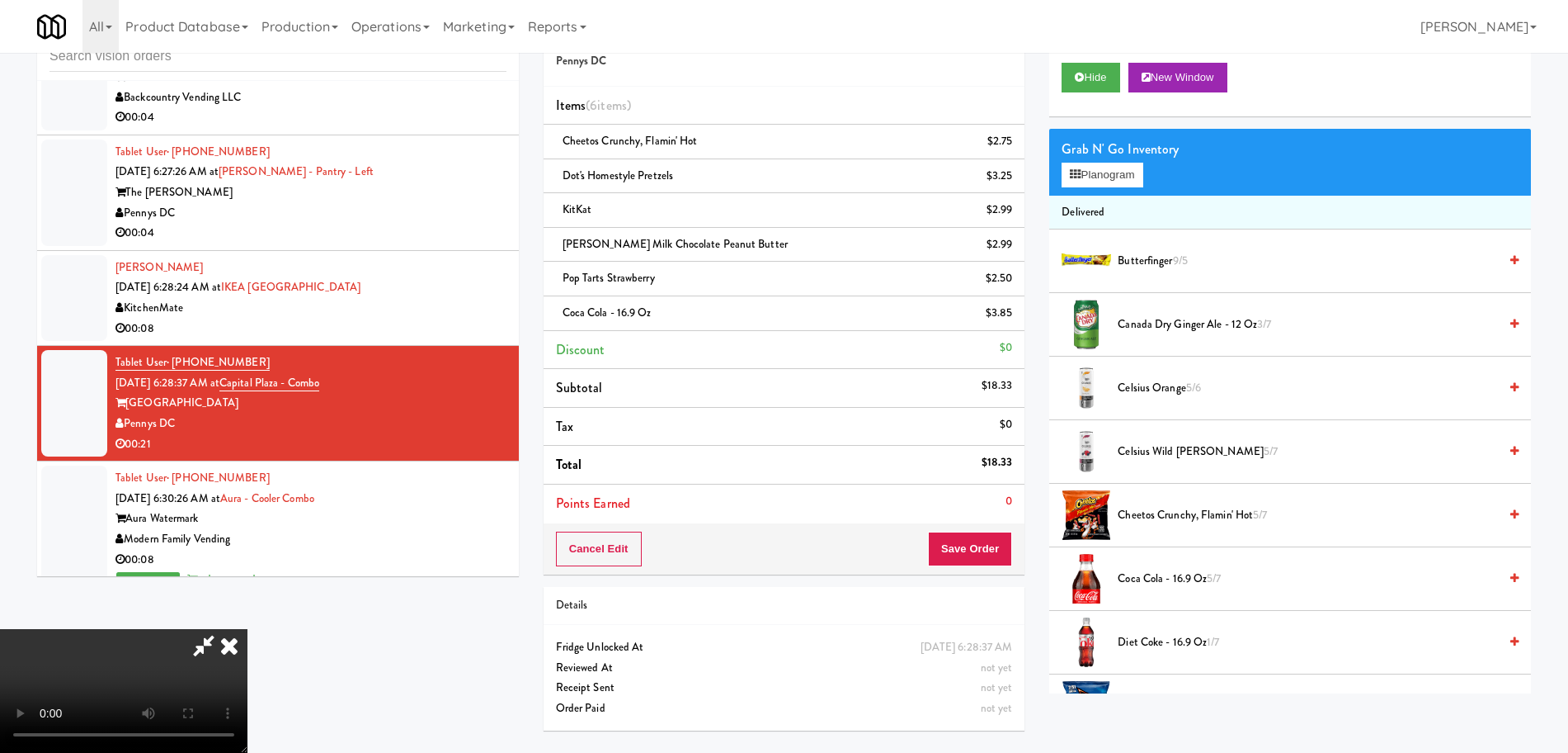
click at [248, 629] on video at bounding box center [124, 691] width 248 height 124
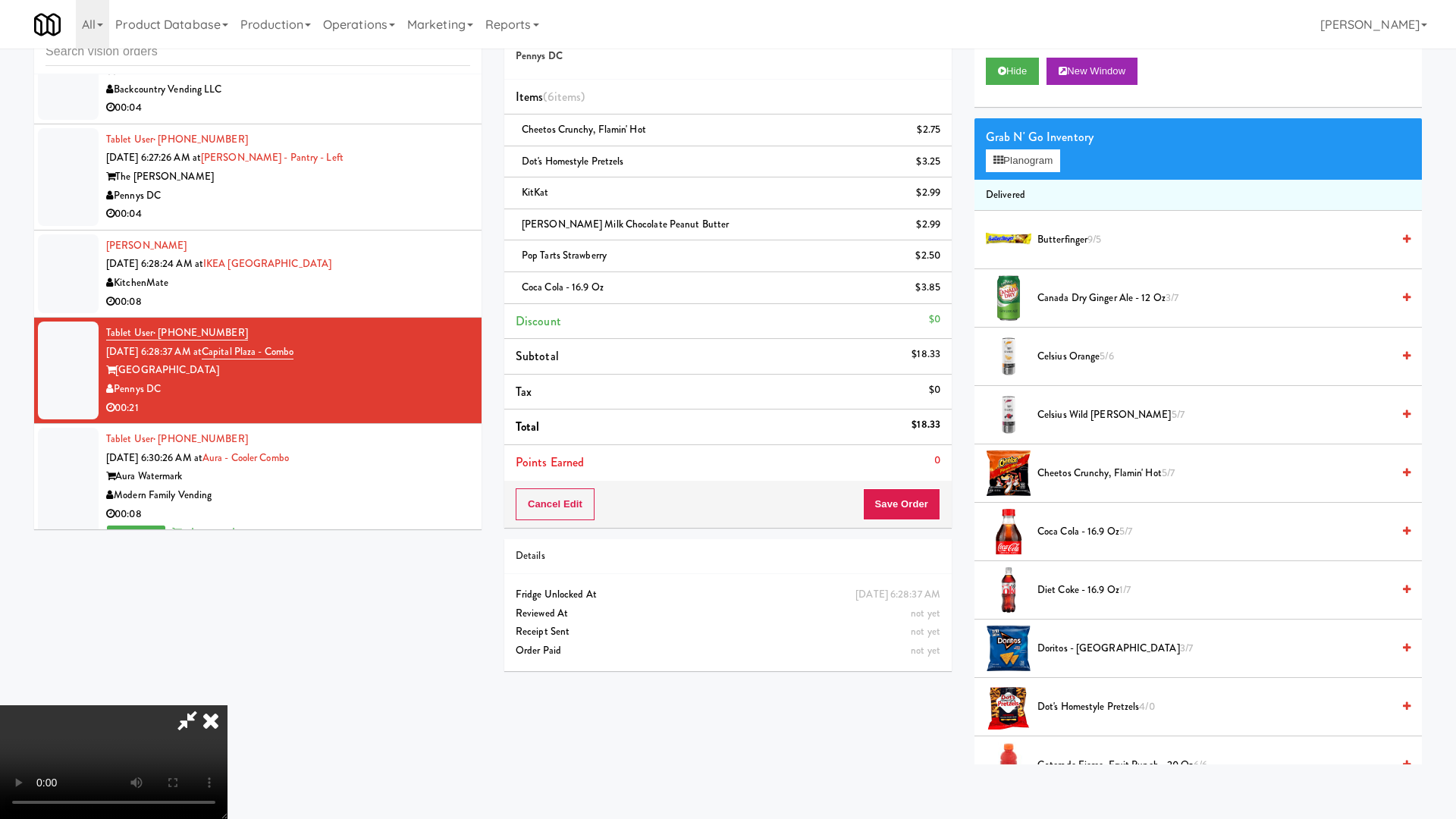
click at [228, 691] on video at bounding box center [114, 762] width 228 height 114
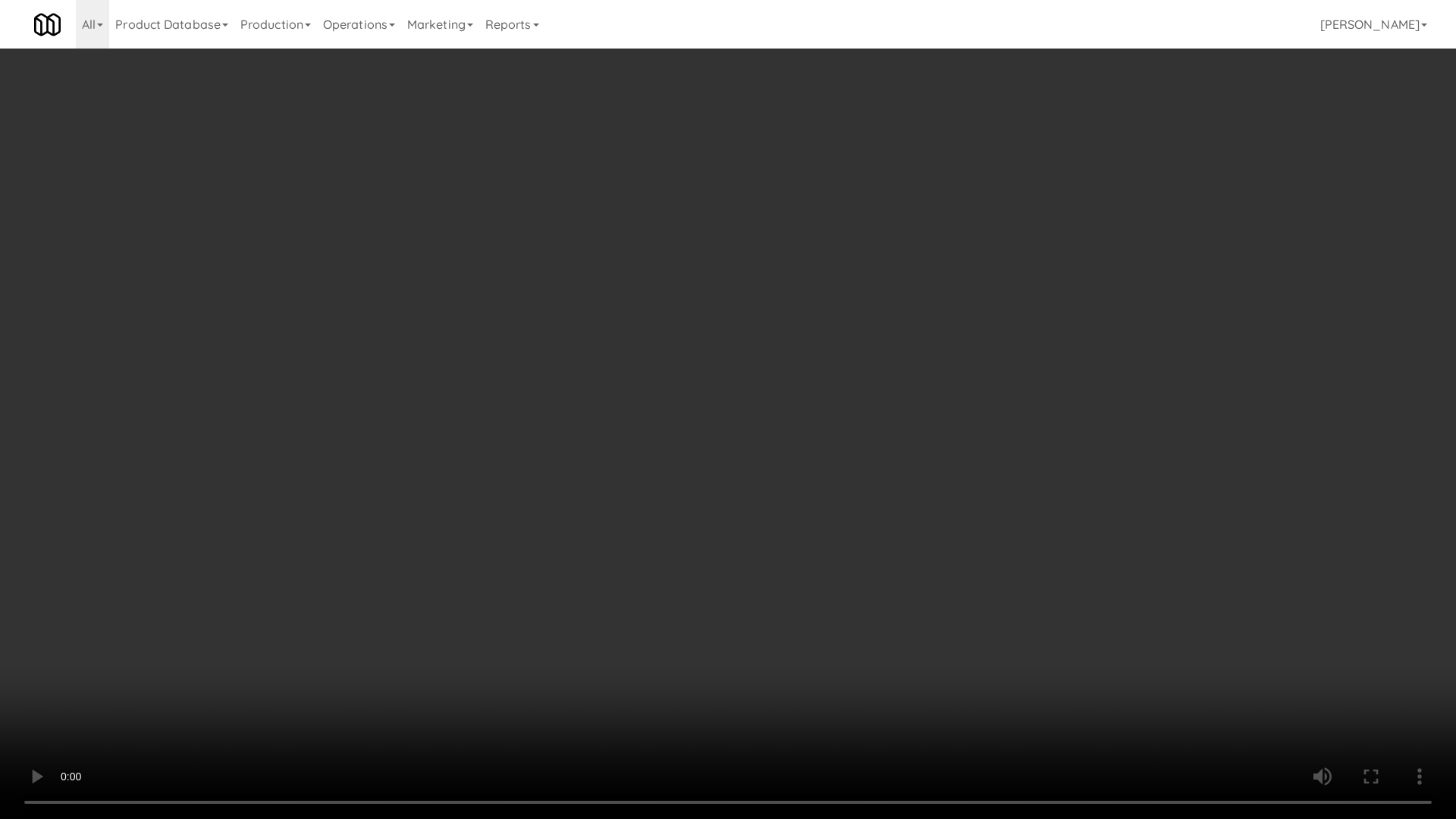
click at [948, 603] on video at bounding box center [728, 410] width 1456 height 819
click at [957, 567] on video at bounding box center [728, 410] width 1456 height 819
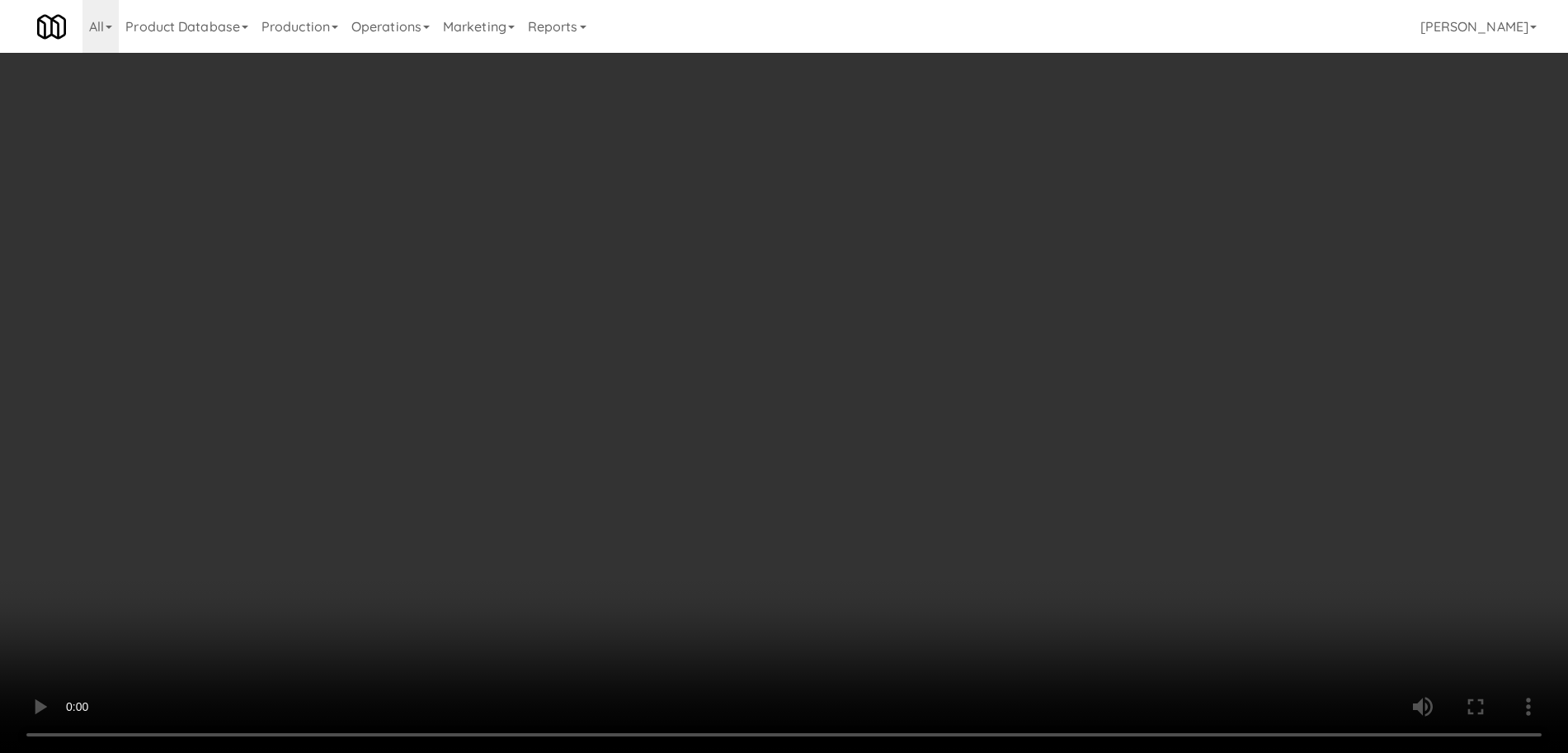
click at [1123, 176] on button "Planogram" at bounding box center [1102, 175] width 81 height 25
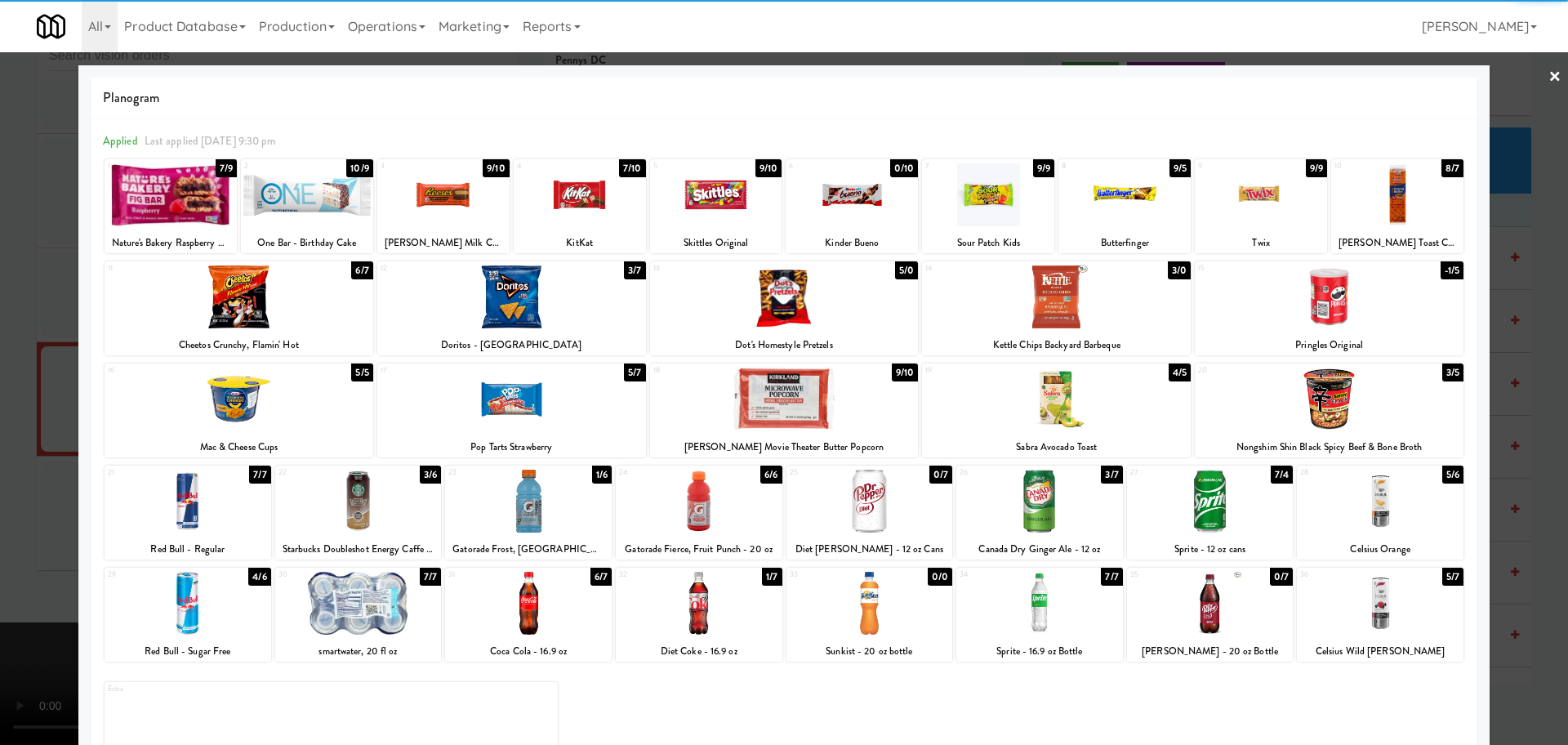
click at [784, 300] on div at bounding box center [784, 297] width 269 height 63
drag, startPoint x: 0, startPoint y: 392, endPoint x: 14, endPoint y: 386, distance: 15.2
click at [1, 390] on div at bounding box center [784, 372] width 1568 height 745
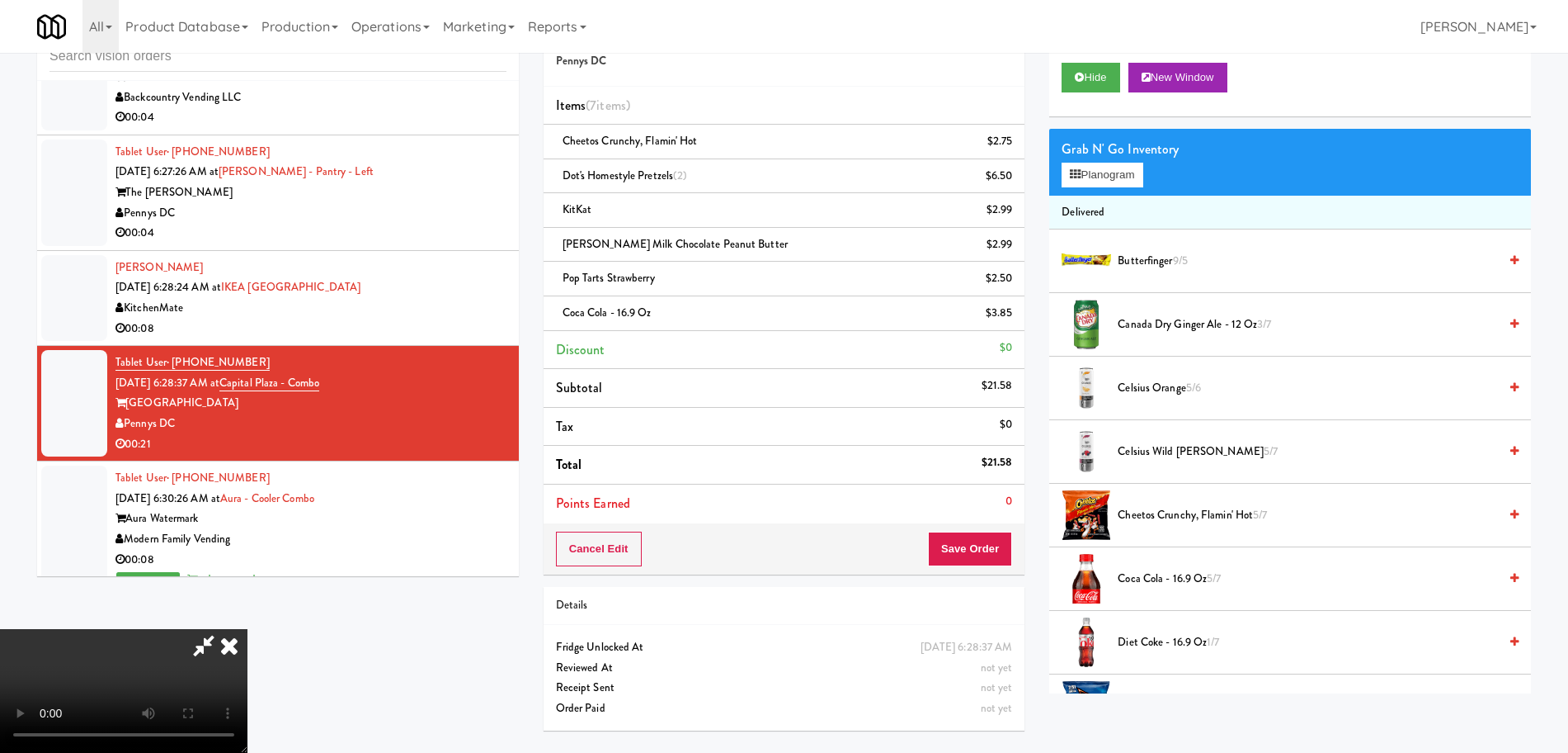
click at [248, 629] on video at bounding box center [124, 691] width 248 height 124
click at [995, 539] on button "Save Order" at bounding box center [970, 549] width 85 height 34
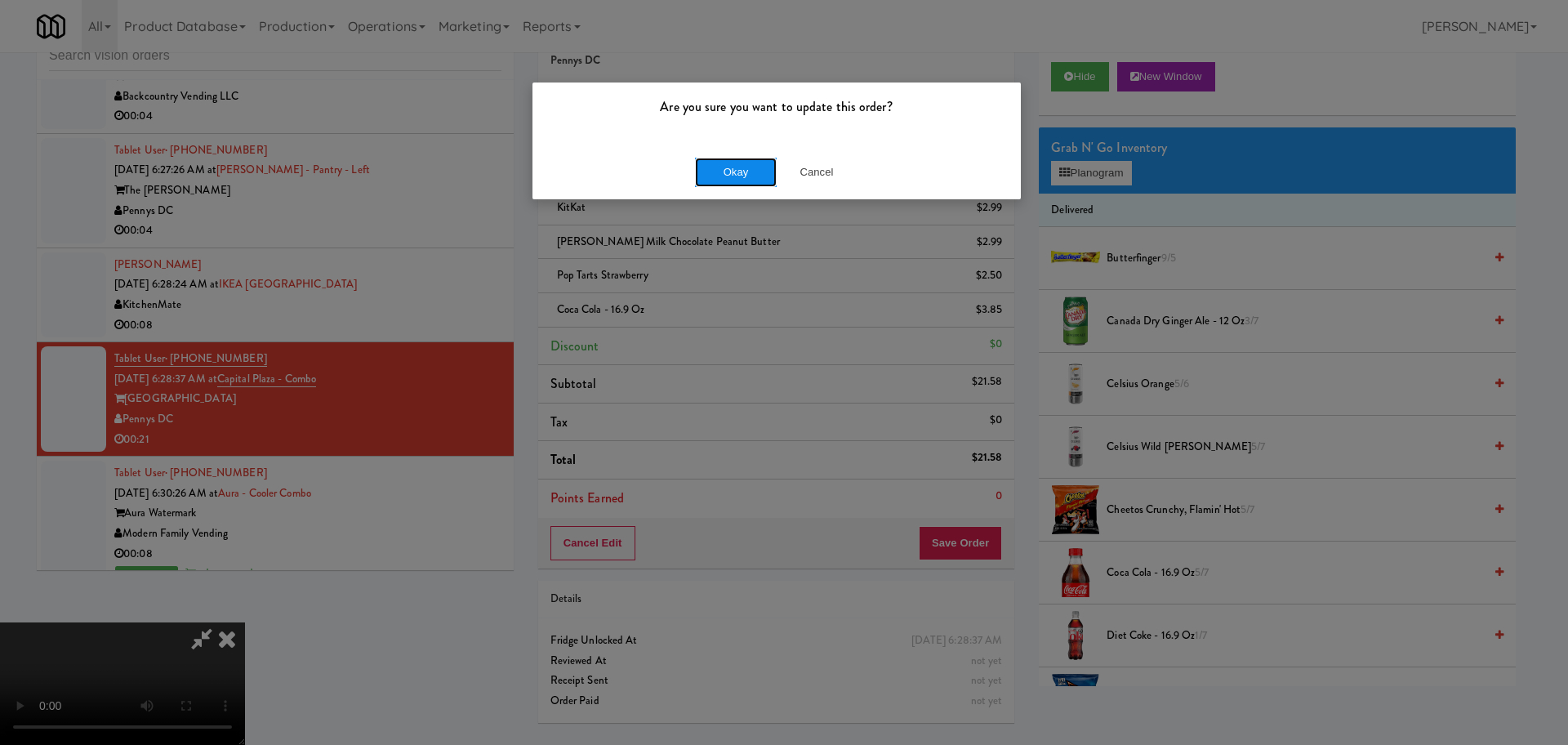
click at [724, 183] on button "Okay" at bounding box center [736, 172] width 82 height 29
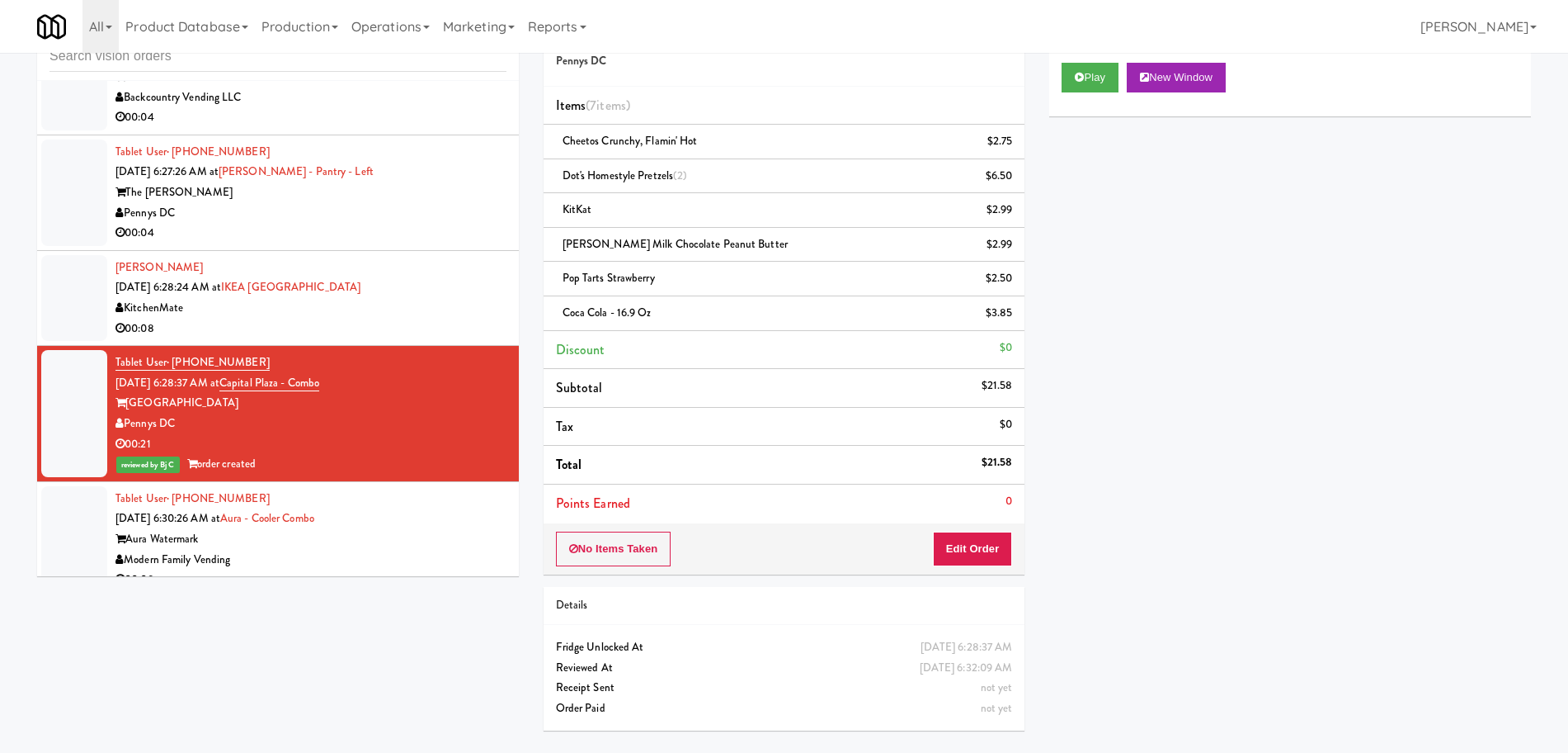
click at [449, 323] on div "00:08" at bounding box center [311, 328] width 391 height 21
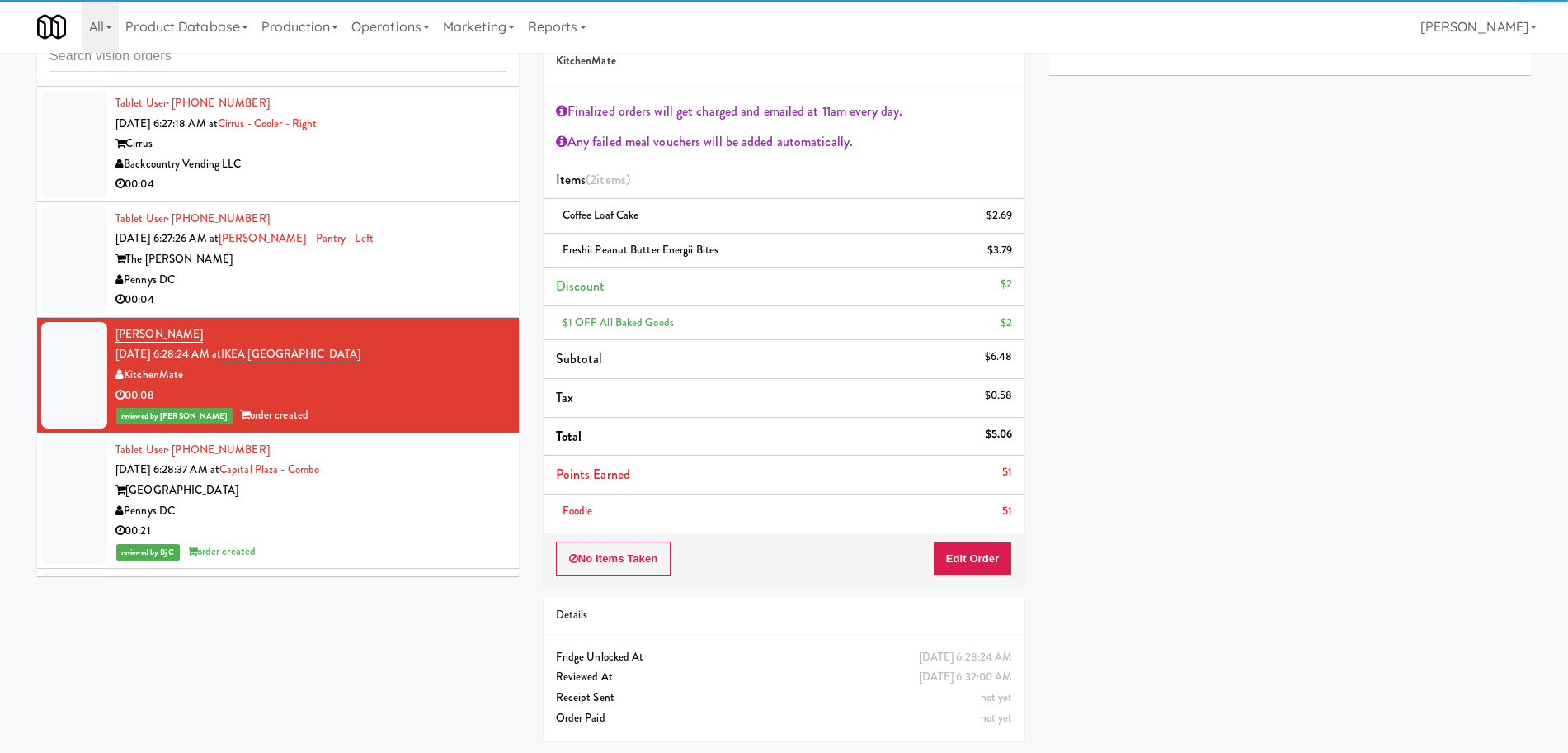
scroll to position [4704, 0]
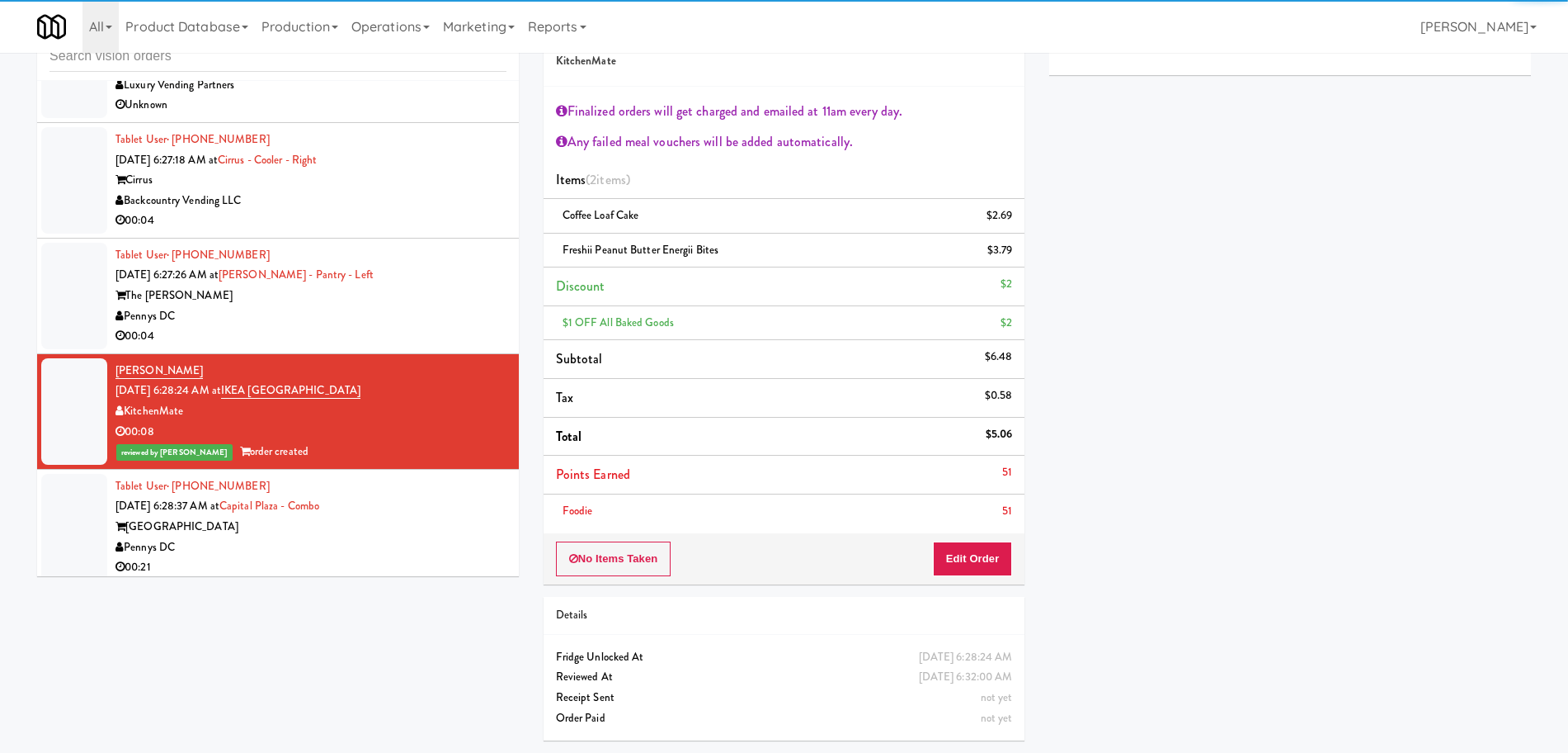
click at [419, 322] on div "Pennys DC" at bounding box center [311, 317] width 391 height 21
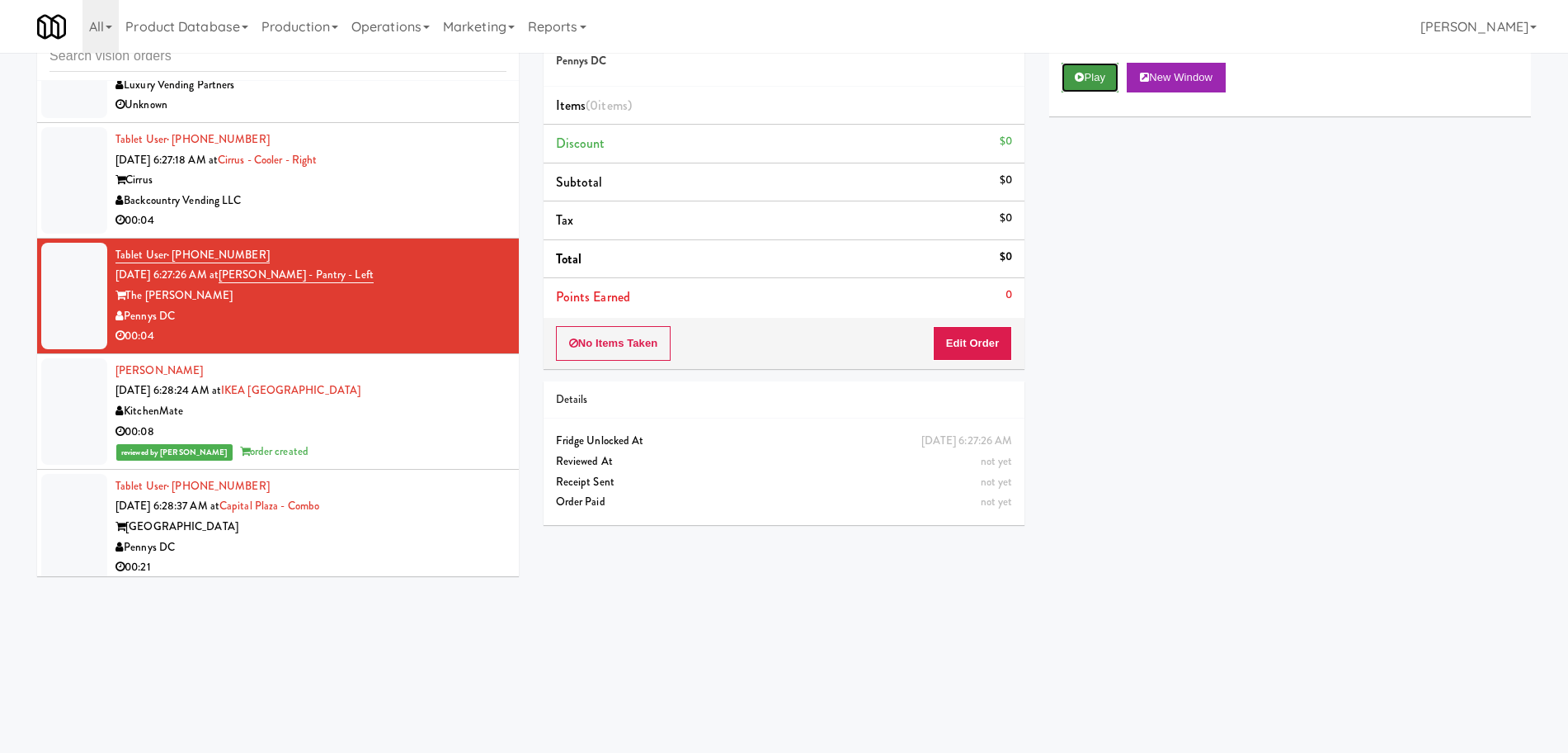
click at [1092, 74] on button "Play" at bounding box center [1090, 77] width 57 height 29
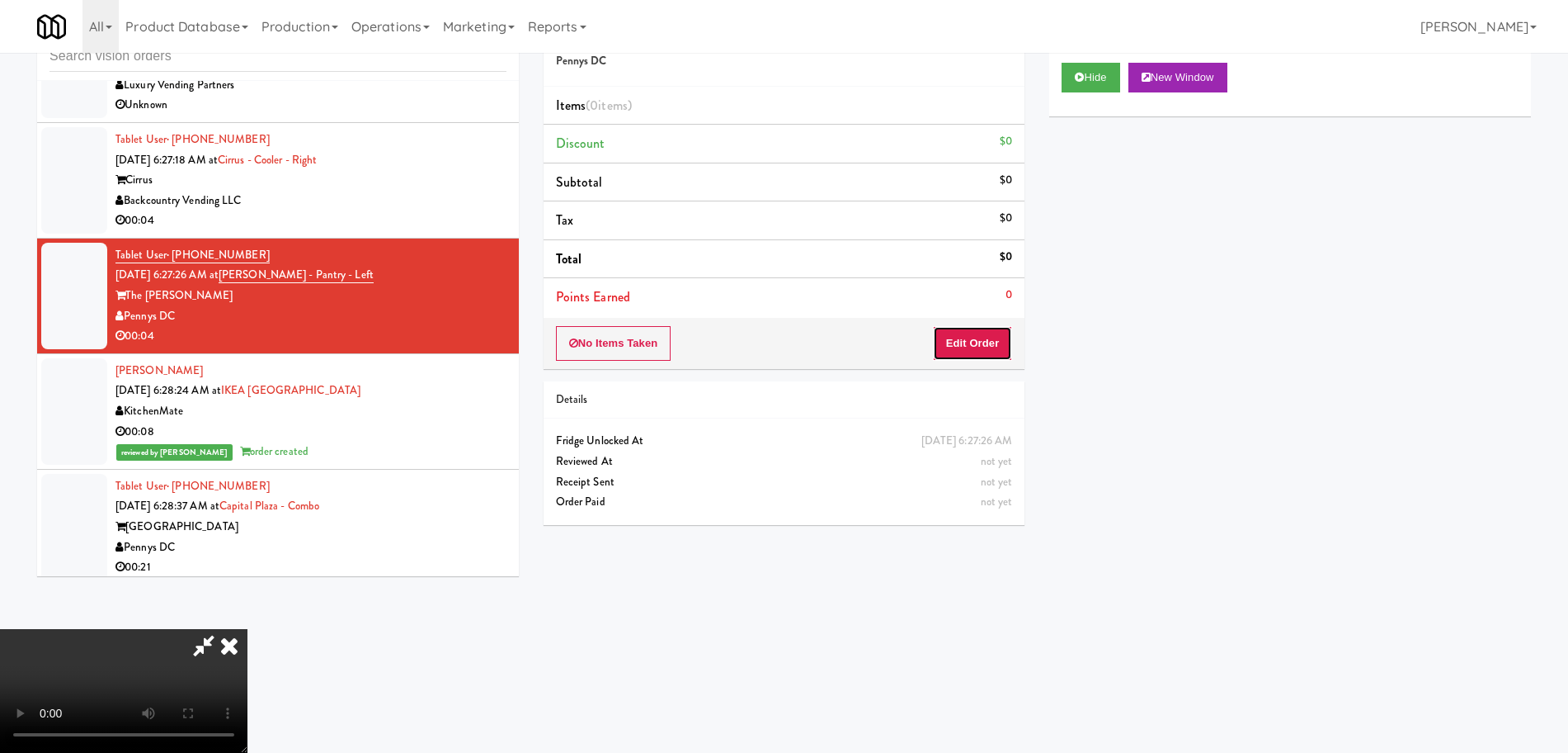
click at [964, 342] on button "Edit Order" at bounding box center [973, 343] width 80 height 34
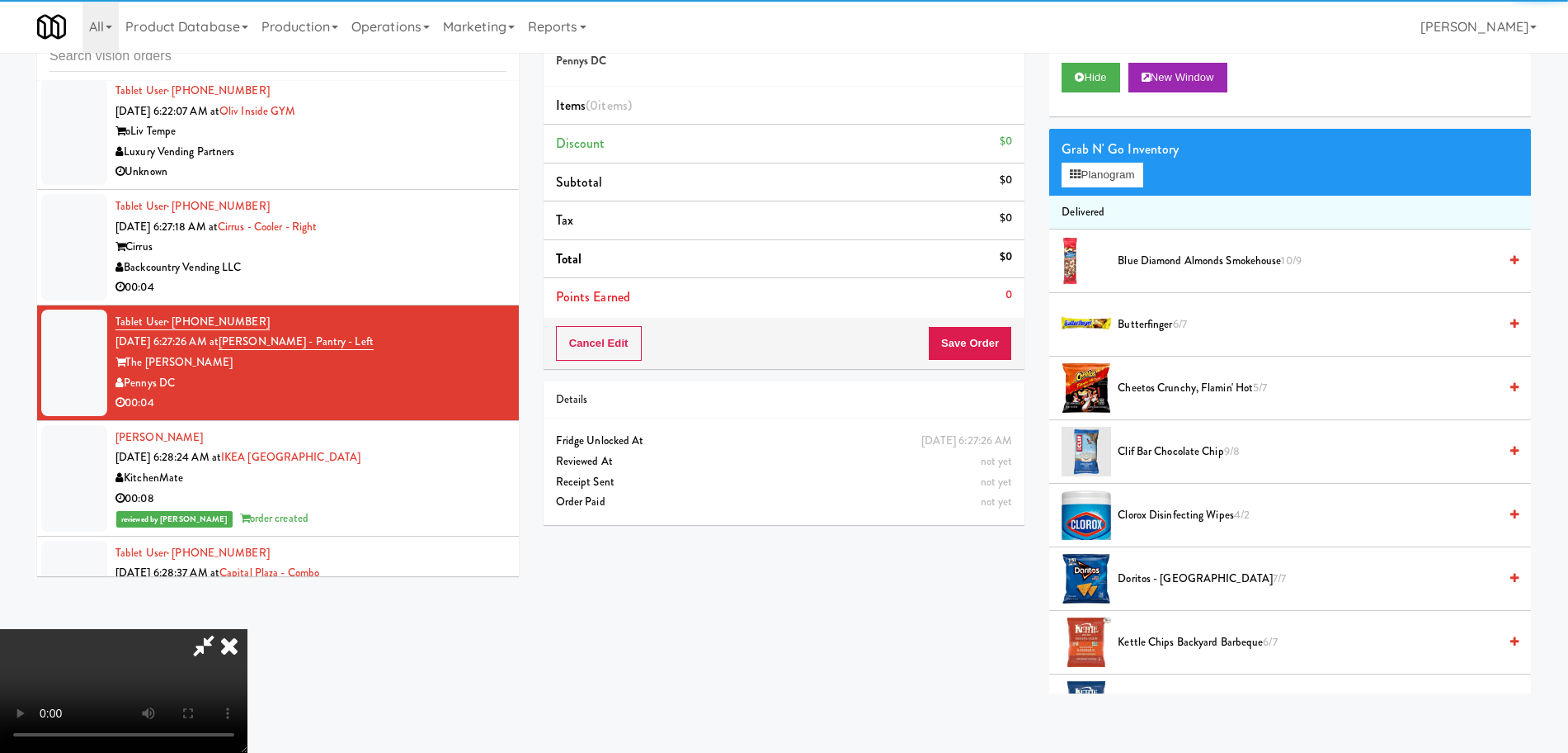
scroll to position [4497, 0]
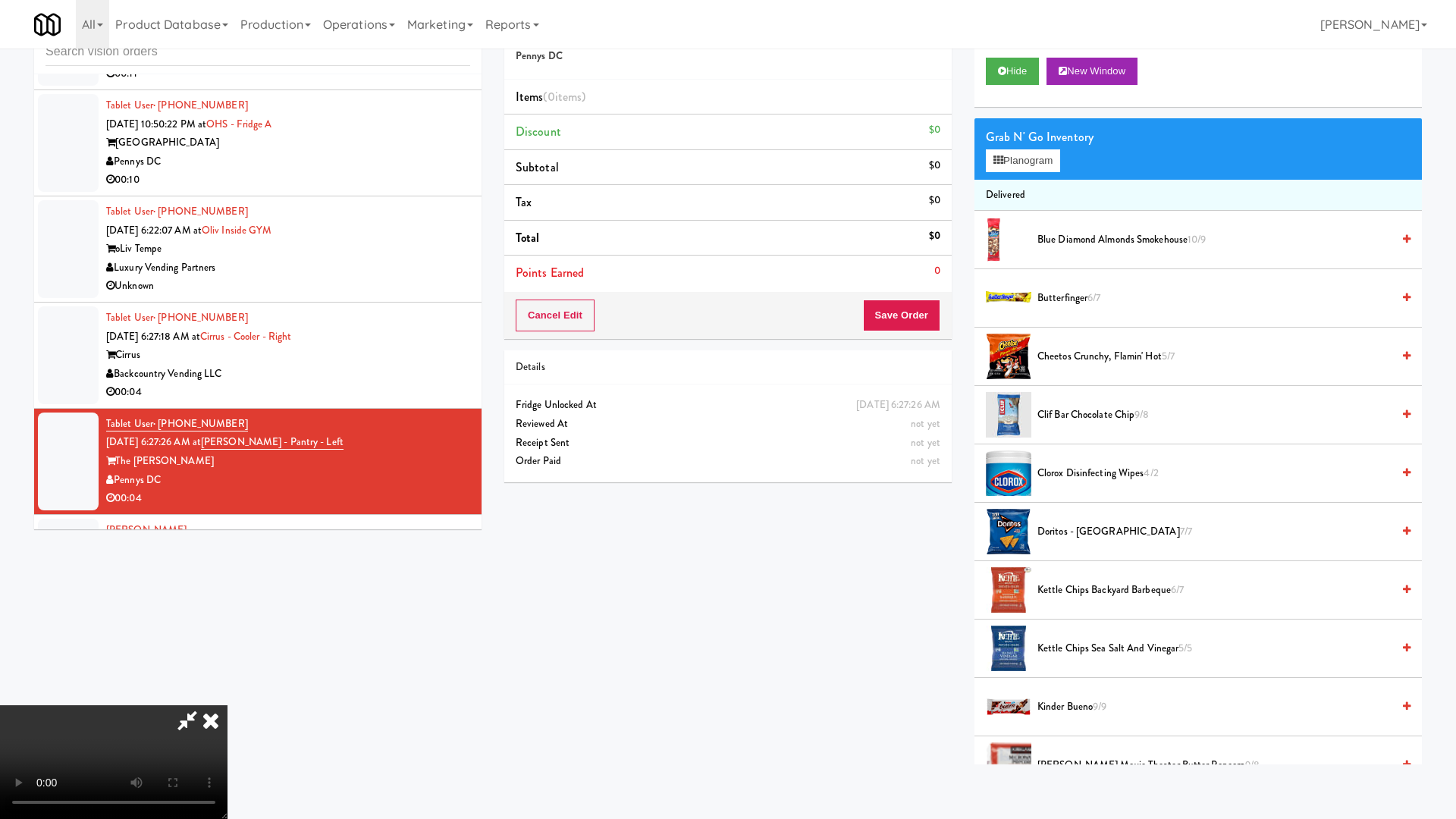
click at [228, 691] on video at bounding box center [114, 762] width 228 height 114
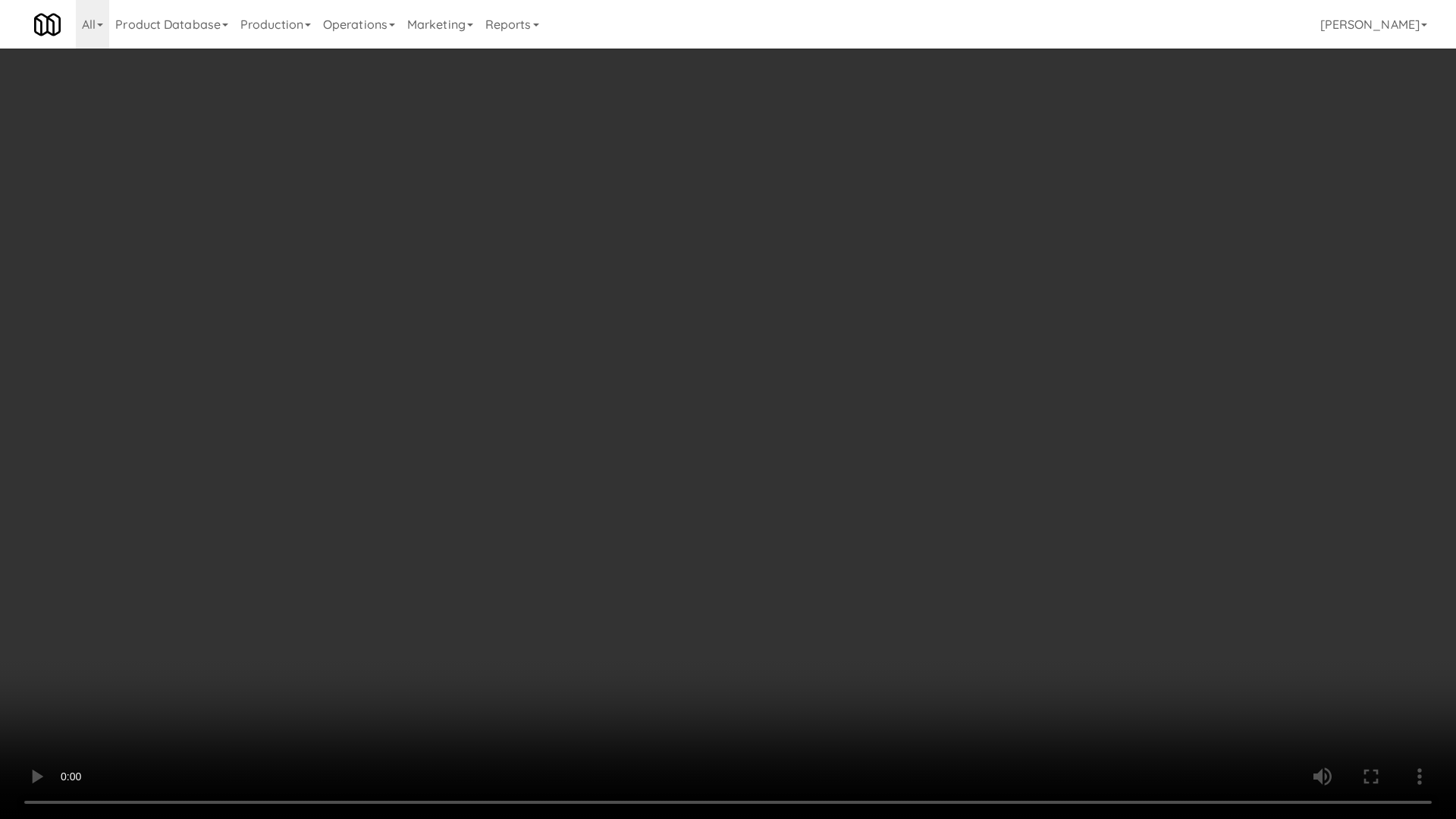
drag, startPoint x: 758, startPoint y: 507, endPoint x: 770, endPoint y: 408, distance: 99.7
click at [759, 506] on video at bounding box center [728, 410] width 1456 height 819
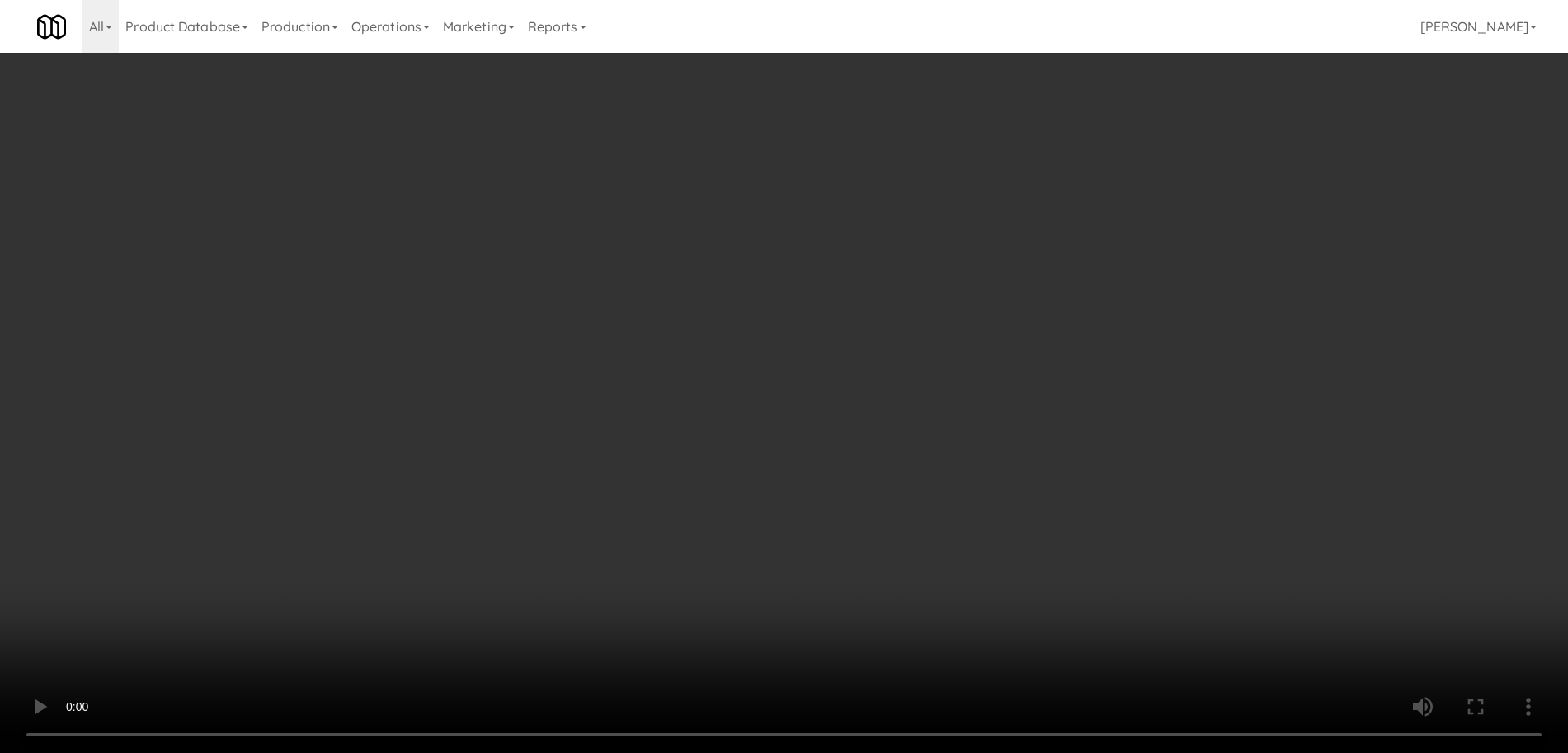
click at [1082, 188] on div "Grab N' Go Inventory Planogram" at bounding box center [1289, 162] width 481 height 67
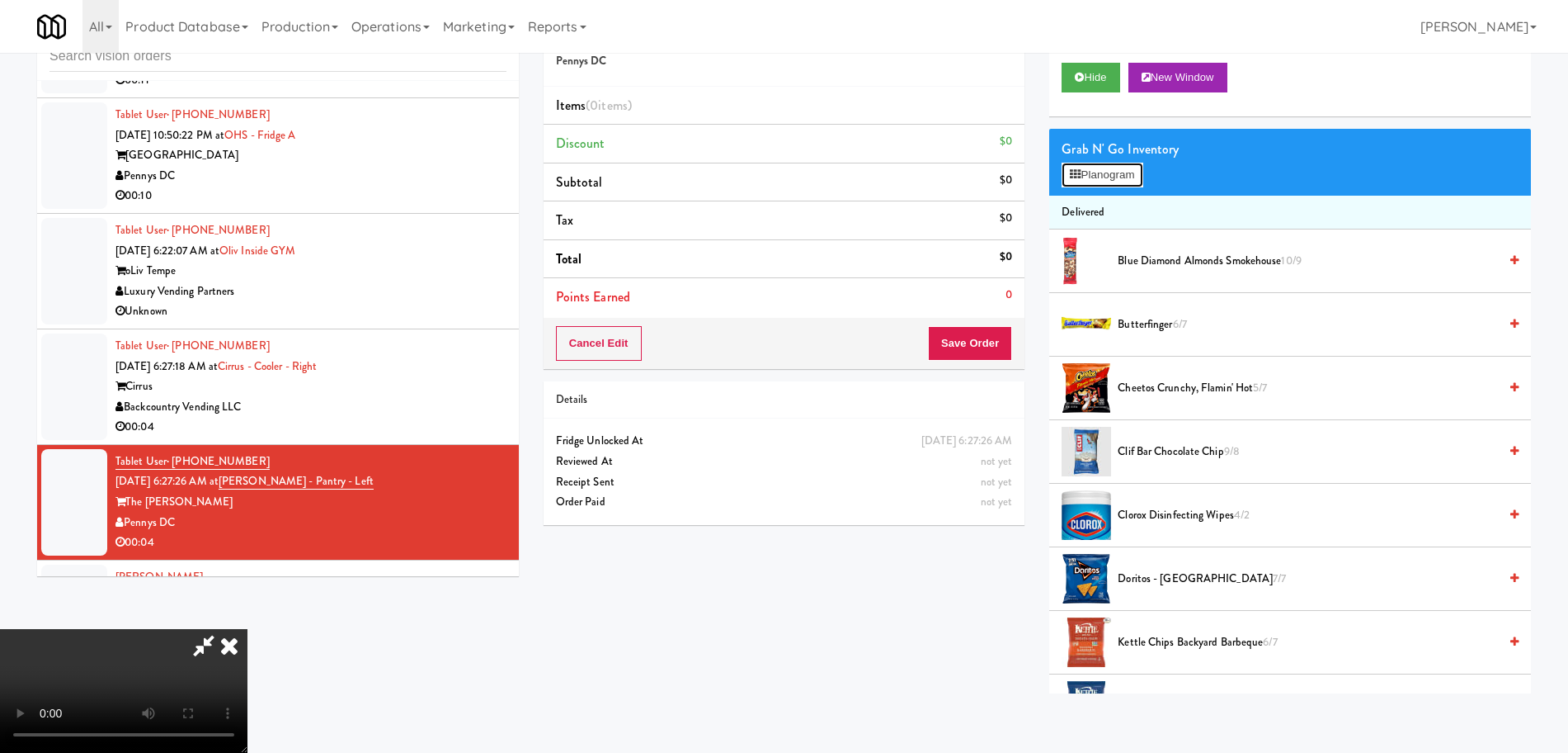
click at [1083, 182] on button "Planogram" at bounding box center [1102, 175] width 81 height 25
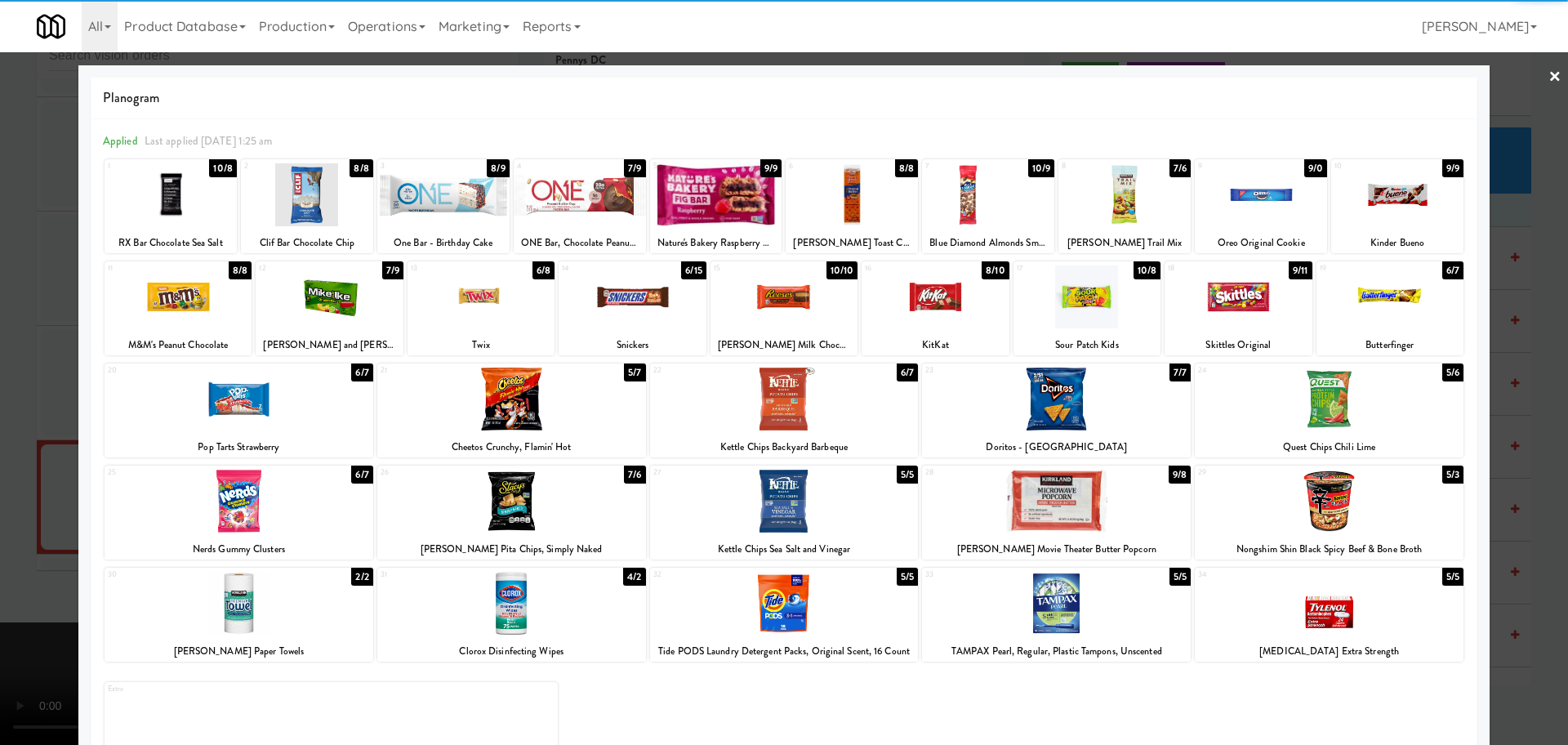
click at [336, 197] on div at bounding box center [307, 195] width 133 height 63
drag, startPoint x: 0, startPoint y: 344, endPoint x: 135, endPoint y: 348, distance: 135.1
click at [2, 344] on div at bounding box center [784, 372] width 1568 height 745
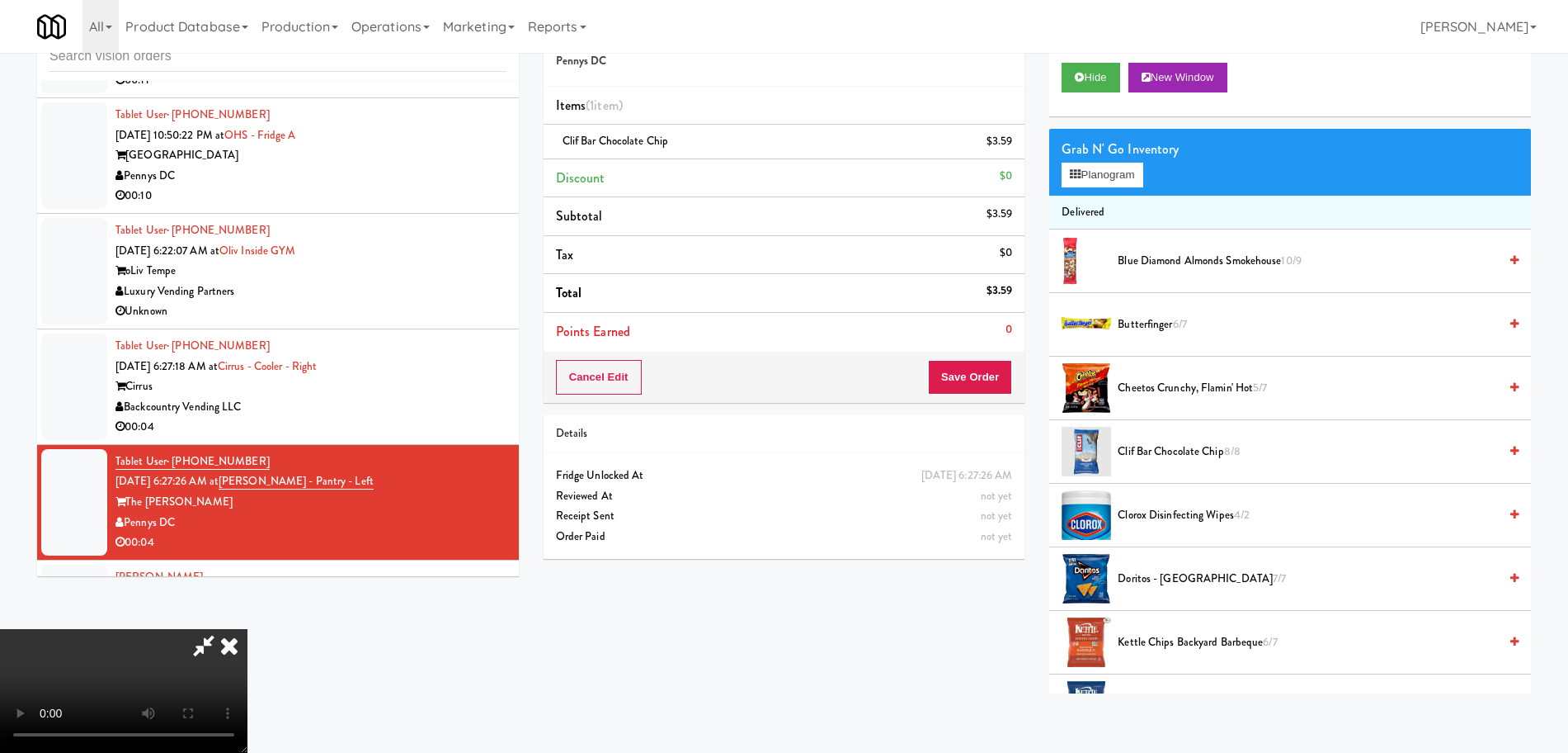
drag, startPoint x: 383, startPoint y: 387, endPoint x: 401, endPoint y: 392, distance: 18.7
click at [248, 629] on video at bounding box center [124, 691] width 248 height 124
click at [223, 629] on icon at bounding box center [203, 645] width 38 height 33
click at [419, 359] on div "Tablet User · (720) 625-5896 [DATE] 6:27:18 AM at Cirrus - Cooler - Right Cirru…" at bounding box center [311, 386] width 391 height 101
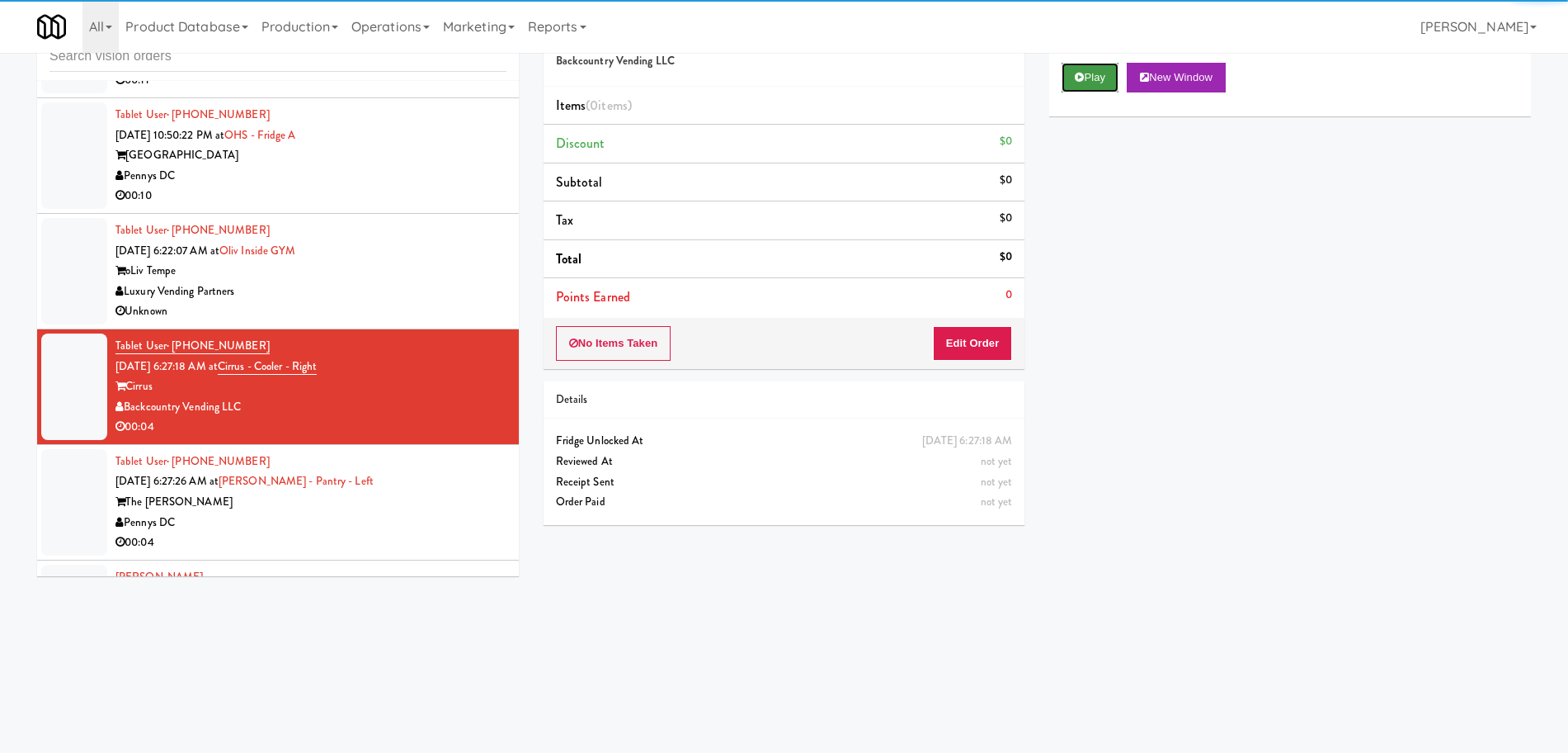
click at [1096, 79] on button "Play" at bounding box center [1090, 77] width 57 height 29
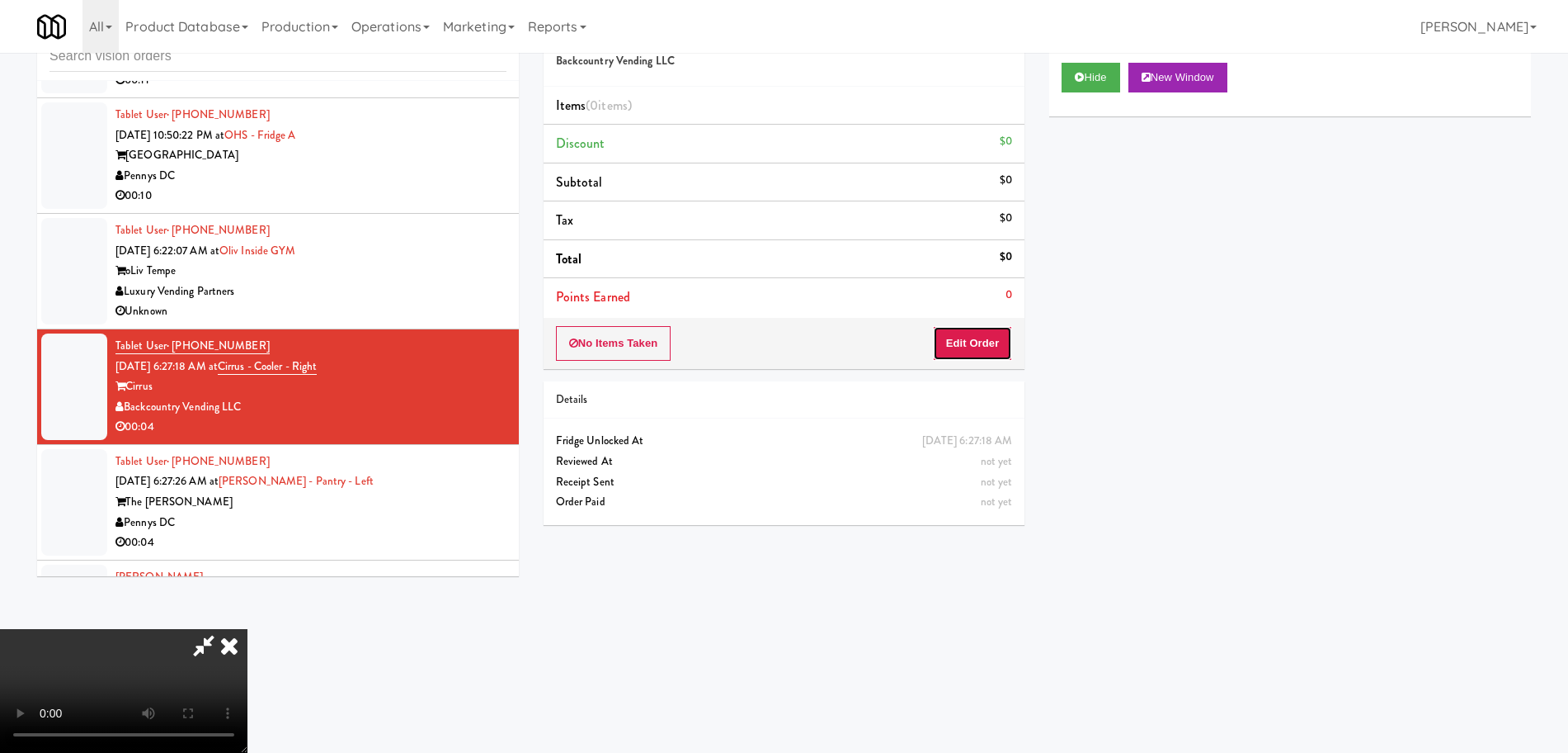
click at [965, 342] on button "Edit Order" at bounding box center [973, 343] width 80 height 34
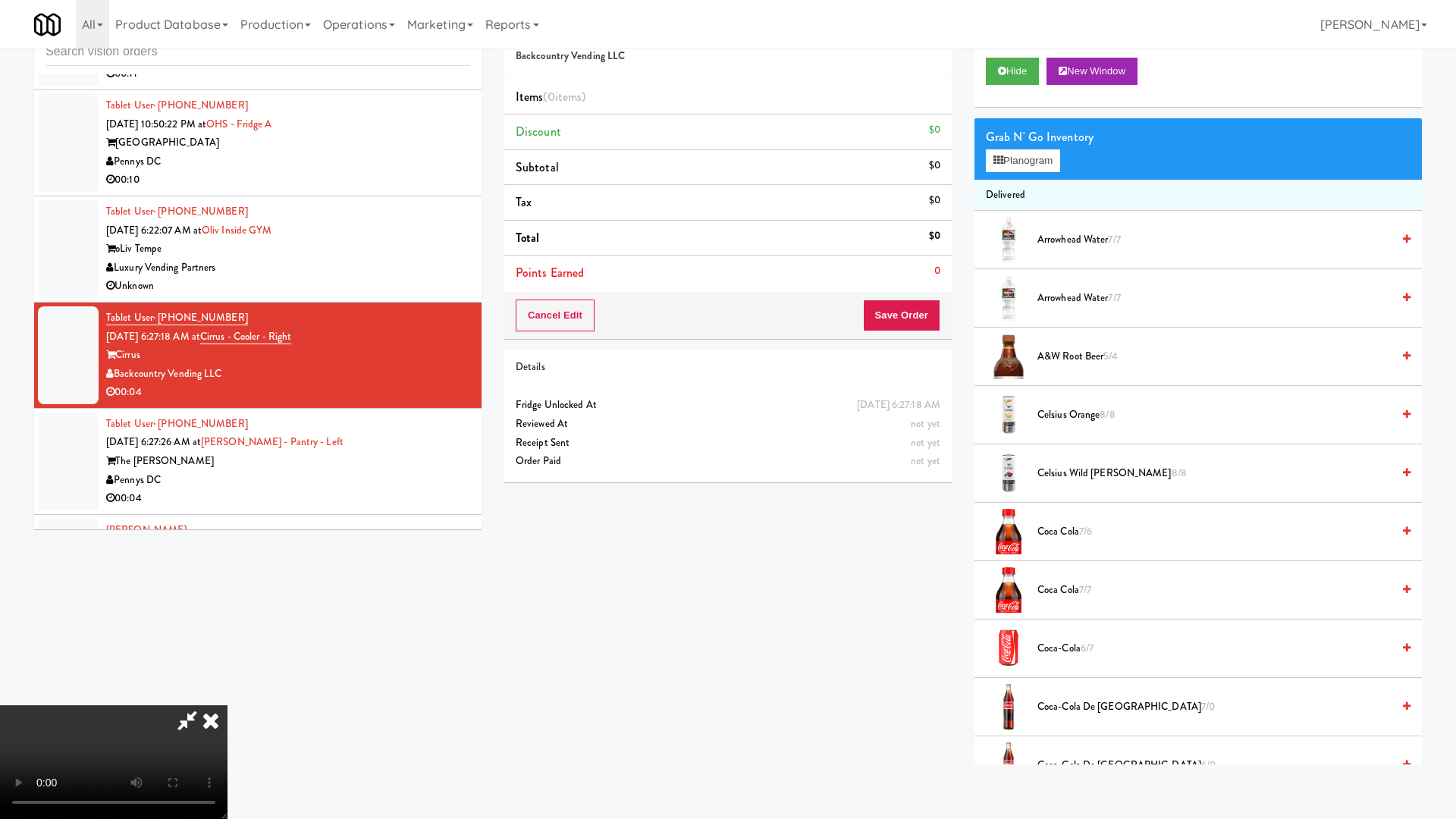
click at [228, 691] on video at bounding box center [114, 762] width 228 height 114
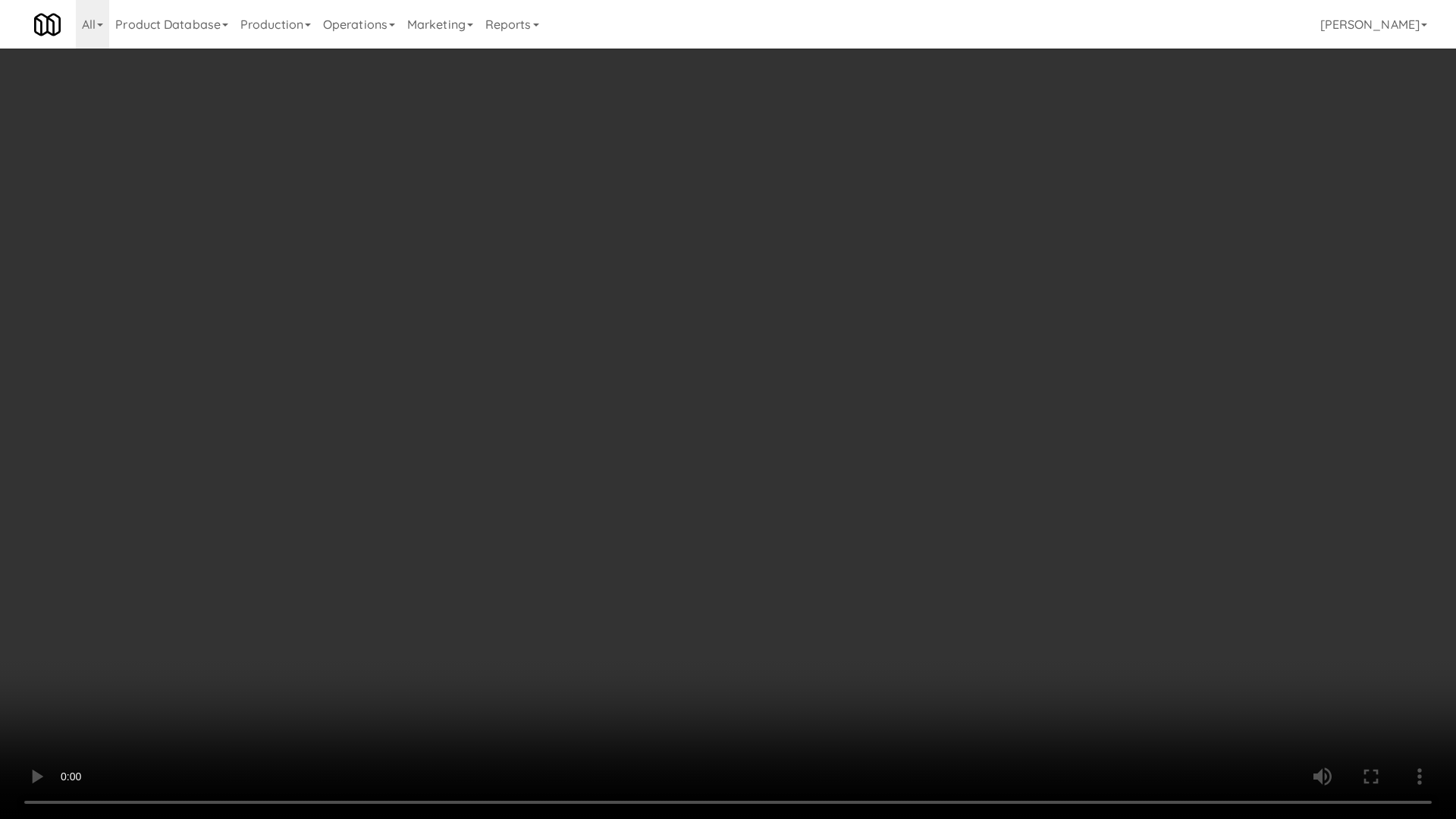
click at [834, 463] on video at bounding box center [728, 410] width 1456 height 819
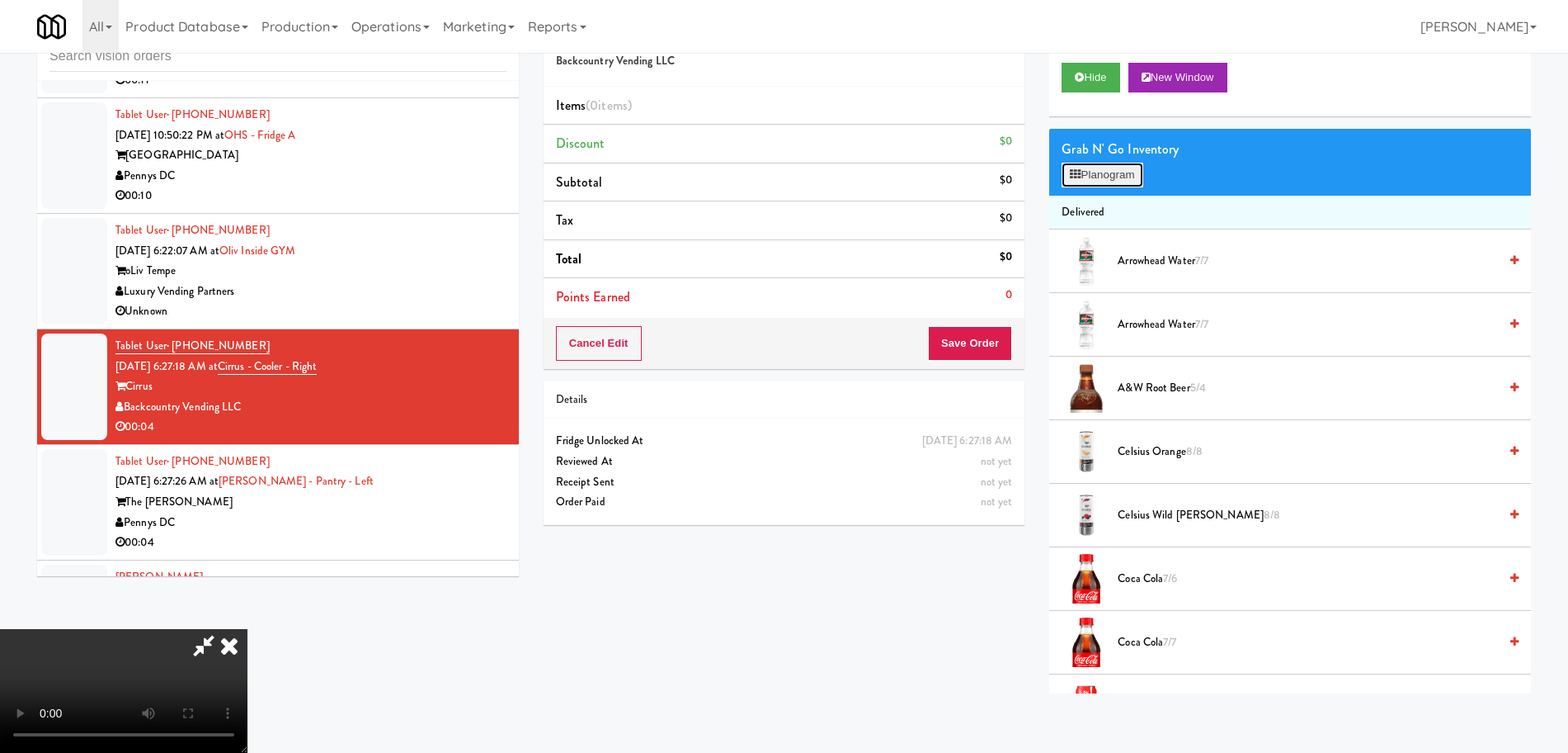
click at [1102, 178] on button "Planogram" at bounding box center [1102, 175] width 81 height 25
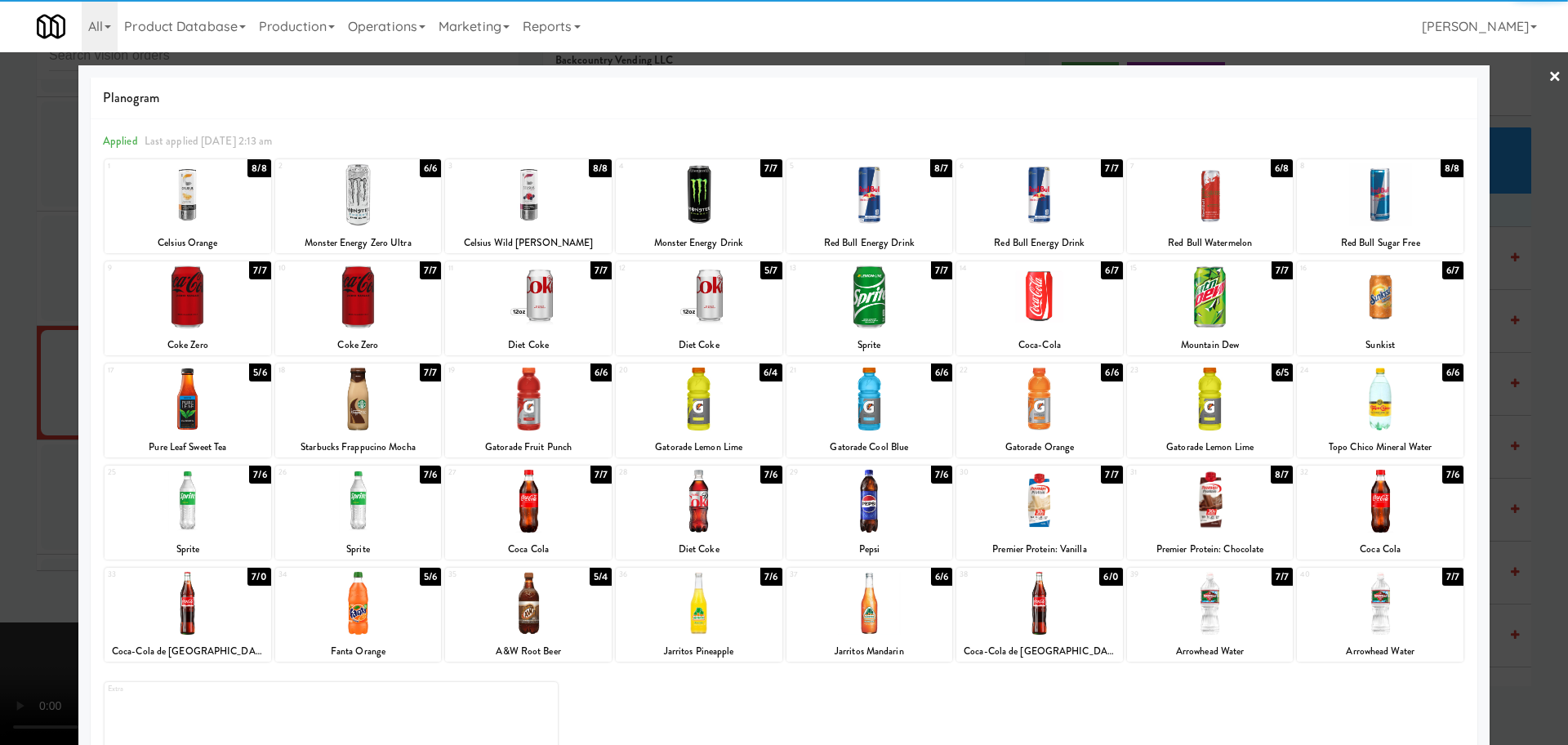
click at [702, 288] on div at bounding box center [699, 297] width 167 height 63
drag, startPoint x: 0, startPoint y: 486, endPoint x: 298, endPoint y: 471, distance: 298.4
click at [0, 486] on div at bounding box center [784, 372] width 1568 height 745
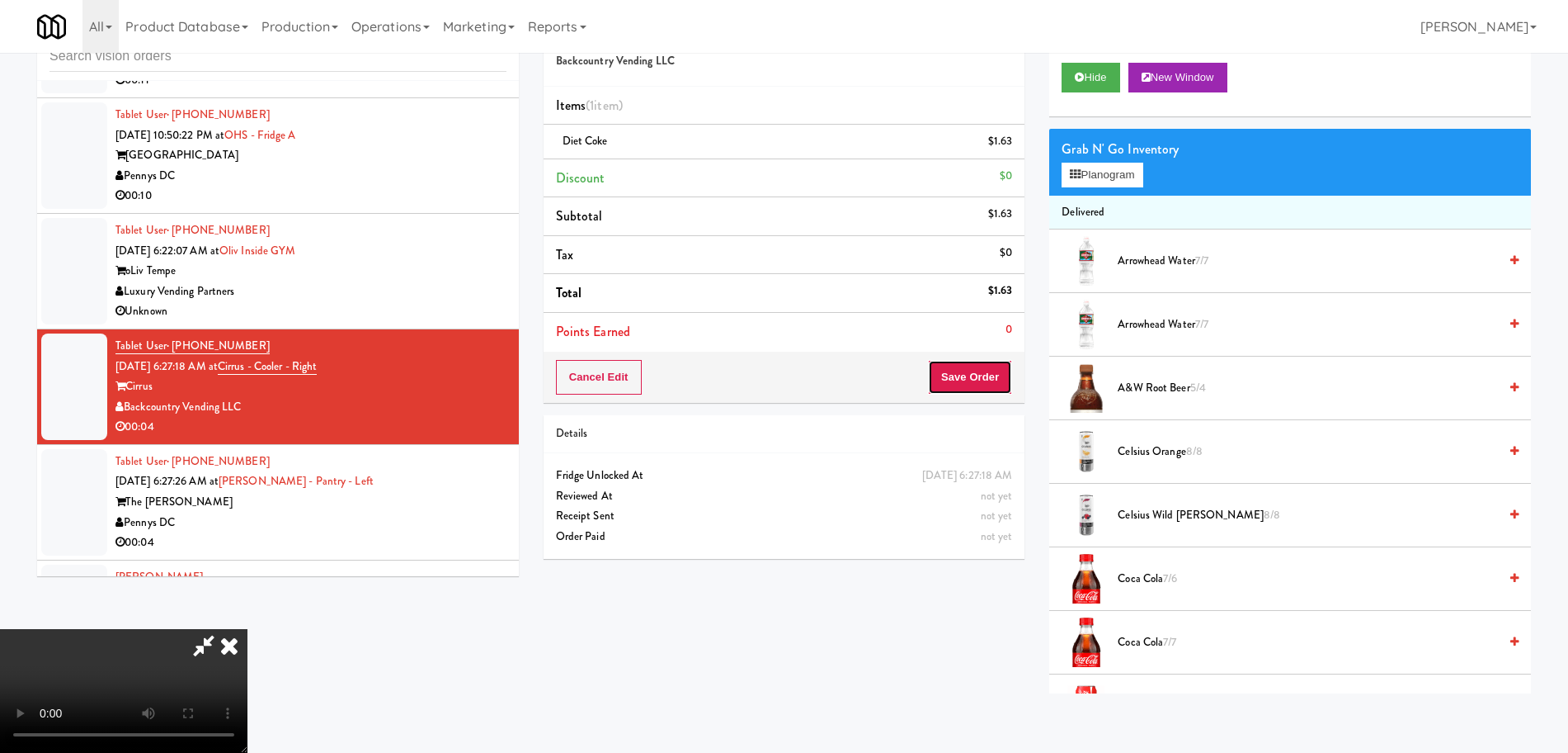
click at [998, 364] on button "Save Order" at bounding box center [970, 377] width 85 height 34
click at [999, 364] on button "Save Order" at bounding box center [970, 377] width 85 height 34
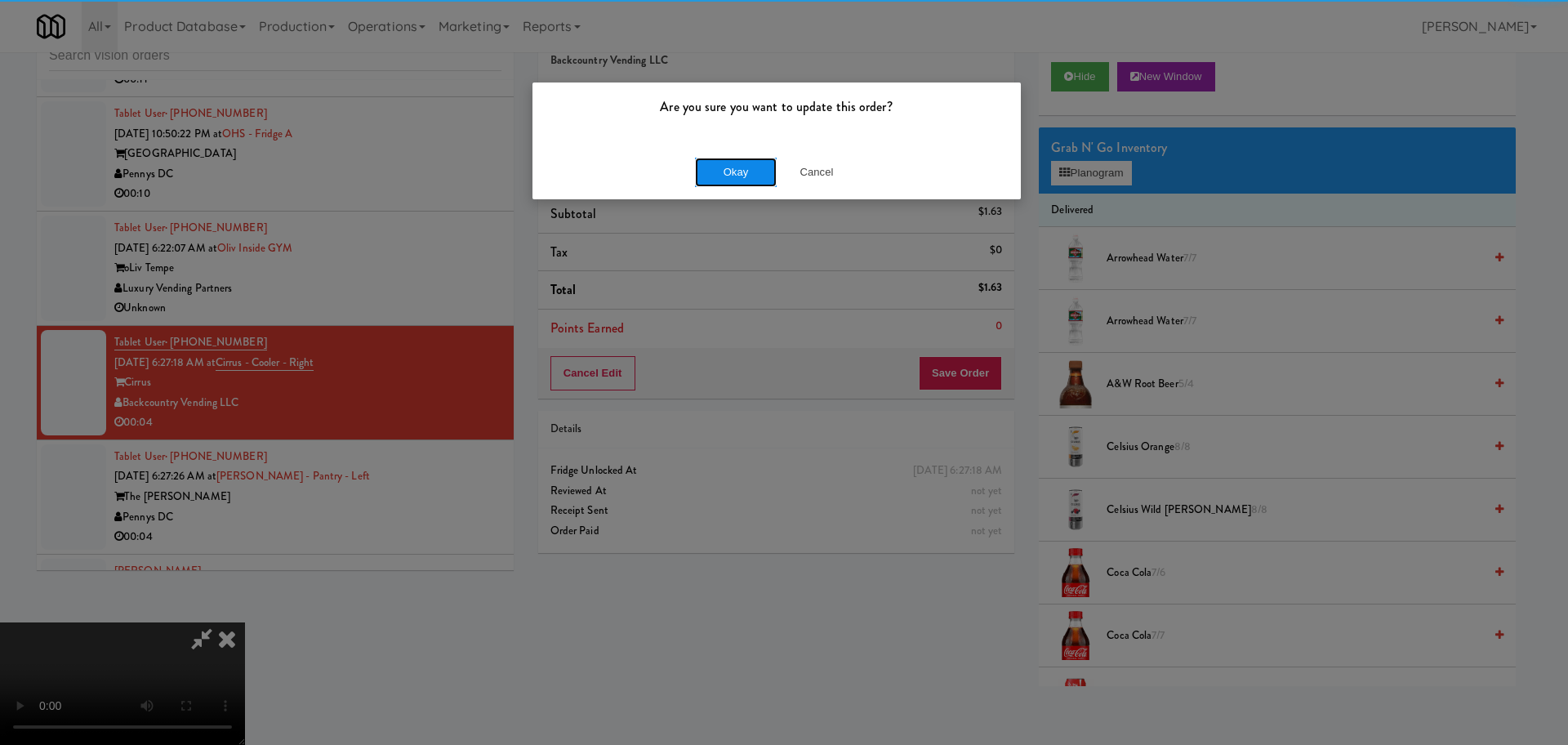
click at [741, 168] on button "Okay" at bounding box center [736, 172] width 82 height 29
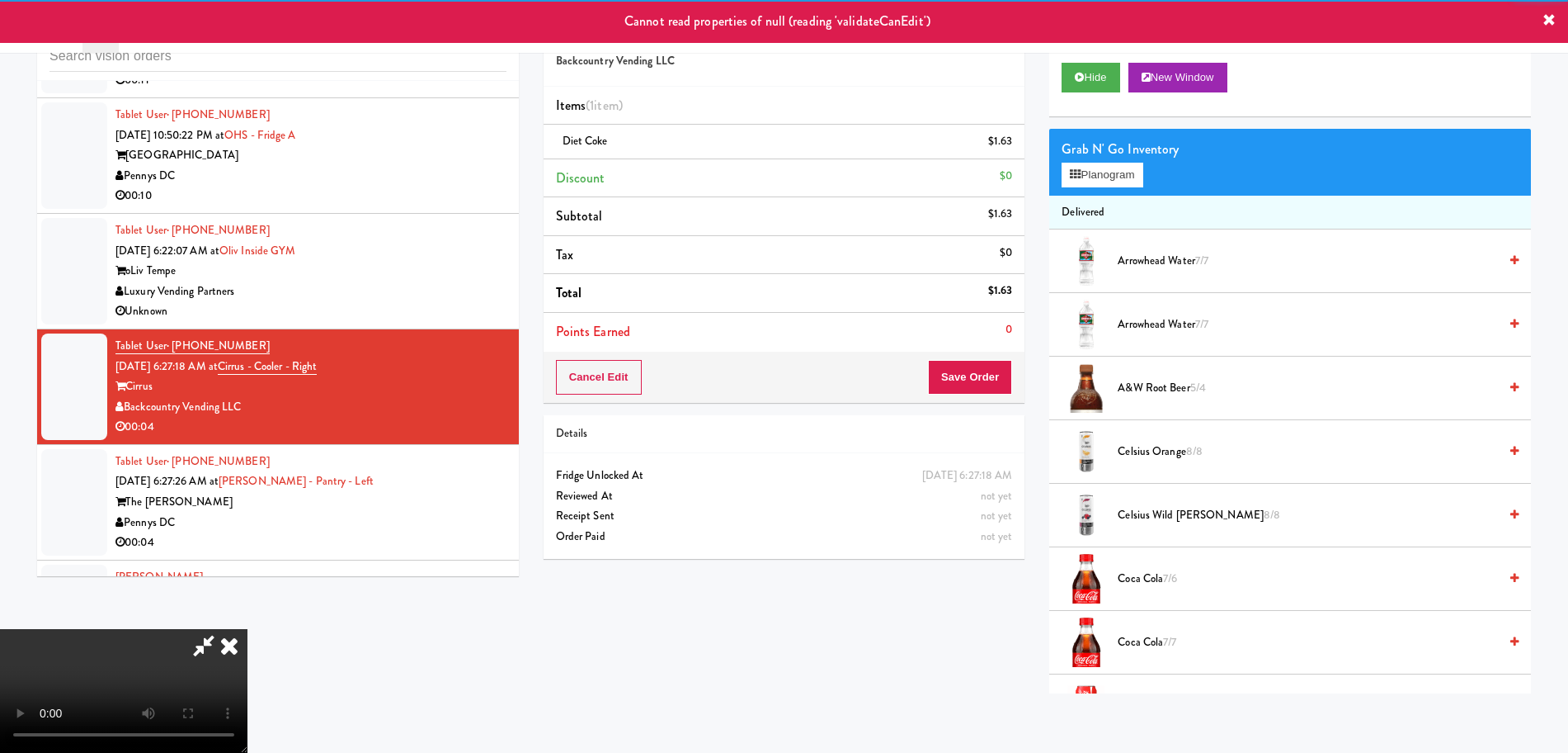
click at [248, 629] on icon at bounding box center [229, 645] width 36 height 33
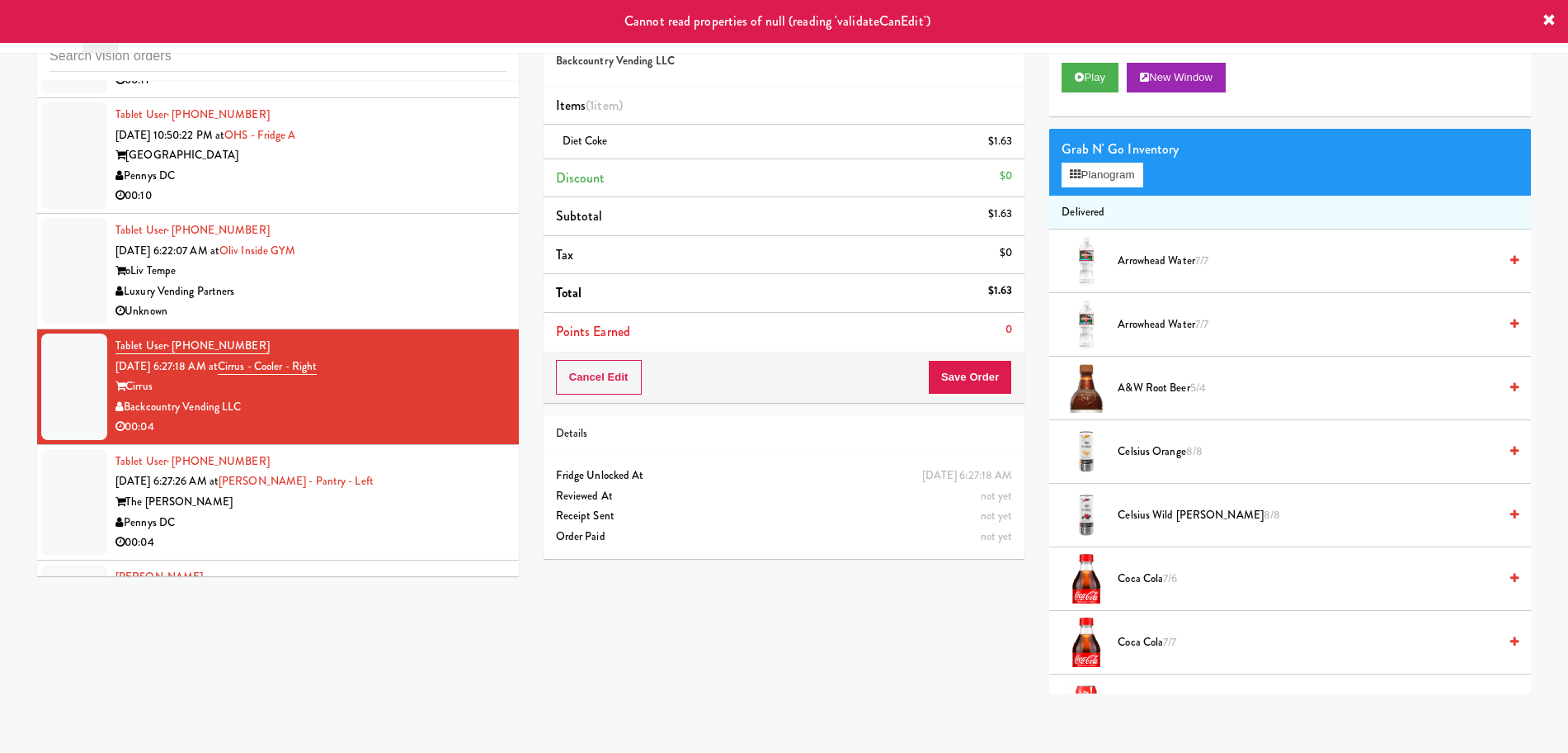
click at [395, 508] on div "The [PERSON_NAME]" at bounding box center [311, 502] width 391 height 21
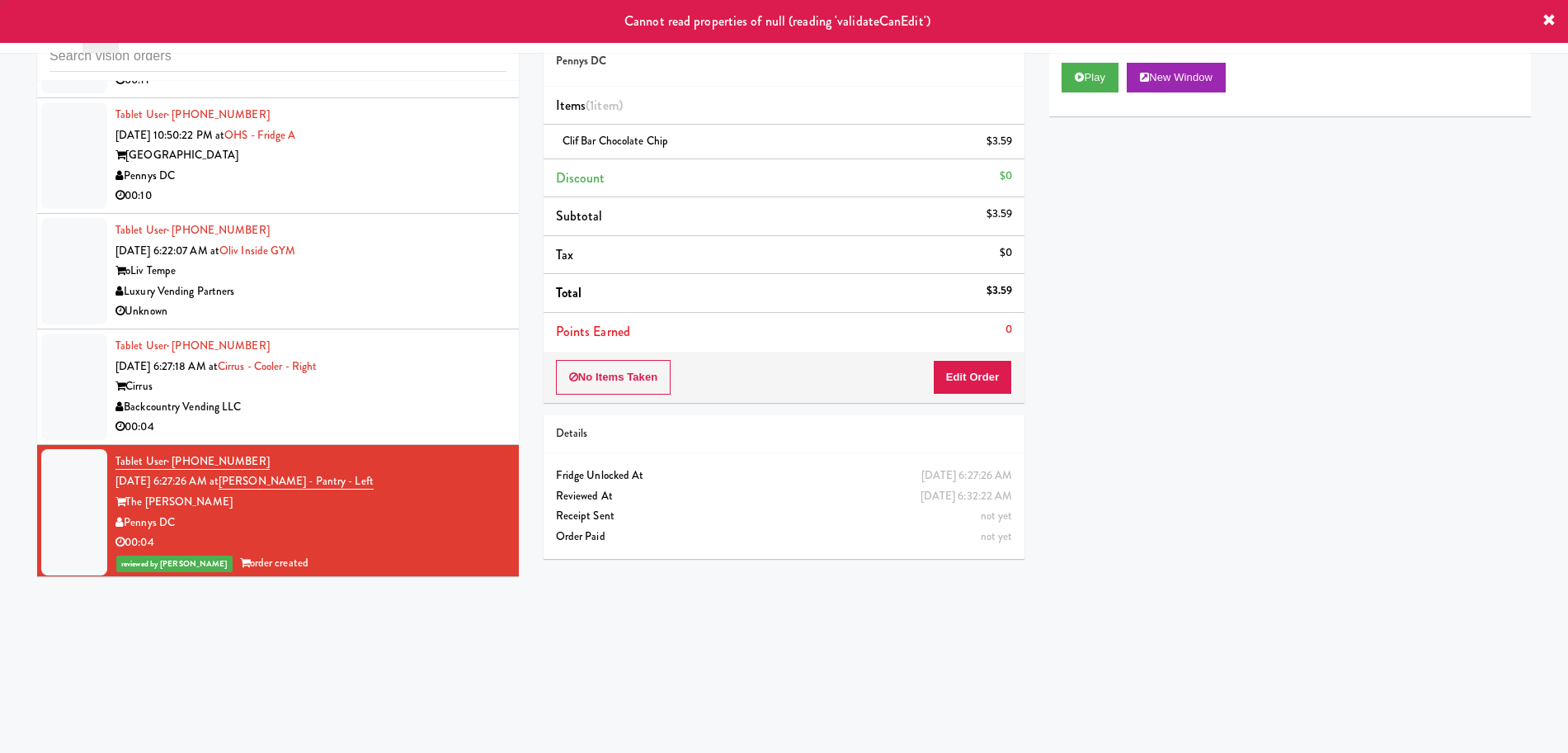
click at [436, 368] on div "Tablet User · (720) 625-5896 [DATE] 6:27:18 AM at Cirrus - Cooler - Right Cirru…" at bounding box center [311, 386] width 391 height 101
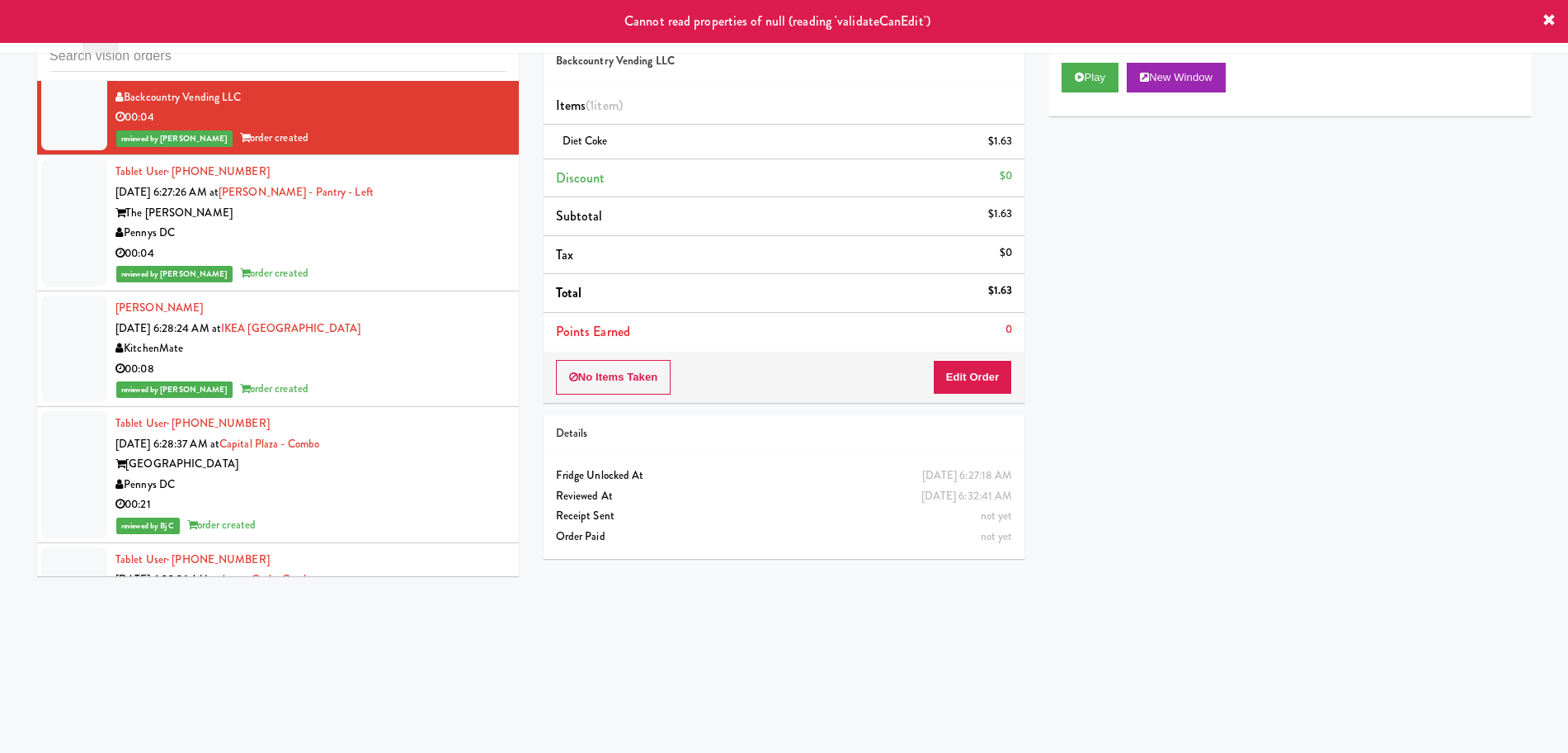
scroll to position [4497, 0]
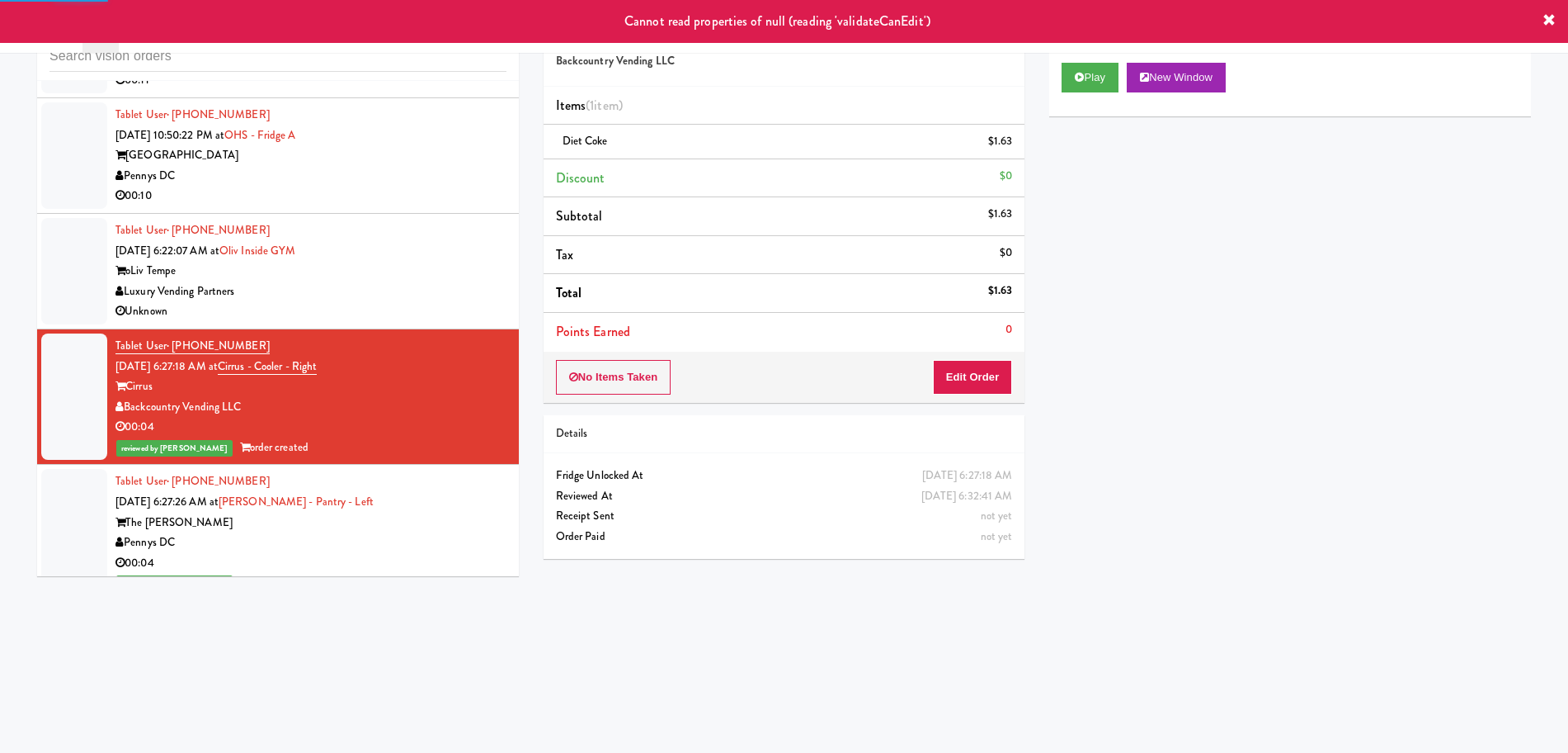
click at [445, 286] on div "Luxury Vending Partners" at bounding box center [311, 291] width 391 height 21
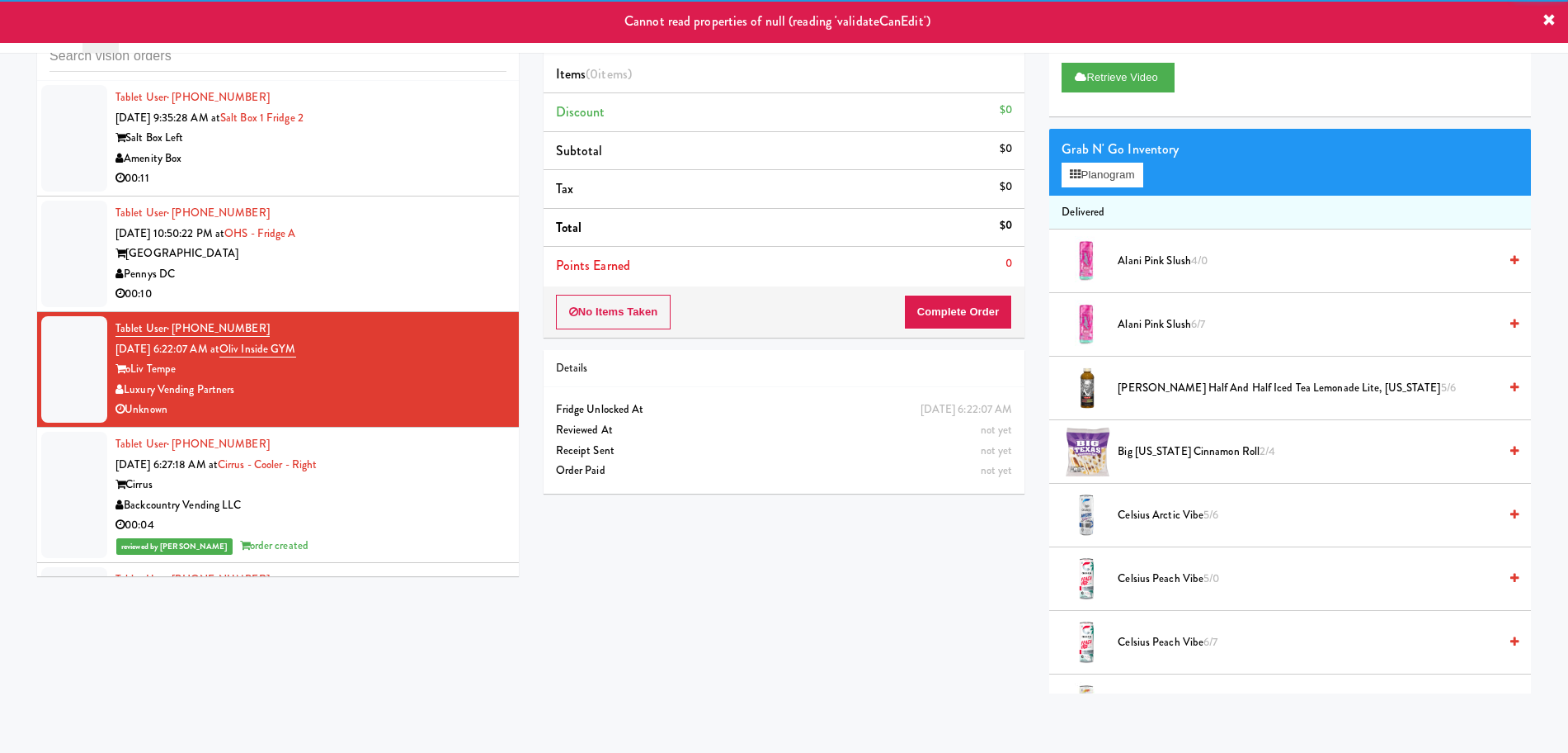
scroll to position [4394, 0]
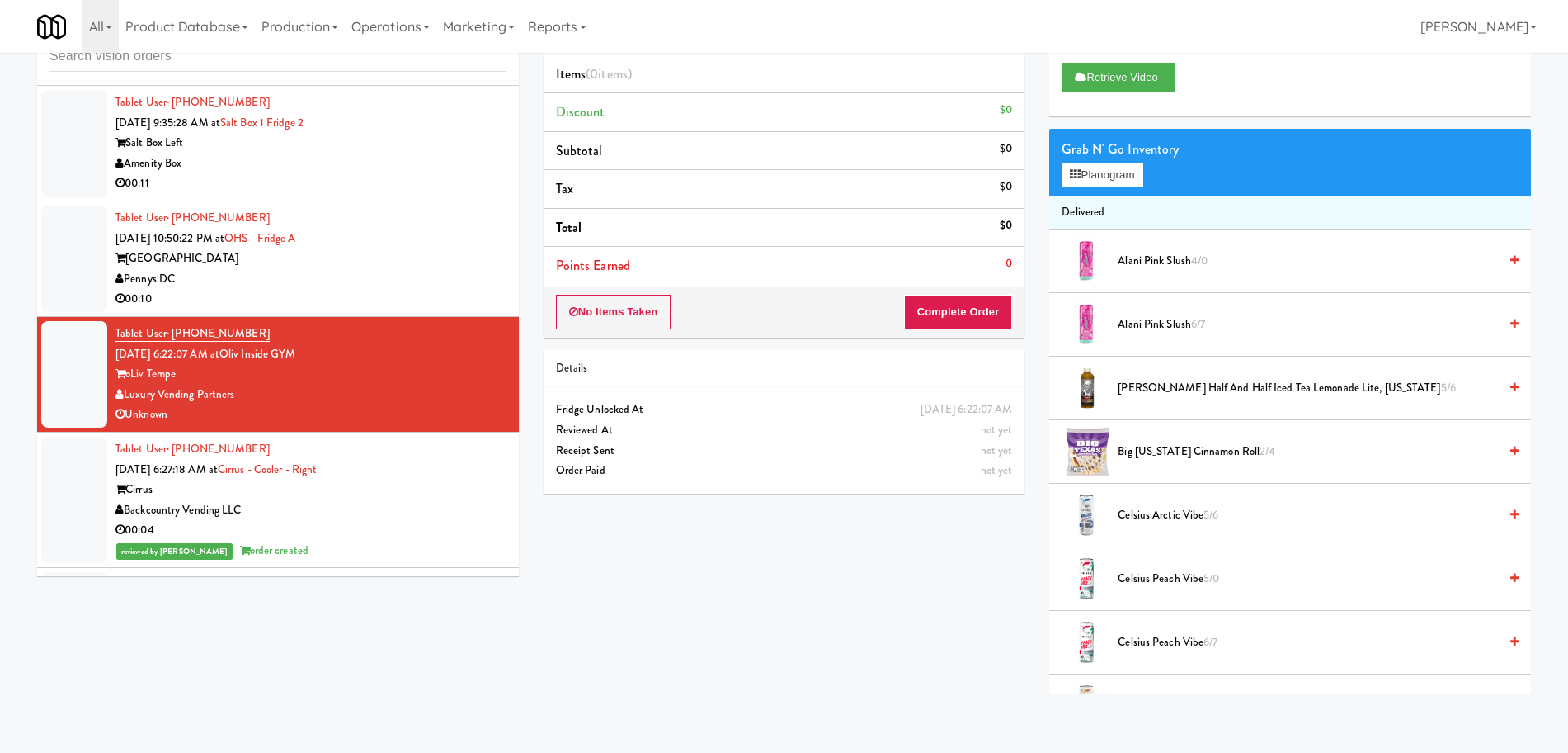
click at [434, 278] on div "Pennys DC" at bounding box center [311, 279] width 391 height 21
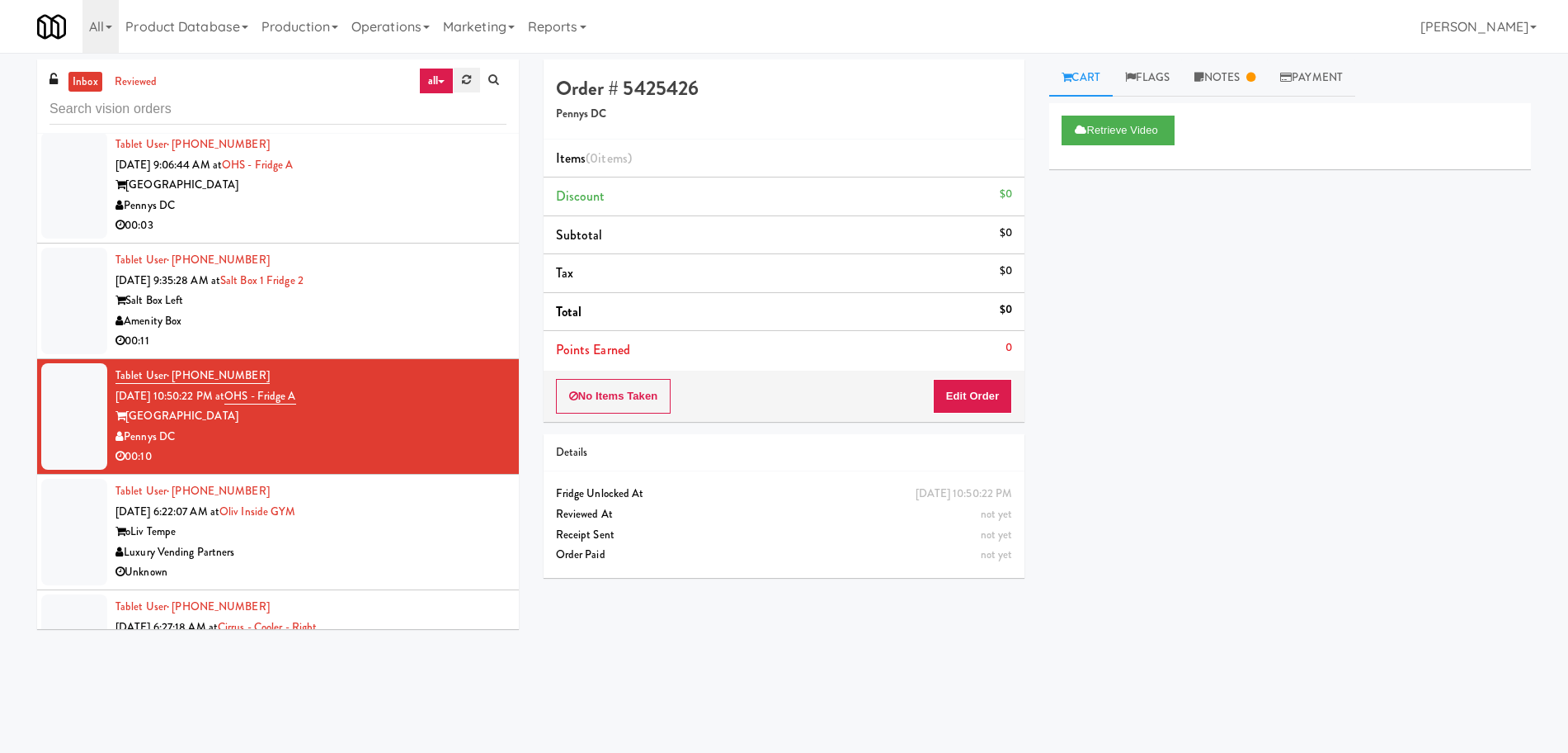
click at [468, 83] on icon at bounding box center [466, 80] width 9 height 11
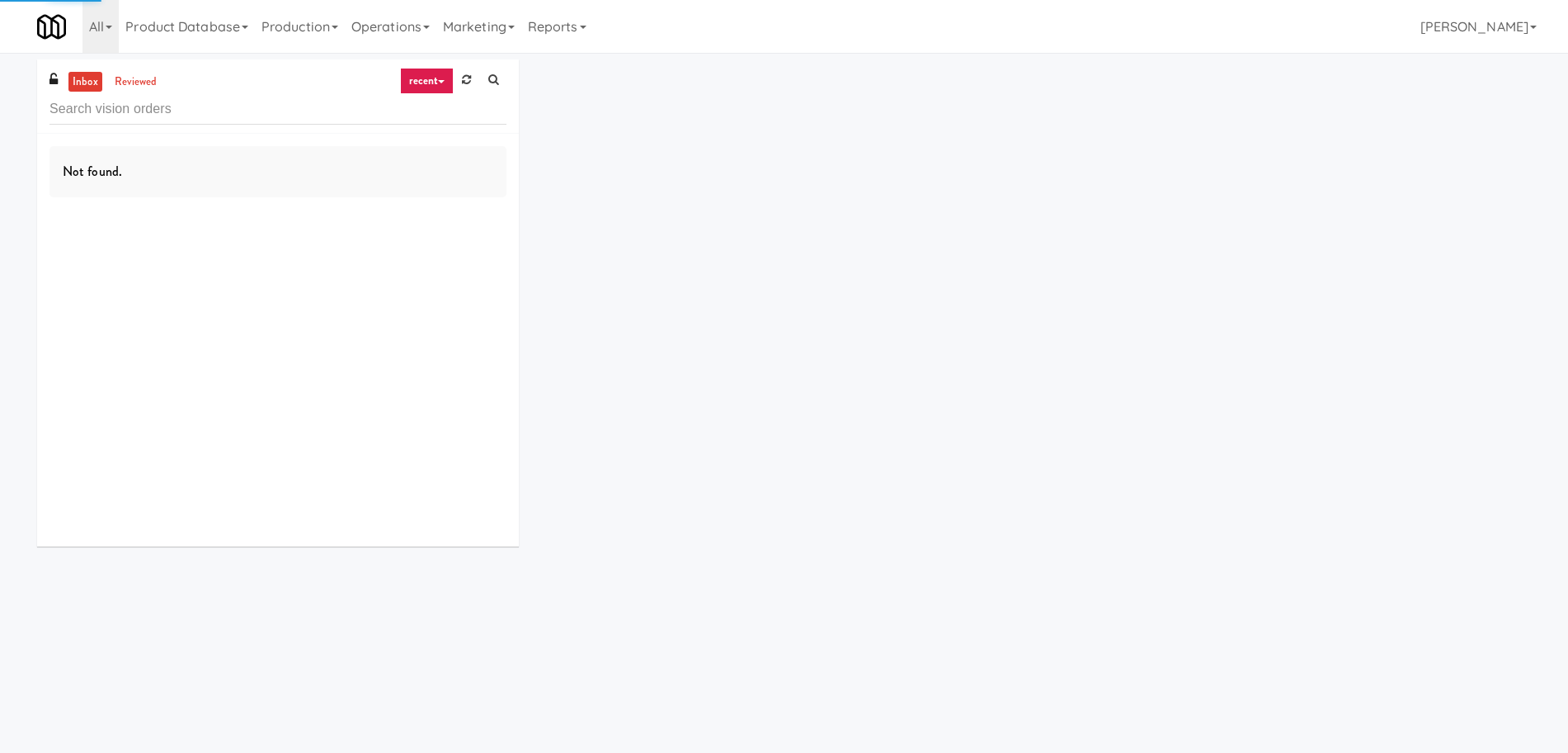
click at [442, 79] on link "recent" at bounding box center [427, 81] width 54 height 27
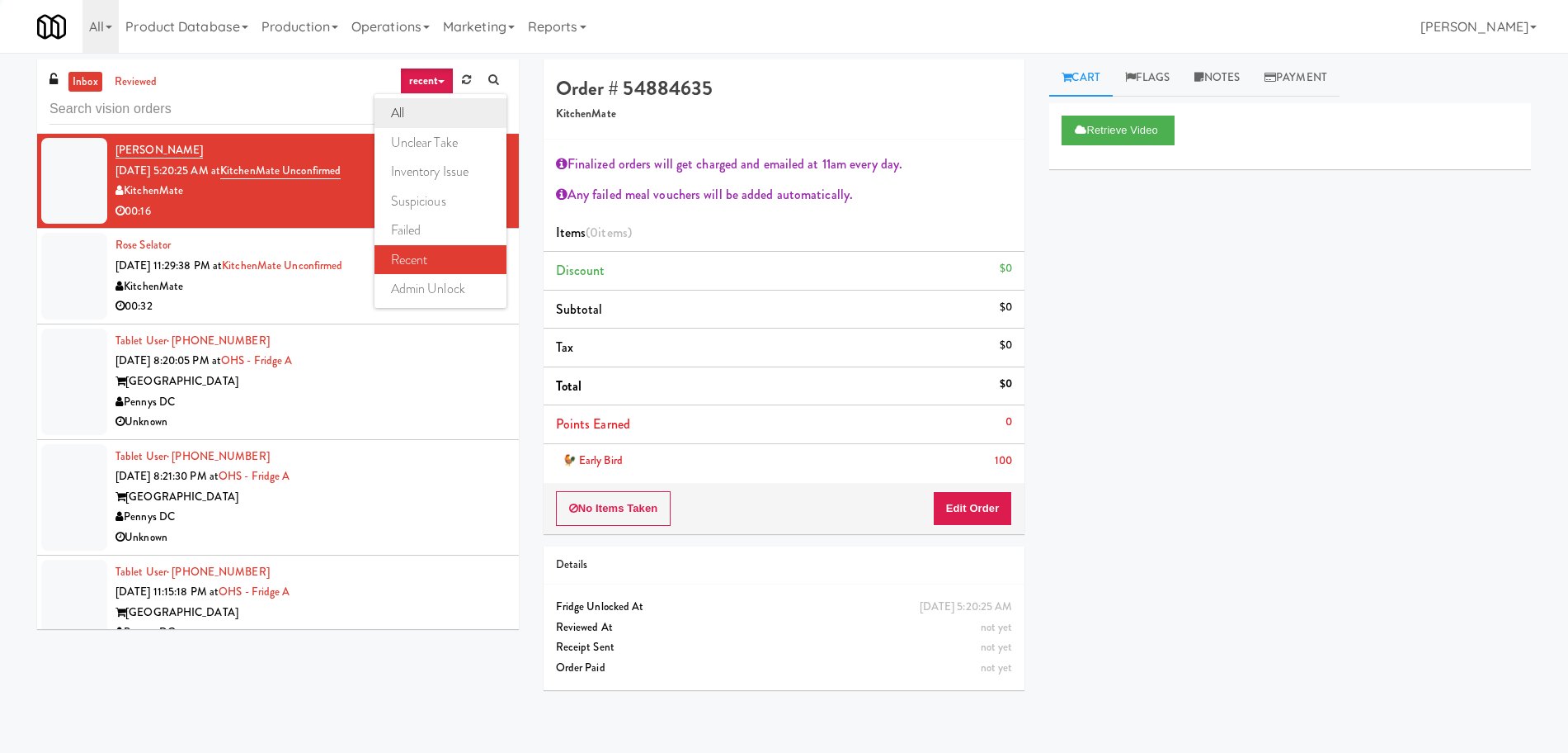
click at [423, 111] on link "all" at bounding box center [440, 112] width 132 height 29
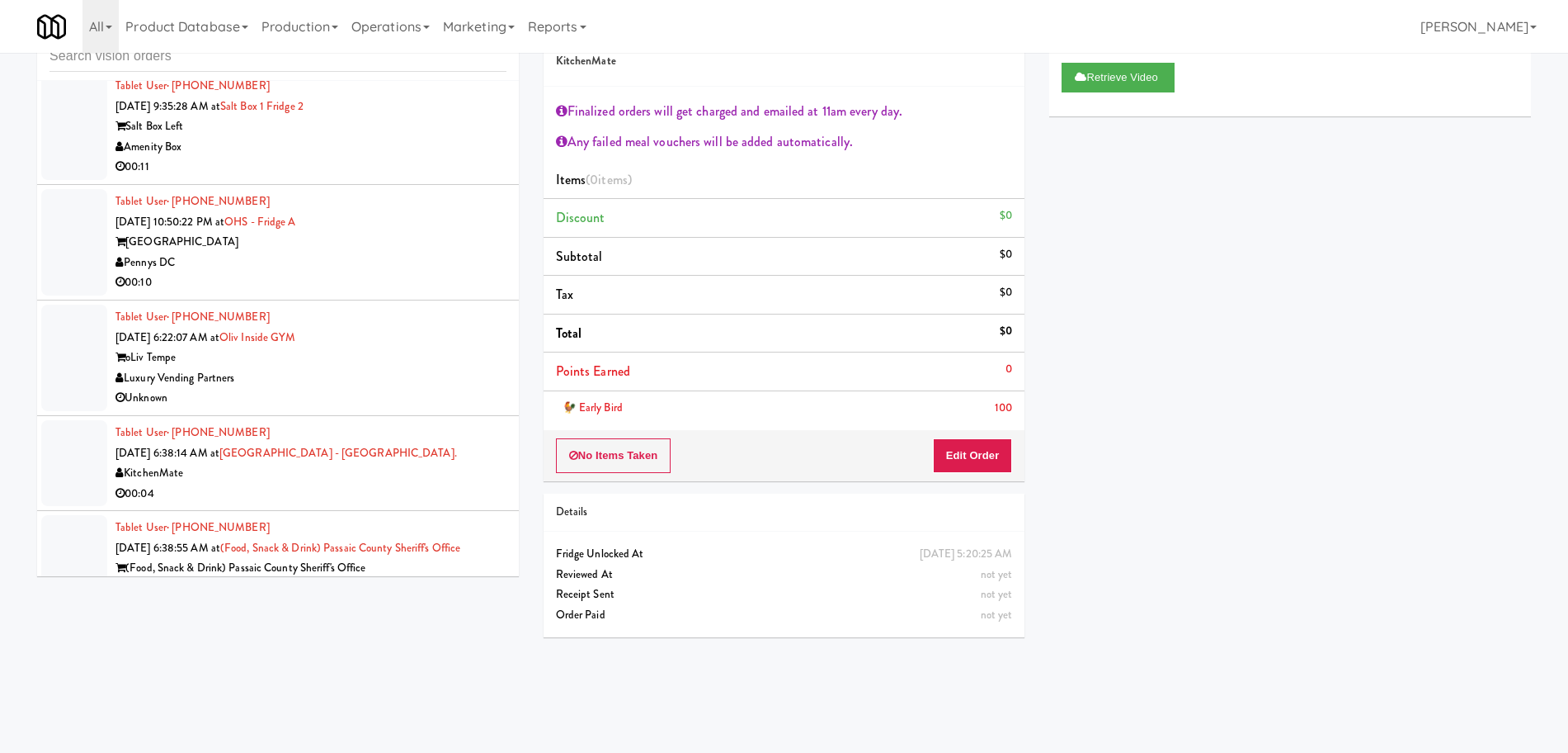
scroll to position [4691, 0]
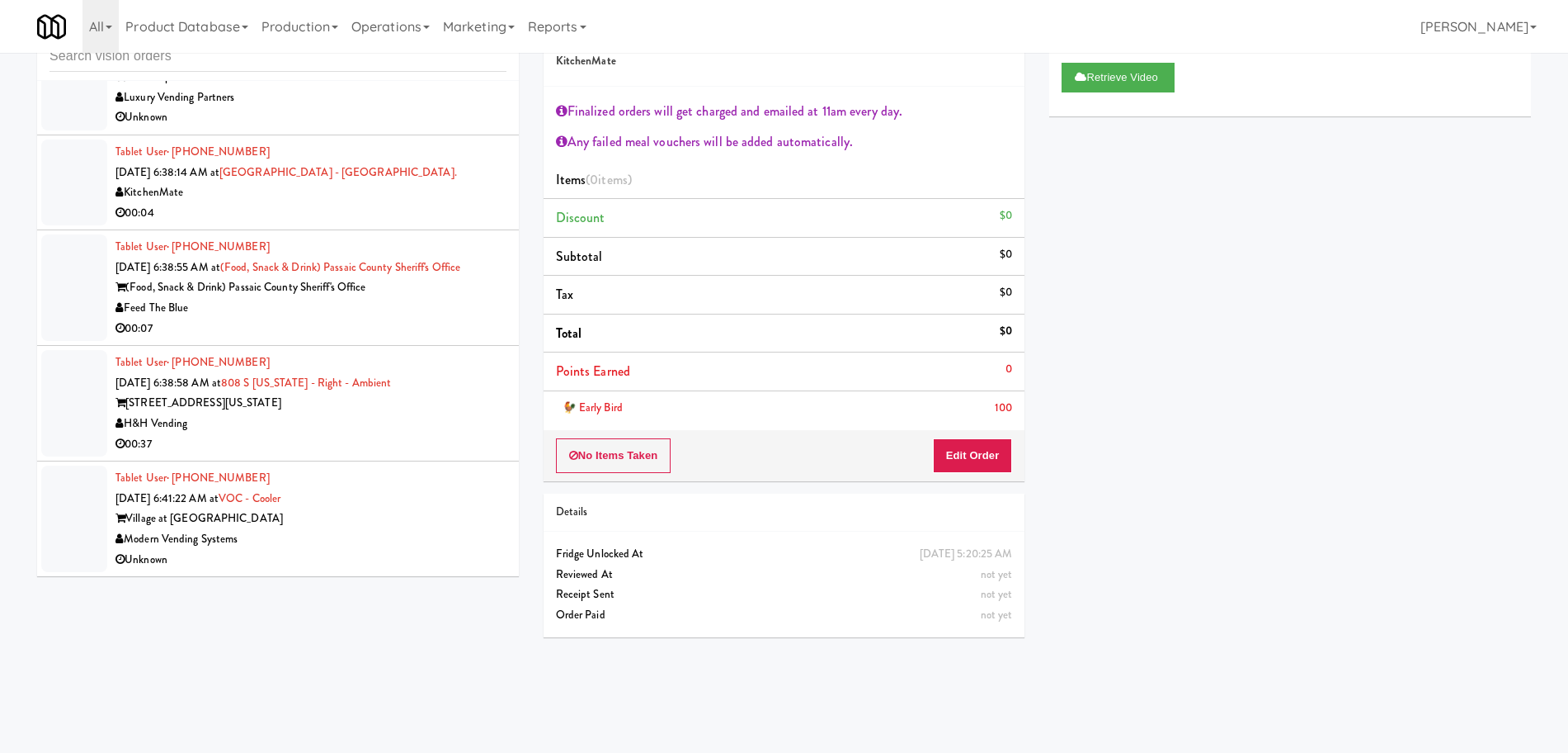
click at [424, 522] on div "Village at [GEOGRAPHIC_DATA]" at bounding box center [311, 518] width 391 height 21
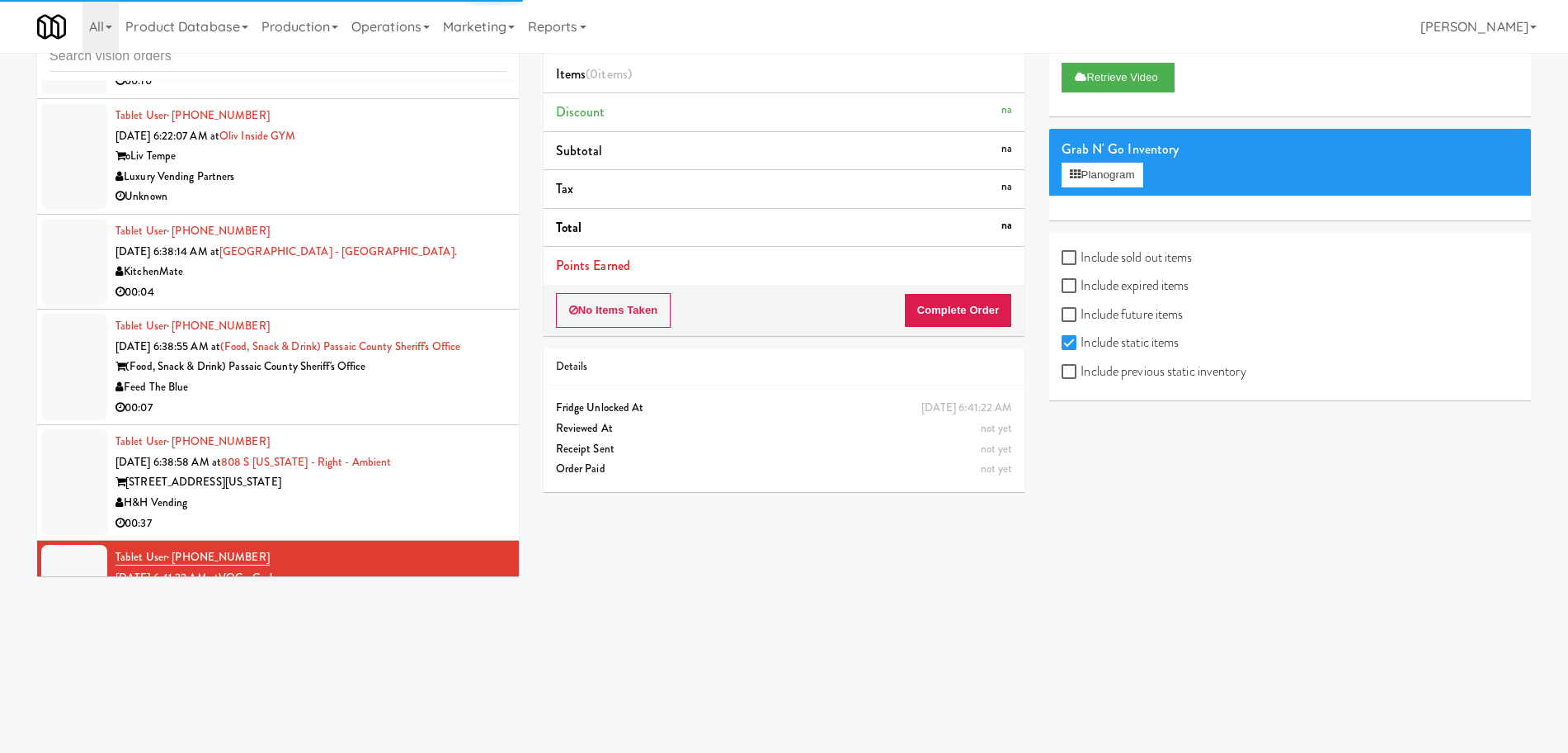
scroll to position [4484, 0]
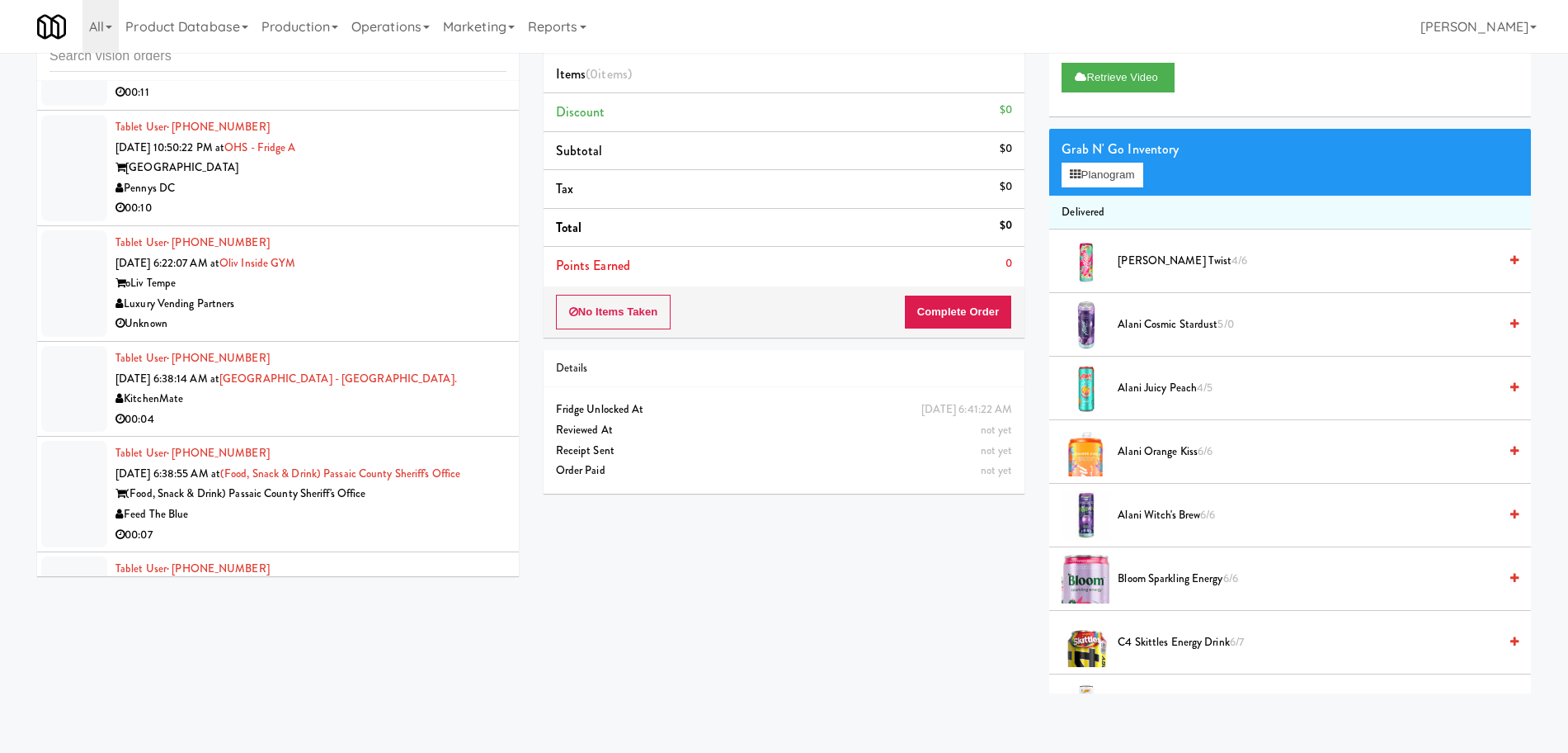
click at [404, 284] on div "oLiv Tempe" at bounding box center [311, 283] width 391 height 21
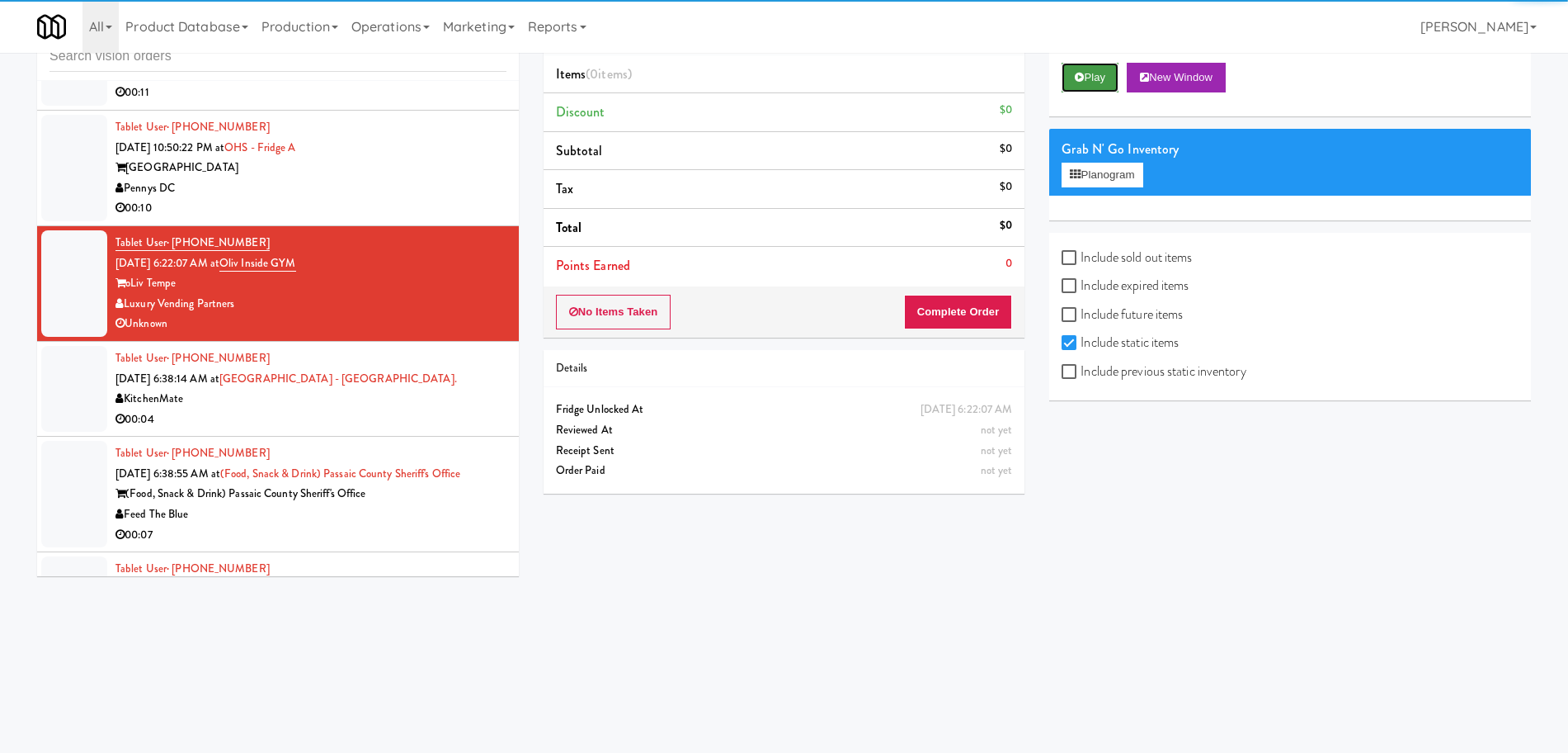
click at [1088, 75] on button "Play" at bounding box center [1090, 77] width 57 height 29
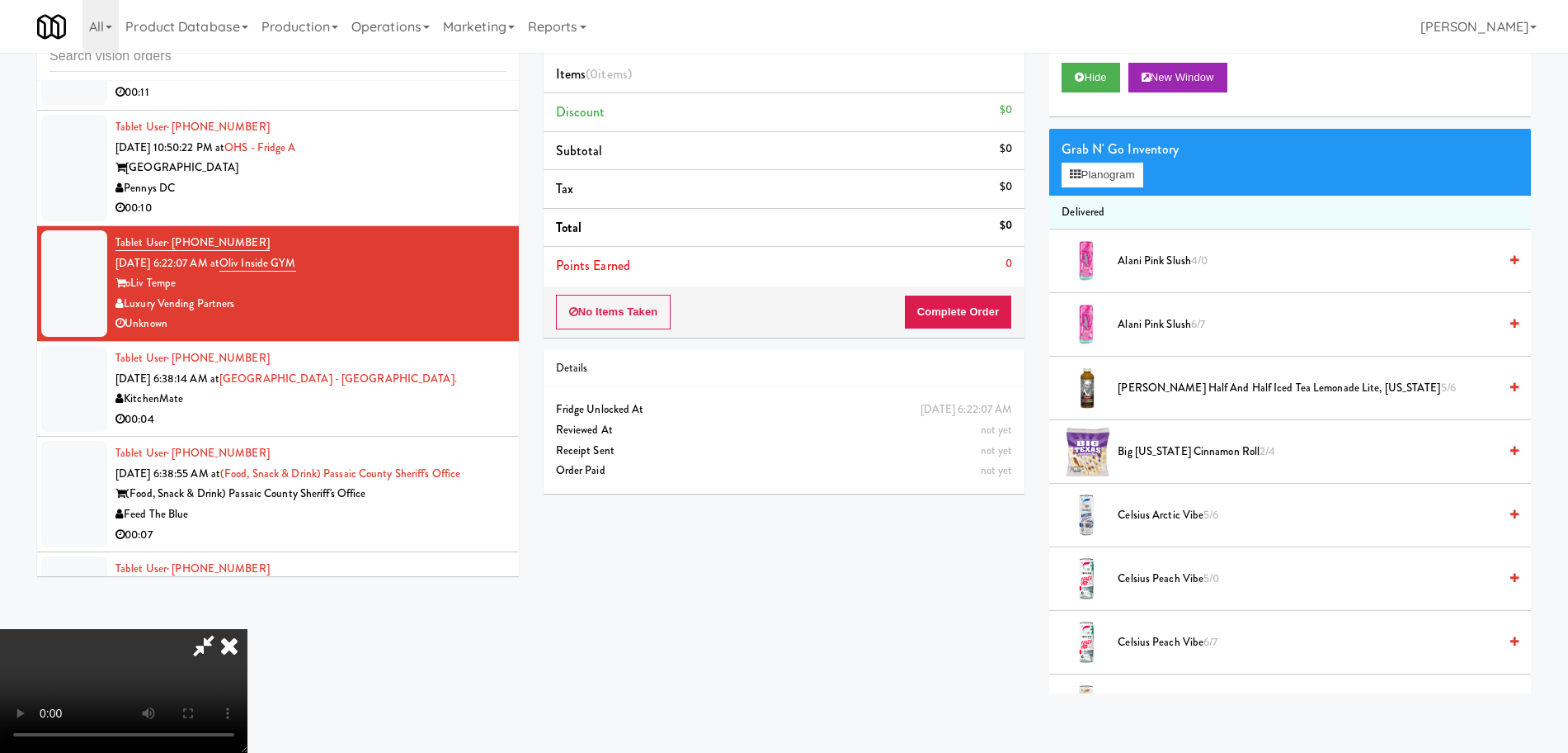
click at [1097, 190] on div "Grab N' Go Inventory Planogram" at bounding box center [1289, 162] width 481 height 67
click at [1100, 182] on button "Planogram" at bounding box center [1102, 175] width 81 height 25
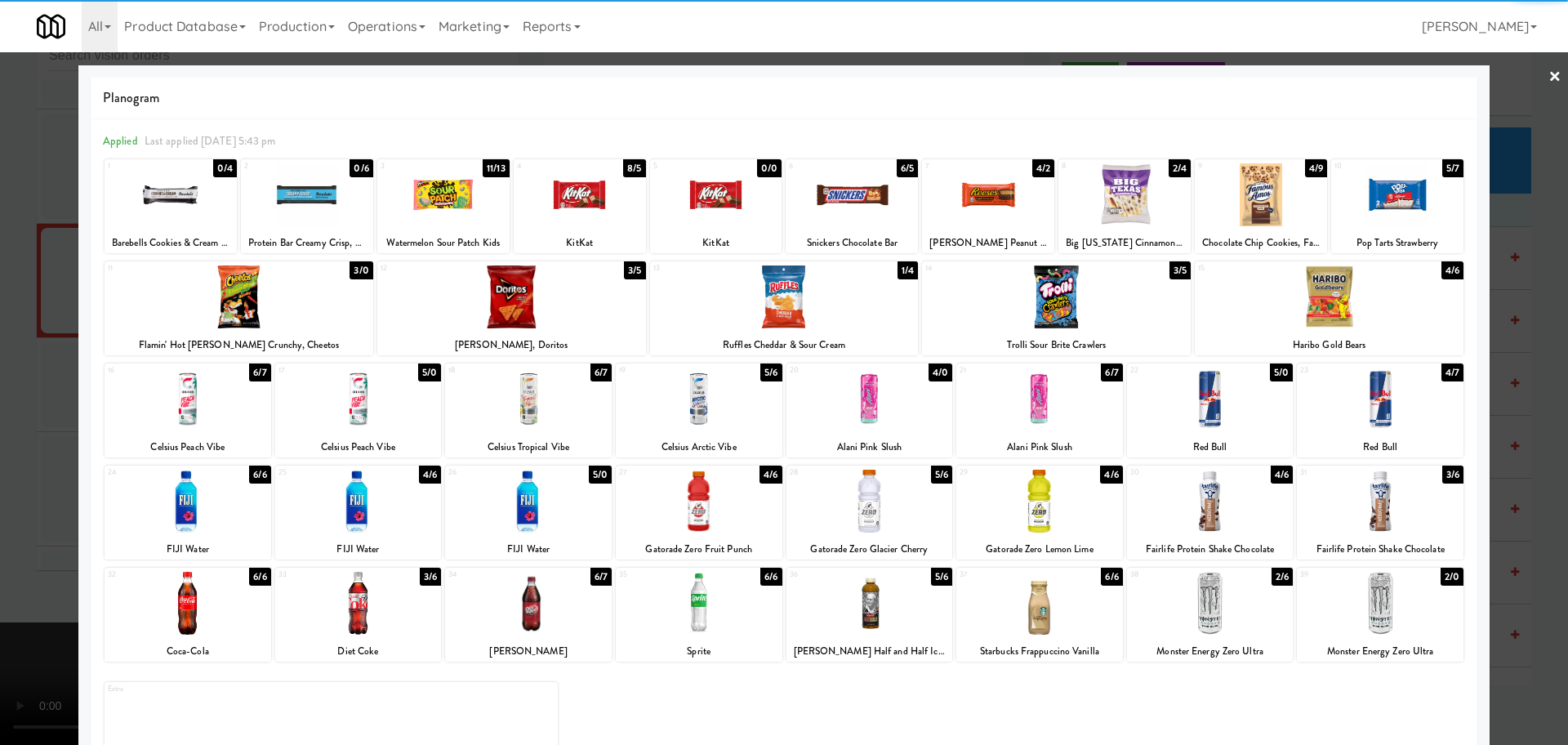
click at [846, 486] on div at bounding box center [869, 501] width 167 height 63
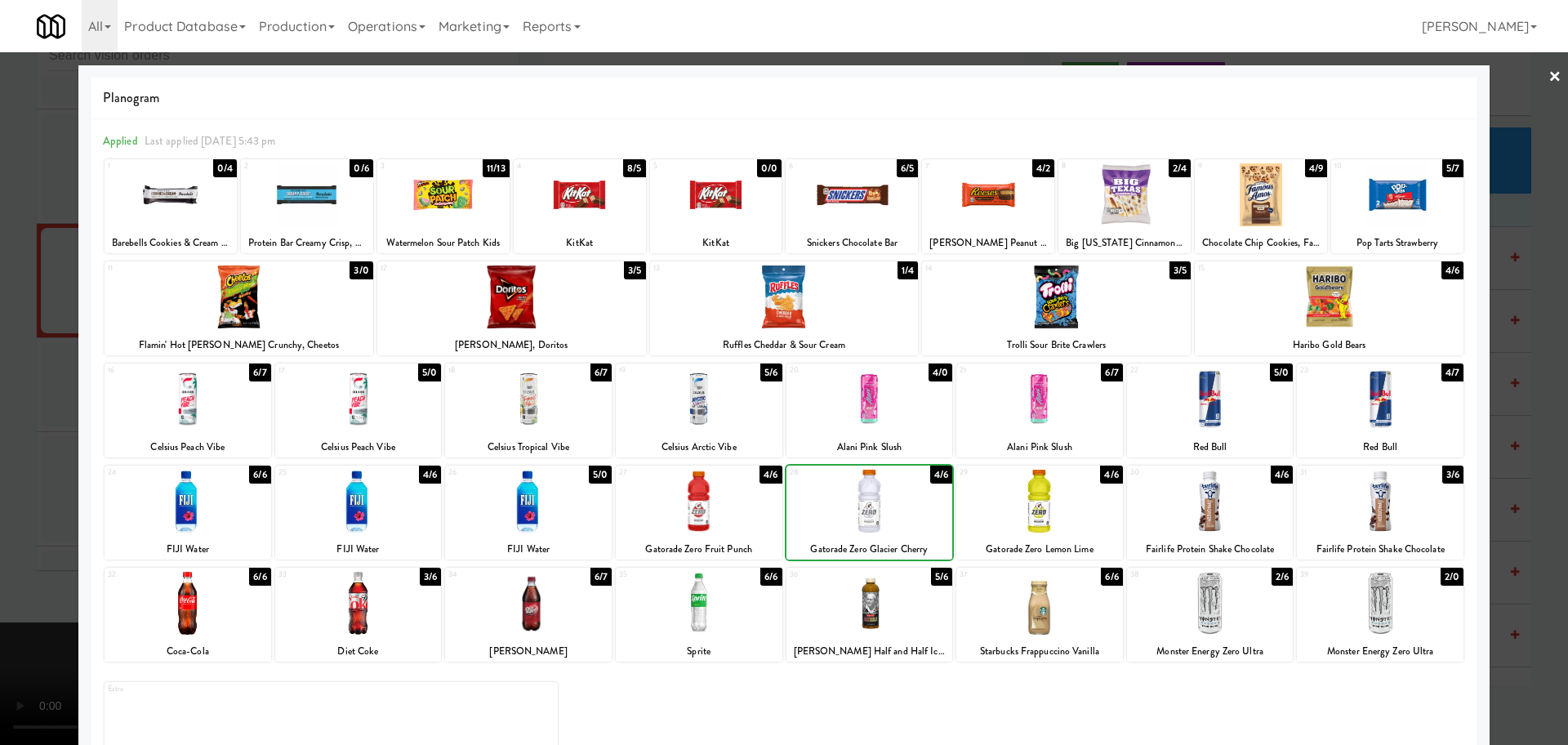
click at [0, 467] on div at bounding box center [784, 372] width 1568 height 745
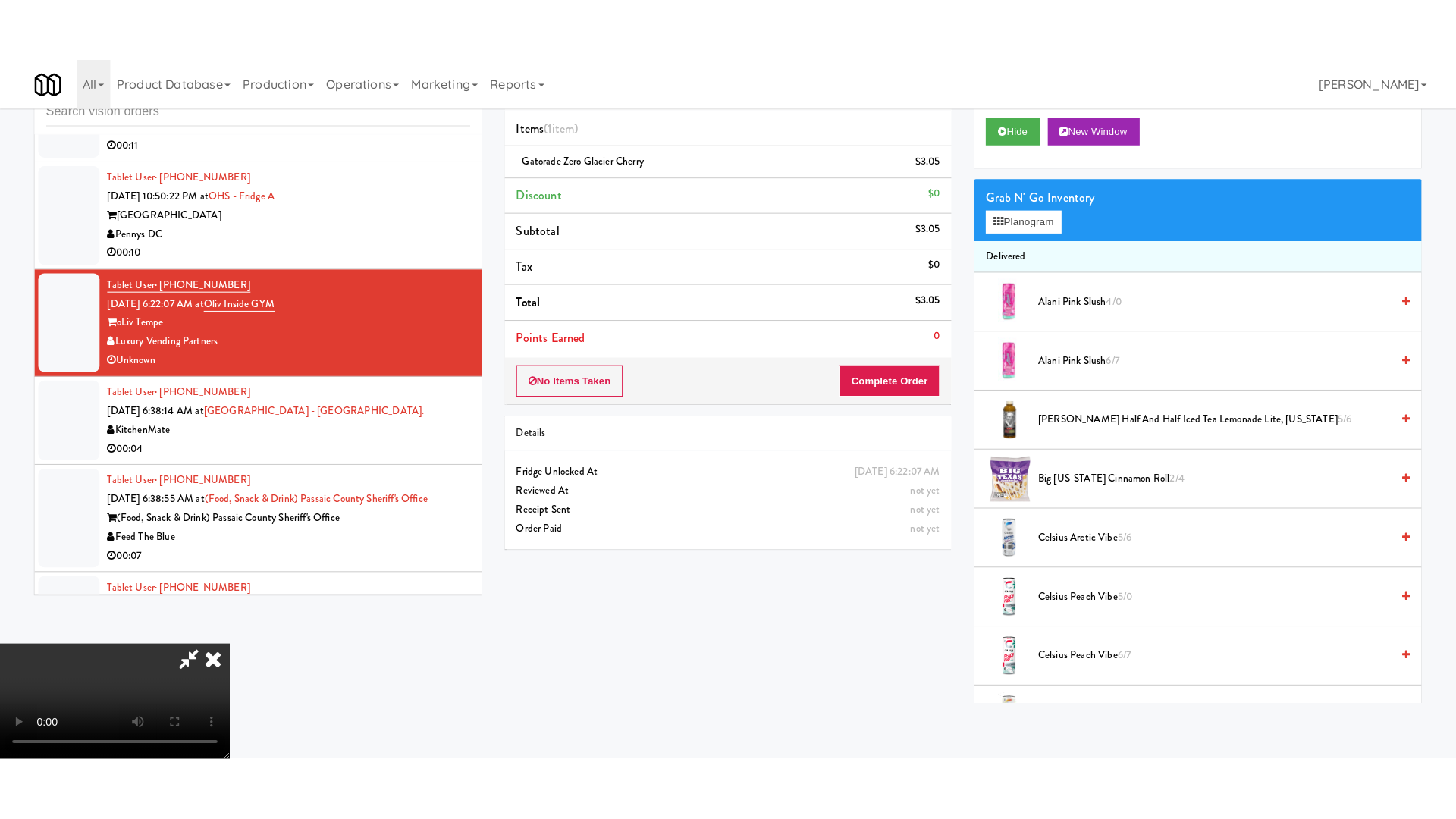
scroll to position [255, 0]
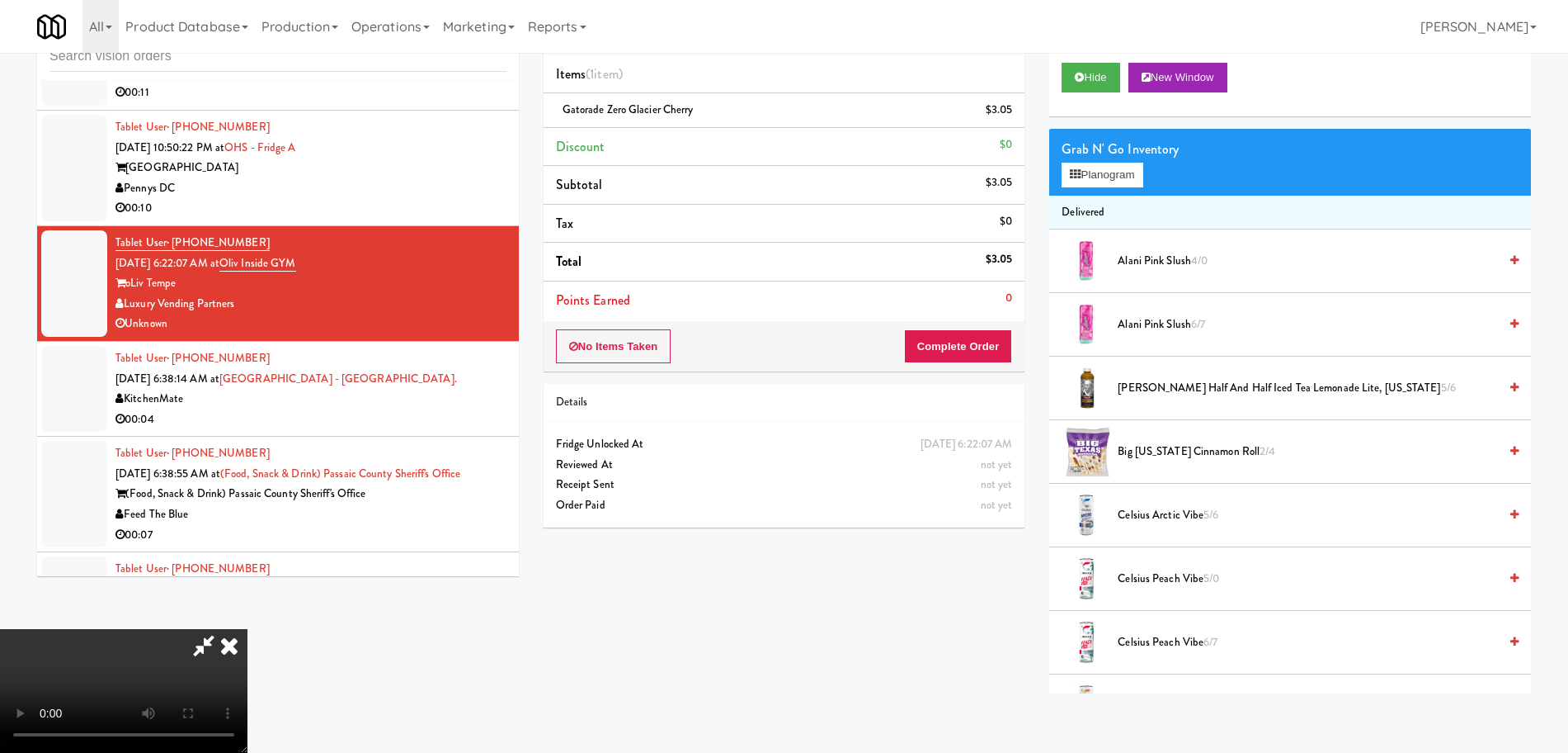
click at [248, 629] on video at bounding box center [124, 691] width 248 height 124
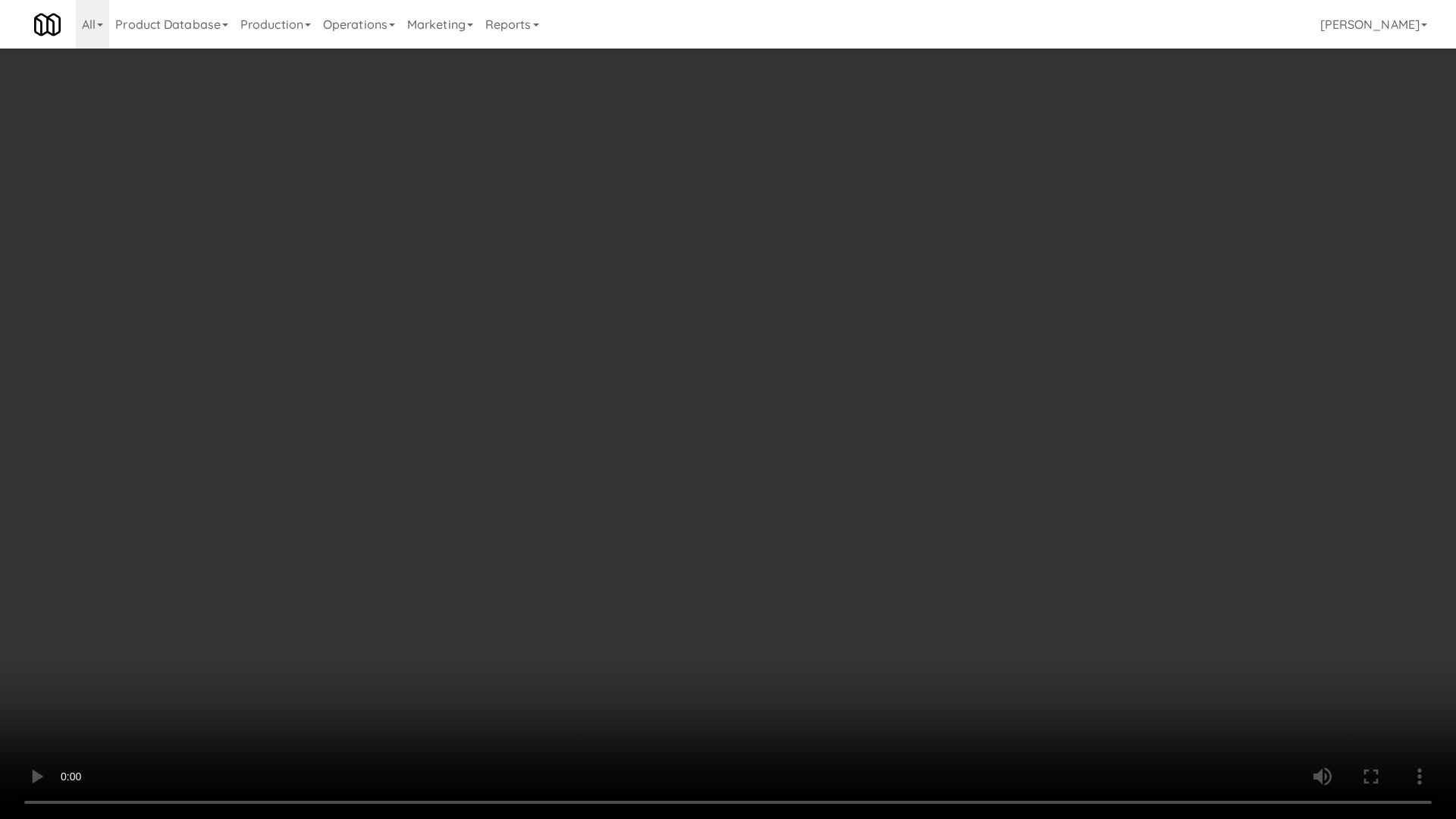
click at [1174, 570] on video at bounding box center [728, 410] width 1456 height 819
drag, startPoint x: 1174, startPoint y: 570, endPoint x: 1176, endPoint y: 480, distance: 90.0
click at [1174, 569] on video at bounding box center [728, 410] width 1456 height 819
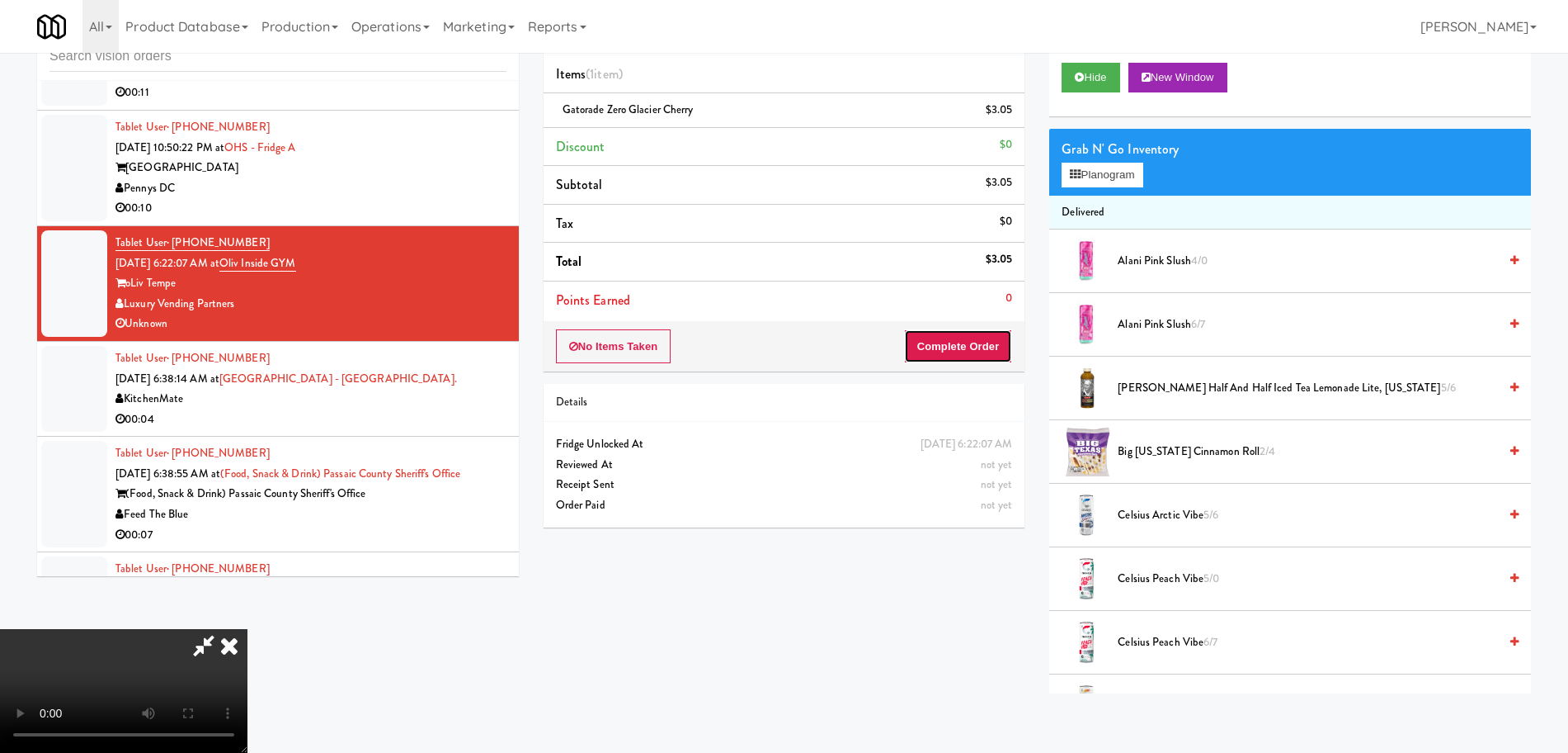
click at [976, 348] on button "Complete Order" at bounding box center [959, 346] width 109 height 34
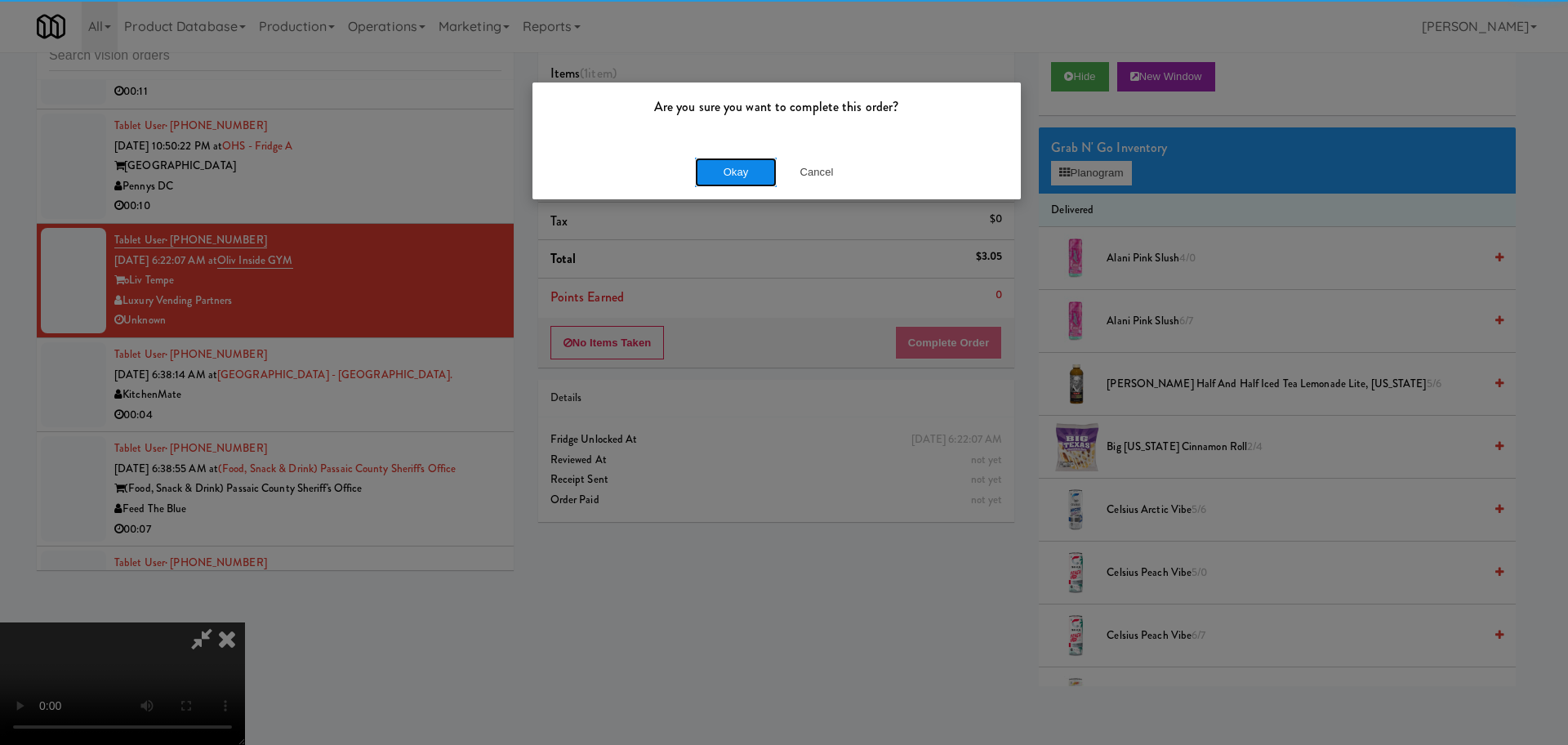
click at [747, 162] on button "Okay" at bounding box center [736, 172] width 82 height 29
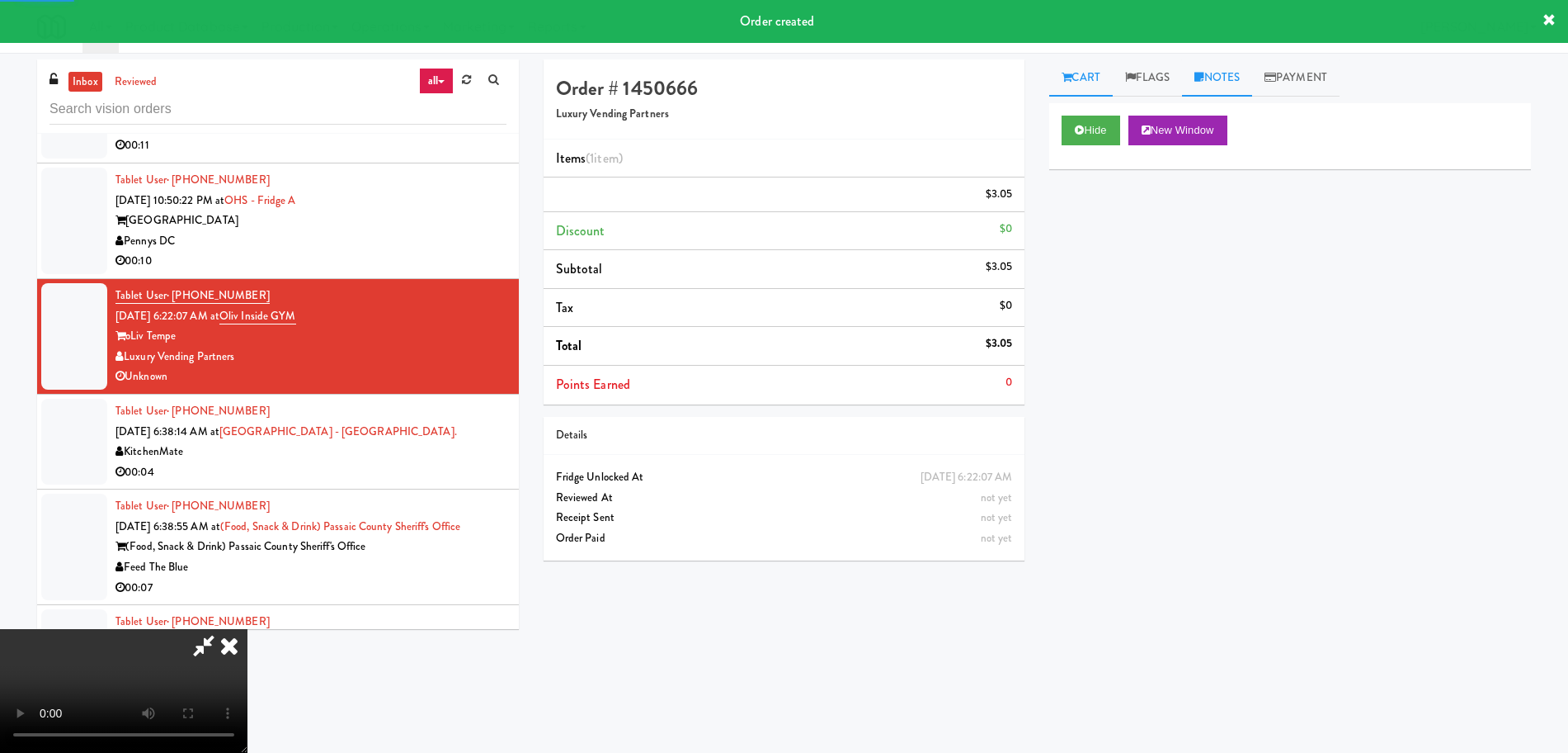
click at [1239, 76] on link "Notes" at bounding box center [1217, 78] width 70 height 37
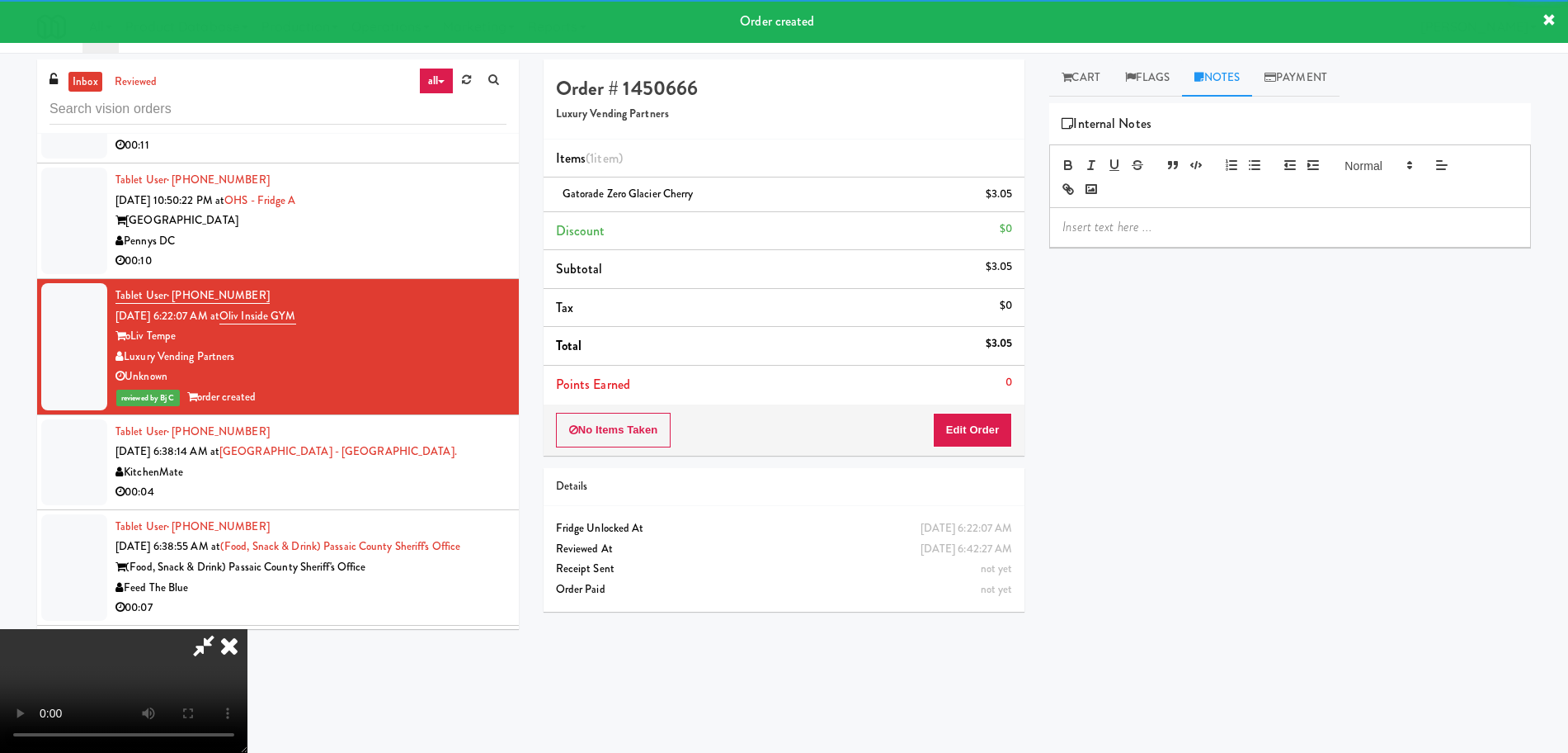
click at [1150, 218] on p at bounding box center [1290, 227] width 455 height 18
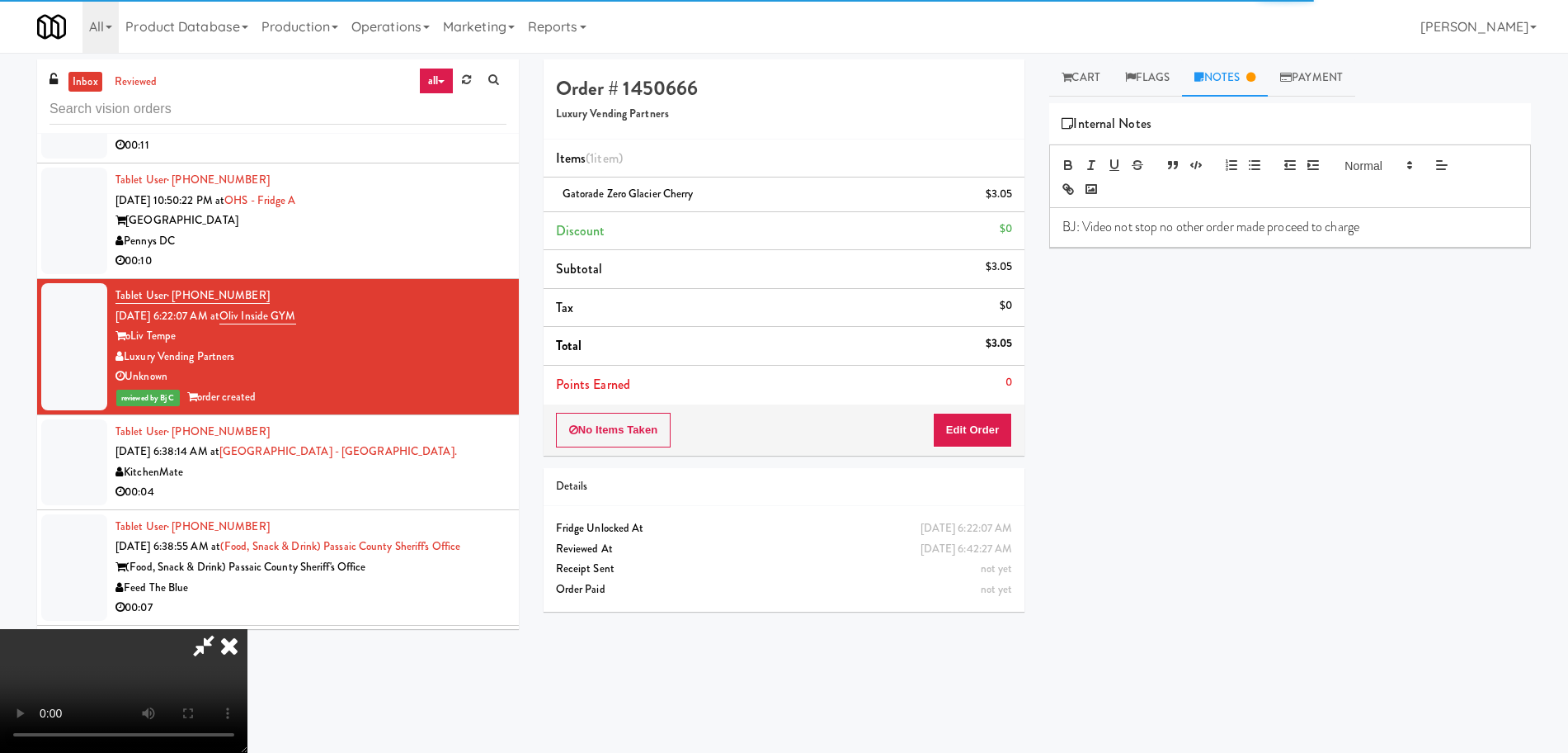
click at [248, 629] on icon at bounding box center [229, 645] width 36 height 33
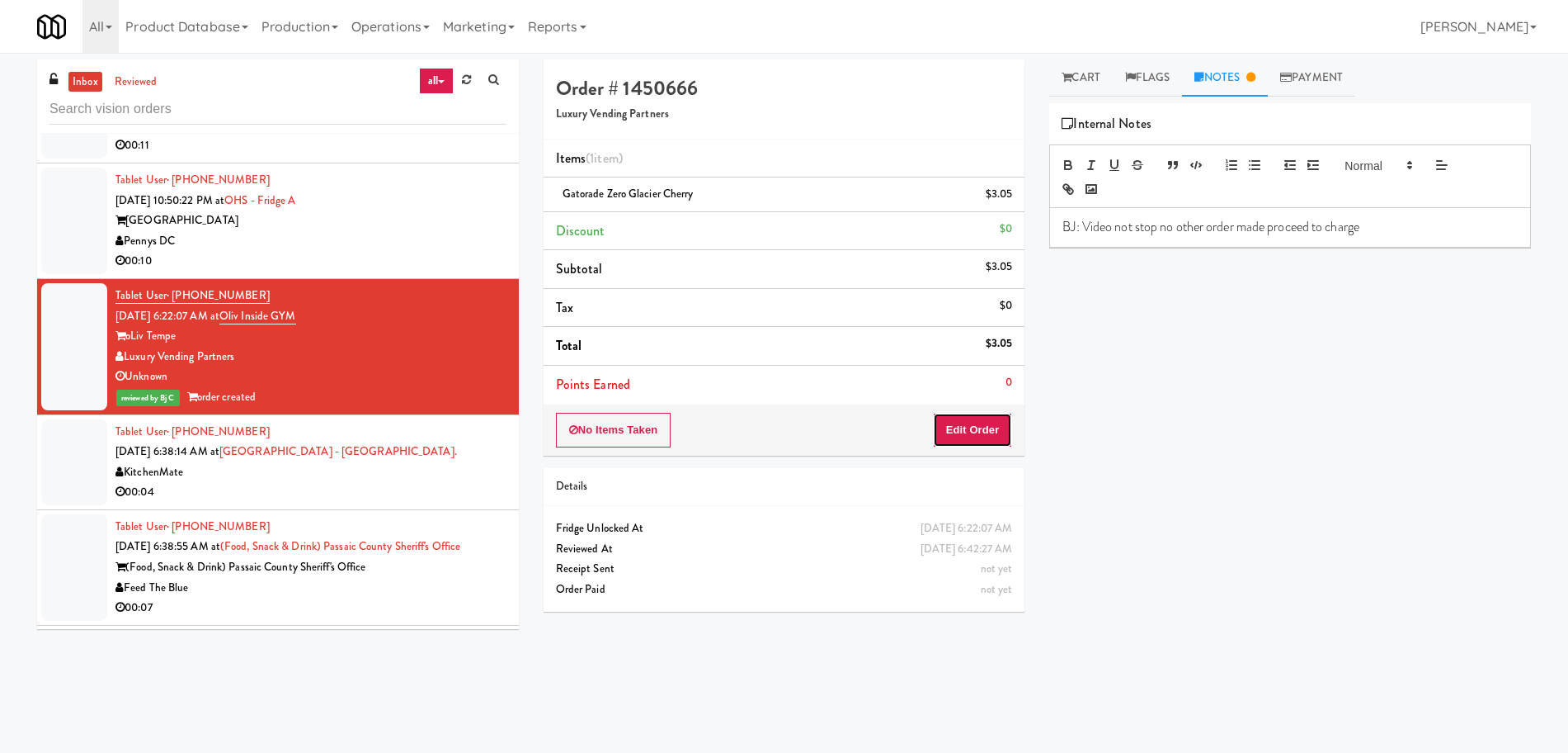
drag, startPoint x: 993, startPoint y: 433, endPoint x: 758, endPoint y: 466, distance: 237.3
click at [773, 469] on div "Order # 1450666 Luxury Vending Partners Items (1 item ) Gatorade Zero Glacier C…" at bounding box center [784, 342] width 506 height 565
click at [385, 481] on div "KitchenMate" at bounding box center [311, 472] width 391 height 21
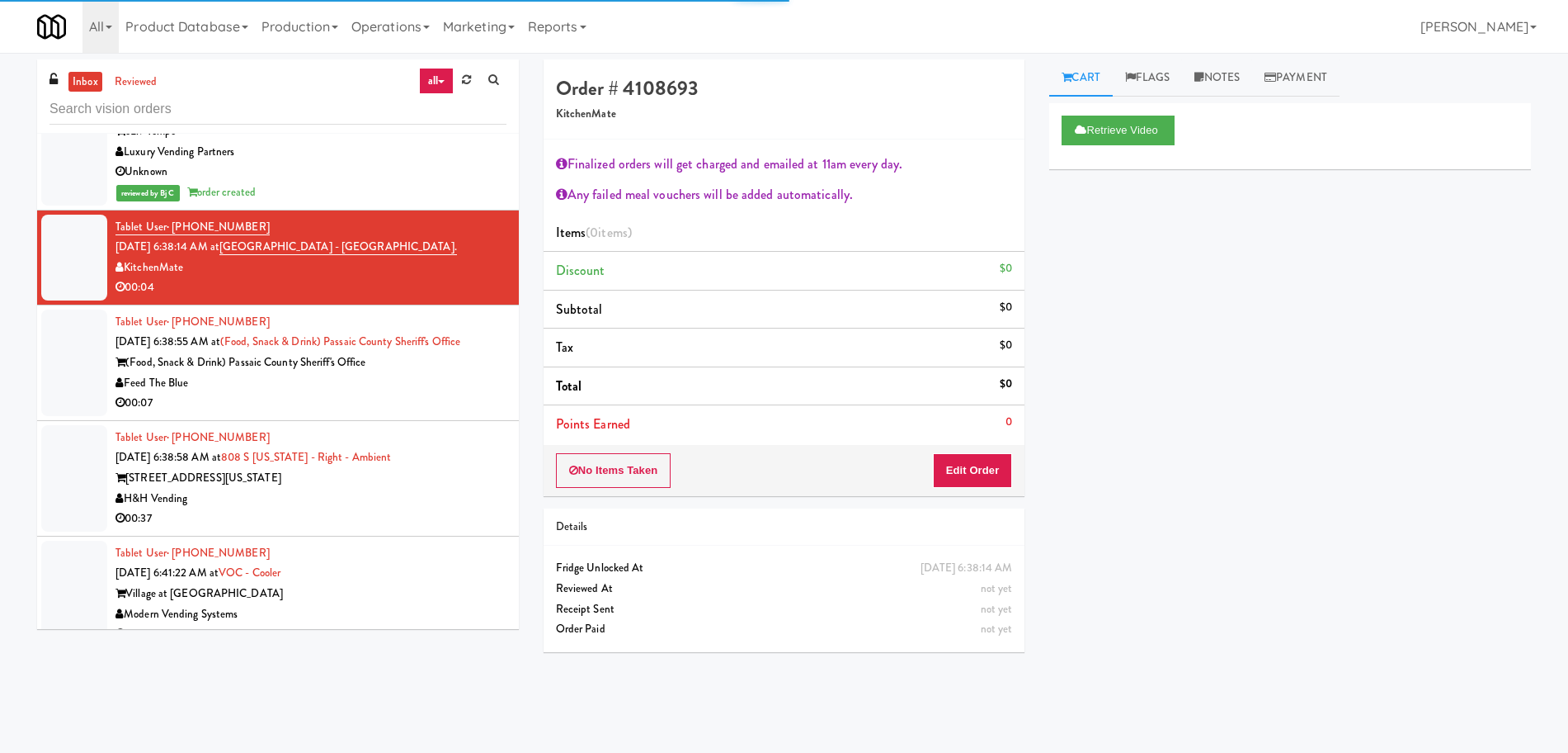
scroll to position [4691, 0]
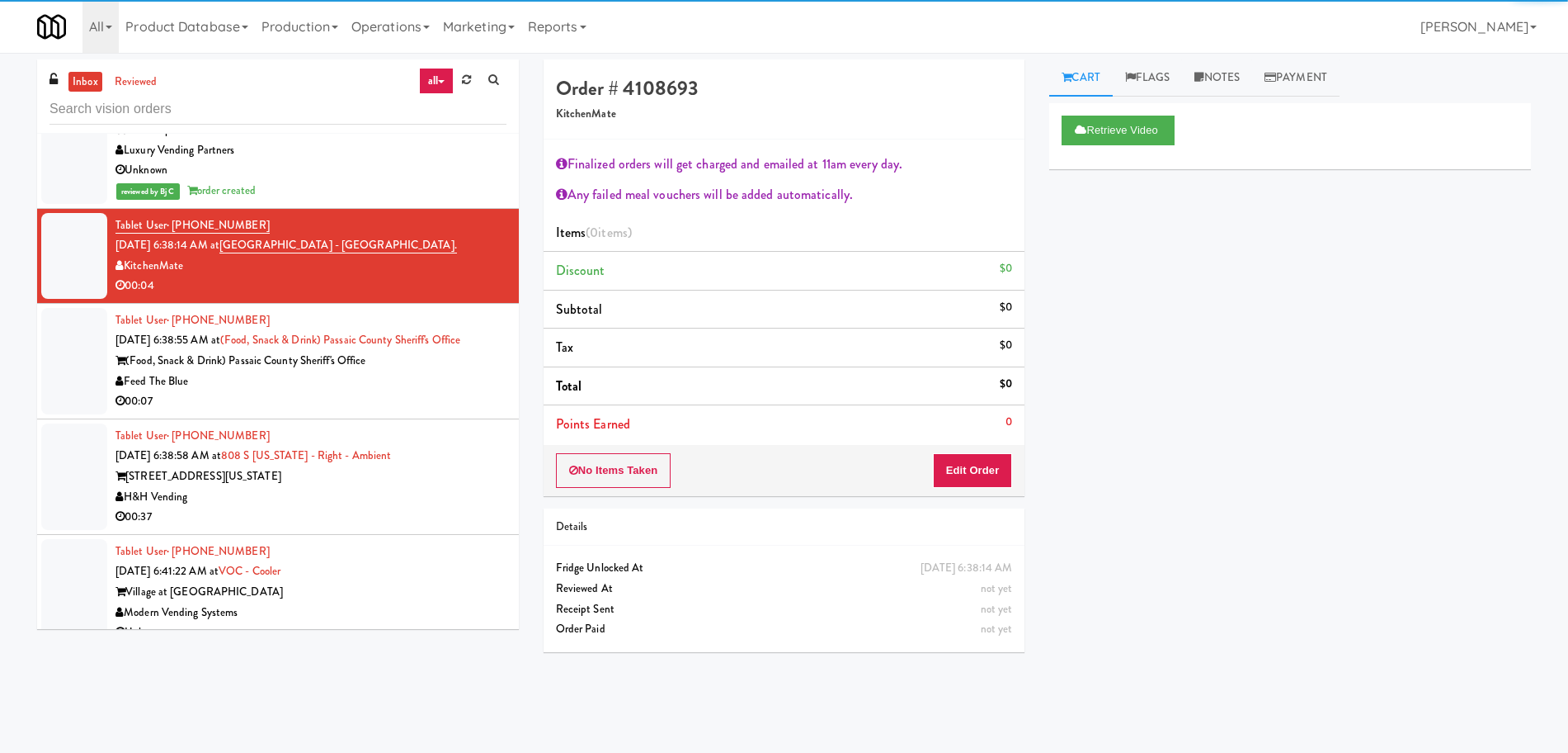
click at [448, 387] on div "Feed The Blue" at bounding box center [311, 381] width 391 height 21
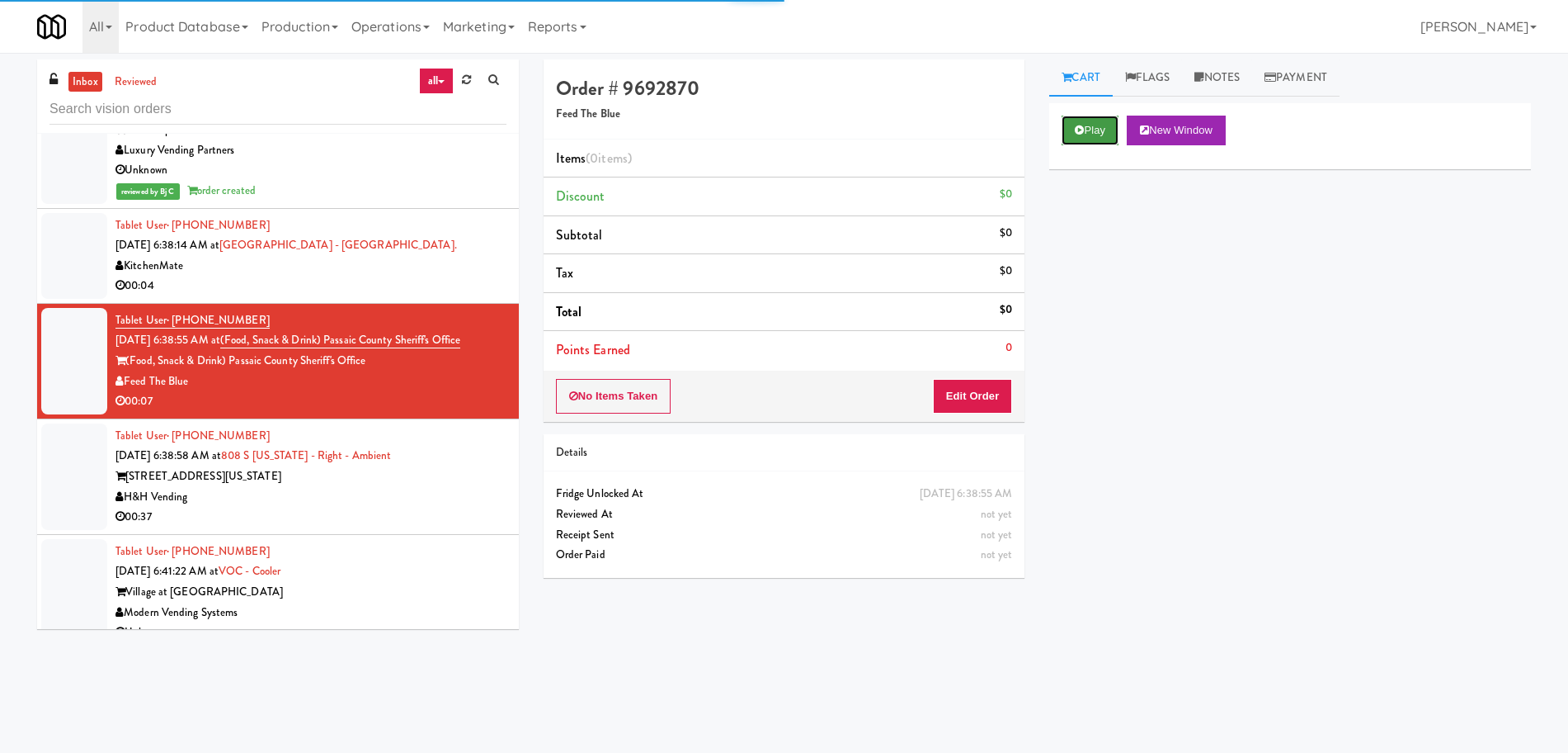
click at [1099, 122] on button "Play" at bounding box center [1090, 130] width 57 height 29
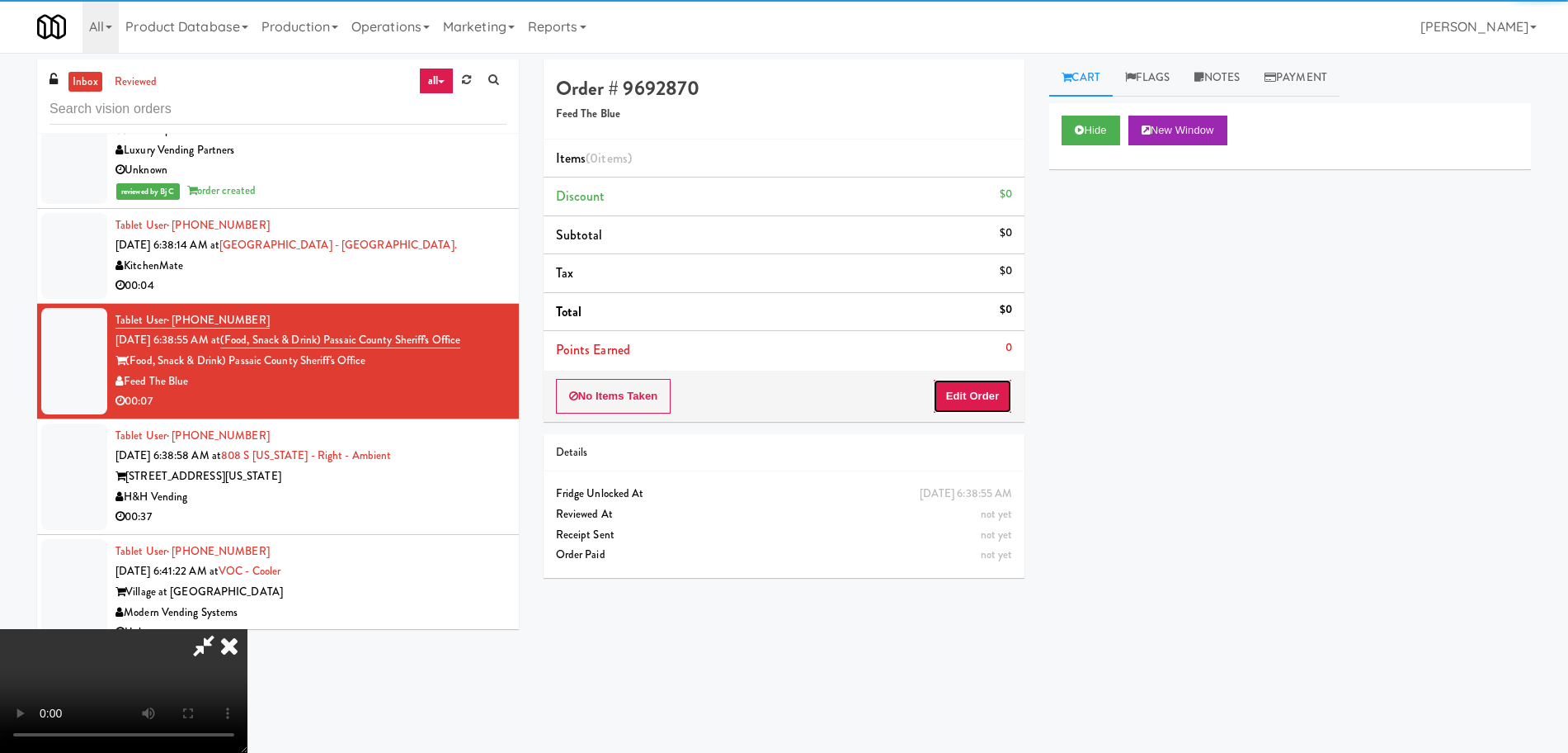
click at [978, 389] on button "Edit Order" at bounding box center [973, 395] width 80 height 34
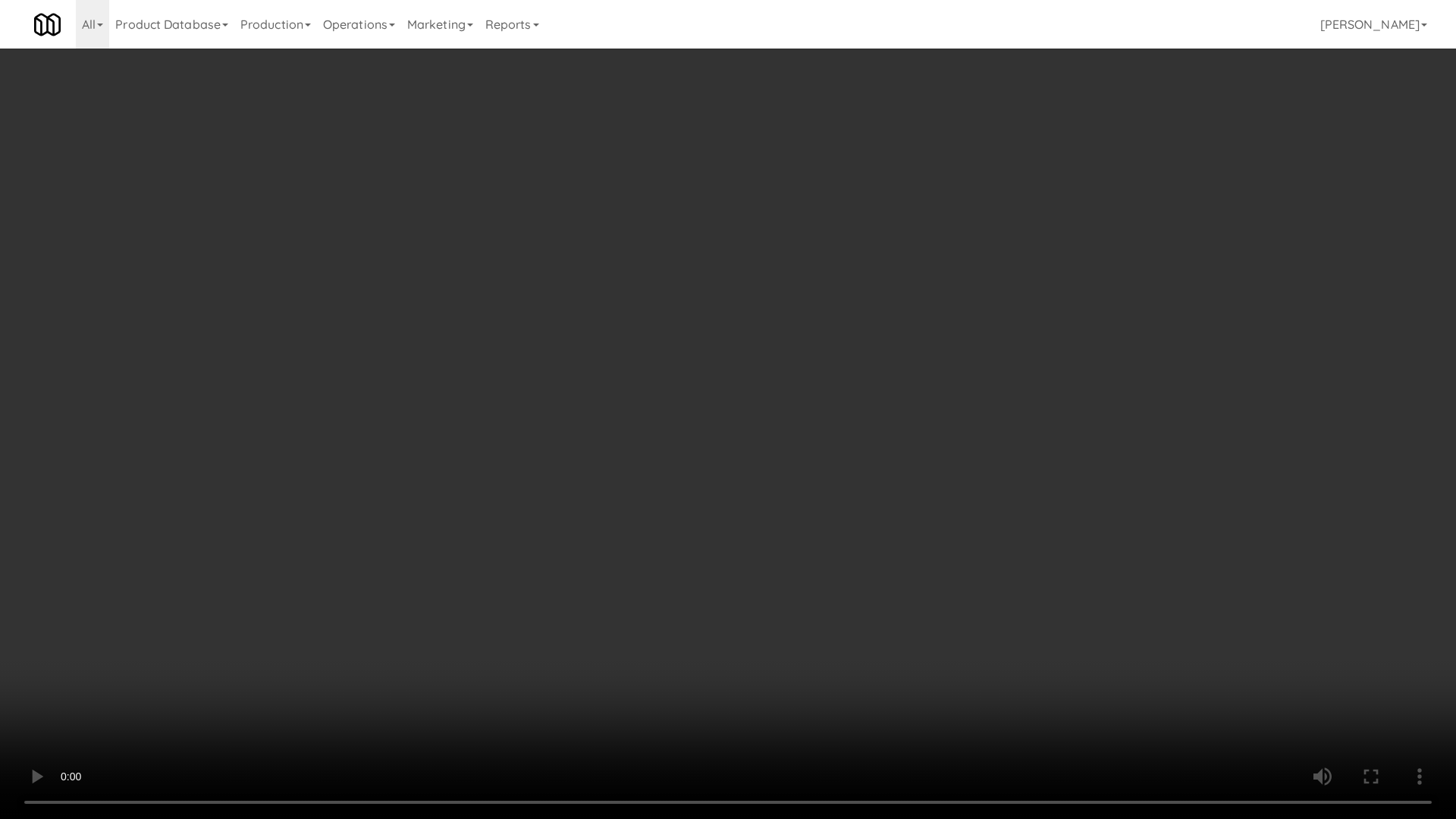
click at [830, 382] on video at bounding box center [728, 410] width 1456 height 819
click at [823, 370] on video at bounding box center [728, 410] width 1456 height 819
click at [861, 344] on video at bounding box center [728, 410] width 1456 height 819
click at [856, 346] on video at bounding box center [728, 410] width 1456 height 819
click at [856, 346] on video at bounding box center [728, 410] width 1456 height 819
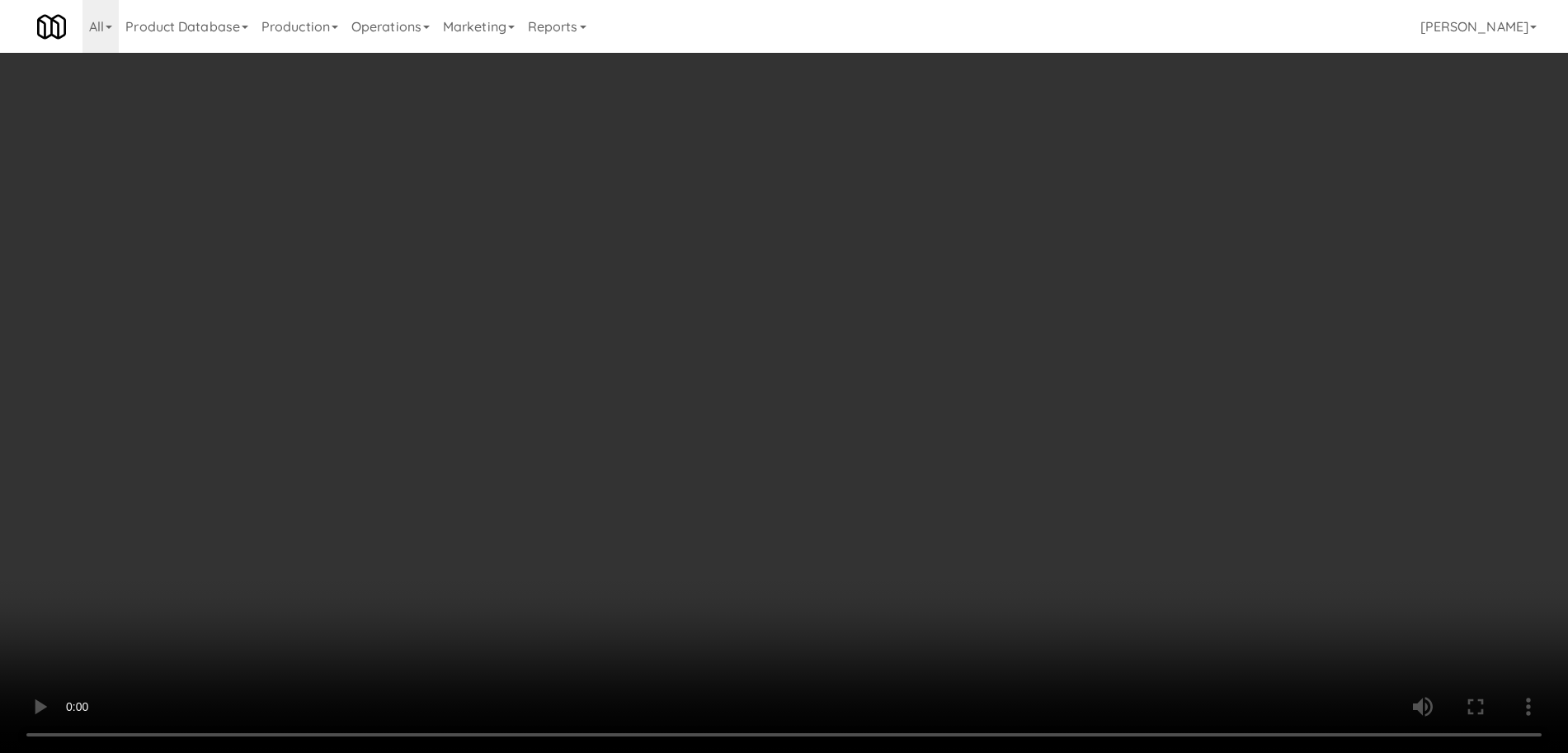
drag, startPoint x: 1106, startPoint y: 153, endPoint x: 1100, endPoint y: 174, distance: 21.8
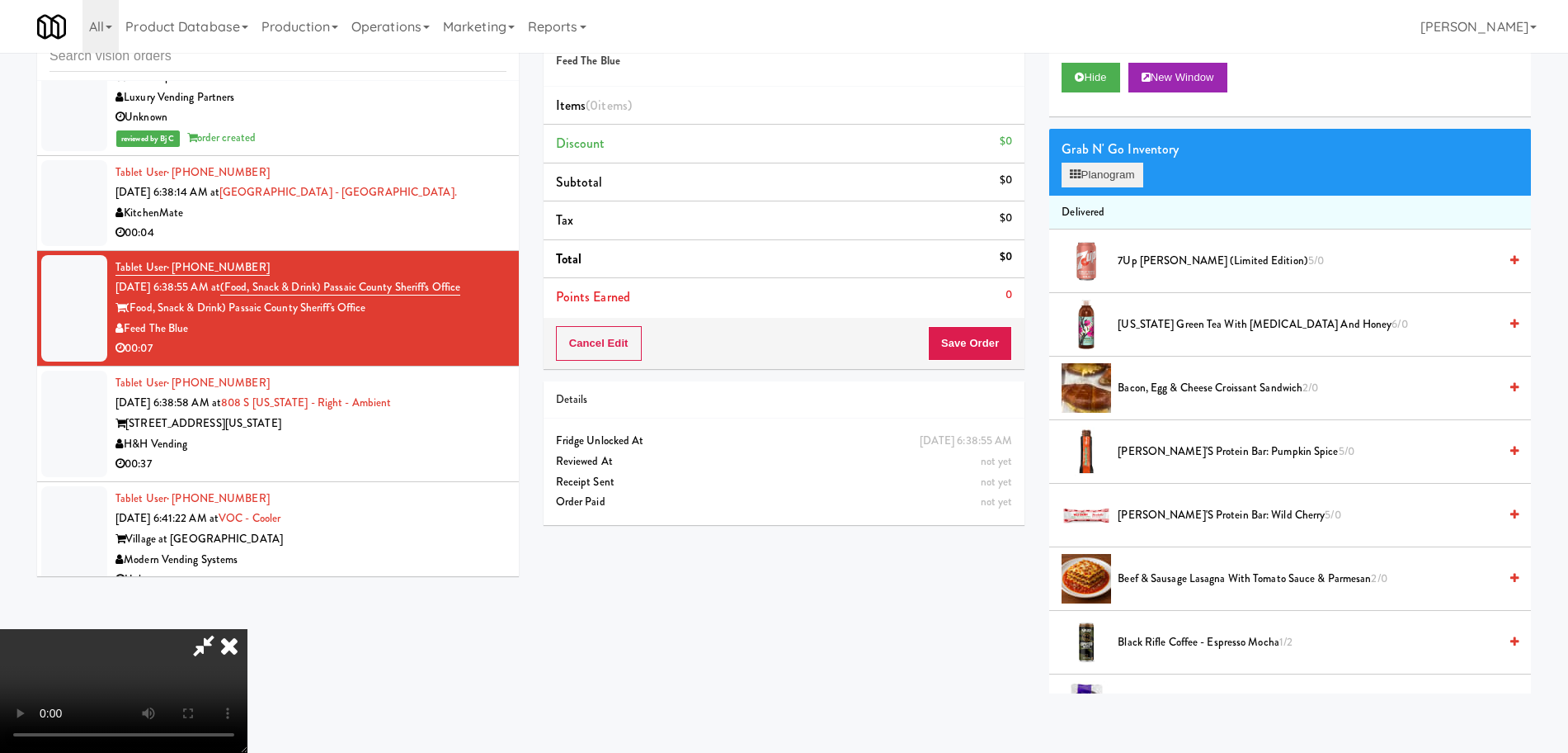
click at [1106, 155] on div "Grab N' Go Inventory" at bounding box center [1290, 150] width 457 height 25
click at [1095, 187] on button "Planogram" at bounding box center [1102, 175] width 81 height 25
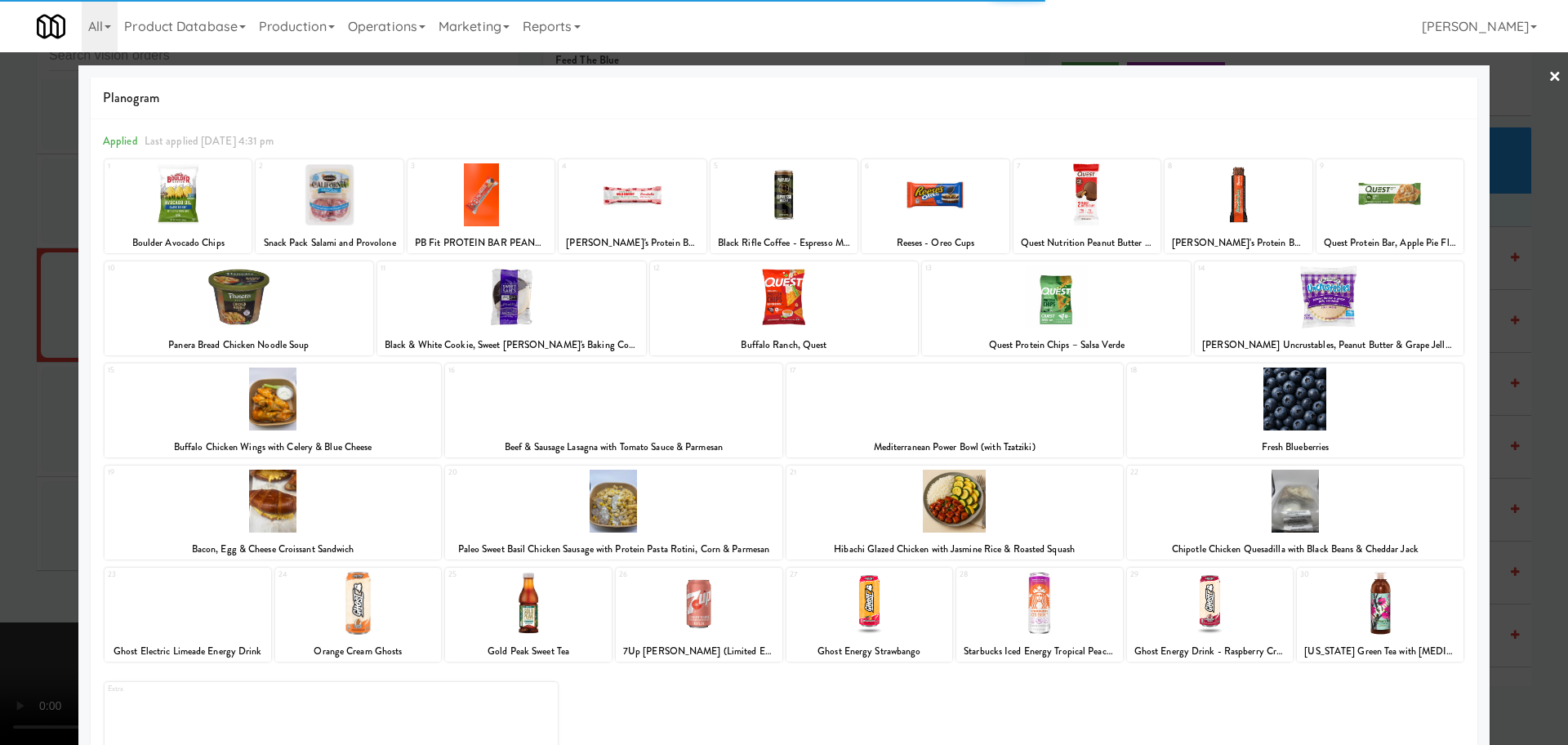
click at [472, 302] on div at bounding box center [511, 297] width 269 height 63
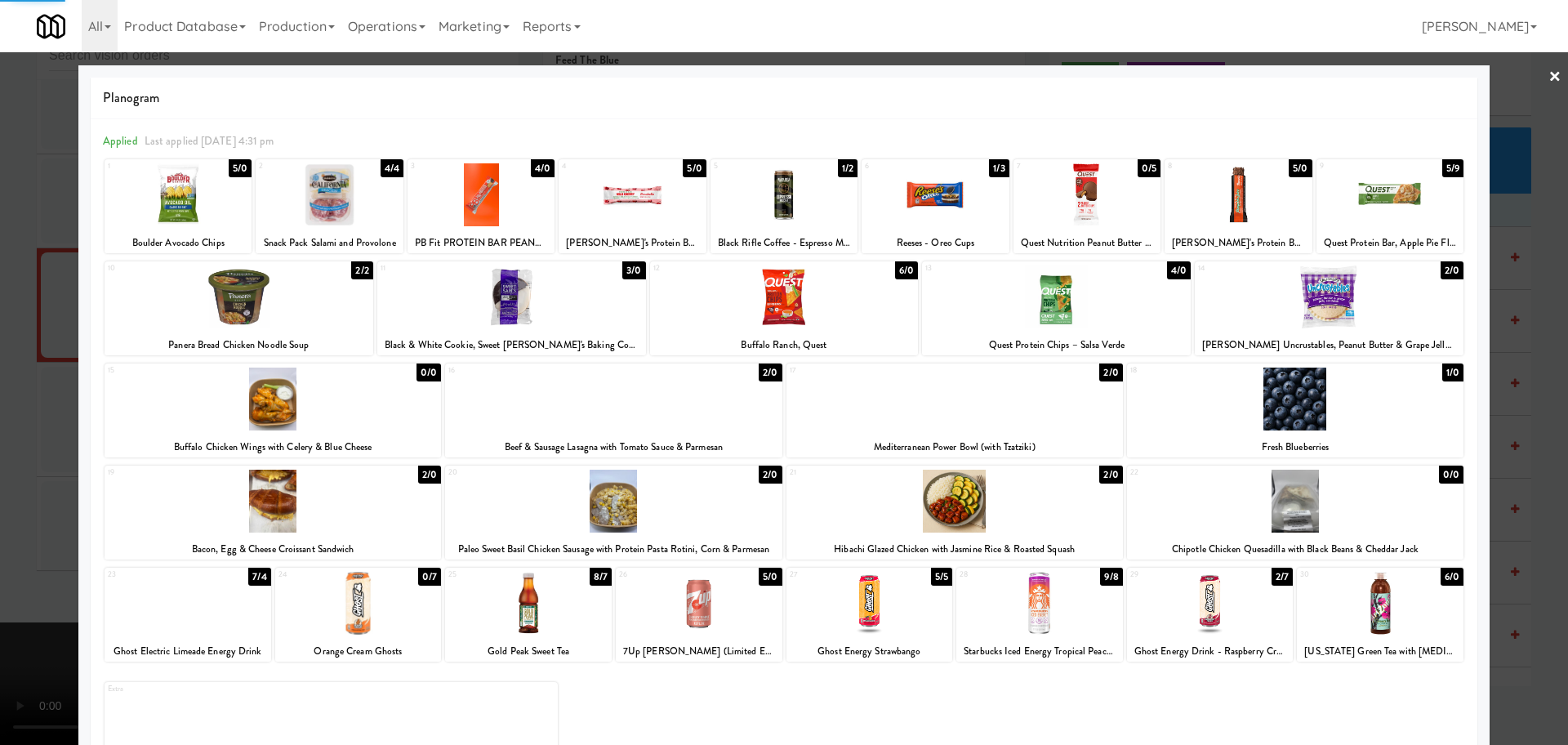
drag, startPoint x: 0, startPoint y: 417, endPoint x: 46, endPoint y: 409, distance: 46.7
click at [2, 415] on div at bounding box center [784, 372] width 1568 height 745
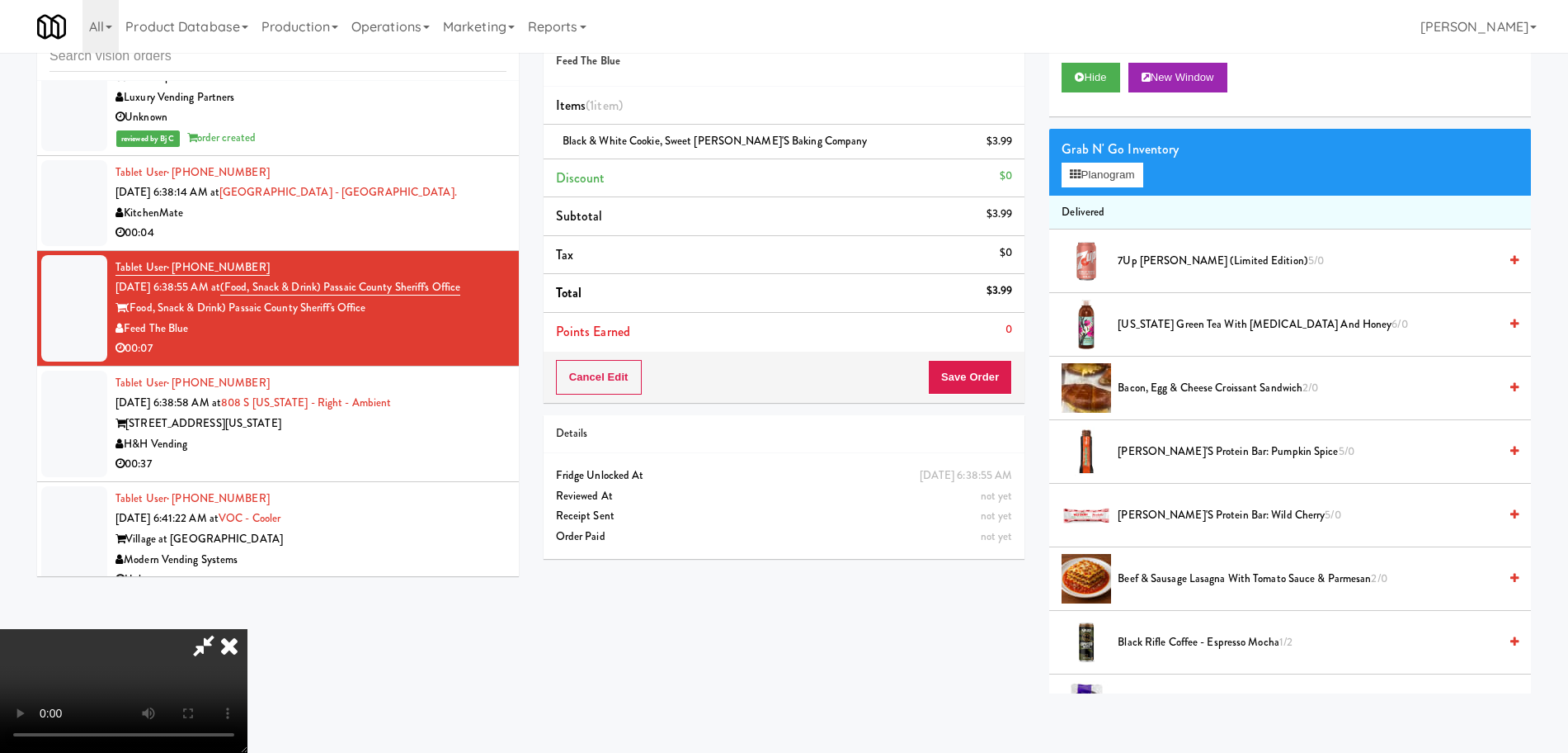
click at [248, 629] on video at bounding box center [124, 691] width 248 height 124
click at [983, 375] on button "Save Order" at bounding box center [970, 377] width 85 height 34
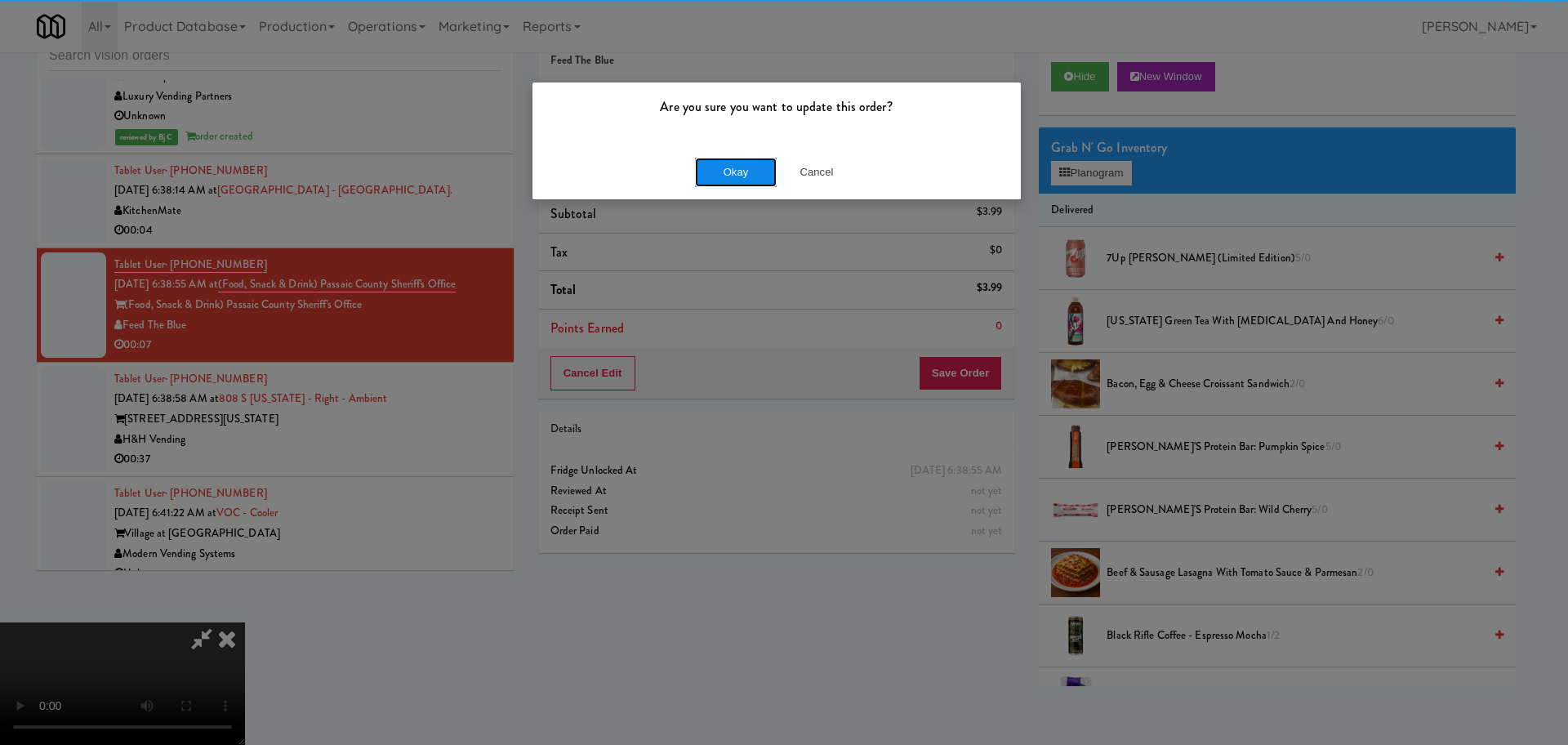
click at [735, 177] on button "Okay" at bounding box center [736, 172] width 82 height 29
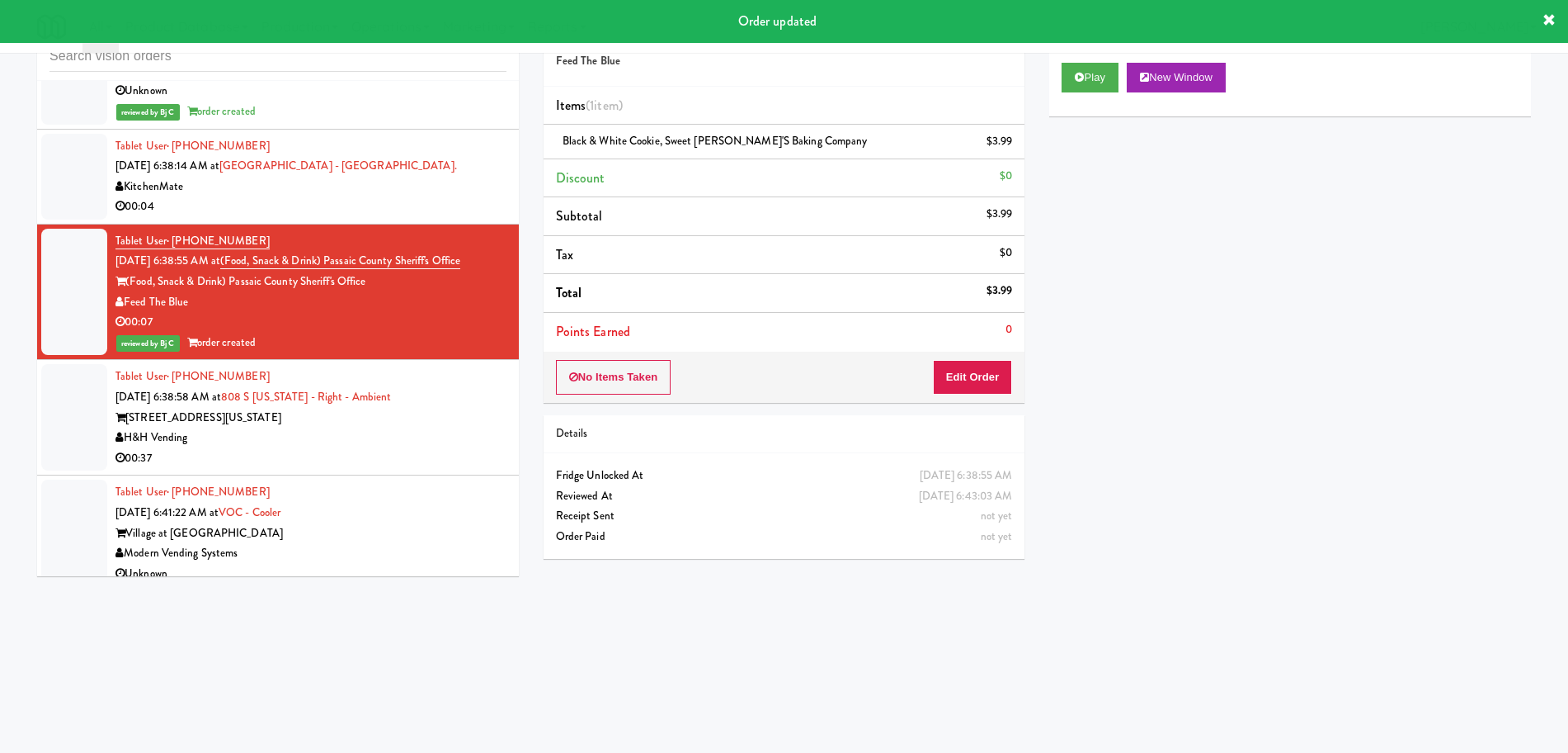
scroll to position [4732, 0]
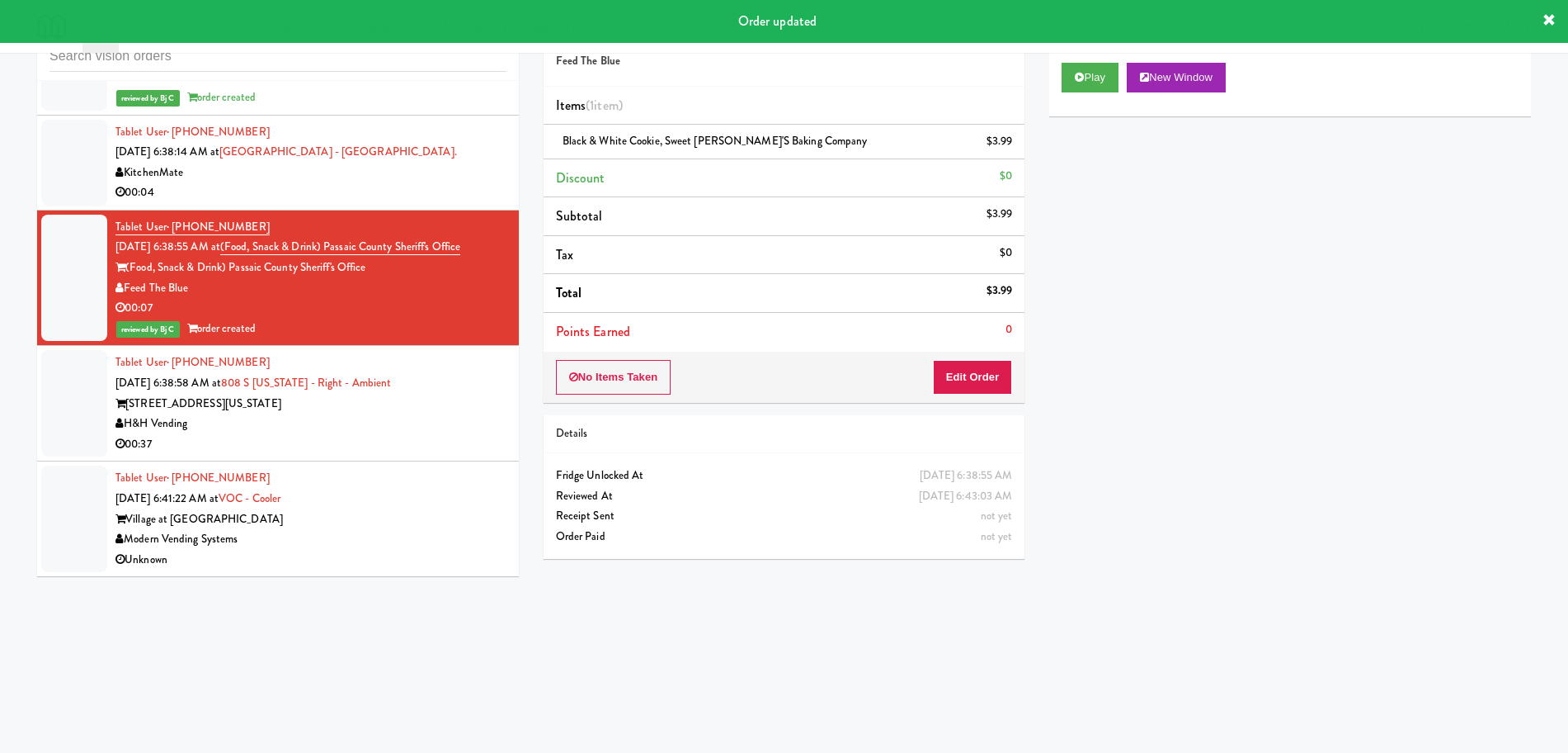
click at [414, 400] on div "[STREET_ADDRESS][US_STATE]" at bounding box center [311, 404] width 391 height 21
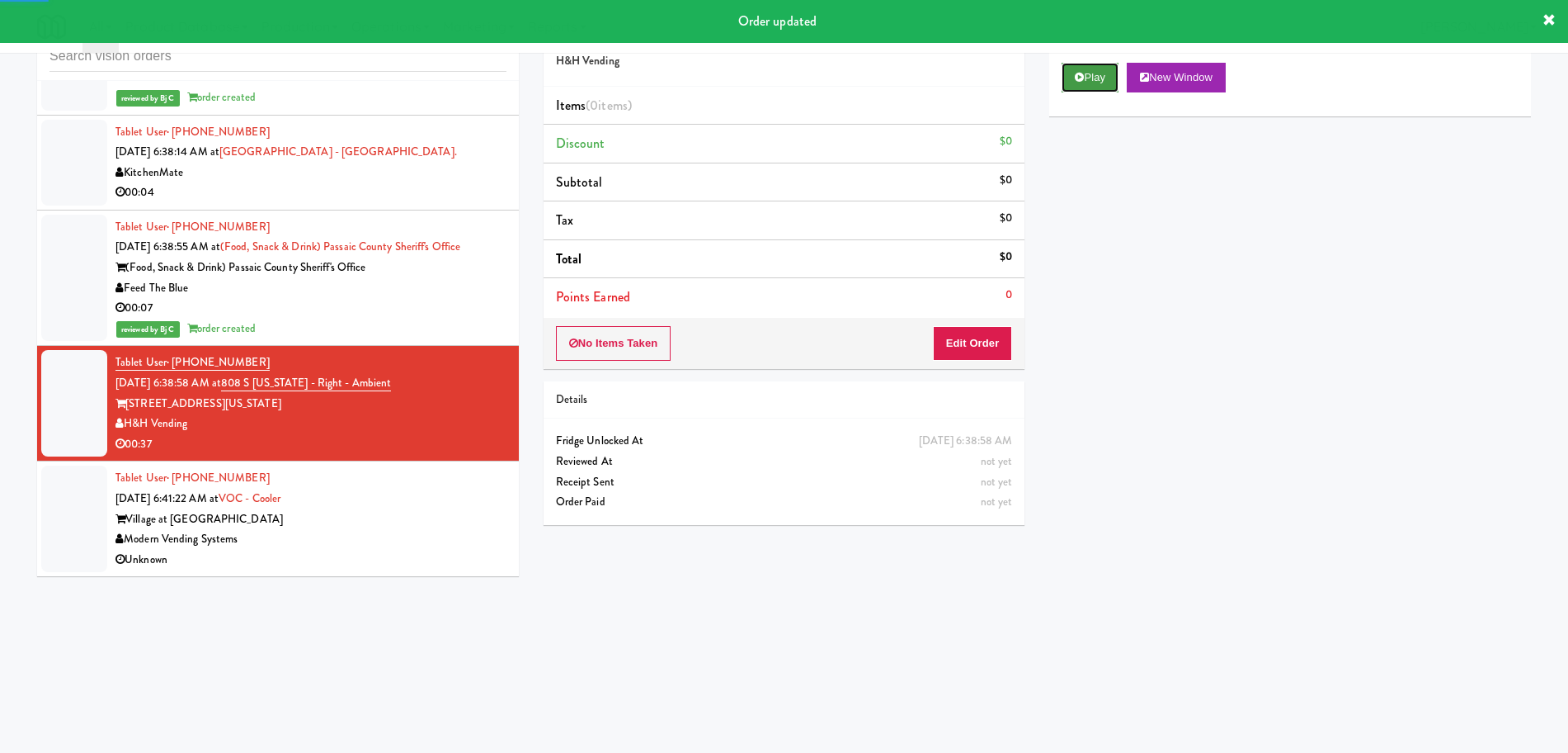
click at [1078, 74] on icon at bounding box center [1079, 77] width 9 height 11
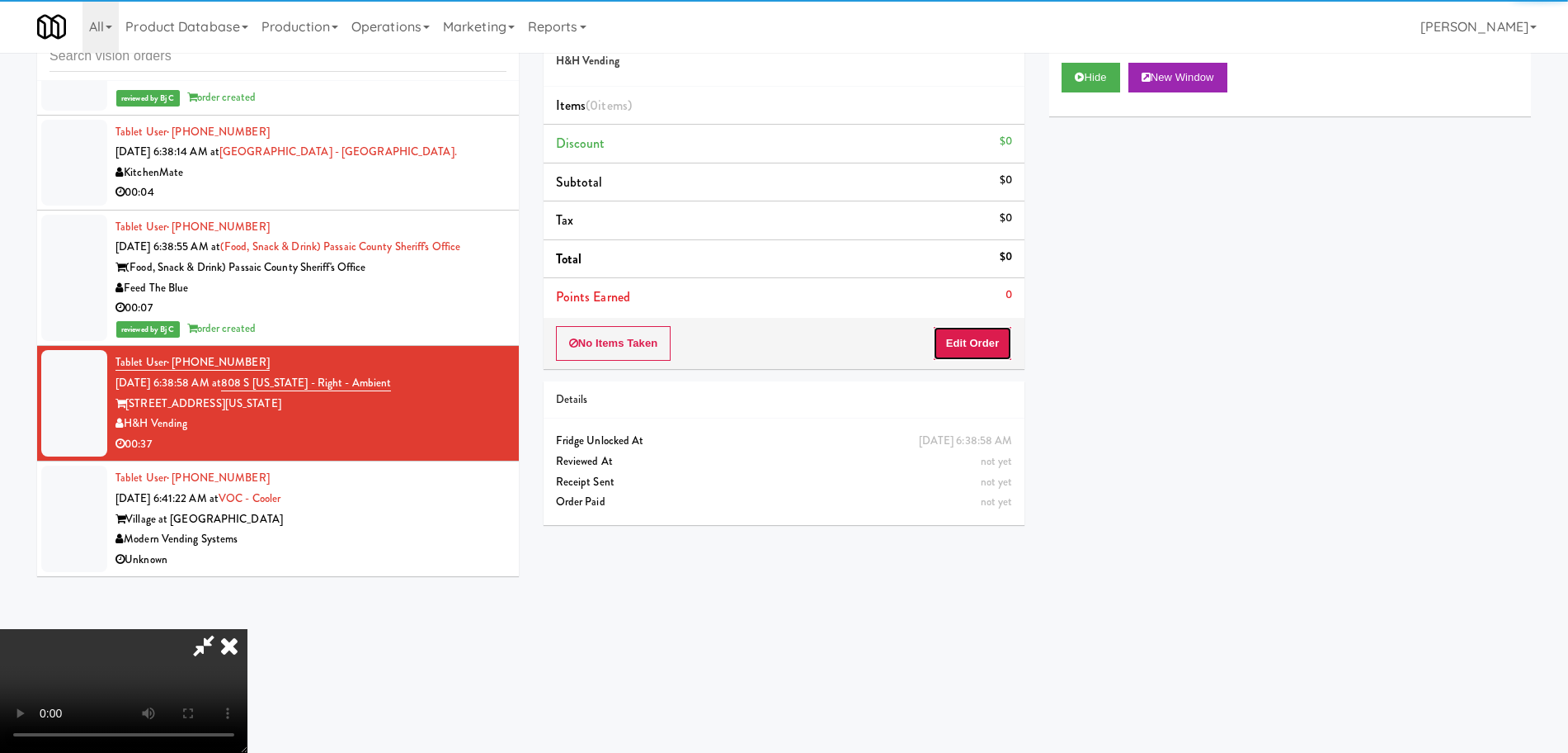
click at [954, 348] on button "Edit Order" at bounding box center [973, 343] width 80 height 34
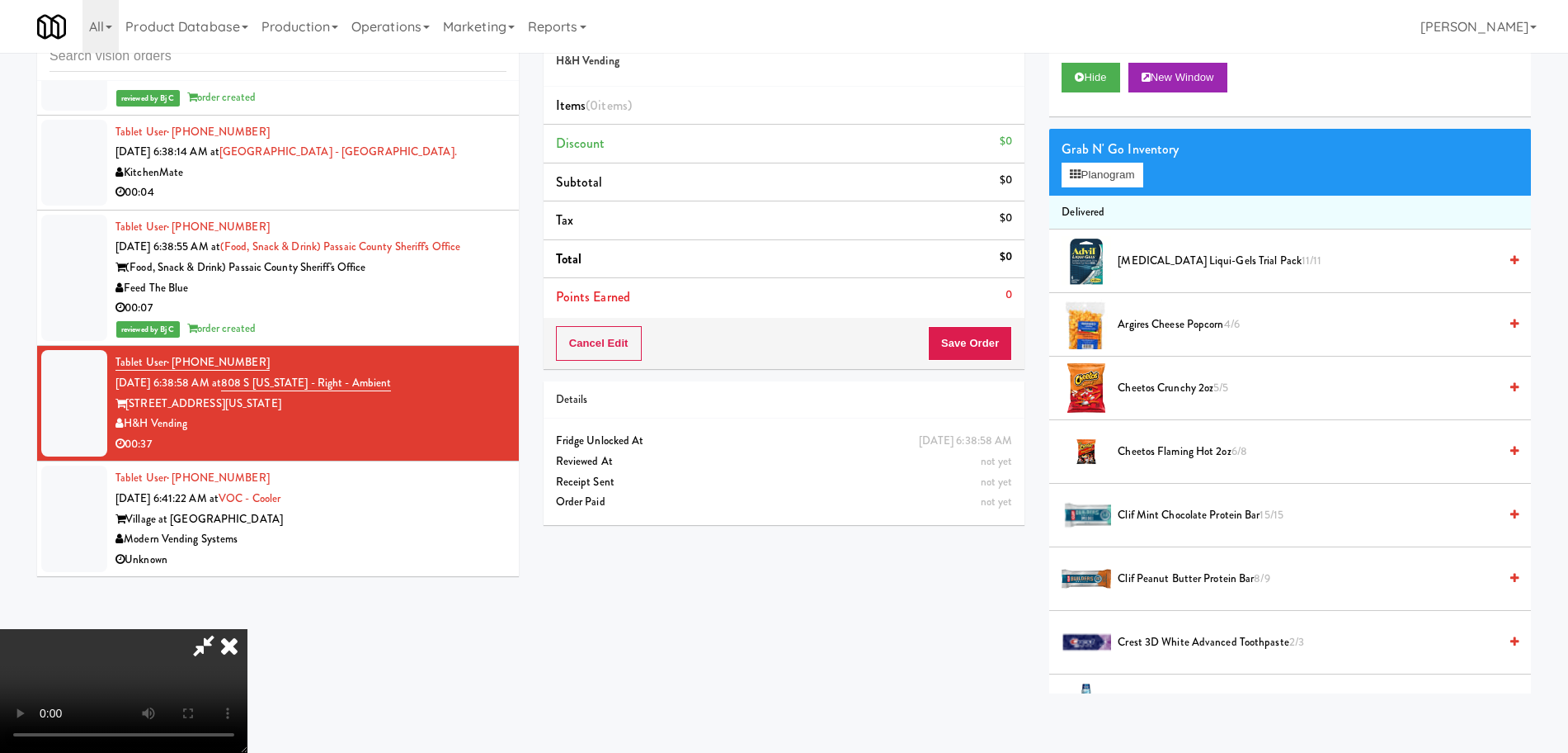
click at [248, 629] on video at bounding box center [124, 691] width 248 height 124
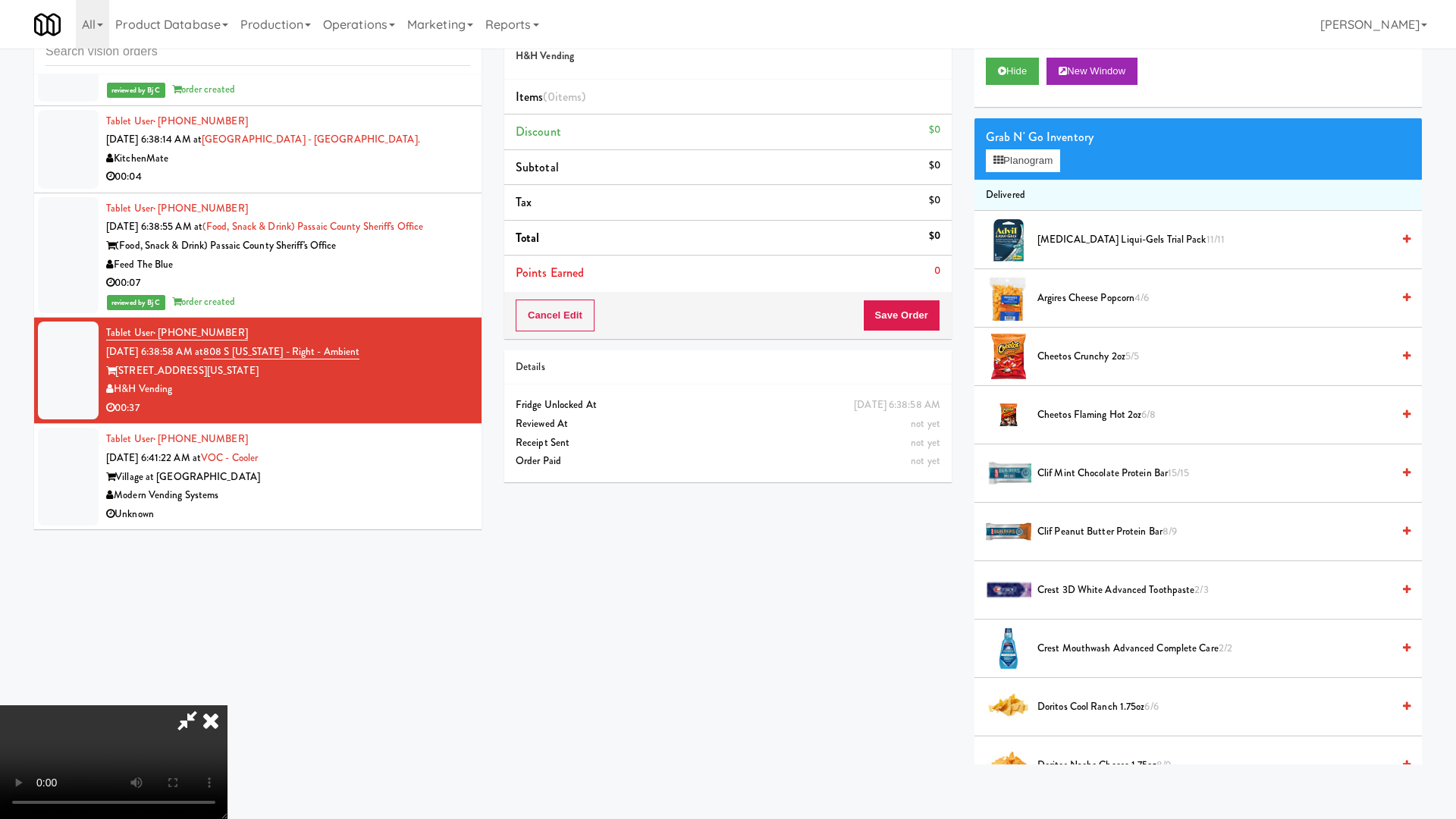
click at [228, 691] on video at bounding box center [114, 762] width 228 height 114
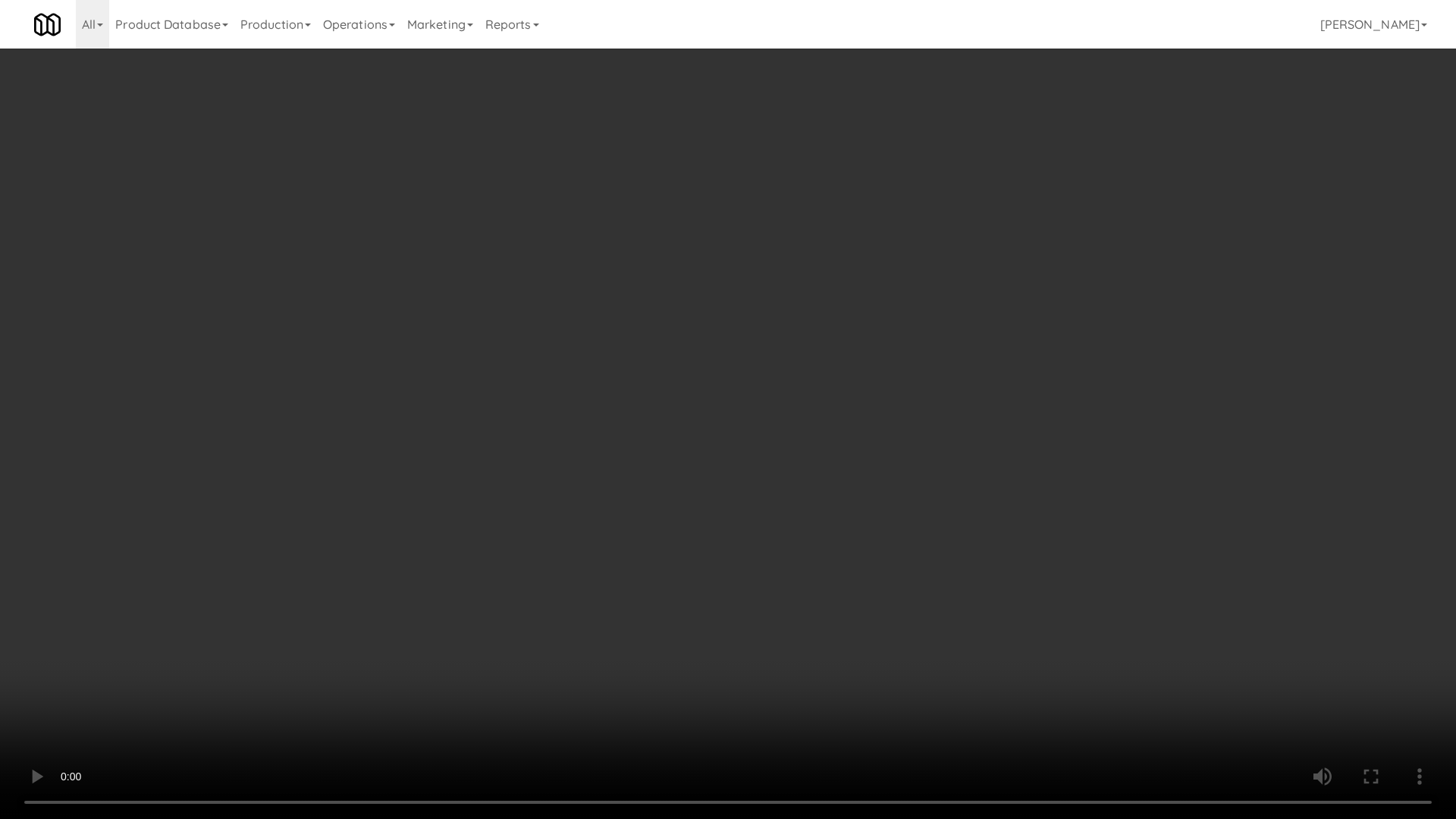
drag, startPoint x: 843, startPoint y: 565, endPoint x: 838, endPoint y: 572, distance: 8.6
click at [841, 566] on video at bounding box center [728, 410] width 1456 height 819
click at [763, 550] on video at bounding box center [728, 410] width 1456 height 819
click at [780, 431] on video at bounding box center [728, 410] width 1456 height 819
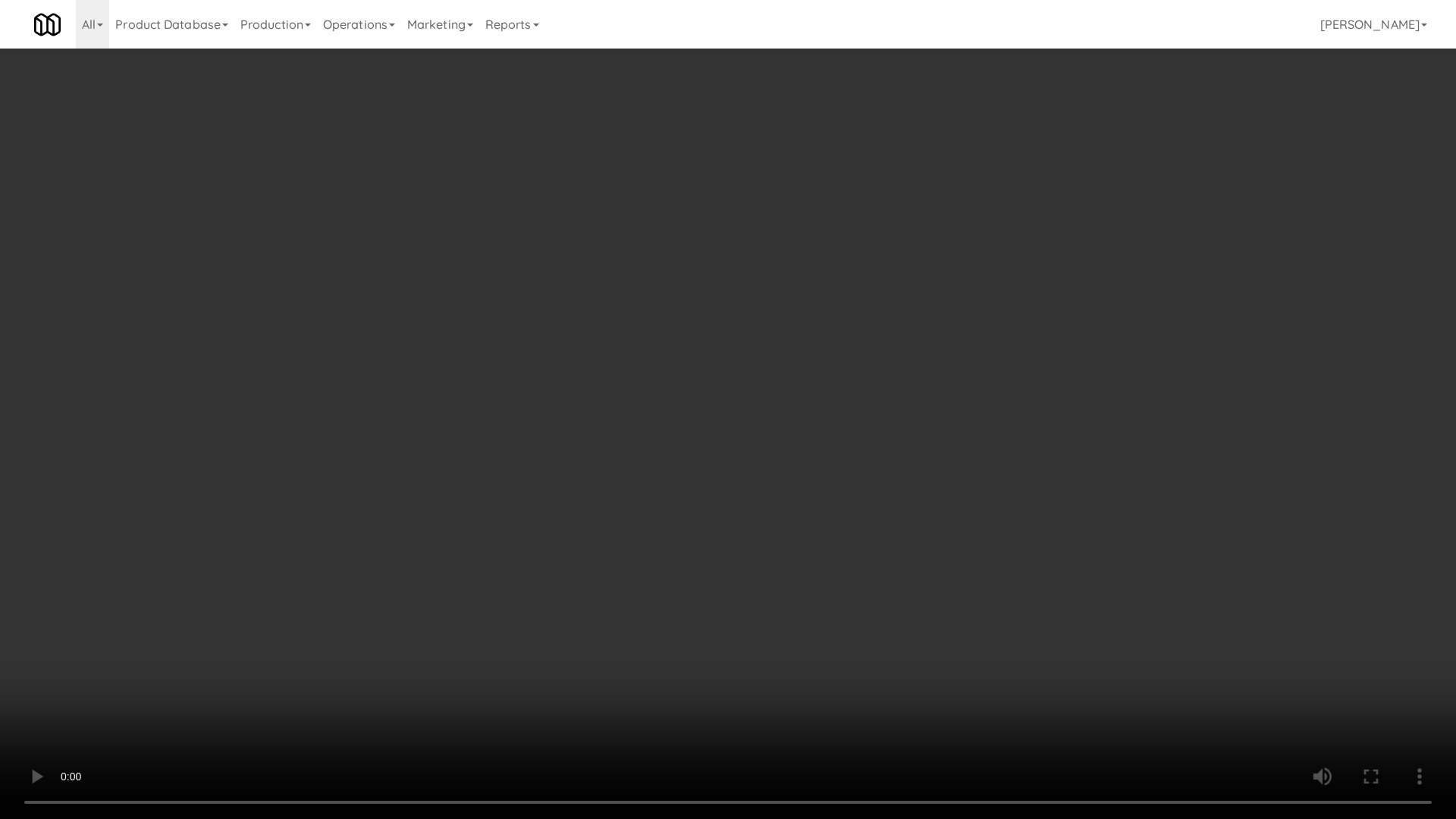
click at [809, 417] on video at bounding box center [728, 410] width 1456 height 819
click at [810, 416] on video at bounding box center [728, 410] width 1456 height 819
click at [805, 414] on video at bounding box center [728, 410] width 1456 height 819
click at [799, 415] on video at bounding box center [728, 410] width 1456 height 819
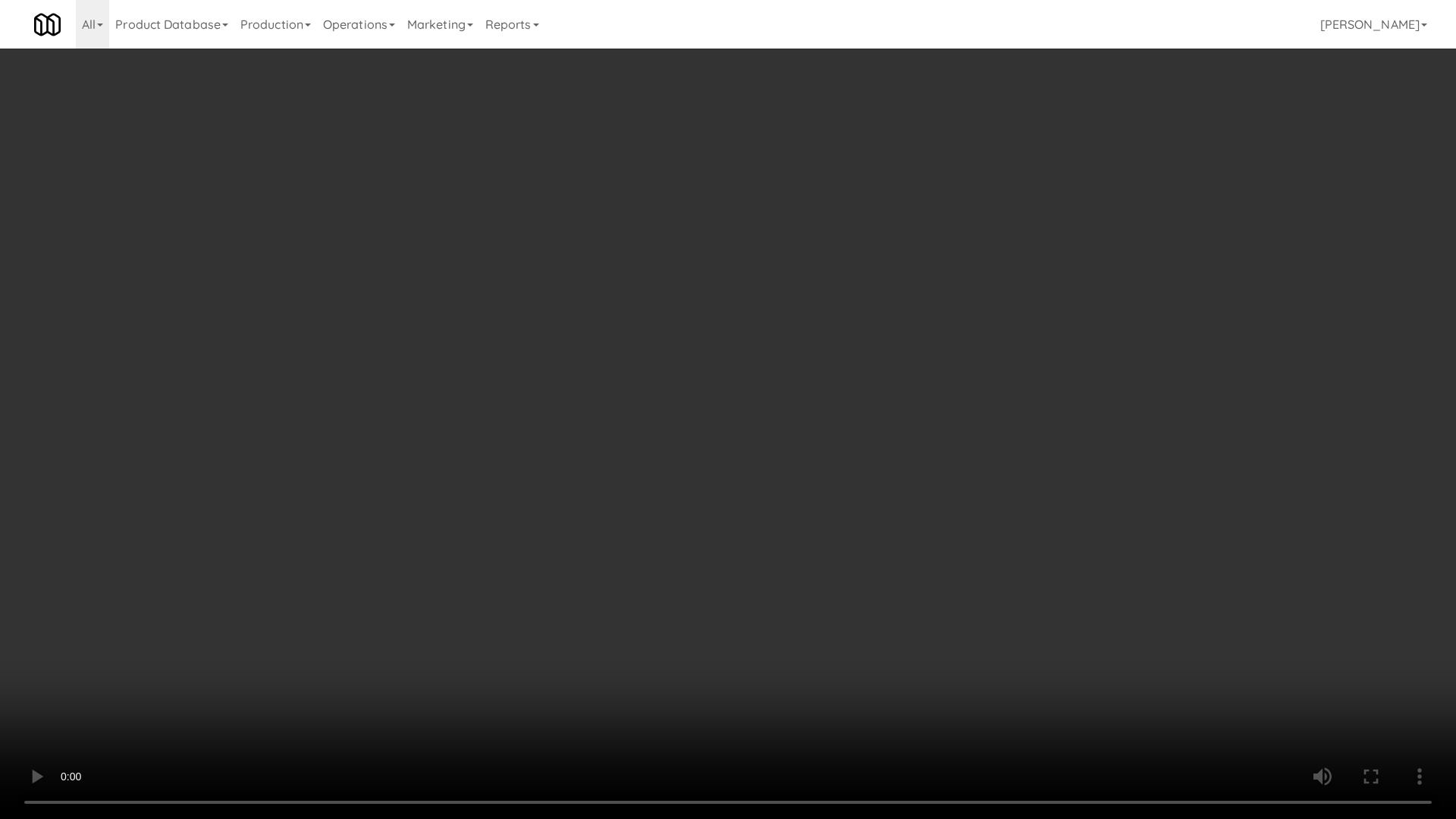
click at [790, 440] on video at bounding box center [728, 410] width 1456 height 819
click at [796, 445] on video at bounding box center [728, 410] width 1456 height 819
click at [796, 443] on video at bounding box center [728, 410] width 1456 height 819
drag, startPoint x: 798, startPoint y: 440, endPoint x: 814, endPoint y: 301, distance: 139.9
click at [798, 439] on video at bounding box center [728, 410] width 1456 height 819
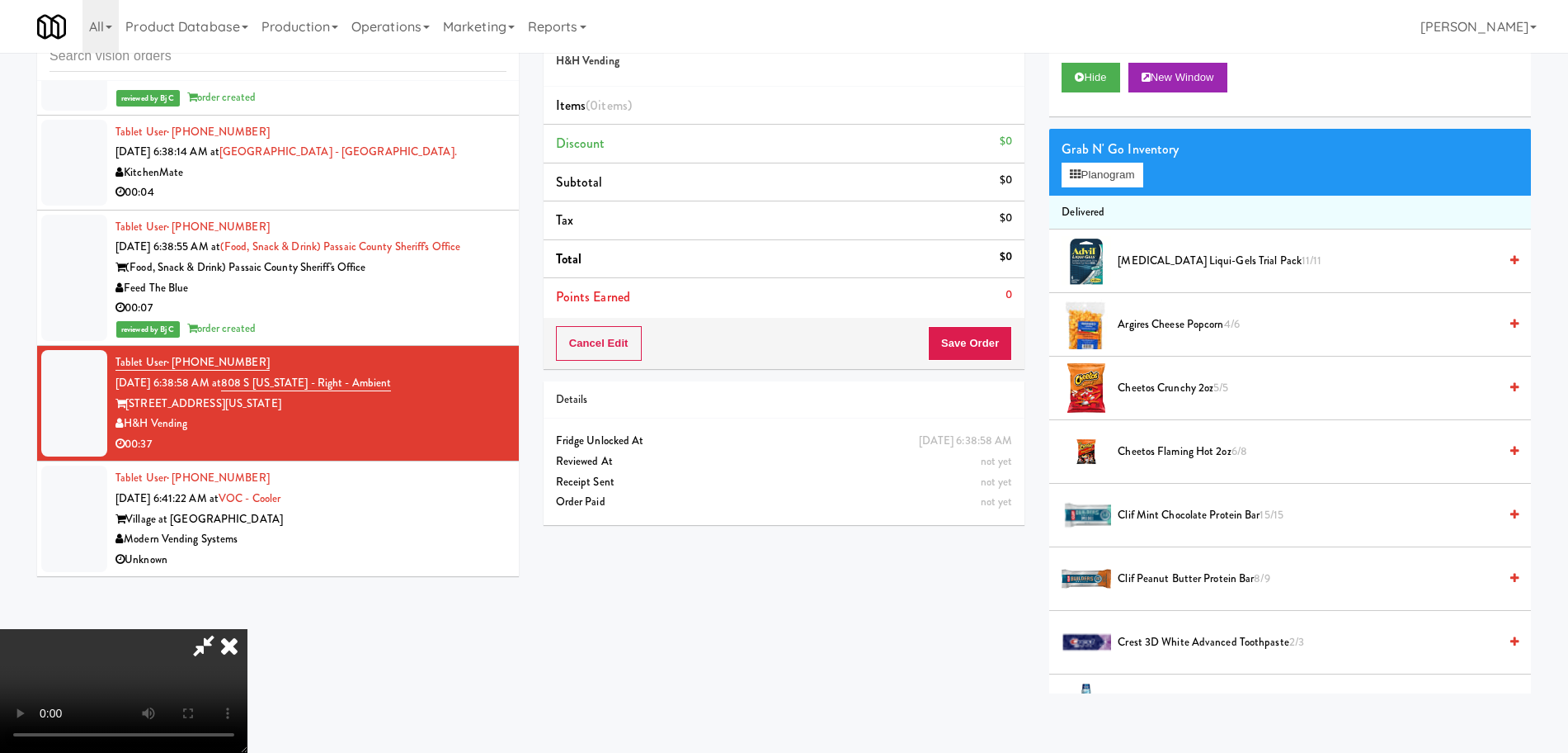
drag, startPoint x: 938, startPoint y: 231, endPoint x: 899, endPoint y: 263, distance: 50.4
click at [248, 629] on icon at bounding box center [229, 645] width 36 height 33
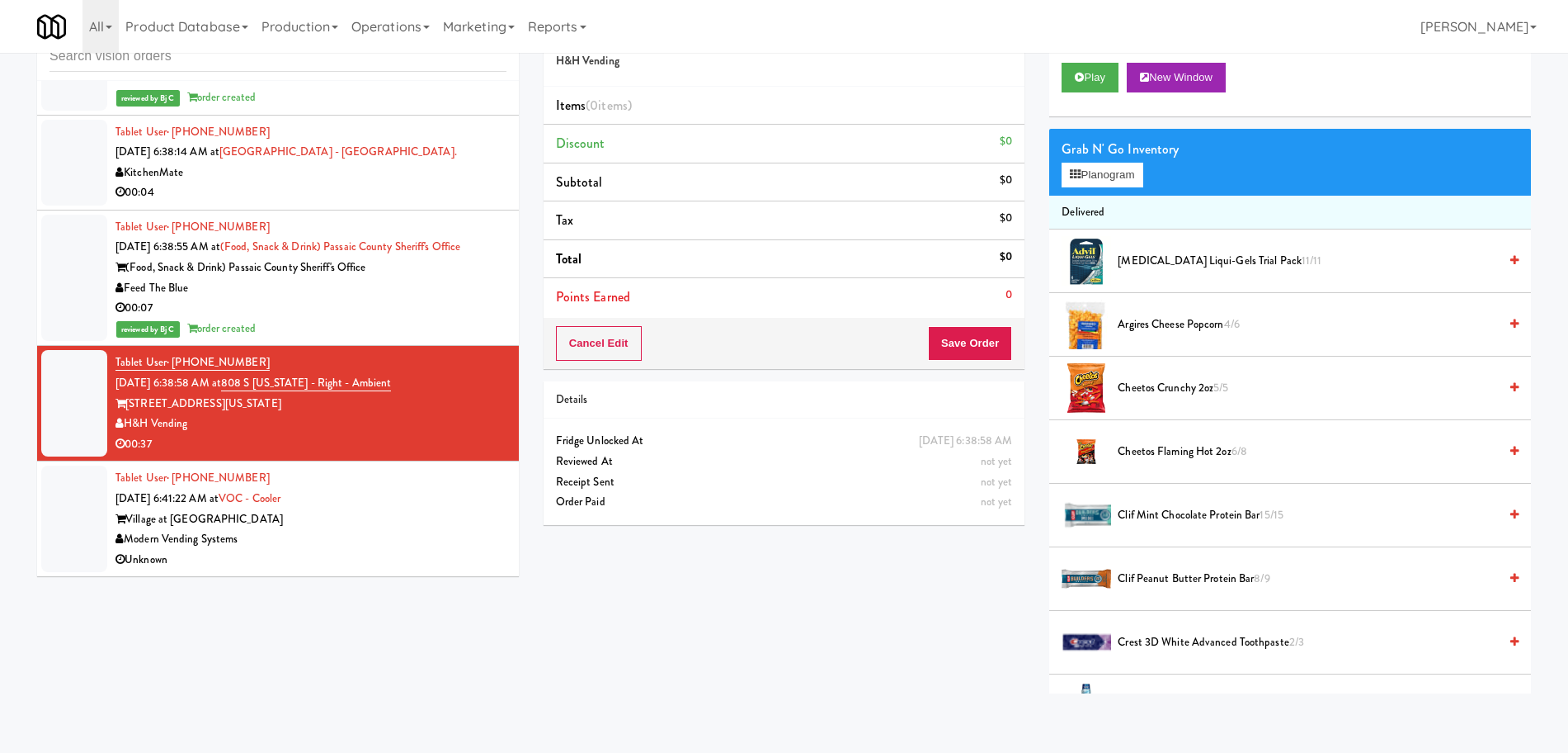
drag, startPoint x: 398, startPoint y: 518, endPoint x: 414, endPoint y: 477, distance: 44.0
click at [398, 517] on div "Village at [GEOGRAPHIC_DATA]" at bounding box center [311, 519] width 391 height 21
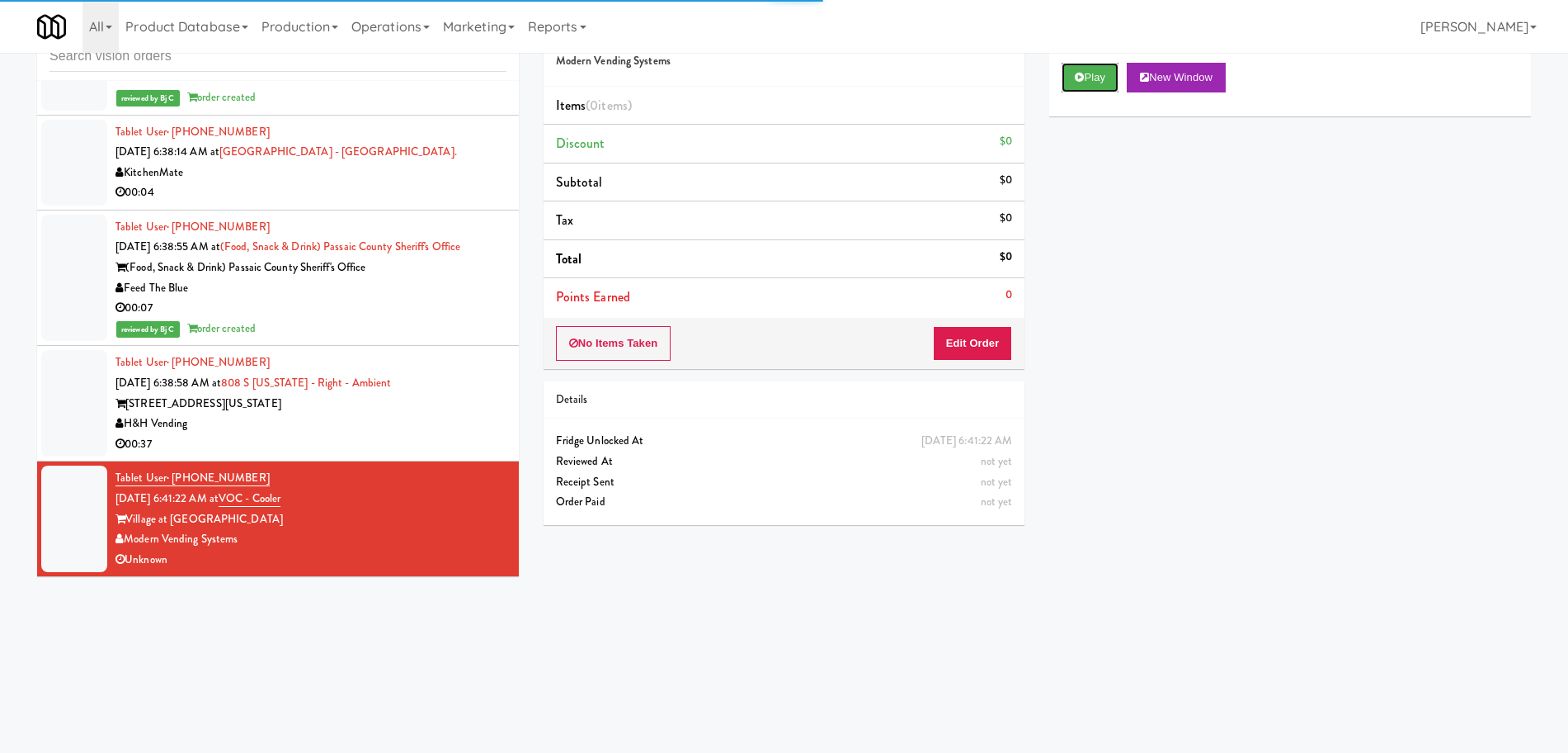
drag, startPoint x: 1087, startPoint y: 85, endPoint x: 1083, endPoint y: 100, distance: 15.5
click at [1088, 85] on button "Play" at bounding box center [1090, 77] width 57 height 29
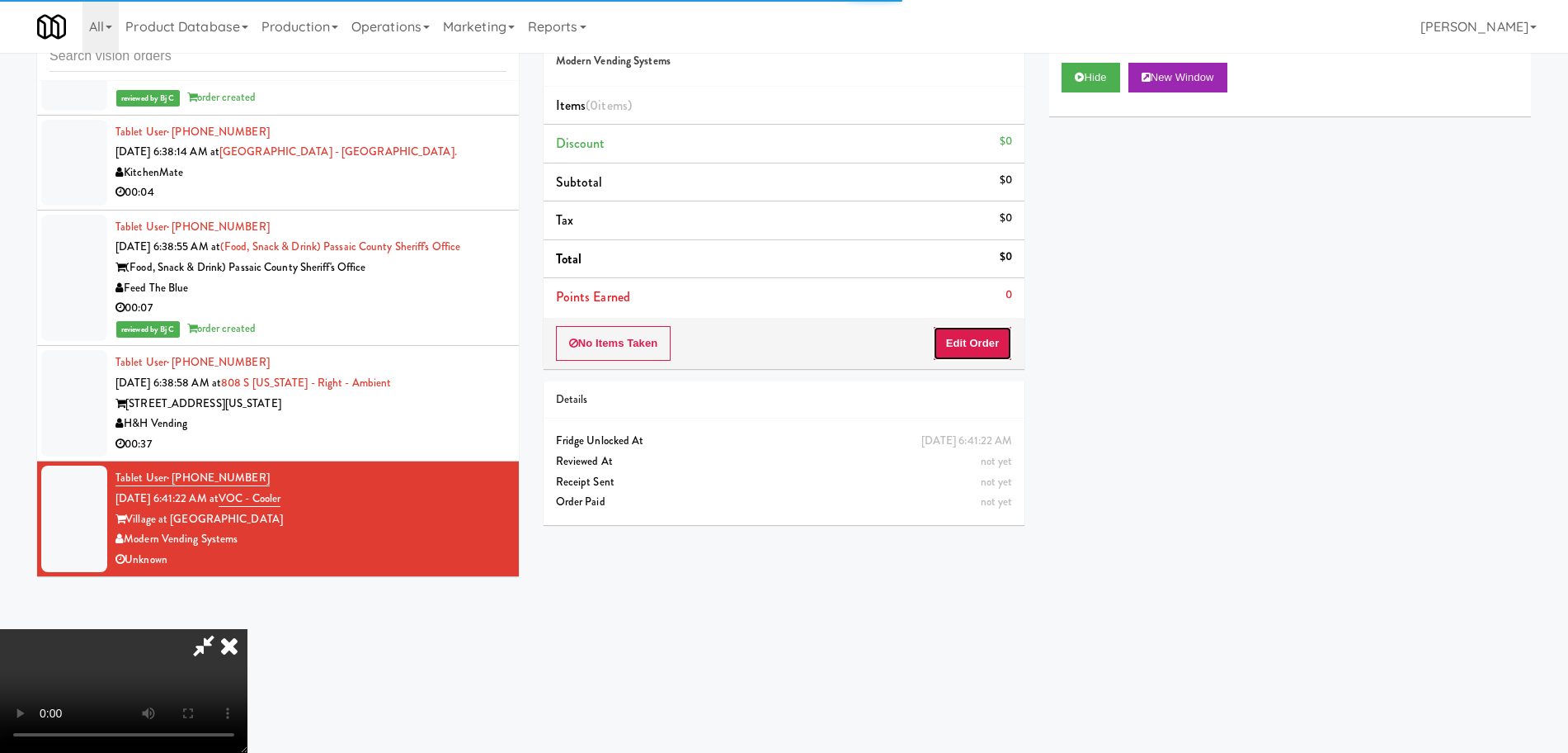
click at [981, 333] on button "Edit Order" at bounding box center [973, 343] width 80 height 34
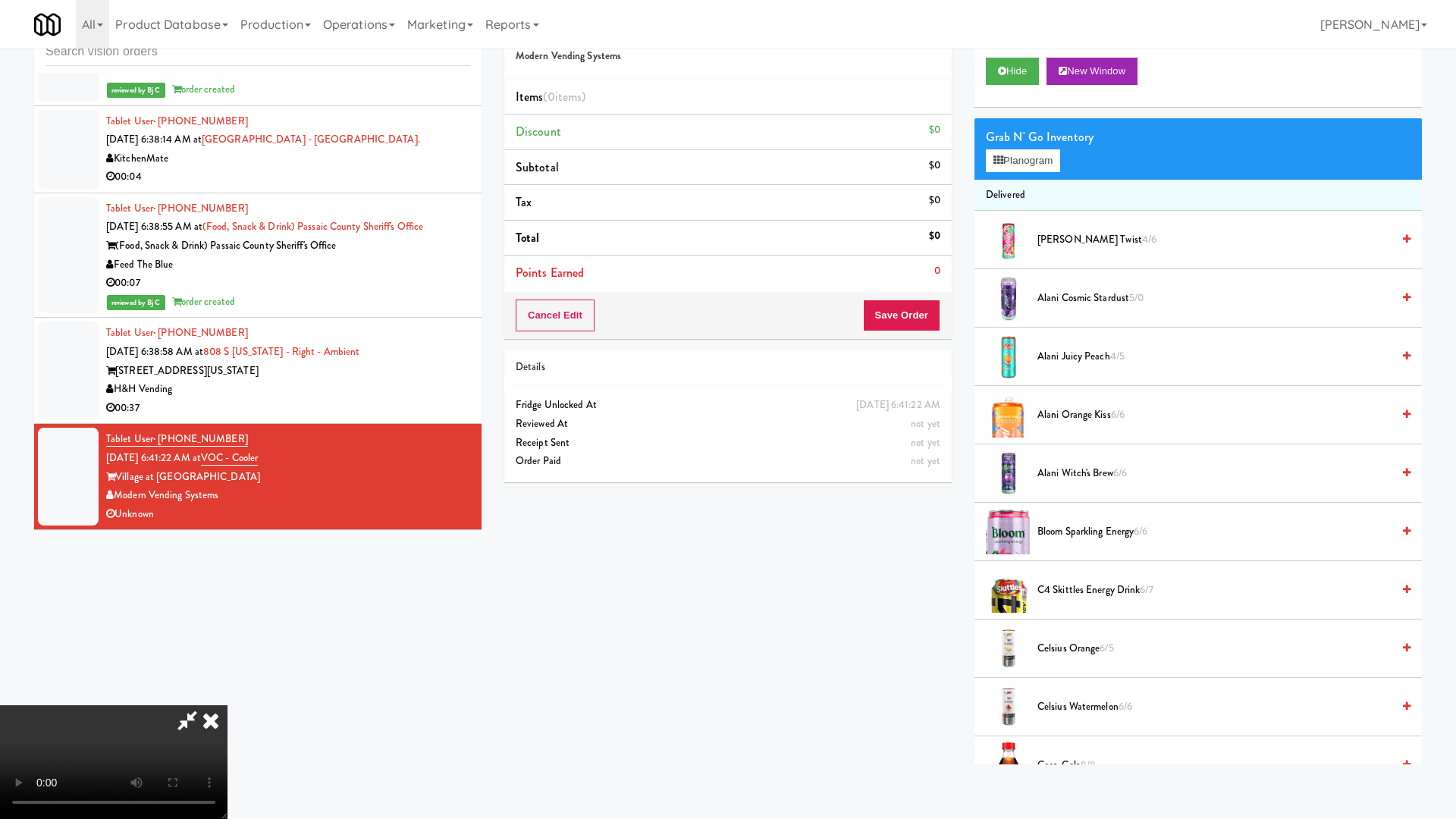
click at [228, 691] on video at bounding box center [114, 762] width 228 height 114
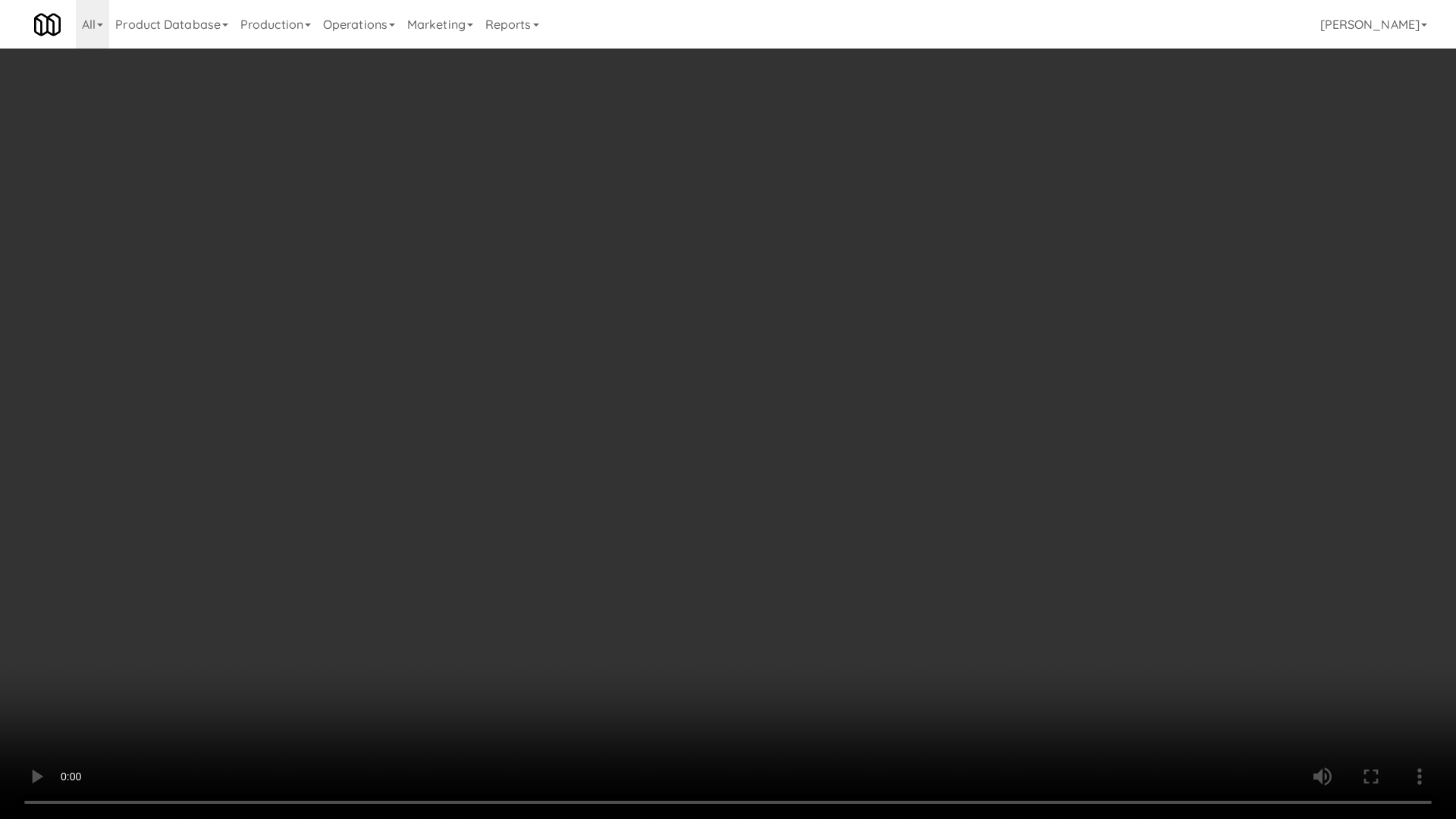
drag, startPoint x: 887, startPoint y: 463, endPoint x: 877, endPoint y: 472, distance: 13.5
click at [885, 465] on video at bounding box center [728, 410] width 1456 height 819
click at [904, 449] on video at bounding box center [728, 410] width 1456 height 819
click at [904, 447] on video at bounding box center [728, 410] width 1456 height 819
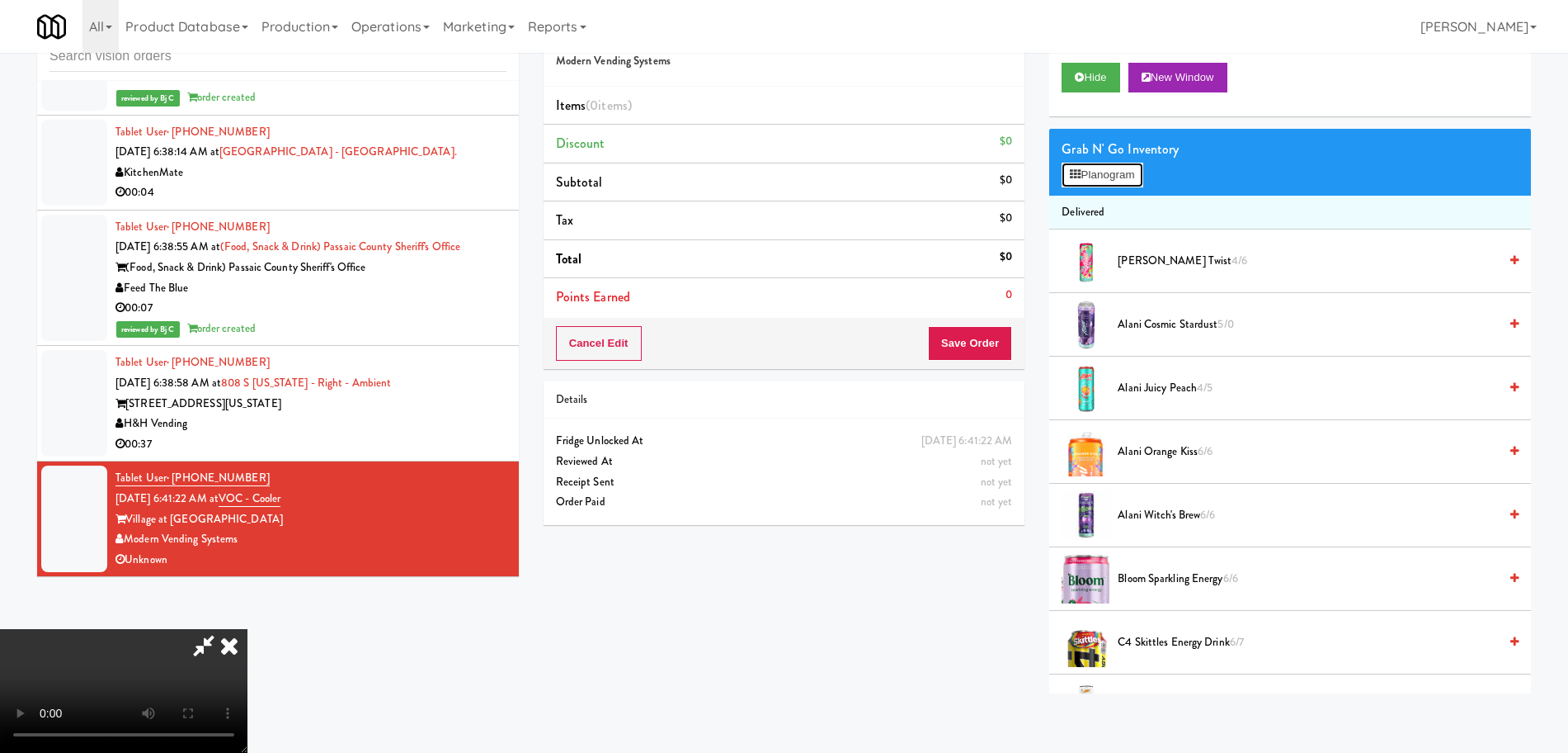
click at [1128, 173] on button "Planogram" at bounding box center [1102, 175] width 81 height 25
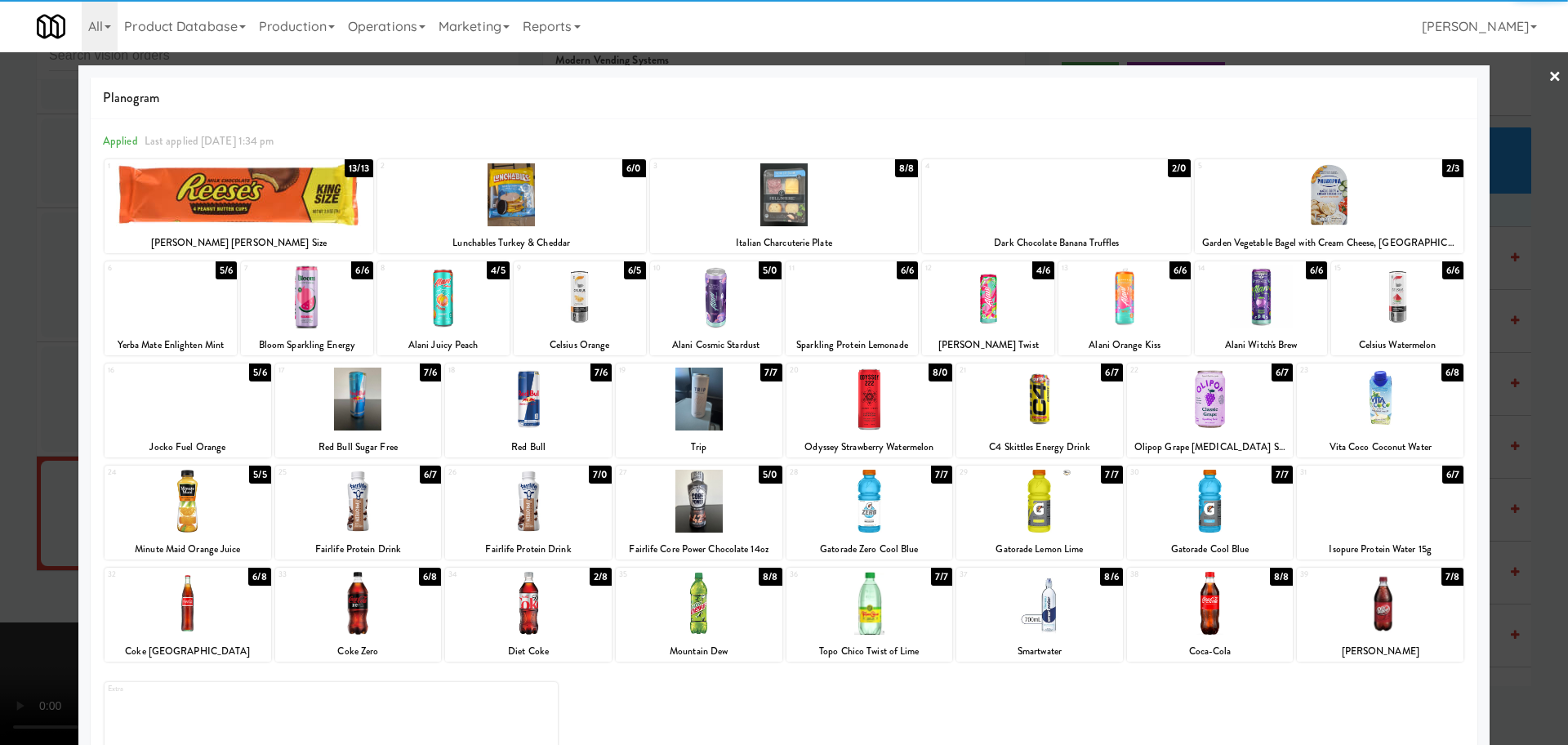
click at [573, 302] on div at bounding box center [580, 297] width 133 height 63
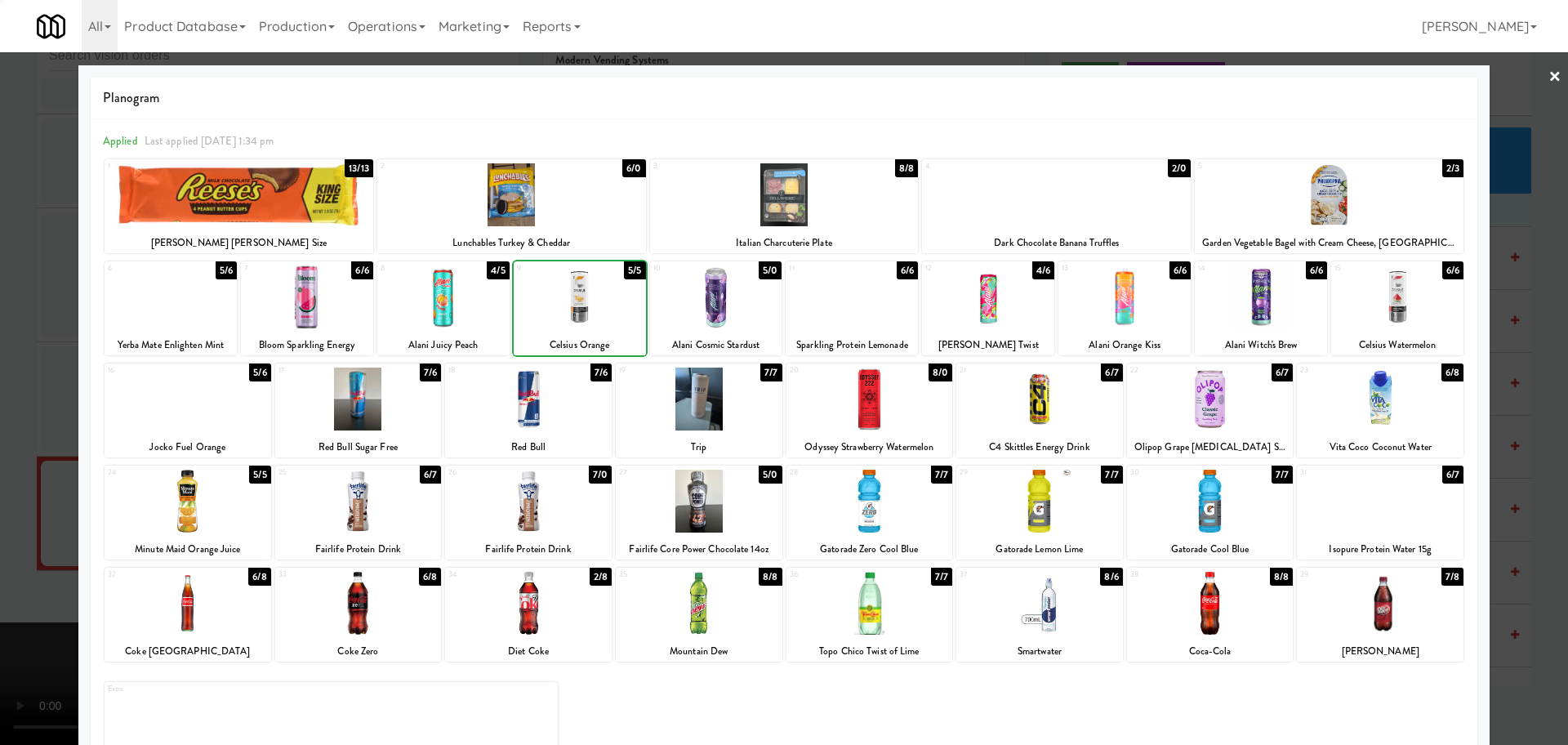
drag, startPoint x: 0, startPoint y: 322, endPoint x: 92, endPoint y: 318, distance: 92.1
click at [5, 321] on div at bounding box center [784, 372] width 1568 height 745
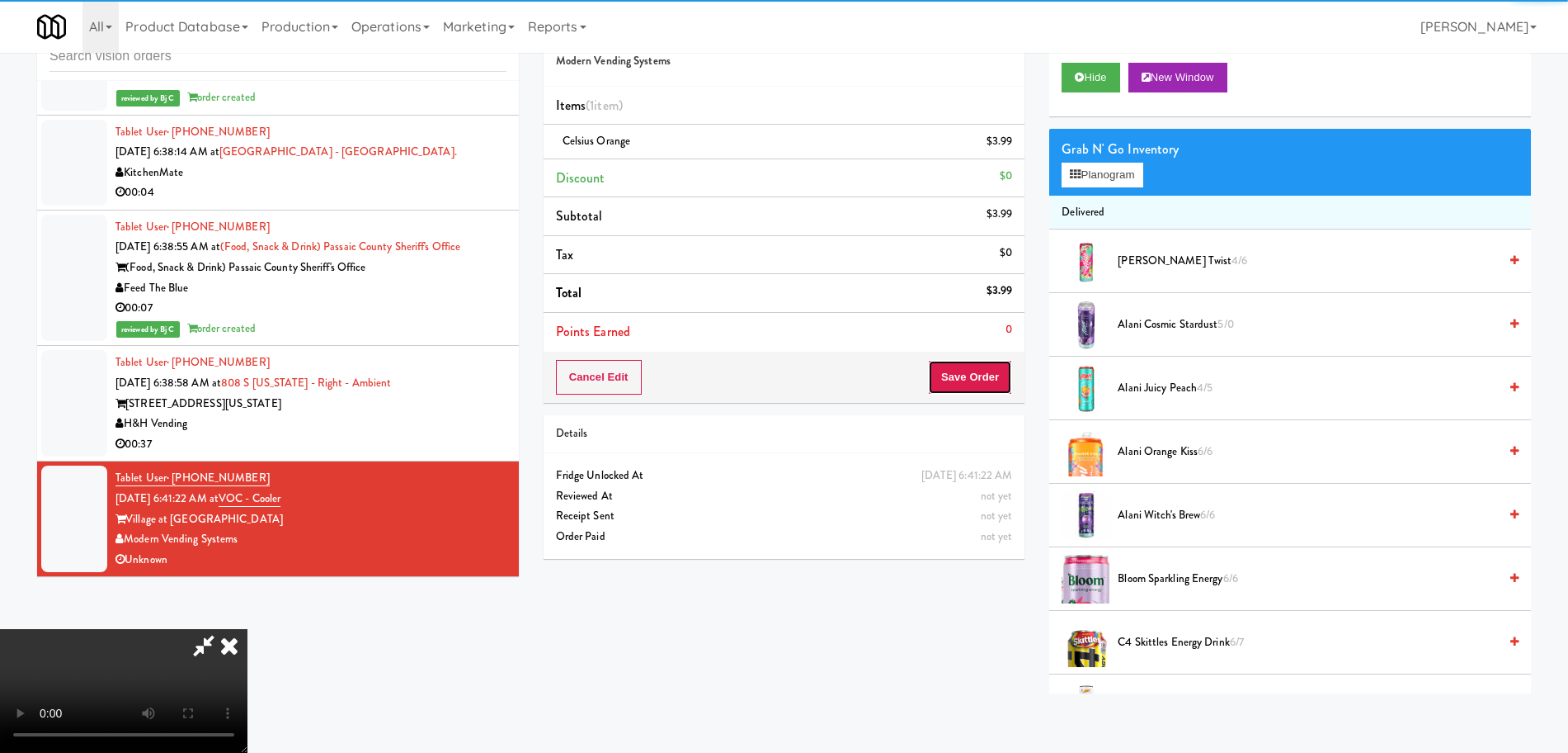
click at [986, 375] on button "Save Order" at bounding box center [970, 377] width 85 height 34
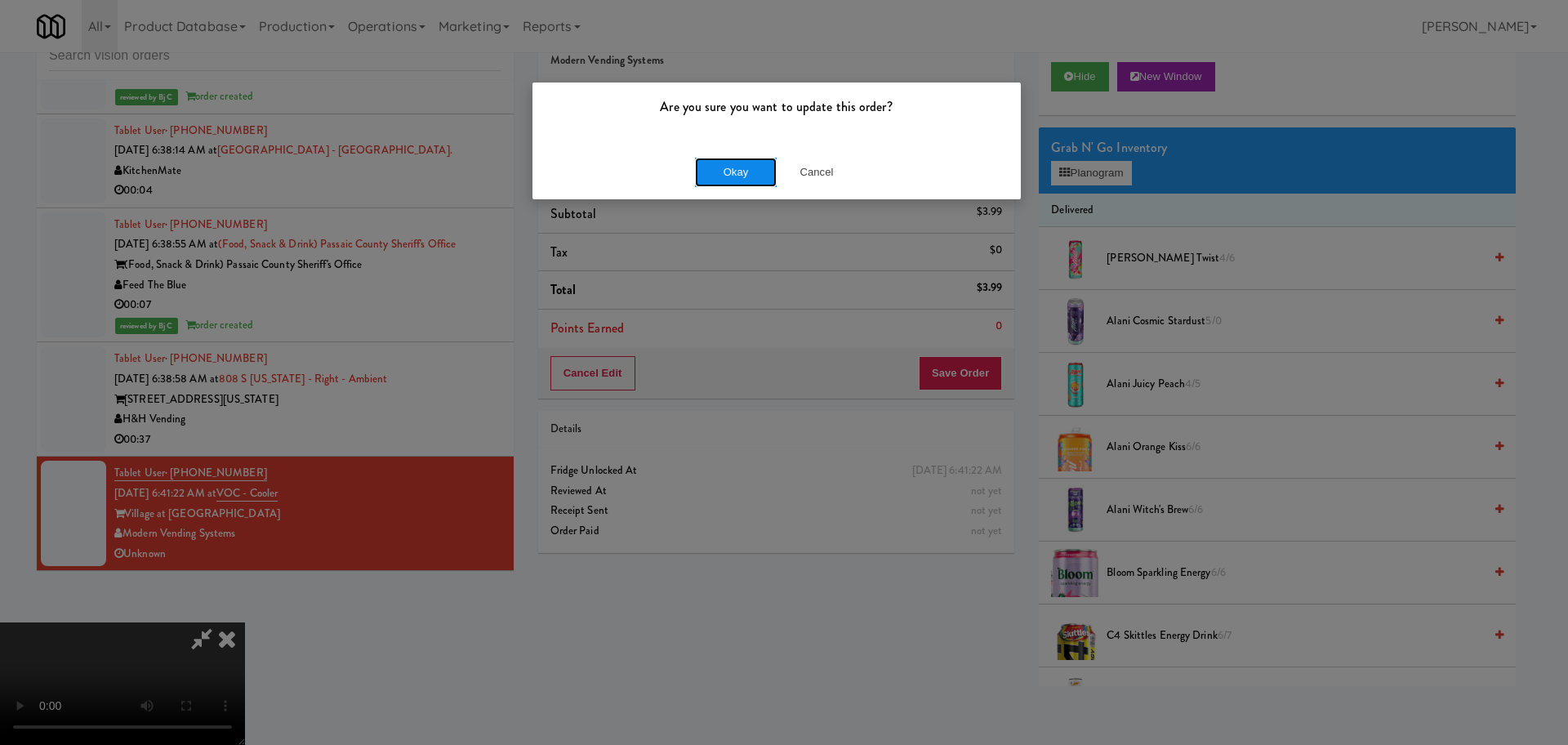
click at [738, 169] on button "Okay" at bounding box center [736, 172] width 82 height 29
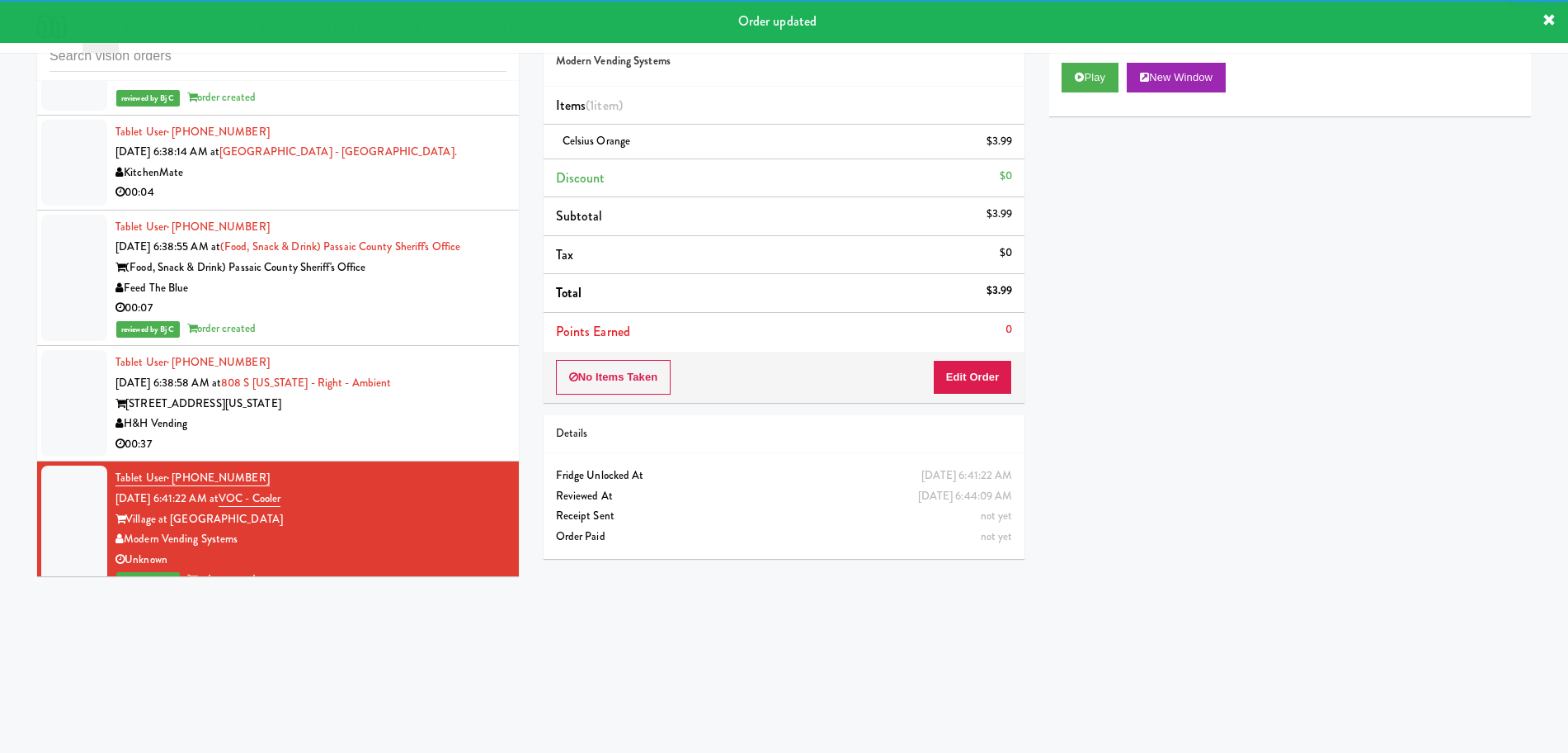
click at [458, 400] on div "[STREET_ADDRESS][US_STATE]" at bounding box center [311, 404] width 391 height 21
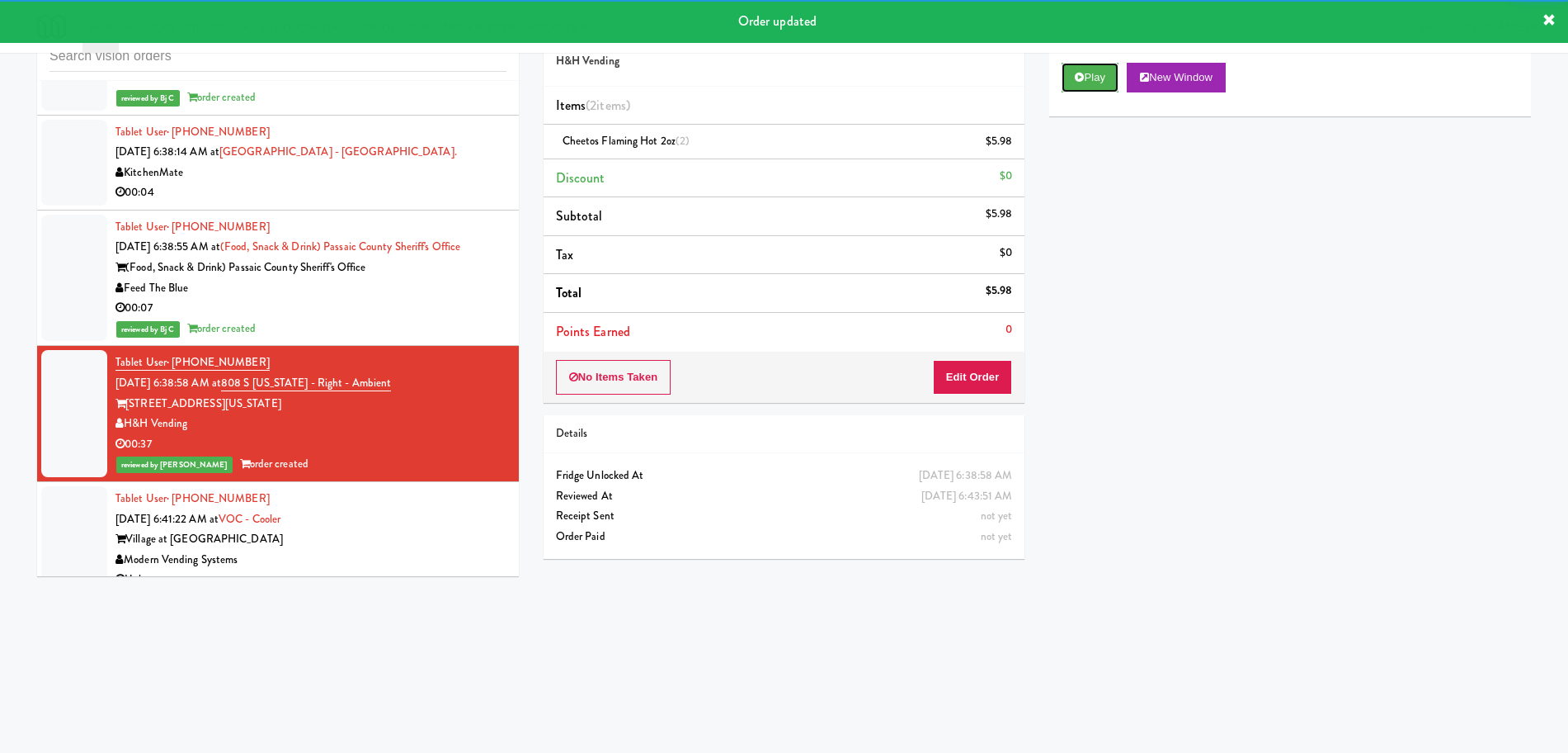
drag, startPoint x: 1080, startPoint y: 85, endPoint x: 481, endPoint y: 289, distance: 632.8
click at [481, 283] on div "inbox reviewed all all unclear take inventory issue suspicious failed recent ad…" at bounding box center [784, 338] width 1519 height 663
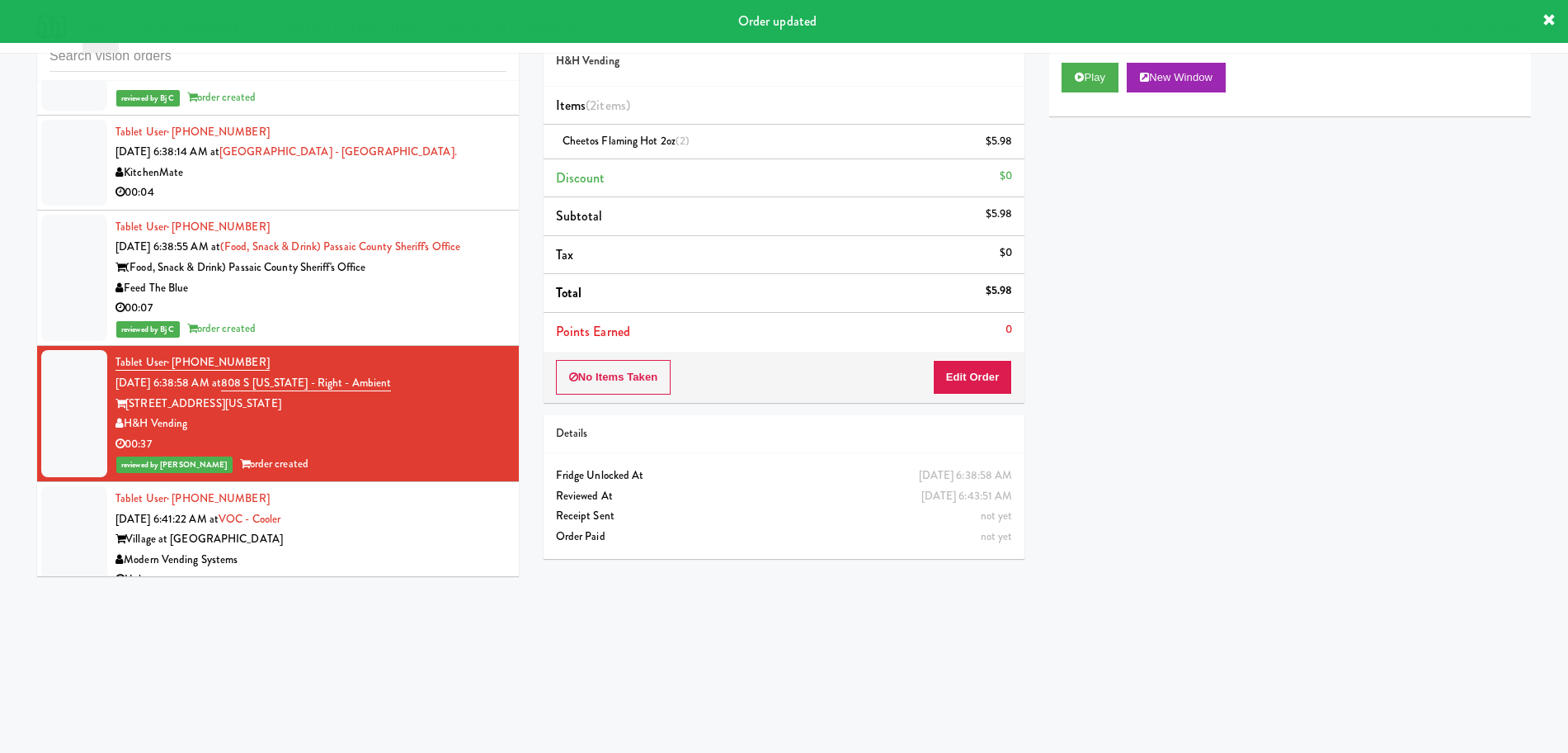
click at [422, 174] on div "KitchenMate" at bounding box center [311, 173] width 391 height 21
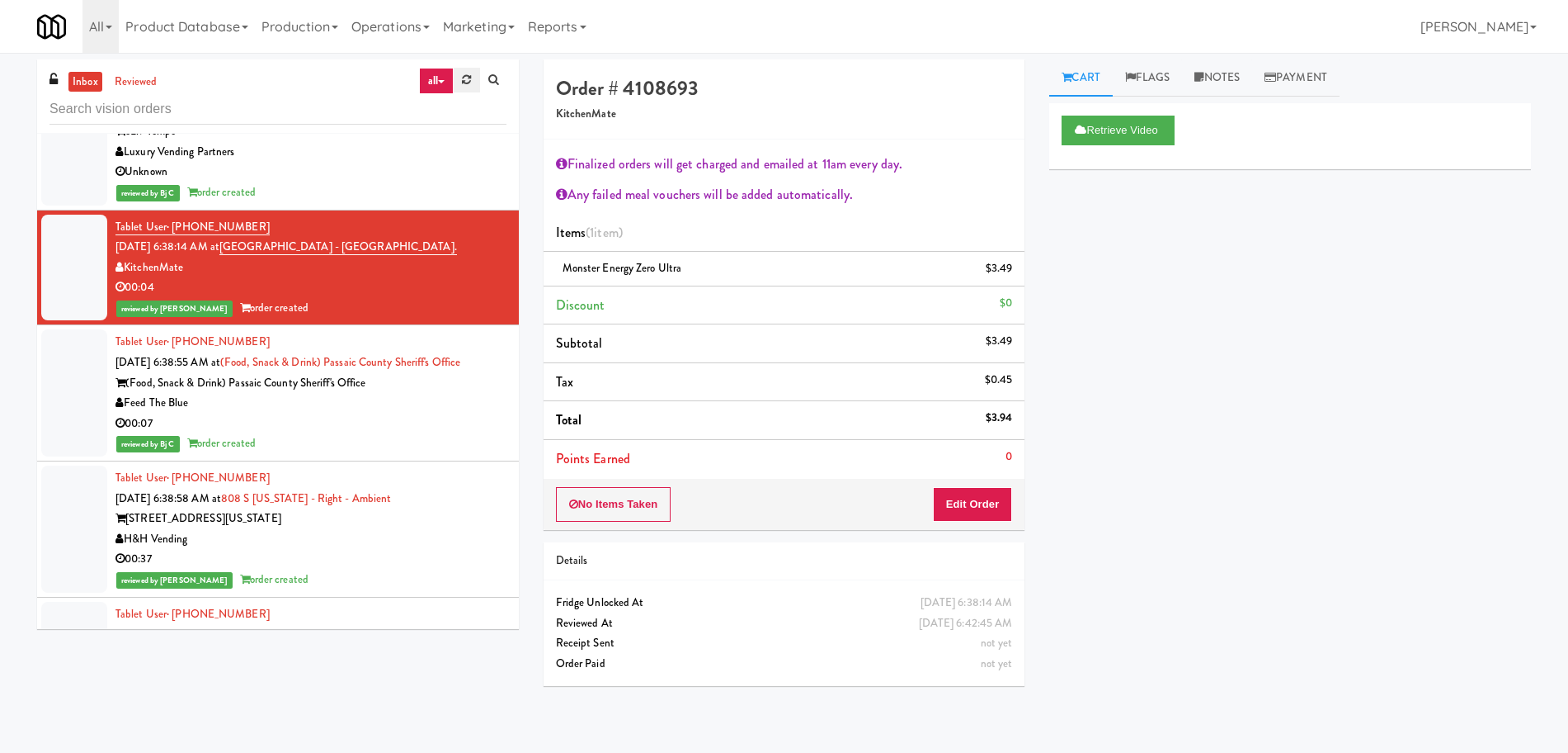
click at [458, 80] on link at bounding box center [466, 80] width 26 height 25
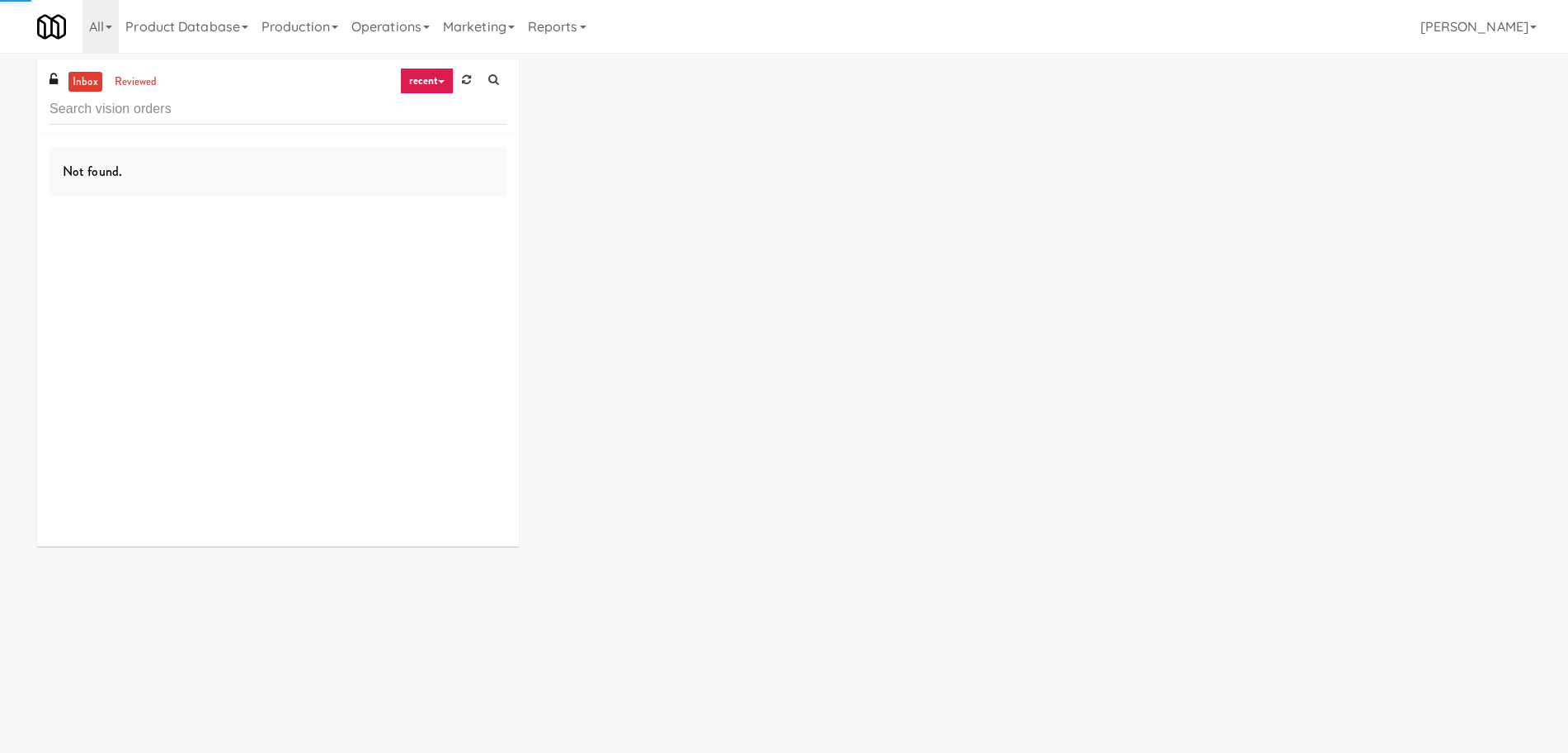
click at [434, 85] on link "recent" at bounding box center [427, 81] width 54 height 27
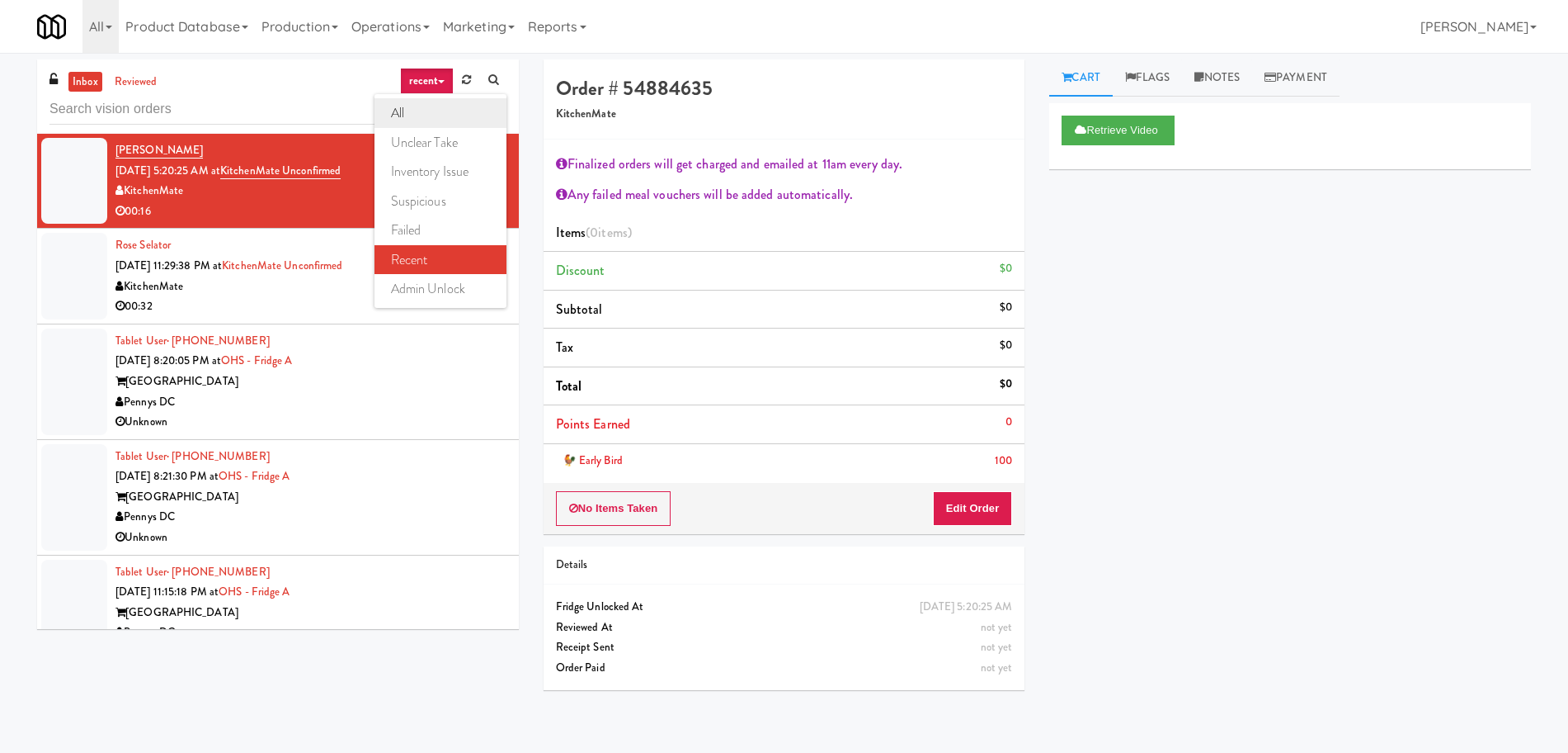
click at [422, 113] on link "all" at bounding box center [440, 112] width 132 height 29
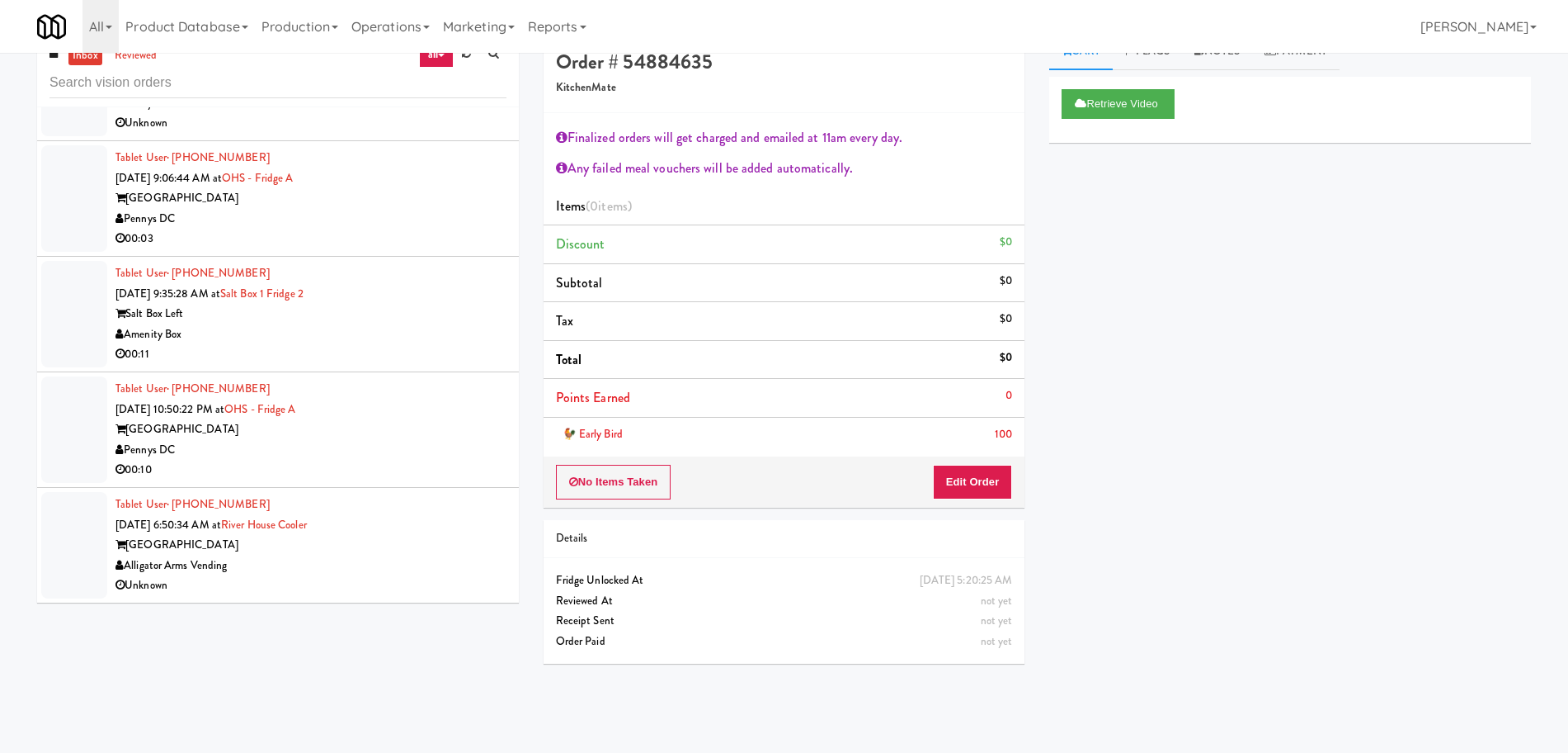
scroll to position [53, 0]
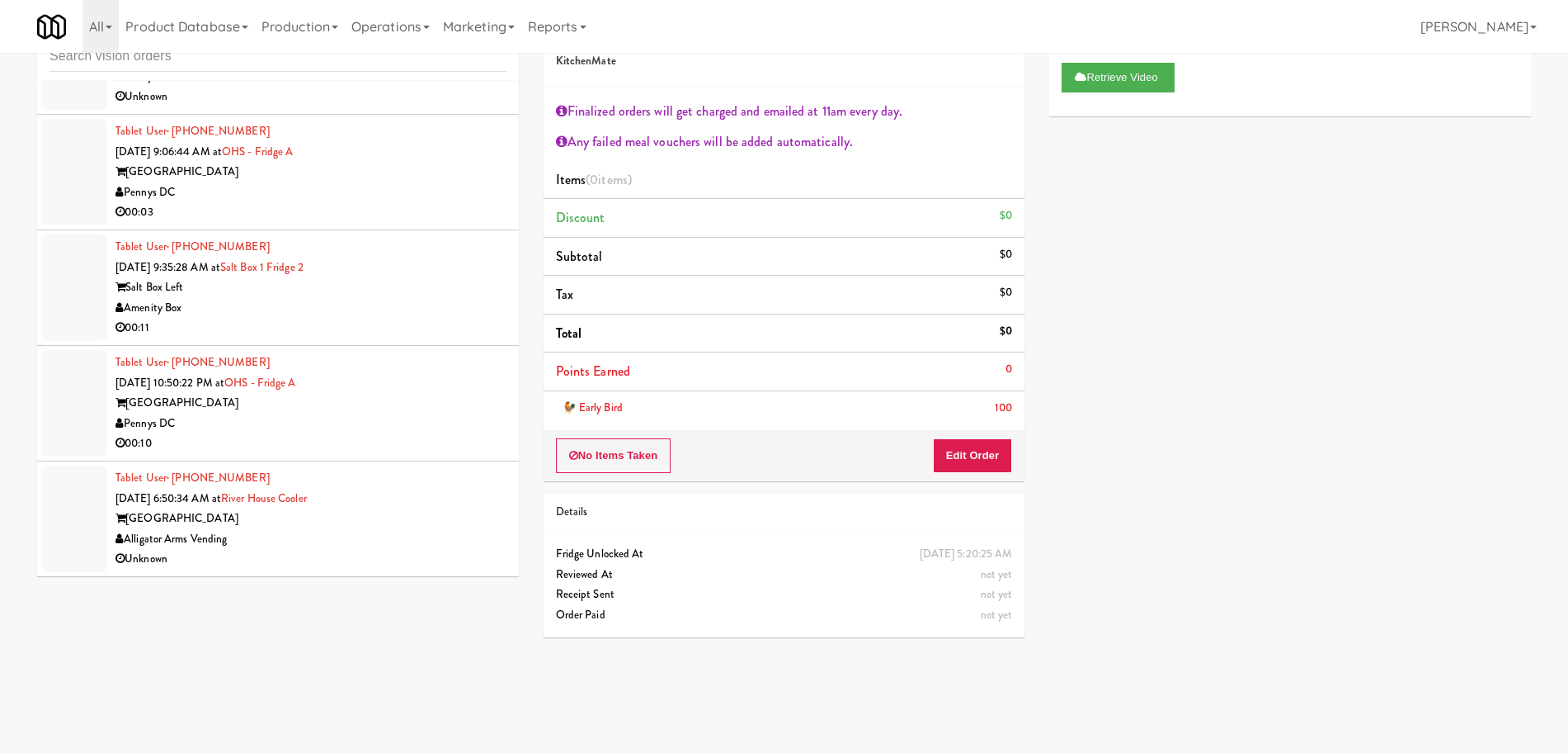
click at [402, 536] on div "Alligator Arms Vending" at bounding box center [311, 539] width 391 height 21
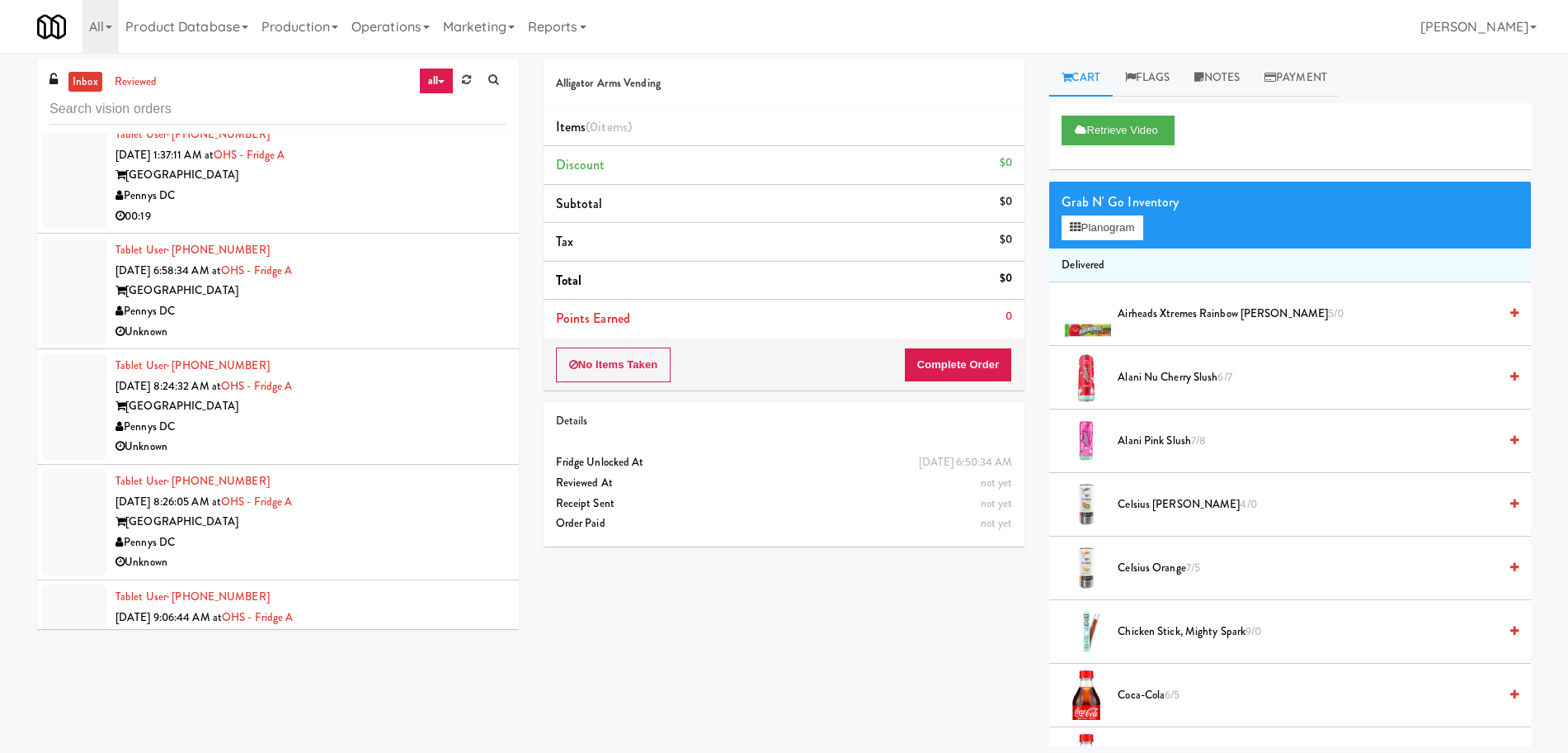
click at [449, 85] on link "all" at bounding box center [436, 81] width 34 height 27
click at [456, 80] on link at bounding box center [466, 80] width 26 height 25
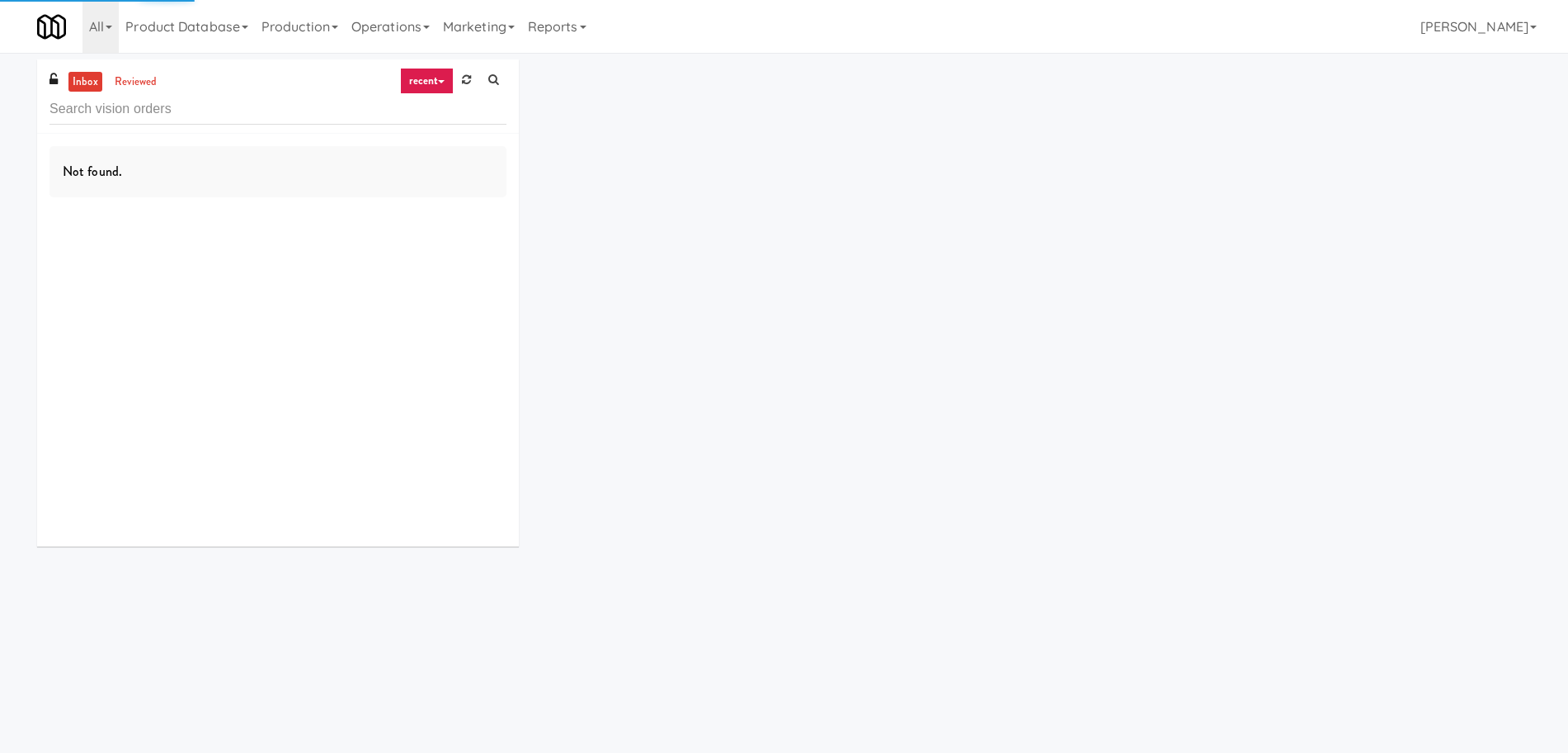
click at [434, 80] on link "recent" at bounding box center [427, 81] width 54 height 27
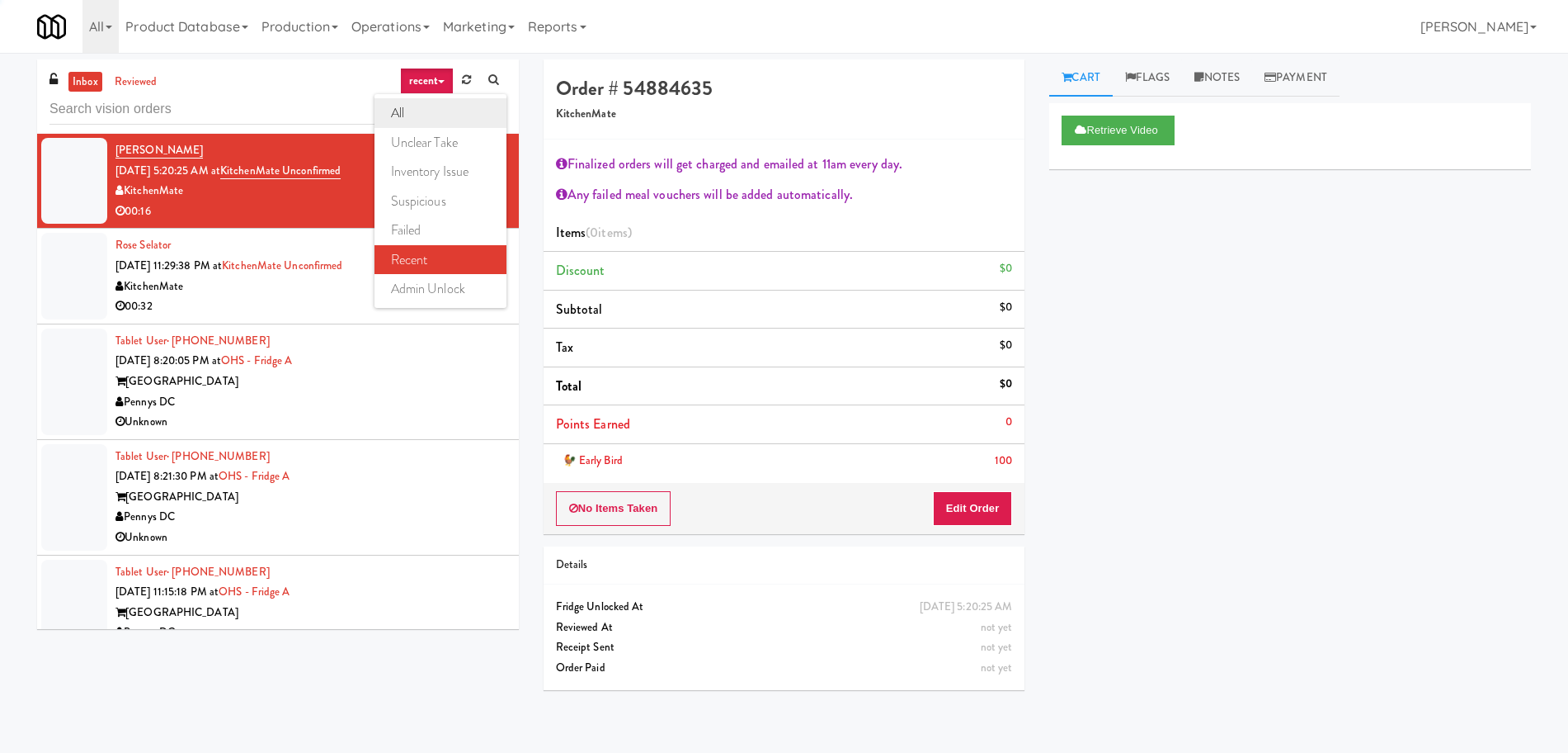
click at [429, 113] on link "all" at bounding box center [440, 112] width 132 height 29
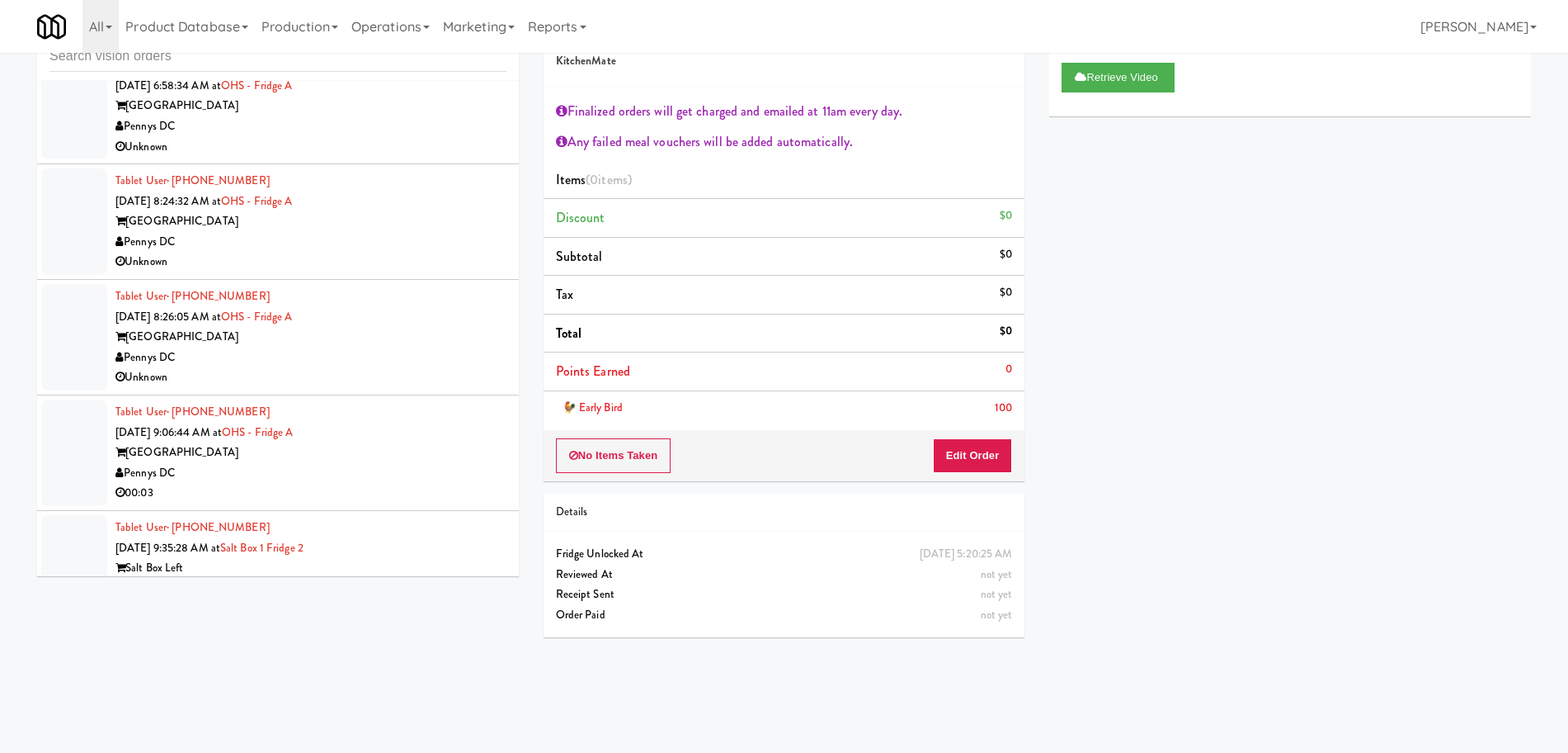
scroll to position [4250, 0]
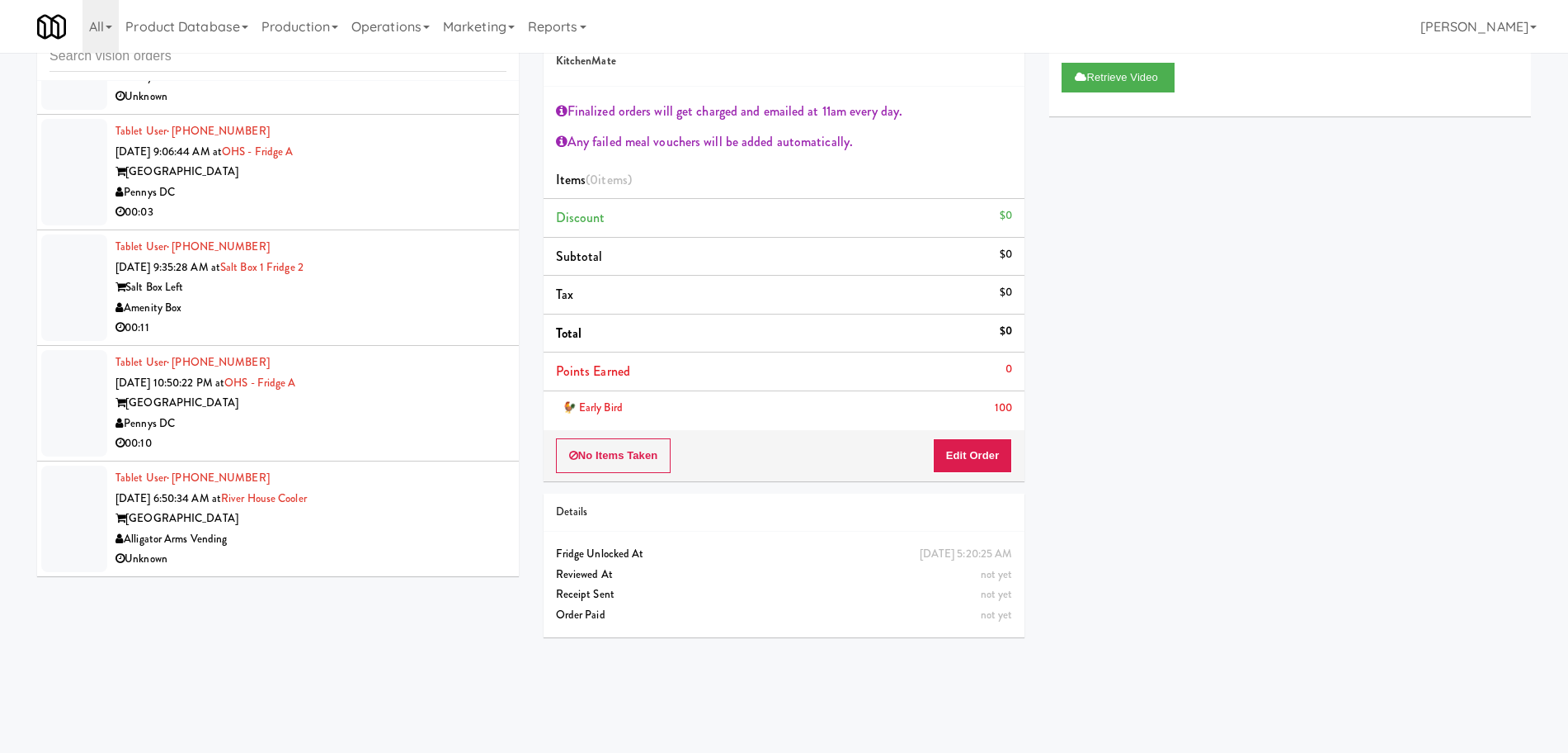
click at [418, 536] on div "Alligator Arms Vending" at bounding box center [311, 539] width 391 height 21
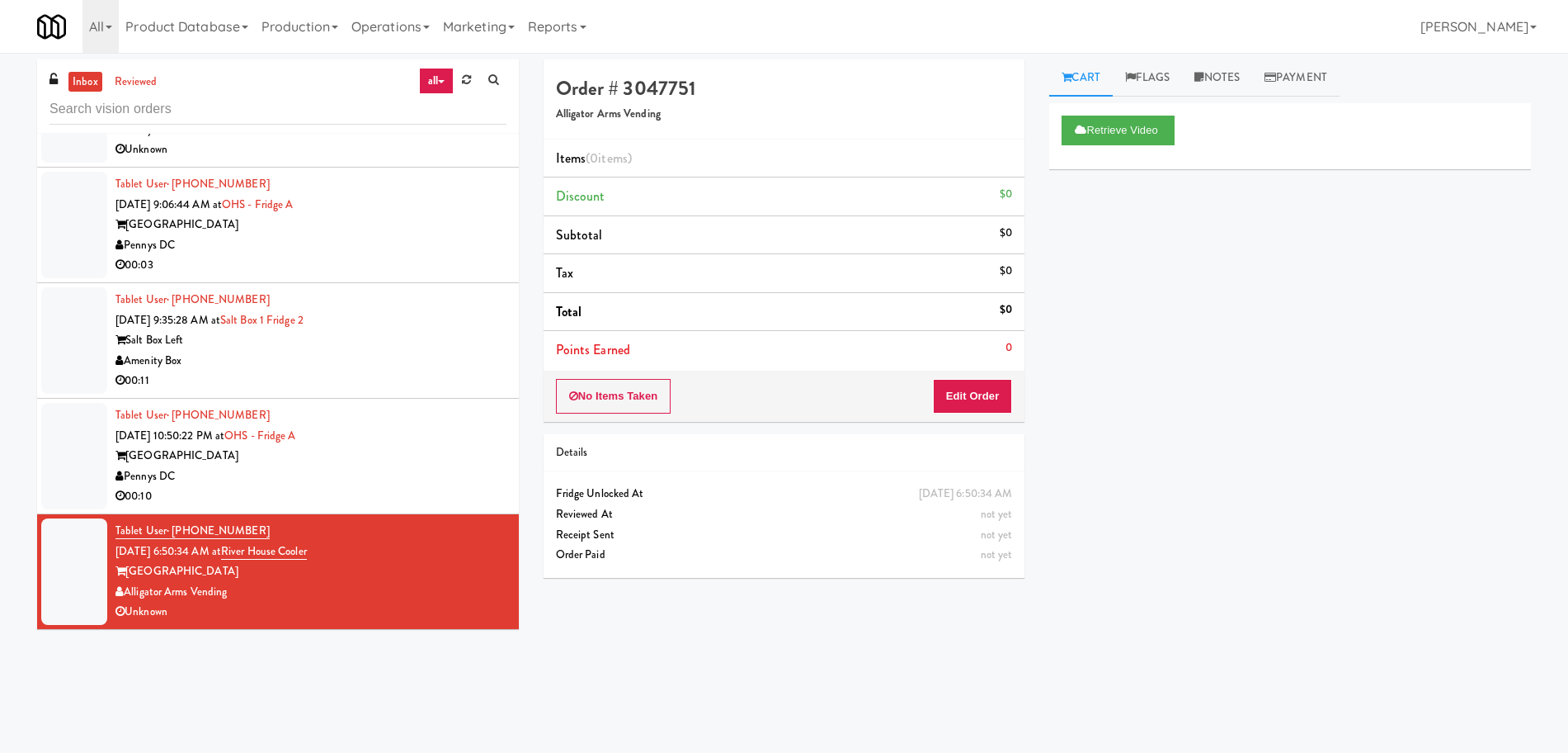
click at [390, 458] on div "[GEOGRAPHIC_DATA]" at bounding box center [311, 456] width 391 height 21
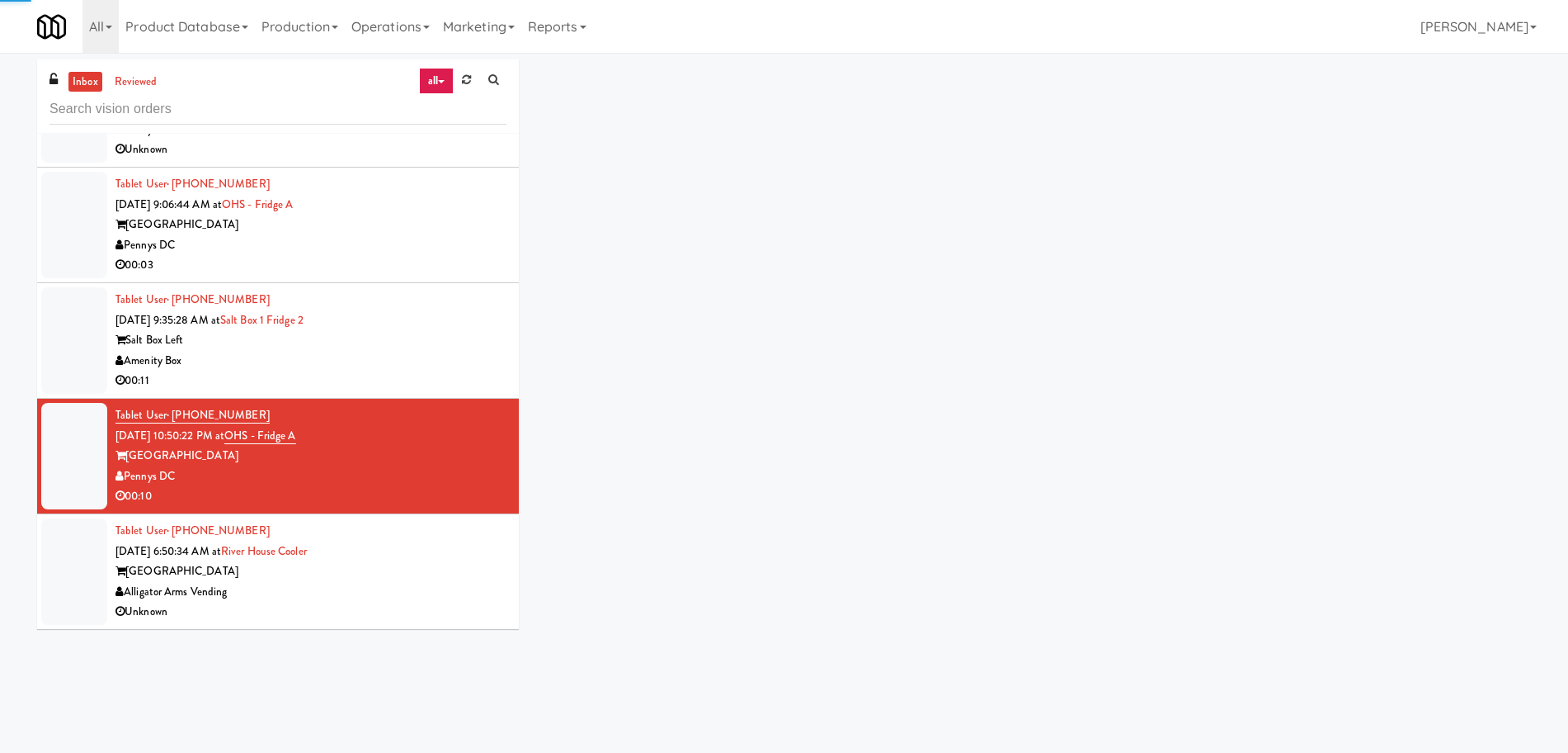
click at [415, 578] on div "[GEOGRAPHIC_DATA]" at bounding box center [311, 571] width 391 height 21
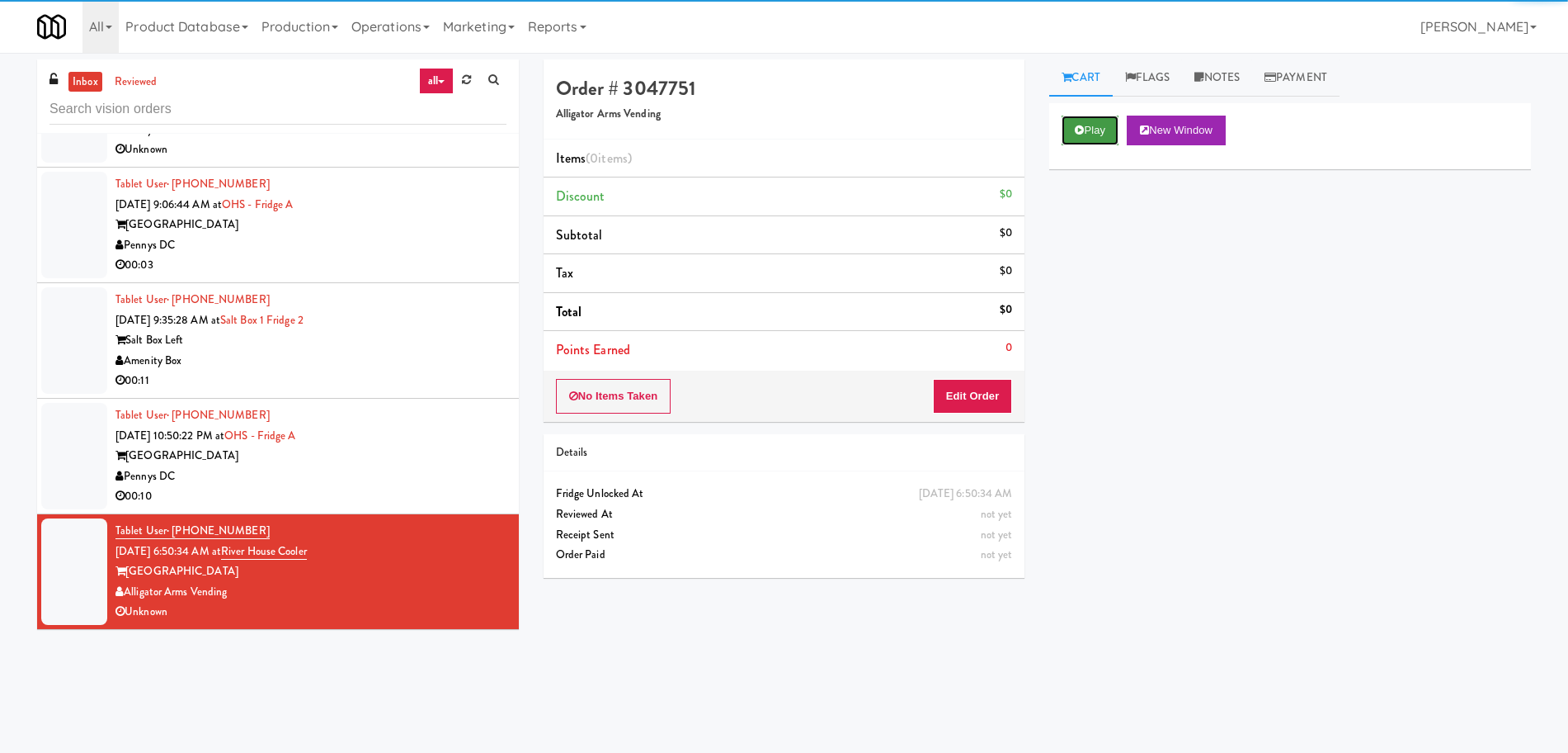
click at [1099, 129] on button "Play" at bounding box center [1090, 130] width 57 height 29
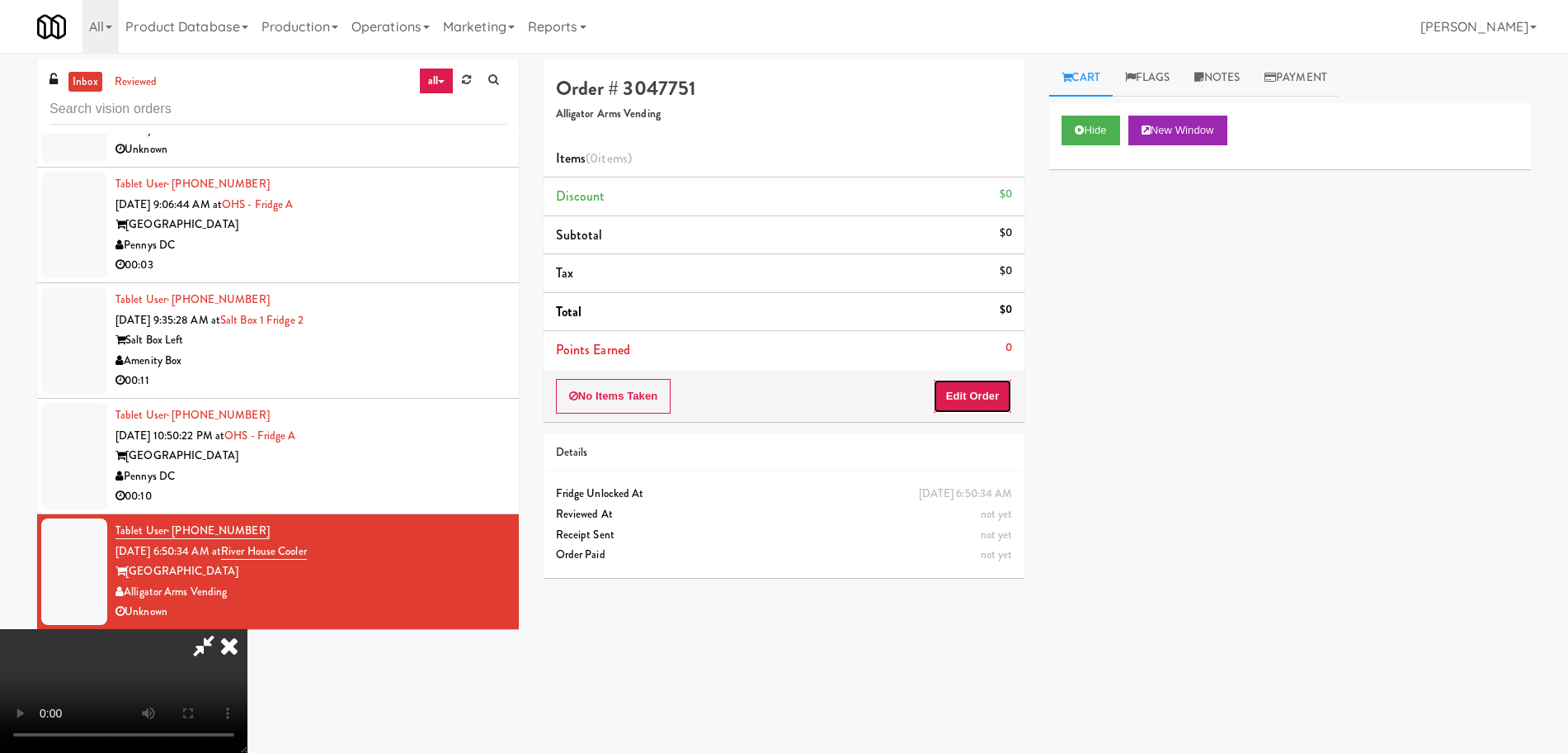
click at [975, 395] on button "Edit Order" at bounding box center [973, 395] width 80 height 34
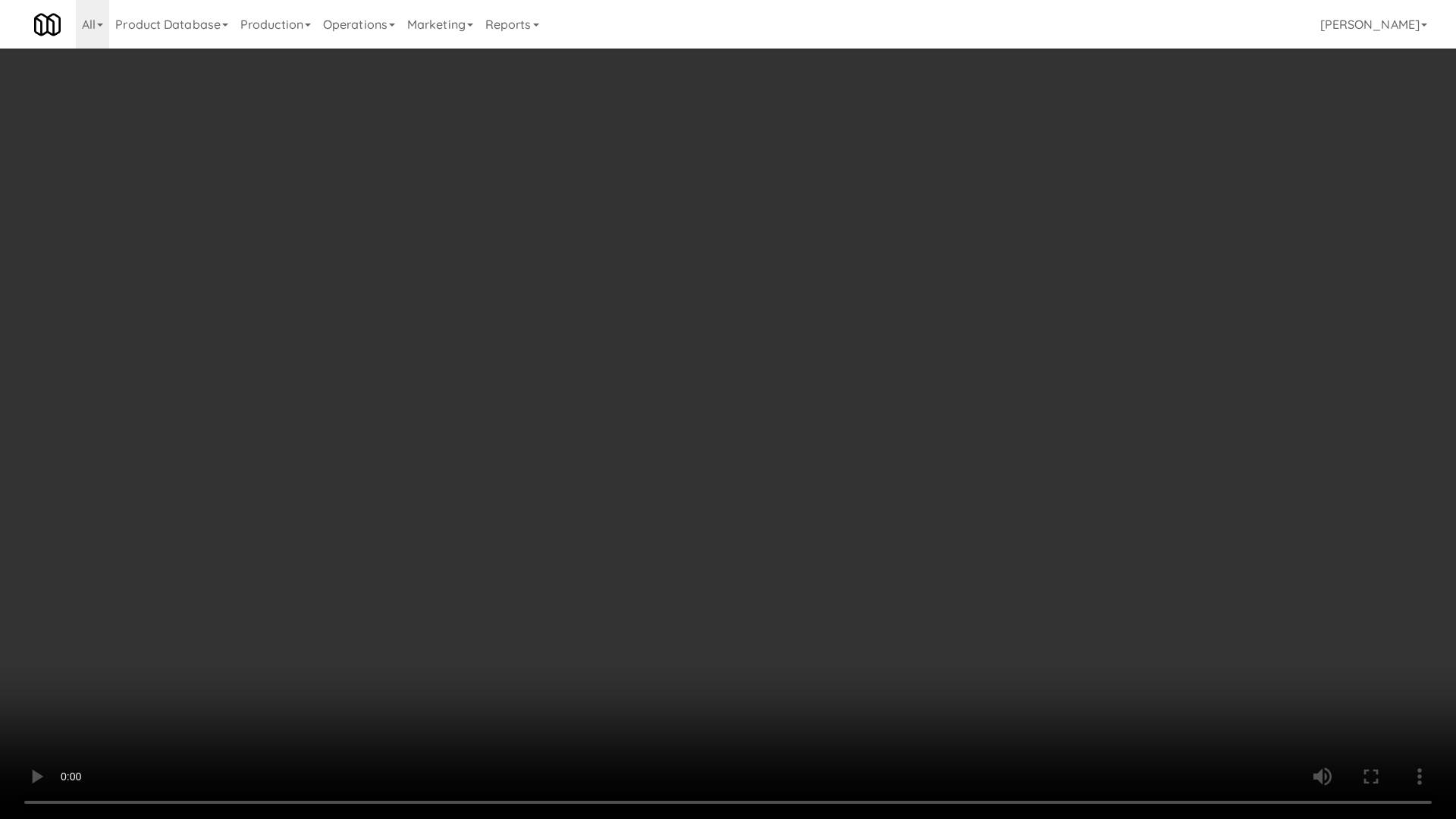
click at [765, 436] on video at bounding box center [728, 410] width 1456 height 819
click at [759, 446] on video at bounding box center [728, 410] width 1456 height 819
click at [750, 463] on video at bounding box center [728, 410] width 1456 height 819
click at [750, 463] on video at bounding box center [728, 410] width 1456 height 819
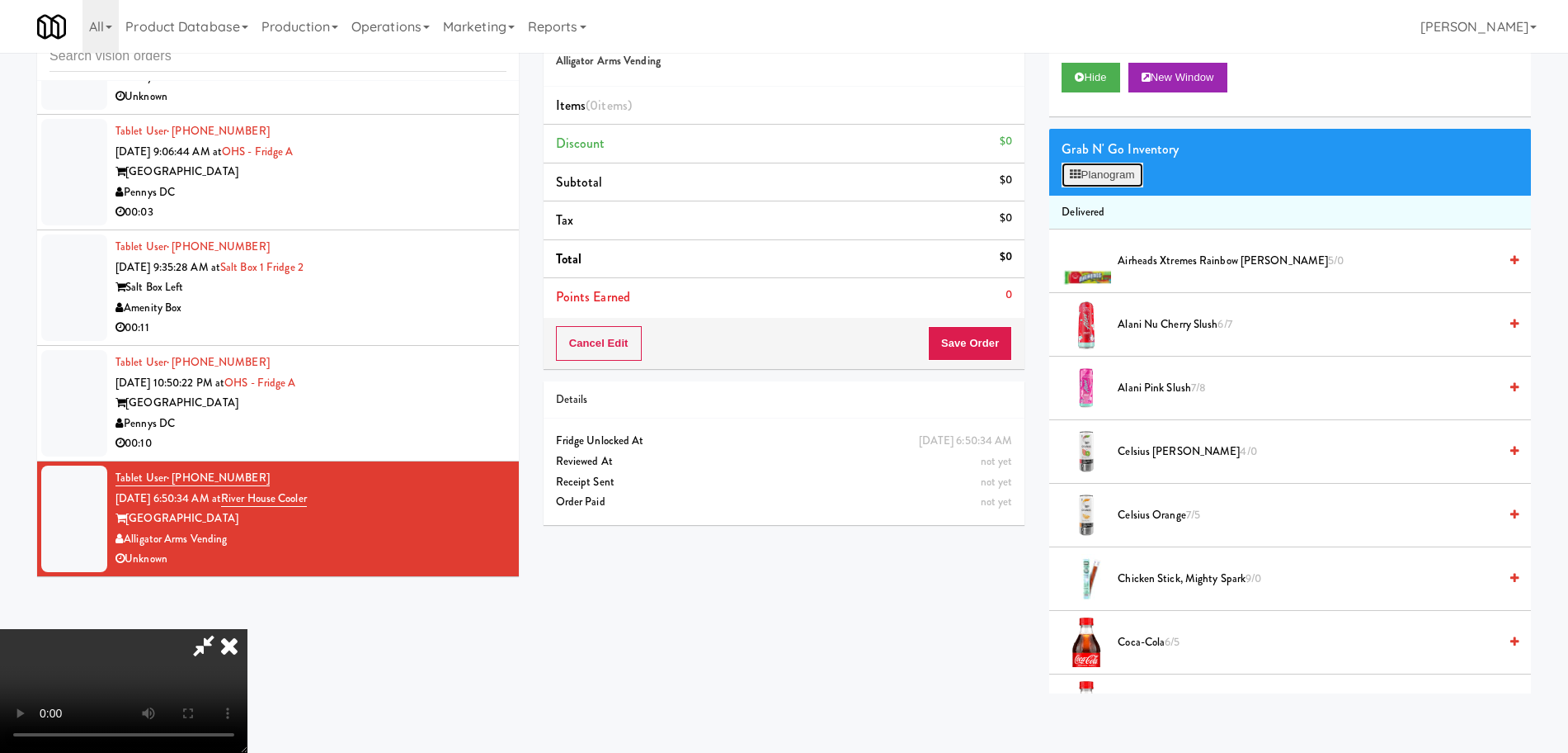
click at [1112, 173] on button "Planogram" at bounding box center [1102, 175] width 81 height 25
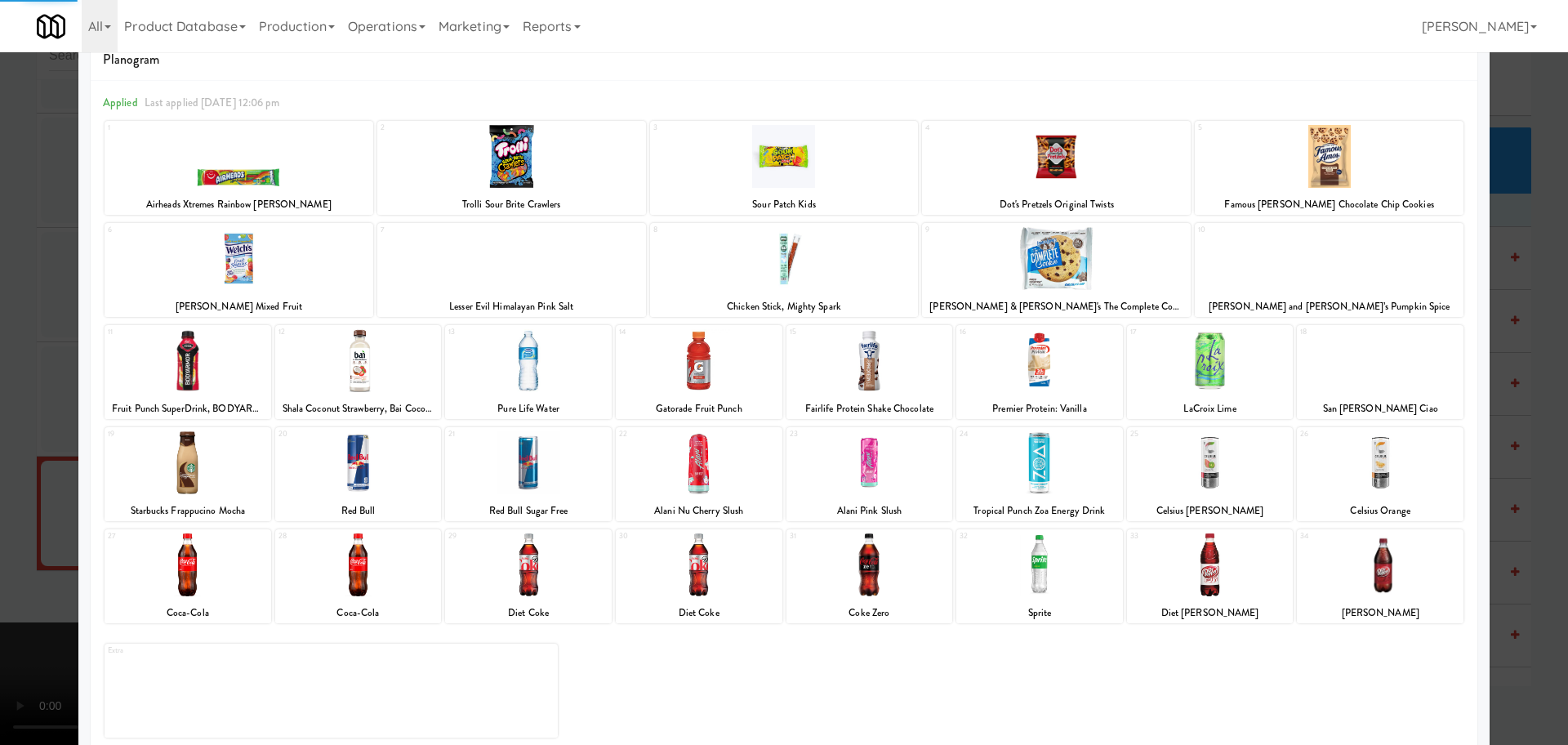
scroll to position [57, 0]
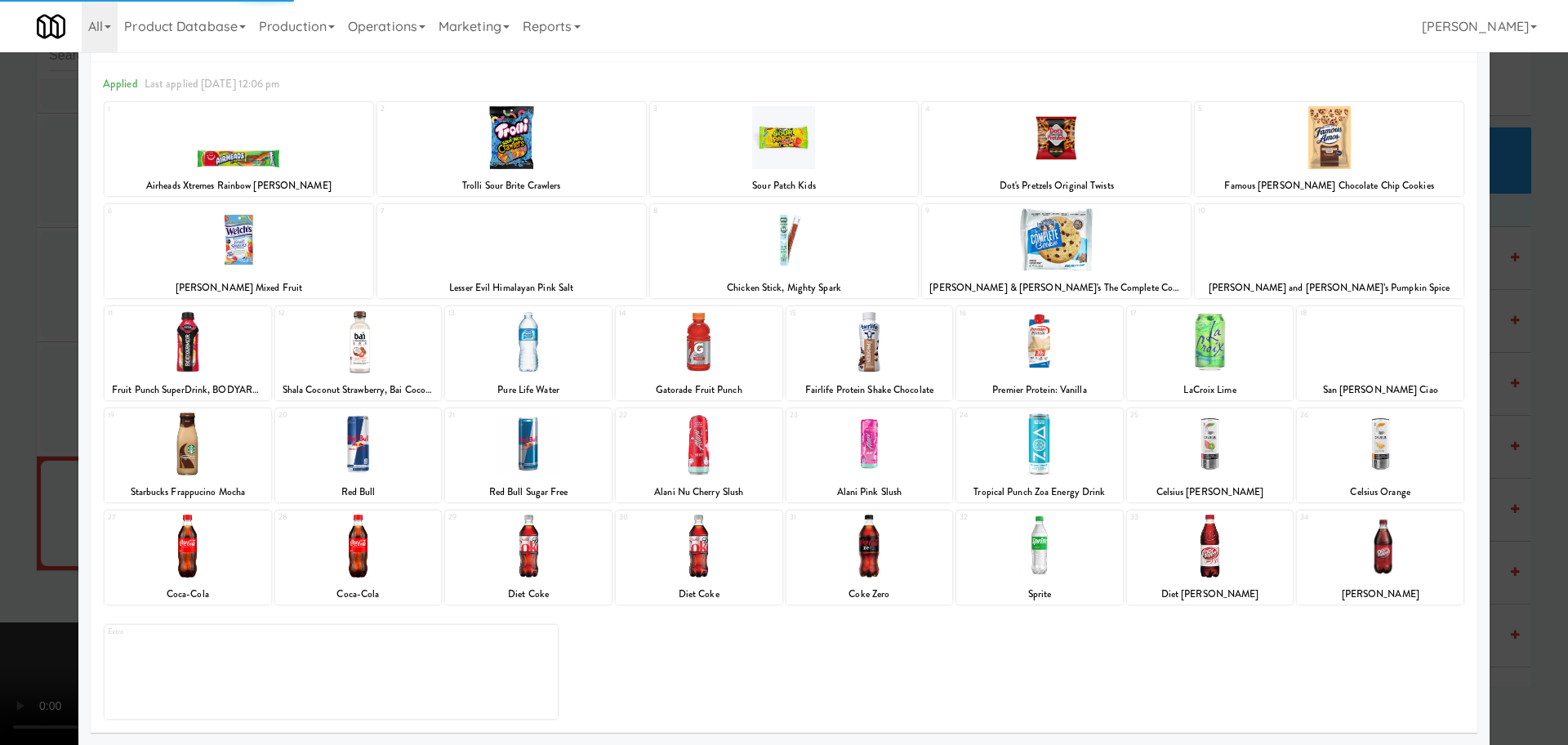
click at [654, 433] on div at bounding box center [699, 444] width 167 height 63
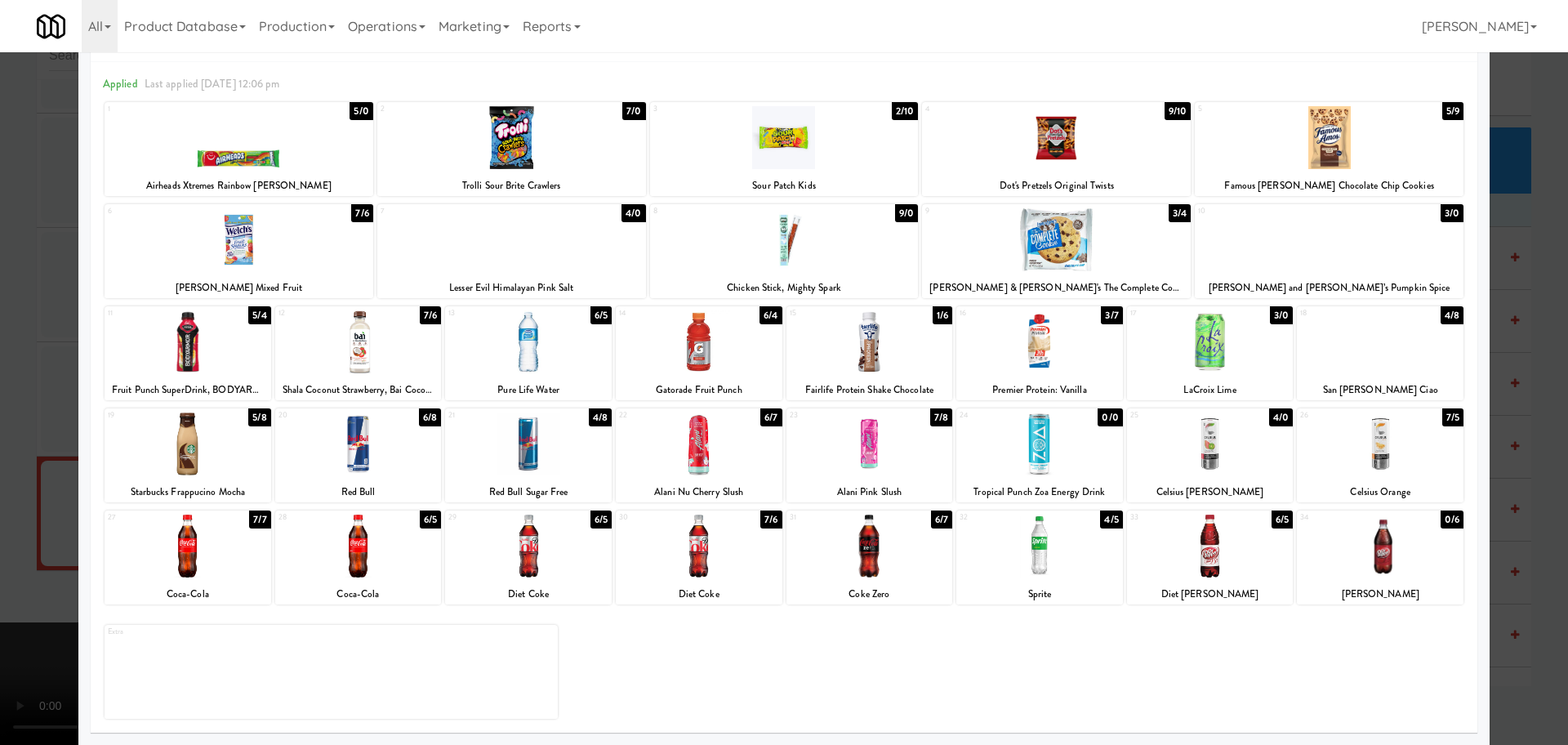
drag, startPoint x: 661, startPoint y: 454, endPoint x: 380, endPoint y: 437, distance: 281.5
click at [661, 454] on div at bounding box center [699, 444] width 167 height 63
drag, startPoint x: 0, startPoint y: 413, endPoint x: 59, endPoint y: 407, distance: 59.3
click at [7, 410] on div at bounding box center [784, 372] width 1568 height 745
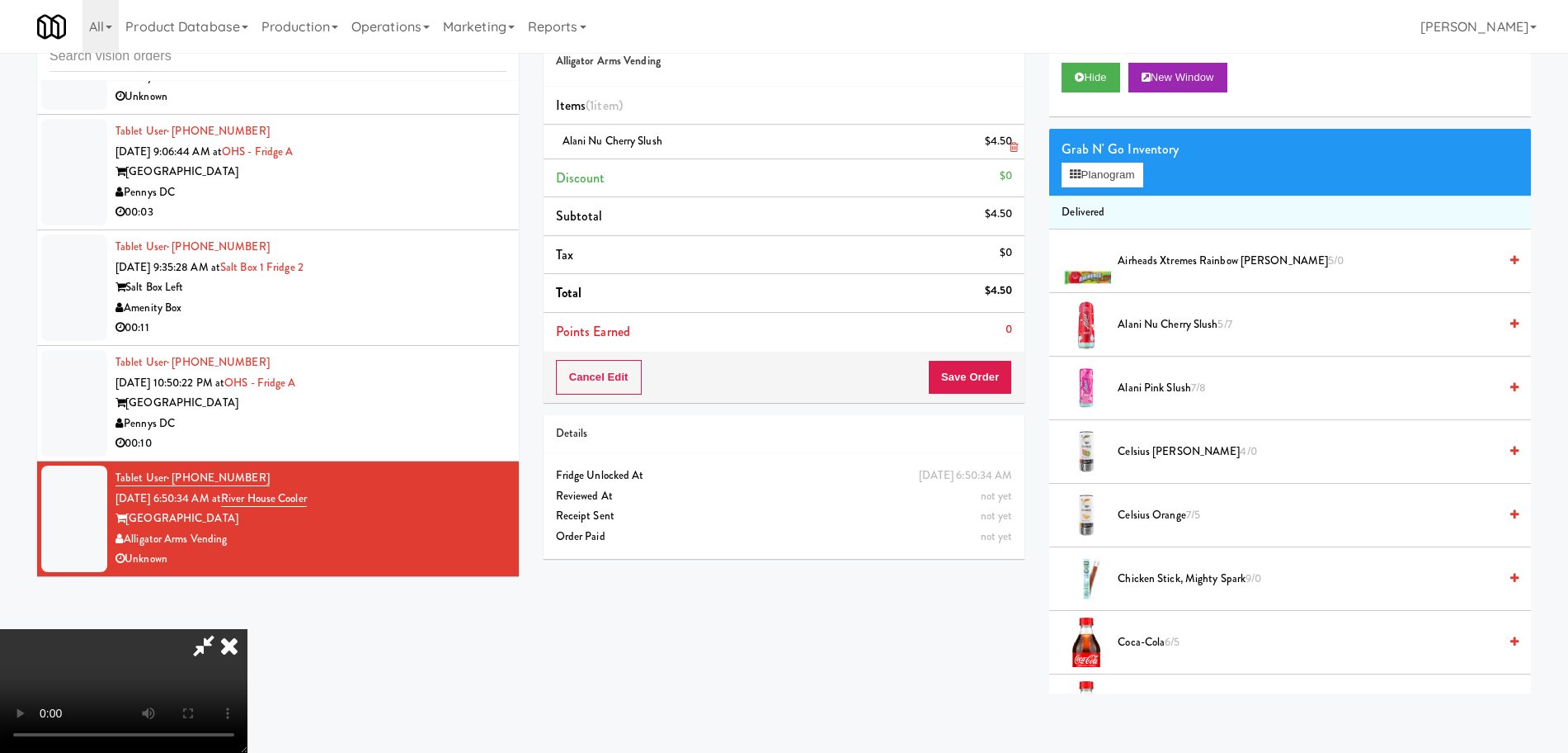
click at [1013, 142] on icon at bounding box center [1014, 147] width 8 height 11
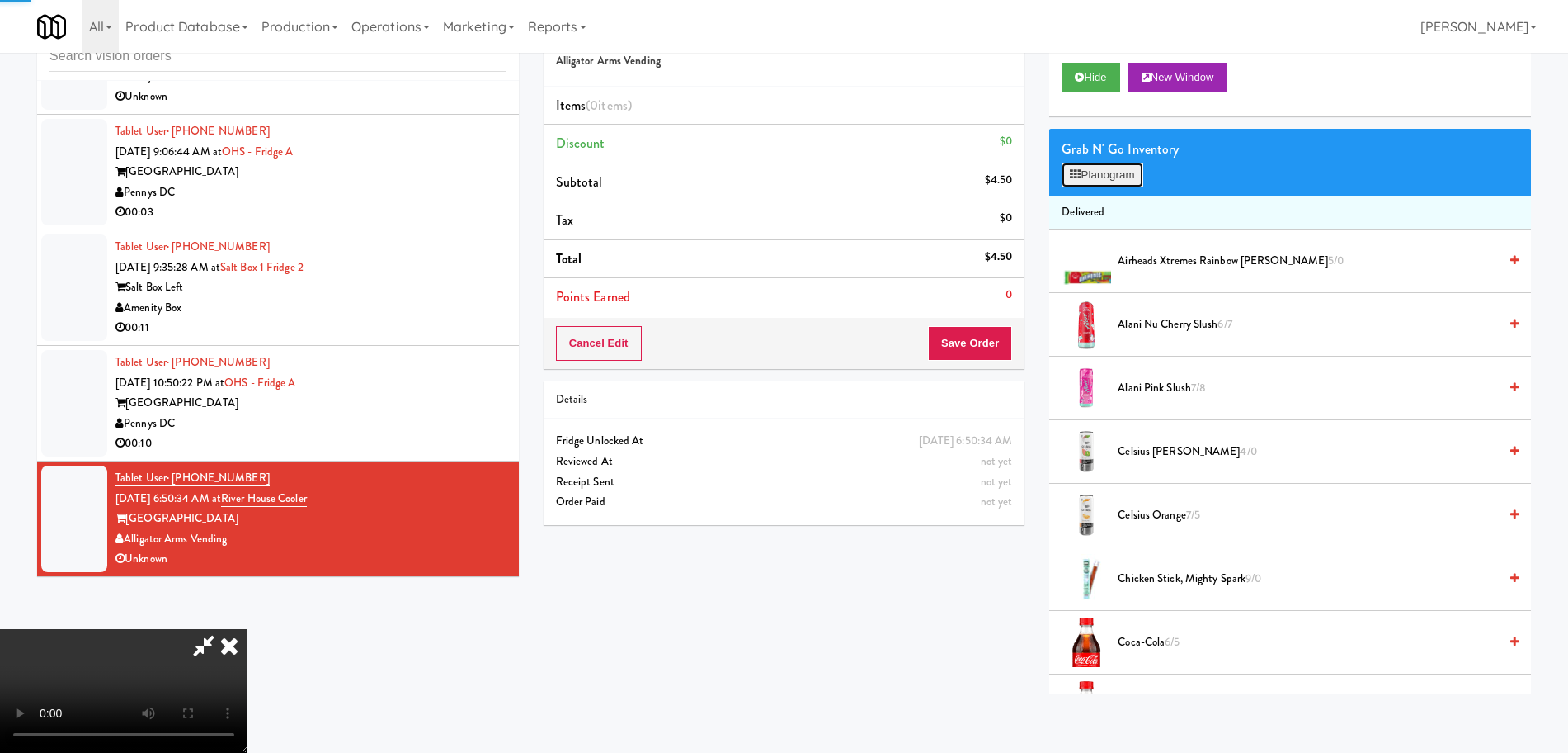
click at [1097, 173] on button "Planogram" at bounding box center [1102, 175] width 81 height 25
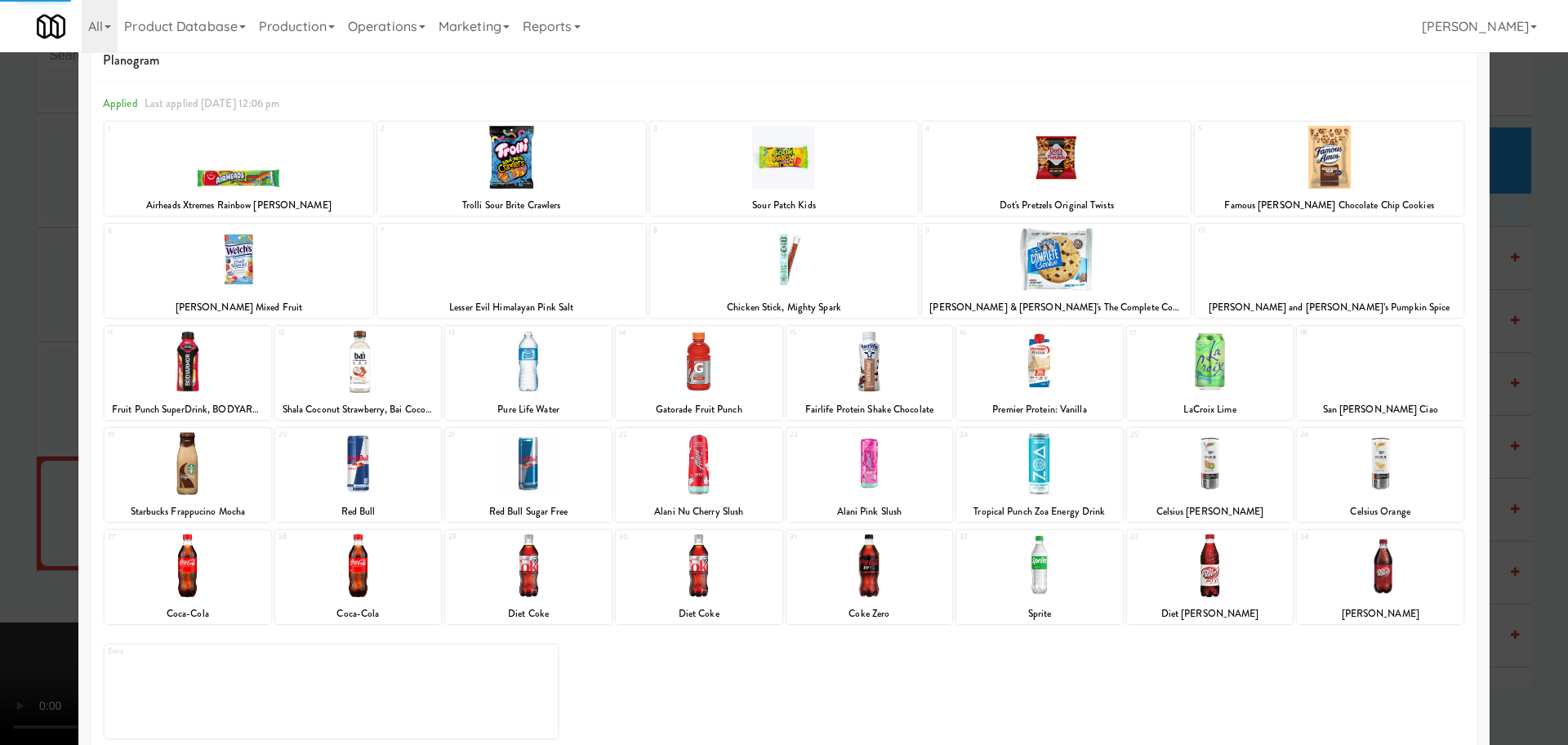
scroll to position [57, 0]
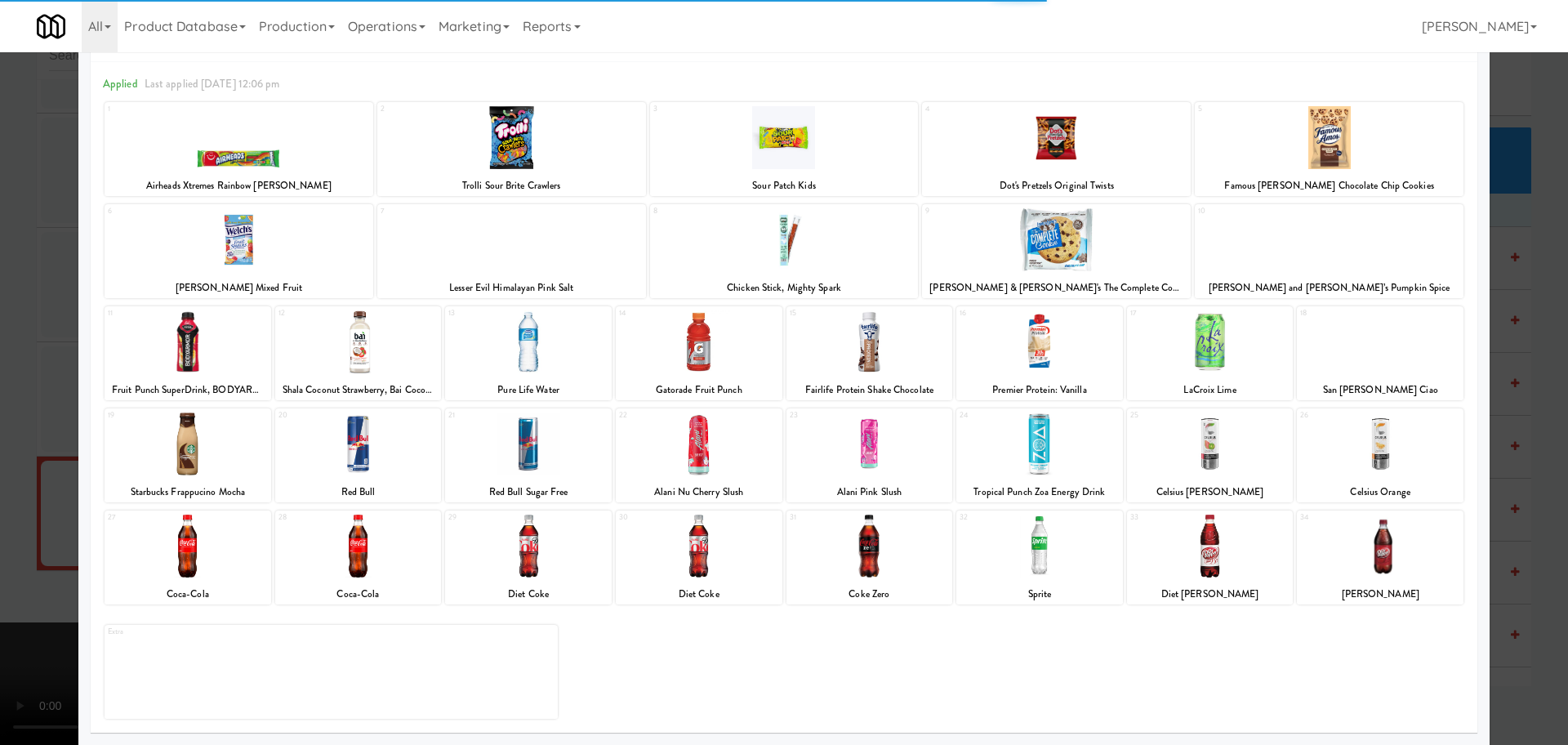
click at [685, 445] on div at bounding box center [699, 444] width 167 height 63
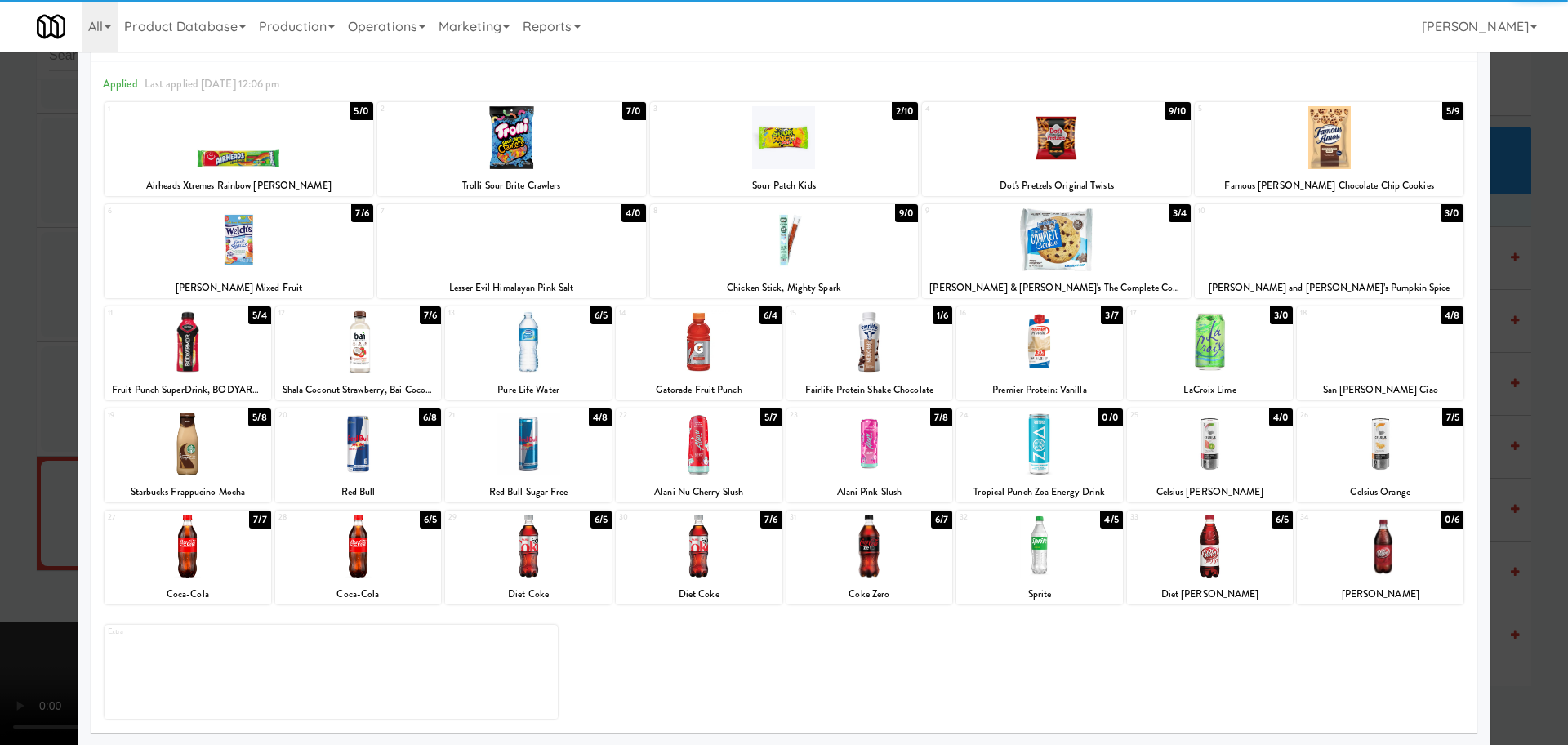
drag, startPoint x: 0, startPoint y: 449, endPoint x: 449, endPoint y: 462, distance: 449.2
click at [8, 449] on div at bounding box center [784, 372] width 1568 height 745
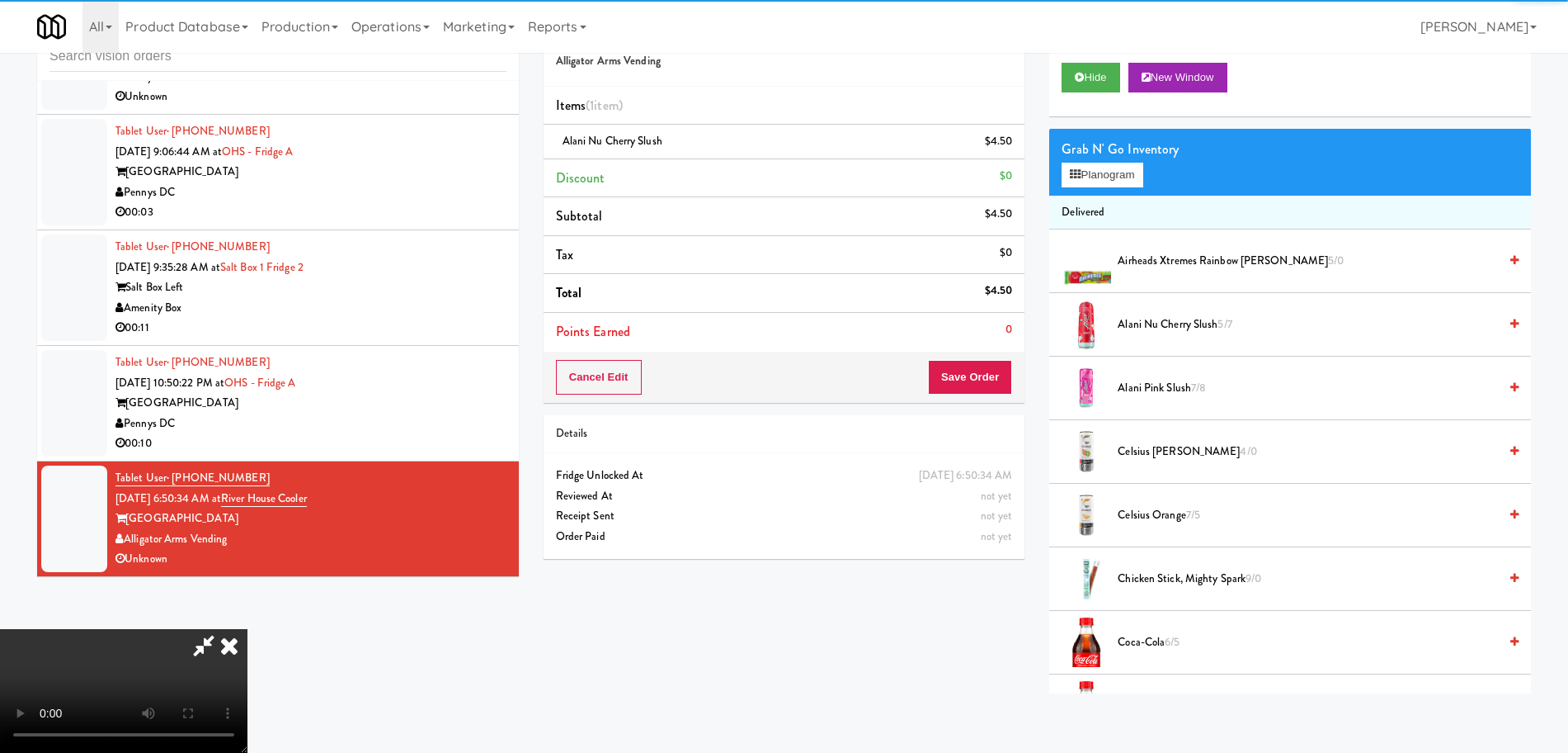
click at [248, 629] on video at bounding box center [124, 691] width 248 height 124
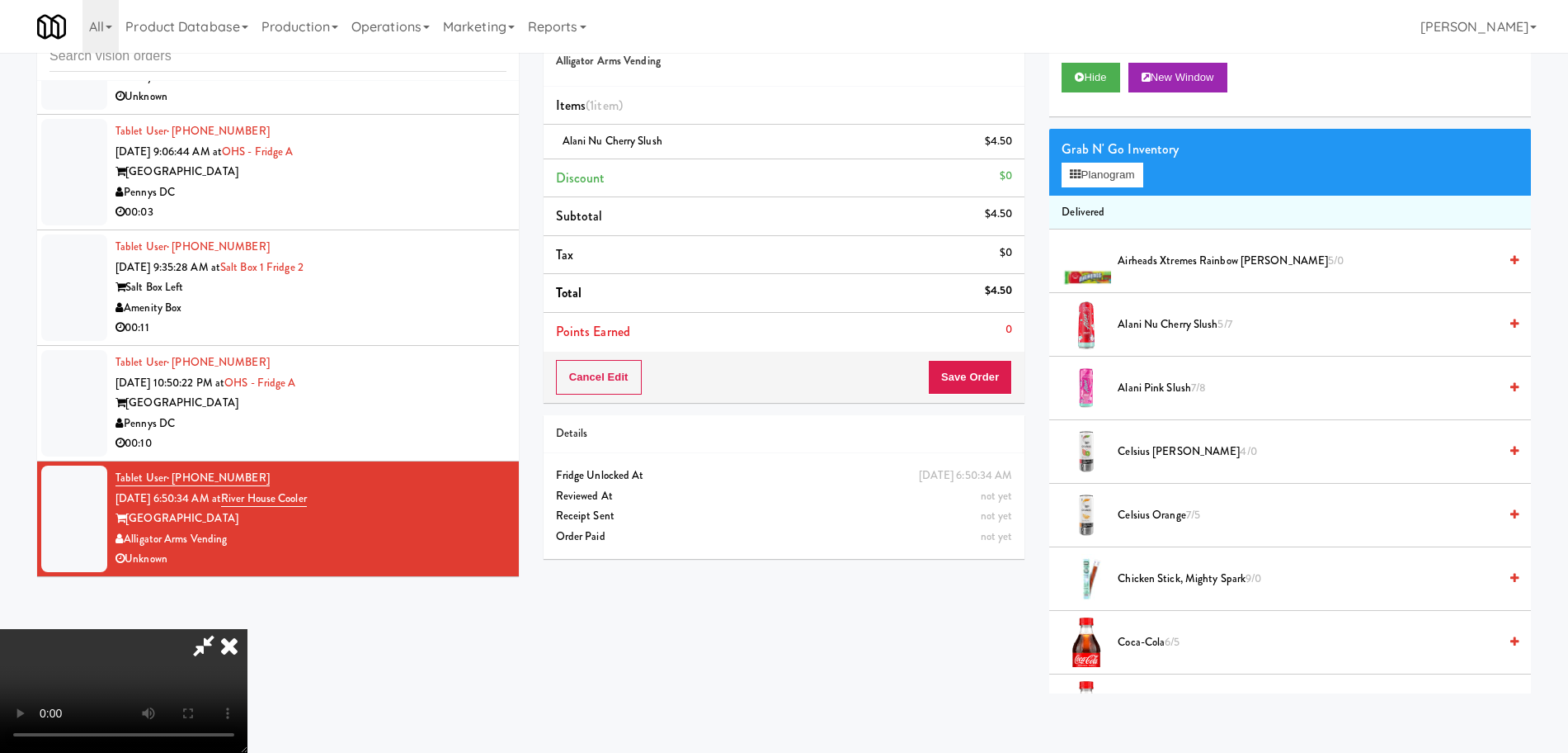
click at [248, 629] on video at bounding box center [124, 691] width 248 height 124
drag, startPoint x: 779, startPoint y: 431, endPoint x: 895, endPoint y: 329, distance: 154.5
click at [248, 629] on video at bounding box center [124, 691] width 248 height 124
click at [1104, 172] on button "Planogram" at bounding box center [1102, 175] width 81 height 25
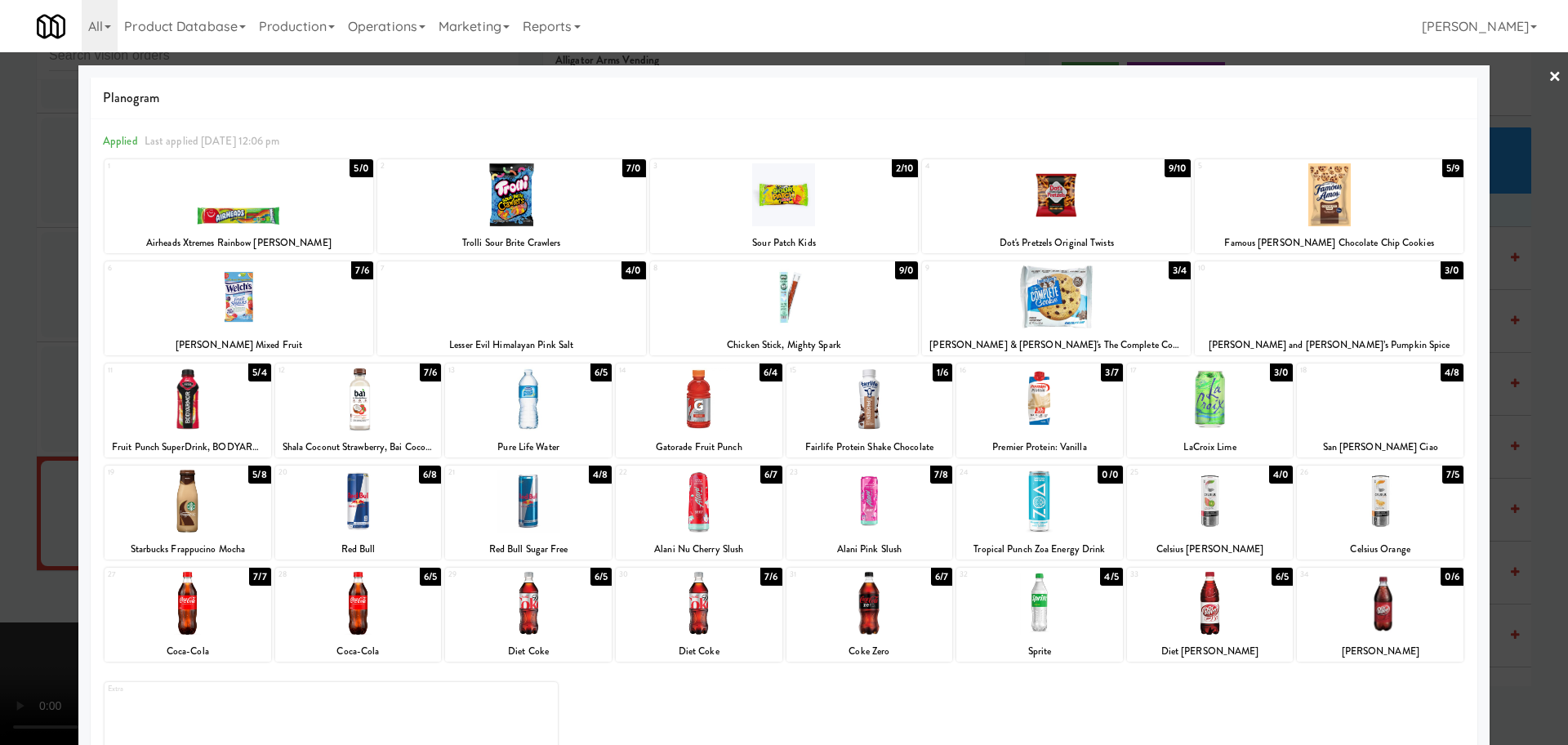
click at [797, 298] on div at bounding box center [784, 297] width 269 height 63
click at [0, 330] on div at bounding box center [784, 372] width 1568 height 745
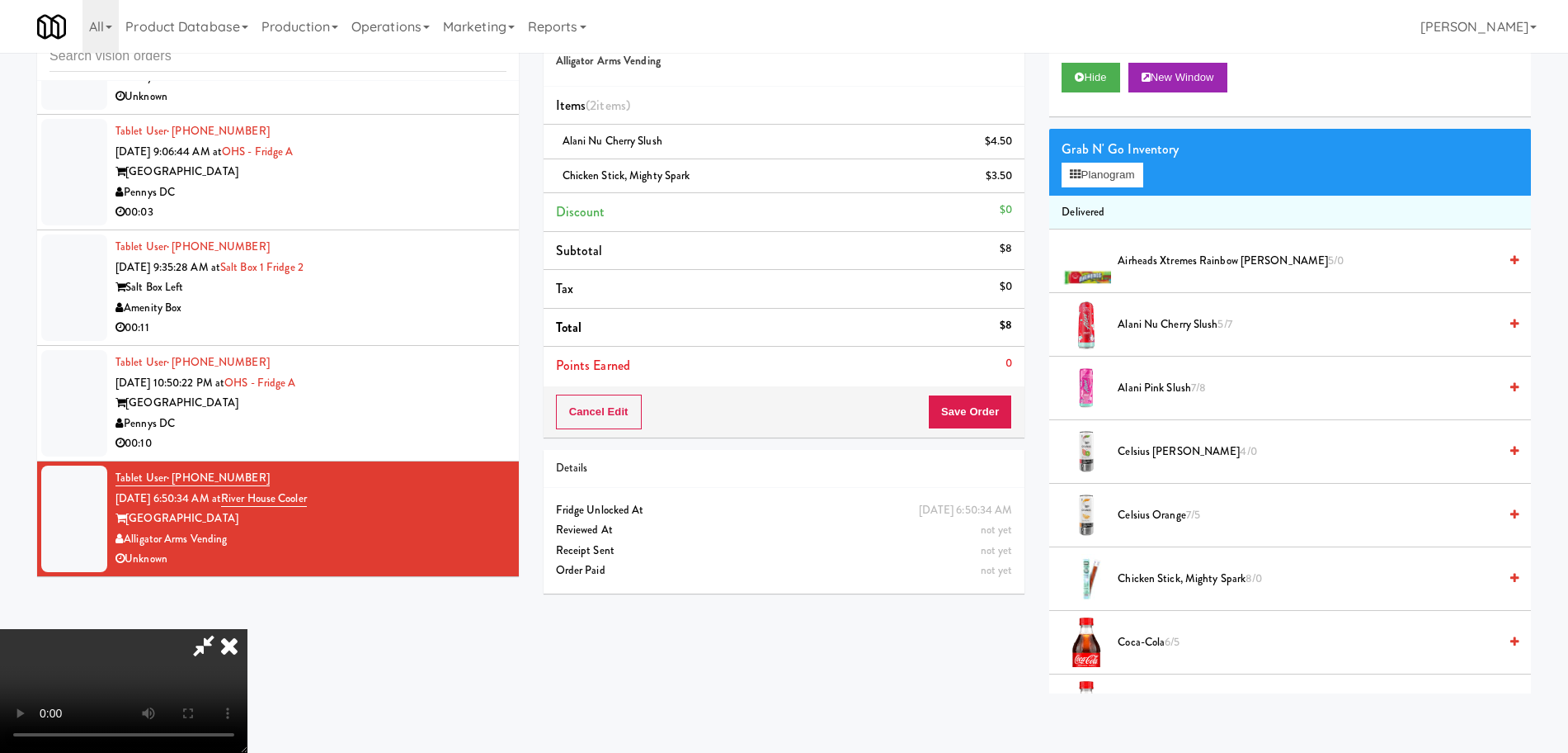
click at [248, 629] on video at bounding box center [124, 691] width 248 height 124
click at [980, 404] on button "Save Order" at bounding box center [970, 411] width 85 height 34
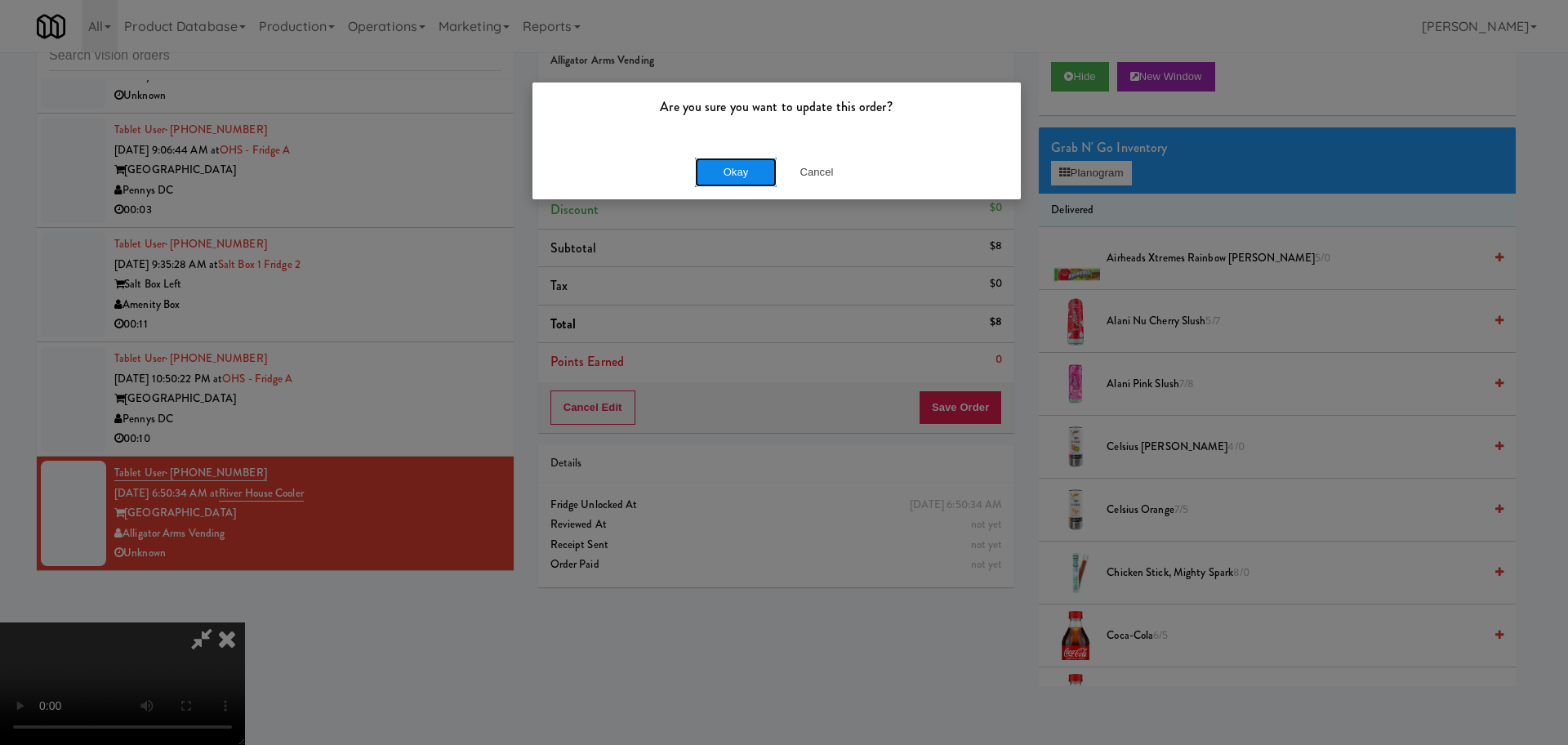
click at [721, 177] on button "Okay" at bounding box center [736, 172] width 82 height 29
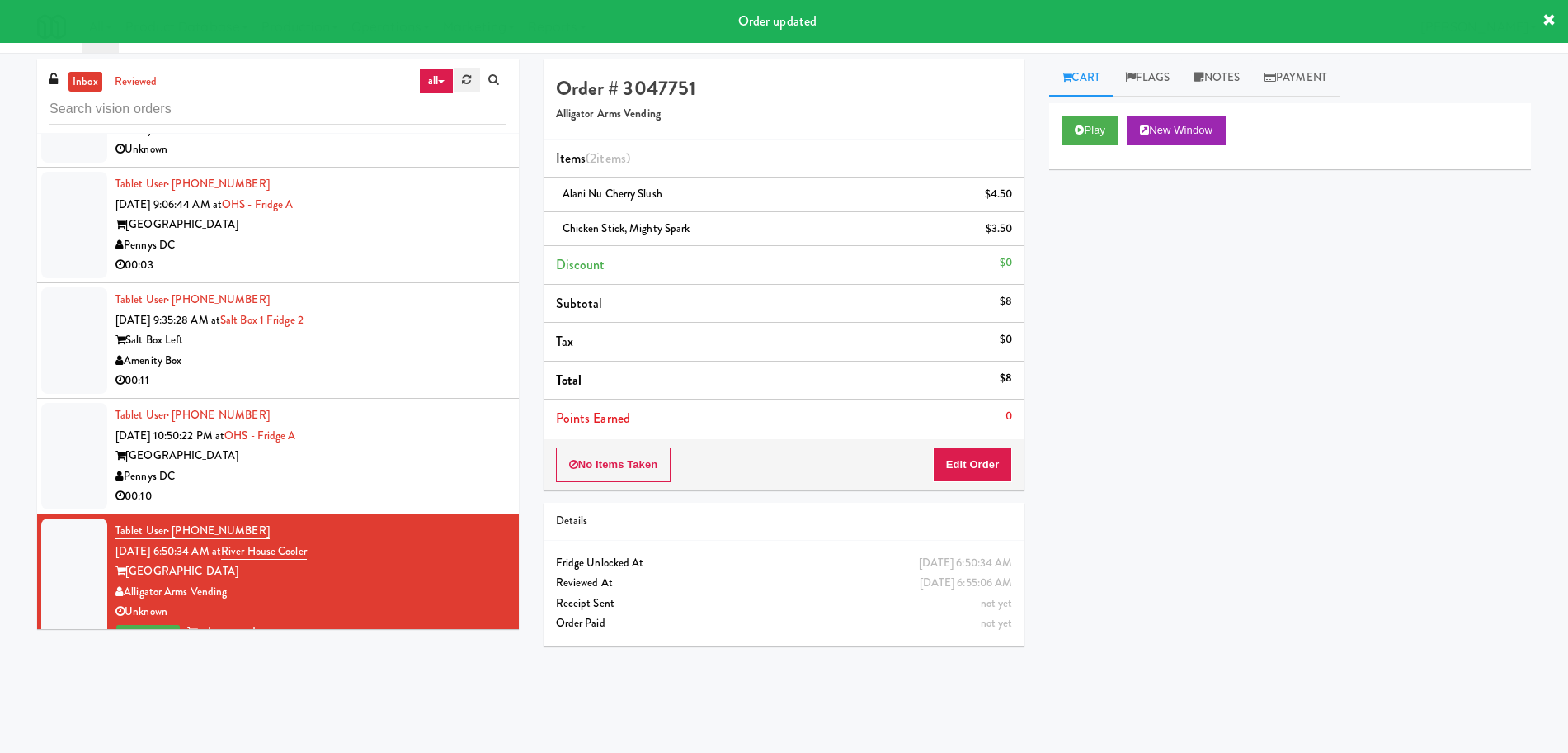
click at [460, 81] on link at bounding box center [466, 80] width 26 height 25
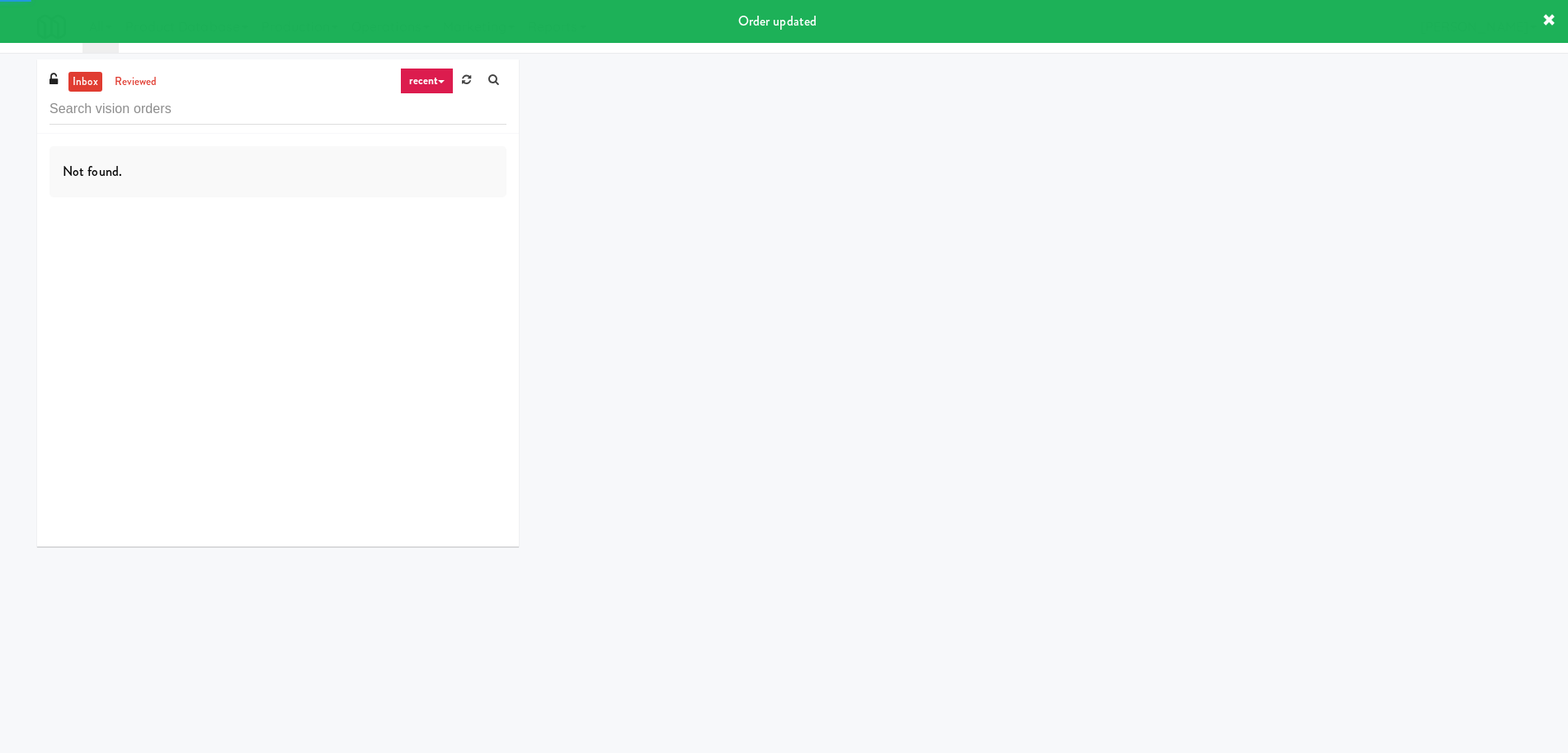
click at [432, 75] on link "recent" at bounding box center [427, 81] width 54 height 27
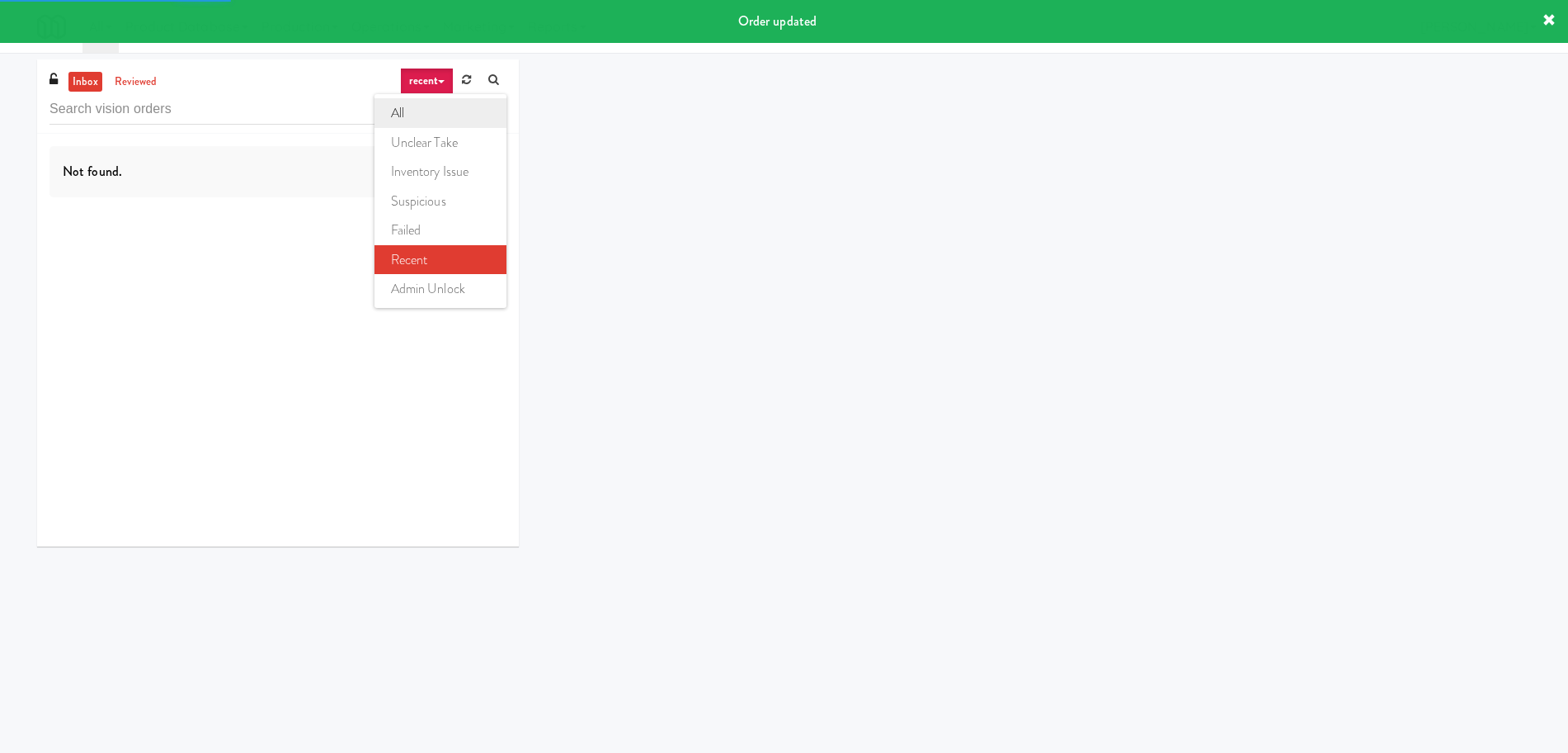
click at [416, 116] on link "all" at bounding box center [440, 112] width 132 height 29
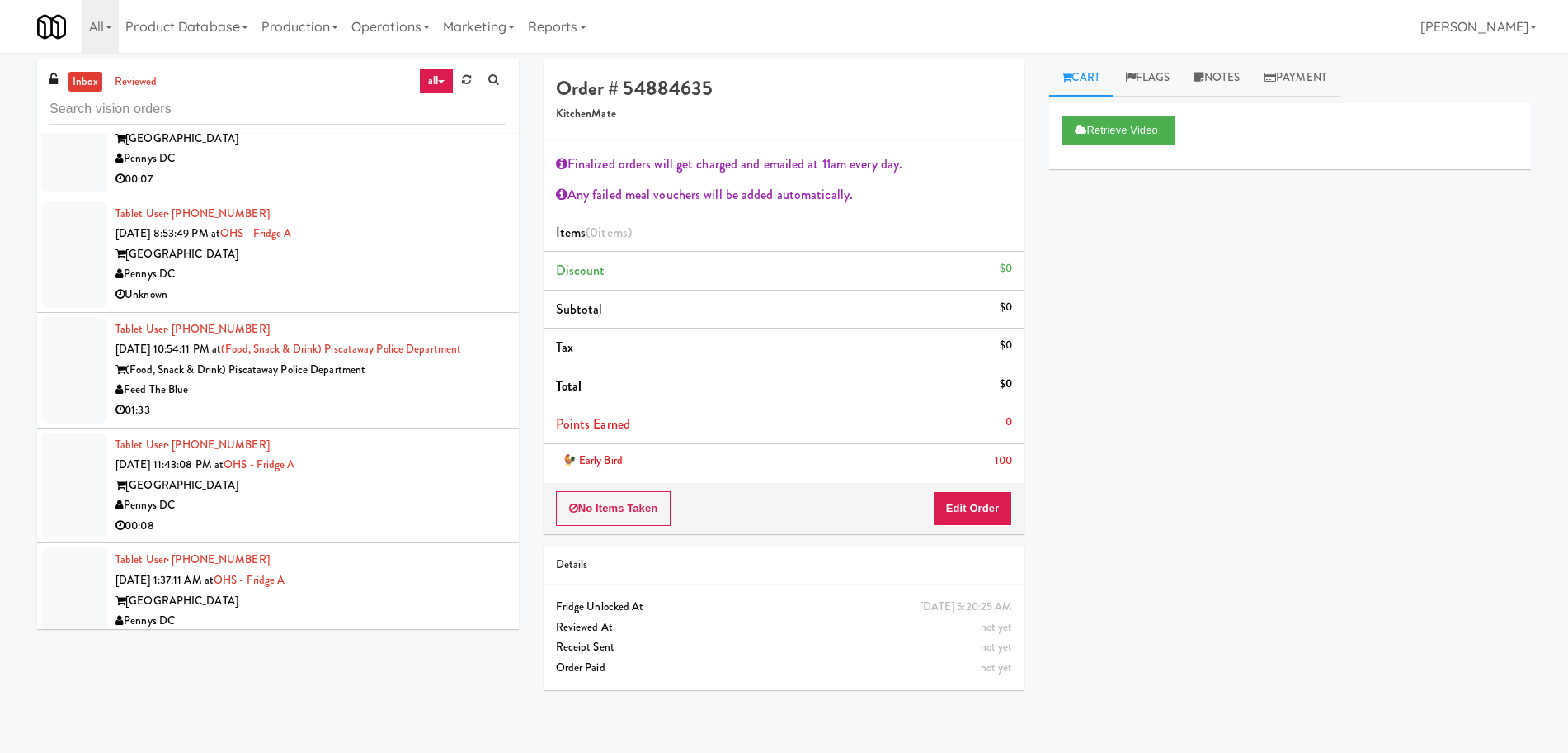
click at [446, 87] on link "all" at bounding box center [436, 81] width 34 height 27
click at [434, 110] on link "all" at bounding box center [440, 112] width 132 height 29
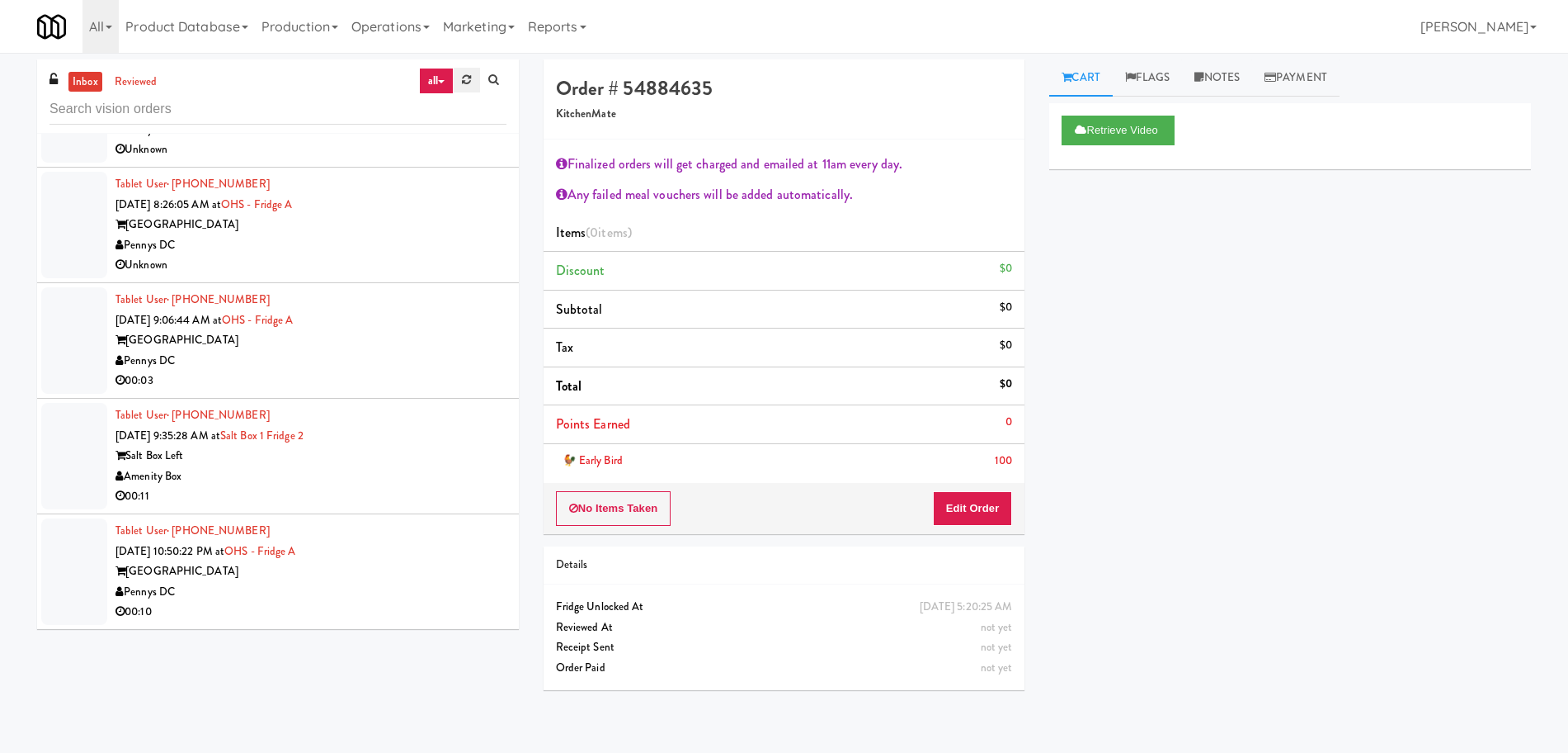
click at [456, 74] on link at bounding box center [466, 80] width 26 height 25
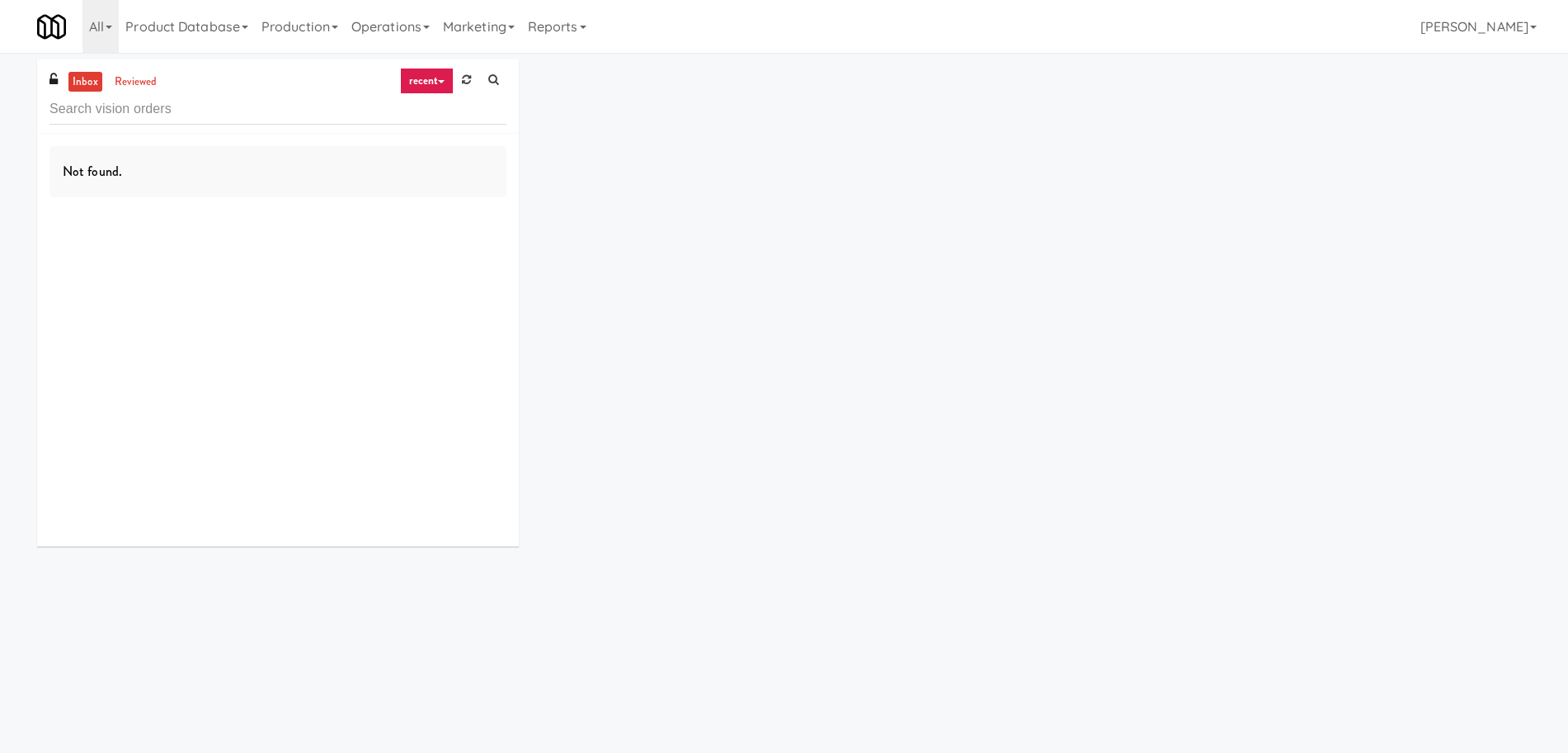
click at [432, 81] on link "recent" at bounding box center [427, 81] width 54 height 27
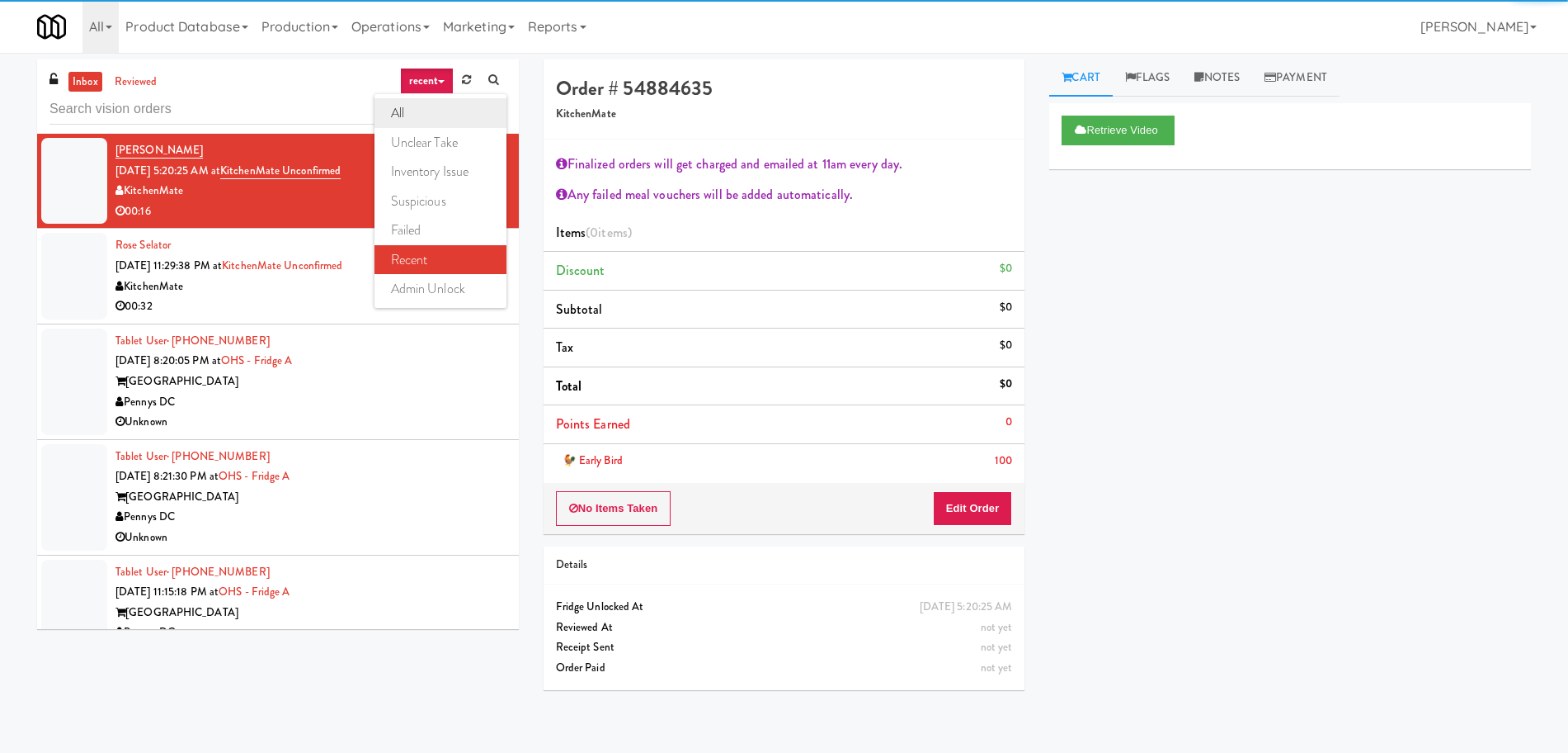
click at [429, 120] on link "all" at bounding box center [440, 112] width 132 height 29
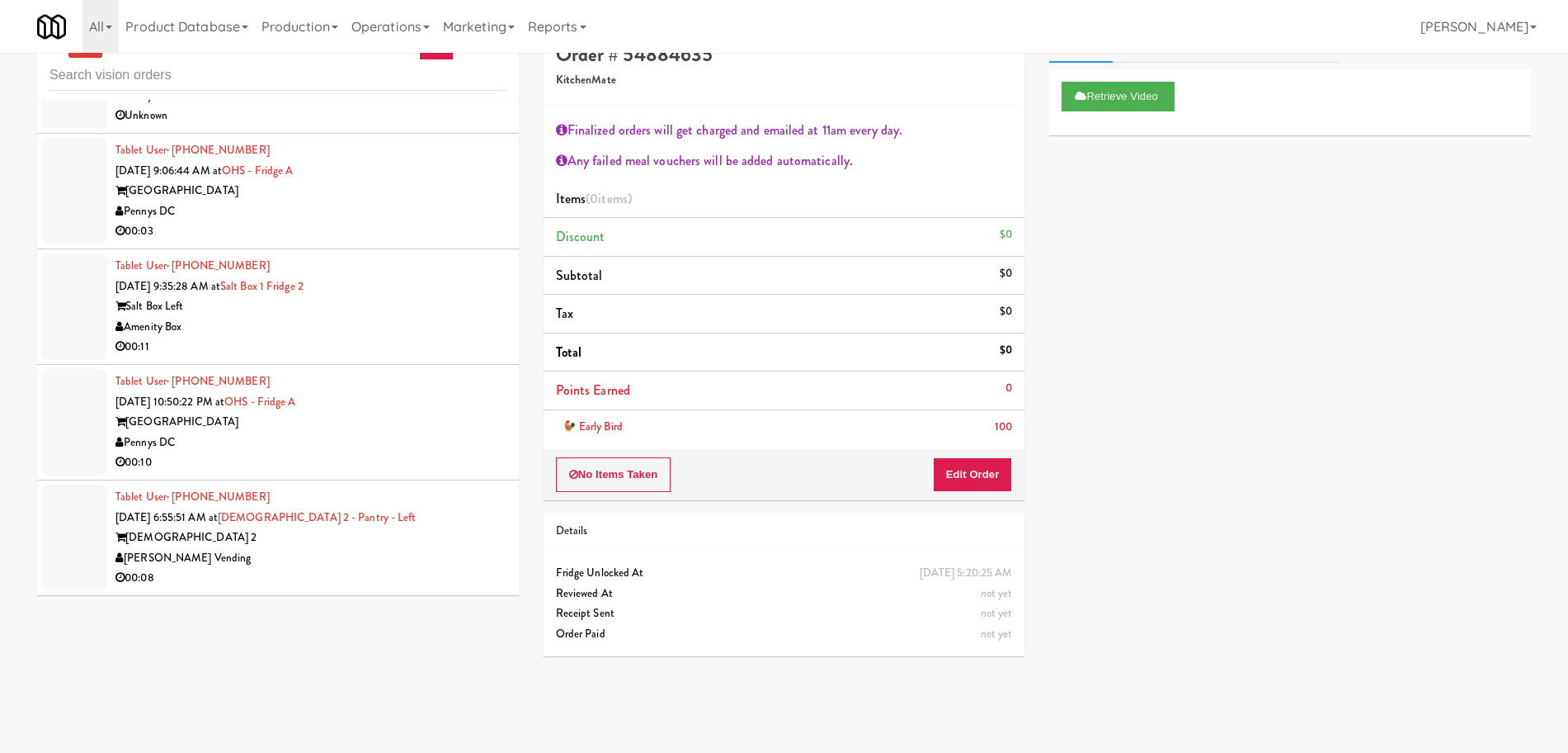
scroll to position [53, 0]
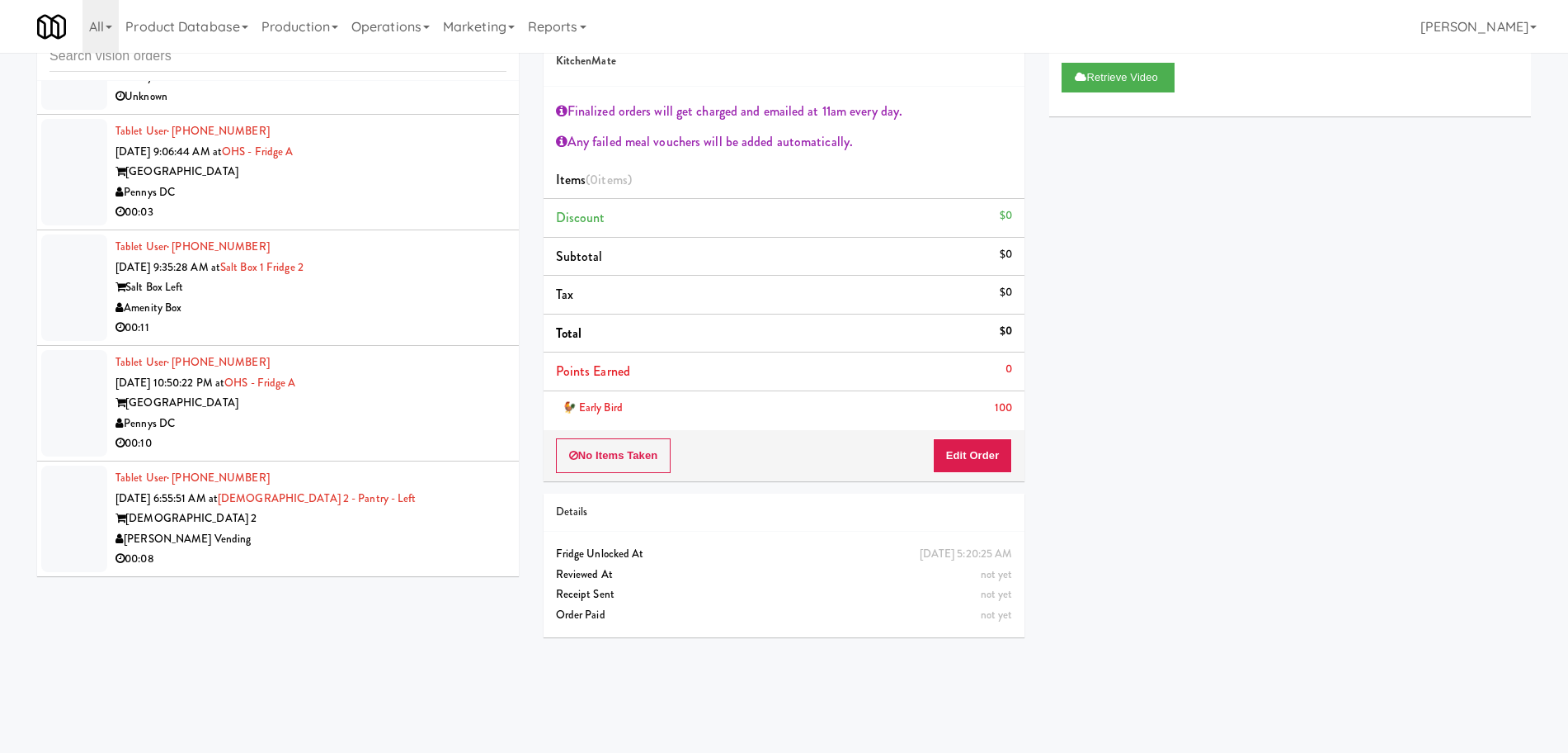
drag, startPoint x: 445, startPoint y: 534, endPoint x: 434, endPoint y: 545, distance: 15.6
click at [446, 532] on div "[PERSON_NAME] Vending" at bounding box center [311, 539] width 391 height 21
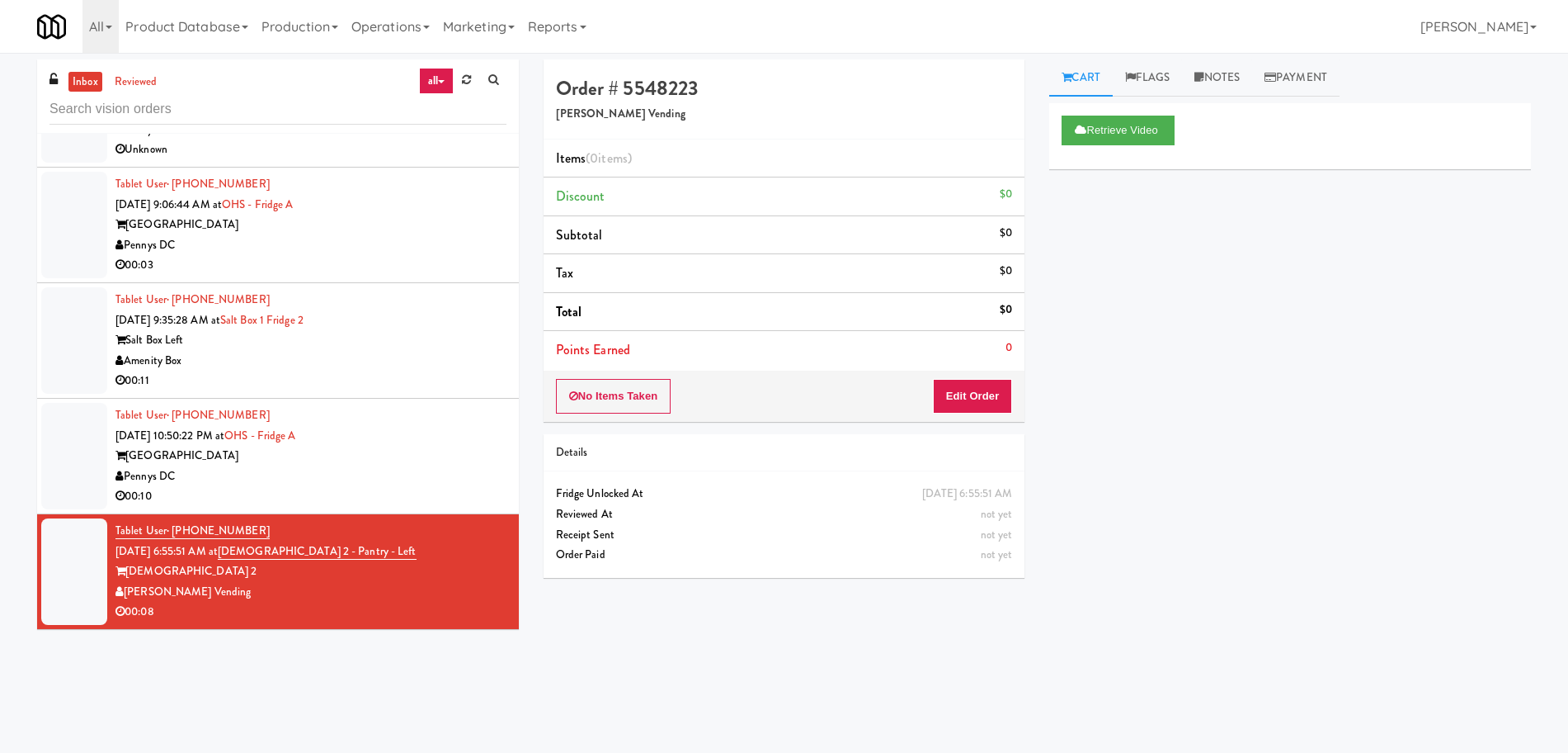
drag, startPoint x: 386, startPoint y: 441, endPoint x: 391, endPoint y: 449, distance: 9.4
click at [386, 441] on div "Tablet User · (334) 531-9464 [DATE] 10:50:22 PM at OHS - Fridge A One Hill Sout…" at bounding box center [311, 456] width 391 height 101
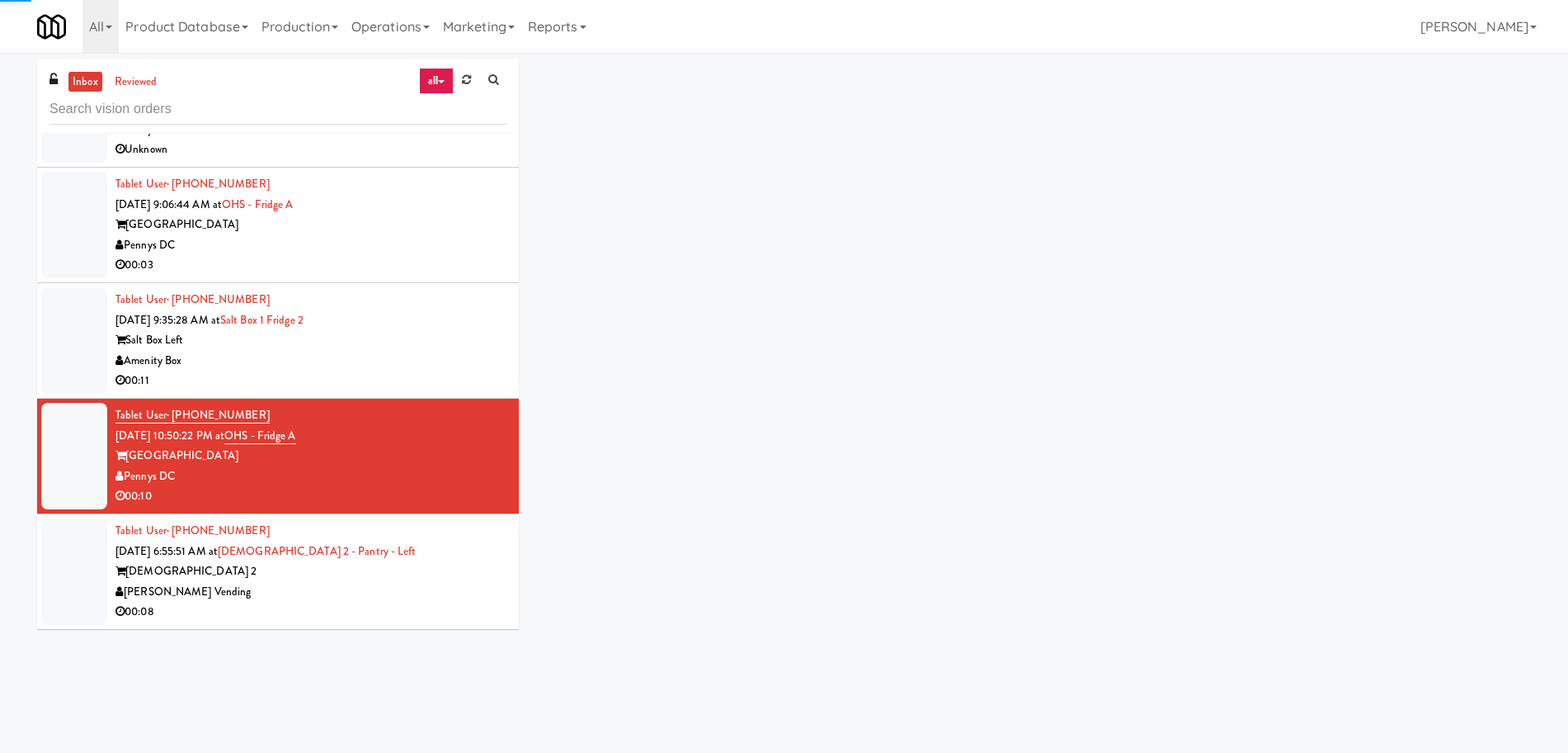
click at [449, 574] on div "[DEMOGRAPHIC_DATA] 2" at bounding box center [311, 571] width 391 height 21
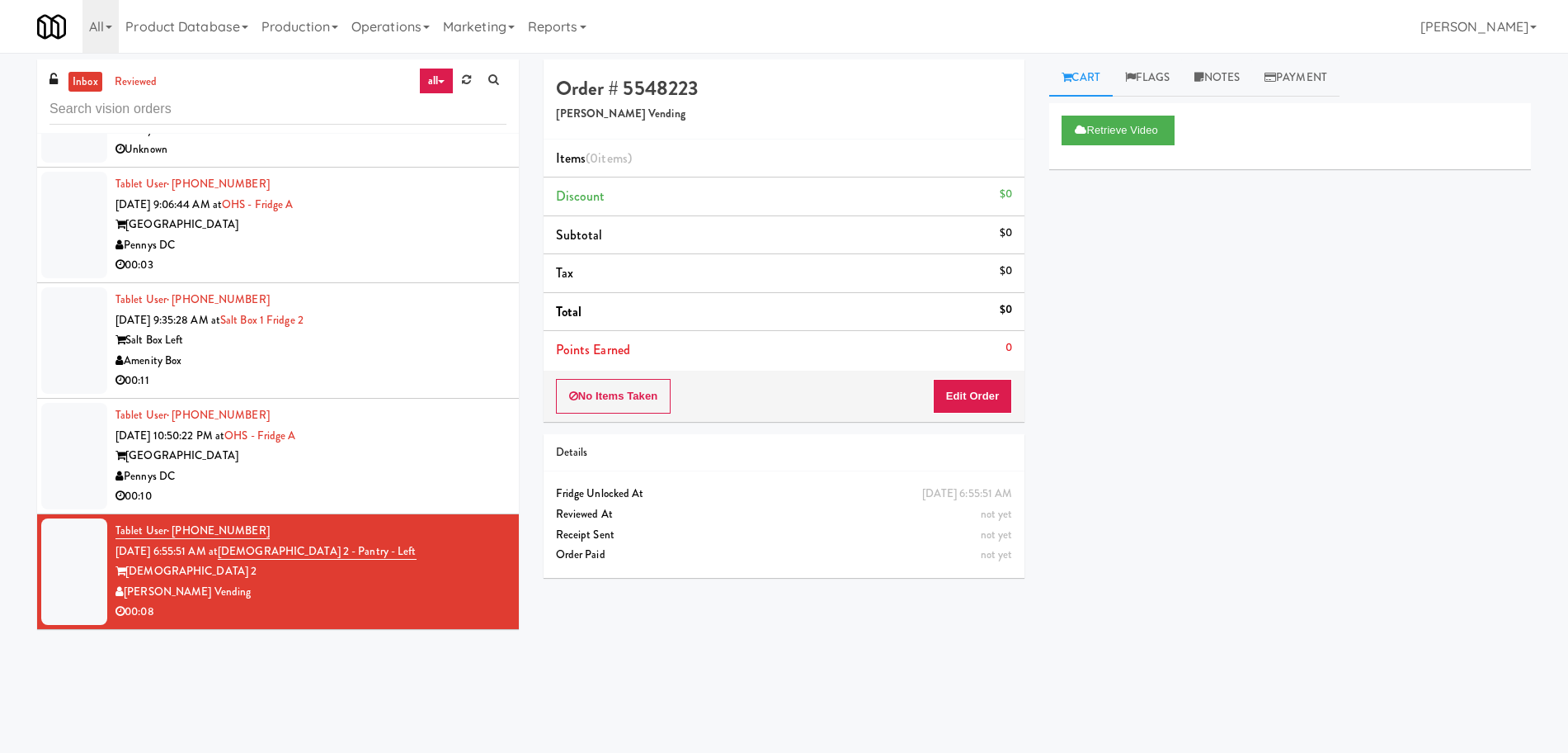
click at [445, 465] on div "[GEOGRAPHIC_DATA]" at bounding box center [311, 456] width 391 height 21
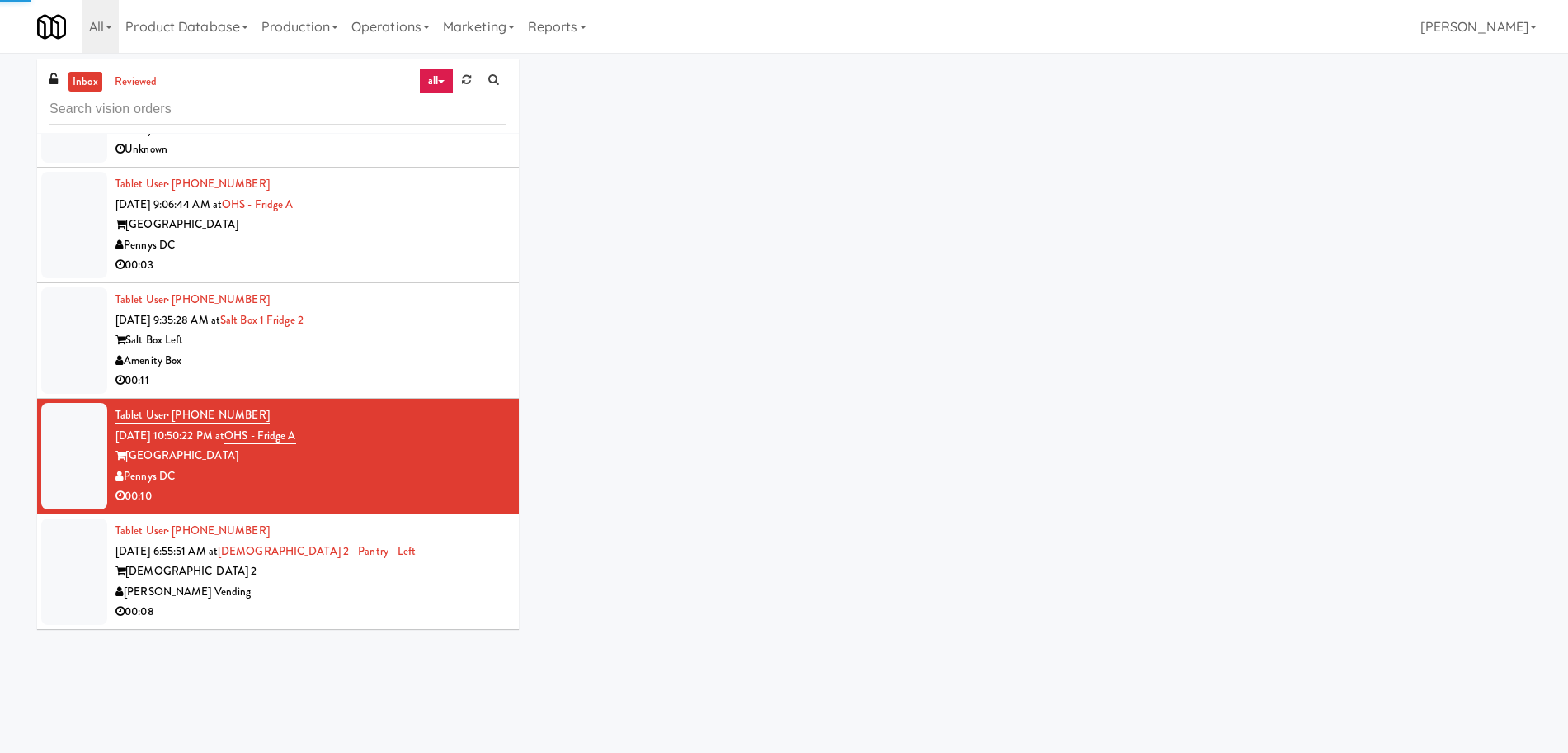
click at [428, 531] on div "Tablet User · (650) 228-9325 [DATE] 6:55:51 AM at Revela 2 - Pantry - Left Reve…" at bounding box center [311, 571] width 391 height 101
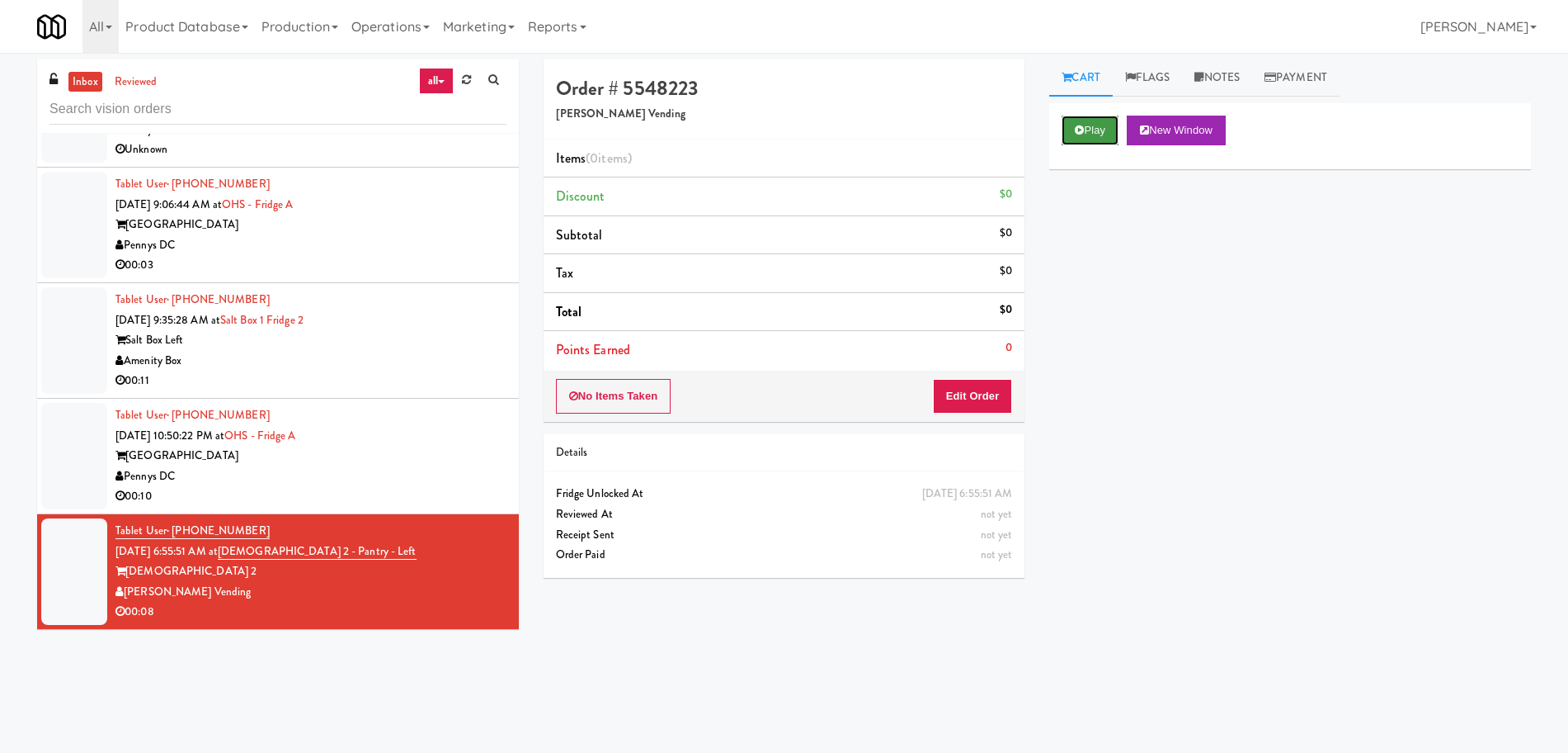
click at [1097, 125] on button "Play" at bounding box center [1090, 130] width 57 height 29
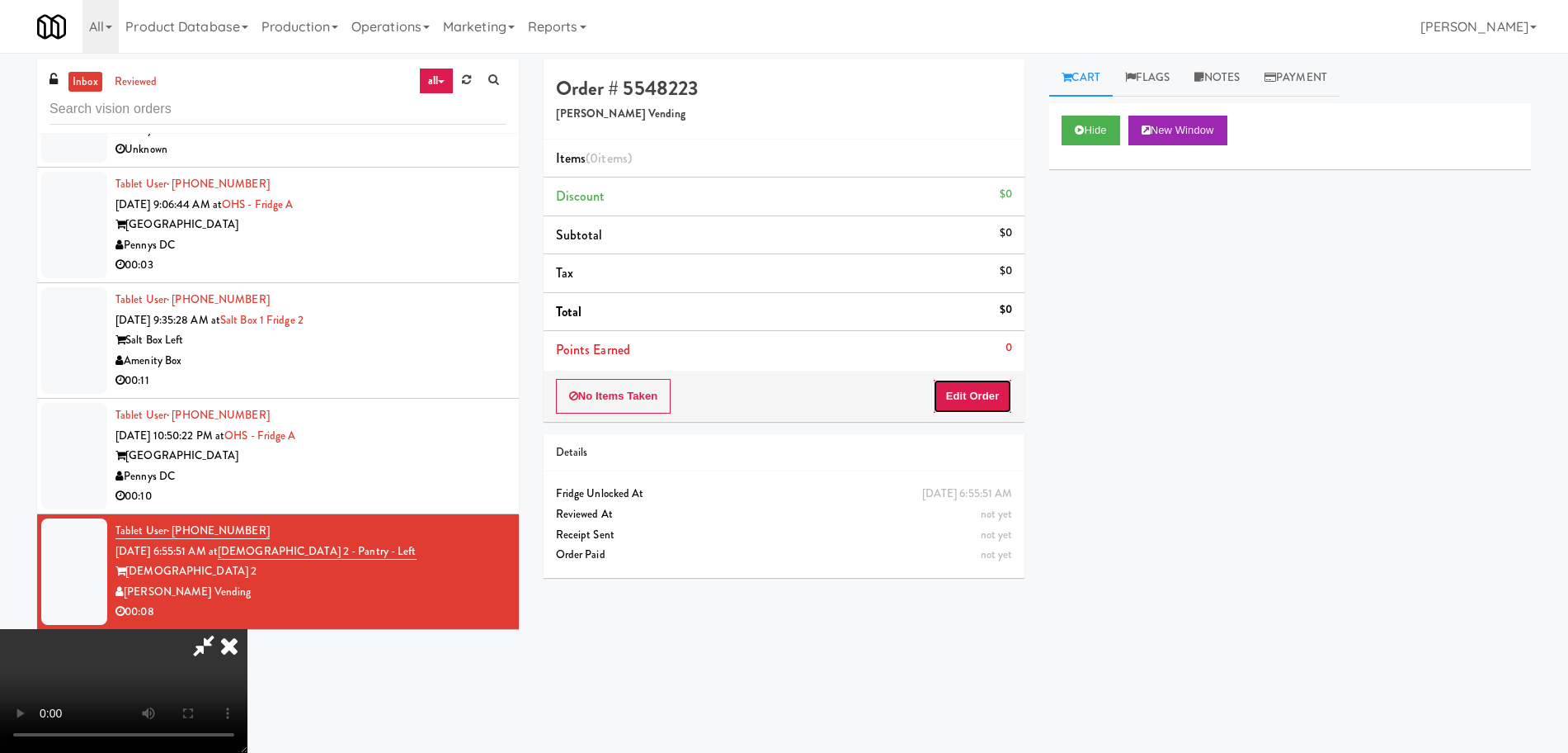
click at [980, 384] on button "Edit Order" at bounding box center [973, 395] width 80 height 34
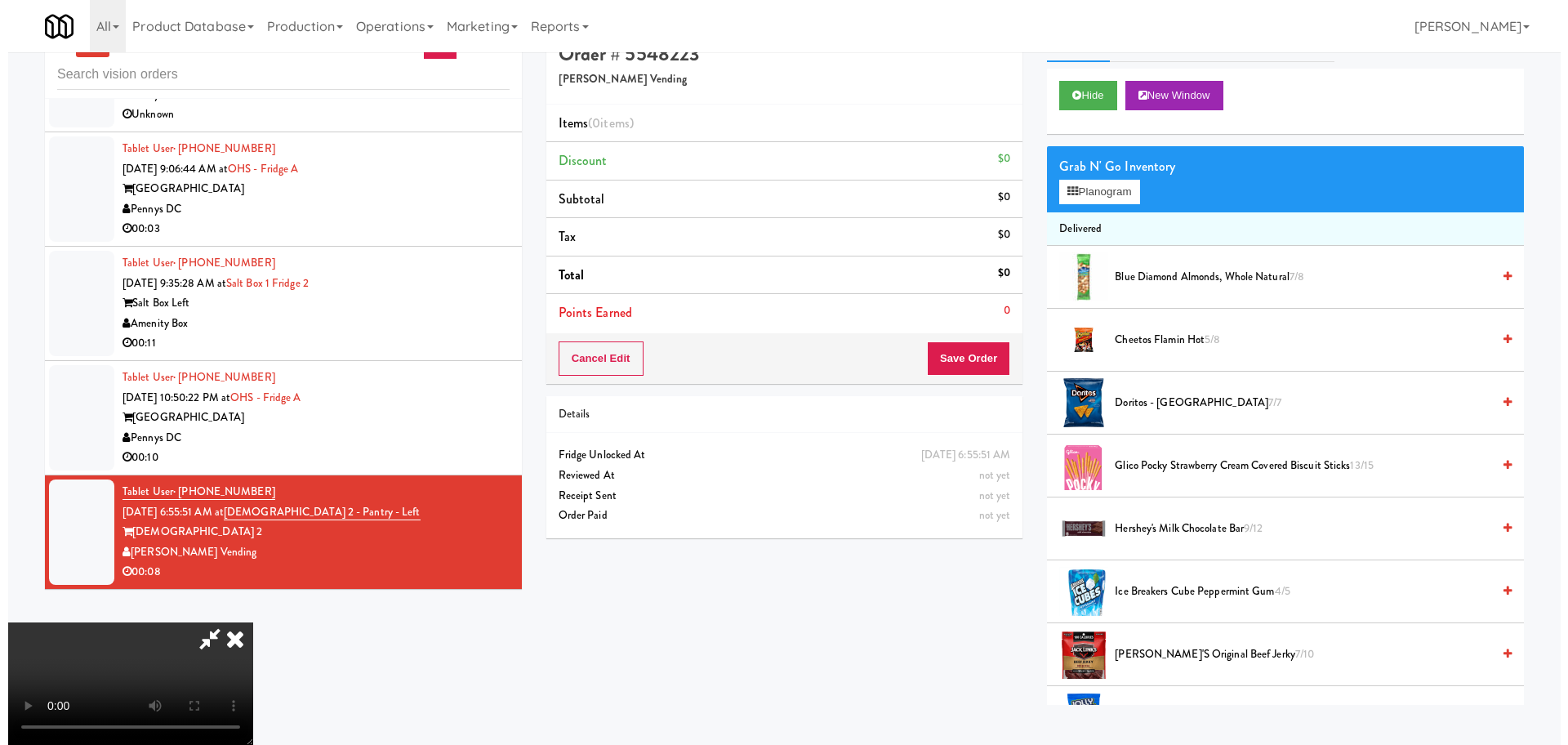
scroll to position [52, 0]
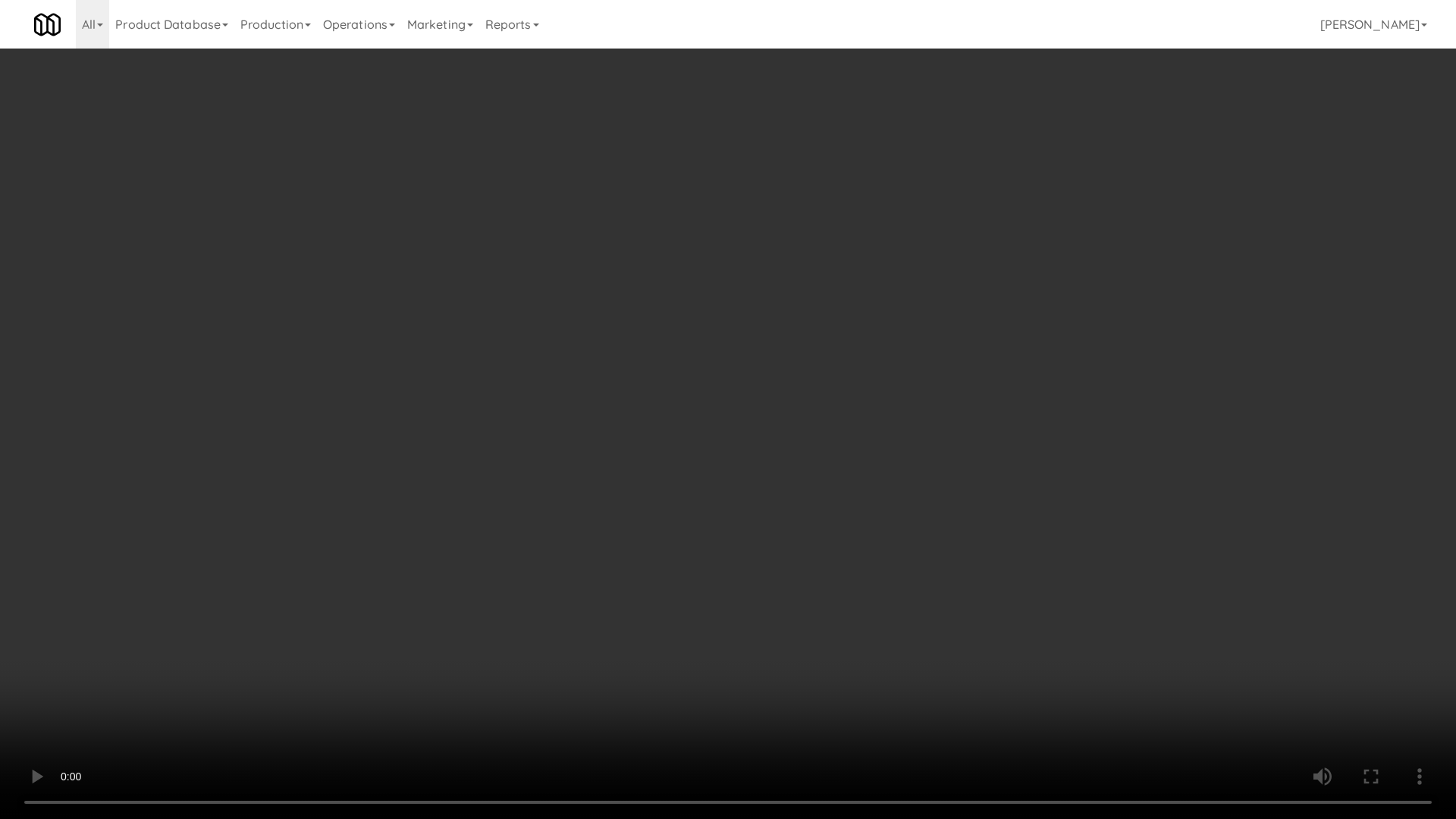
click at [802, 398] on video at bounding box center [728, 410] width 1456 height 819
drag, startPoint x: 802, startPoint y: 398, endPoint x: 880, endPoint y: 262, distance: 156.8
click at [806, 390] on video at bounding box center [728, 410] width 1456 height 819
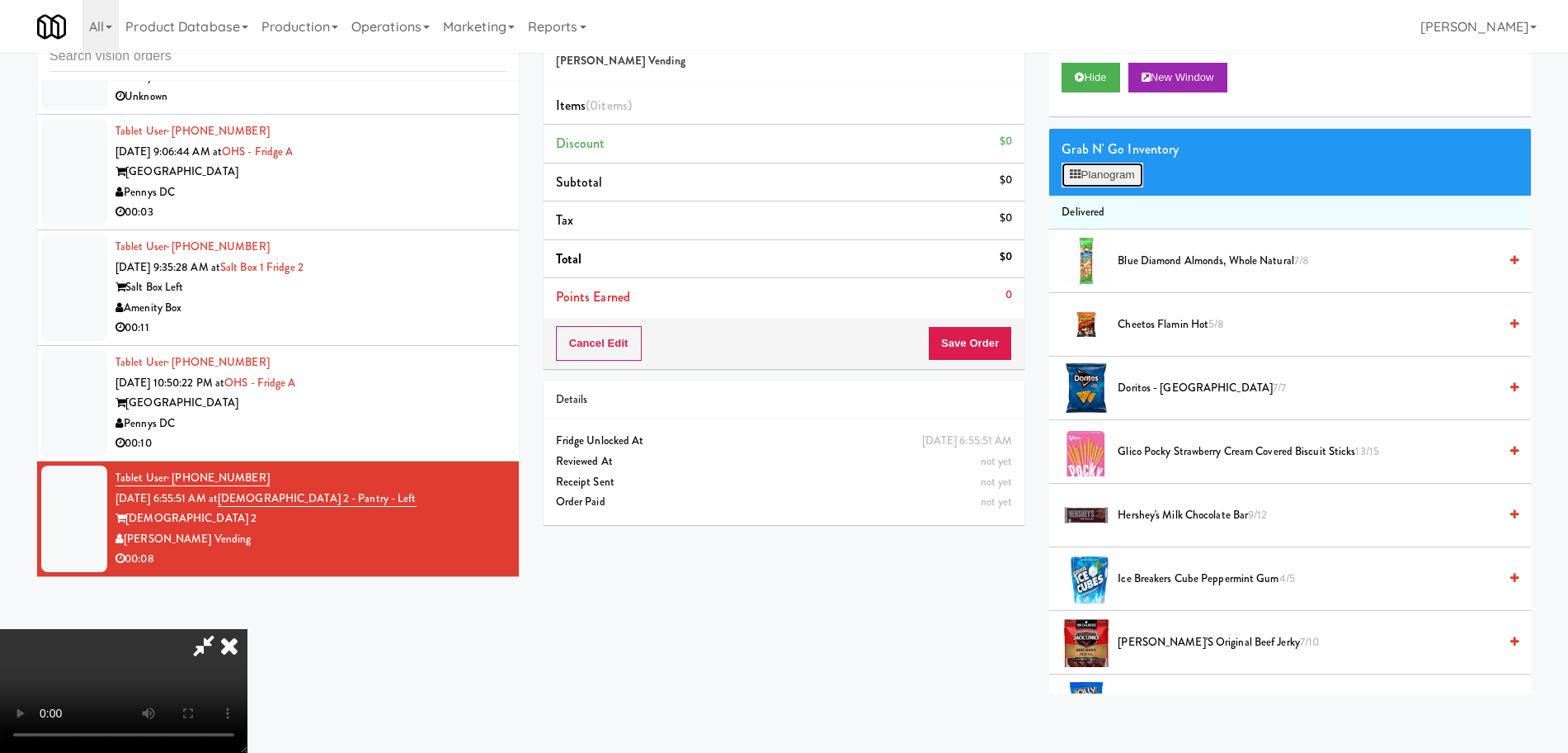
click at [1139, 166] on button "Planogram" at bounding box center [1102, 175] width 81 height 25
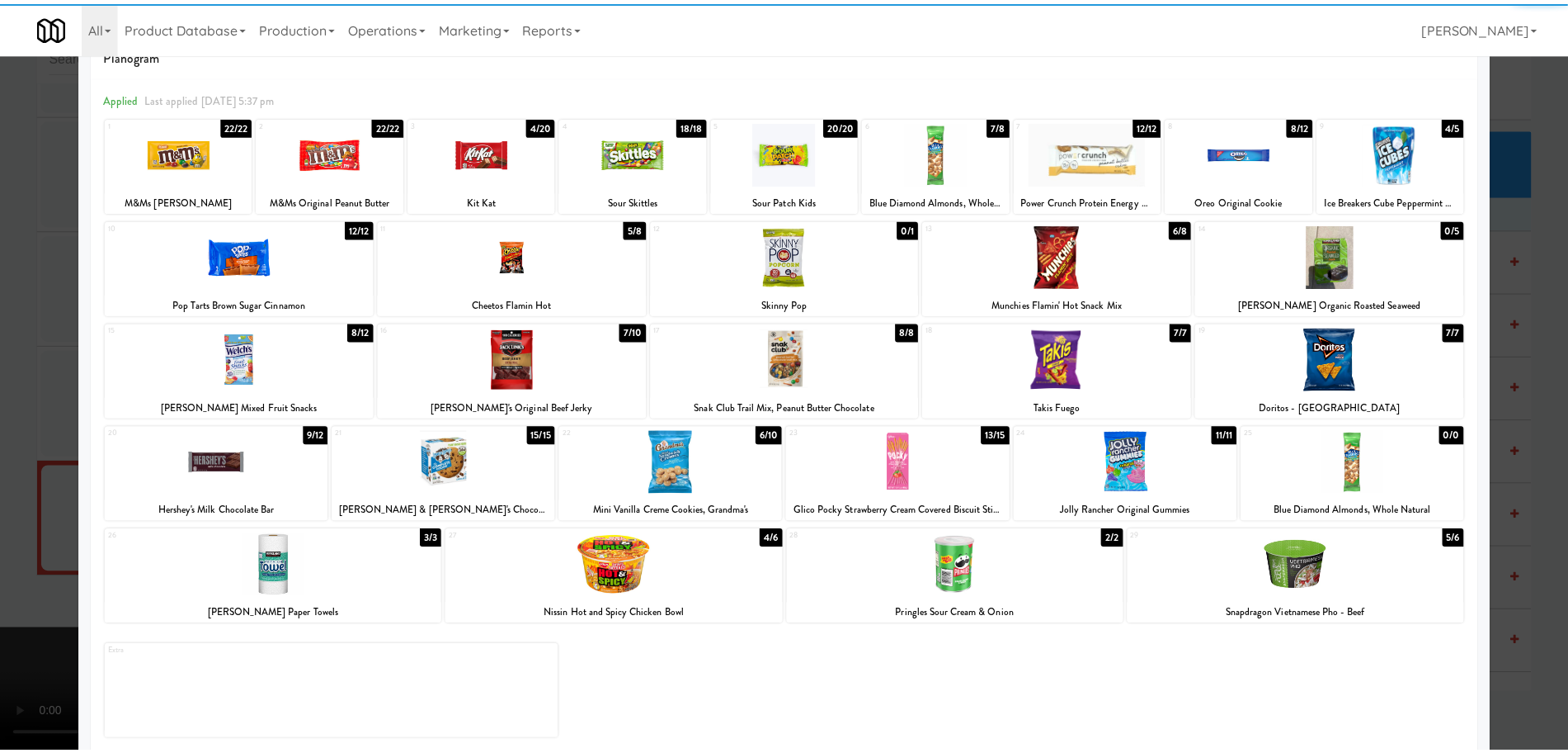
scroll to position [58, 0]
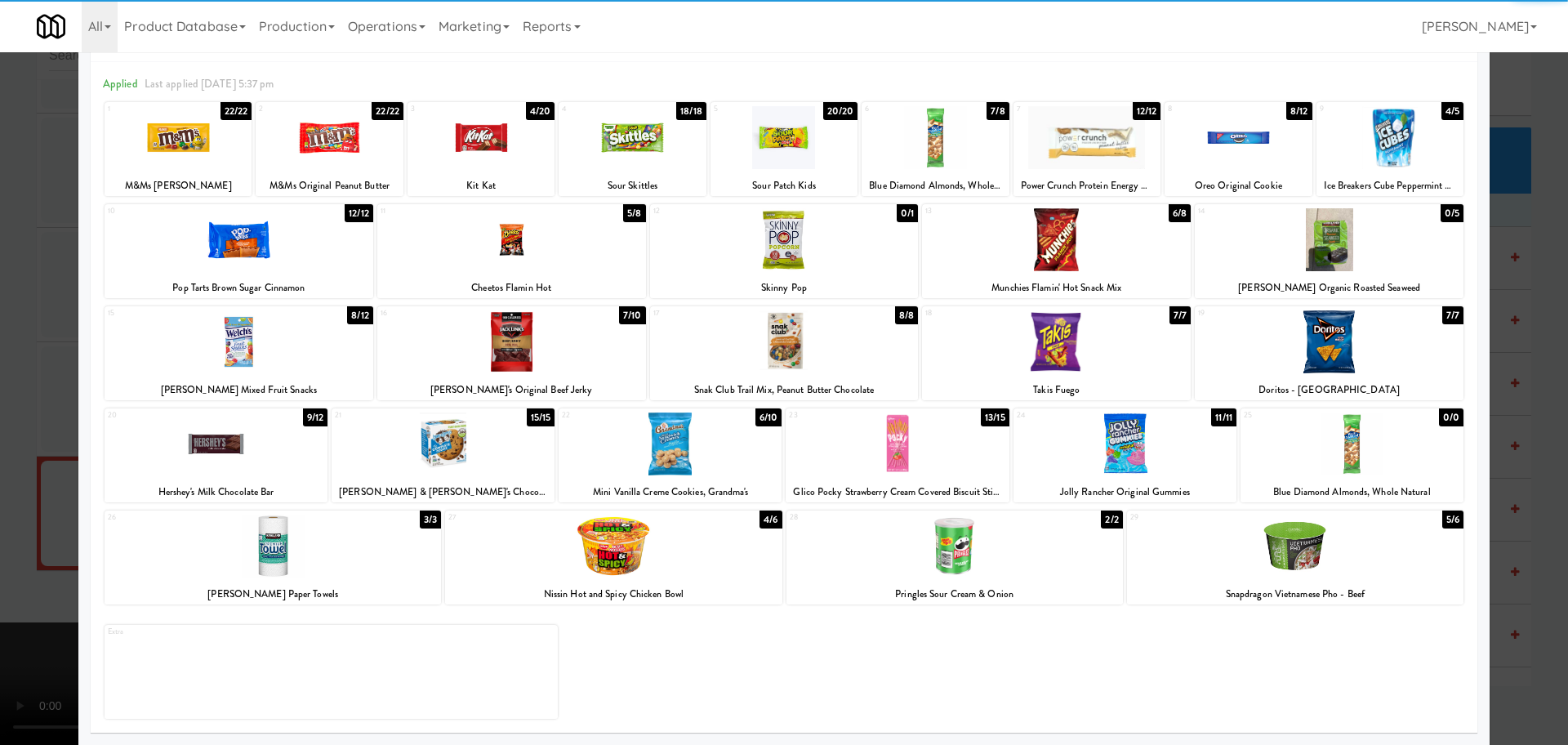
click at [1349, 530] on div at bounding box center [1295, 546] width 336 height 63
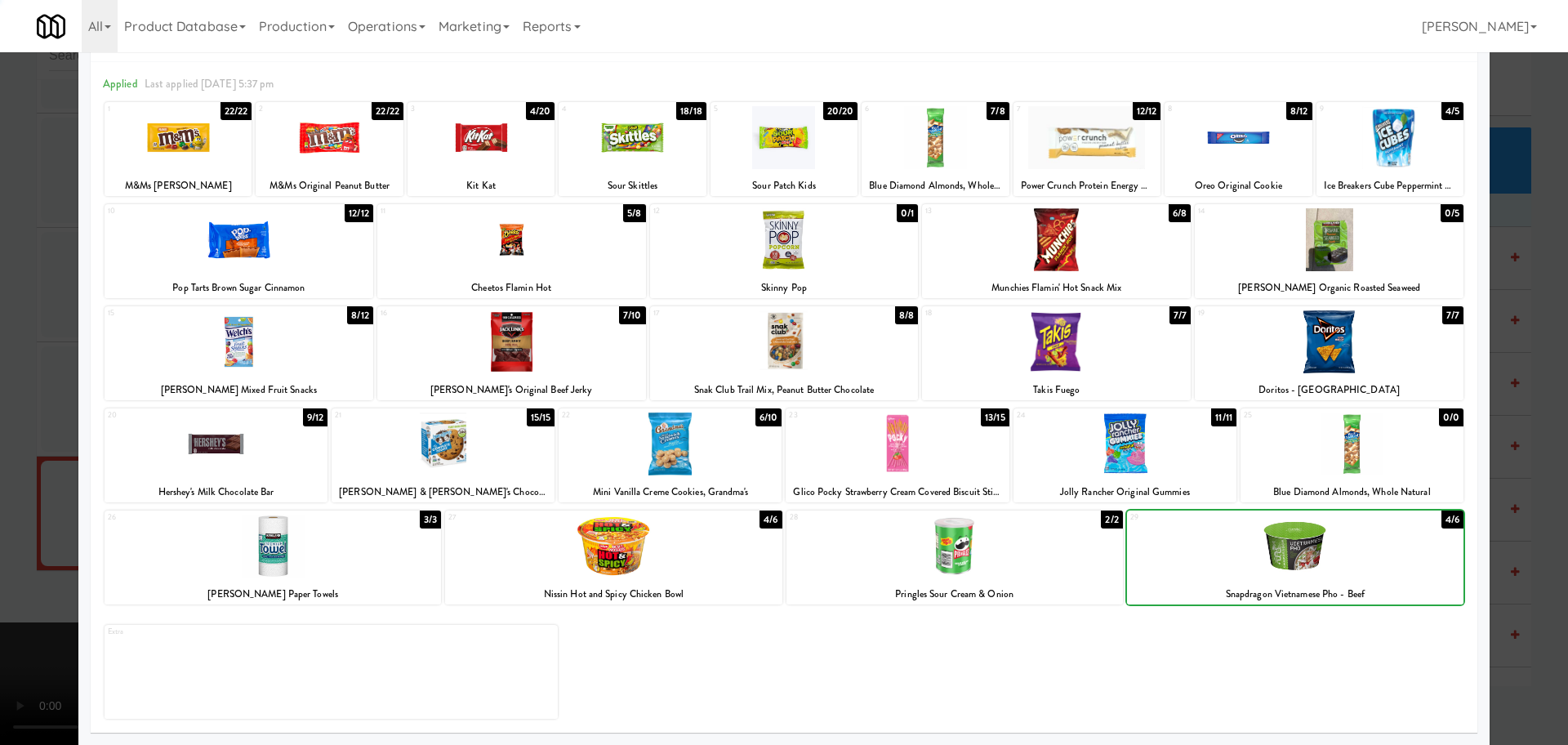
click at [1353, 532] on div at bounding box center [1295, 546] width 336 height 63
drag, startPoint x: 1509, startPoint y: 584, endPoint x: 1280, endPoint y: 559, distance: 230.4
click at [1509, 583] on div at bounding box center [784, 372] width 1568 height 745
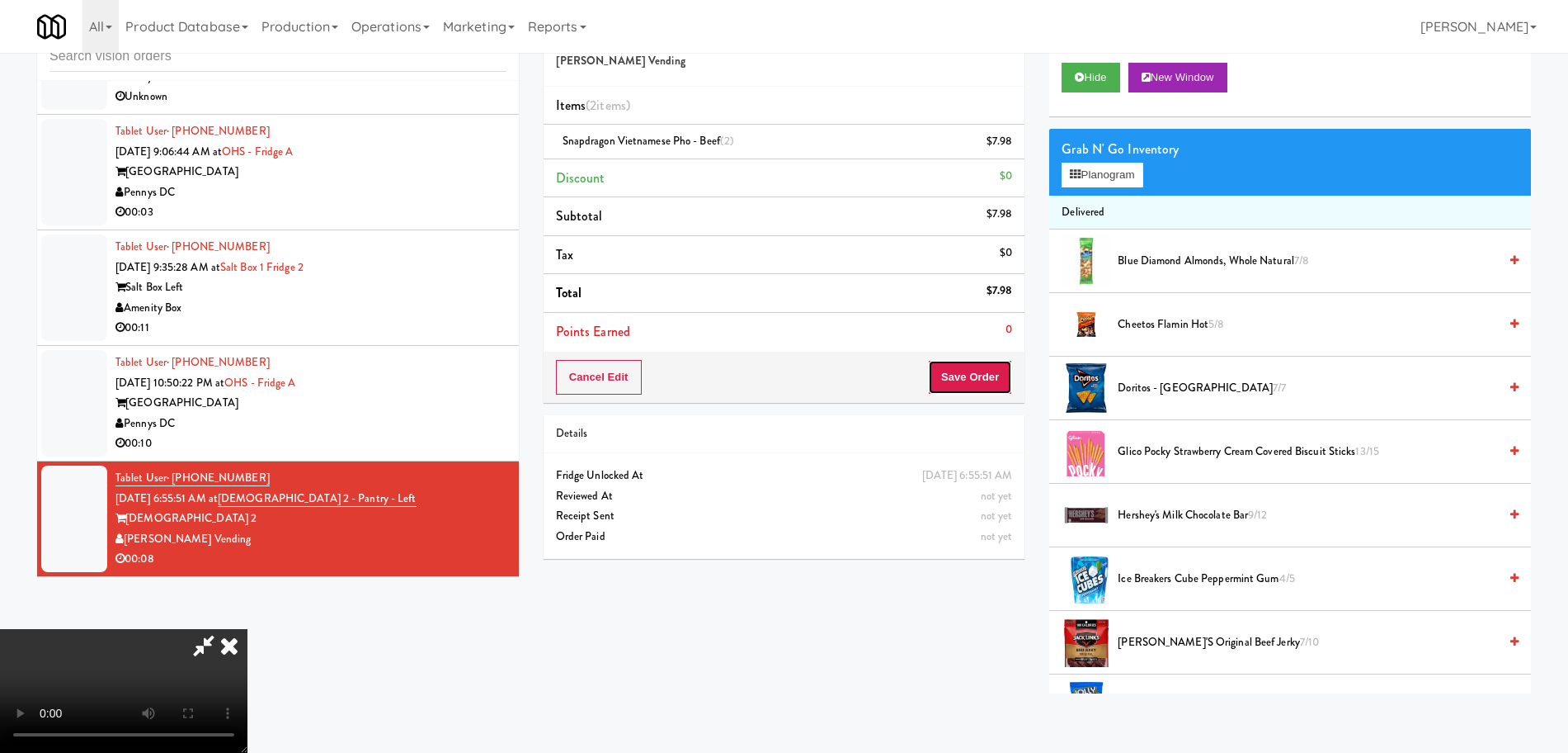
click at [970, 374] on button "Save Order" at bounding box center [970, 377] width 85 height 34
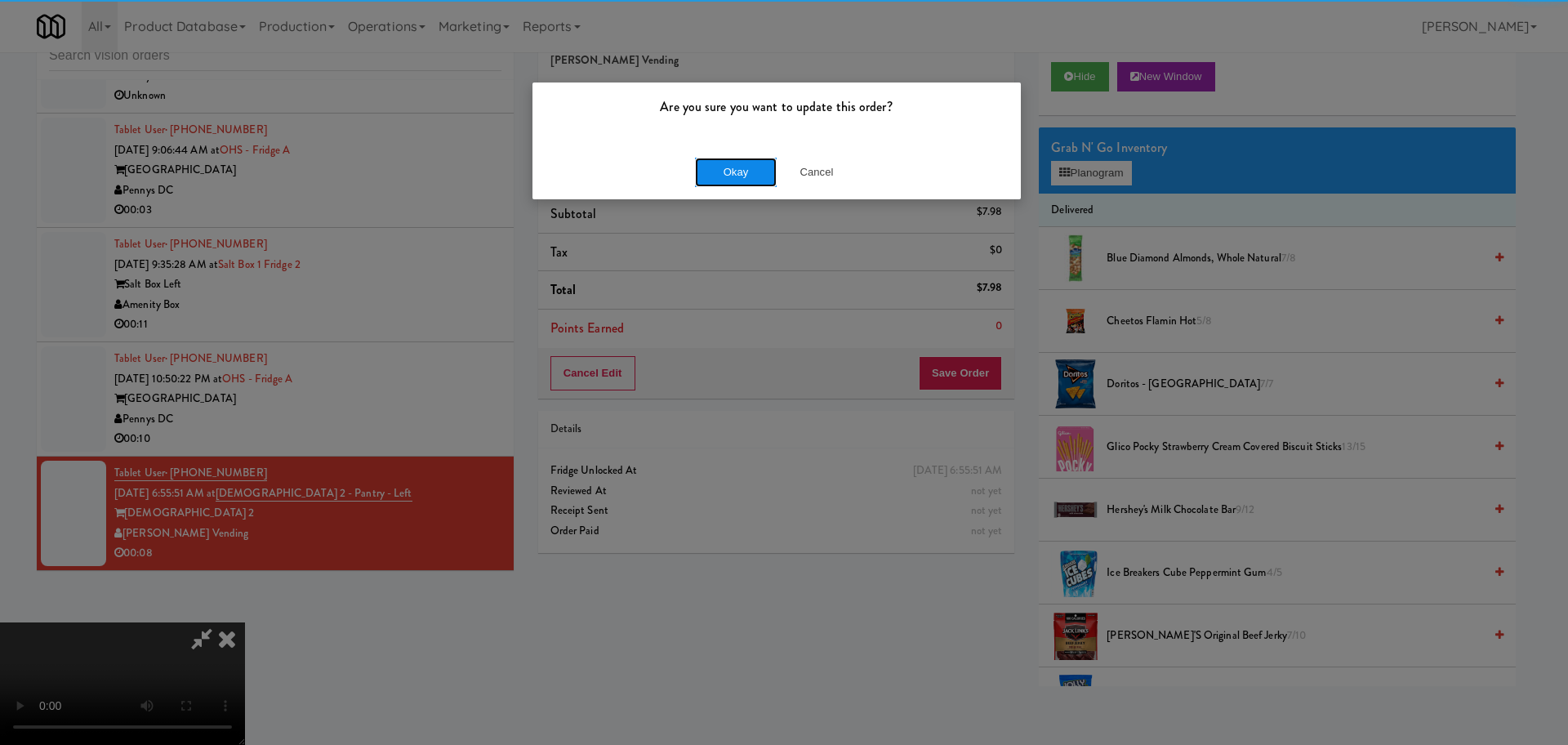
click at [739, 177] on button "Okay" at bounding box center [736, 172] width 82 height 29
